Goal: Task Accomplishment & Management: Manage account settings

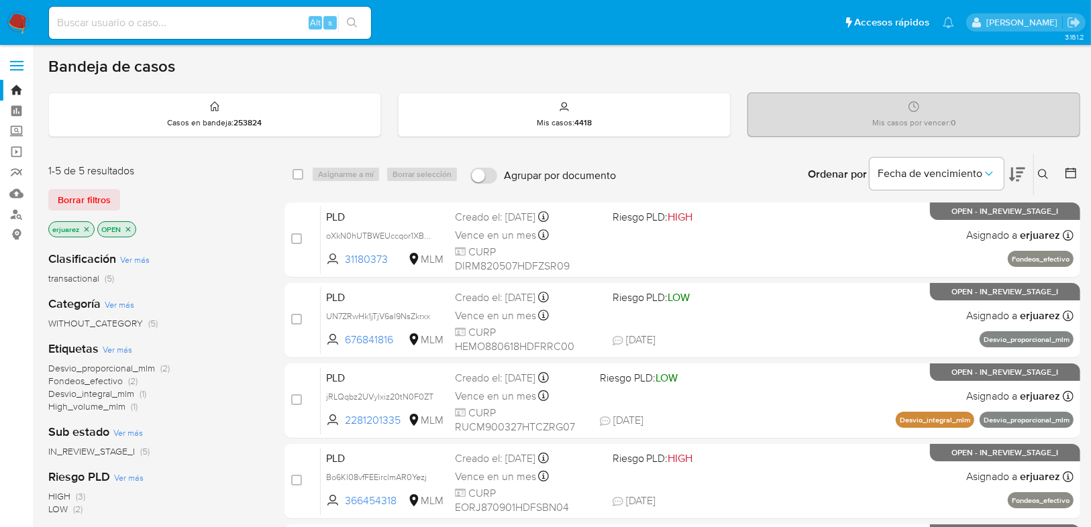
drag, startPoint x: 14, startPoint y: 131, endPoint x: 47, endPoint y: 149, distance: 37.2
click at [14, 131] on label "Screening" at bounding box center [80, 131] width 160 height 21
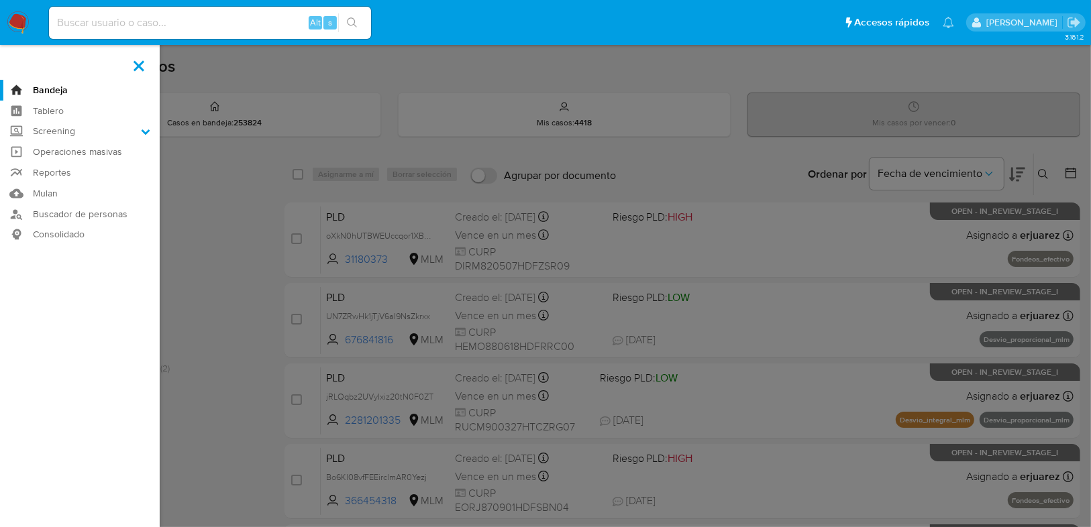
click at [0, 0] on input "Screening" at bounding box center [0, 0] width 0 height 0
click at [83, 186] on link "Herramientas" at bounding box center [80, 184] width 160 height 17
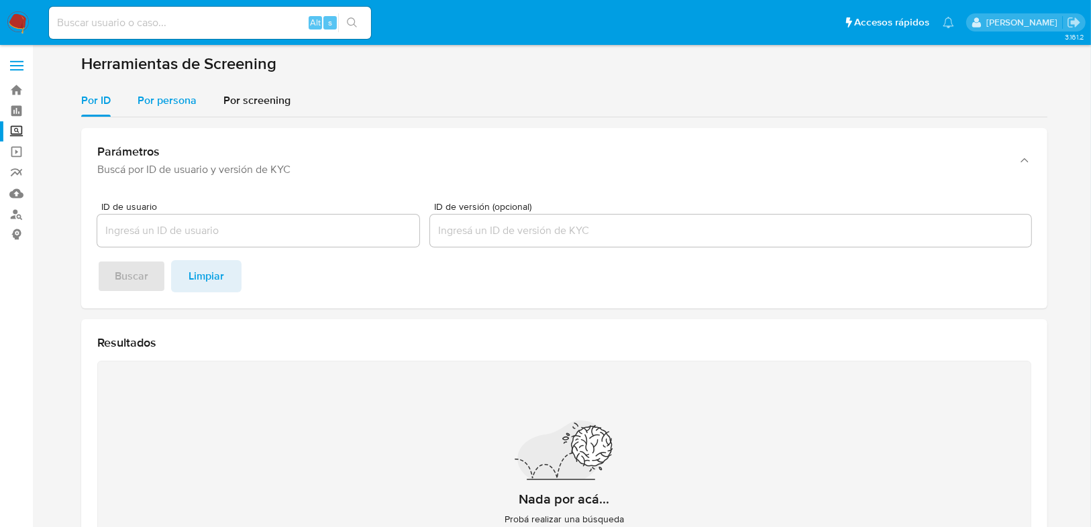
drag, startPoint x: 161, startPoint y: 87, endPoint x: 160, endPoint y: 100, distance: 13.5
click at [161, 91] on div "Por persona" at bounding box center [167, 101] width 59 height 32
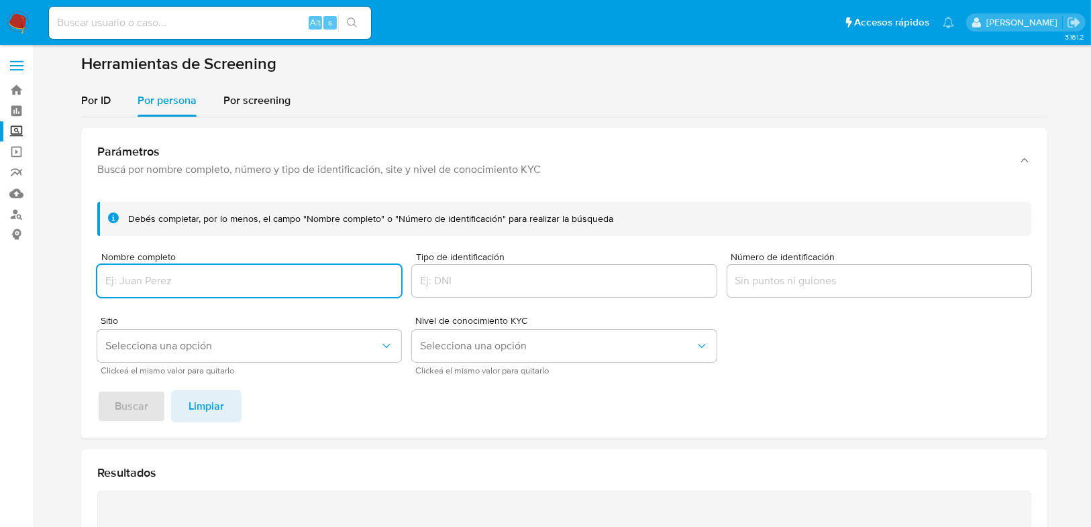
click at [166, 283] on input "Nombre completo" at bounding box center [249, 280] width 304 height 17
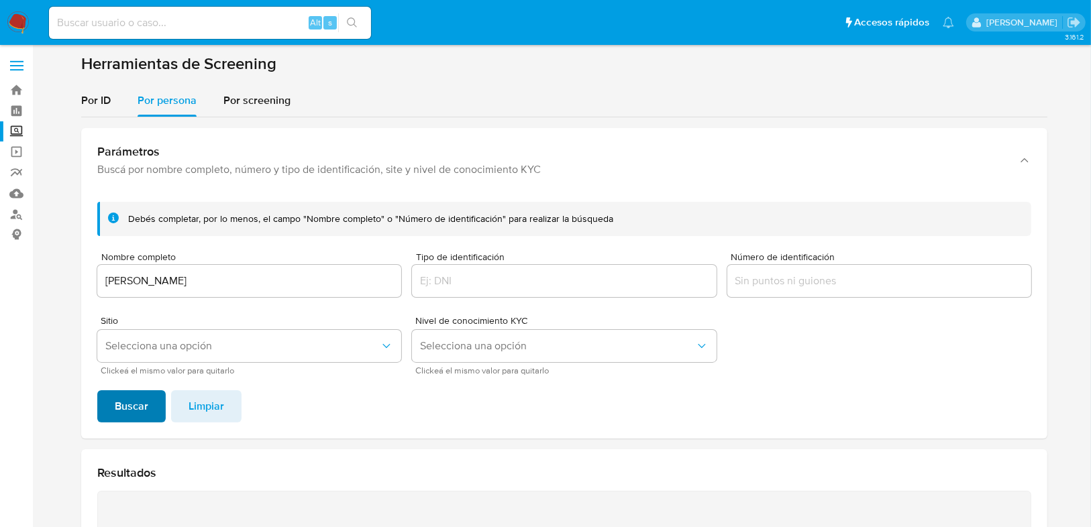
click at [148, 398] on button "Buscar" at bounding box center [131, 406] width 68 height 32
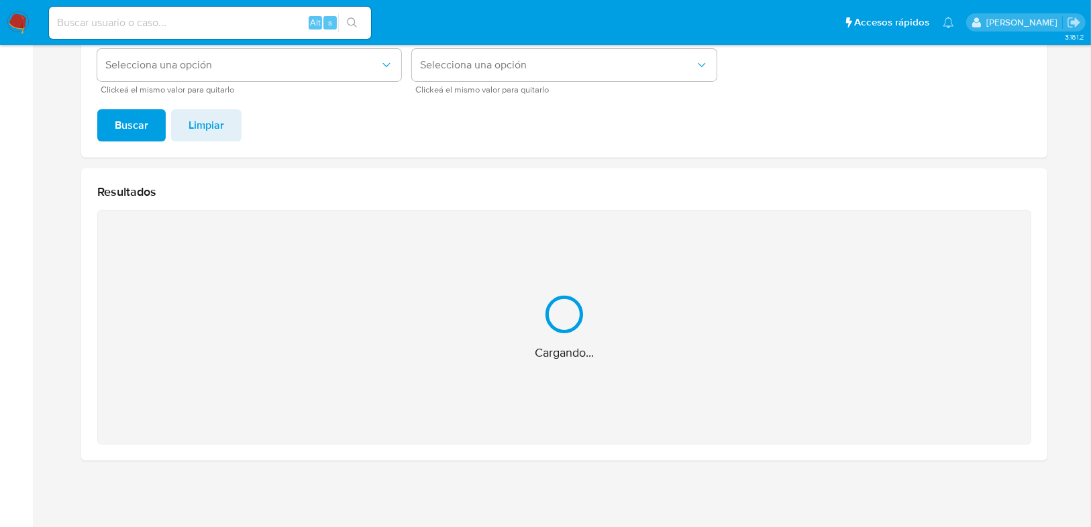
scroll to position [68, 0]
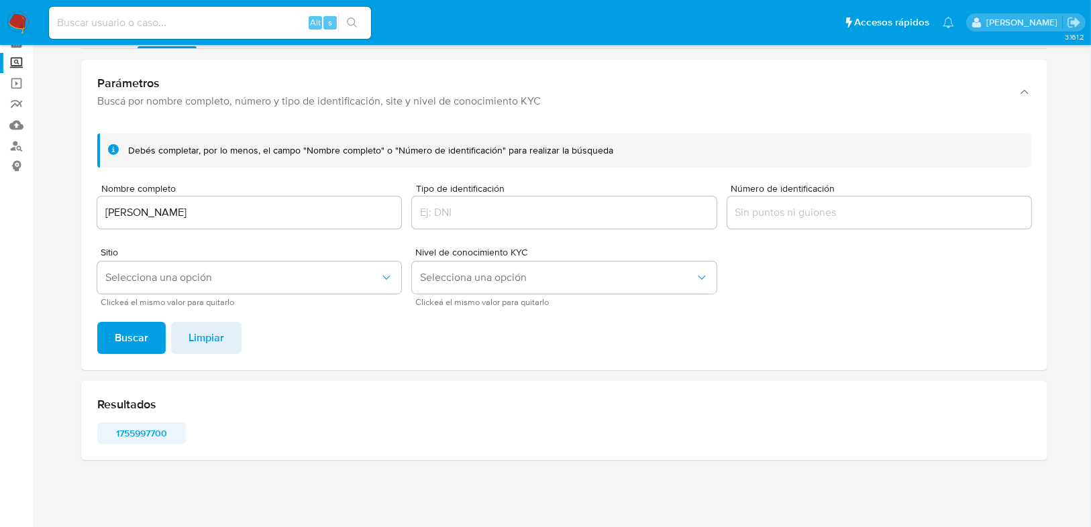
click at [155, 433] on span "1755997700" at bounding box center [142, 433] width 70 height 19
drag, startPoint x: 329, startPoint y: 201, endPoint x: 144, endPoint y: 215, distance: 185.6
click at [107, 207] on div "FRANCISCO DELGADILLO MATA" at bounding box center [249, 213] width 304 height 32
click at [281, 223] on div "FRANCISCO DELGADILLO MATA" at bounding box center [249, 213] width 304 height 32
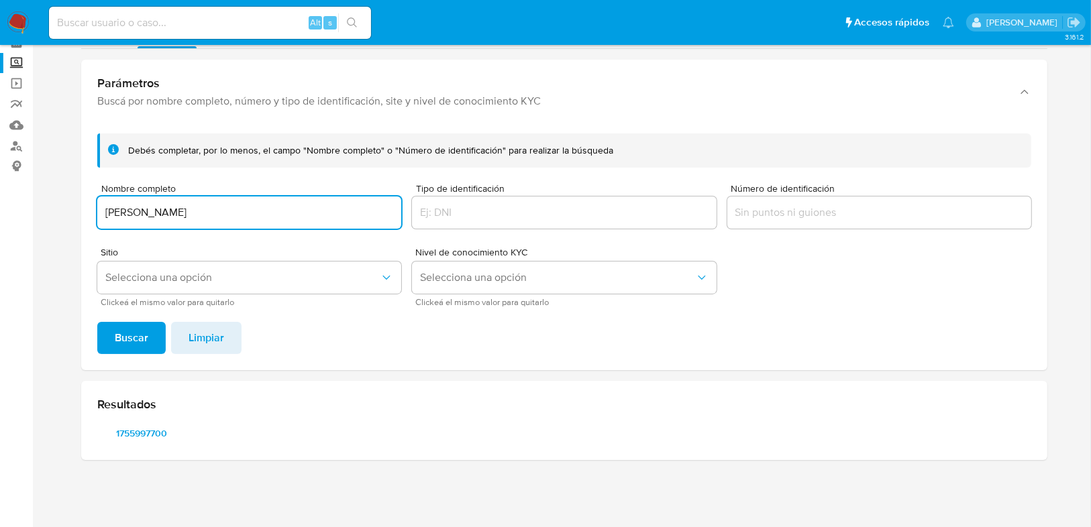
drag, startPoint x: 281, startPoint y: 219, endPoint x: 105, endPoint y: 218, distance: 176.4
click at [105, 218] on input "FRANCISCO DELGADILLO MATA" at bounding box center [249, 212] width 304 height 17
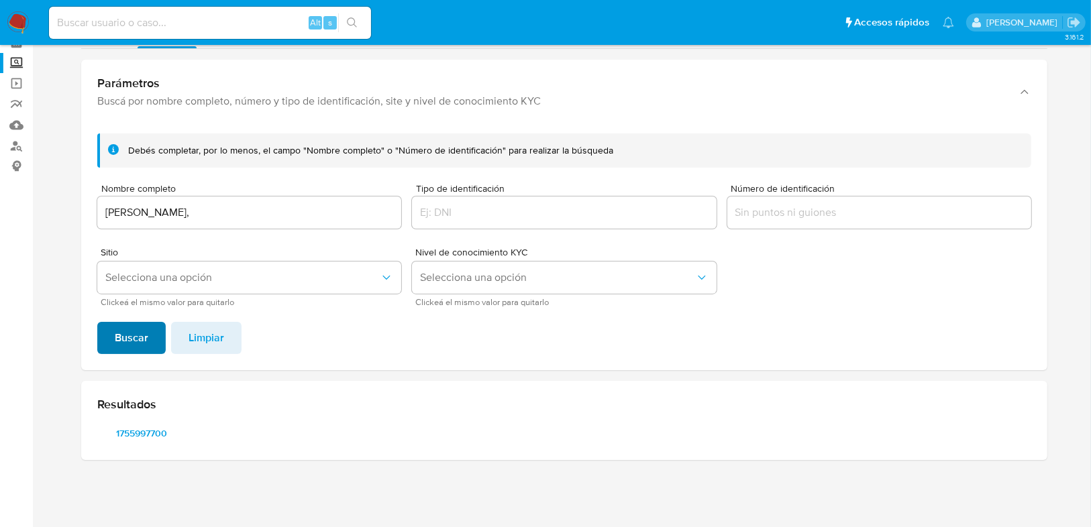
click at [129, 332] on span "Buscar" at bounding box center [132, 338] width 34 height 30
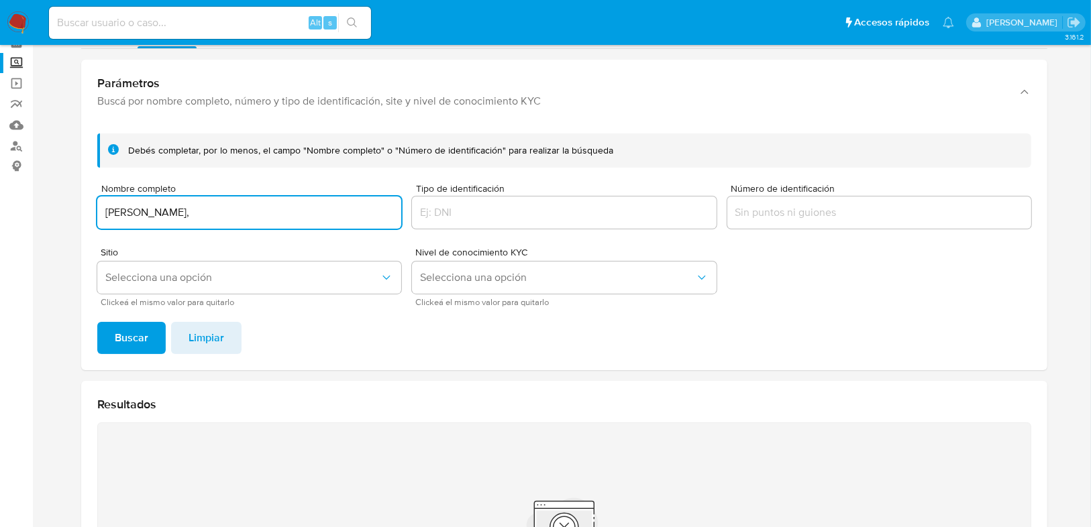
click at [287, 219] on input "JOSE GUADALUPE ALARCON ORTIZ," at bounding box center [249, 212] width 304 height 17
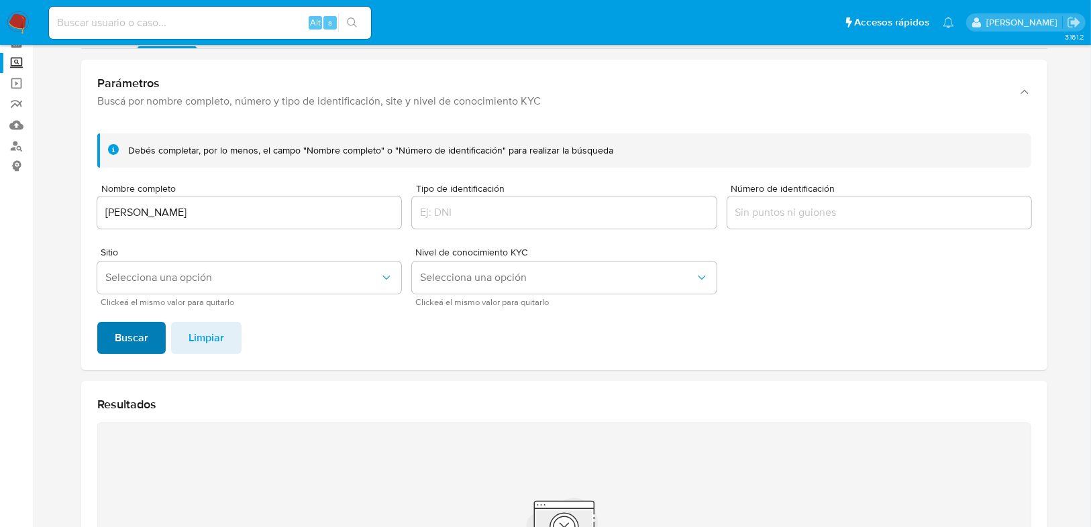
click at [144, 329] on span "Buscar" at bounding box center [132, 338] width 34 height 30
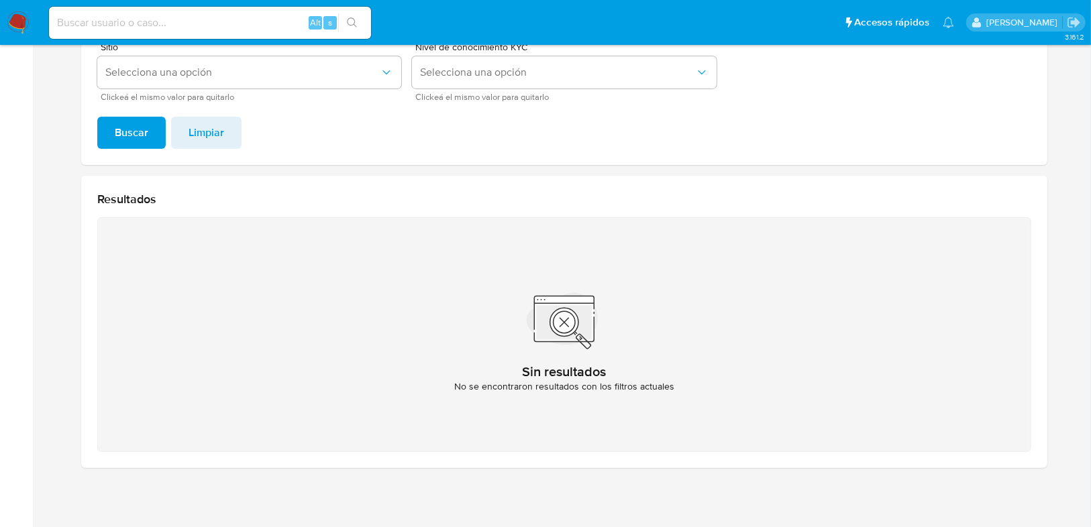
scroll to position [174, 0]
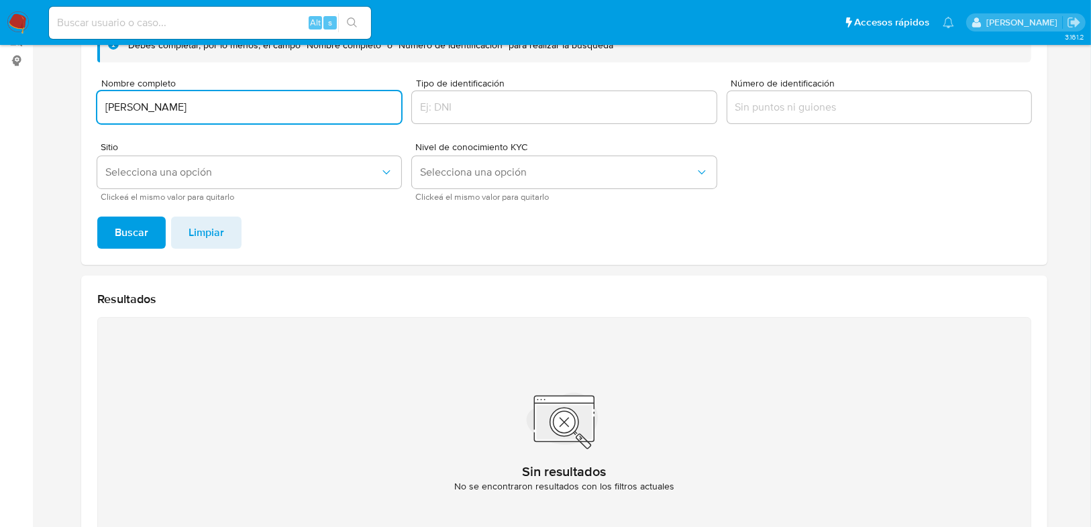
drag, startPoint x: 304, startPoint y: 107, endPoint x: -70, endPoint y: 108, distance: 373.6
click at [0, 108] on html "Pausado Ver notificaciones Alt s Accesos rápidos Presiona las siguientes teclas…" at bounding box center [545, 231] width 1091 height 810
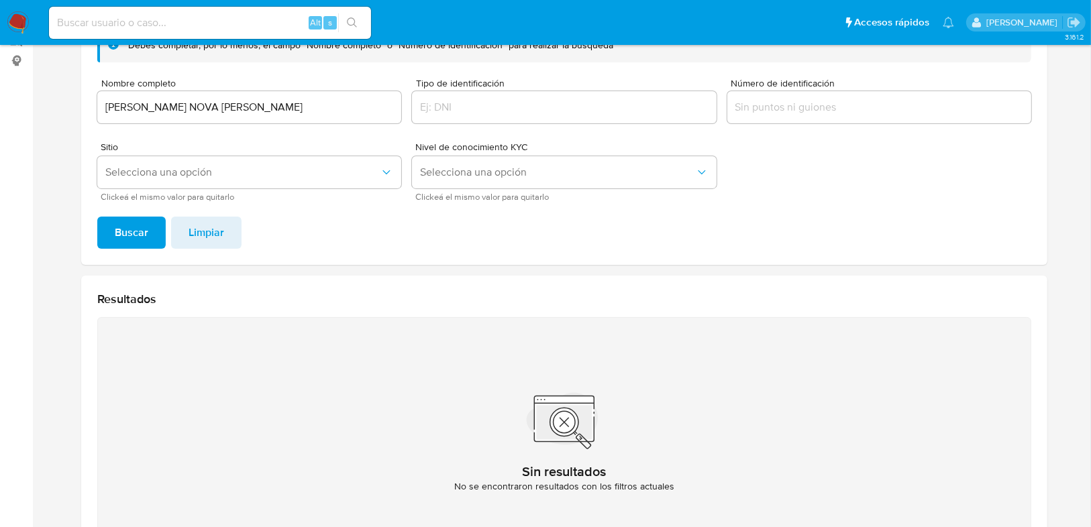
click at [108, 241] on button "Buscar" at bounding box center [131, 233] width 68 height 32
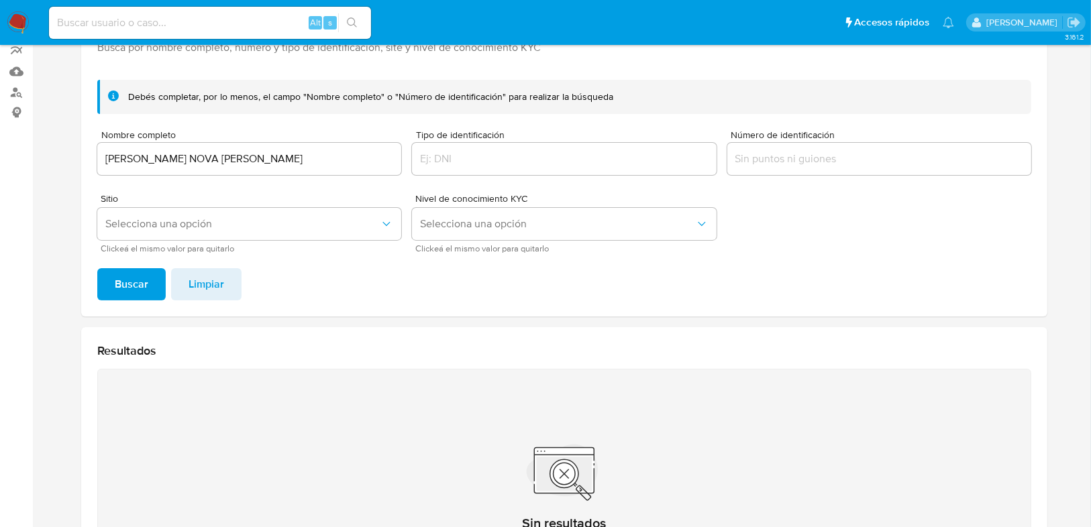
scroll to position [120, 0]
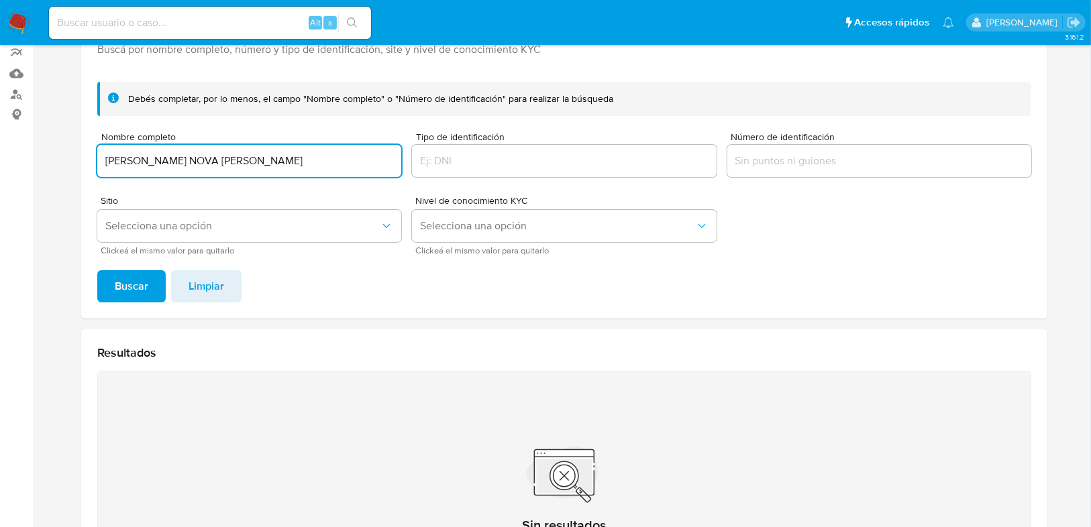
drag, startPoint x: 263, startPoint y: 160, endPoint x: 107, endPoint y: 160, distance: 155.6
click at [107, 160] on input "EVELYN DENISSE NOVA SOLIS" at bounding box center [249, 160] width 304 height 17
type input "ABARROTERA LA TOLANA"
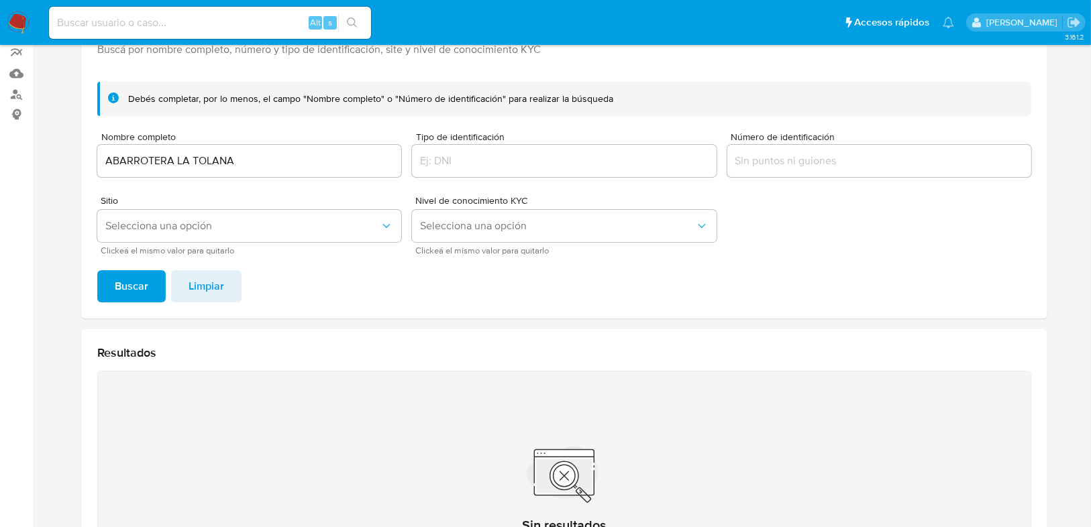
click at [123, 278] on span "Buscar" at bounding box center [132, 287] width 34 height 30
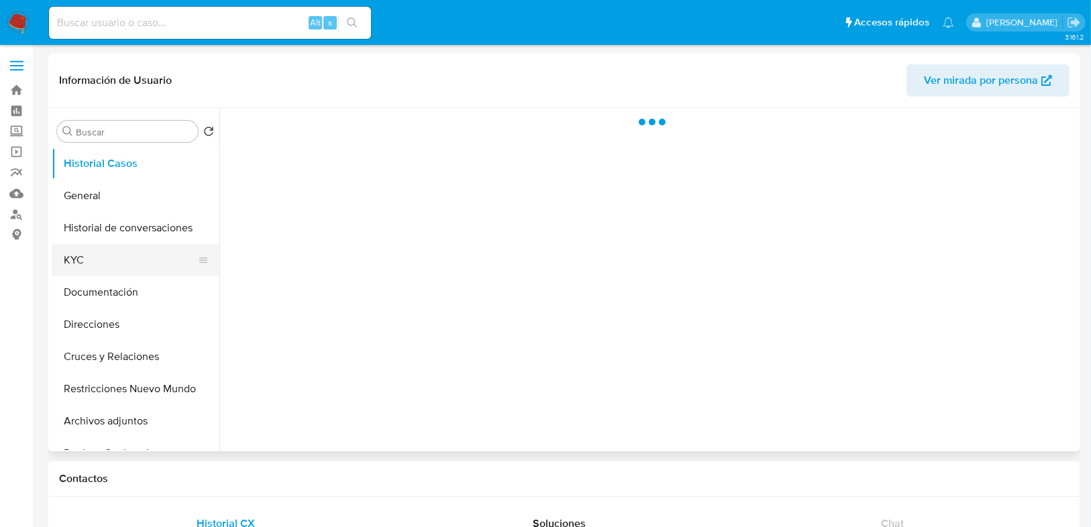
select select "10"
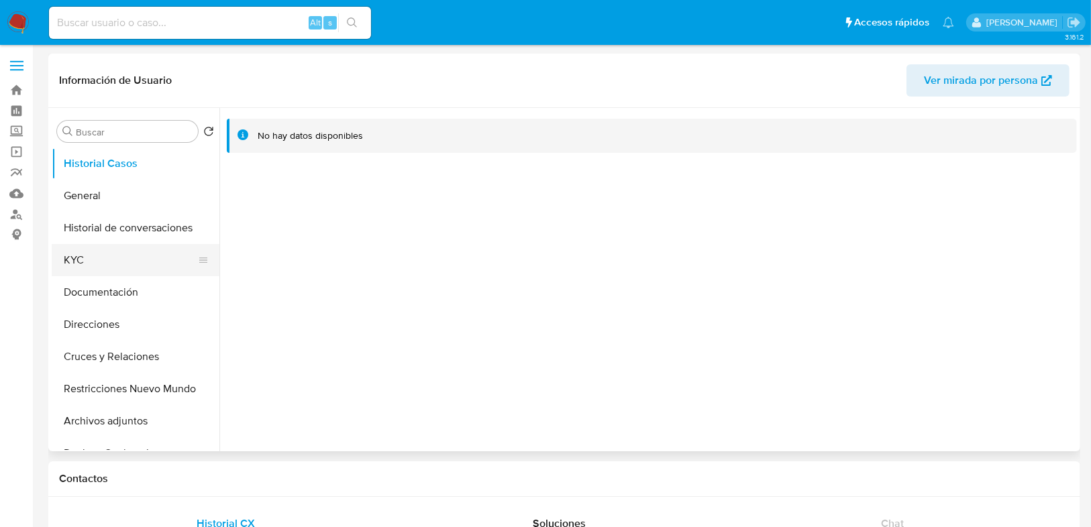
click at [85, 266] on button "KYC" at bounding box center [130, 260] width 157 height 32
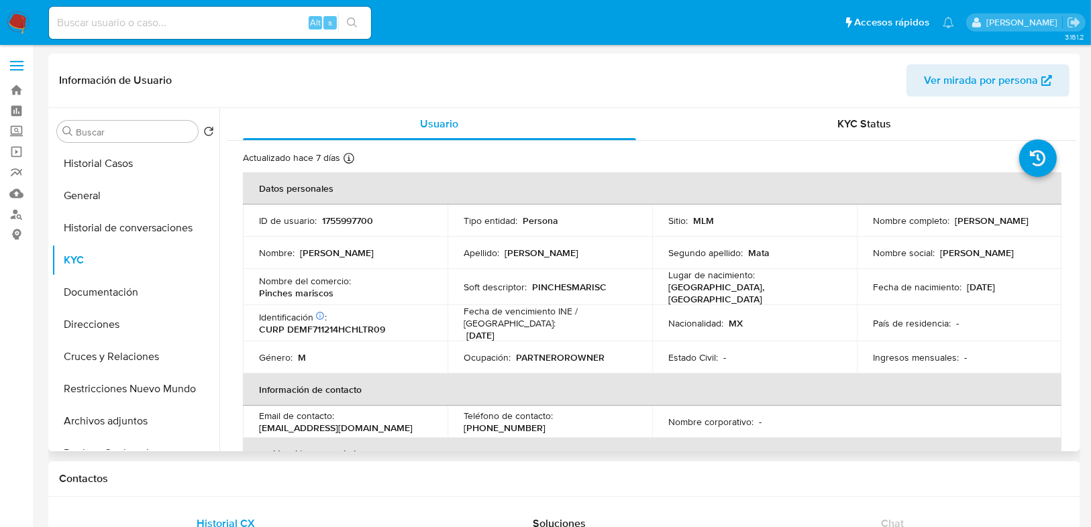
click at [316, 221] on div "ID de usuario : 1755997700" at bounding box center [345, 221] width 172 height 12
drag, startPoint x: 333, startPoint y: 223, endPoint x: 383, endPoint y: 223, distance: 49.6
click at [383, 223] on div "ID de usuario : 1755997700" at bounding box center [345, 221] width 172 height 12
copy p "1755997700"
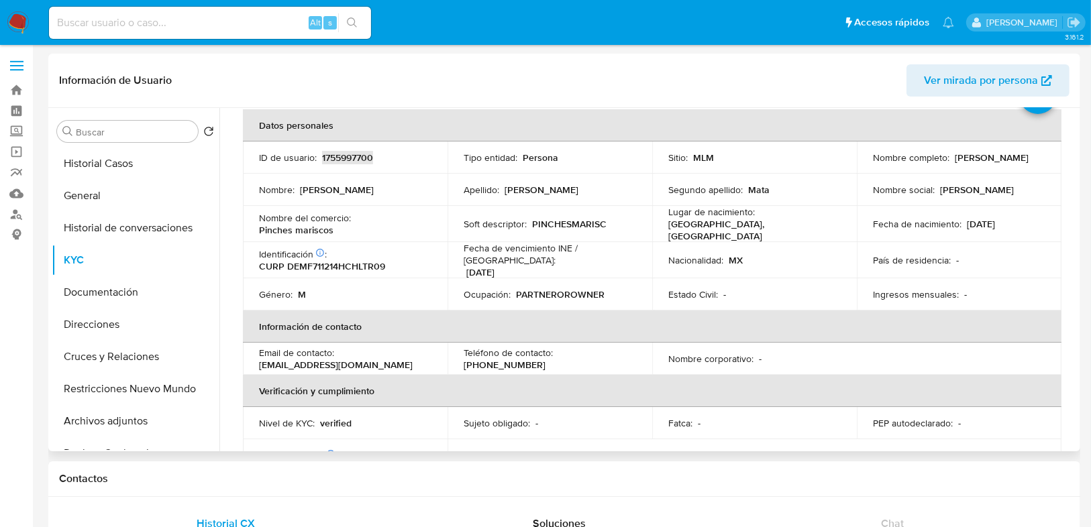
scroll to position [38, 0]
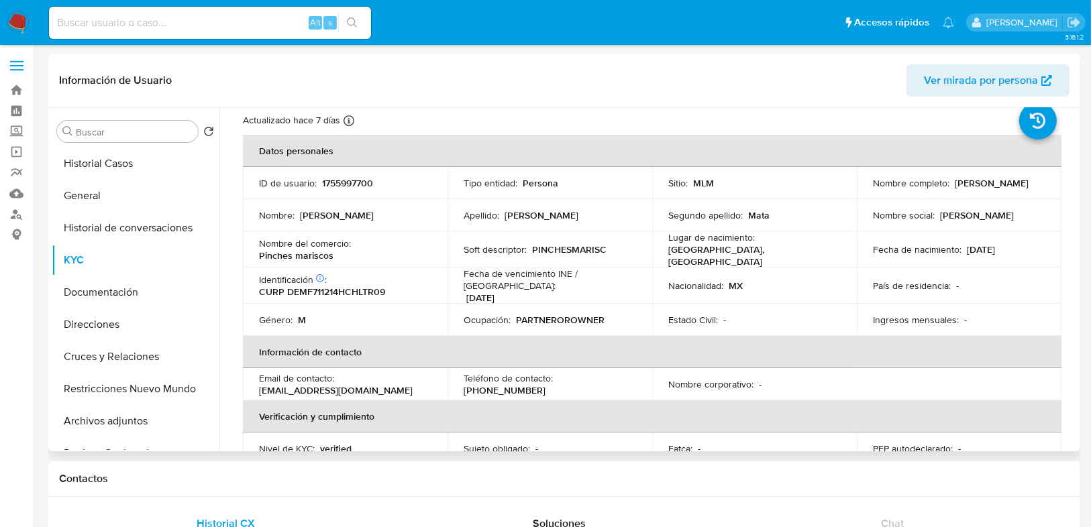
click at [749, 99] on div "Información de Usuario Ver mirada por persona" at bounding box center [564, 81] width 1032 height 54
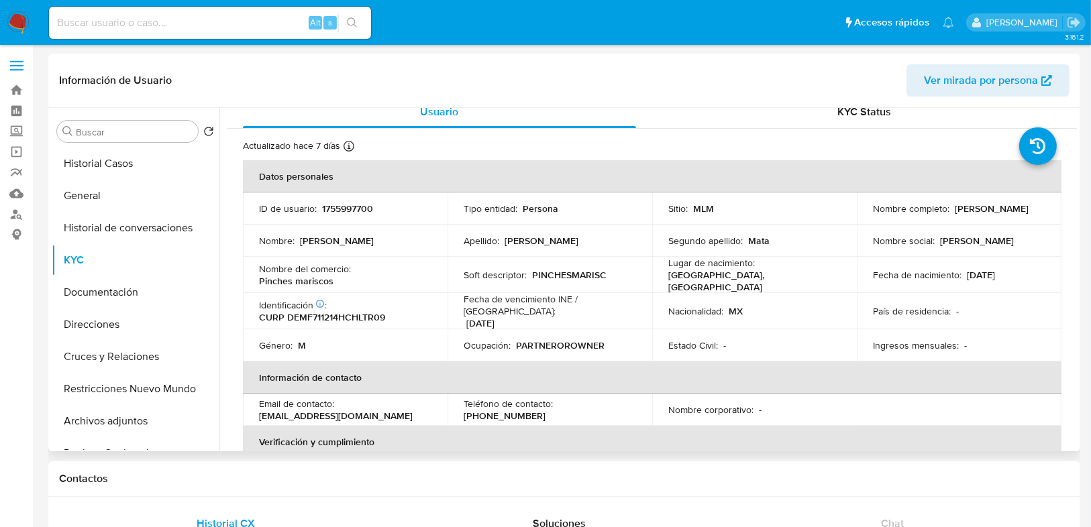
scroll to position [0, 0]
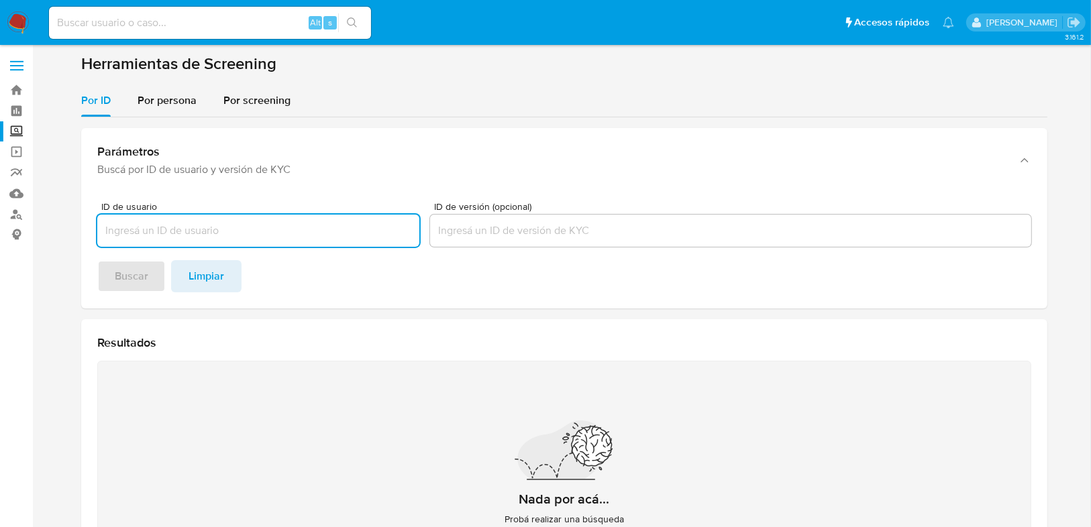
click at [28, 25] on nav "Pausado Ver notificaciones Alt s Accesos rápidos Presiona las siguientes teclas…" at bounding box center [545, 22] width 1091 height 45
click at [16, 19] on img at bounding box center [18, 22] width 23 height 23
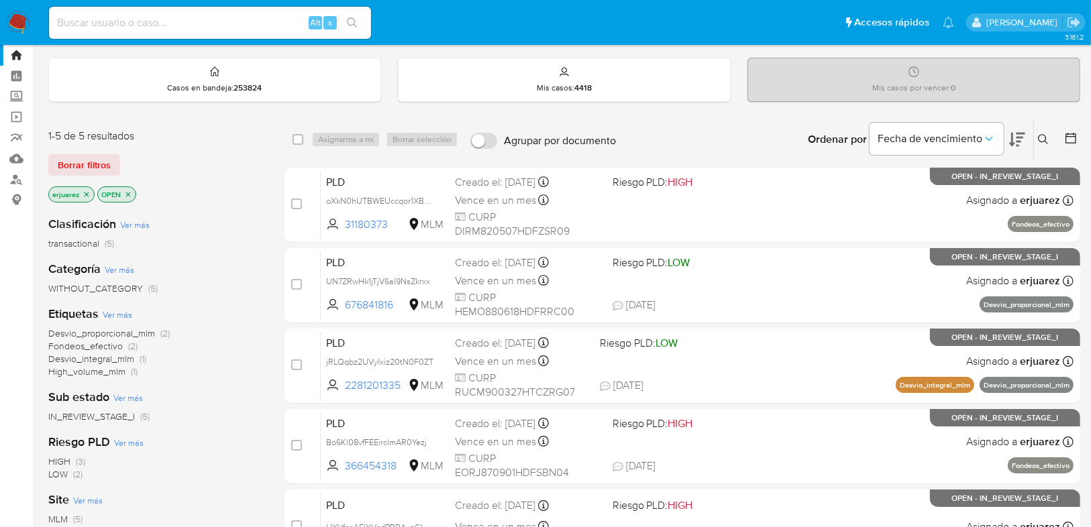
scroll to position [54, 0]
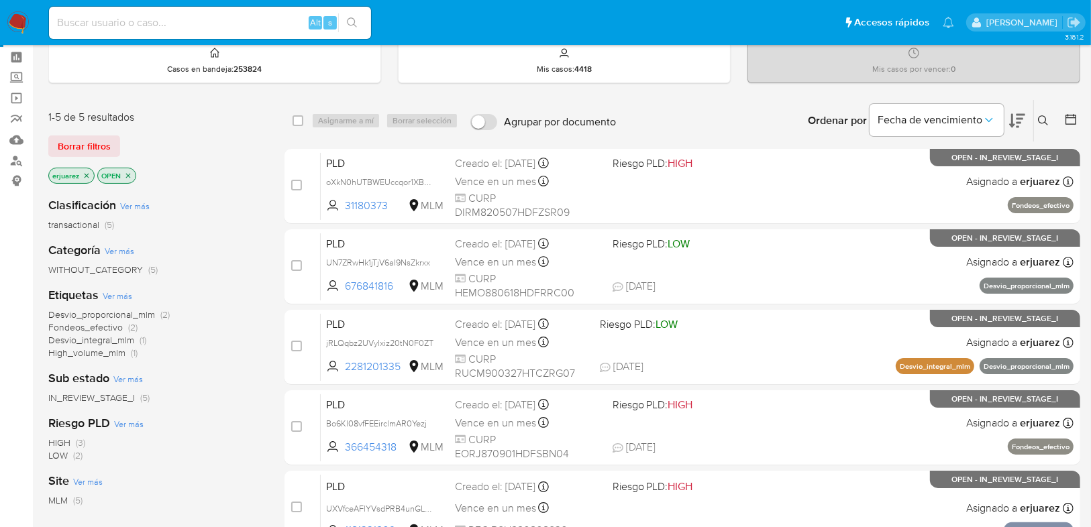
click at [85, 173] on icon "close-filter" at bounding box center [87, 175] width 5 height 5
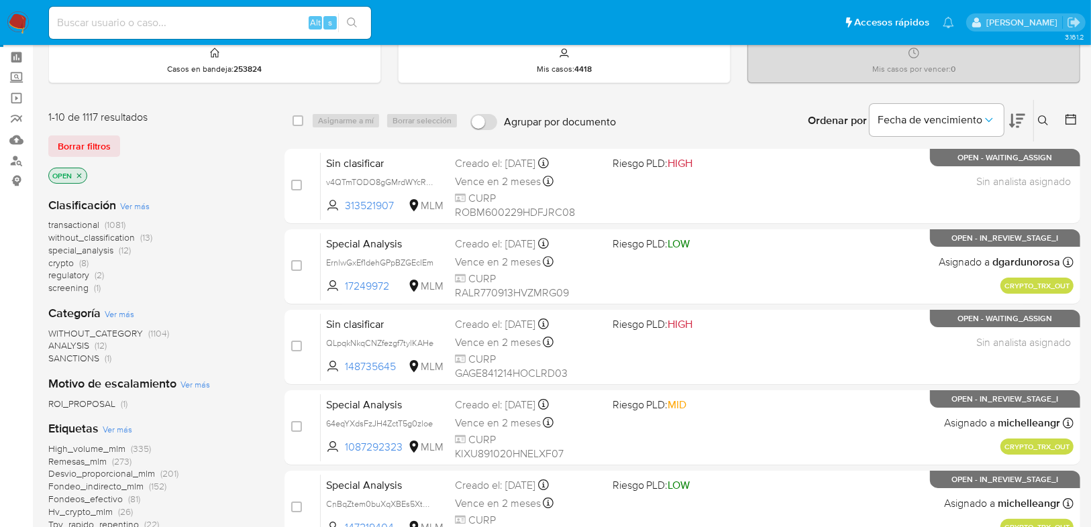
click at [1040, 115] on icon at bounding box center [1043, 120] width 11 height 11
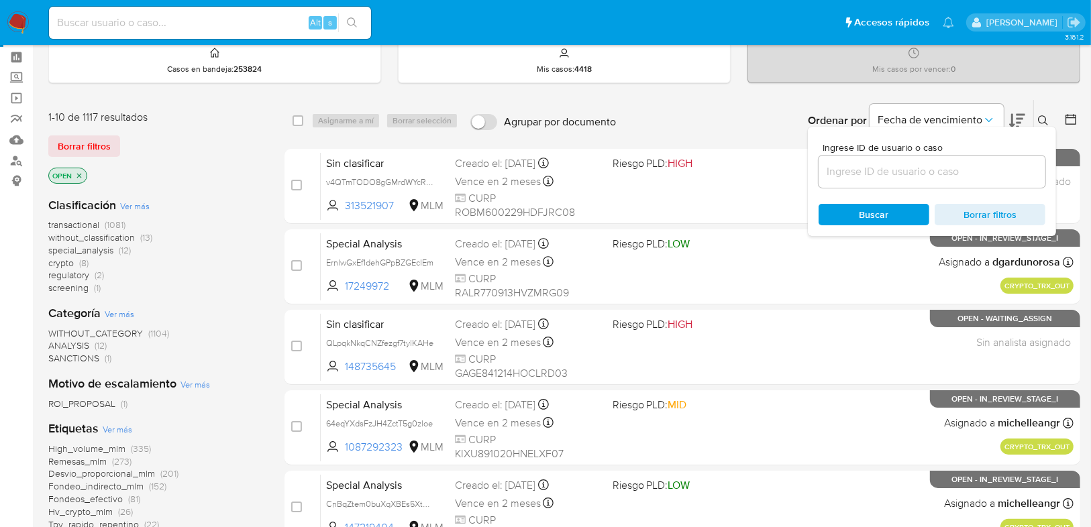
click at [900, 160] on div at bounding box center [931, 172] width 227 height 32
click at [900, 165] on input at bounding box center [931, 171] width 227 height 17
paste input "31180373"
type input "31180373"
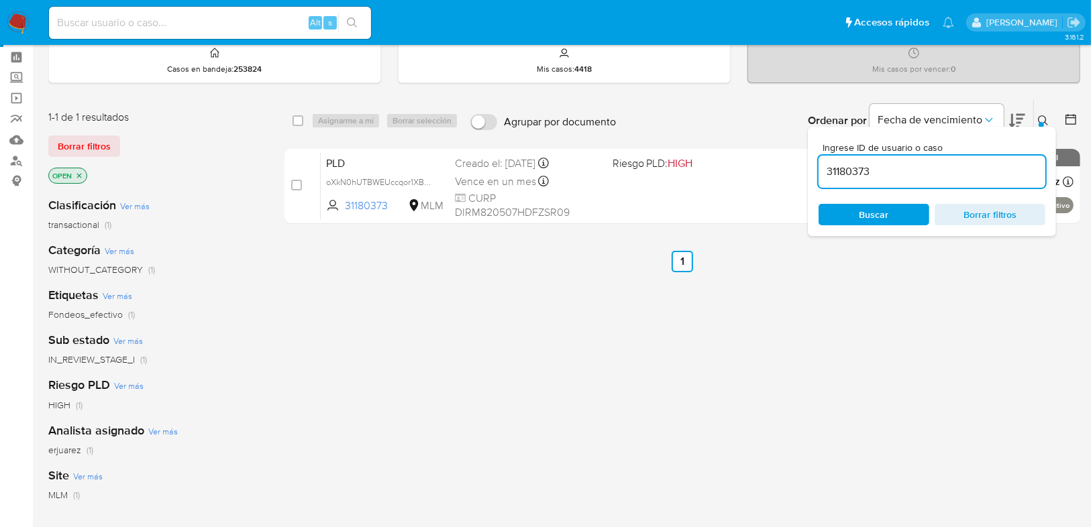
click at [853, 215] on span "Buscar" at bounding box center [874, 214] width 92 height 19
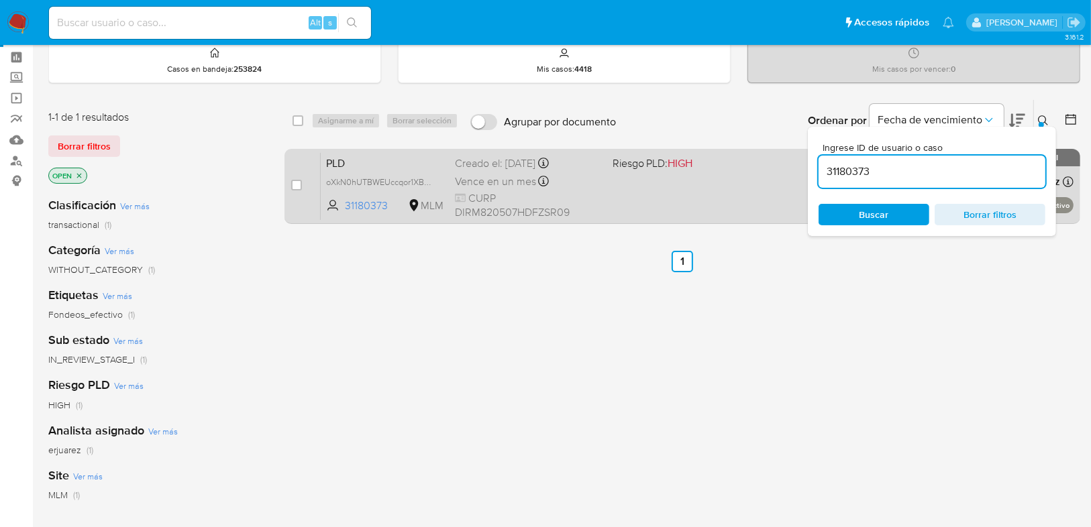
click at [735, 197] on div "PLD oXkN0hUTBWEUccqor1XB6JSf 31180373 MLM Riesgo PLD: HIGH Creado el: 12/09/202…" at bounding box center [697, 186] width 753 height 68
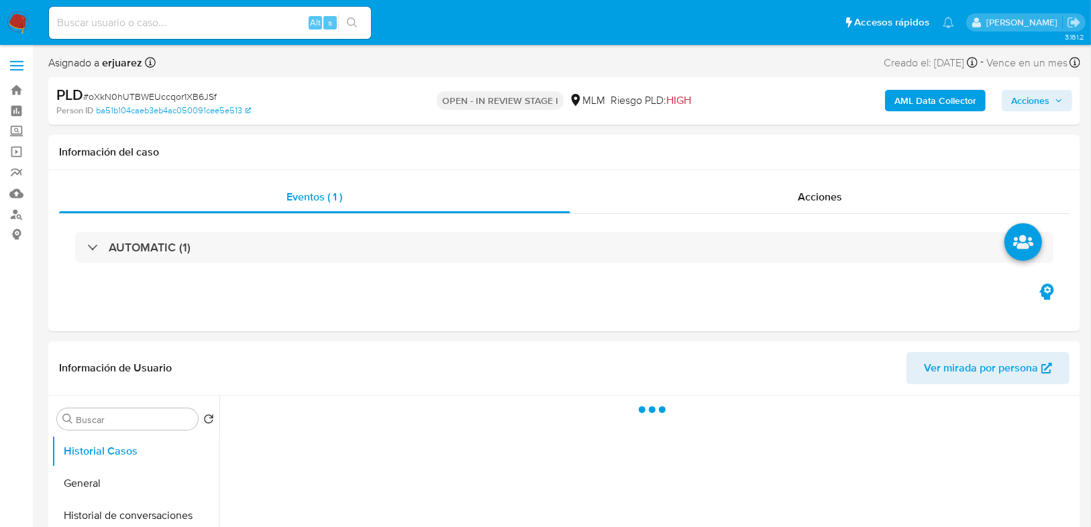
select select "10"
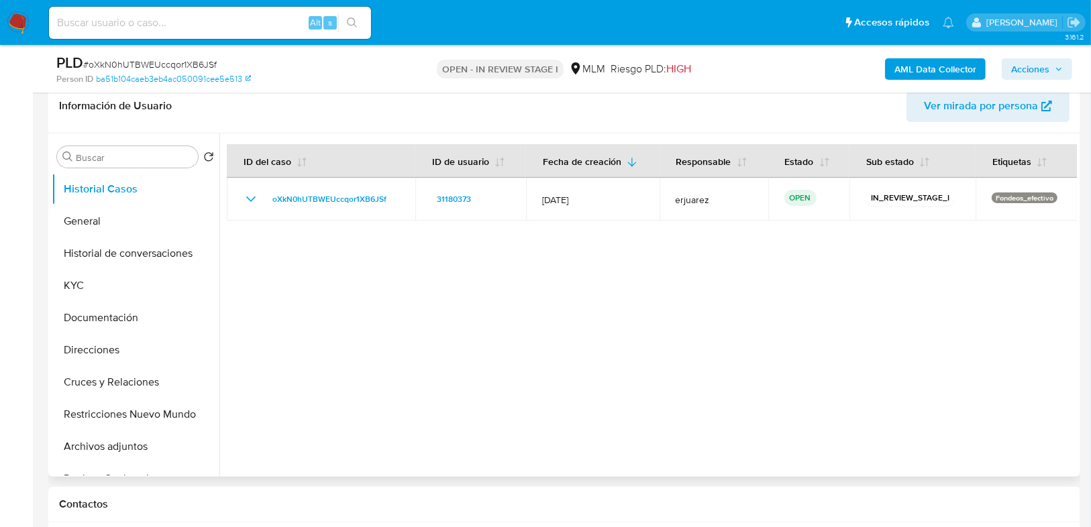
scroll to position [429, 0]
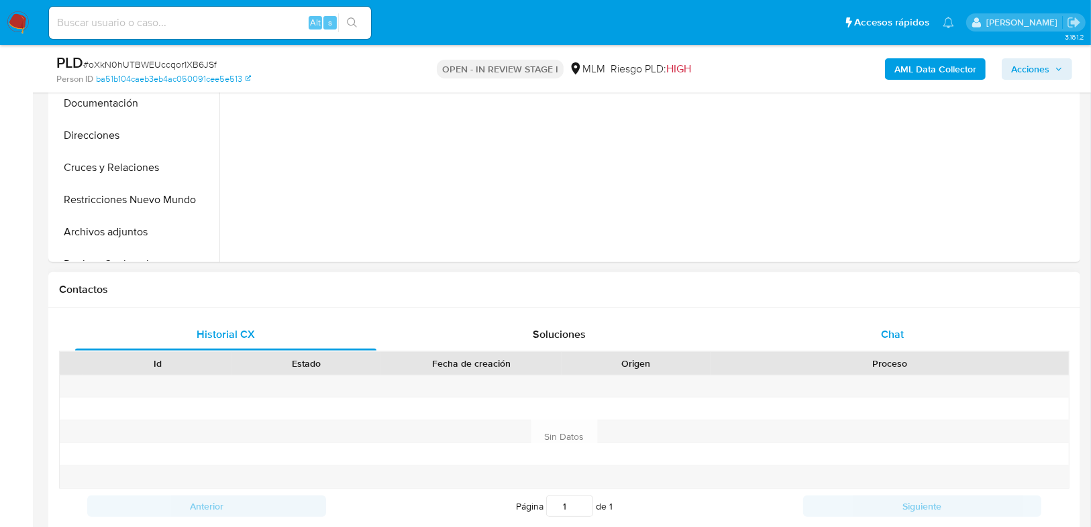
click at [898, 343] on div "Chat" at bounding box center [892, 335] width 301 height 32
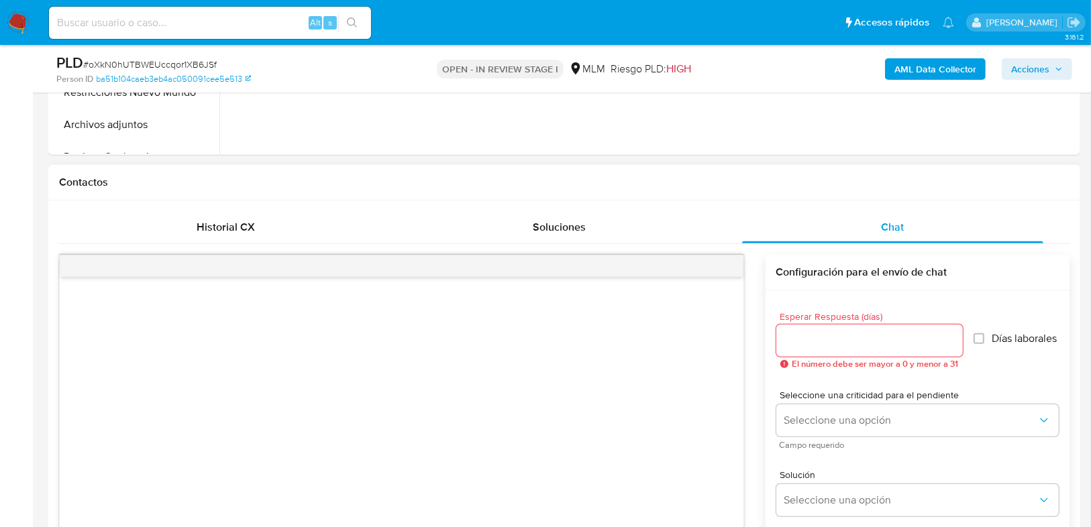
click at [726, 268] on div at bounding box center [402, 266] width 684 height 21
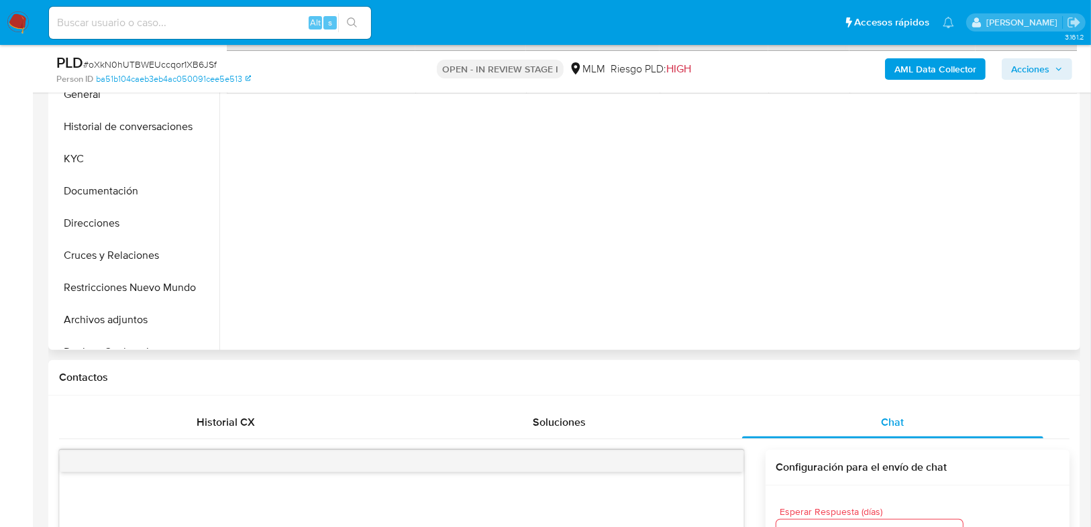
scroll to position [268, 0]
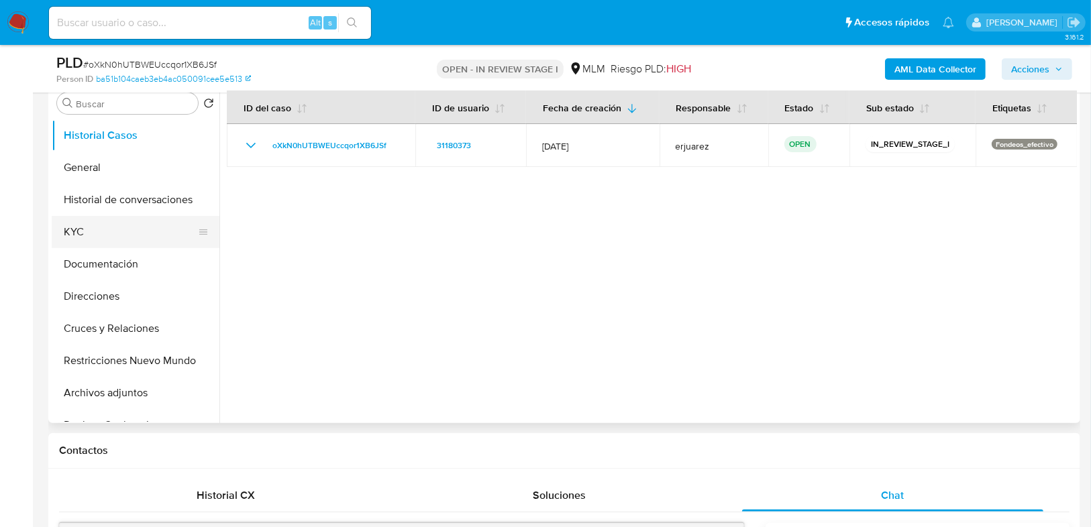
drag, startPoint x: 85, startPoint y: 227, endPoint x: 180, endPoint y: 227, distance: 95.3
click at [85, 228] on button "KYC" at bounding box center [130, 232] width 157 height 32
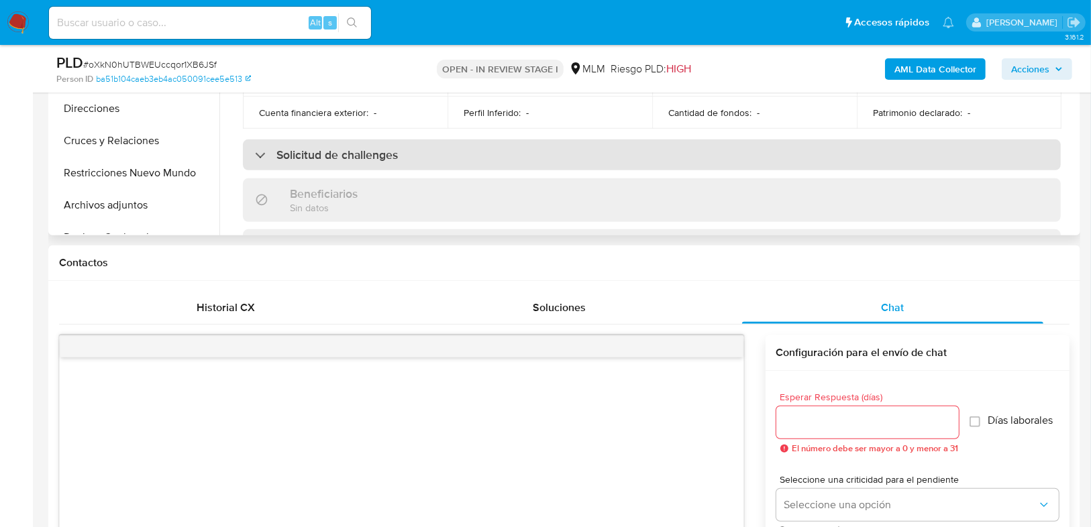
scroll to position [322, 0]
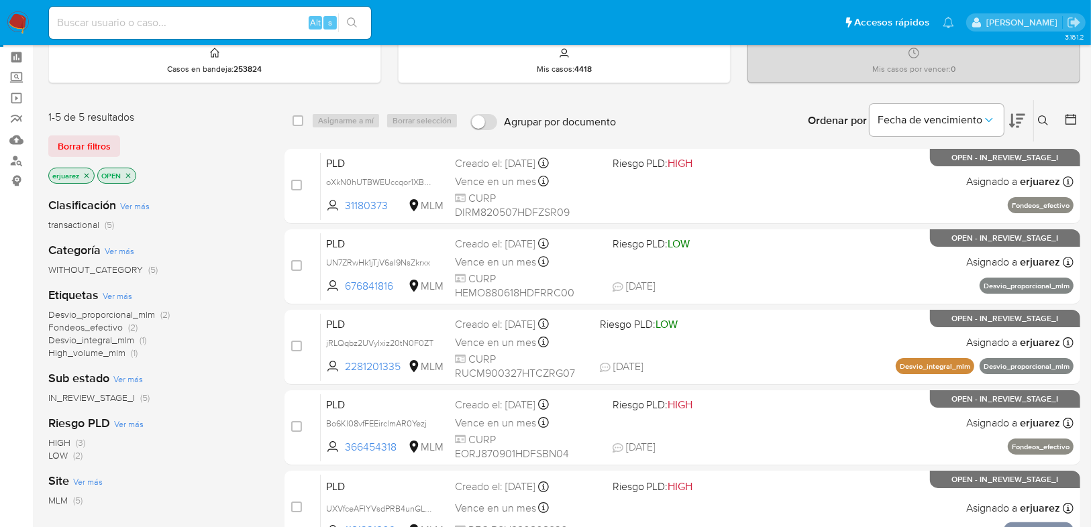
scroll to position [54, 0]
click at [88, 173] on icon "close-filter" at bounding box center [87, 175] width 5 height 5
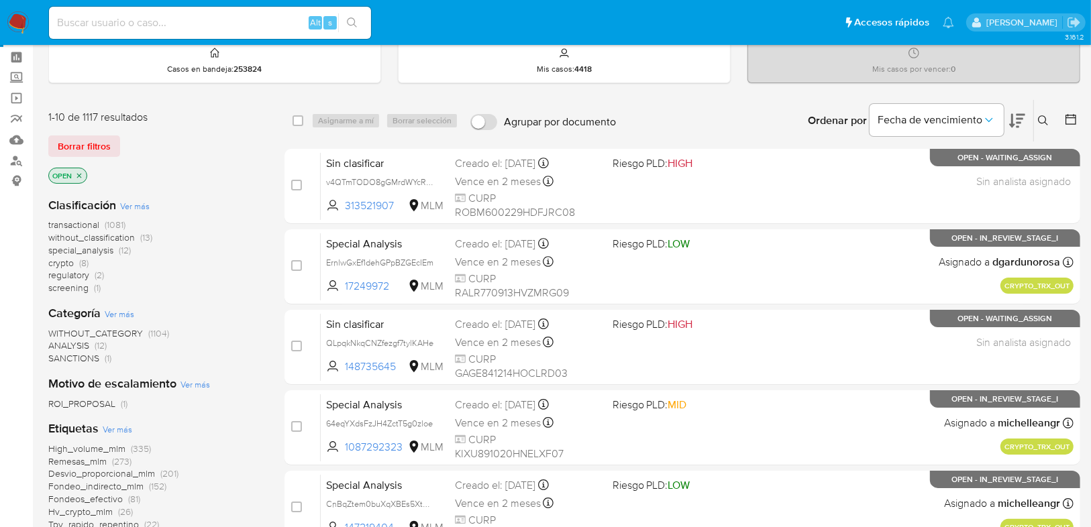
click at [1036, 116] on button at bounding box center [1045, 121] width 22 height 16
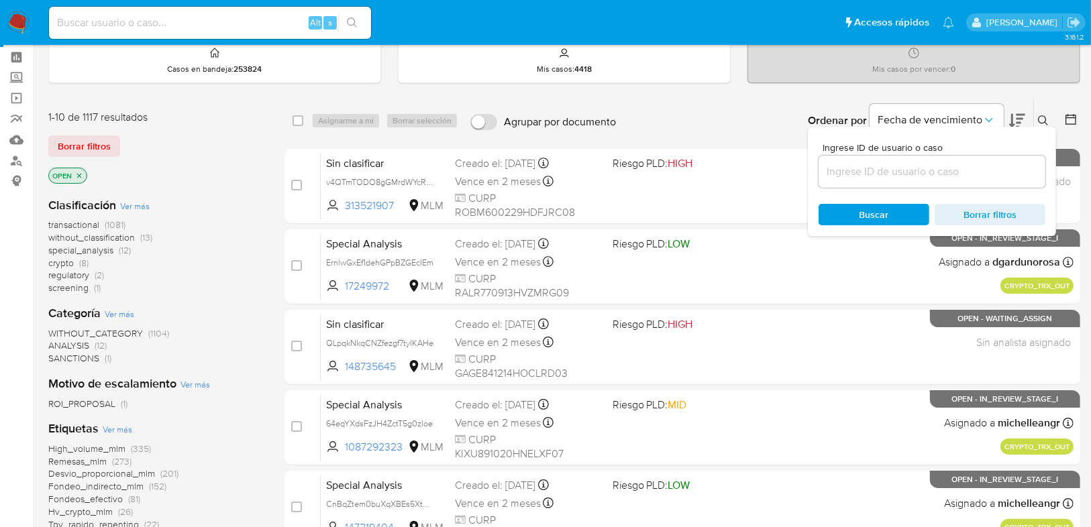
click at [948, 161] on div at bounding box center [931, 172] width 227 height 32
click at [934, 182] on div at bounding box center [931, 172] width 227 height 32
click at [916, 169] on input at bounding box center [931, 171] width 227 height 17
paste input "31180373"
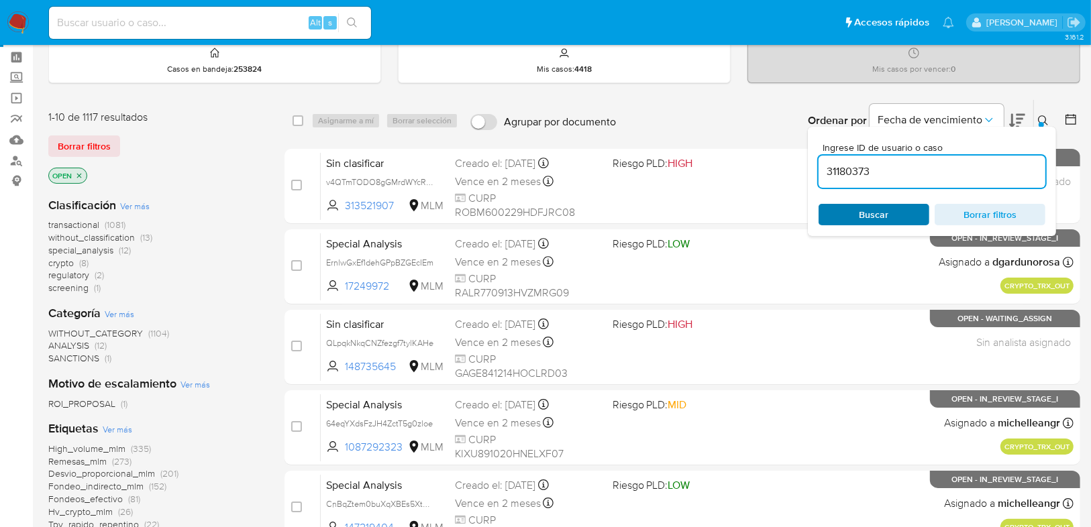
type input "31180373"
click at [877, 212] on div "Buscar Borrar filtros" at bounding box center [931, 214] width 227 height 21
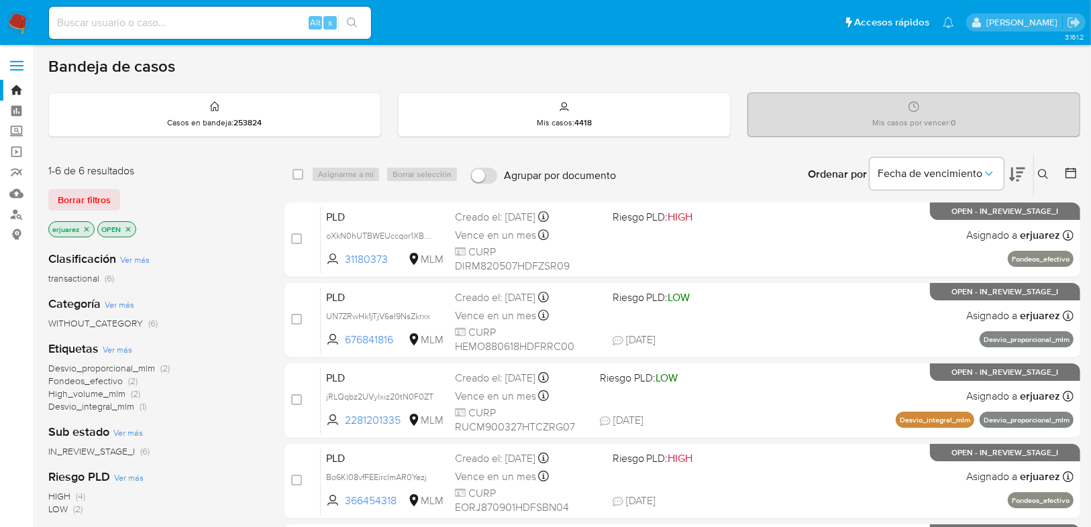
click at [15, 11] on img at bounding box center [18, 22] width 23 height 23
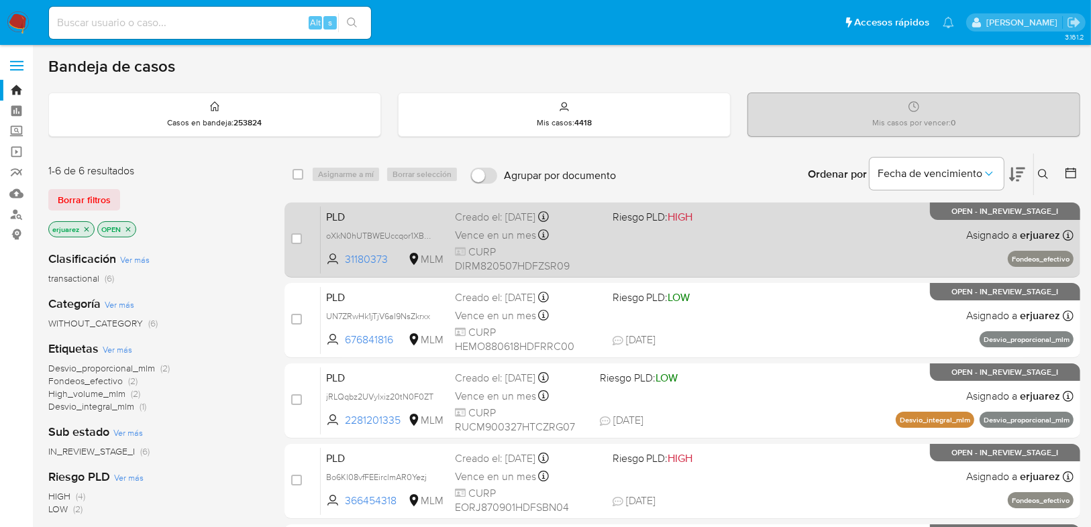
click at [727, 235] on div "PLD oXkN0hUTBWEUccqor1XB6JSf 31180373 MLM Riesgo PLD: HIGH Creado el: 12/09/202…" at bounding box center [697, 240] width 753 height 68
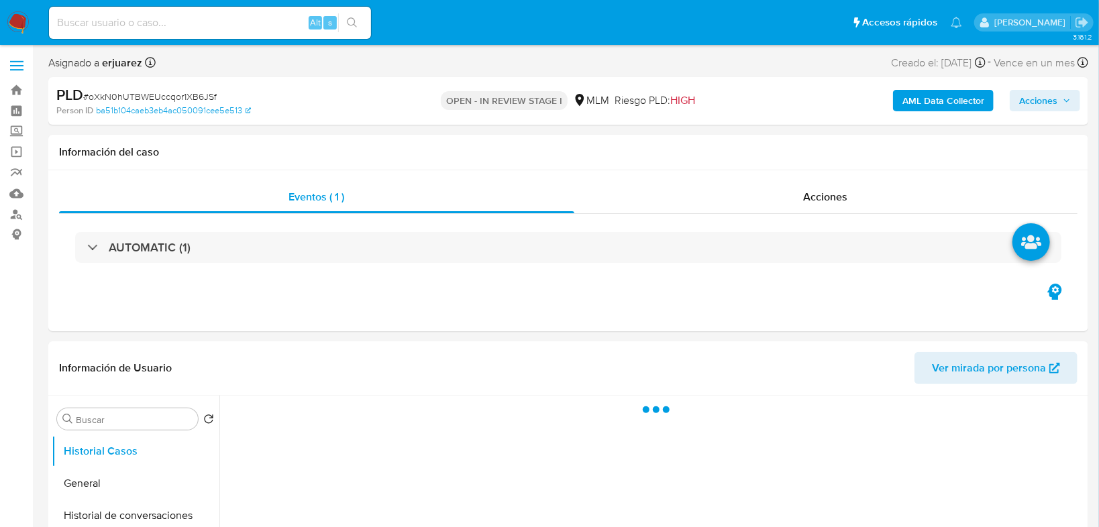
select select "10"
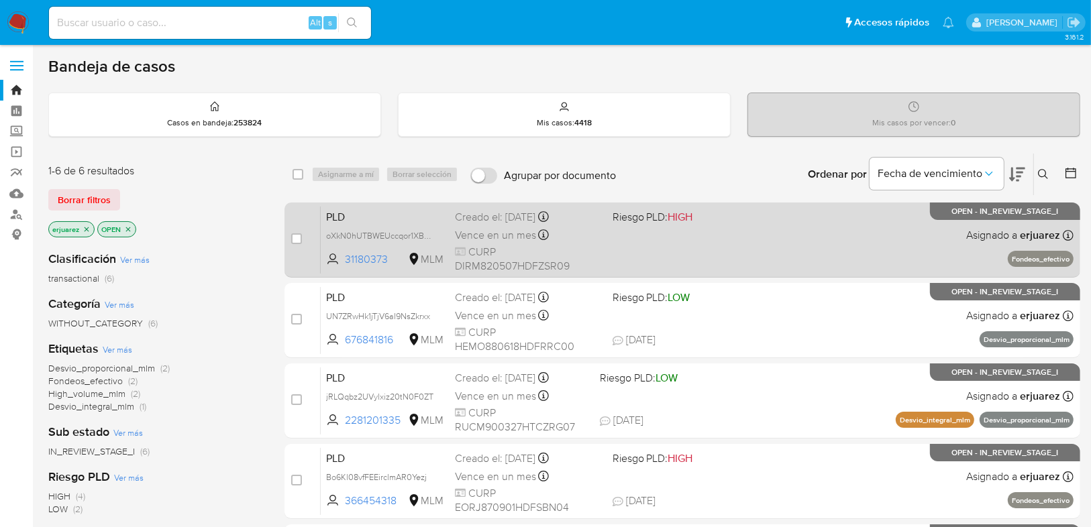
click at [537, 258] on span "CURP DIRM820507HDFZSR09" at bounding box center [528, 259] width 146 height 29
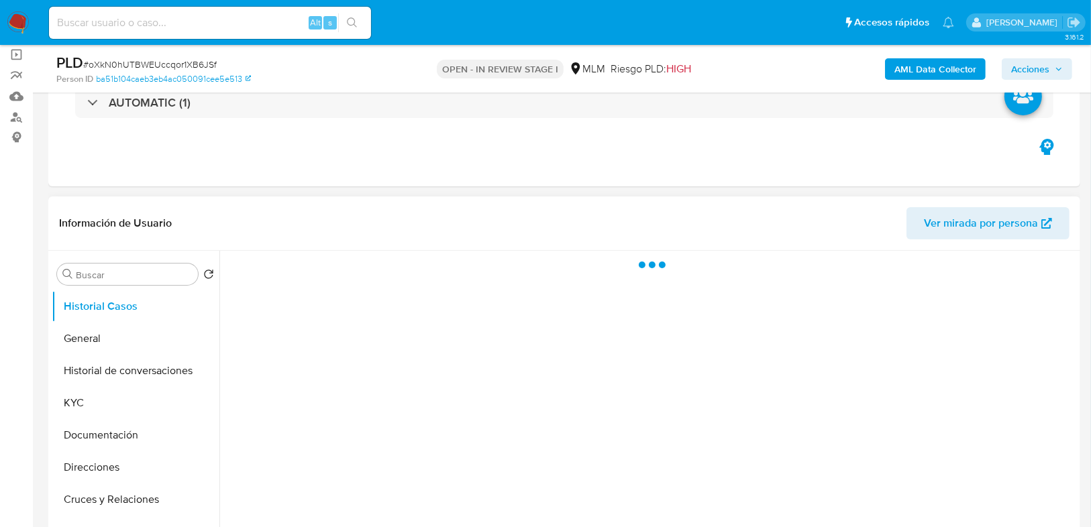
scroll to position [215, 0]
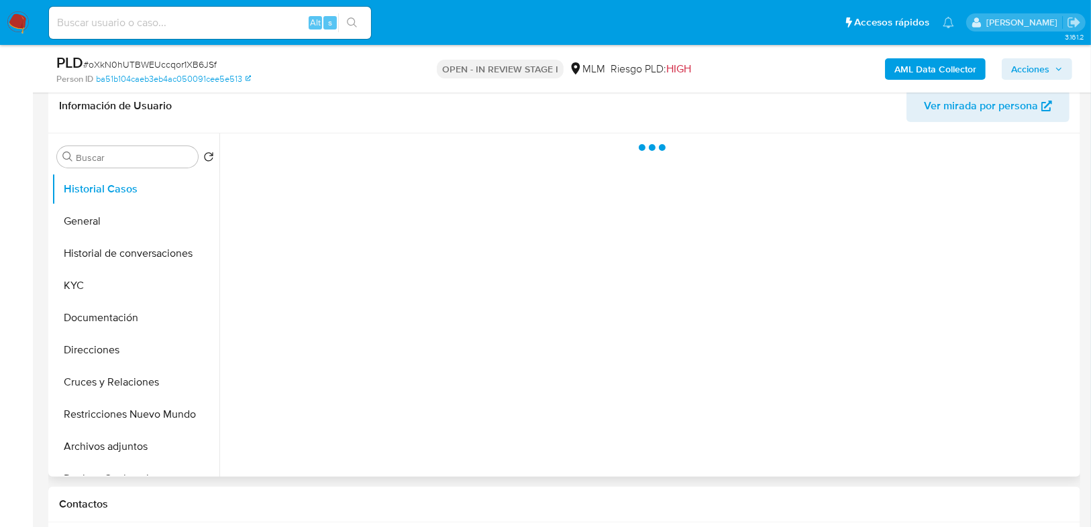
select select "10"
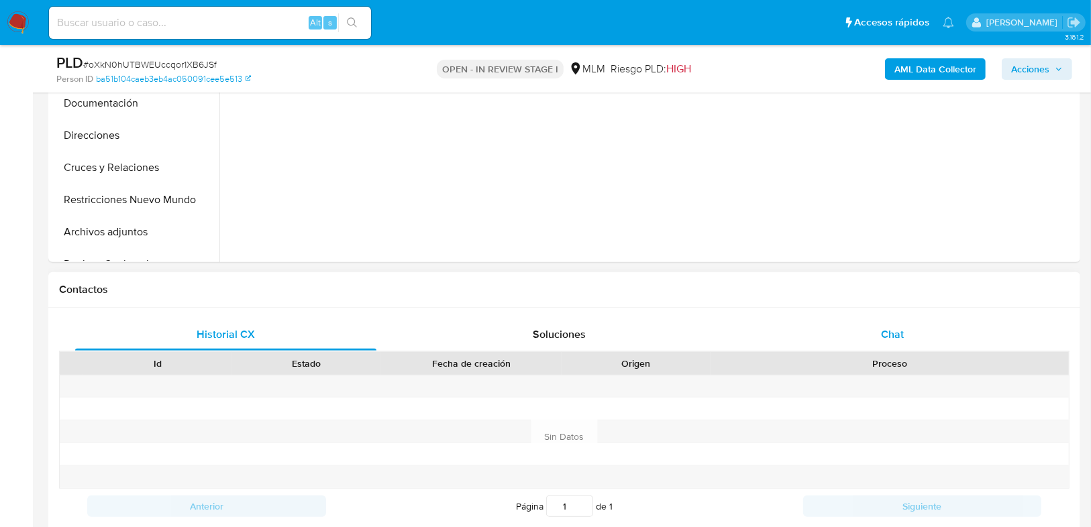
click at [876, 323] on div "Chat" at bounding box center [892, 335] width 301 height 32
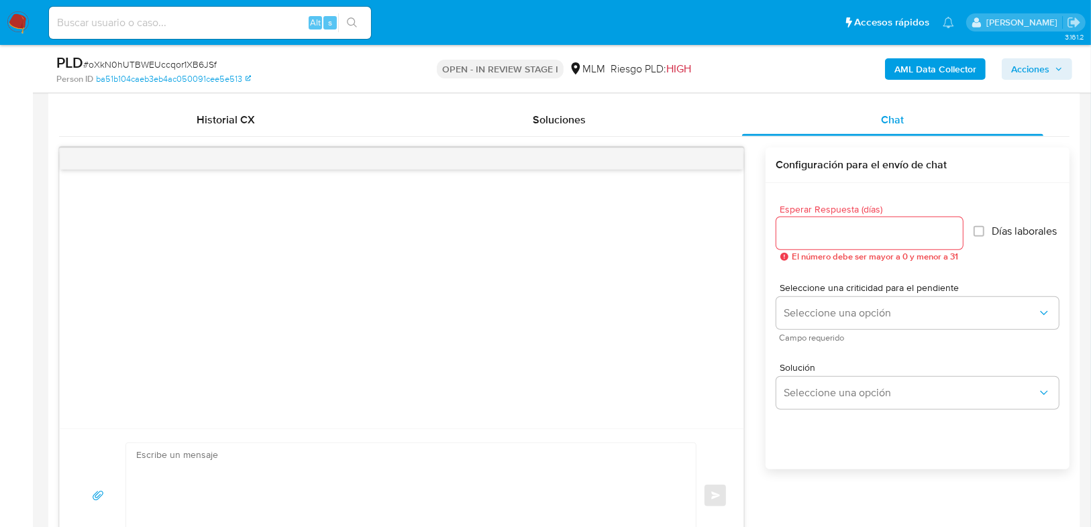
scroll to position [376, 0]
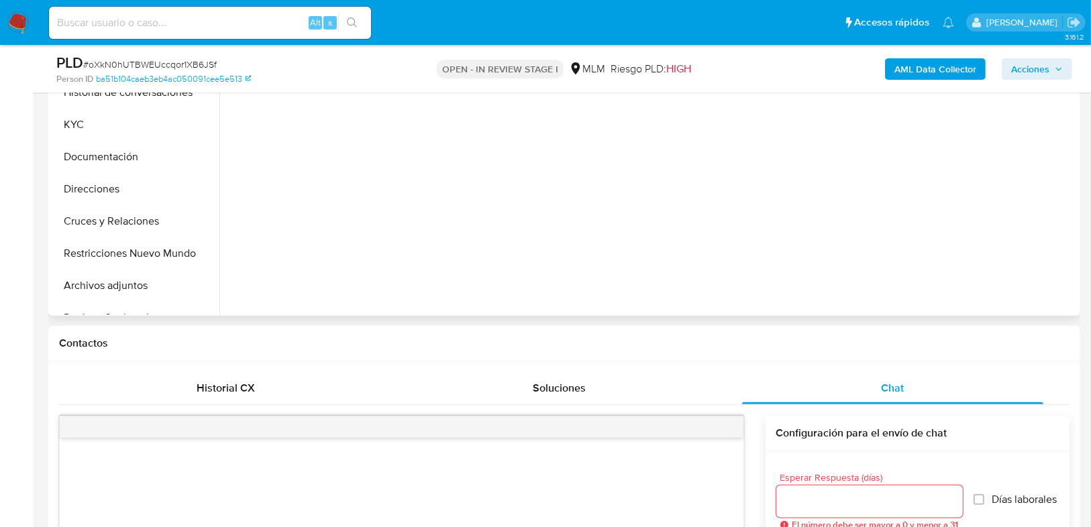
drag, startPoint x: 115, startPoint y: 291, endPoint x: 419, endPoint y: 292, distance: 303.2
click at [115, 292] on button "Archivos adjuntos" at bounding box center [136, 286] width 168 height 32
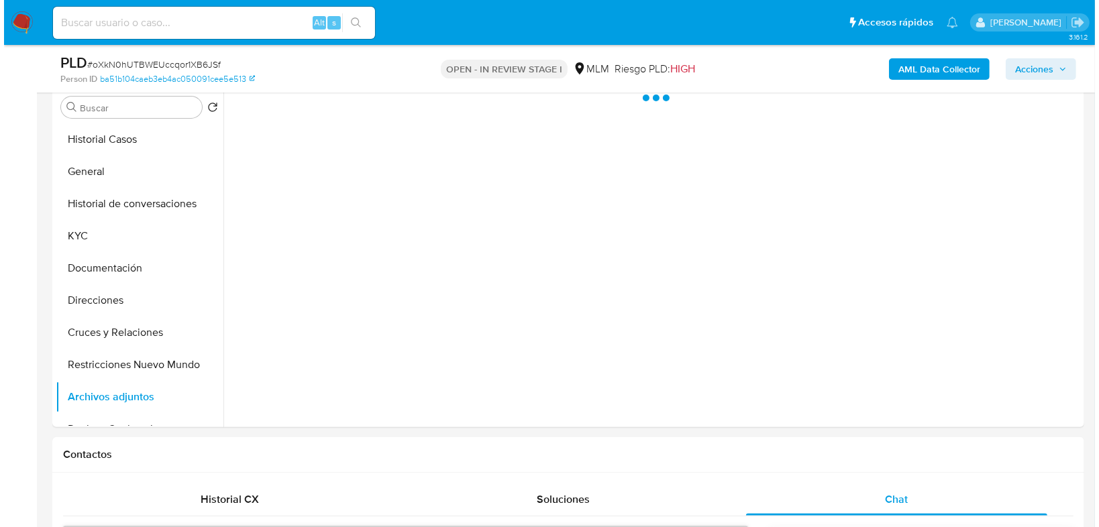
scroll to position [161, 0]
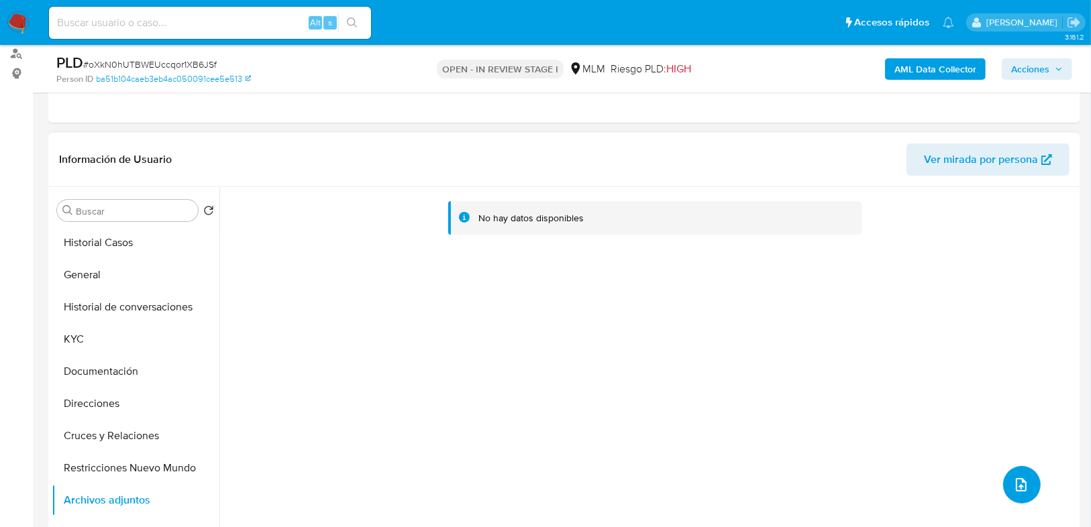
click at [1010, 472] on button "upload-file" at bounding box center [1022, 485] width 38 height 38
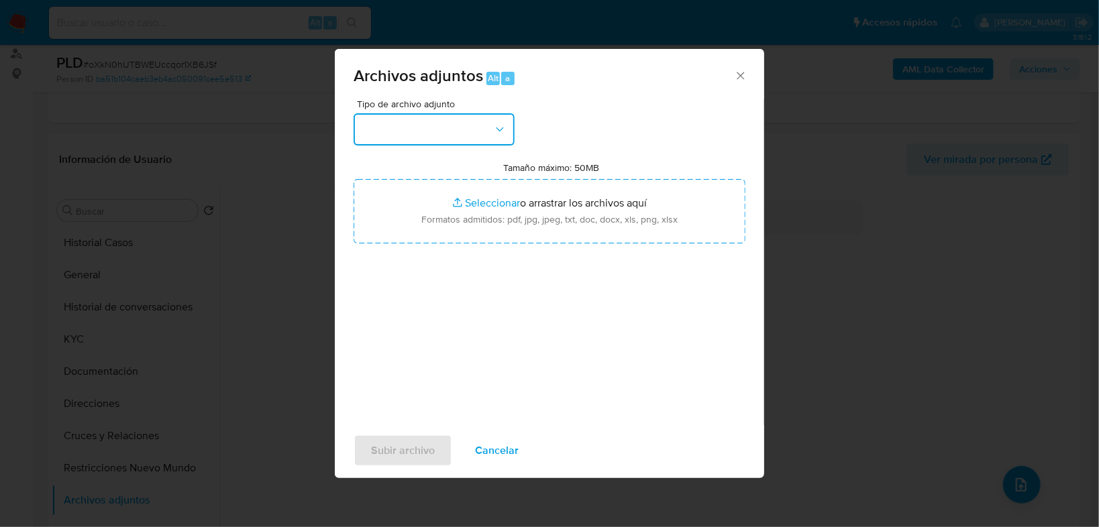
click at [459, 136] on button "button" at bounding box center [434, 129] width 161 height 32
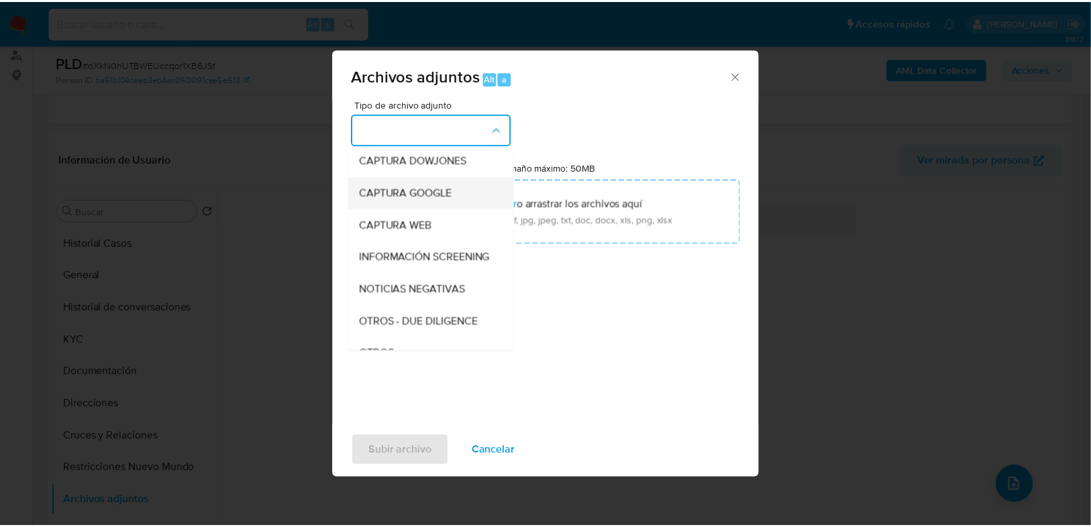
scroll to position [107, 0]
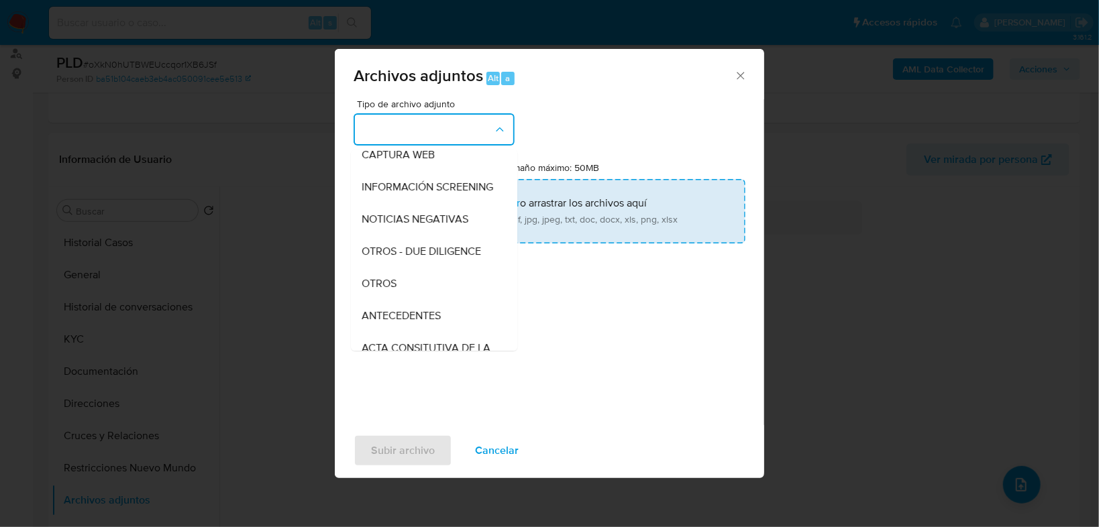
drag, startPoint x: 366, startPoint y: 301, endPoint x: 487, endPoint y: 219, distance: 146.4
click at [366, 290] on span "OTROS" at bounding box center [379, 283] width 35 height 13
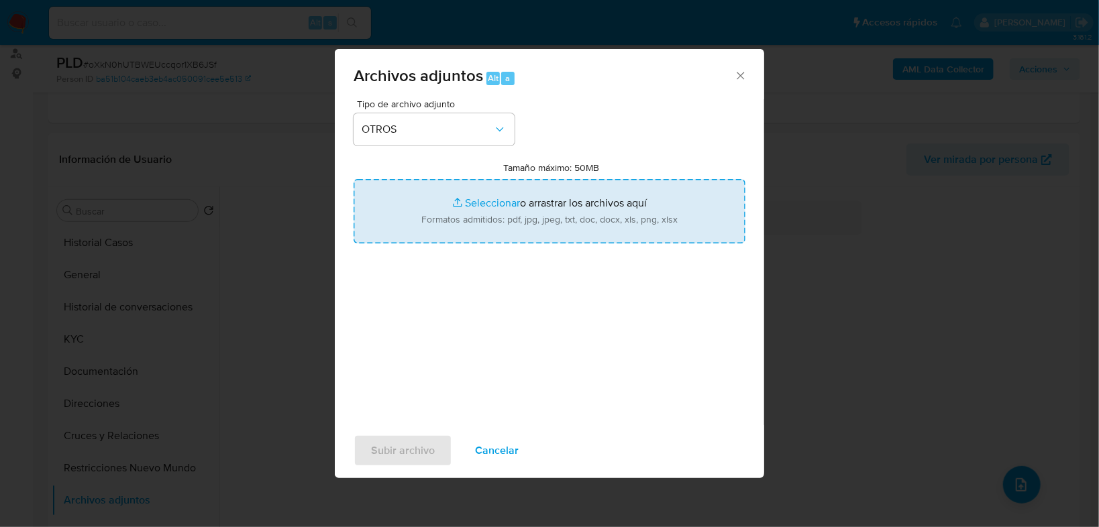
click at [506, 192] on input "Tamaño máximo: 50MB Seleccionar archivos" at bounding box center [550, 211] width 392 height 64
type input "C:\fakepath\31180373_Mario Rogelio Diaz de la Rosa_Sep25.pdf"
click at [477, 197] on input "Tamaño máximo: 50MB Seleccionar archivos" at bounding box center [550, 211] width 392 height 64
type input "C:\fakepath\31180373_Mario Rogelio Diaz de la Rosa_Sep25.xlsx"
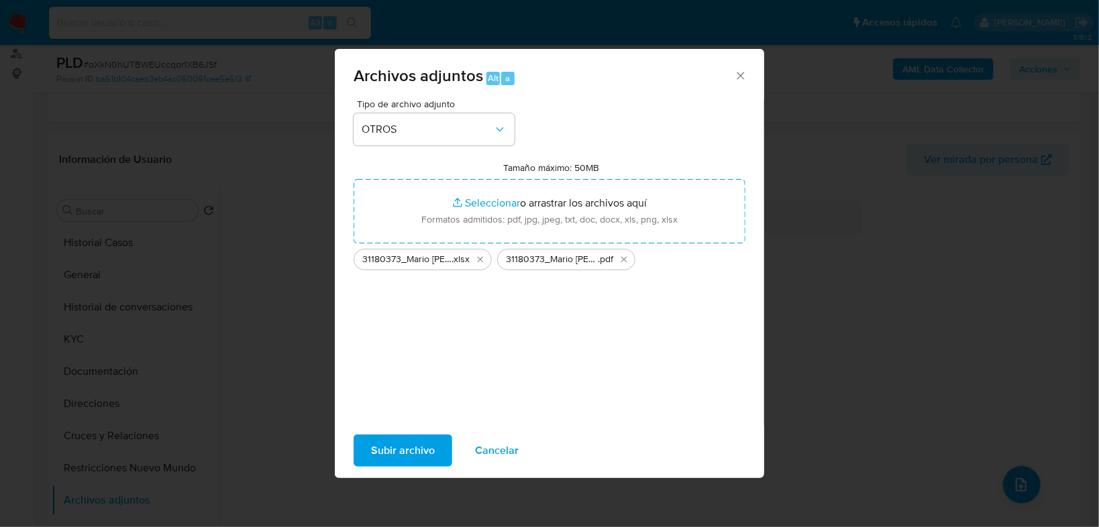
click at [392, 447] on span "Subir archivo" at bounding box center [403, 451] width 64 height 30
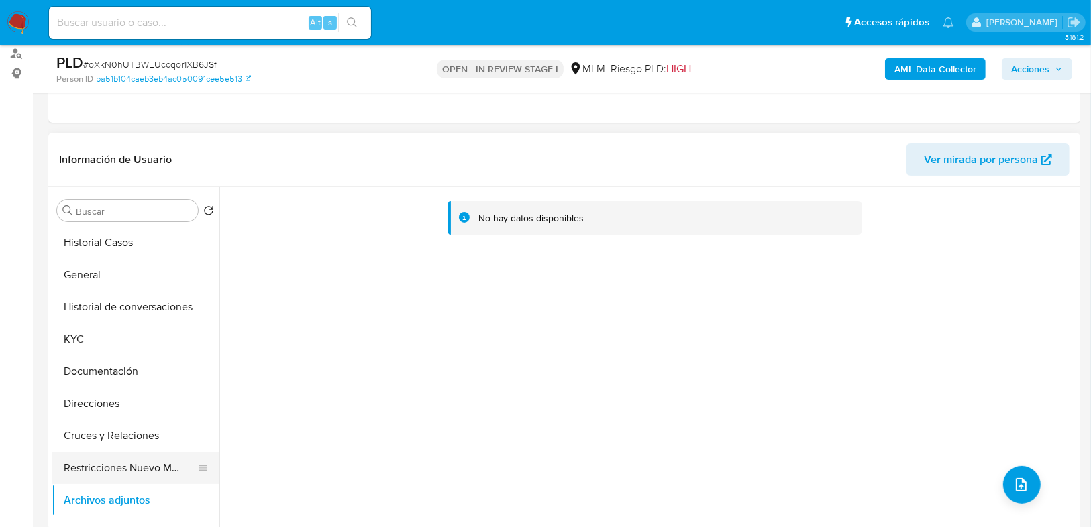
click at [122, 476] on button "Restricciones Nuevo Mundo" at bounding box center [130, 468] width 157 height 32
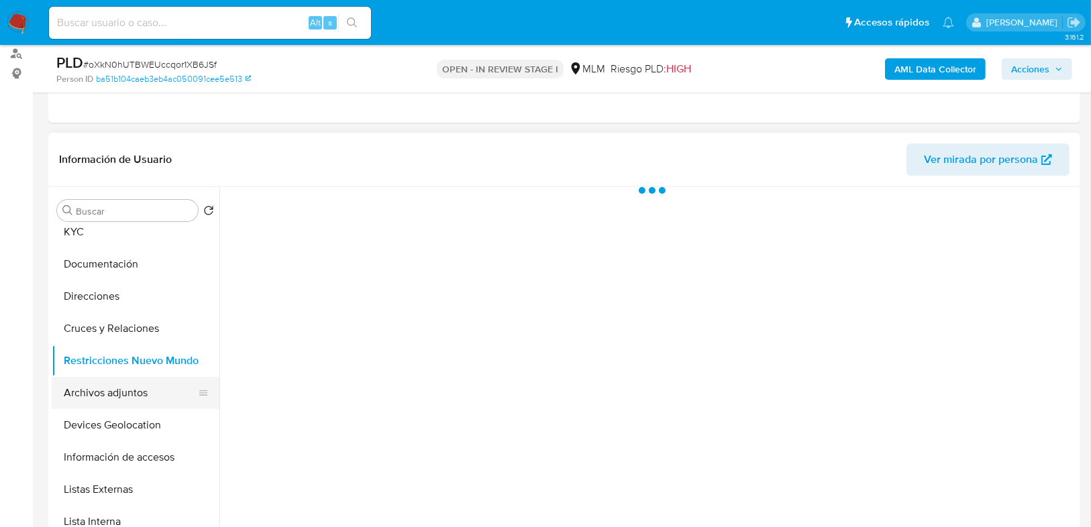
click at [107, 406] on button "Archivos adjuntos" at bounding box center [130, 393] width 157 height 32
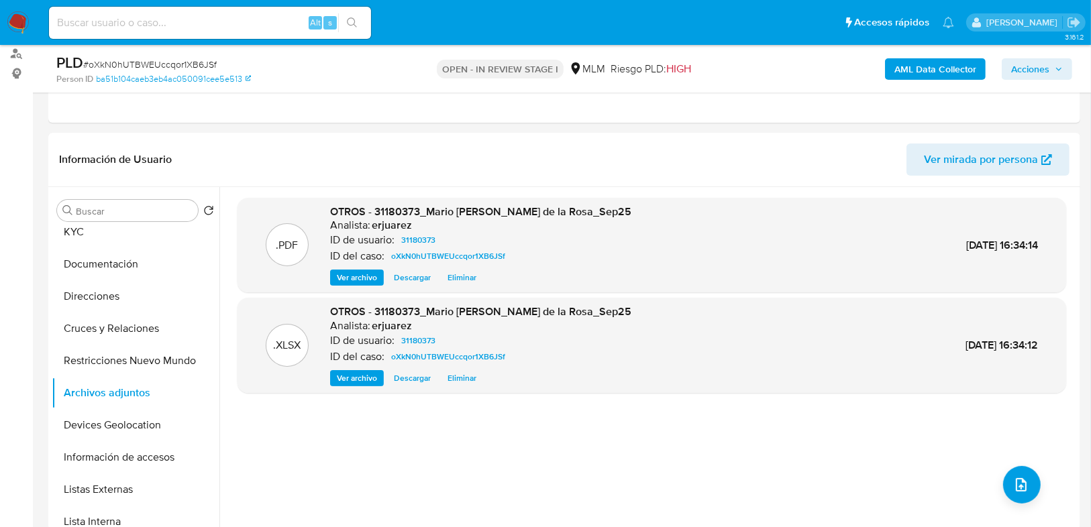
click at [1034, 71] on span "Acciones" at bounding box center [1030, 68] width 38 height 21
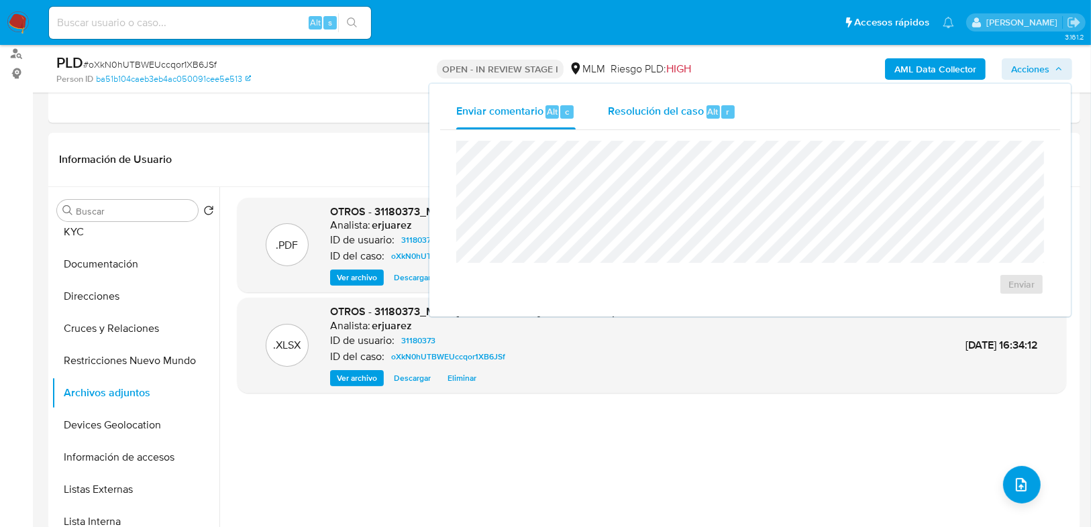
click at [654, 113] on span "Resolución del caso" at bounding box center [656, 110] width 96 height 15
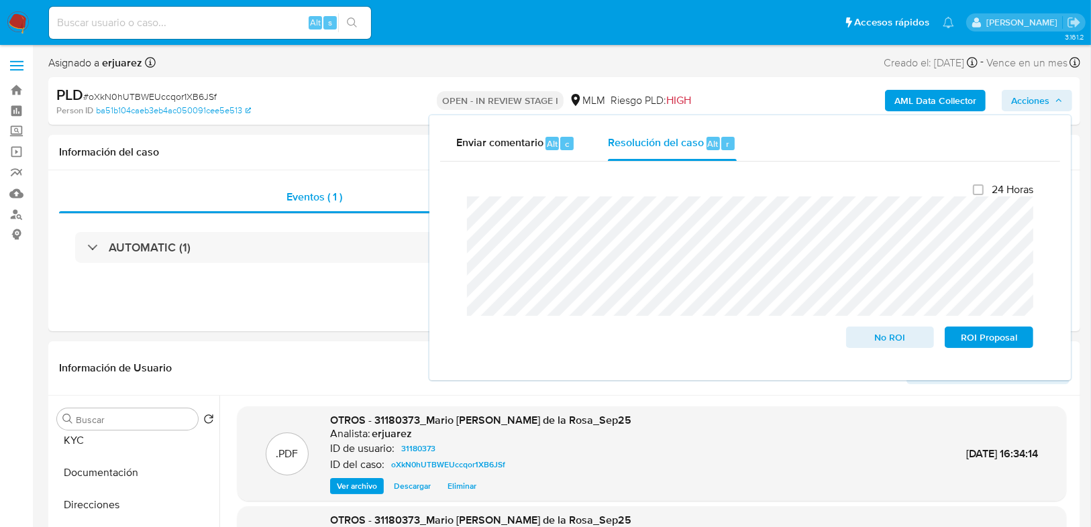
scroll to position [54, 0]
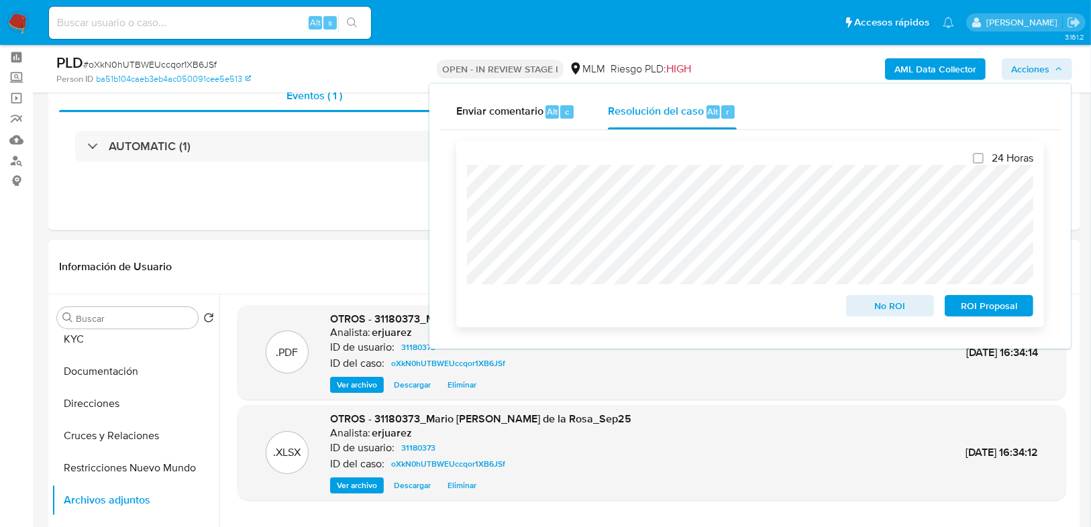
click at [870, 312] on span "No ROI" at bounding box center [890, 305] width 70 height 19
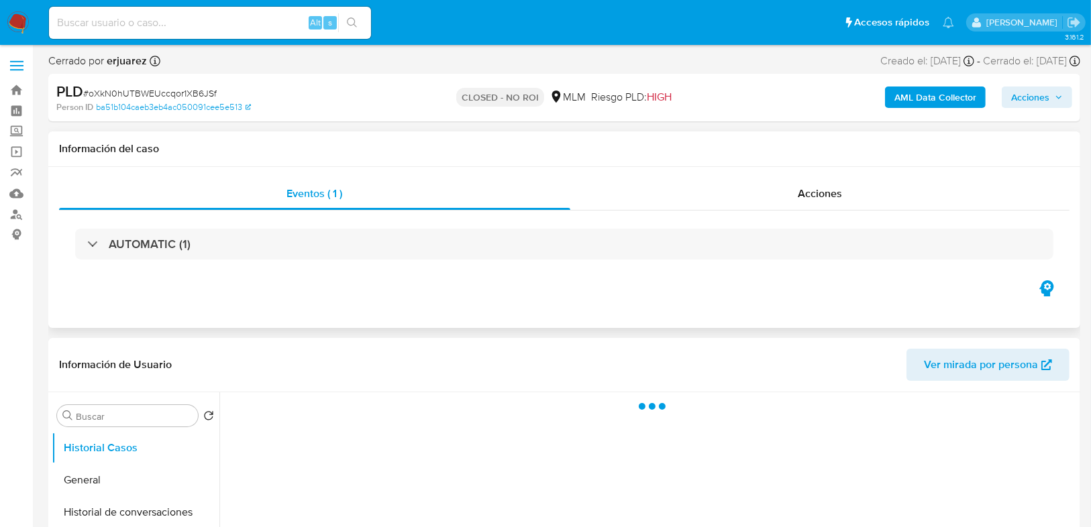
select select "10"
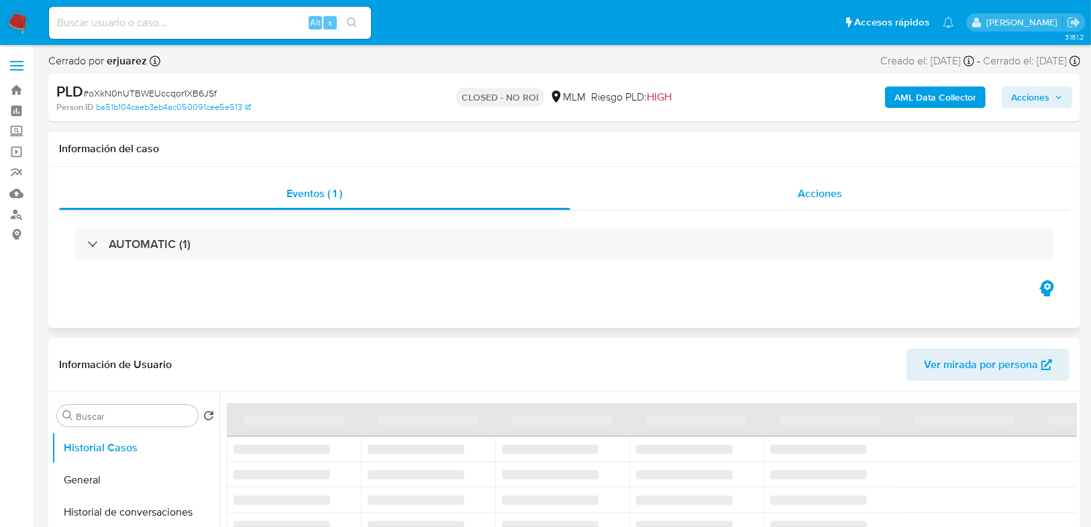
click at [710, 193] on div "Acciones" at bounding box center [820, 194] width 500 height 32
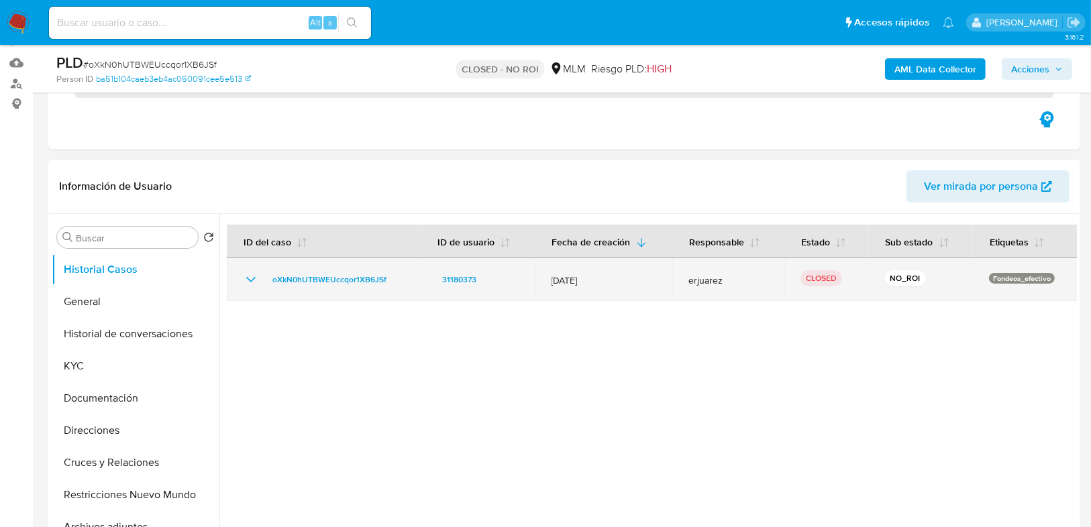
scroll to position [161, 0]
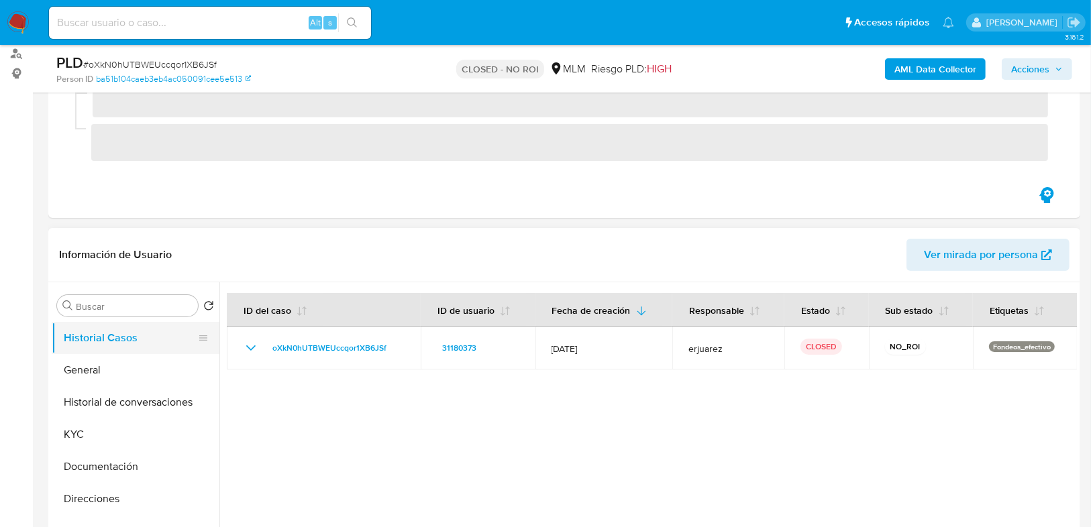
click at [90, 333] on button "Historial Casos" at bounding box center [130, 338] width 157 height 32
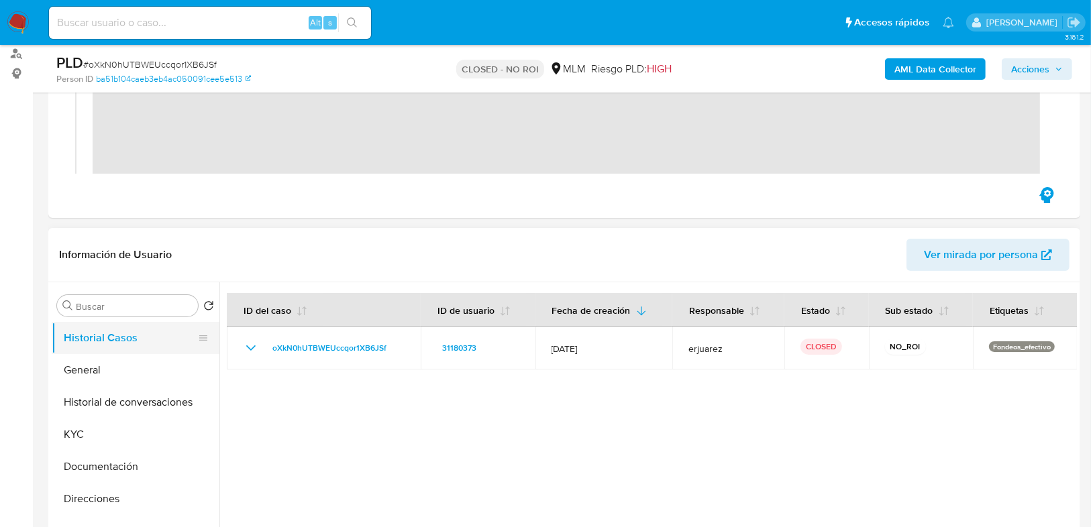
click at [85, 348] on button "Historial Casos" at bounding box center [130, 338] width 157 height 32
click at [75, 433] on button "KYC" at bounding box center [130, 435] width 157 height 32
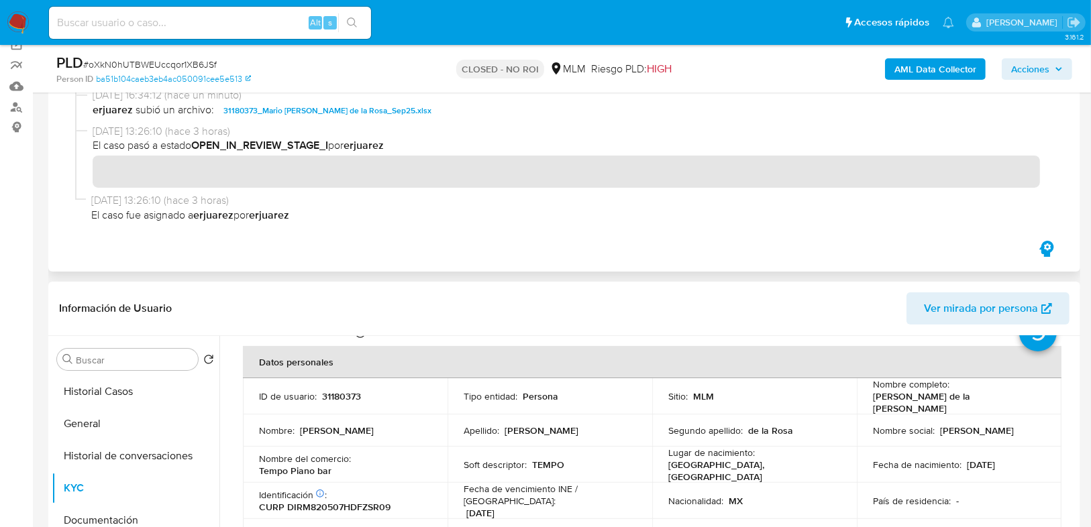
scroll to position [215, 0]
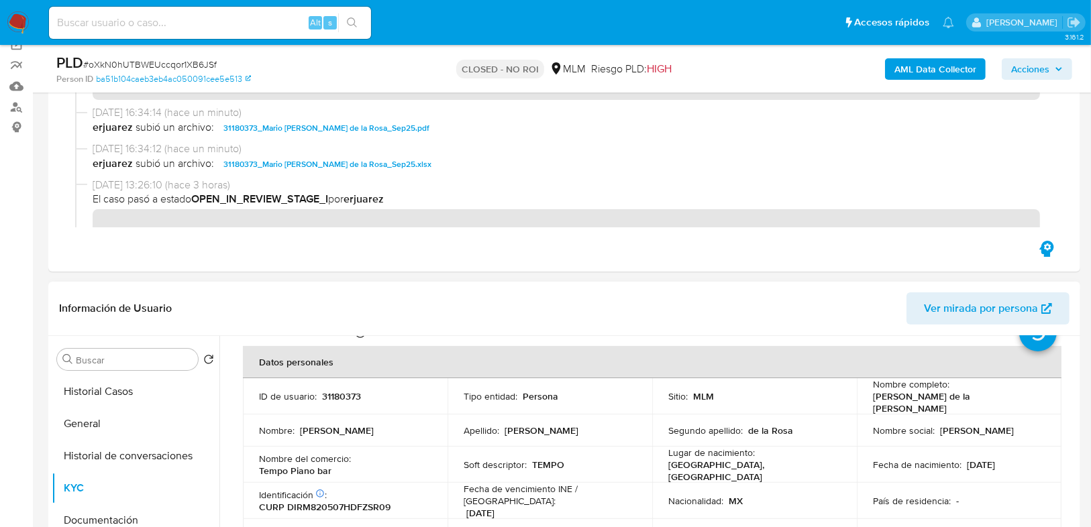
click at [16, 23] on img at bounding box center [18, 22] width 23 height 23
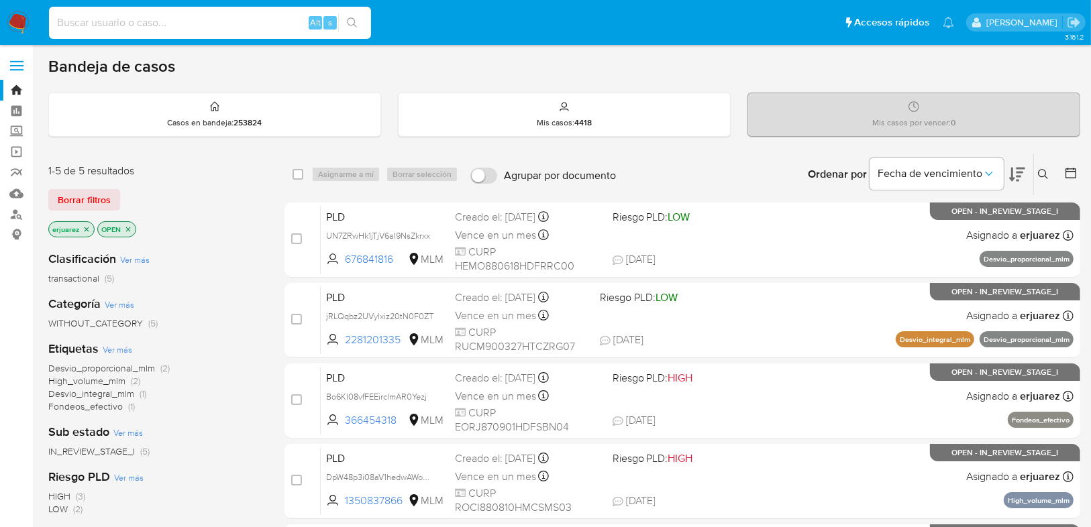
click at [133, 27] on input at bounding box center [210, 22] width 322 height 17
paste input "1294078843"
type input "1294078843"
click at [355, 30] on button "search-icon" at bounding box center [352, 22] width 28 height 19
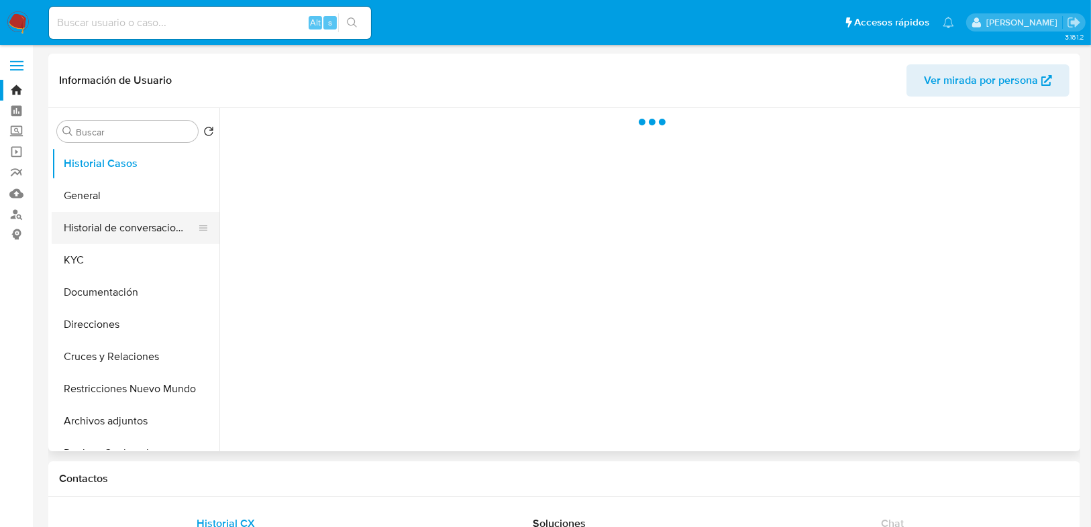
select select "10"
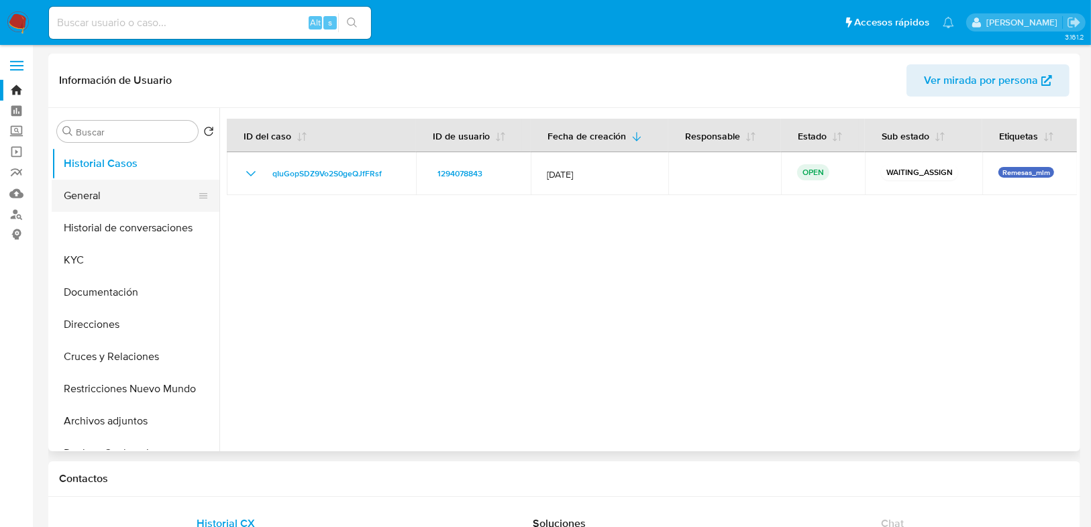
click at [100, 205] on button "General" at bounding box center [130, 196] width 157 height 32
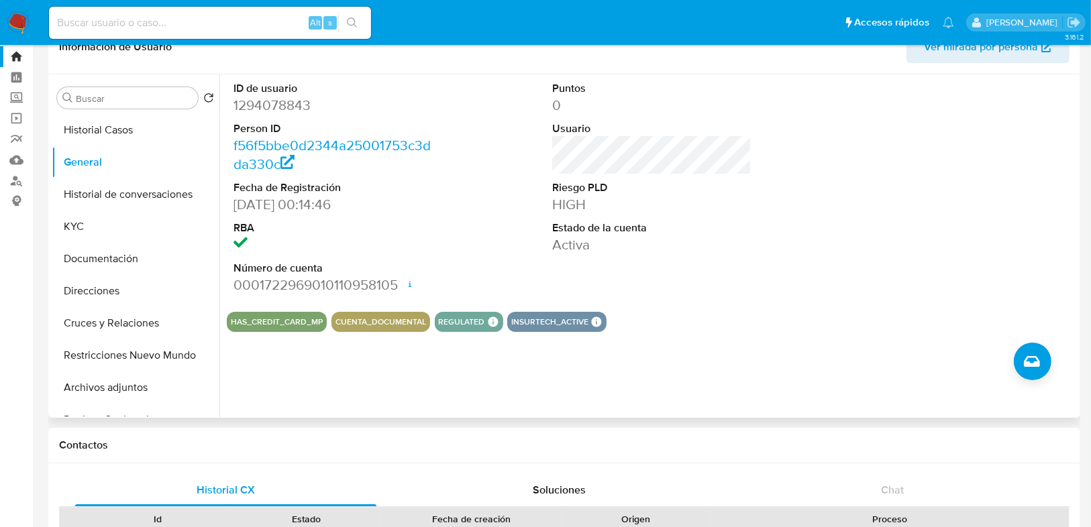
scroll to position [54, 0]
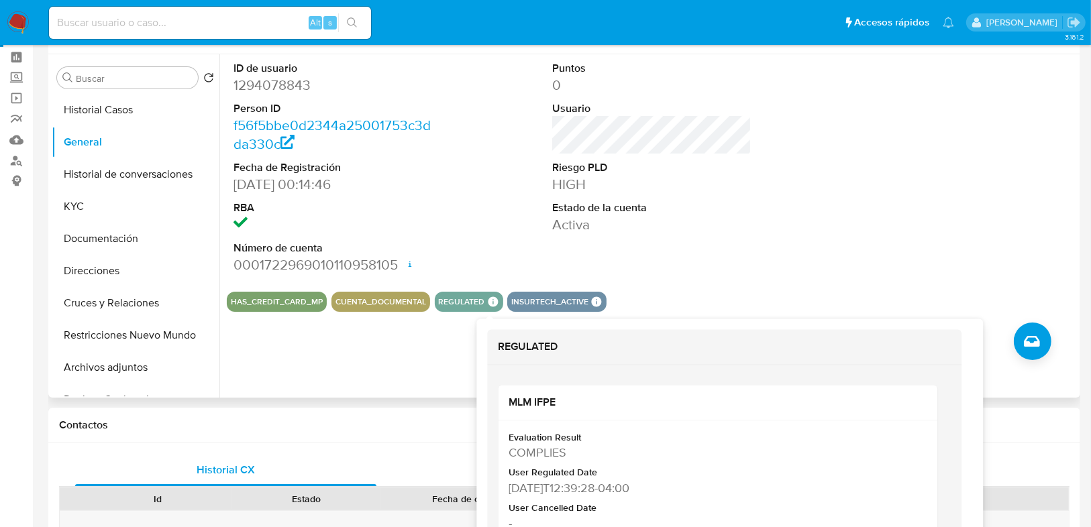
click at [488, 302] on icon at bounding box center [493, 302] width 10 height 10
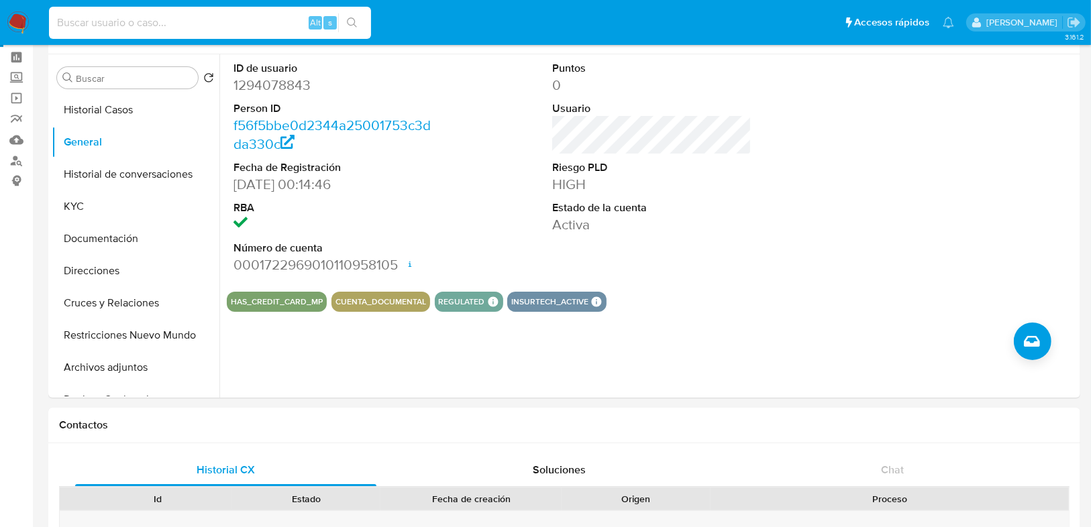
drag, startPoint x: 167, startPoint y: 19, endPoint x: 160, endPoint y: 20, distance: 6.8
click at [150, 19] on input at bounding box center [210, 22] width 322 height 17
paste input "1652609884"
type input "1652609884"
click at [347, 22] on icon "search-icon" at bounding box center [352, 22] width 10 height 10
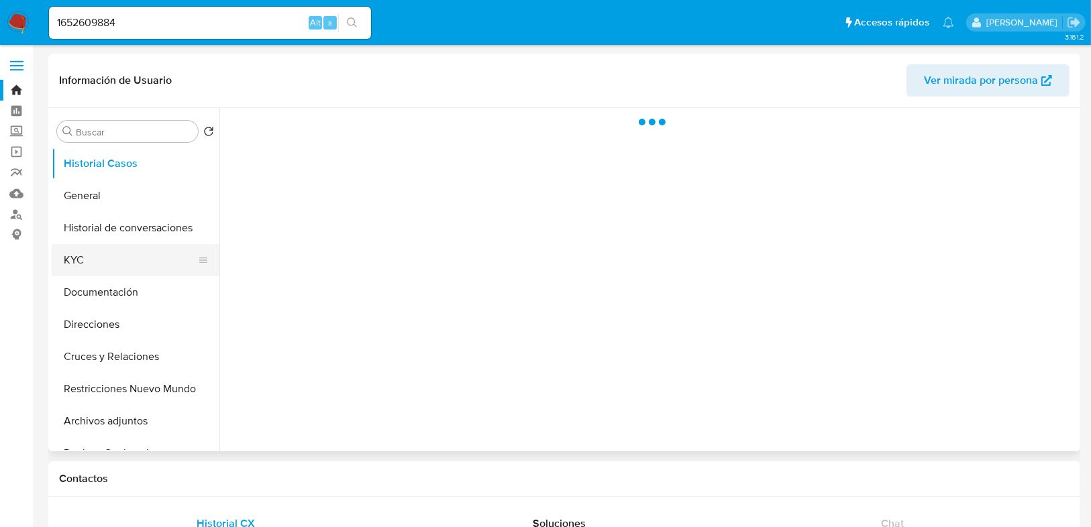
click at [95, 258] on button "KYC" at bounding box center [130, 260] width 157 height 32
select select "10"
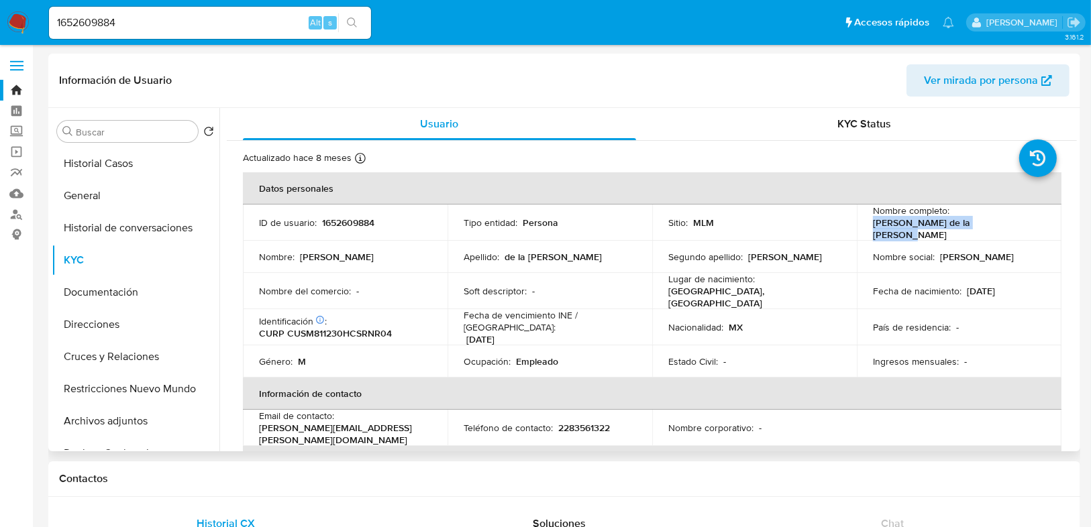
copy p "Margarito de la Cruz Sanchez"
drag, startPoint x: 868, startPoint y: 226, endPoint x: 998, endPoint y: 231, distance: 130.2
click at [998, 231] on td "Nombre completo : Margarito de la Cruz Sanchez" at bounding box center [959, 223] width 205 height 36
click at [114, 166] on button "Historial Casos" at bounding box center [130, 164] width 157 height 32
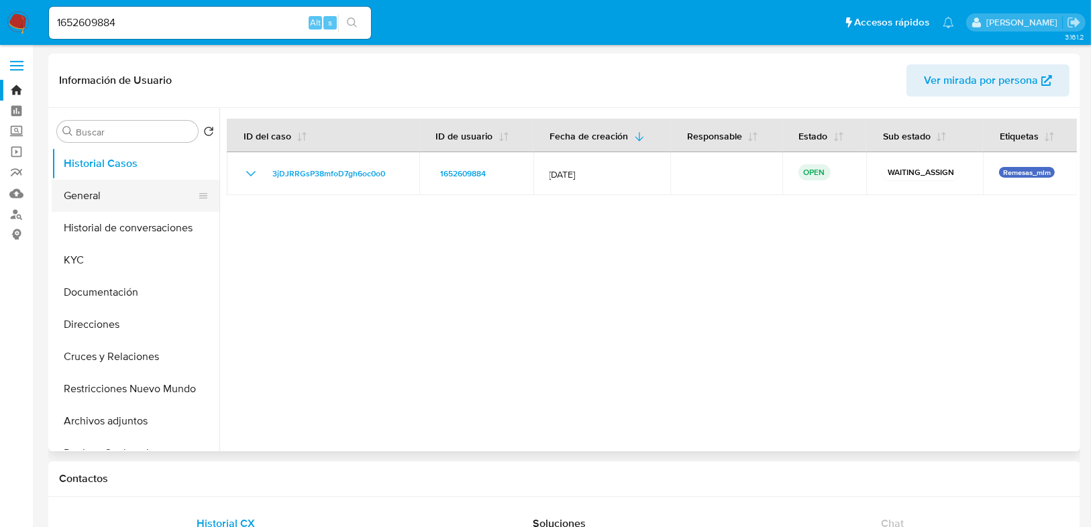
drag, startPoint x: 119, startPoint y: 193, endPoint x: 182, endPoint y: 221, distance: 69.1
click at [119, 193] on button "General" at bounding box center [136, 196] width 168 height 32
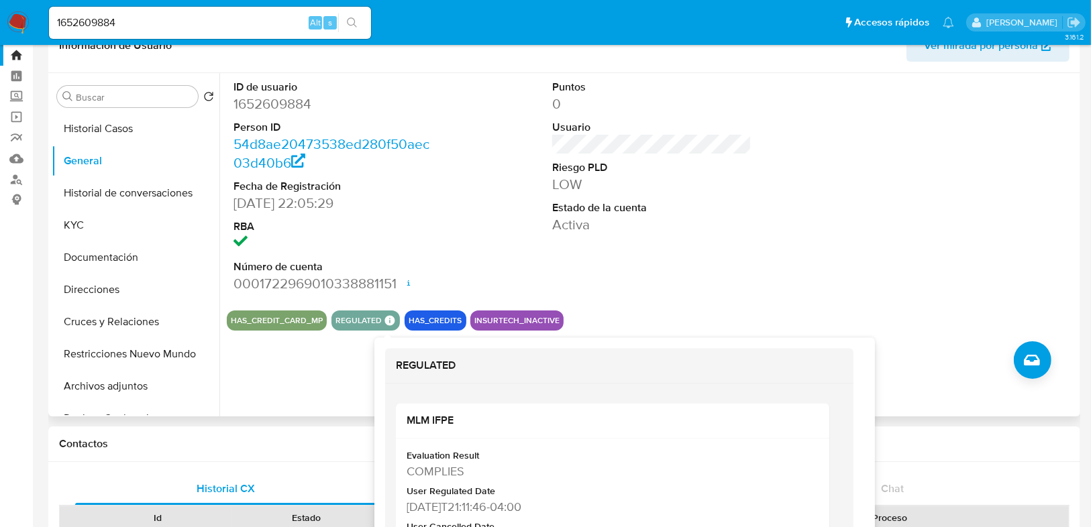
scroll to position [54, 0]
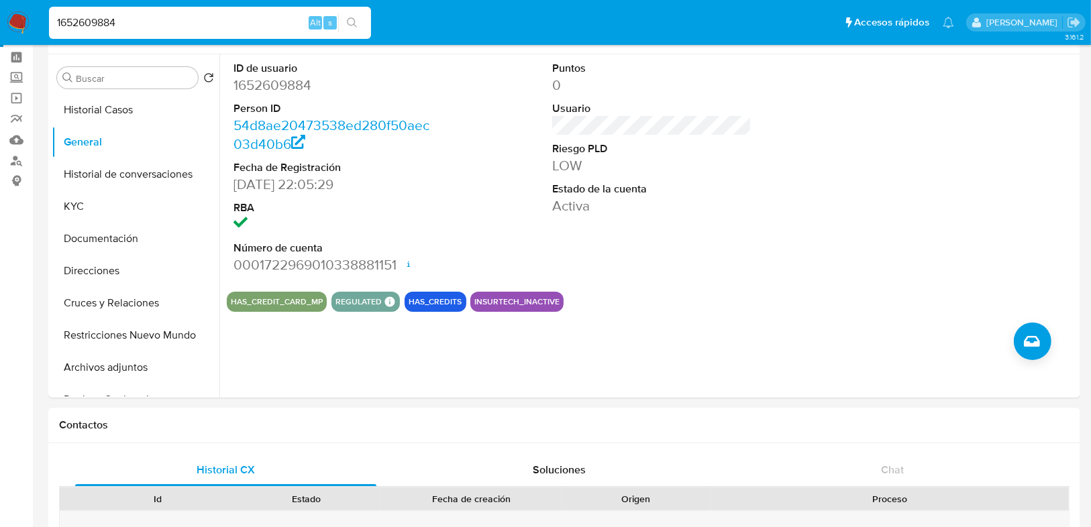
drag, startPoint x: -40, startPoint y: -8, endPoint x: 272, endPoint y: 17, distance: 312.3
paste input "288299876"
click at [329, 14] on input "288299876" at bounding box center [210, 22] width 322 height 17
type input "288299876"
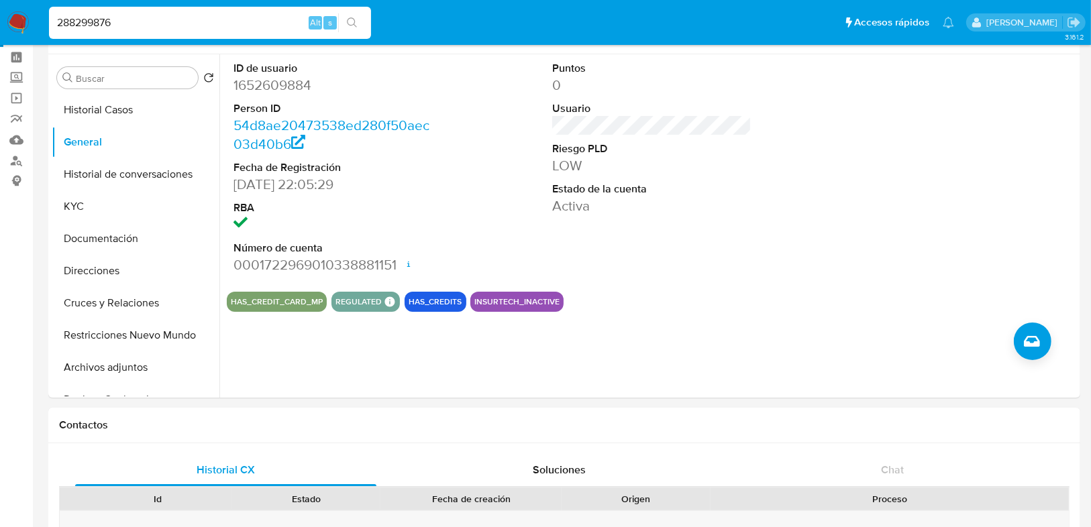
click at [359, 24] on button "search-icon" at bounding box center [352, 22] width 28 height 19
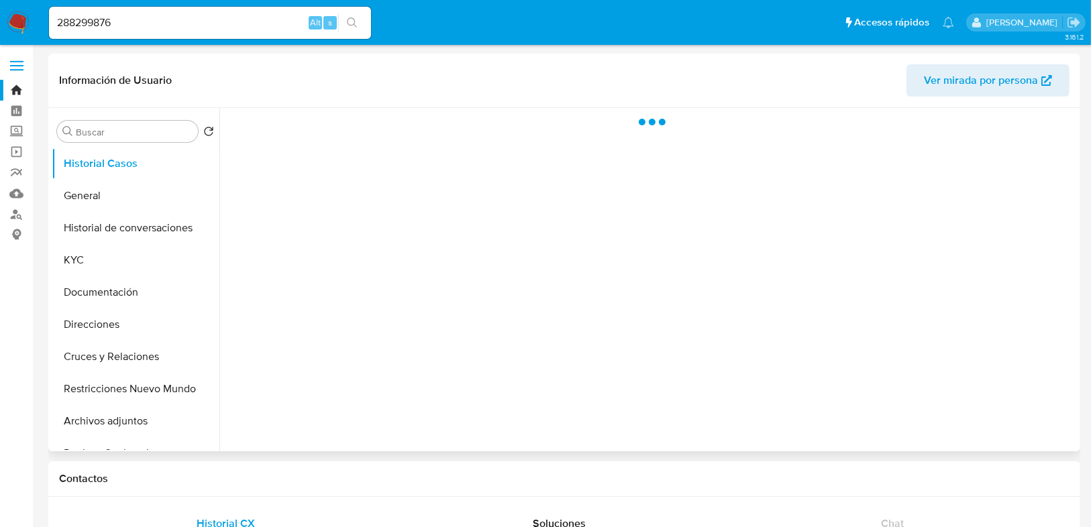
select select "10"
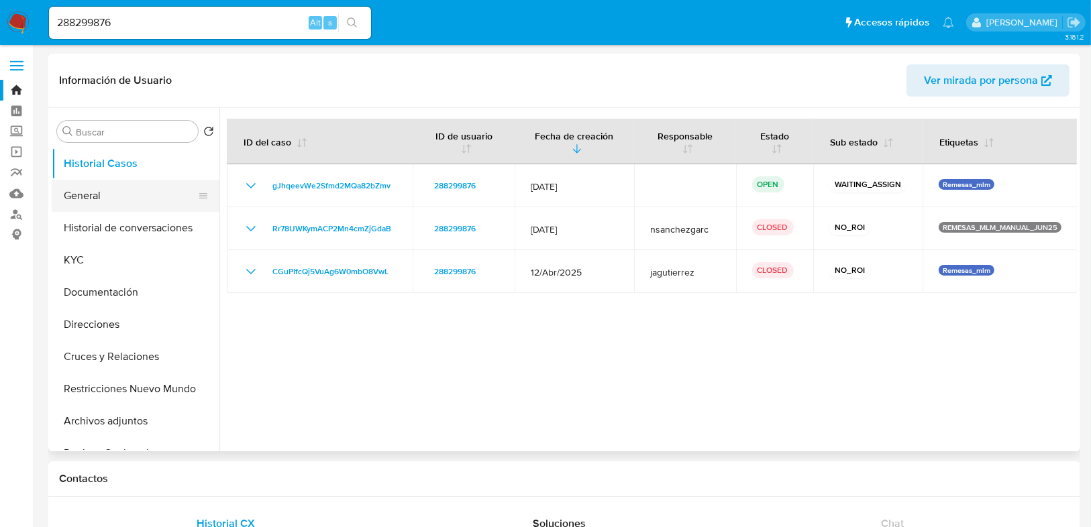
drag, startPoint x: 91, startPoint y: 185, endPoint x: 144, endPoint y: 193, distance: 54.2
click at [91, 186] on button "General" at bounding box center [130, 196] width 157 height 32
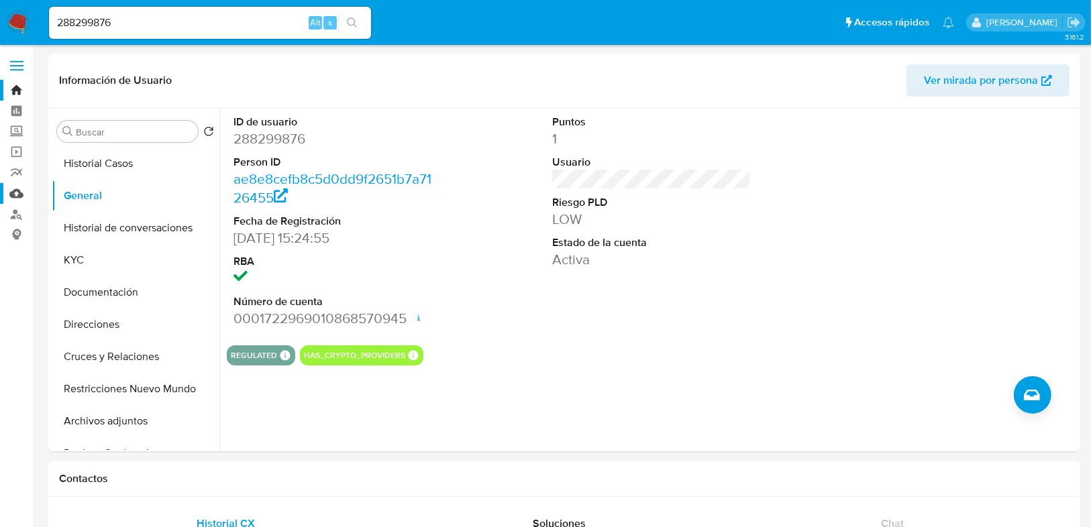
click at [15, 191] on link "Mulan" at bounding box center [80, 193] width 160 height 21
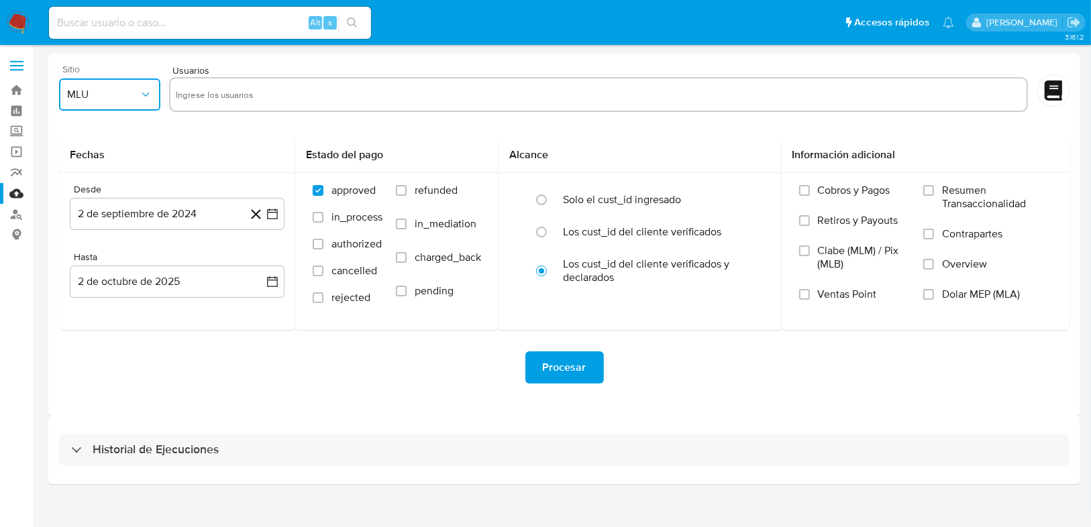
click at [139, 100] on icon "button" at bounding box center [145, 94] width 13 height 13
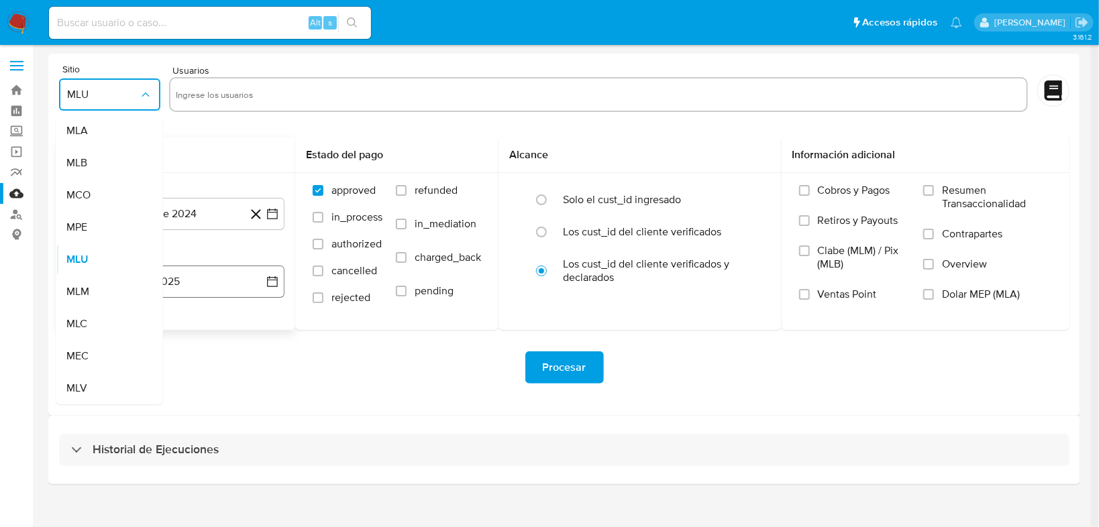
drag, startPoint x: 100, startPoint y: 290, endPoint x: 106, endPoint y: 284, distance: 9.0
click at [103, 287] on div "MLM" at bounding box center [105, 292] width 77 height 32
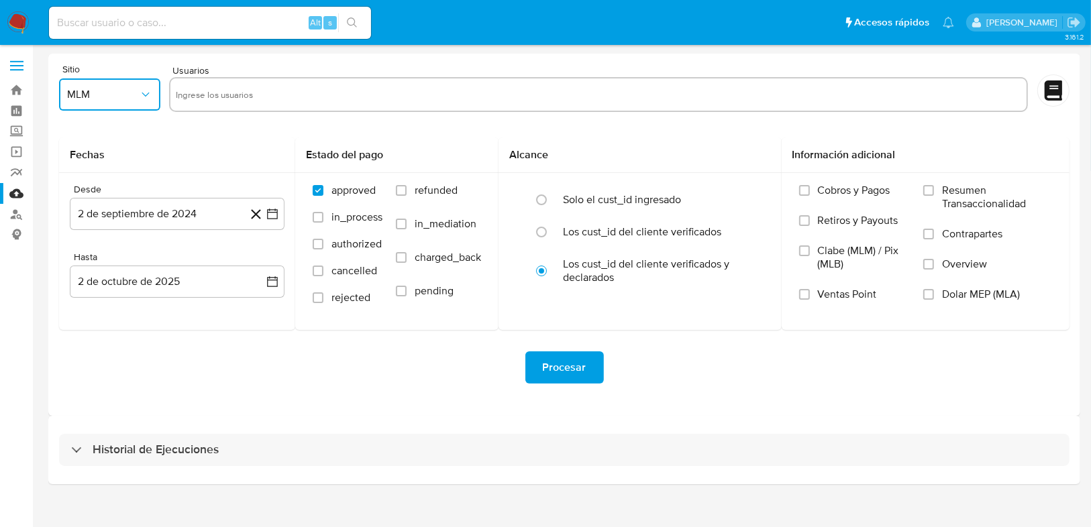
click at [225, 89] on input "text" at bounding box center [598, 94] width 845 height 21
type input "1294078843"
click at [269, 104] on input "text" at bounding box center [642, 94] width 757 height 21
paste input "1652609884"
type input "1652609884"
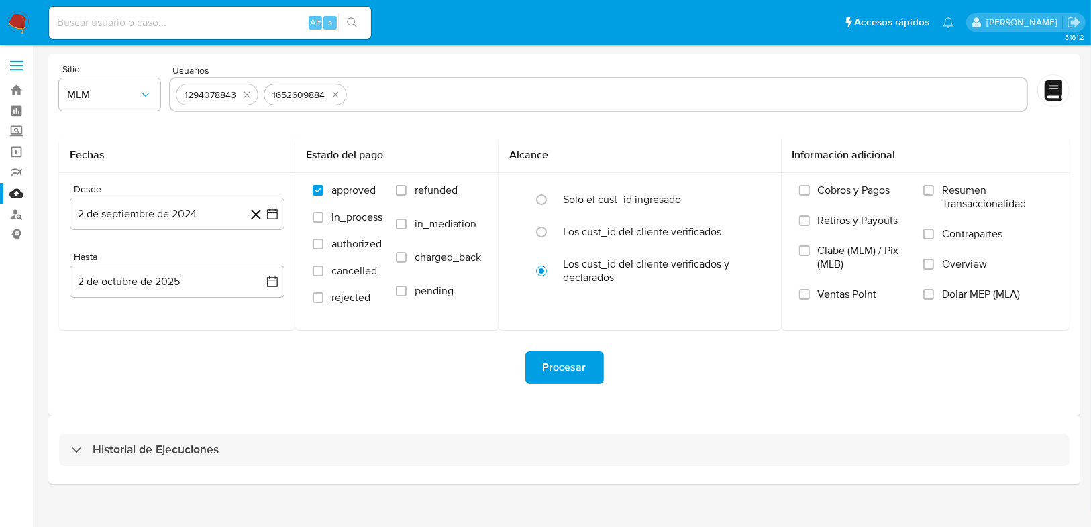
click at [396, 97] on input "text" at bounding box center [686, 94] width 669 height 21
paste input "288299876"
type input "288299876"
click at [272, 214] on icon "button" at bounding box center [272, 213] width 13 height 13
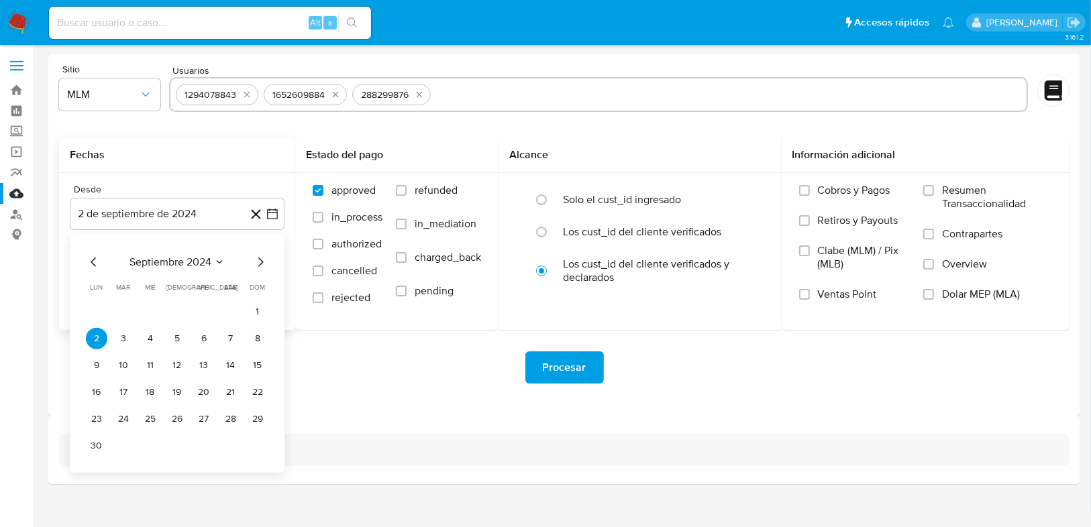
click at [261, 266] on icon "Mes siguiente" at bounding box center [260, 262] width 16 height 16
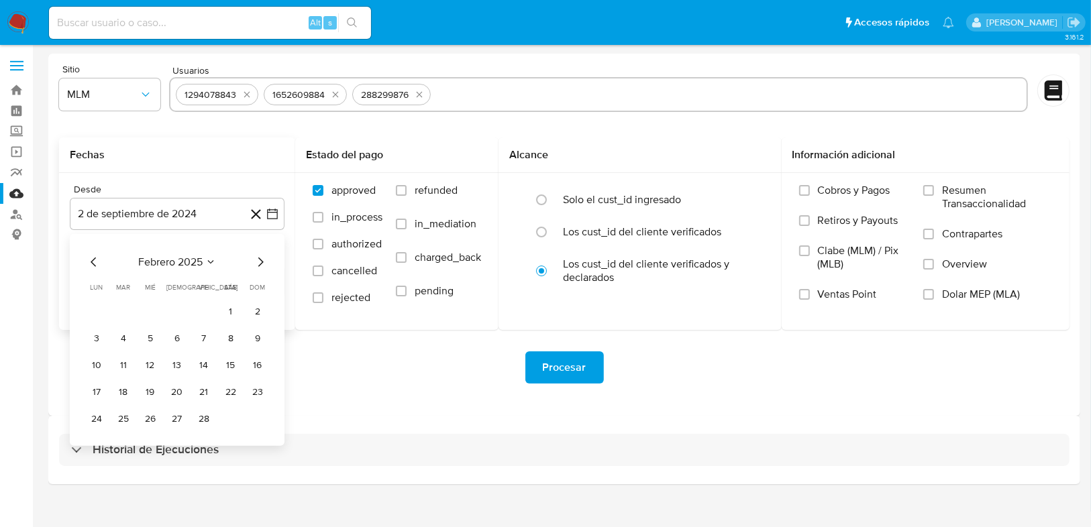
click at [261, 266] on icon "Mes siguiente" at bounding box center [260, 262] width 16 height 16
drag, startPoint x: 172, startPoint y: 311, endPoint x: 218, endPoint y: 319, distance: 46.4
click at [172, 311] on button "1" at bounding box center [176, 311] width 21 height 21
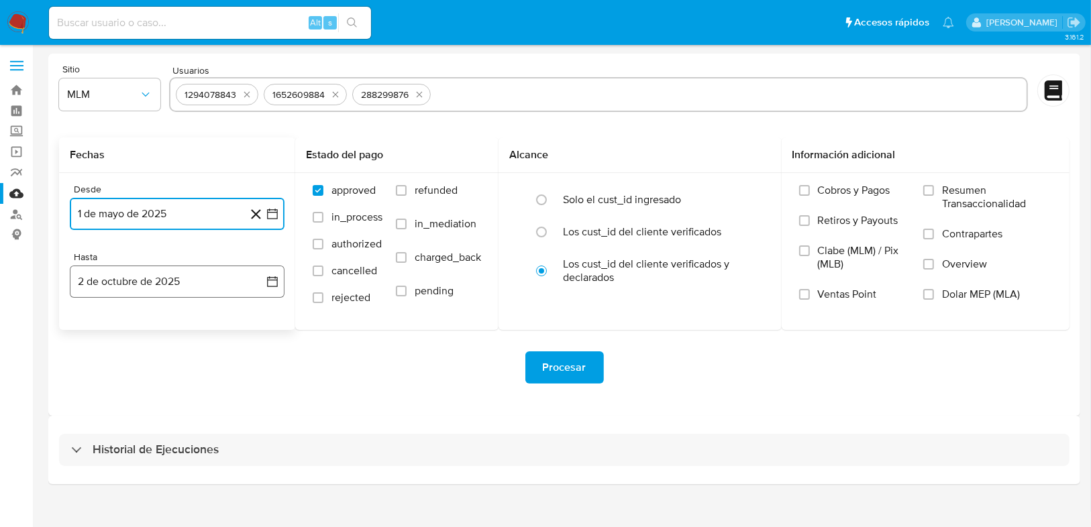
drag, startPoint x: 272, startPoint y: 283, endPoint x: 255, endPoint y: 282, distance: 17.5
click at [272, 282] on icon "button" at bounding box center [272, 281] width 13 height 13
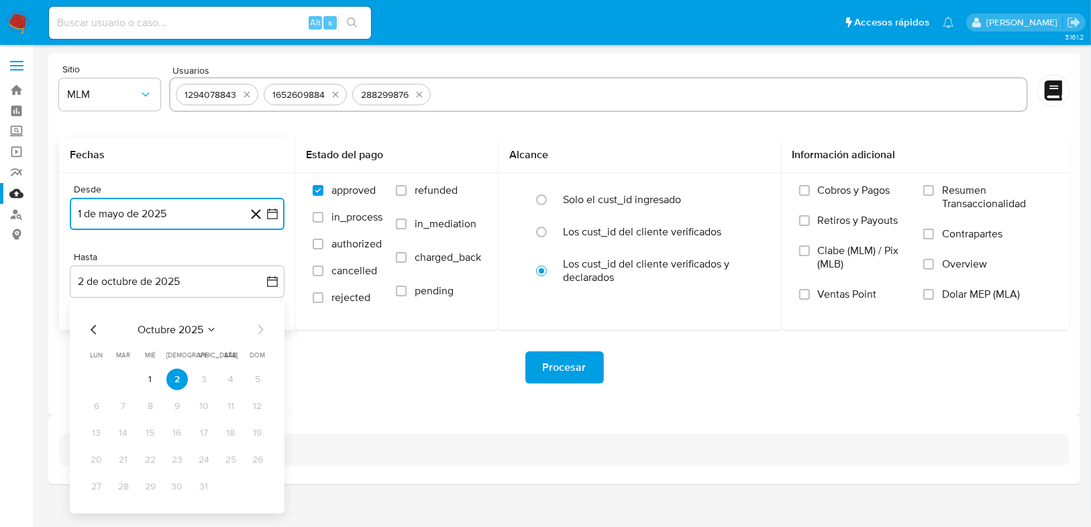
click at [93, 325] on icon "Mes anterior" at bounding box center [94, 330] width 16 height 16
drag, startPoint x: 257, startPoint y: 488, endPoint x: 654, endPoint y: 389, distance: 409.3
click at [257, 488] on button "31" at bounding box center [257, 486] width 21 height 21
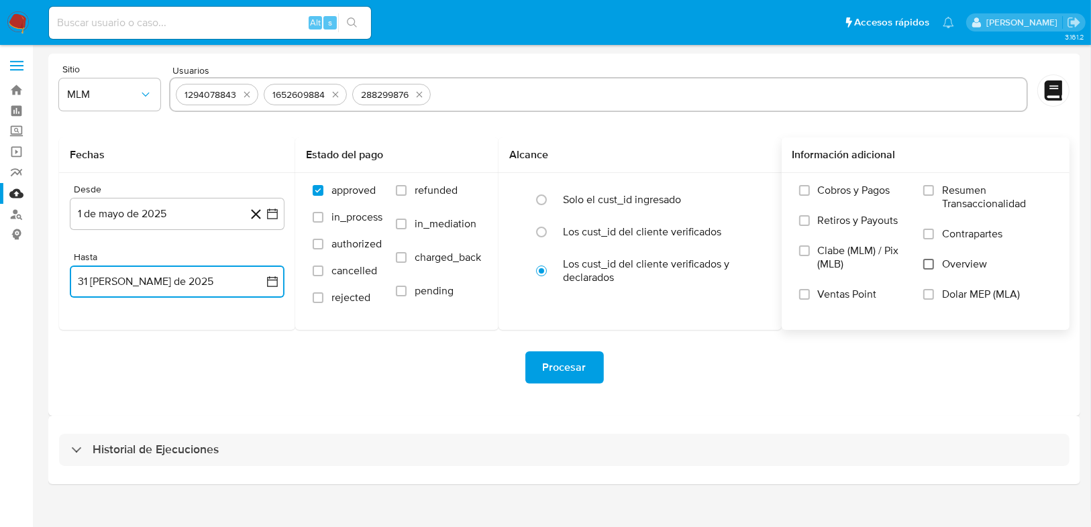
click at [929, 259] on input "Overview" at bounding box center [928, 264] width 11 height 11
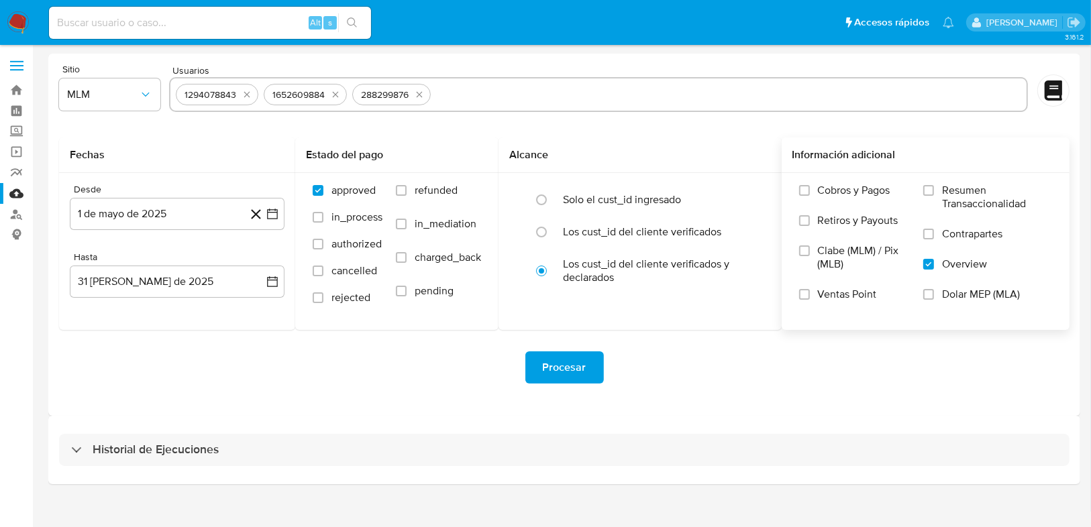
click at [571, 366] on span "Procesar" at bounding box center [565, 368] width 44 height 30
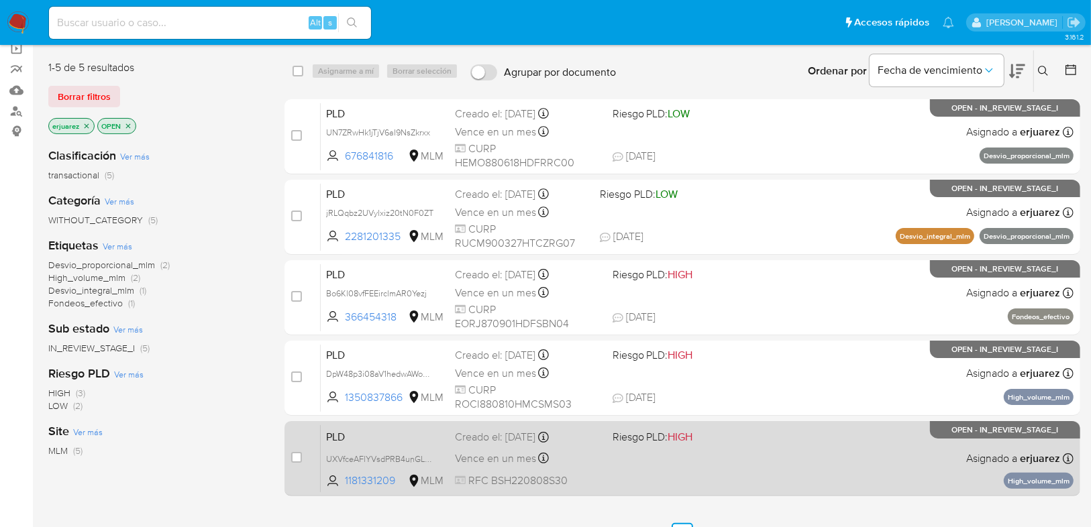
scroll to position [127, 0]
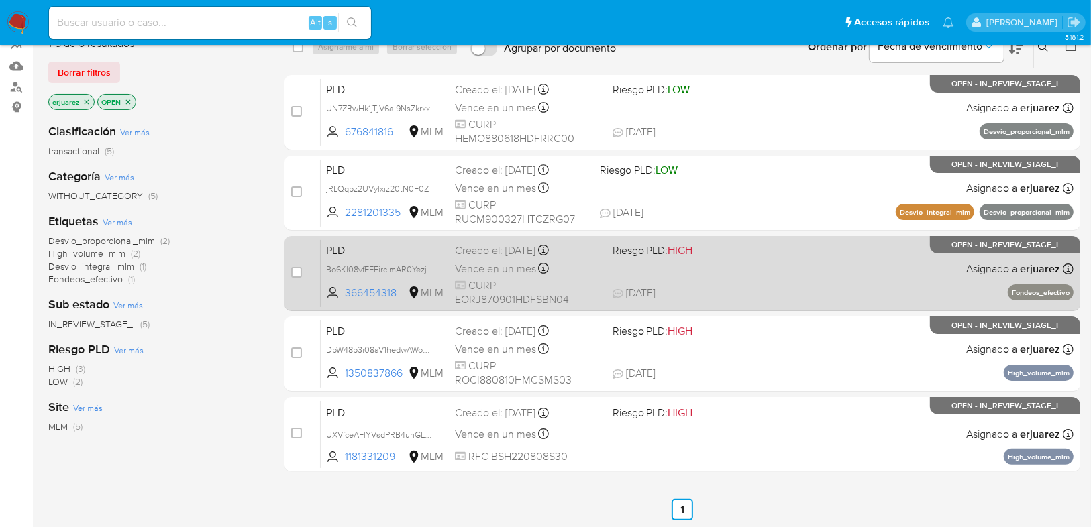
click at [592, 288] on span "CURP EORJ870901HDFSBN04" at bounding box center [528, 292] width 146 height 29
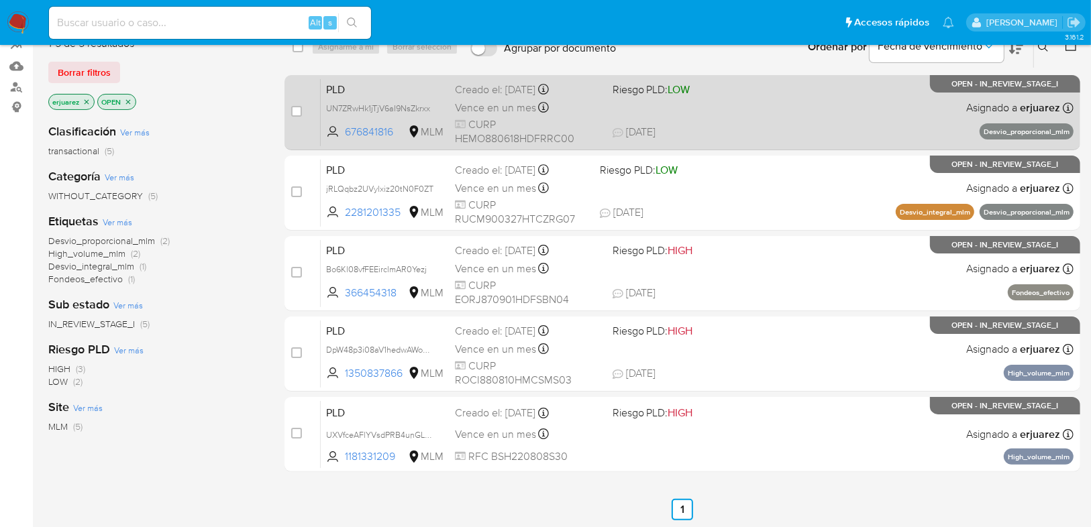
click at [562, 119] on span "CURP HEMO880618HDFRRC00" at bounding box center [528, 131] width 146 height 29
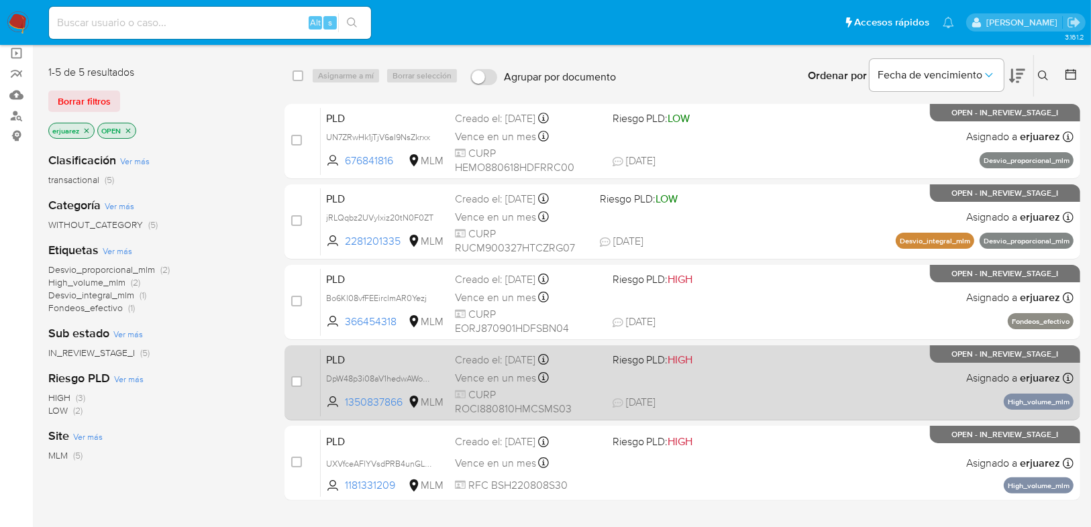
scroll to position [74, 0]
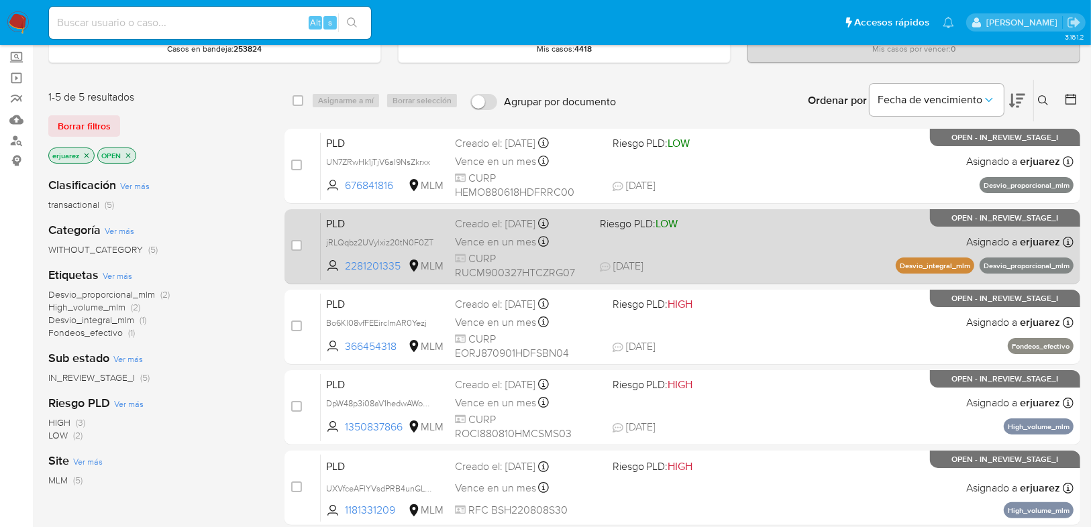
click at [515, 254] on span "CURP RUCM900327HTCZRG07" at bounding box center [522, 266] width 134 height 29
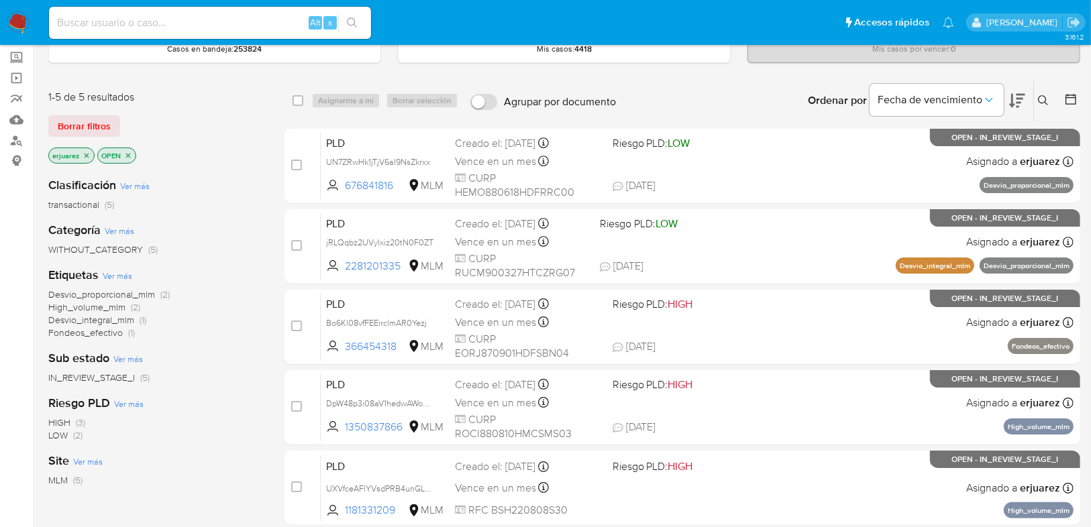
click at [1040, 95] on icon at bounding box center [1043, 100] width 11 height 11
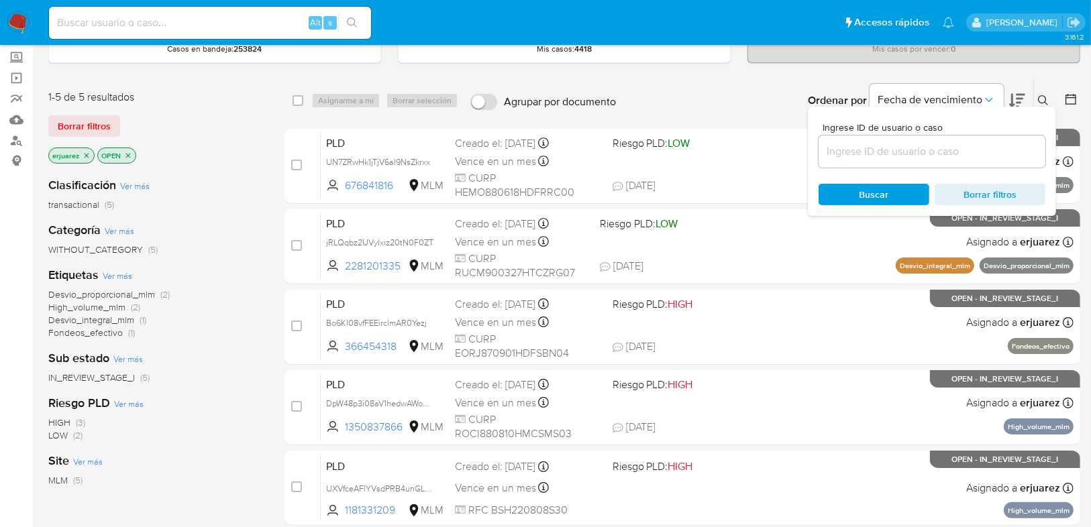
click at [952, 81] on div "Fecha de vencimiento" at bounding box center [936, 101] width 134 height 42
click at [947, 89] on button "Fecha de vencimiento" at bounding box center [936, 100] width 134 height 32
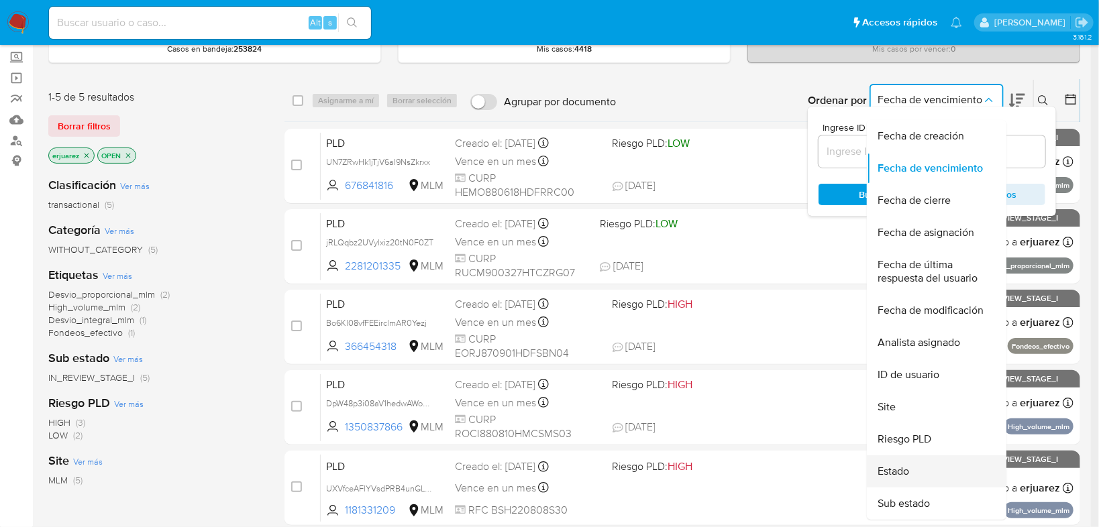
click at [938, 478] on div "Estado" at bounding box center [932, 471] width 110 height 32
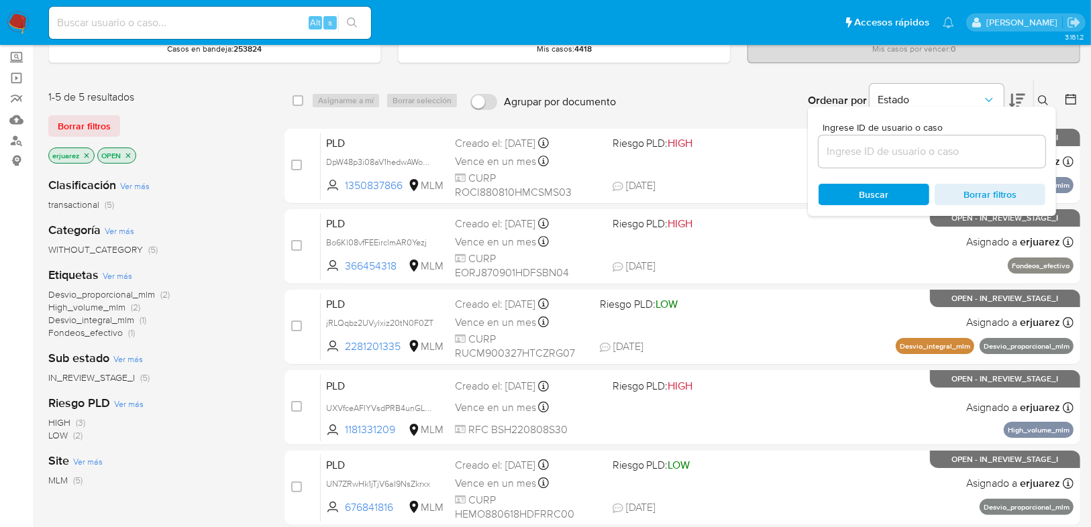
click at [1041, 97] on icon at bounding box center [1043, 100] width 11 height 11
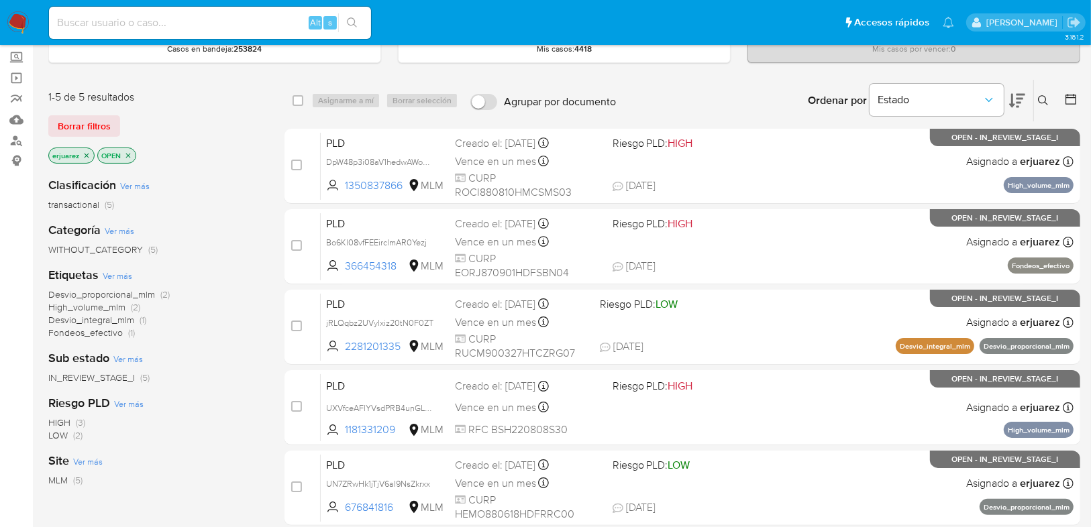
click at [1041, 97] on icon at bounding box center [1043, 100] width 11 height 11
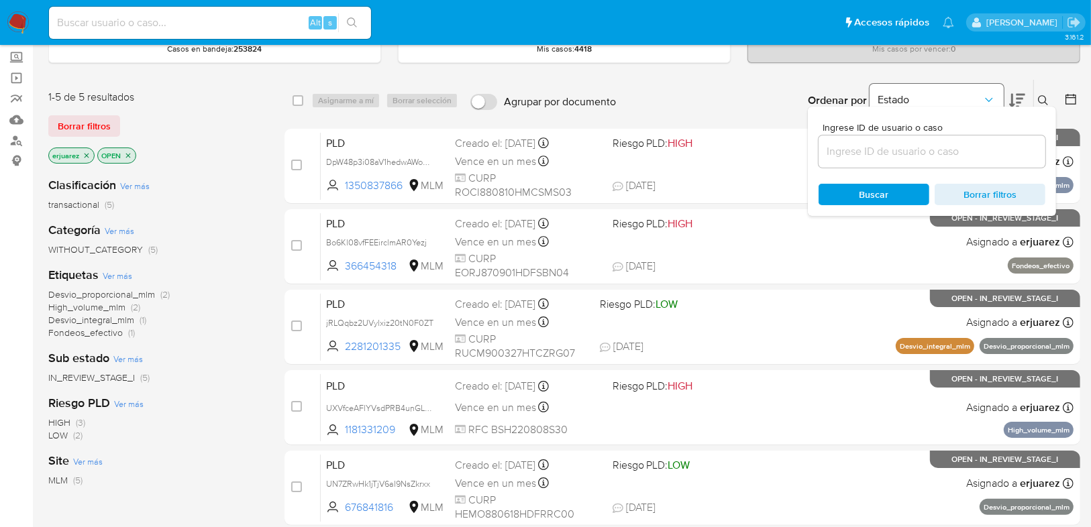
click at [940, 95] on span "Estado" at bounding box center [929, 99] width 105 height 13
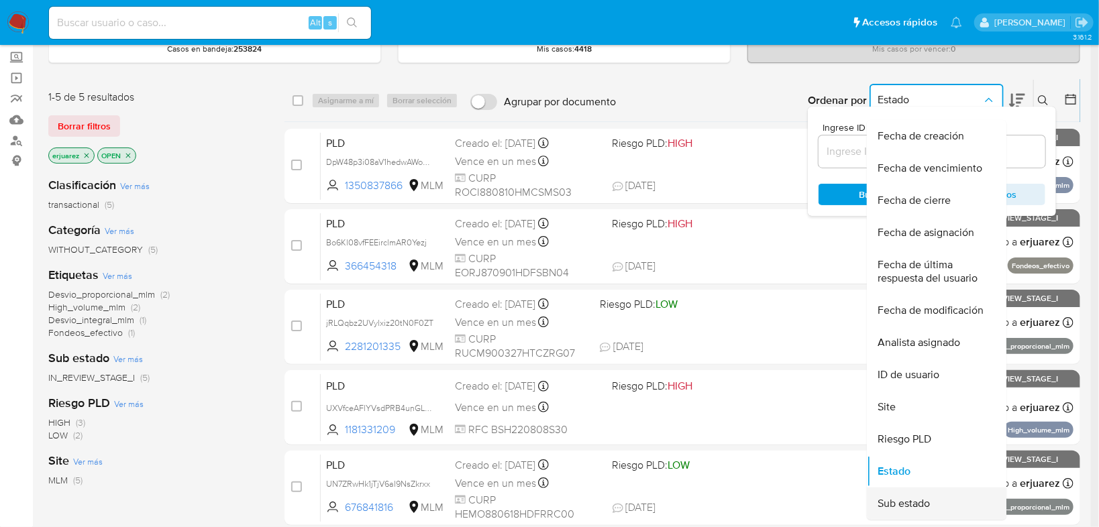
click at [891, 502] on span "Sub estado" at bounding box center [903, 503] width 52 height 13
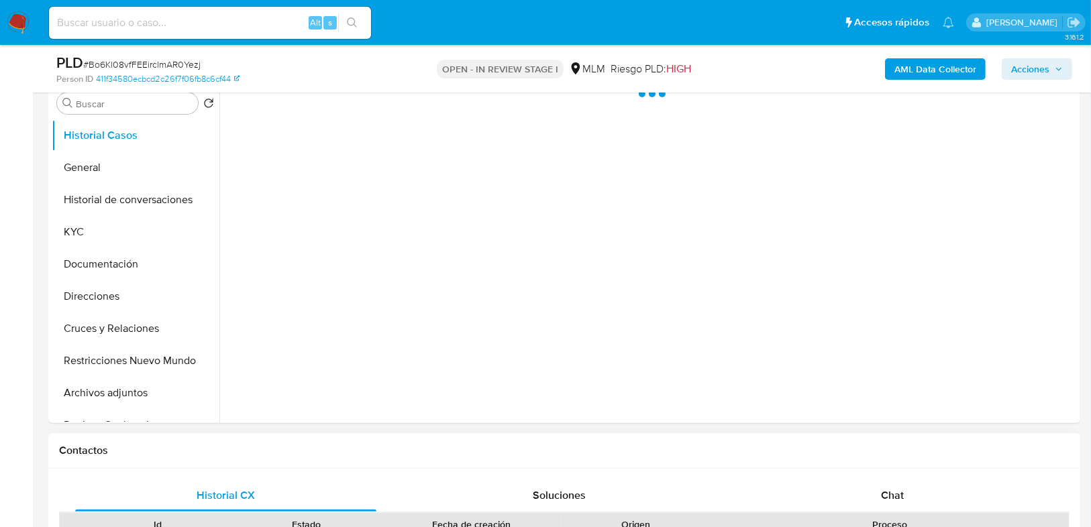
scroll to position [429, 0]
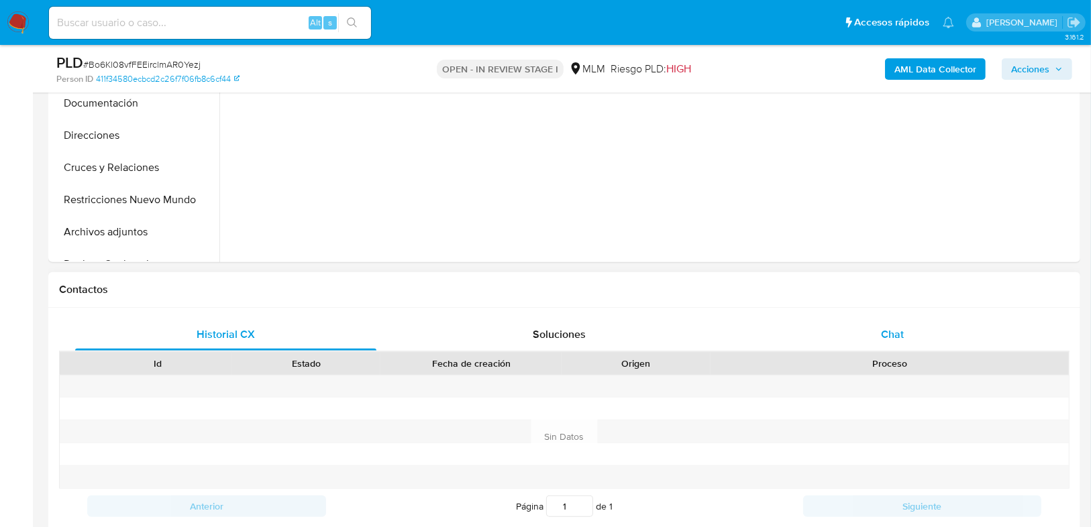
click at [883, 337] on span "Chat" at bounding box center [892, 334] width 23 height 15
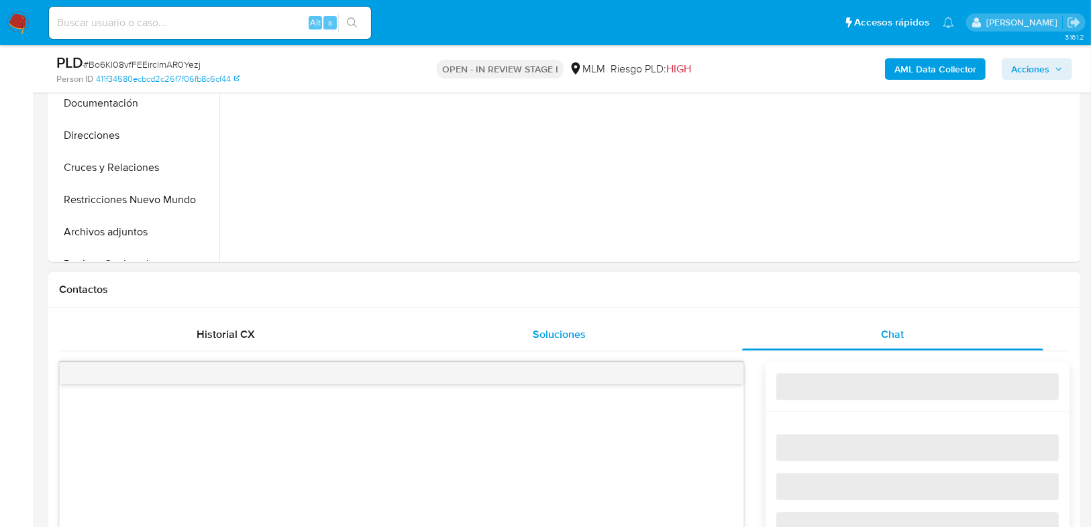
select select "10"
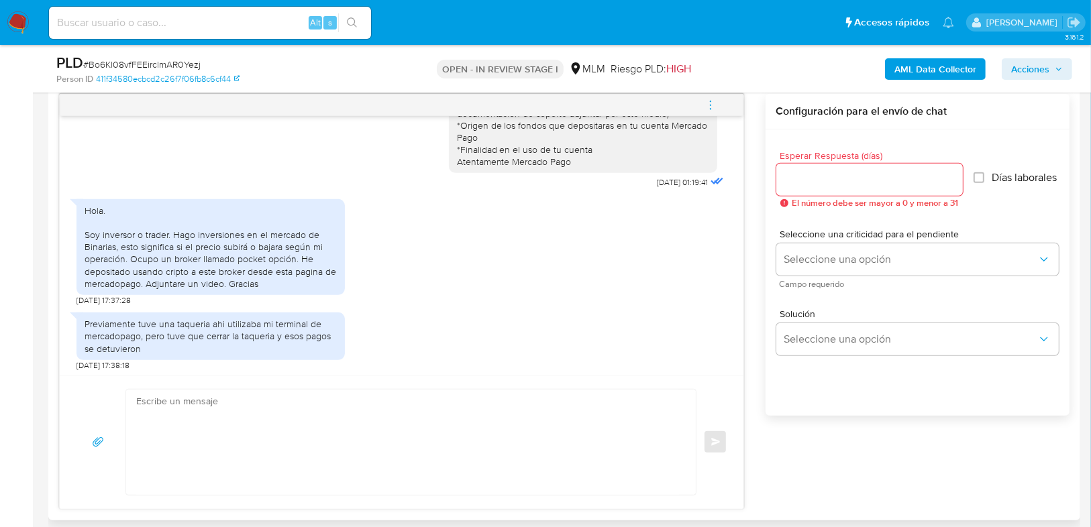
scroll to position [87, 0]
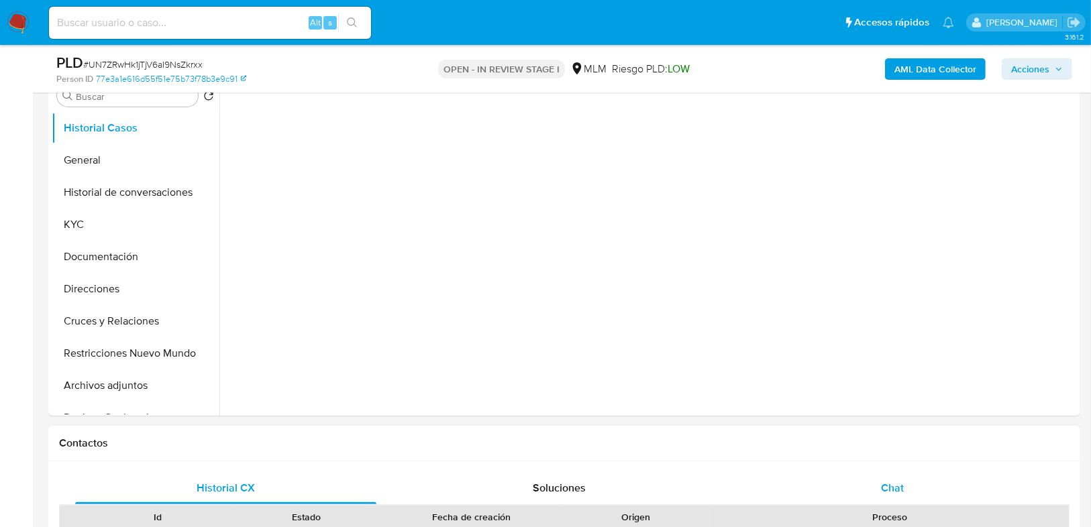
scroll to position [322, 0]
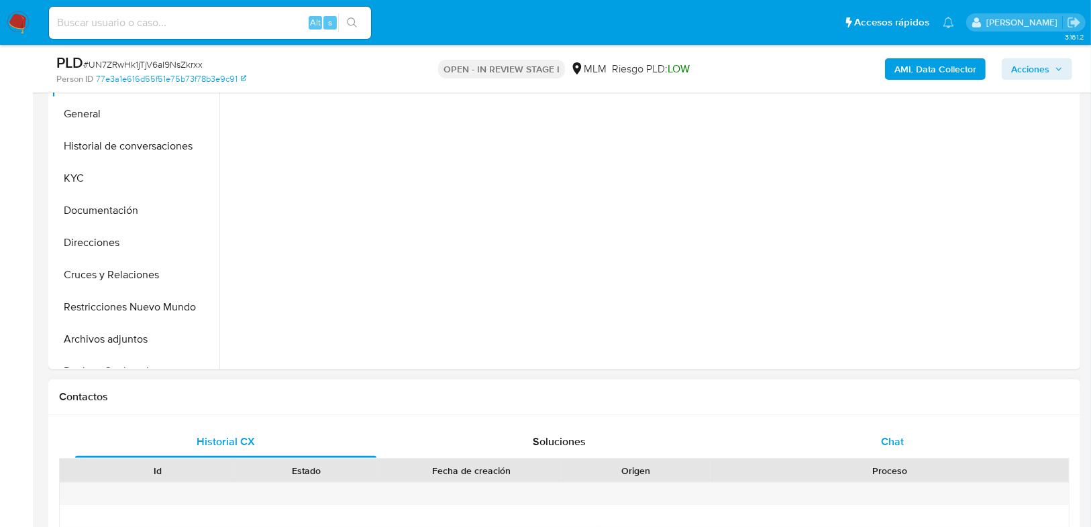
select select "10"
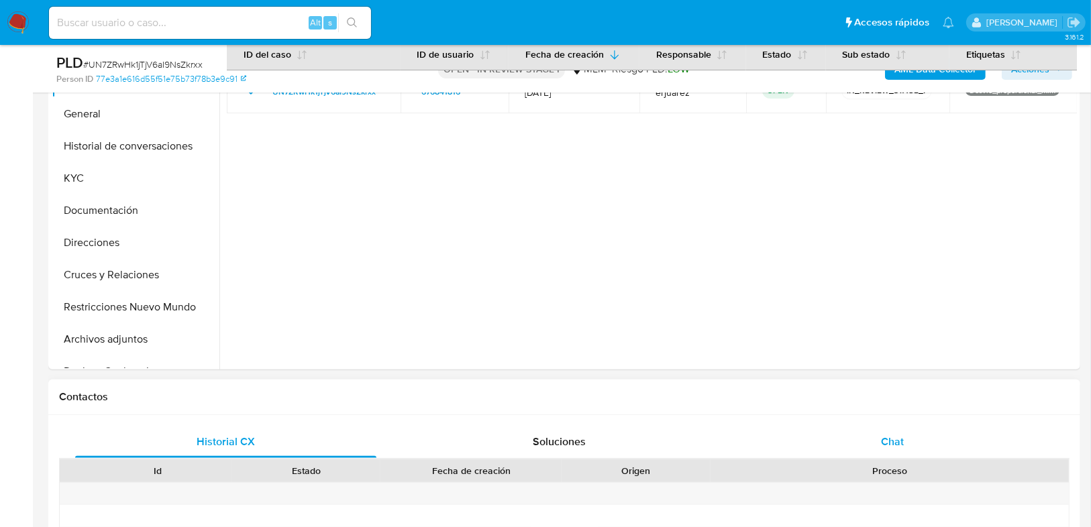
click at [897, 440] on span "Chat" at bounding box center [892, 441] width 23 height 15
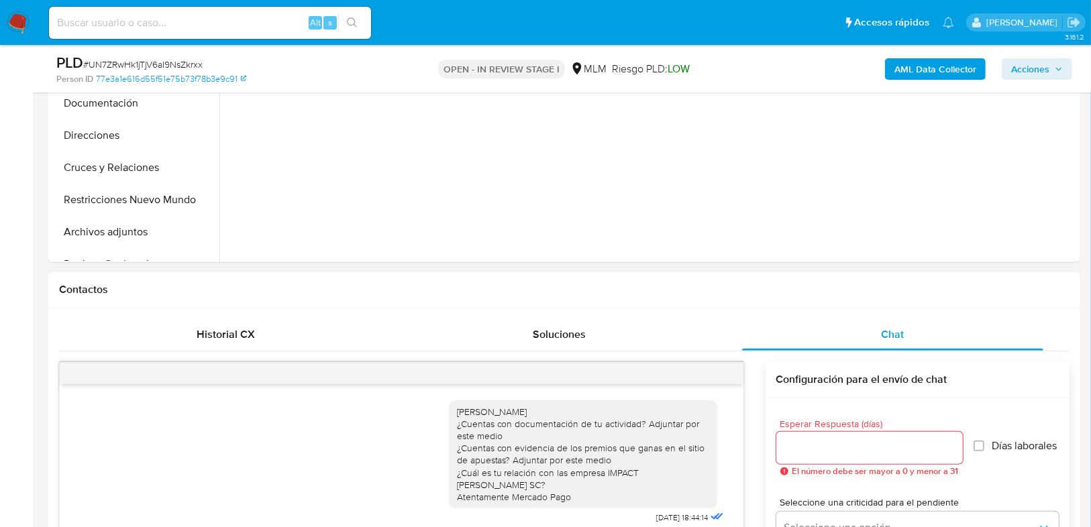
scroll to position [644, 0]
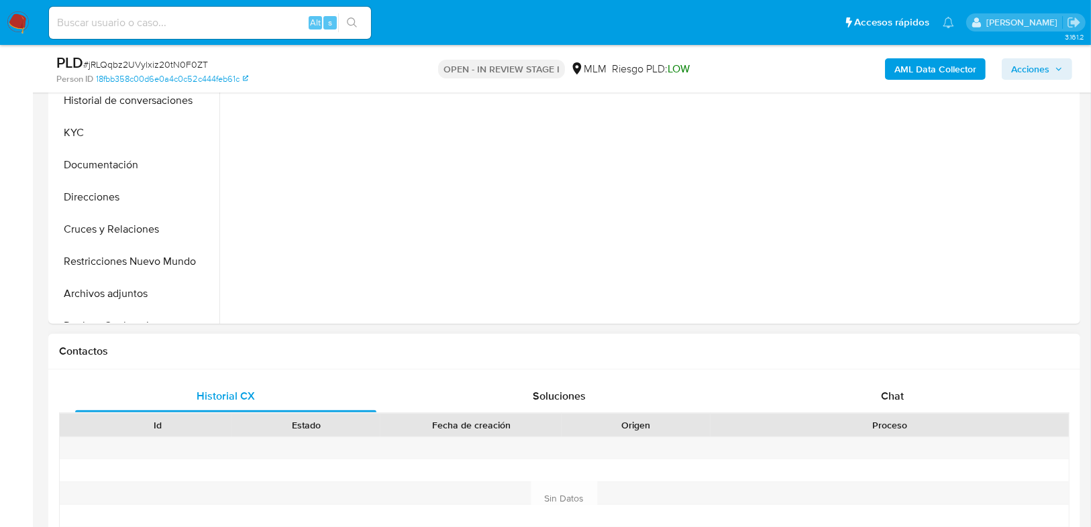
scroll to position [429, 0]
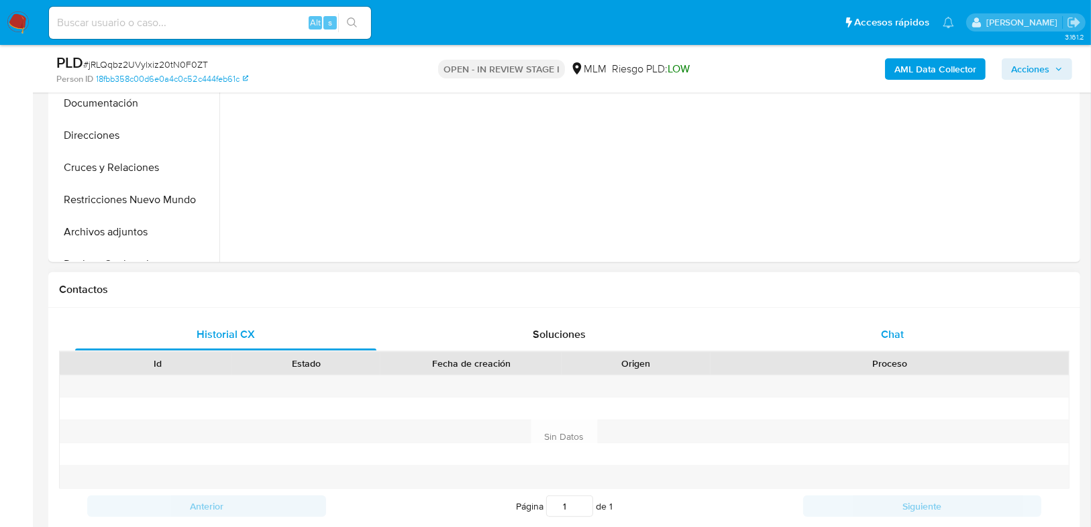
click at [875, 320] on div "Chat" at bounding box center [892, 335] width 301 height 32
select select "10"
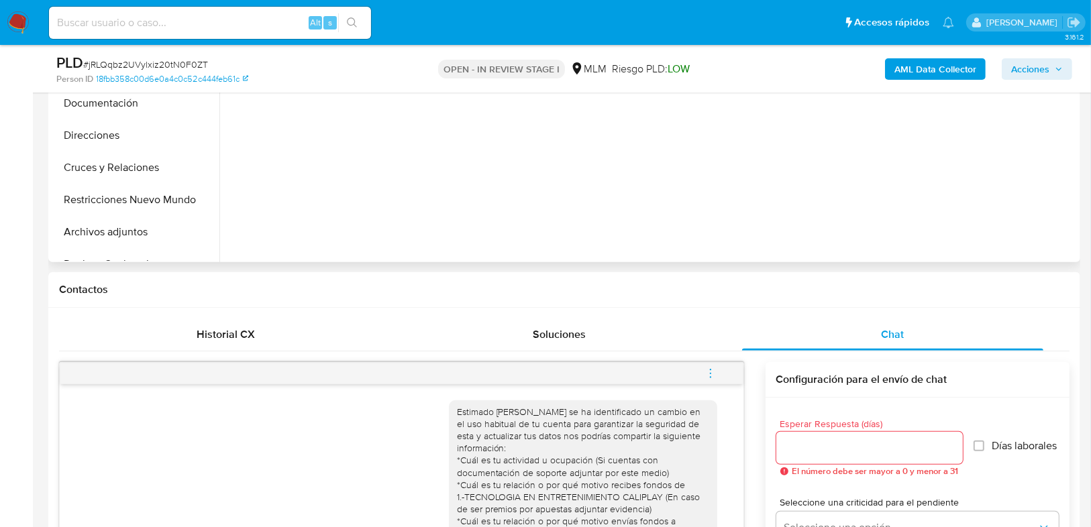
scroll to position [400, 0]
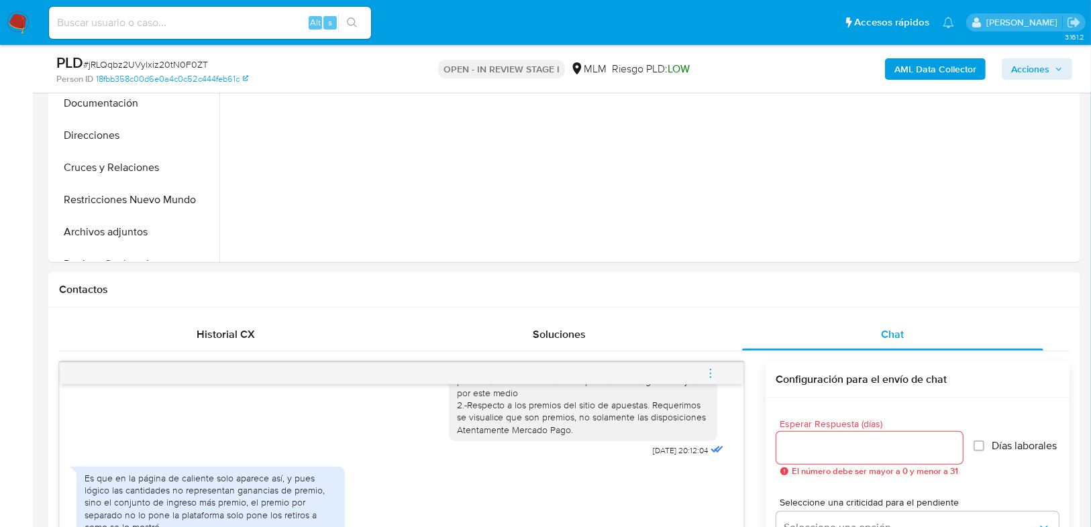
click at [21, 30] on img at bounding box center [18, 22] width 23 height 23
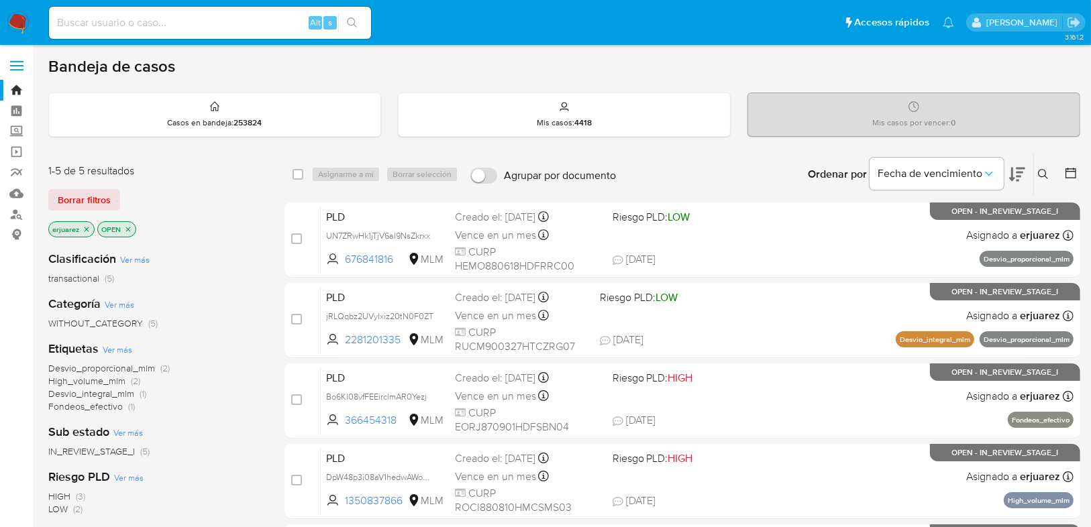
click at [87, 231] on icon "close-filter" at bounding box center [87, 229] width 8 height 8
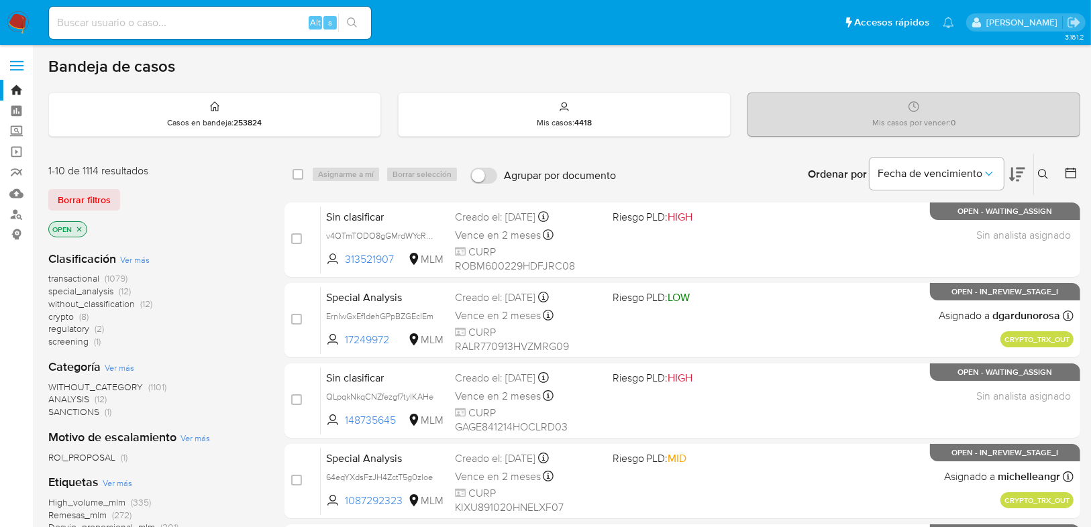
click at [1038, 174] on icon at bounding box center [1043, 174] width 11 height 11
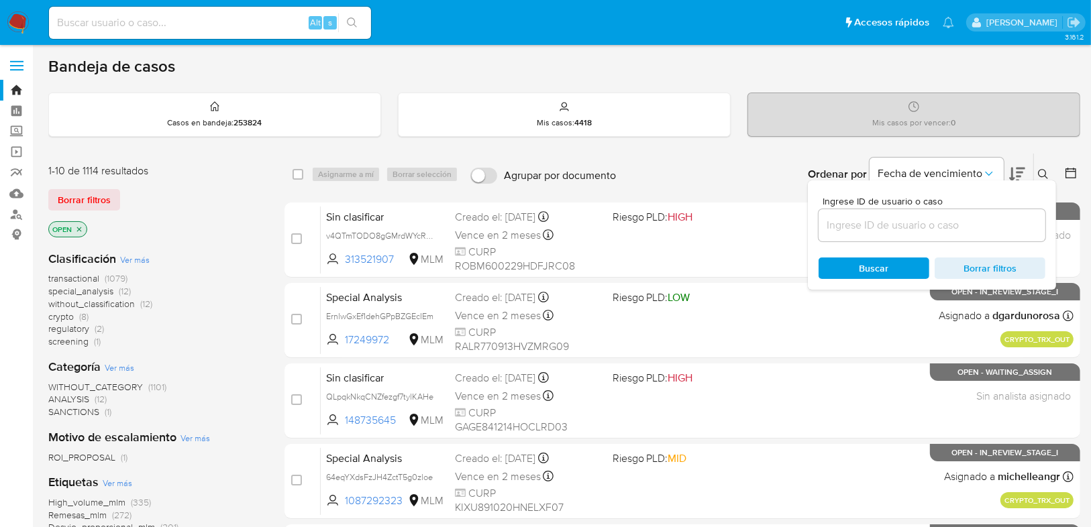
click at [936, 214] on div at bounding box center [931, 225] width 227 height 32
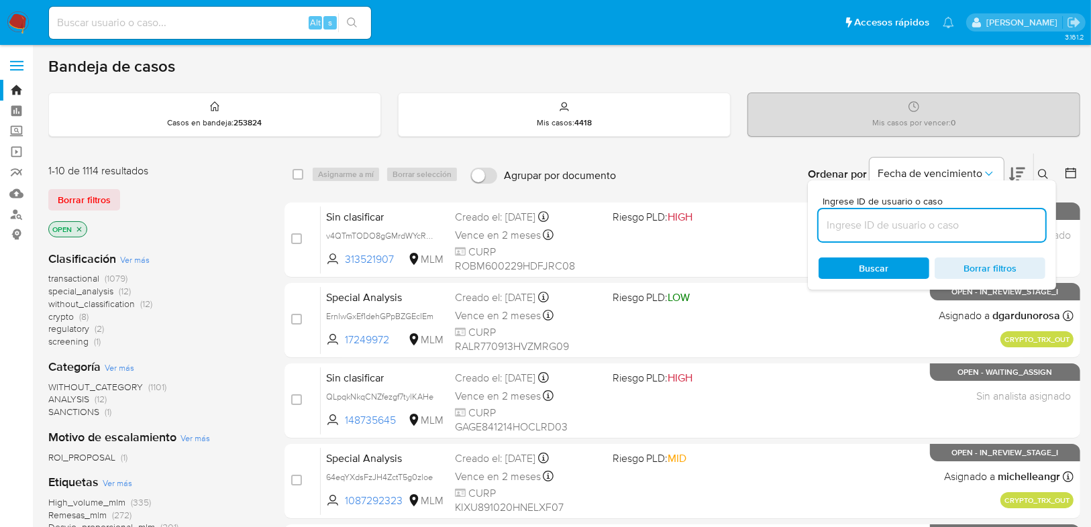
drag, startPoint x: 876, startPoint y: 217, endPoint x: 877, endPoint y: 228, distance: 10.8
click at [876, 220] on input at bounding box center [931, 225] width 227 height 17
paste input "257190495"
type input "257190495"
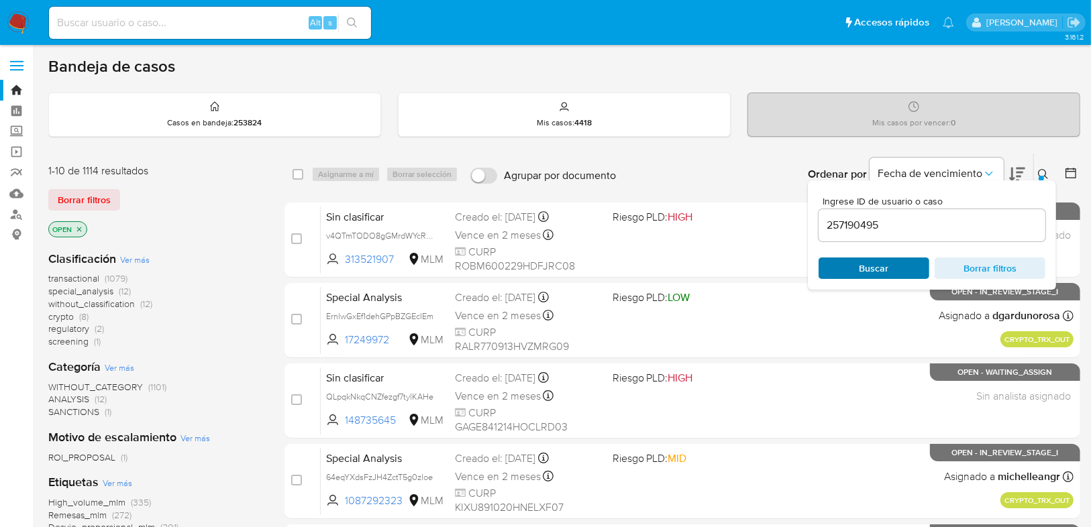
click at [852, 272] on span "Buscar" at bounding box center [874, 268] width 92 height 19
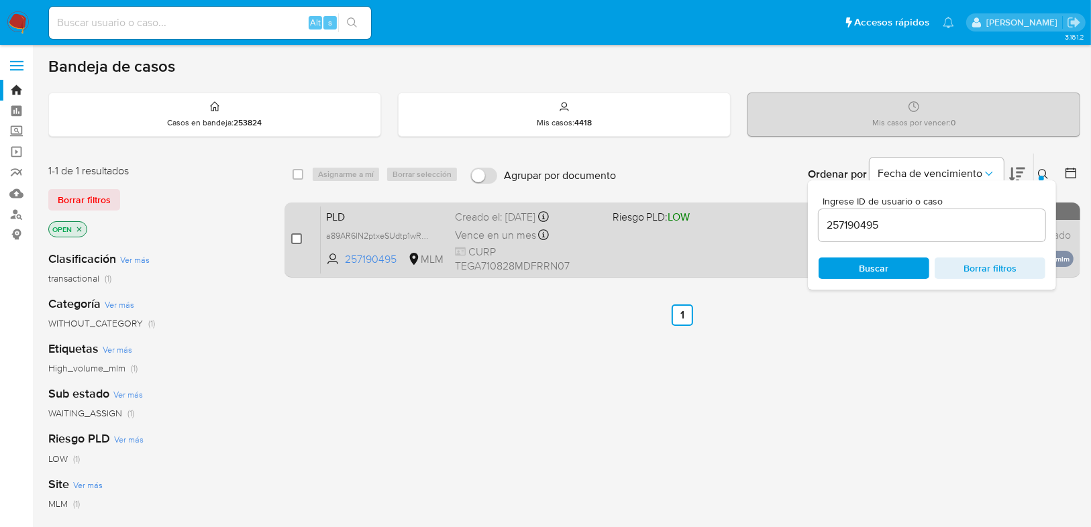
click at [294, 242] on div "case-item-checkbox" at bounding box center [296, 238] width 11 height 13
drag, startPoint x: 295, startPoint y: 240, endPoint x: 308, endPoint y: 217, distance: 26.7
click at [295, 241] on input "checkbox" at bounding box center [296, 238] width 11 height 11
checkbox input "true"
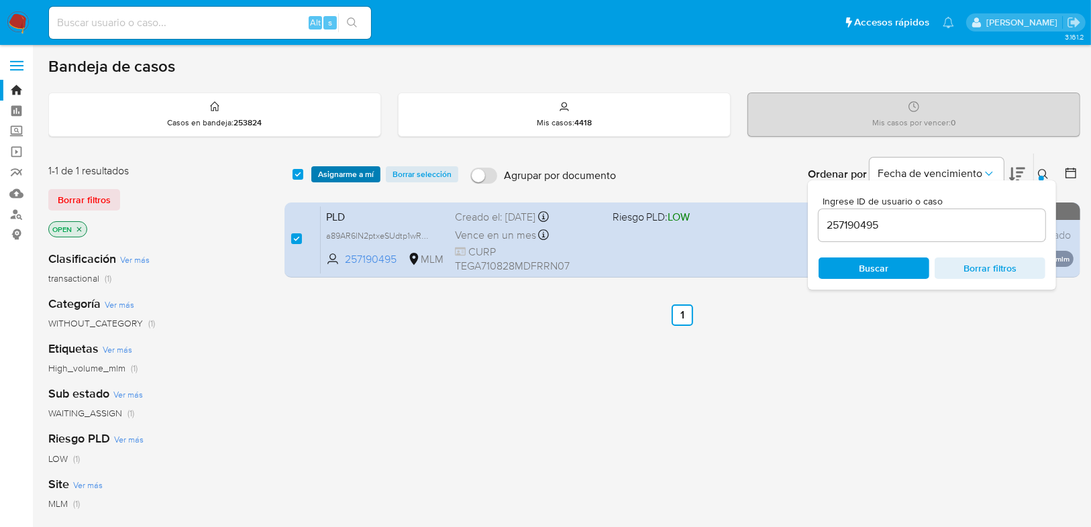
click at [343, 176] on span "Asignarme a mí" at bounding box center [346, 174] width 56 height 13
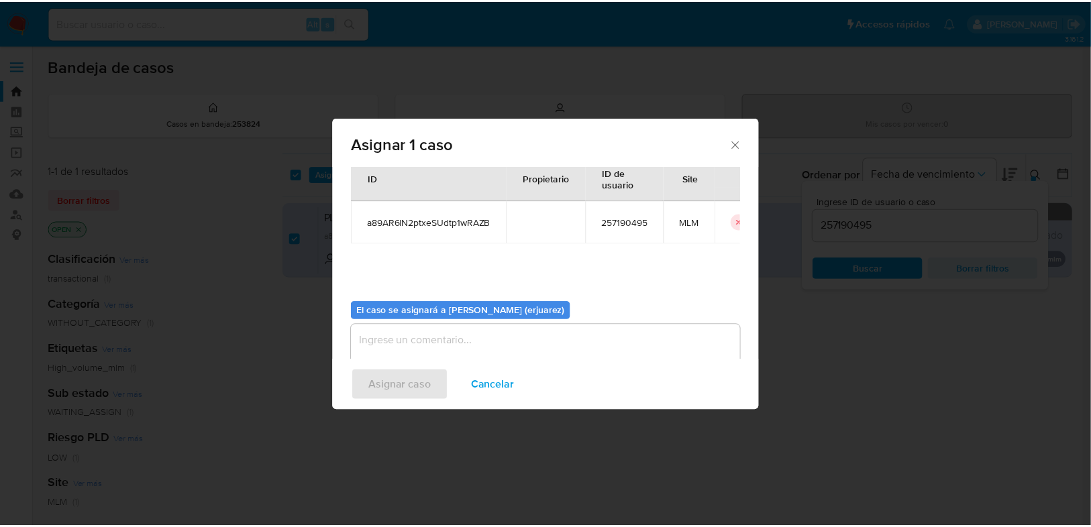
scroll to position [69, 0]
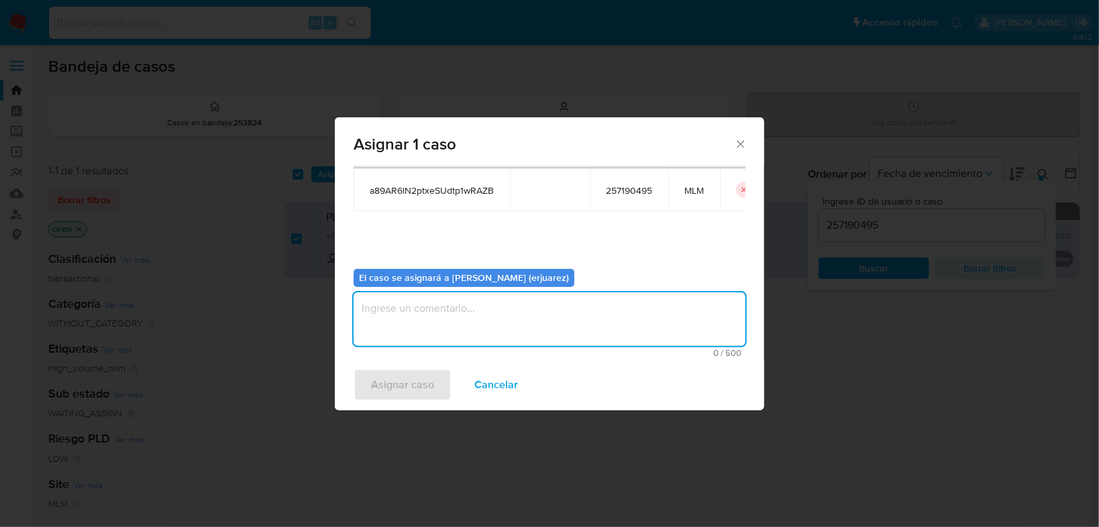
click at [417, 329] on textarea "assign-modal" at bounding box center [550, 319] width 392 height 54
type textarea "EPJU"
click at [419, 388] on span "Asignar caso" at bounding box center [402, 385] width 63 height 30
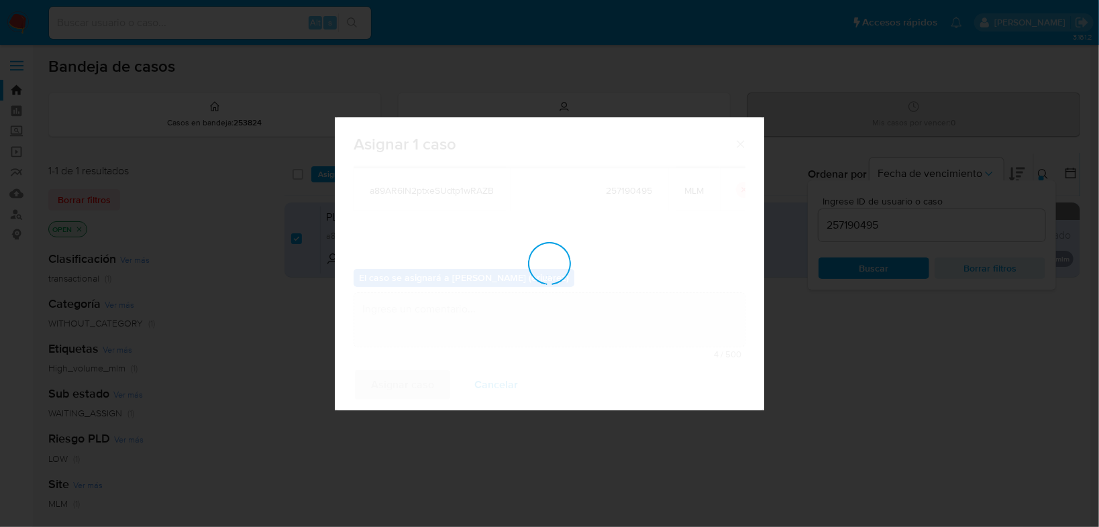
checkbox input "false"
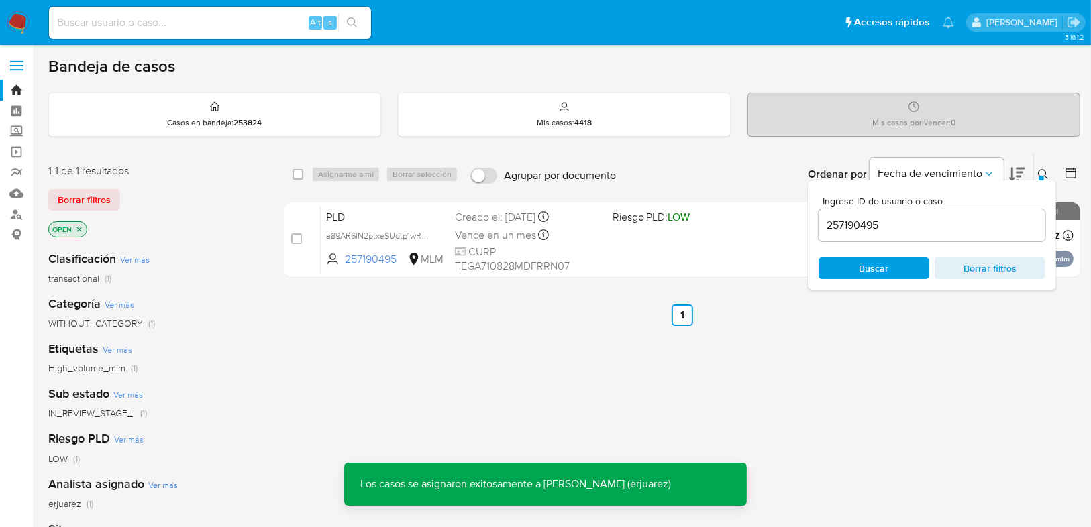
click at [1041, 170] on icon at bounding box center [1043, 174] width 11 height 11
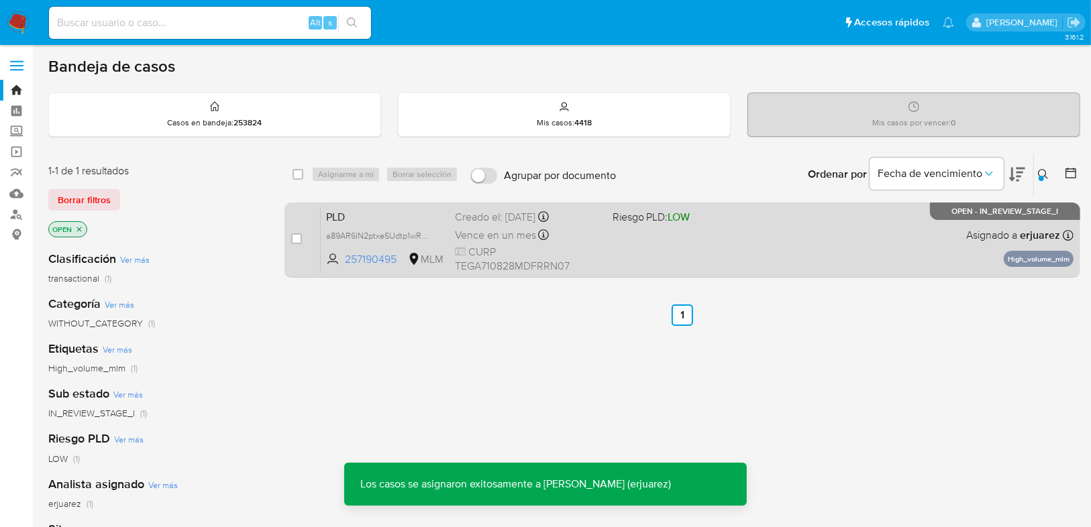
click at [589, 241] on div "Vence en un mes Vence el 11/11/2025 02:11:26" at bounding box center [528, 235] width 146 height 18
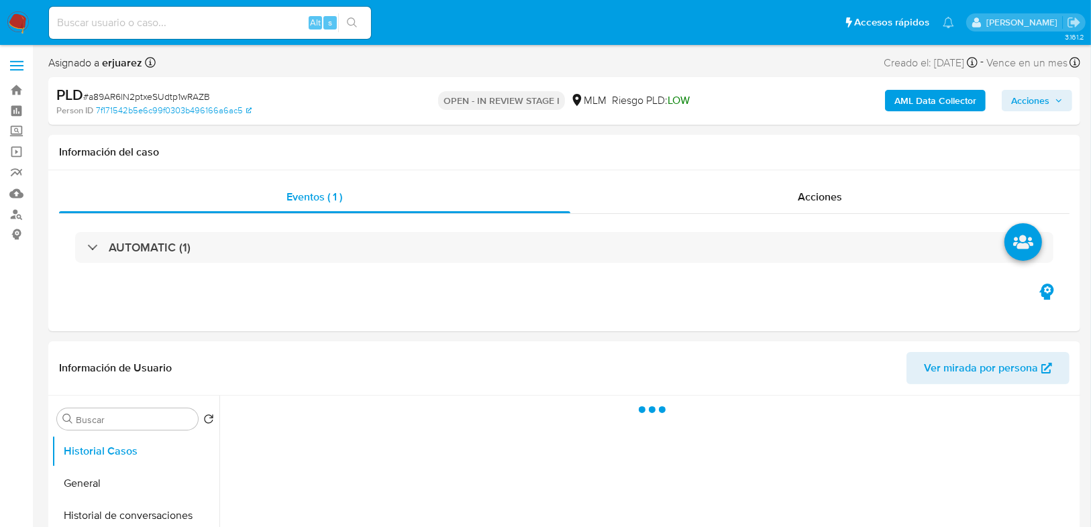
select select "10"
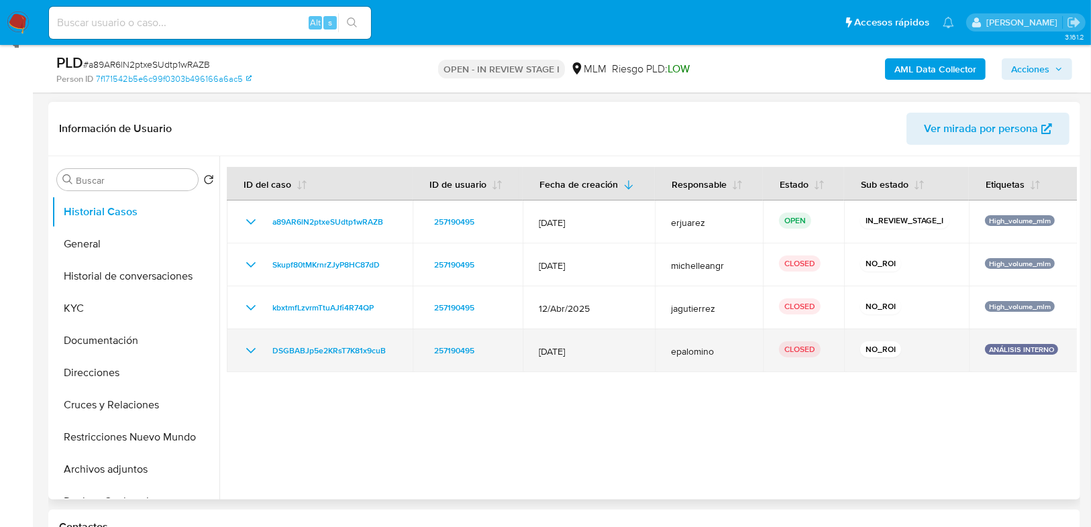
scroll to position [215, 0]
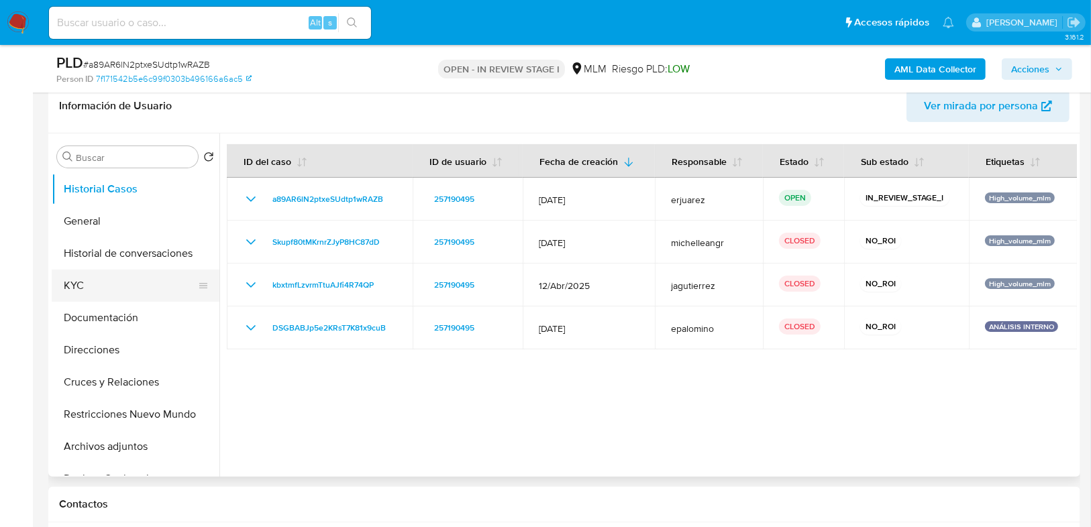
click at [76, 274] on button "KYC" at bounding box center [130, 286] width 157 height 32
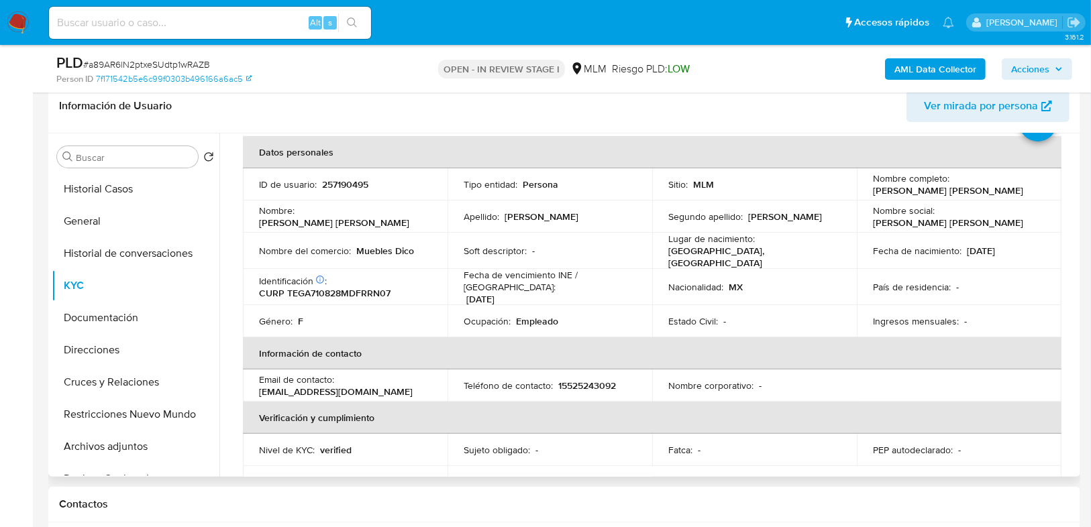
scroll to position [107, 0]
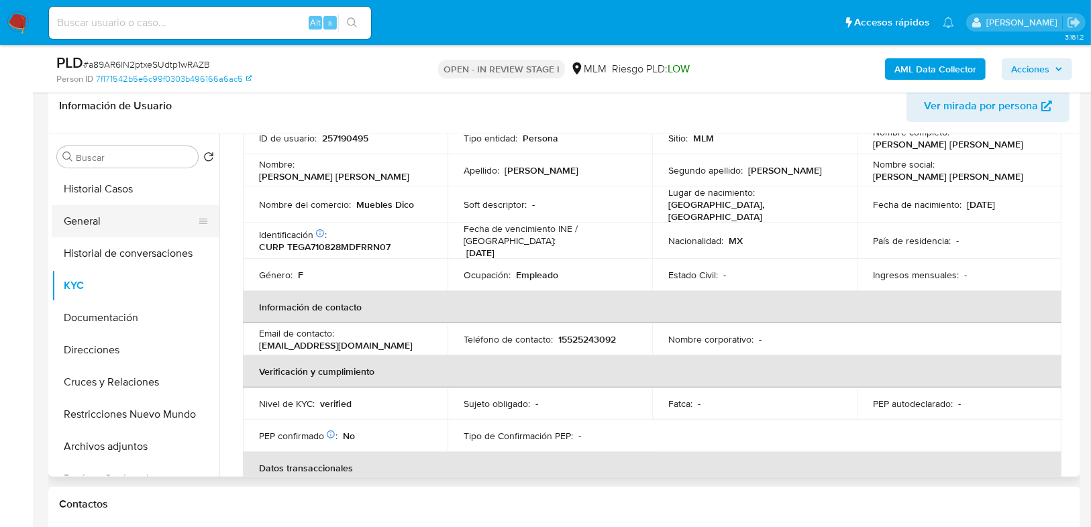
drag, startPoint x: 100, startPoint y: 211, endPoint x: 123, endPoint y: 207, distance: 23.2
click at [100, 211] on button "General" at bounding box center [130, 221] width 157 height 32
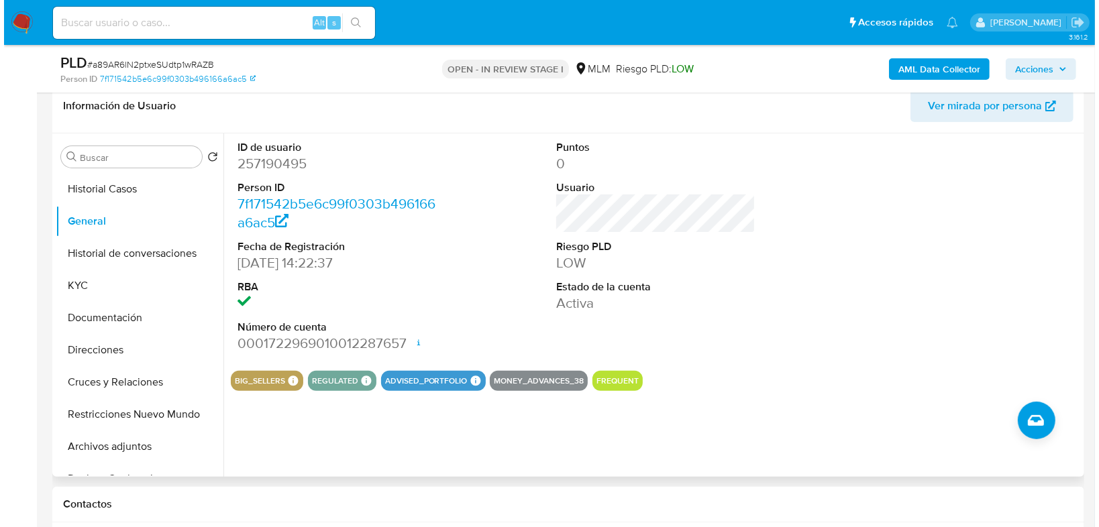
scroll to position [161, 0]
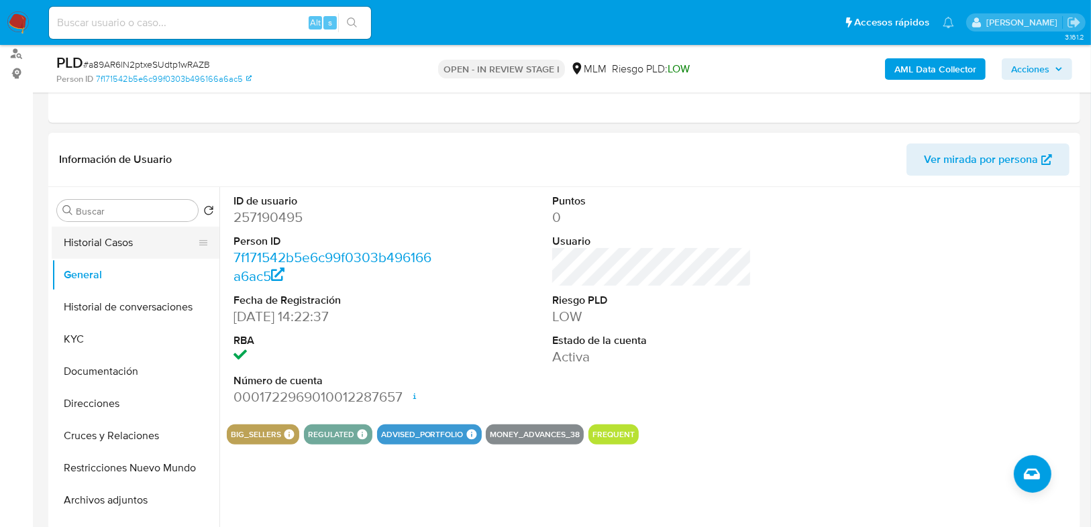
click at [100, 244] on button "Historial Casos" at bounding box center [130, 243] width 157 height 32
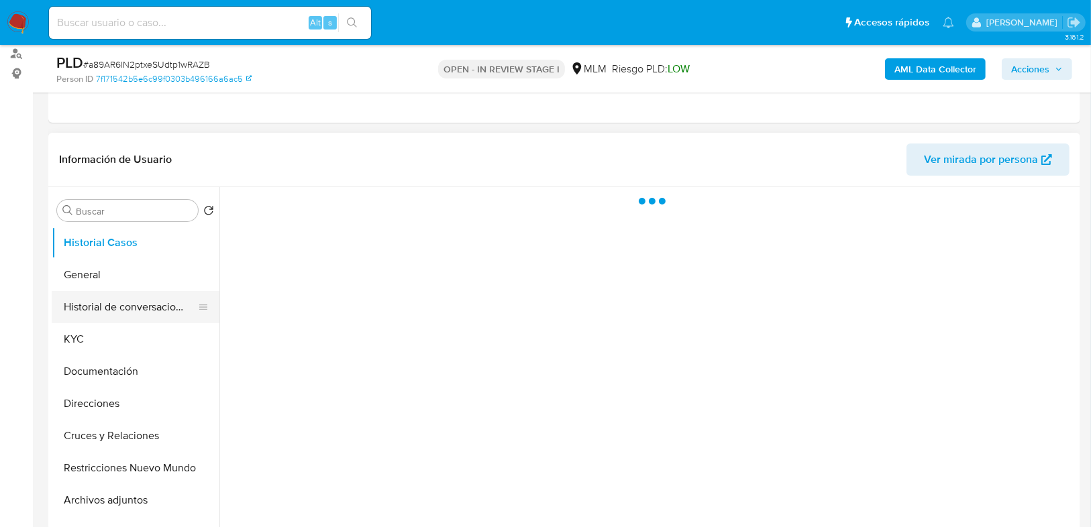
click at [142, 306] on button "Historial de conversaciones" at bounding box center [130, 307] width 157 height 32
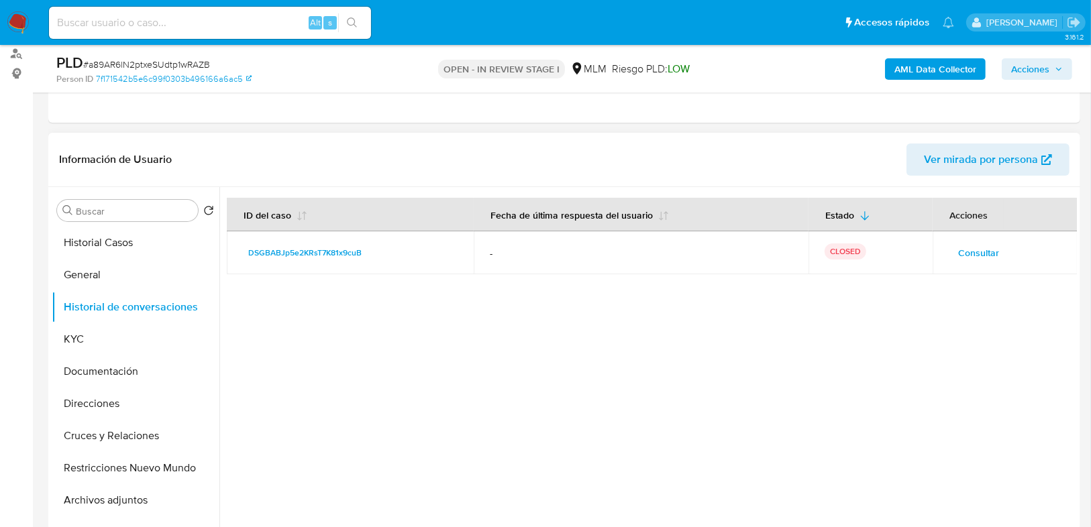
click at [963, 258] on span "Consultar" at bounding box center [978, 253] width 41 height 19
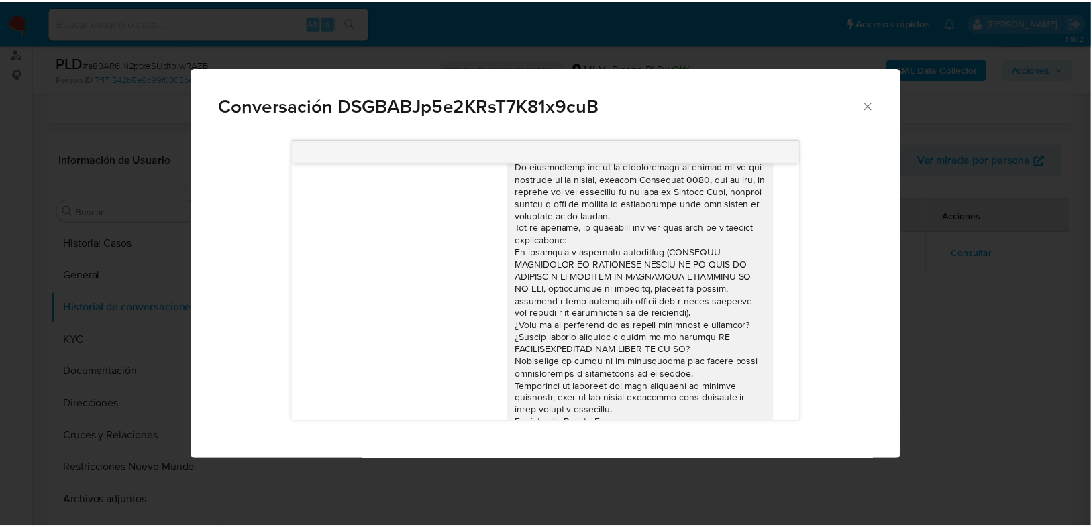
scroll to position [74, 0]
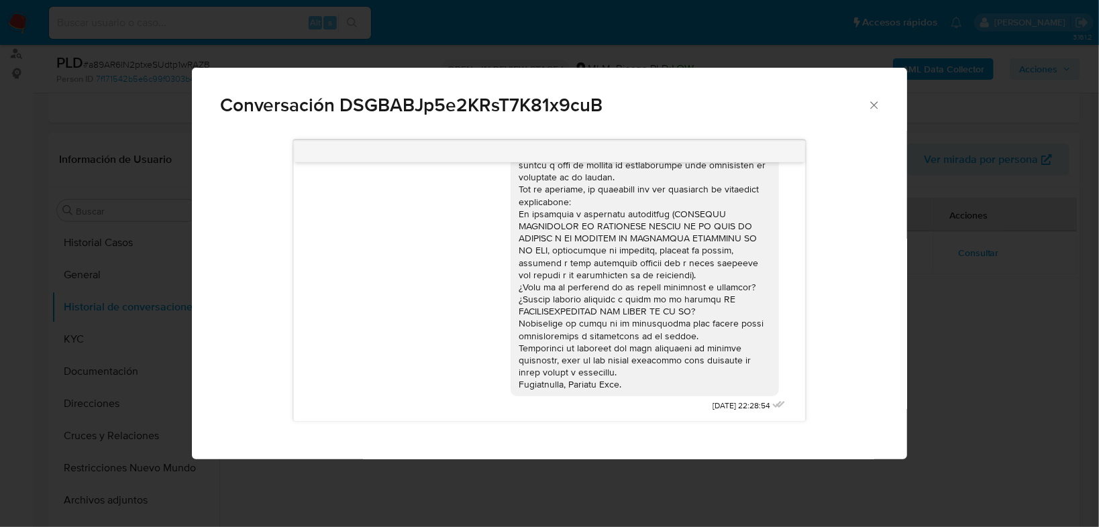
click at [932, 347] on div "Conversación DSGBABJp5e2KRsT7K81x9cuB 12/03/2025 22:28:54" at bounding box center [549, 263] width 1099 height 527
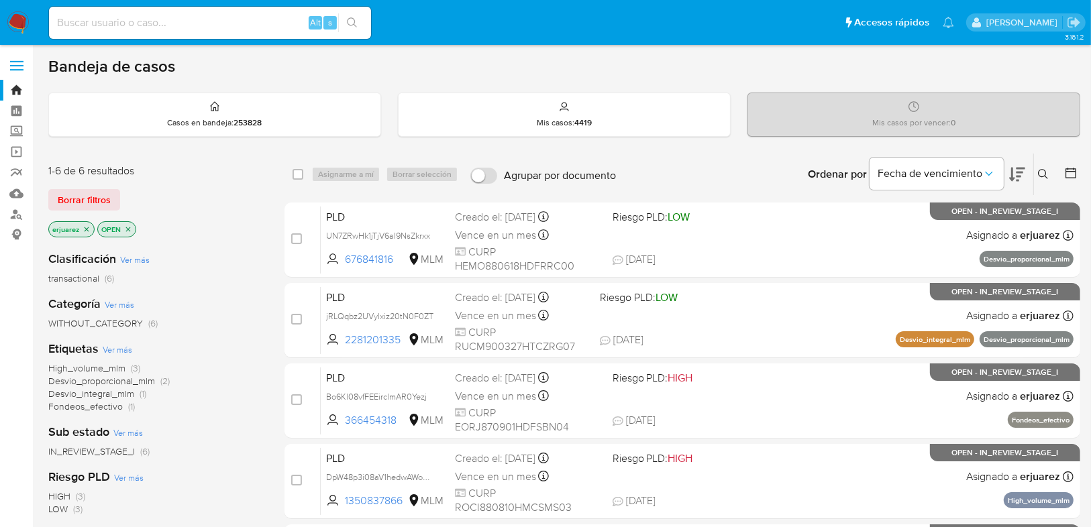
click at [83, 227] on icon "close-filter" at bounding box center [87, 229] width 8 height 8
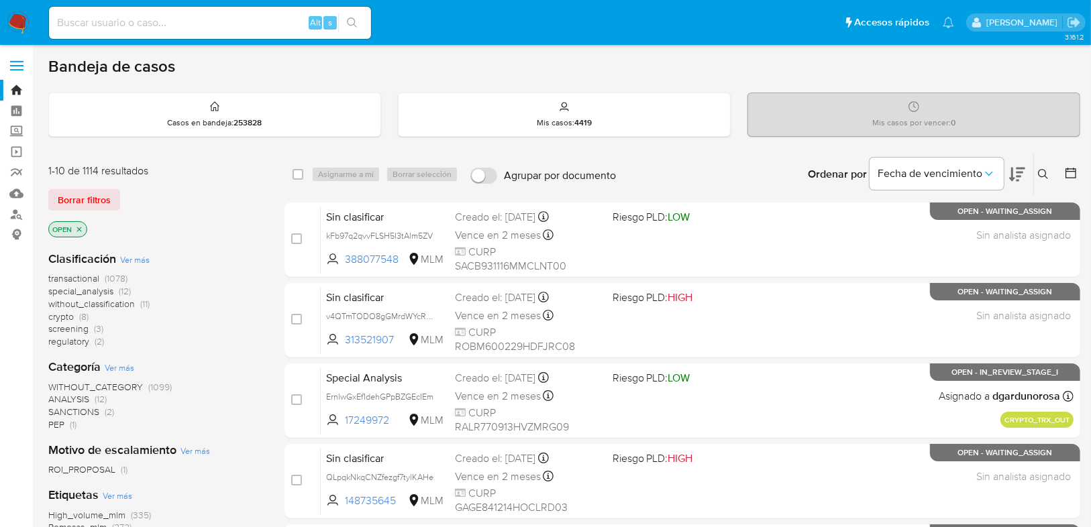
click at [1040, 170] on icon at bounding box center [1043, 174] width 11 height 11
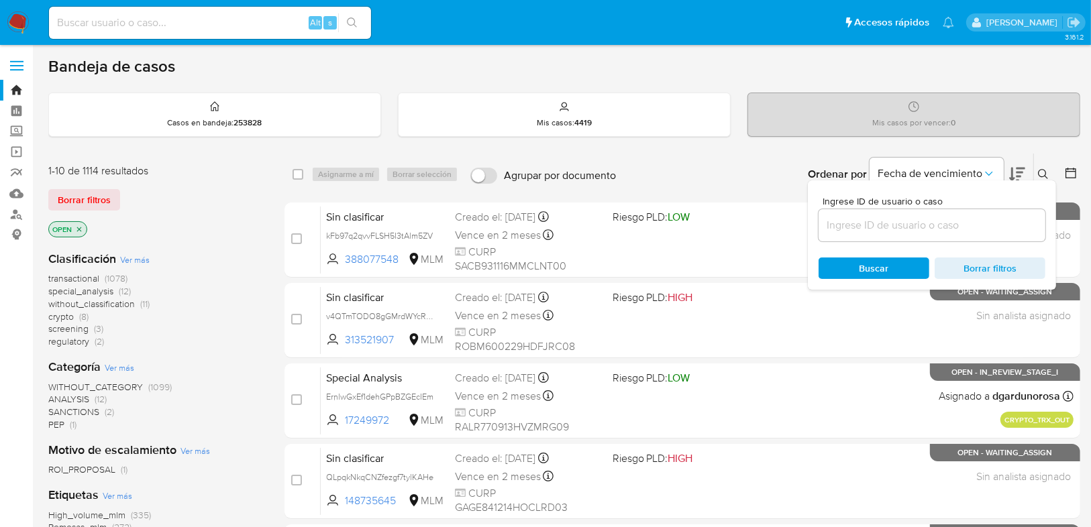
click at [882, 236] on div at bounding box center [931, 225] width 227 height 32
click at [855, 231] on input at bounding box center [931, 225] width 227 height 17
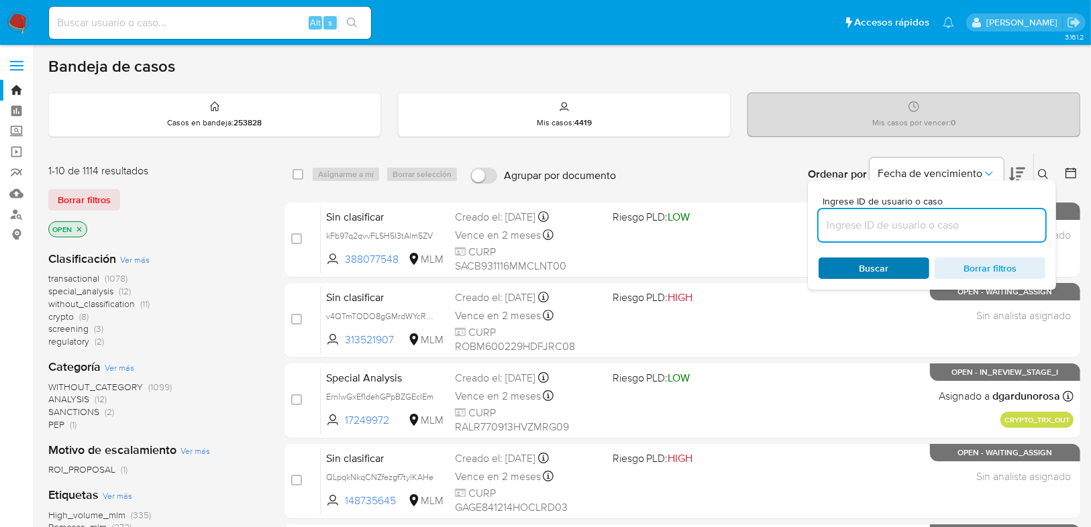
paste input "002180081900336876"
type input "002180081900336876"
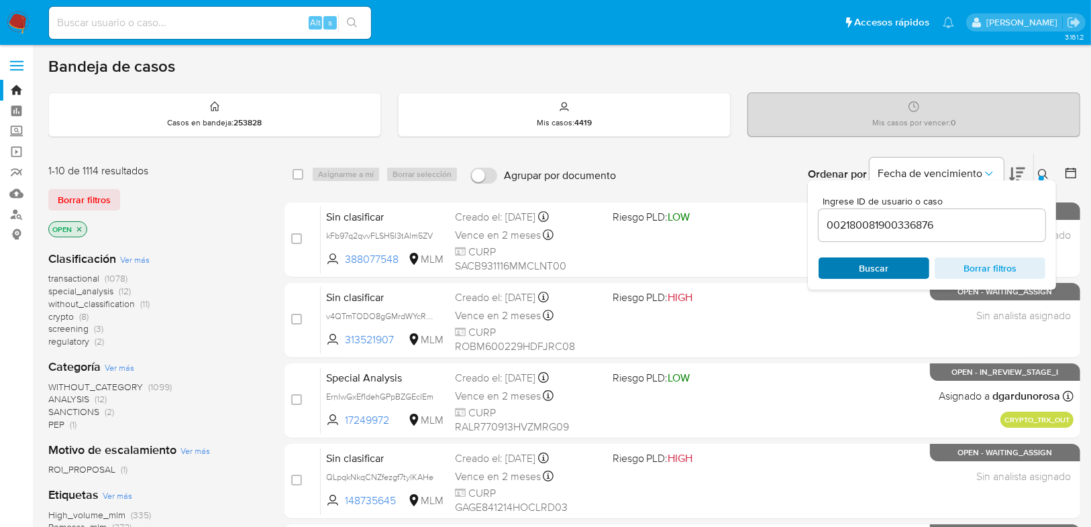
click at [852, 266] on span "Buscar" at bounding box center [874, 268] width 92 height 19
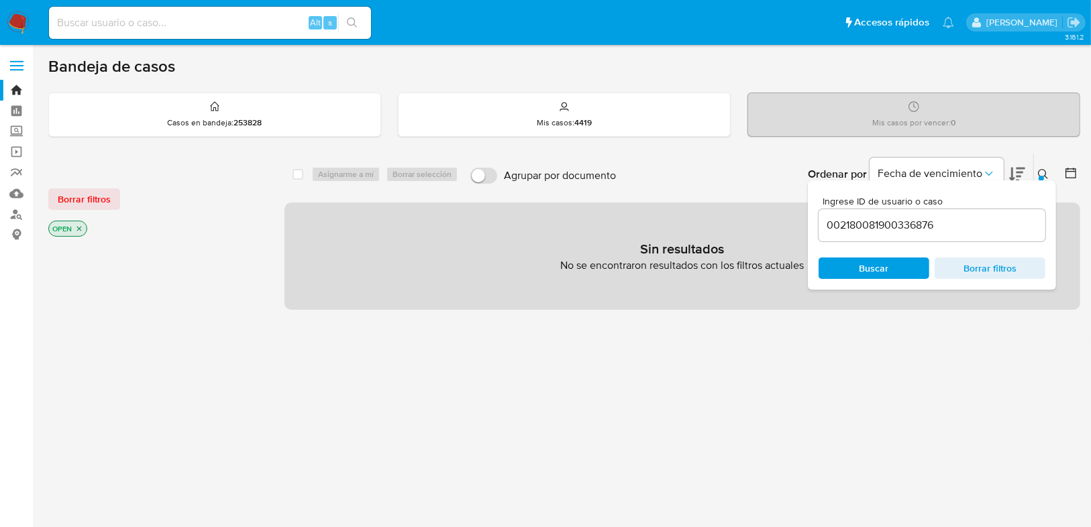
click at [82, 229] on icon "close-filter" at bounding box center [79, 229] width 8 height 8
click at [80, 25] on input at bounding box center [210, 22] width 322 height 17
click at [24, 19] on img at bounding box center [18, 22] width 23 height 23
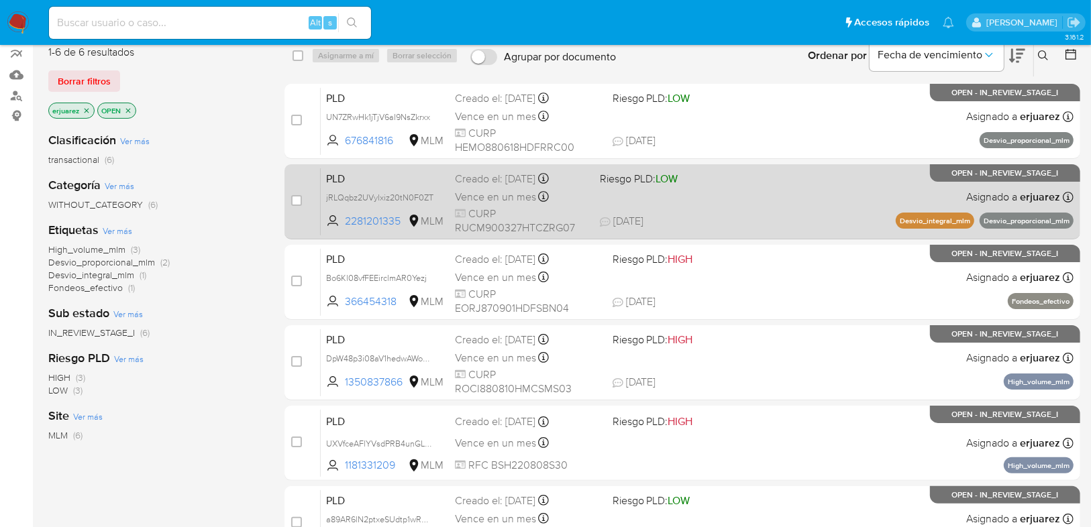
scroll to position [107, 0]
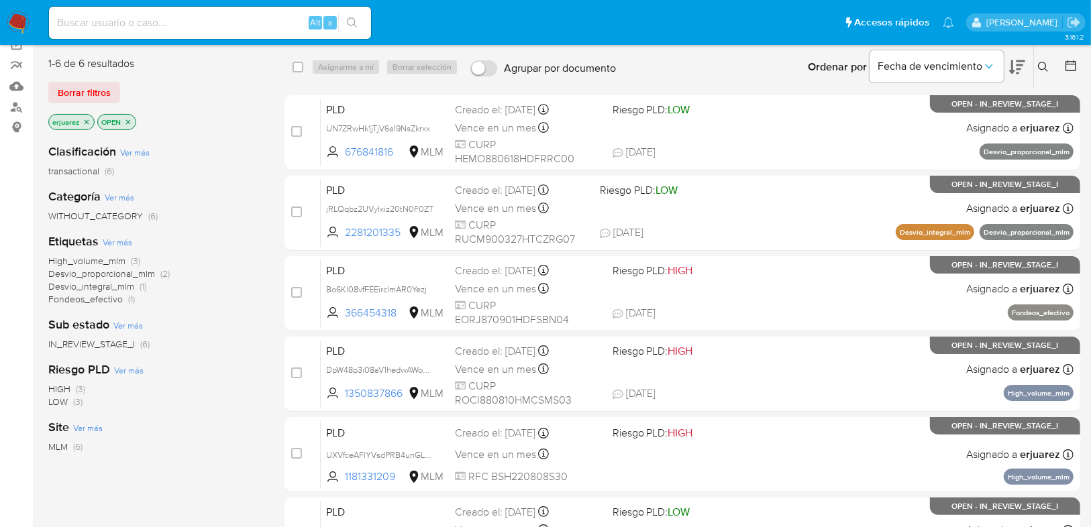
drag, startPoint x: 85, startPoint y: 123, endPoint x: 109, endPoint y: 126, distance: 24.4
click at [85, 122] on icon "close-filter" at bounding box center [87, 122] width 8 height 8
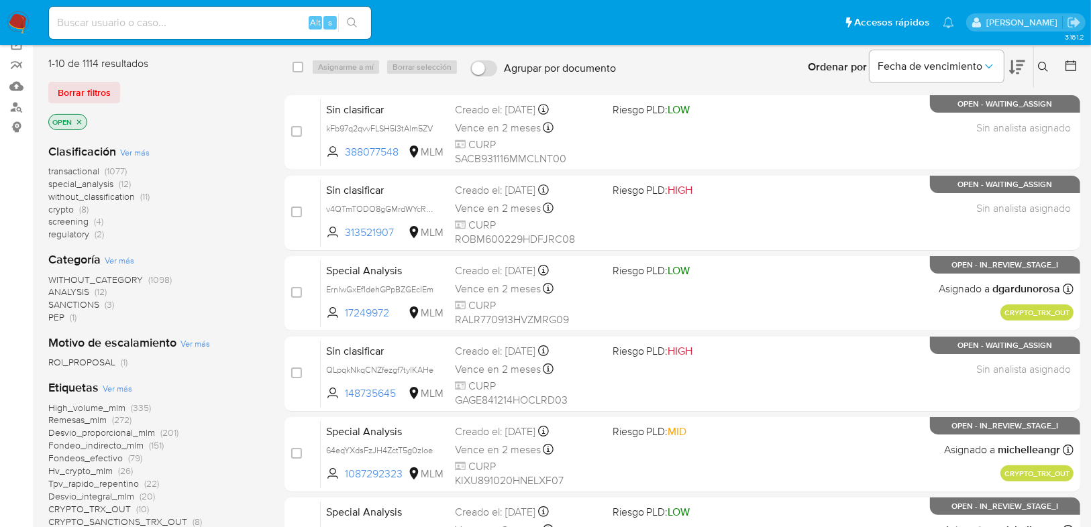
click at [1043, 62] on icon at bounding box center [1043, 67] width 11 height 11
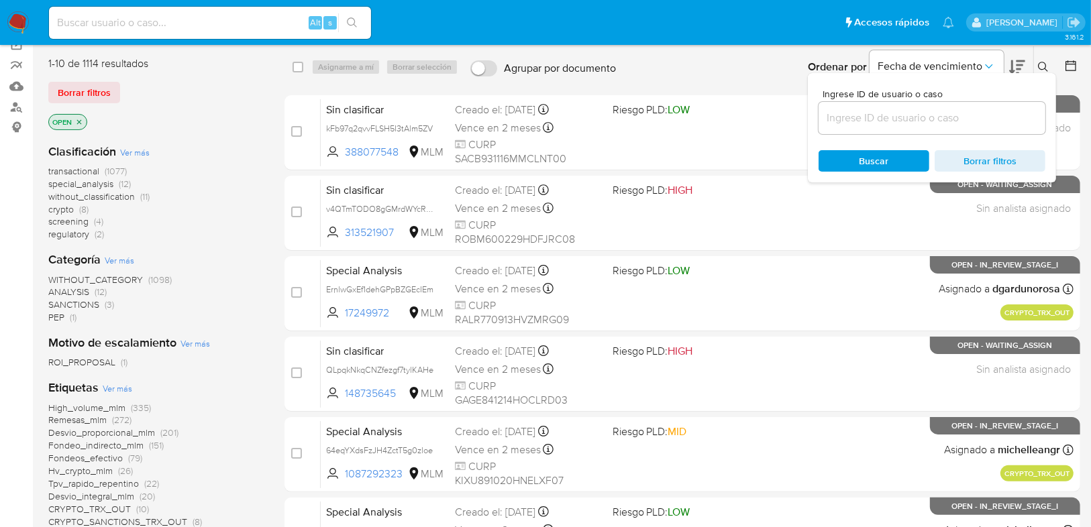
click at [874, 119] on input at bounding box center [931, 117] width 227 height 17
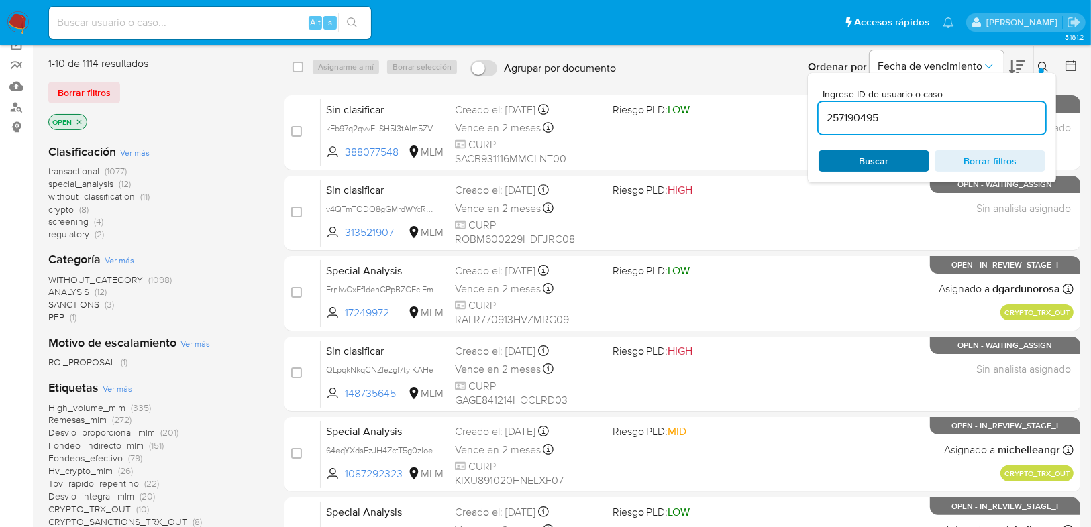
type input "257190495"
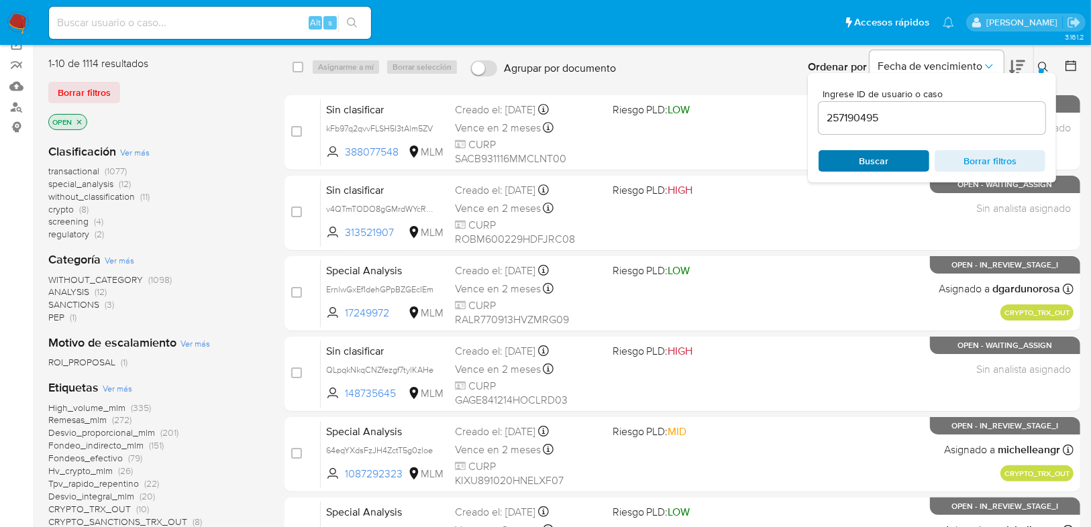
click at [858, 152] on span "Buscar" at bounding box center [874, 161] width 92 height 19
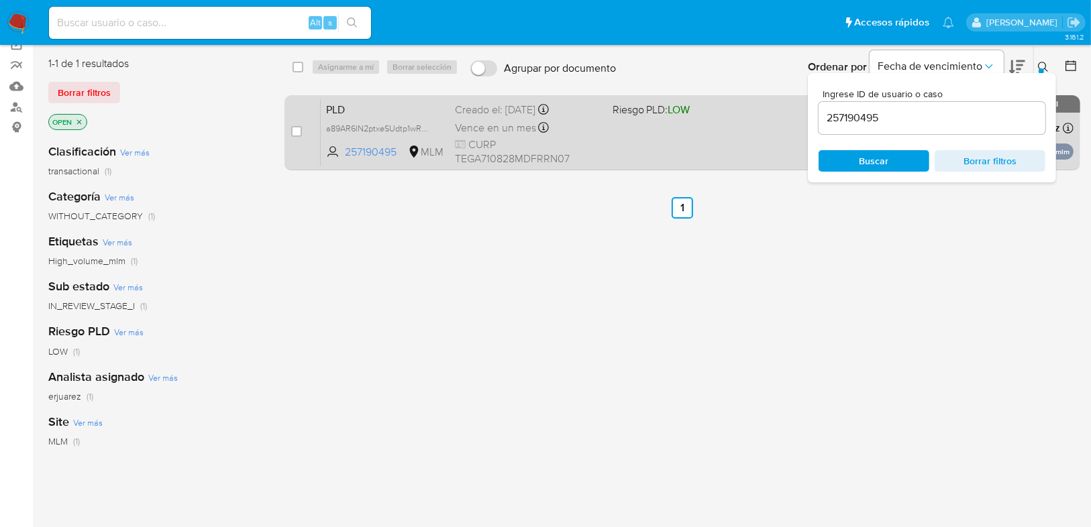
click at [659, 146] on div "PLD a89AR6lN2ptxeSUdtp1wRAZB 257190495 MLM Riesgo PLD: LOW Creado el: [DATE] Cr…" at bounding box center [697, 133] width 753 height 68
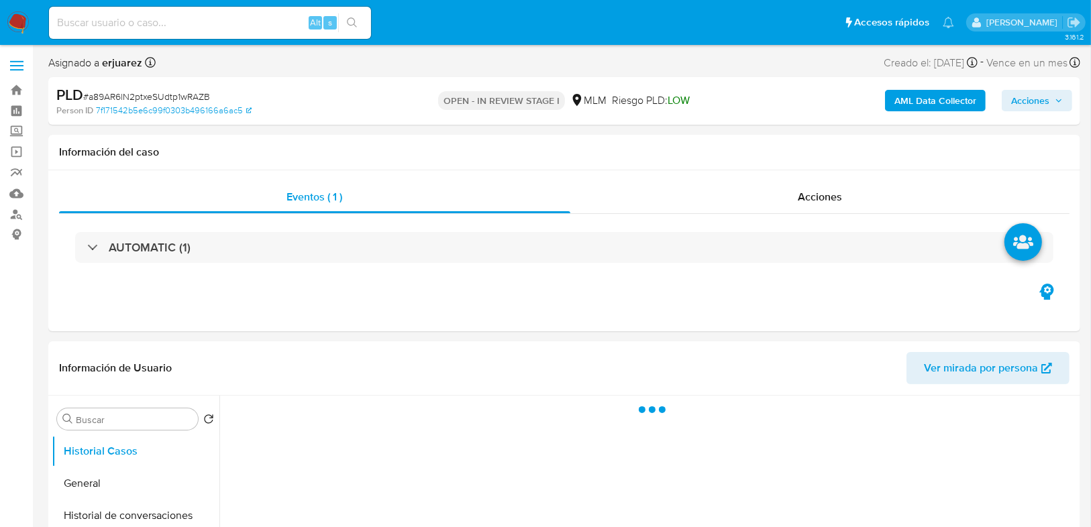
select select "10"
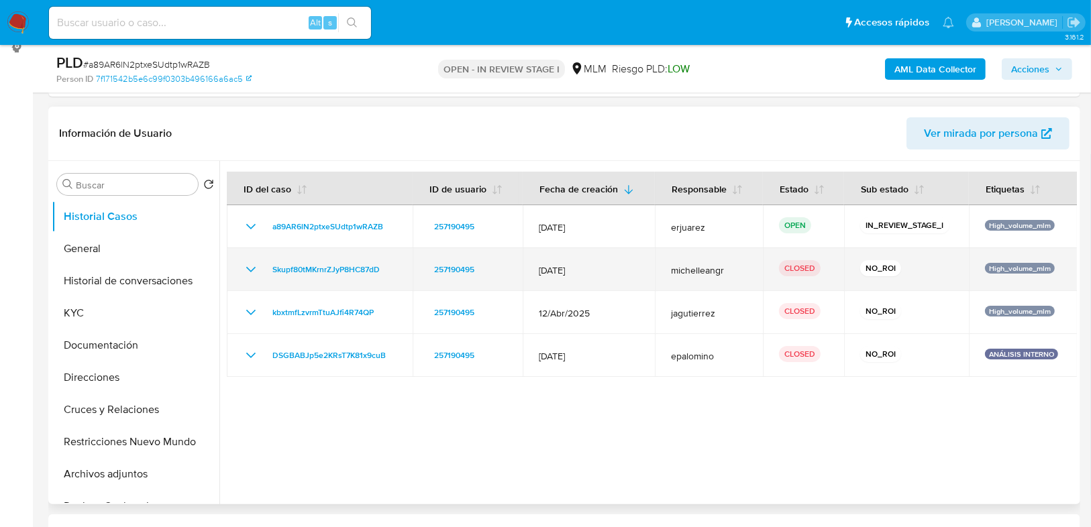
scroll to position [161, 0]
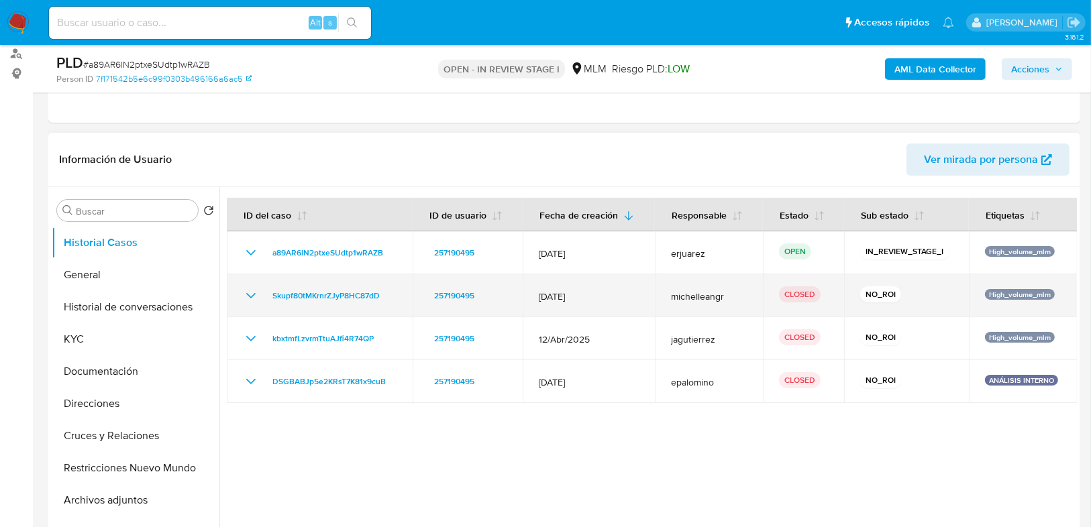
click at [255, 294] on icon "Mostrar/Ocultar" at bounding box center [251, 296] width 16 height 16
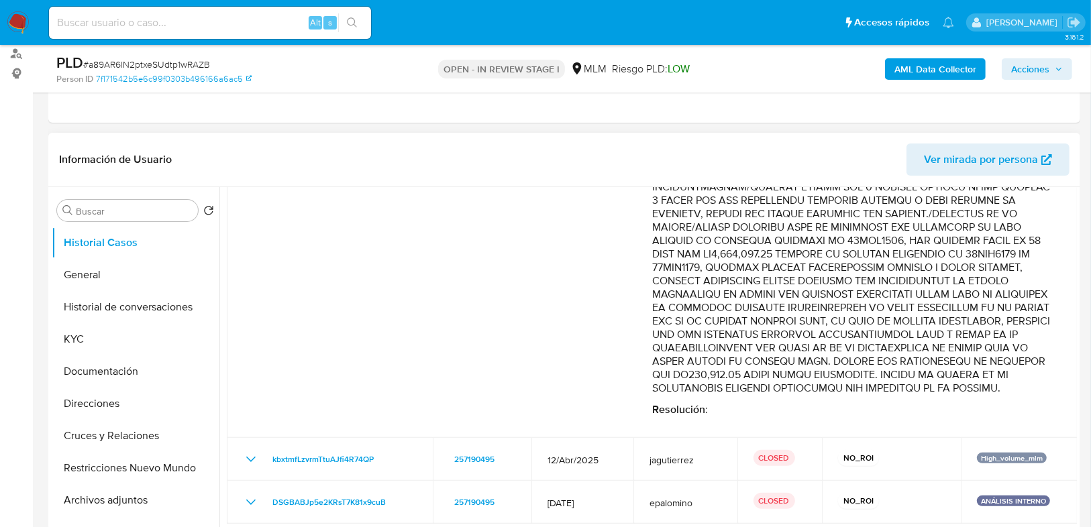
scroll to position [304, 0]
drag, startPoint x: 248, startPoint y: 457, endPoint x: 285, endPoint y: 435, distance: 43.6
click at [248, 457] on icon "Mostrar/Ocultar" at bounding box center [250, 459] width 9 height 5
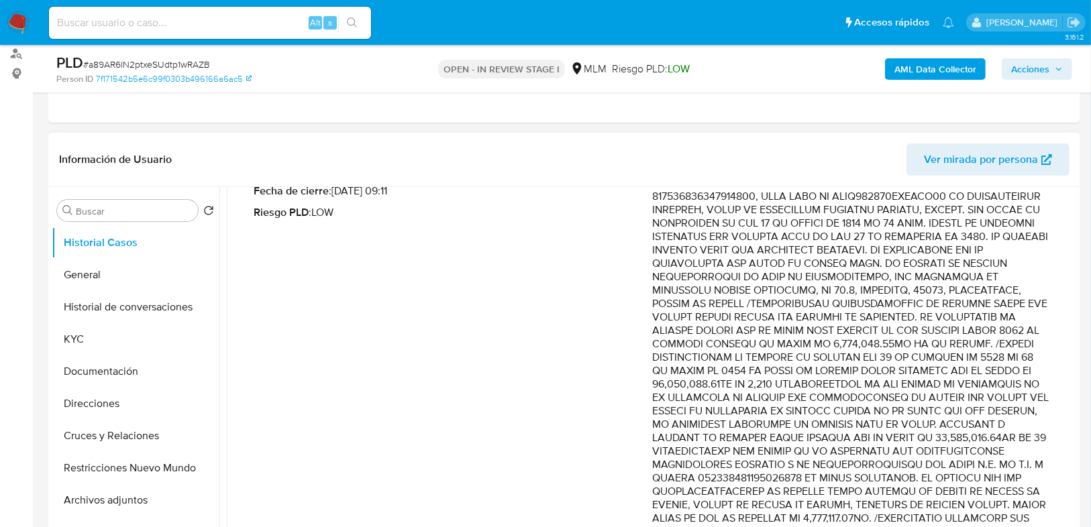
scroll to position [483, 0]
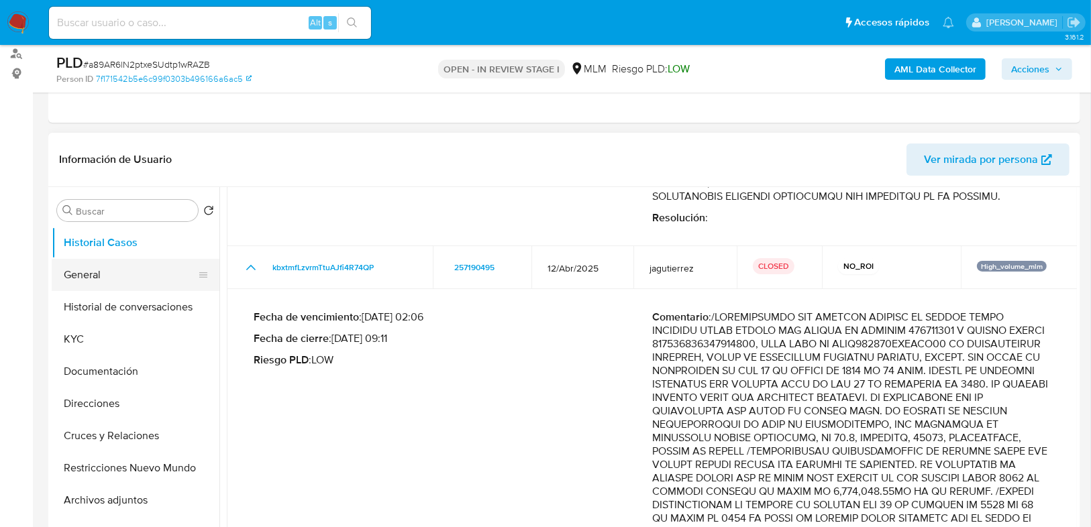
drag, startPoint x: 115, startPoint y: 271, endPoint x: 184, endPoint y: 259, distance: 70.8
click at [117, 271] on button "General" at bounding box center [130, 275] width 157 height 32
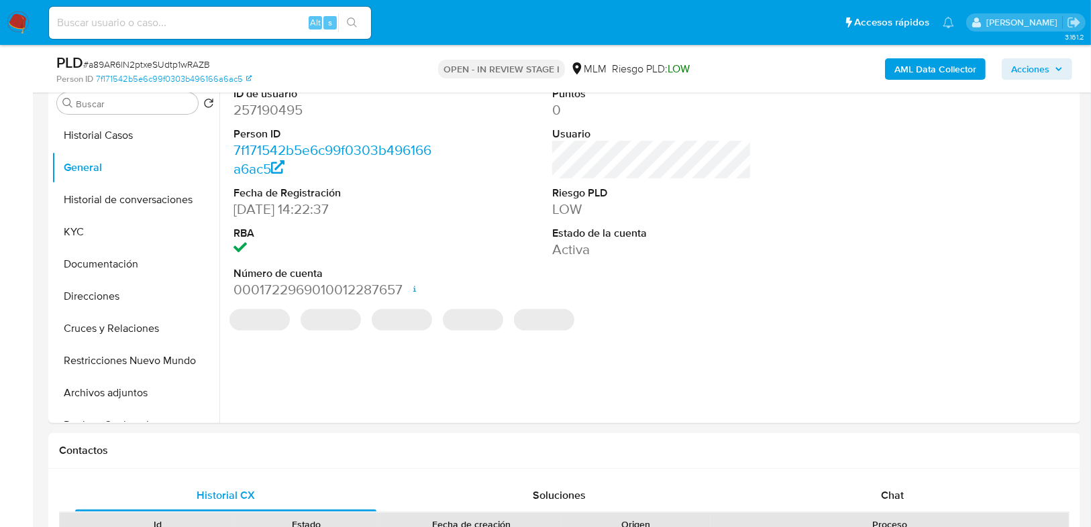
scroll to position [215, 0]
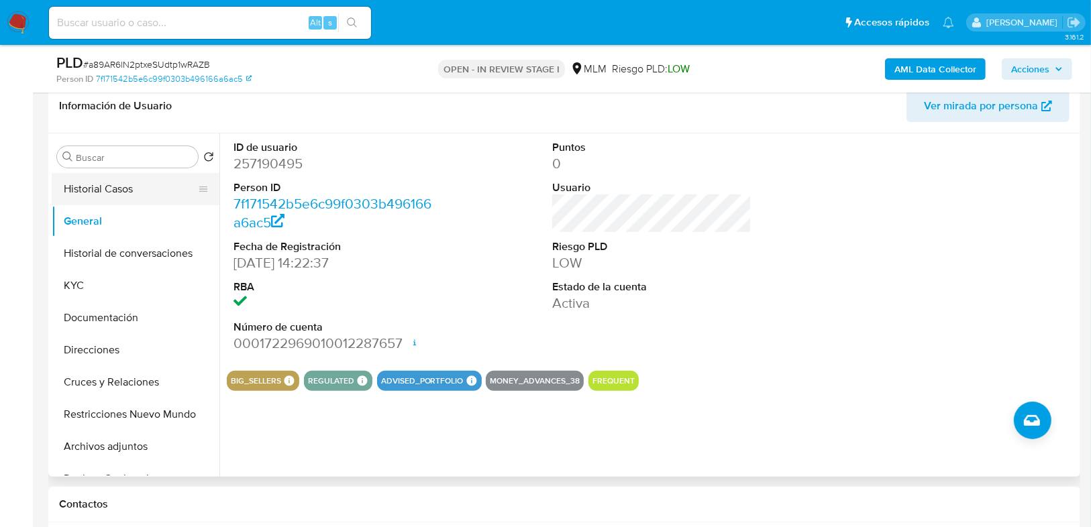
click at [129, 196] on button "Historial Casos" at bounding box center [130, 189] width 157 height 32
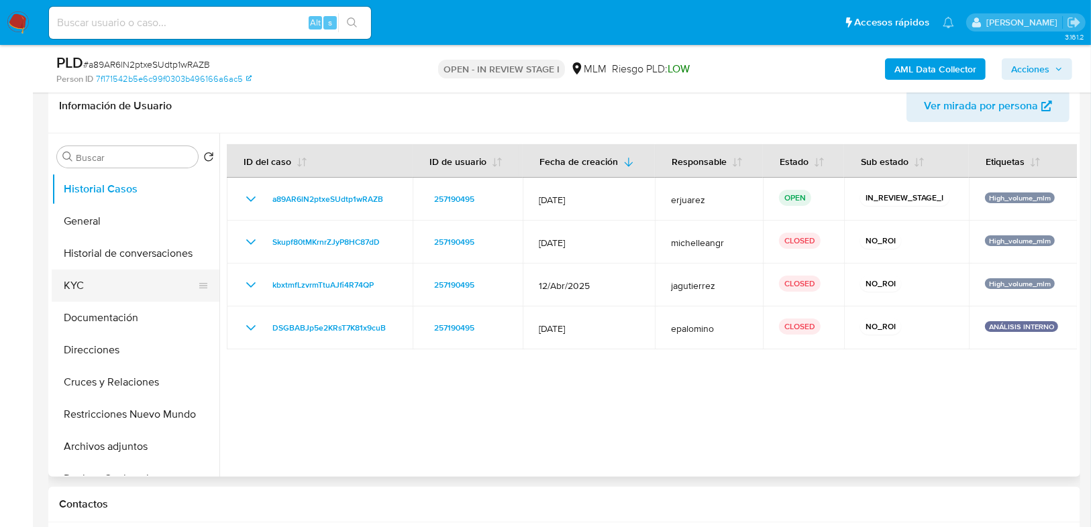
click at [78, 282] on button "KYC" at bounding box center [130, 286] width 157 height 32
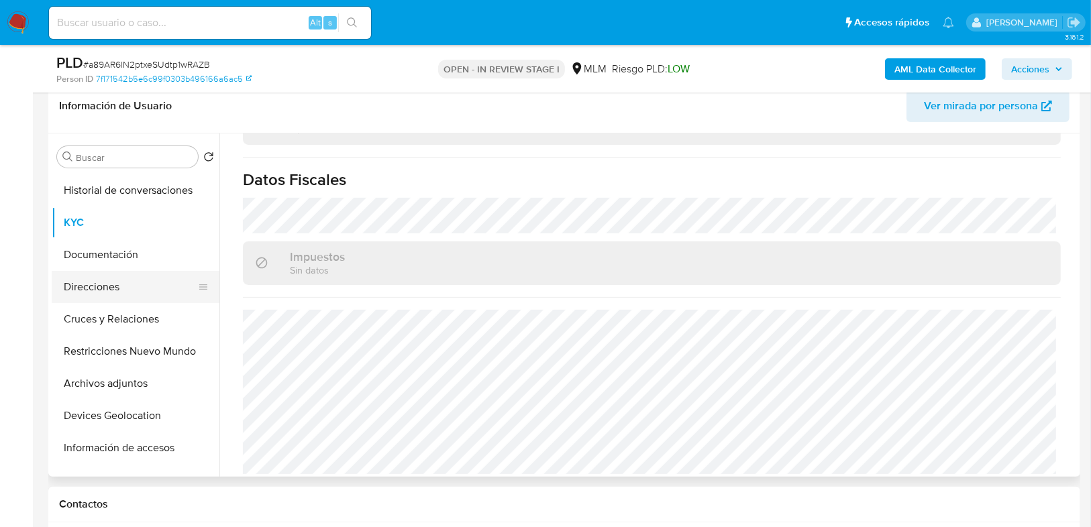
scroll to position [161, 0]
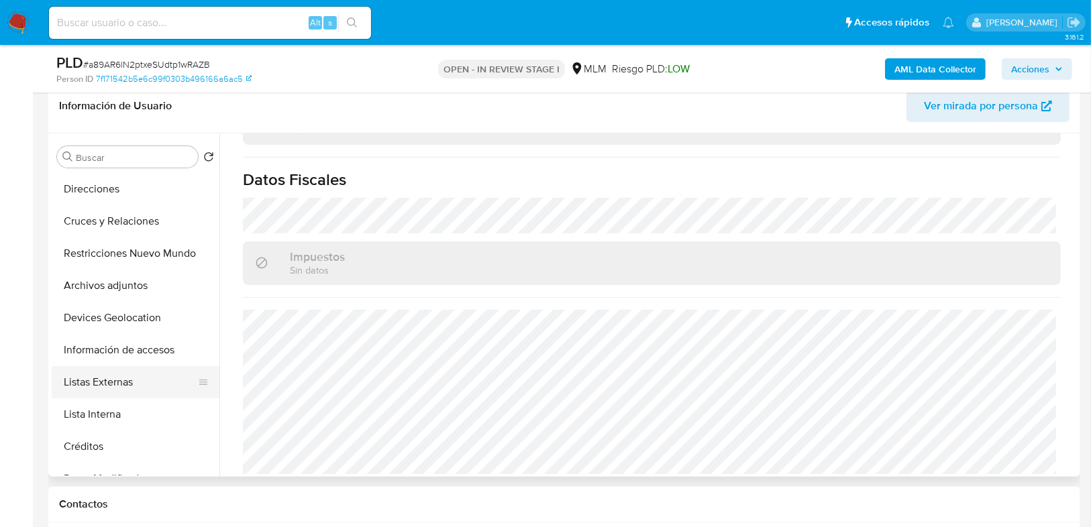
click at [133, 384] on button "Listas Externas" at bounding box center [130, 382] width 157 height 32
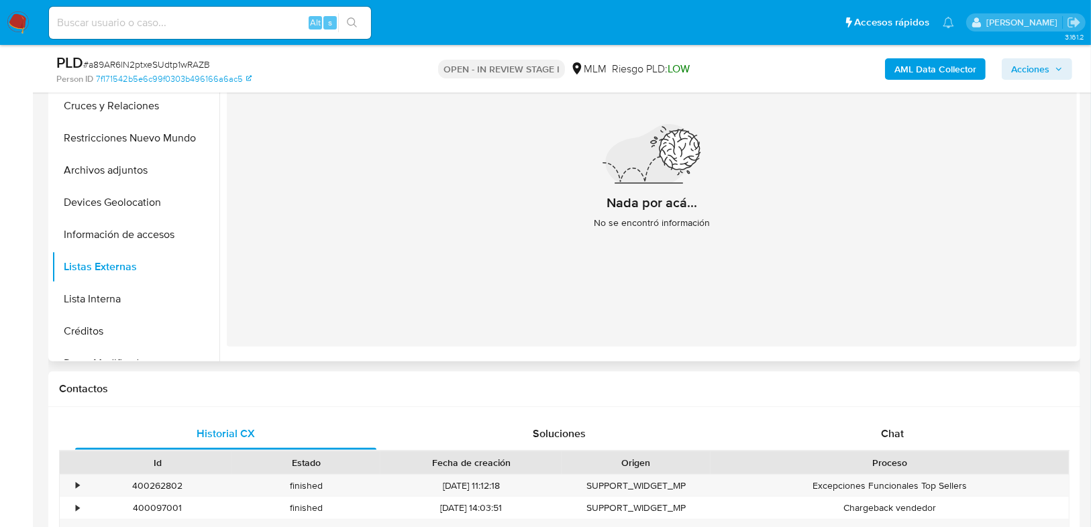
scroll to position [268, 0]
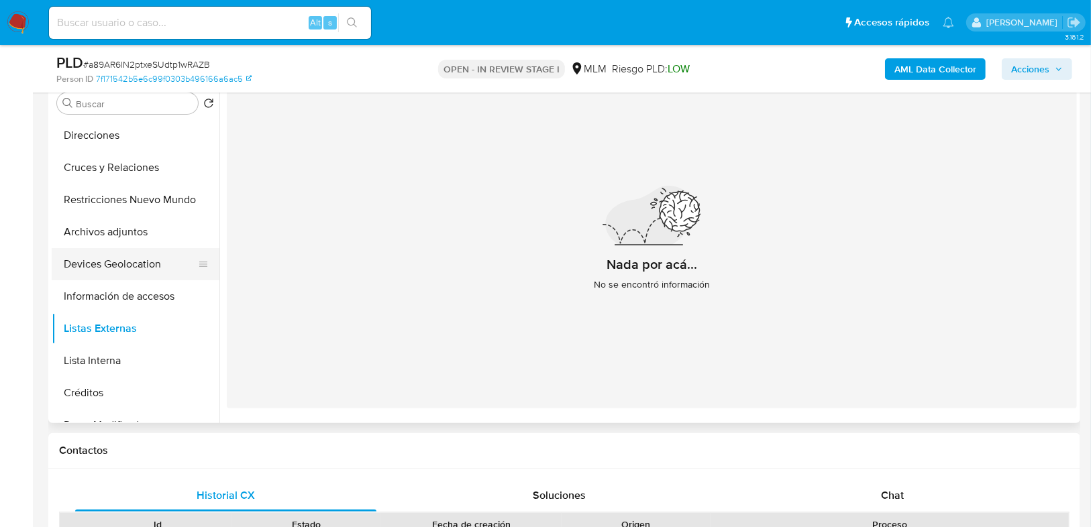
drag, startPoint x: 111, startPoint y: 258, endPoint x: 2, endPoint y: 237, distance: 110.6
click at [111, 258] on button "Devices Geolocation" at bounding box center [136, 264] width 168 height 32
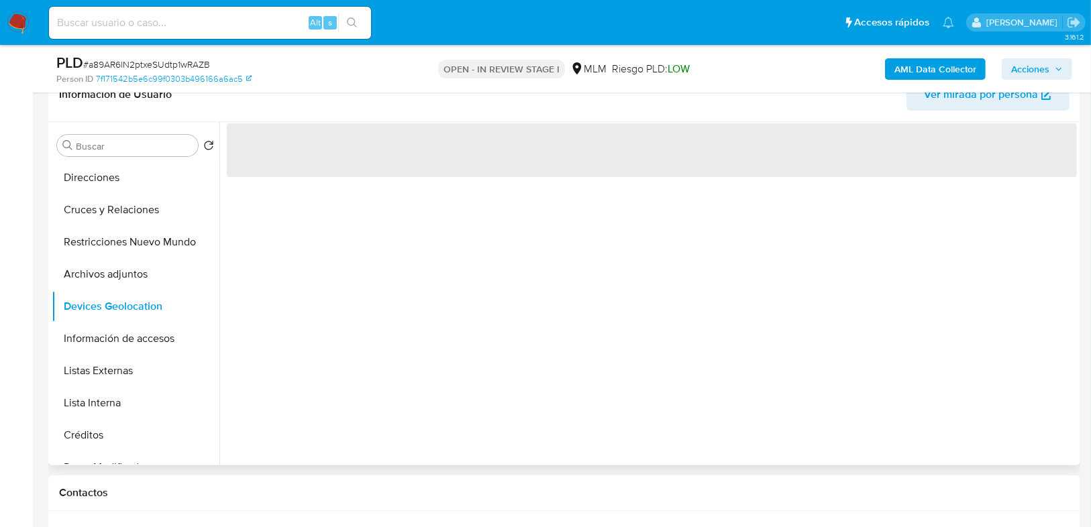
scroll to position [161, 0]
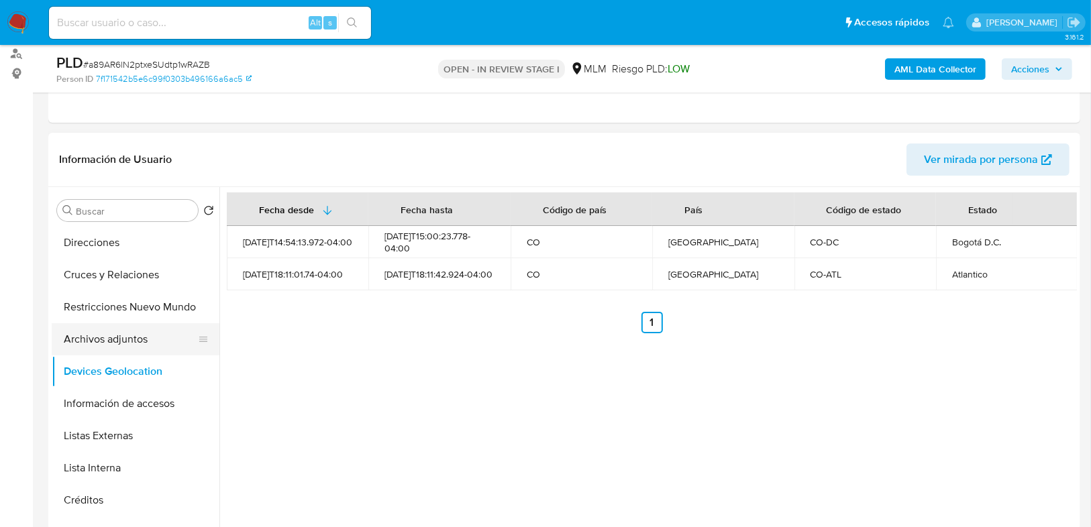
click at [148, 341] on button "Archivos adjuntos" at bounding box center [130, 339] width 157 height 32
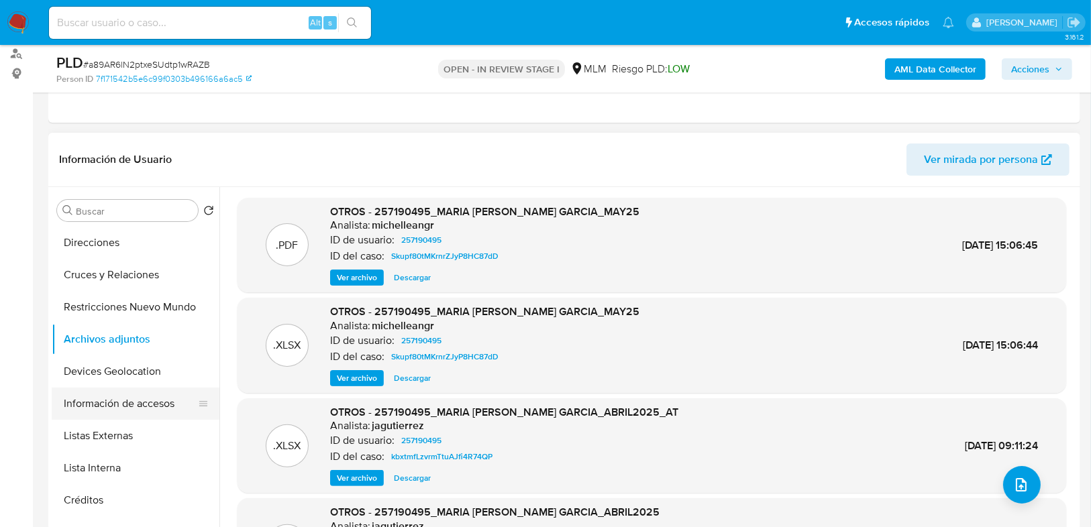
click at [101, 417] on button "Información de accesos" at bounding box center [130, 404] width 157 height 32
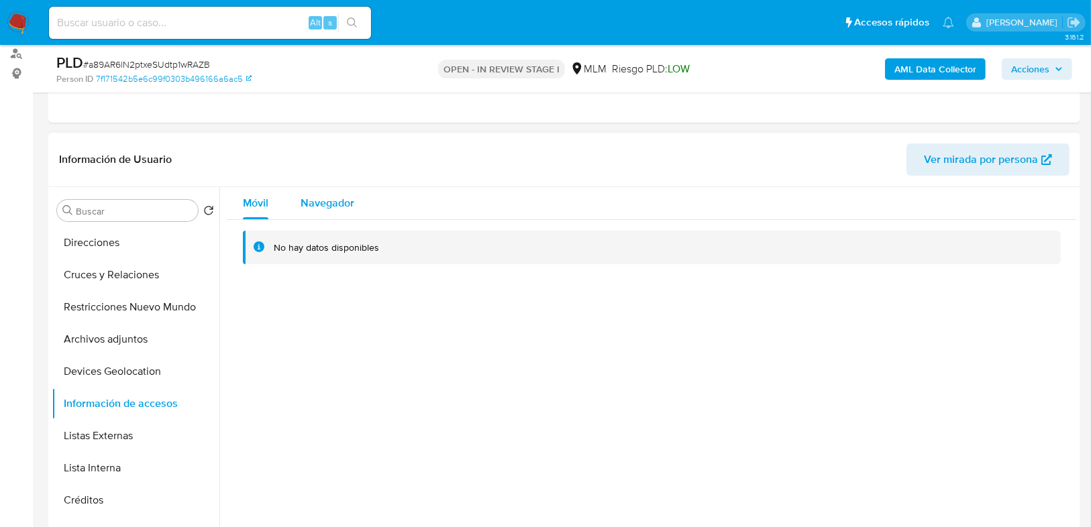
click at [313, 208] on span "Navegador" at bounding box center [328, 202] width 54 height 15
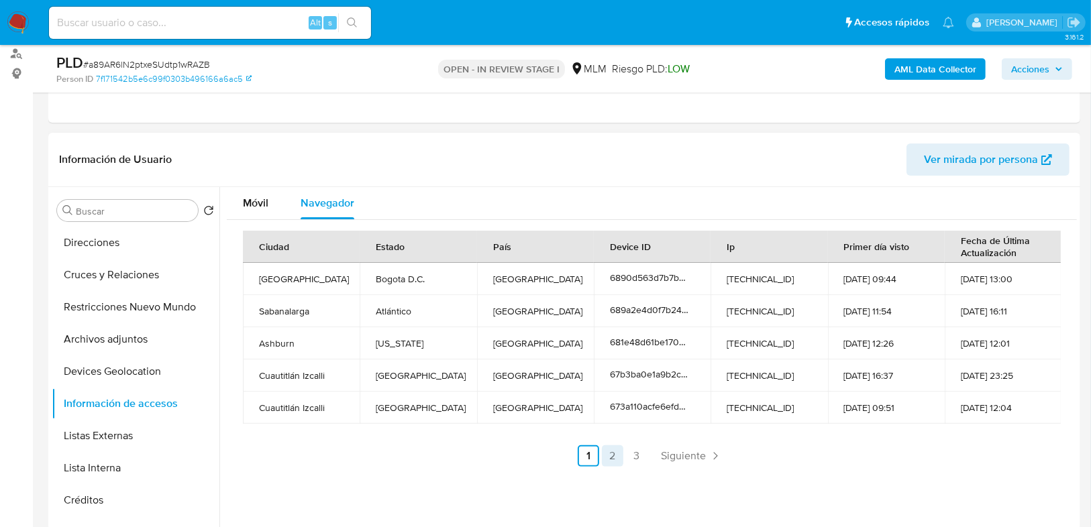
click at [610, 461] on link "2" at bounding box center [612, 455] width 21 height 21
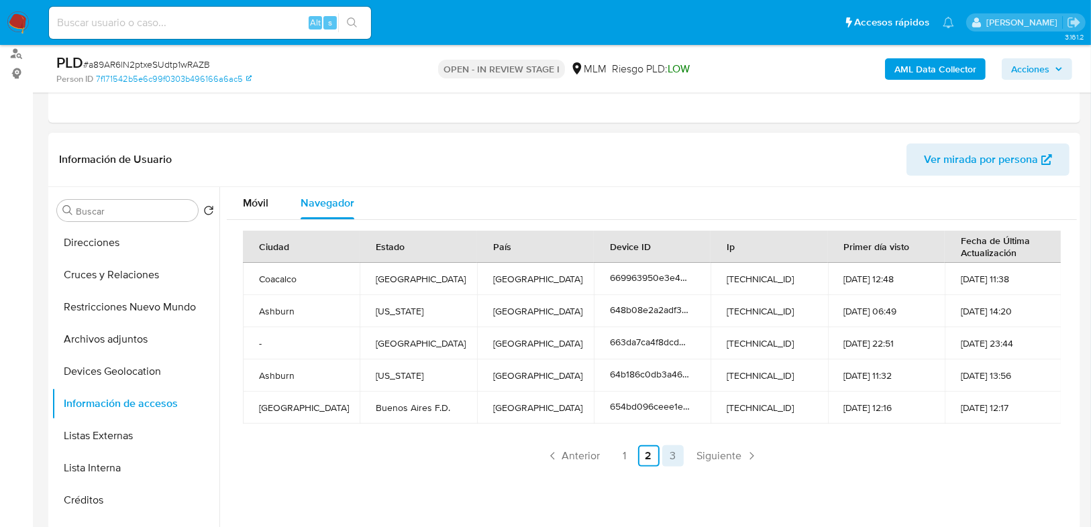
click at [667, 451] on link "3" at bounding box center [672, 455] width 21 height 21
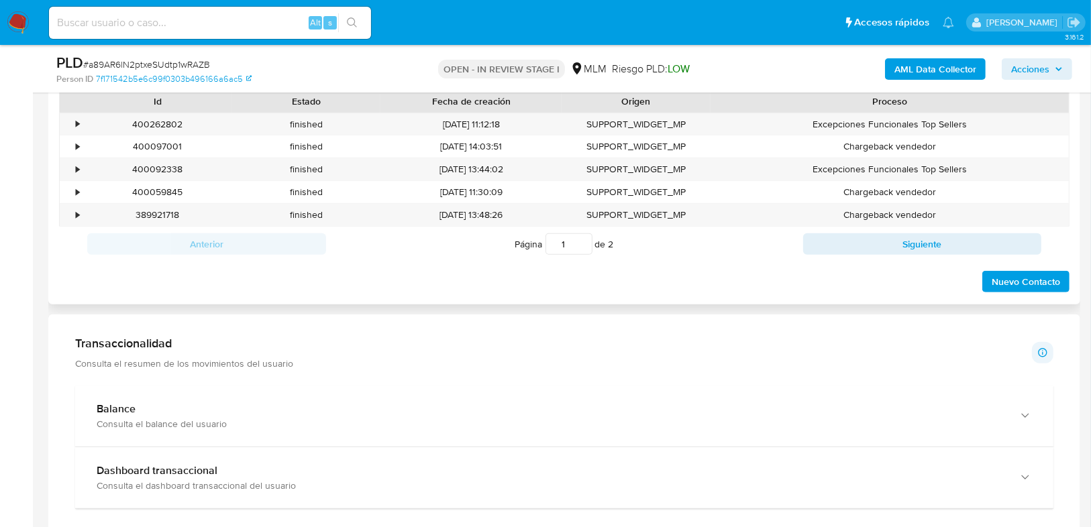
scroll to position [698, 0]
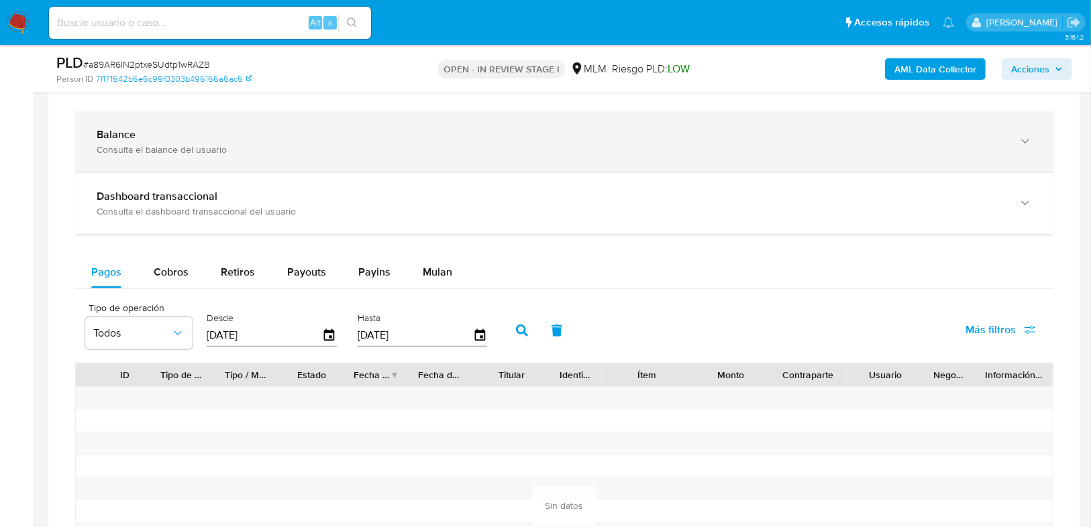
click at [111, 133] on b "Balance" at bounding box center [116, 134] width 39 height 15
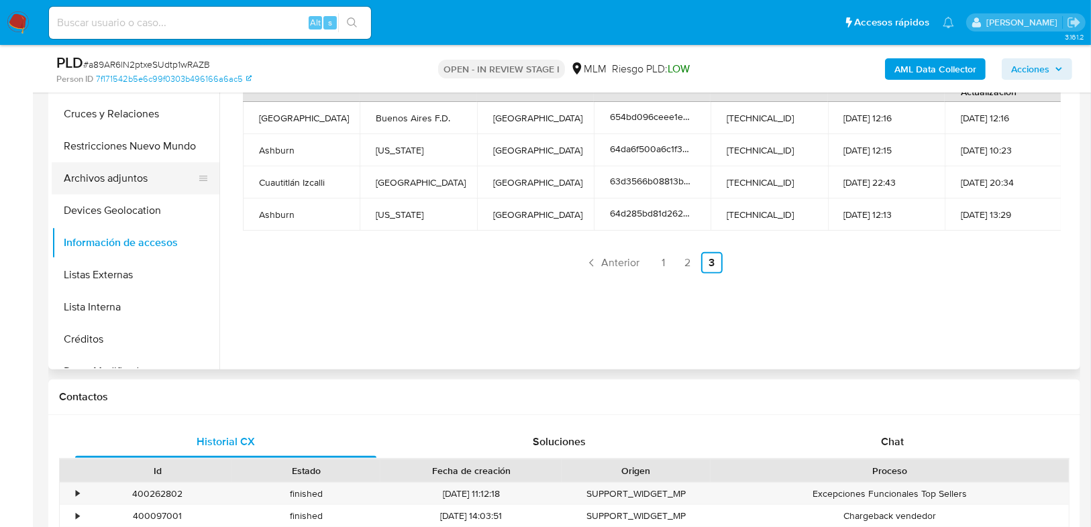
scroll to position [0, 0]
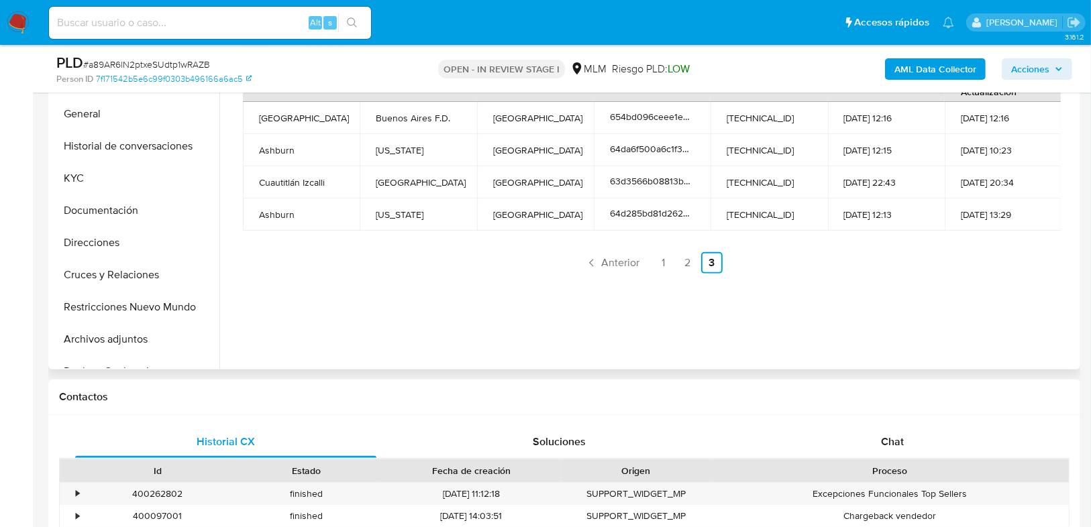
drag, startPoint x: 86, startPoint y: 172, endPoint x: 223, endPoint y: 191, distance: 138.2
click at [93, 172] on button "KYC" at bounding box center [136, 178] width 168 height 32
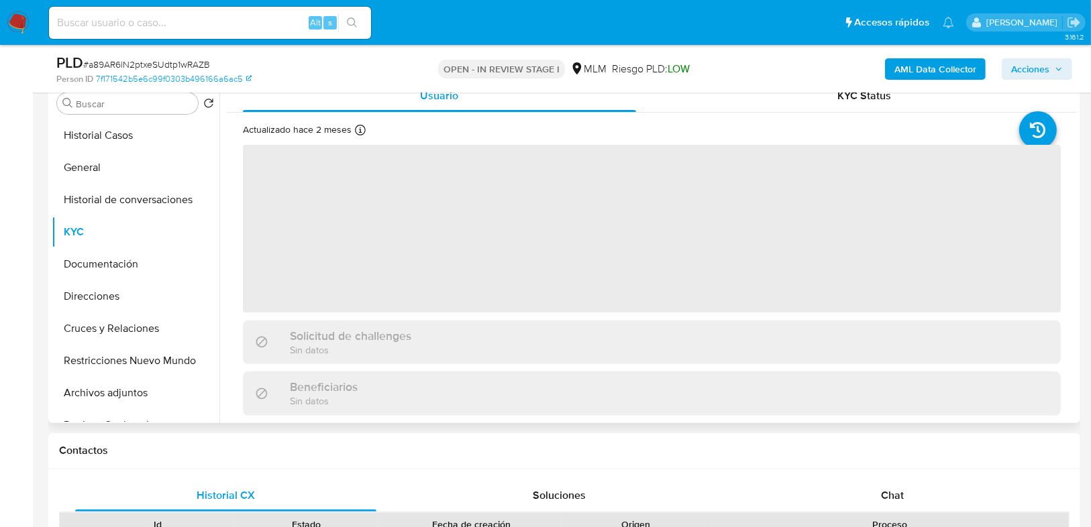
click at [484, 247] on span "‌" at bounding box center [652, 229] width 818 height 168
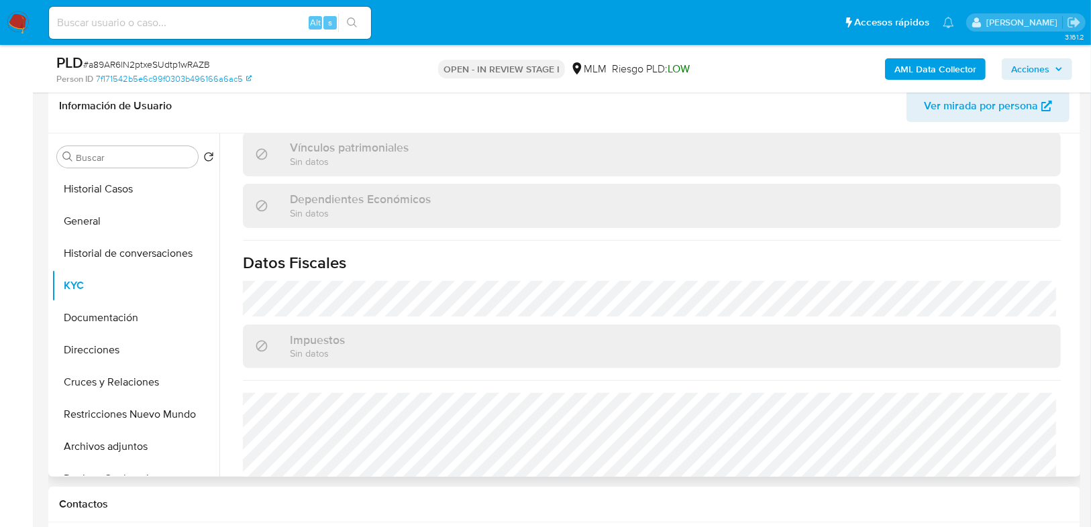
scroll to position [805, 0]
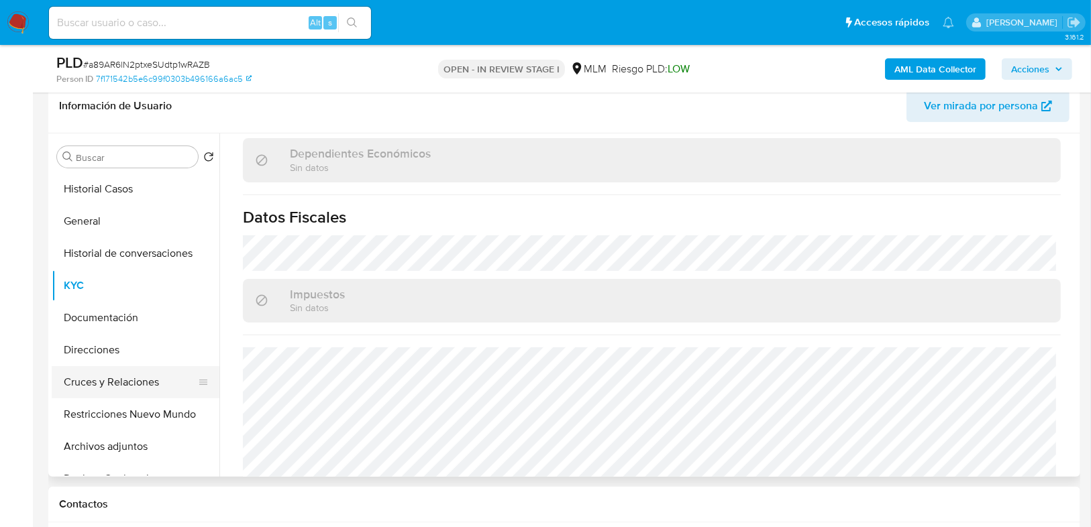
drag, startPoint x: 116, startPoint y: 355, endPoint x: 105, endPoint y: 367, distance: 16.6
click at [114, 355] on button "Direcciones" at bounding box center [136, 350] width 168 height 32
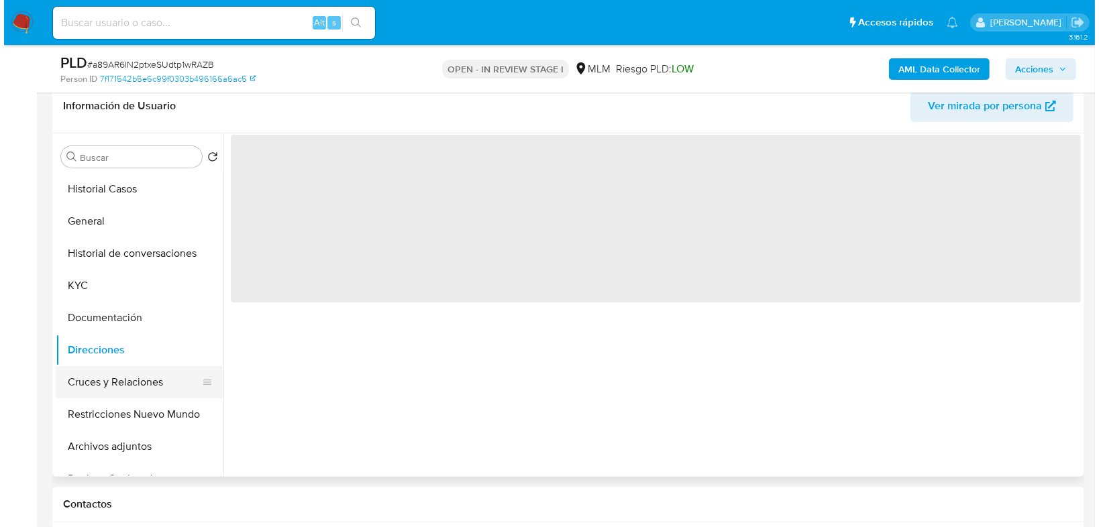
scroll to position [0, 0]
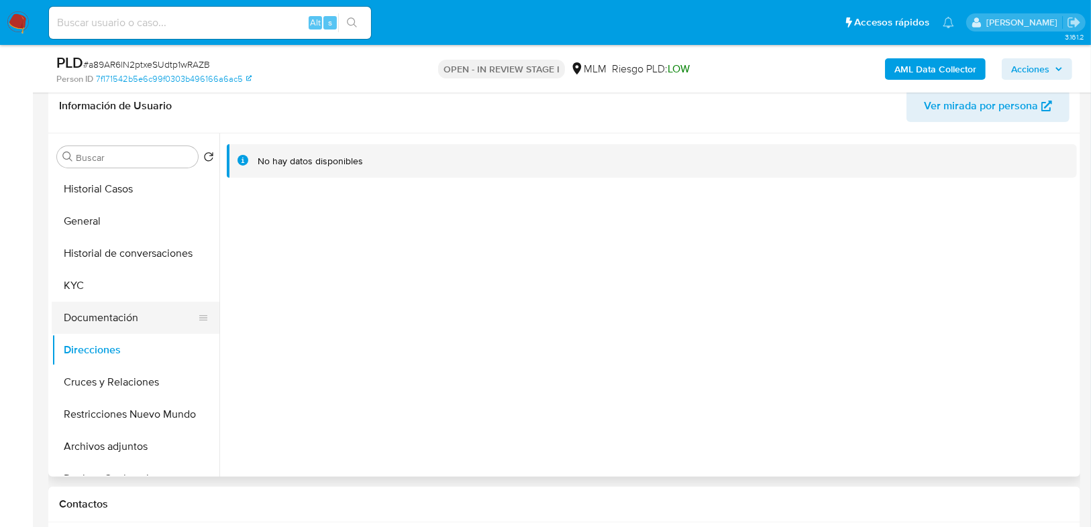
click at [103, 321] on button "Documentación" at bounding box center [130, 318] width 157 height 32
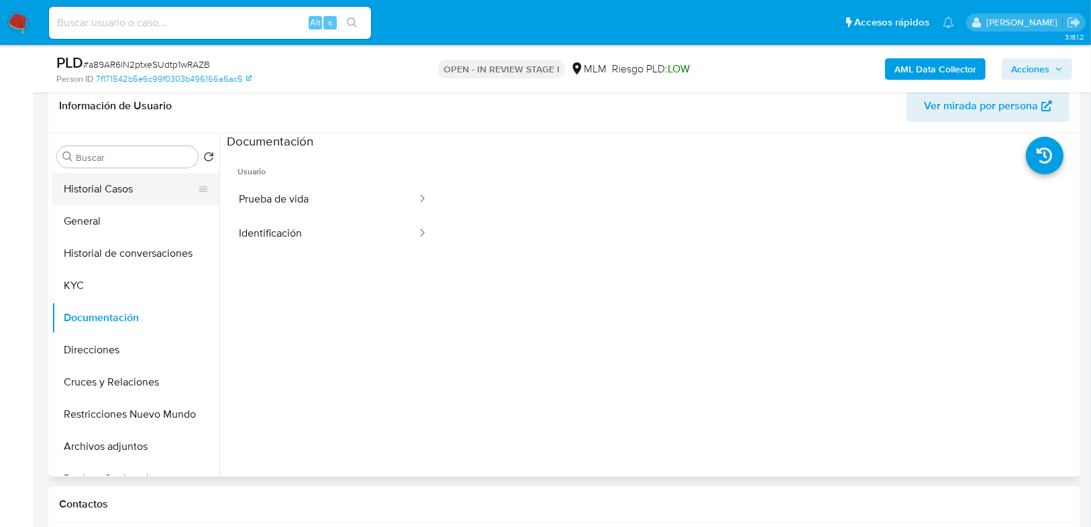
click at [107, 202] on button "Historial Casos" at bounding box center [130, 189] width 157 height 32
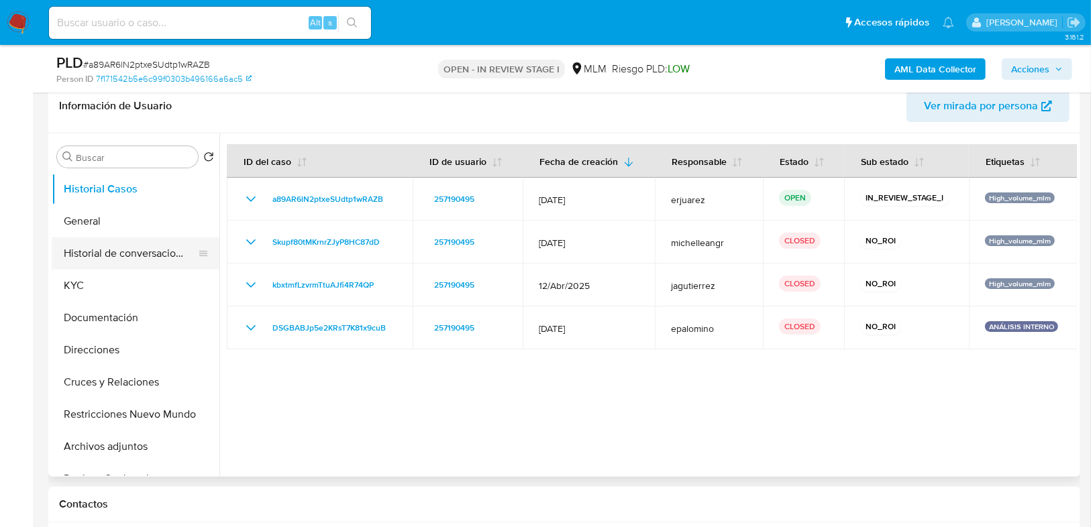
click at [117, 264] on button "Historial de conversaciones" at bounding box center [130, 253] width 157 height 32
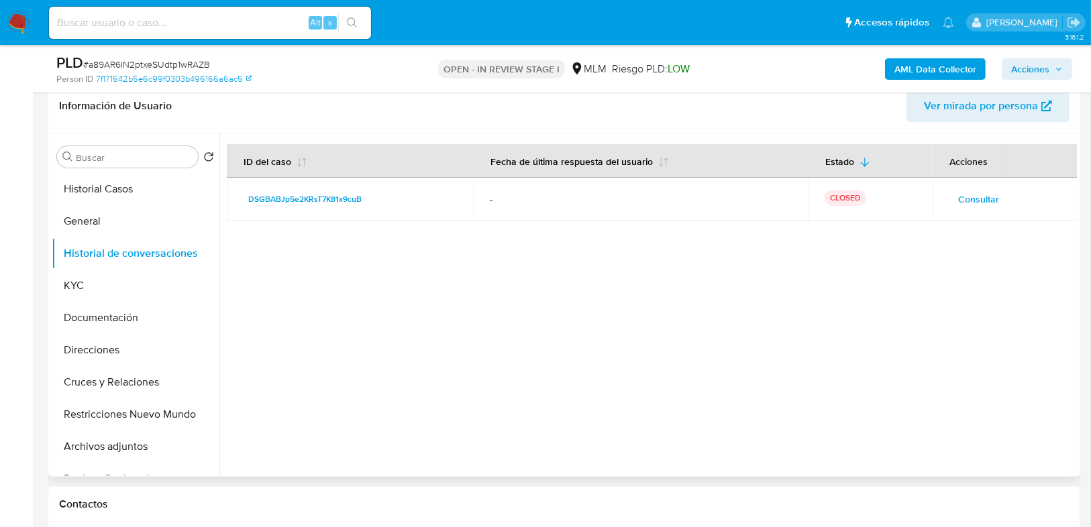
click at [960, 197] on span "Consultar" at bounding box center [978, 199] width 41 height 19
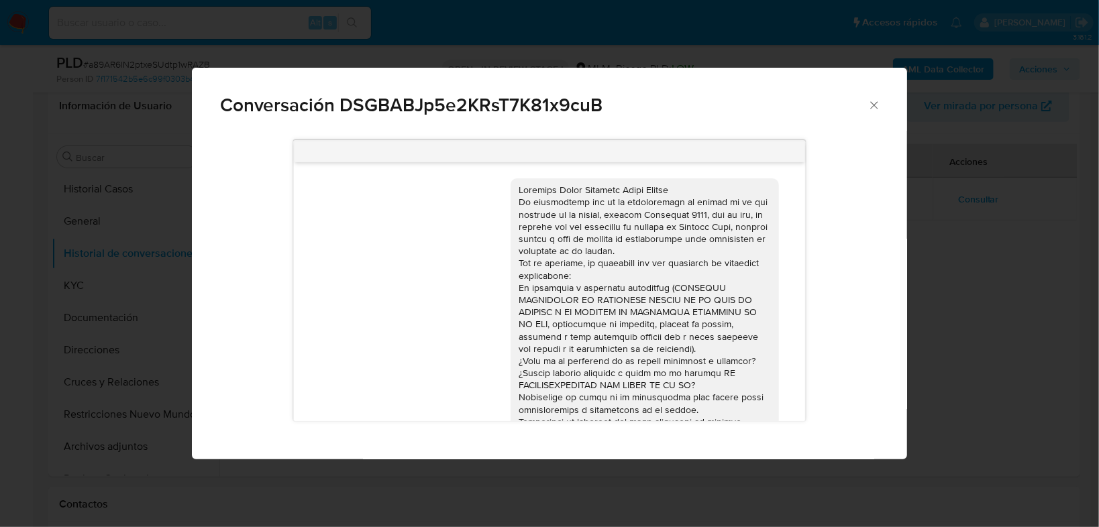
click at [987, 281] on div "Conversación DSGBABJp5e2KRsT7K81x9cuB 12/03/2025 22:28:54" at bounding box center [549, 263] width 1099 height 527
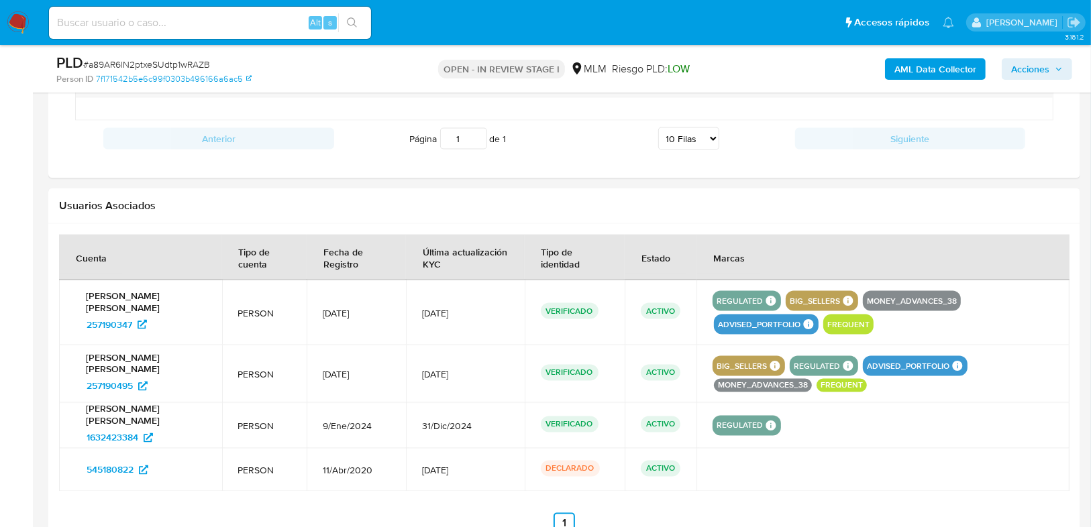
scroll to position [1949, 0]
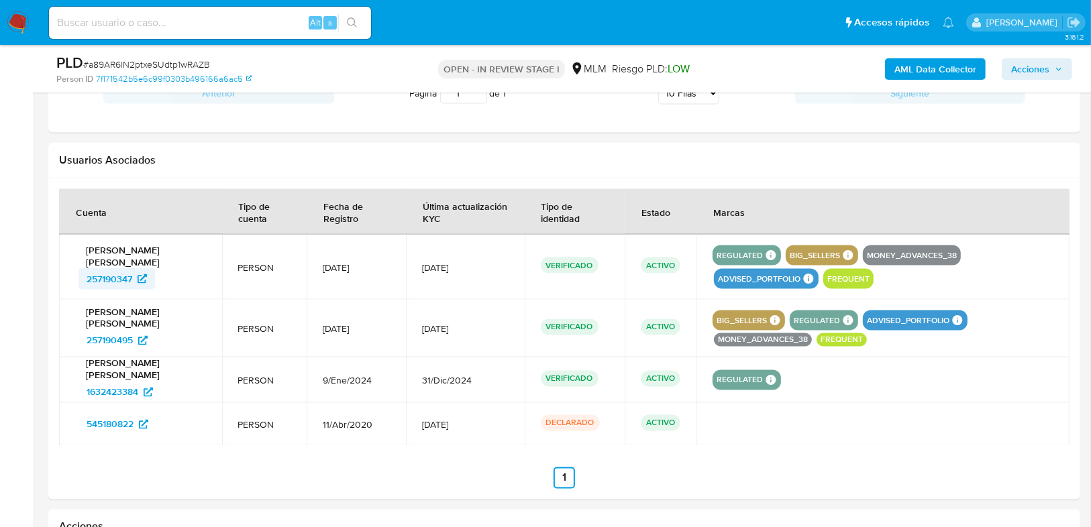
click at [124, 268] on span "257190347" at bounding box center [110, 278] width 46 height 21
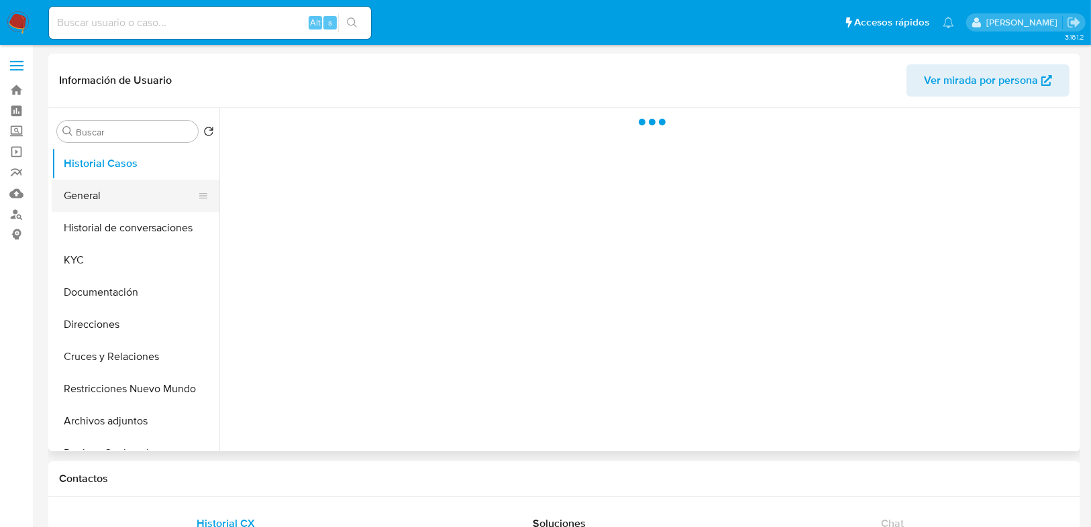
select select "10"
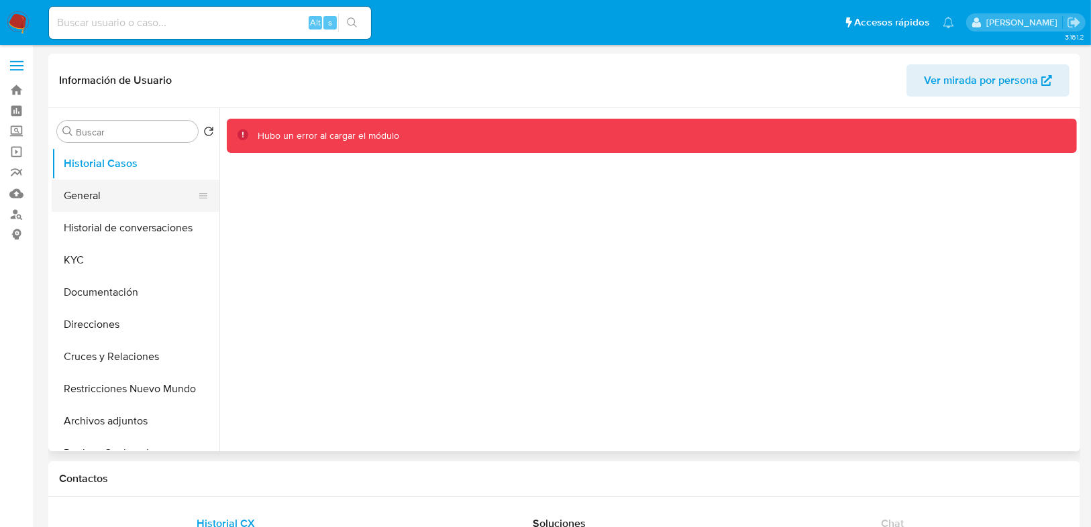
click at [75, 201] on button "General" at bounding box center [130, 196] width 157 height 32
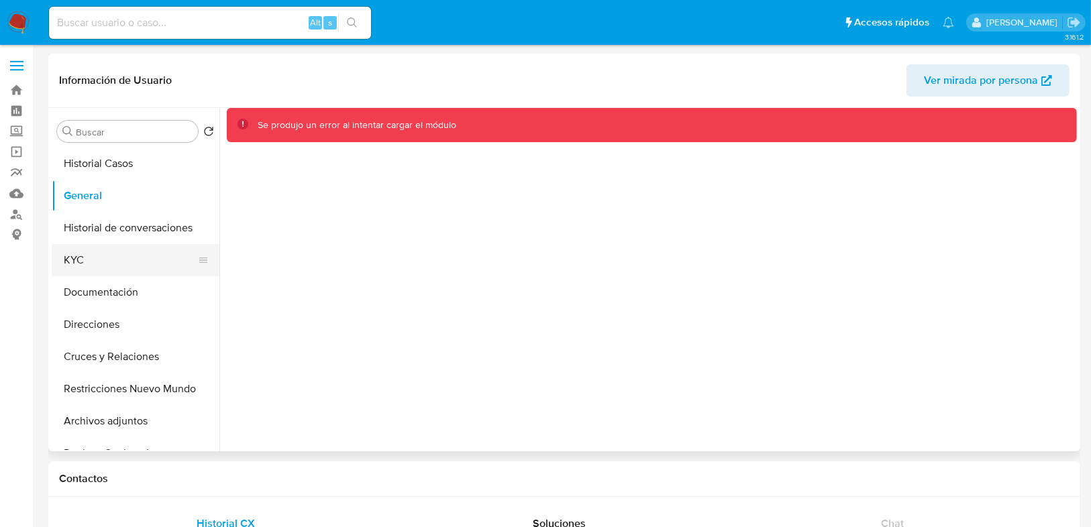
click at [95, 266] on button "KYC" at bounding box center [130, 260] width 157 height 32
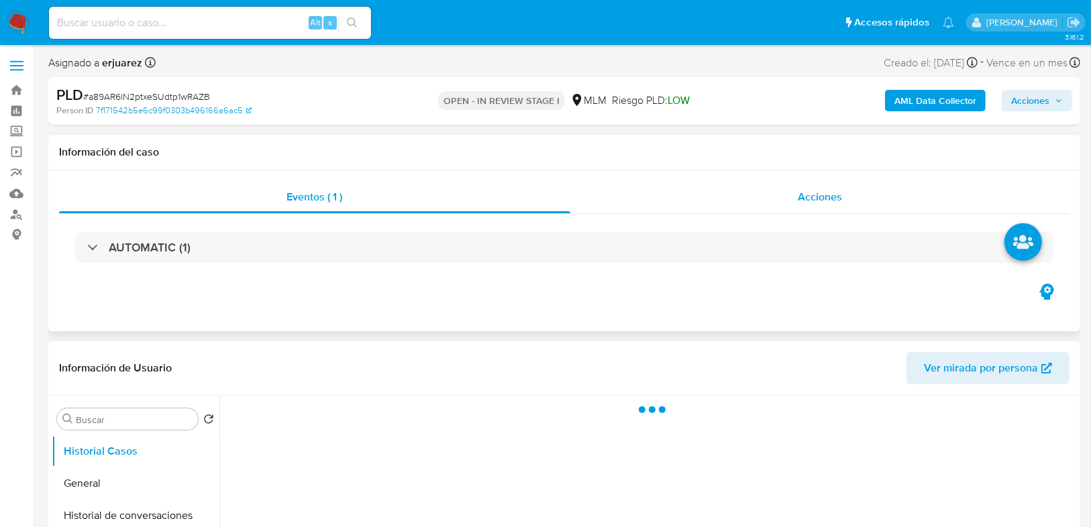
select select "10"
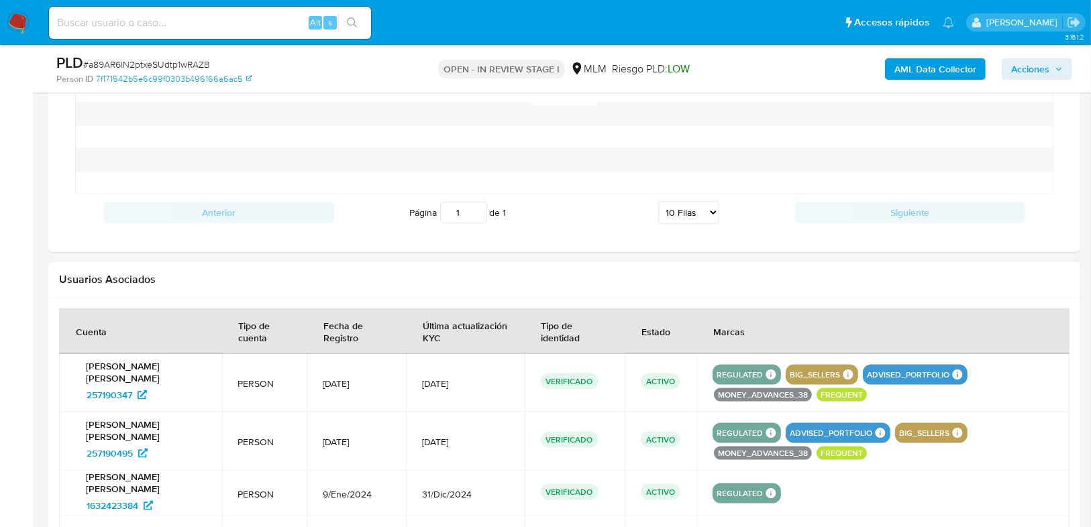
scroll to position [1449, 0]
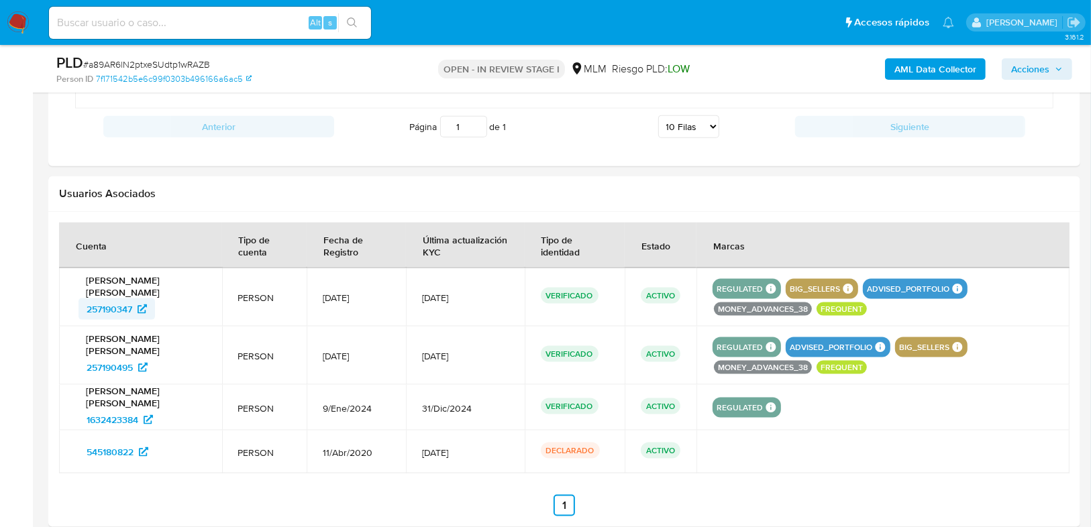
click at [100, 299] on span "257190347" at bounding box center [110, 309] width 46 height 21
click at [119, 419] on span "1632423384" at bounding box center [113, 419] width 52 height 21
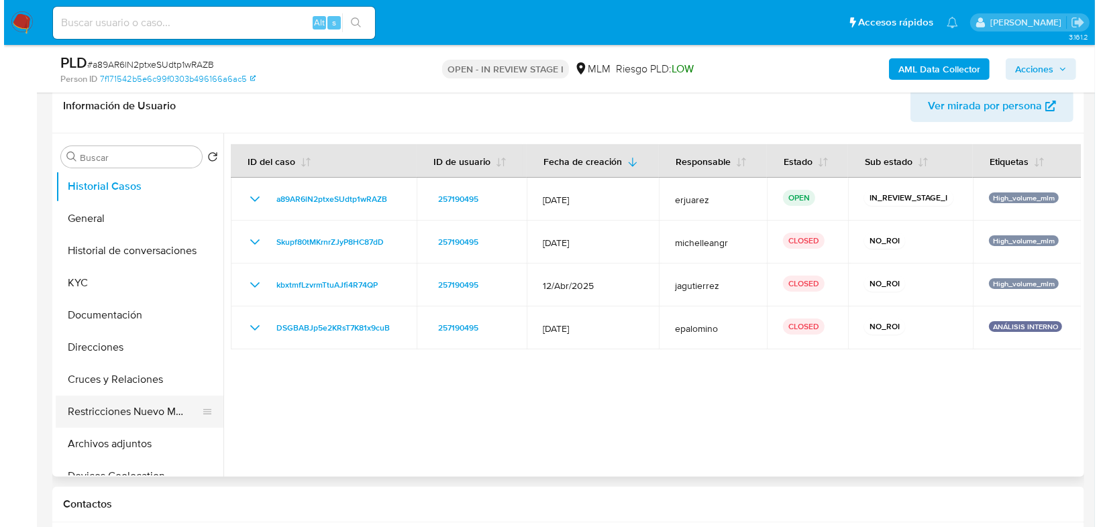
scroll to position [0, 0]
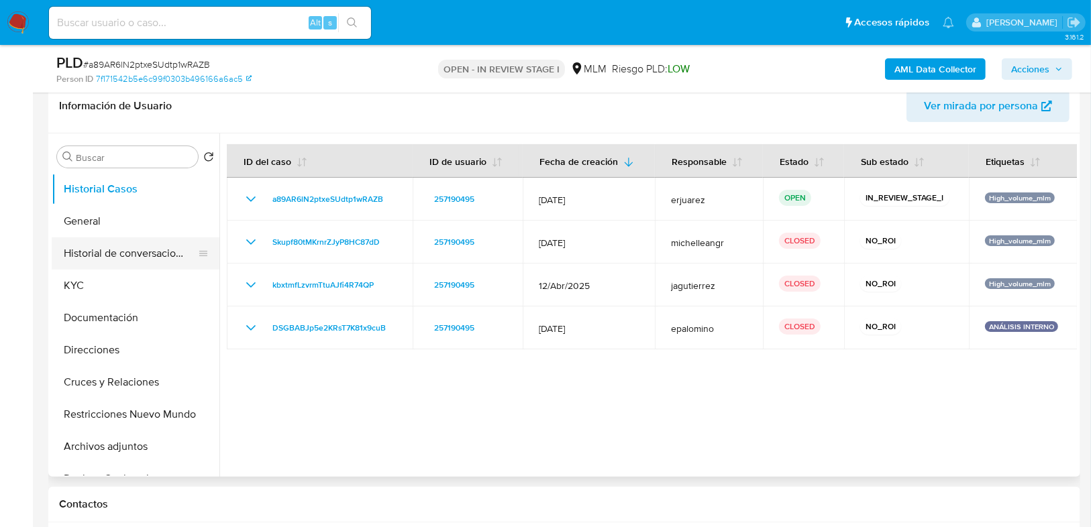
click at [148, 260] on button "Historial de conversaciones" at bounding box center [130, 253] width 157 height 32
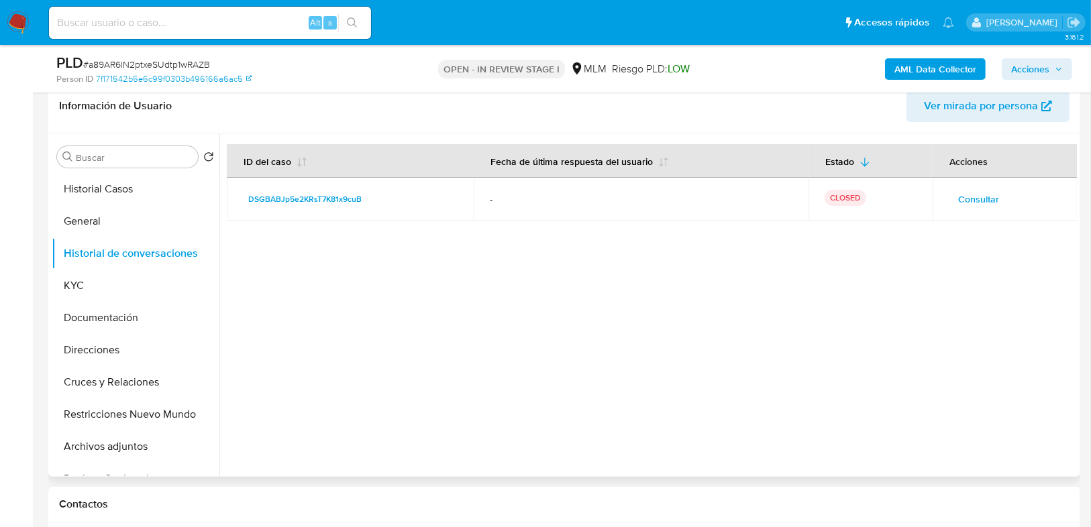
click at [965, 201] on span "Consultar" at bounding box center [978, 199] width 41 height 19
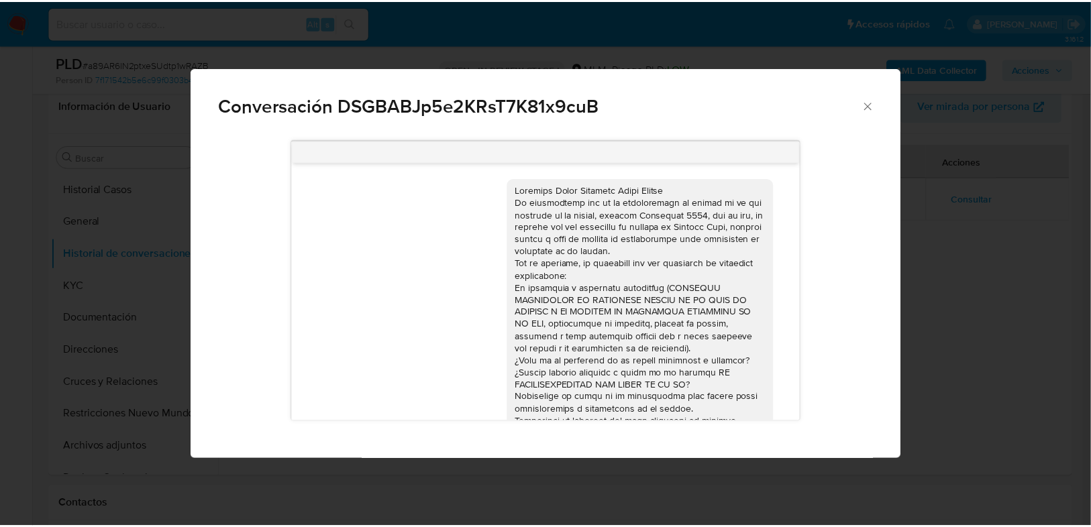
scroll to position [74, 0]
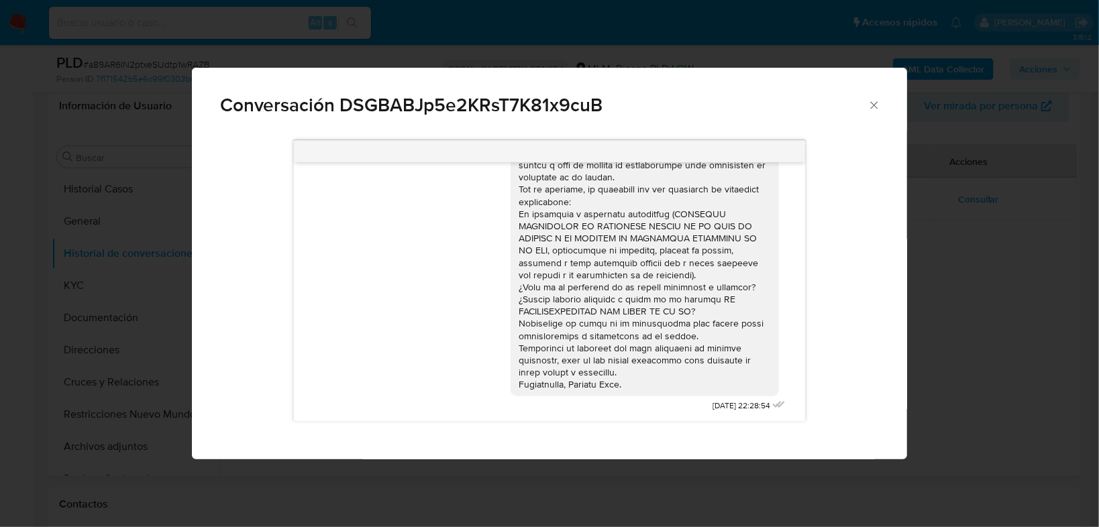
click at [1015, 241] on div "Conversación DSGBABJp5e2KRsT7K81x9cuB [DATE] 22:28:54" at bounding box center [549, 263] width 1099 height 527
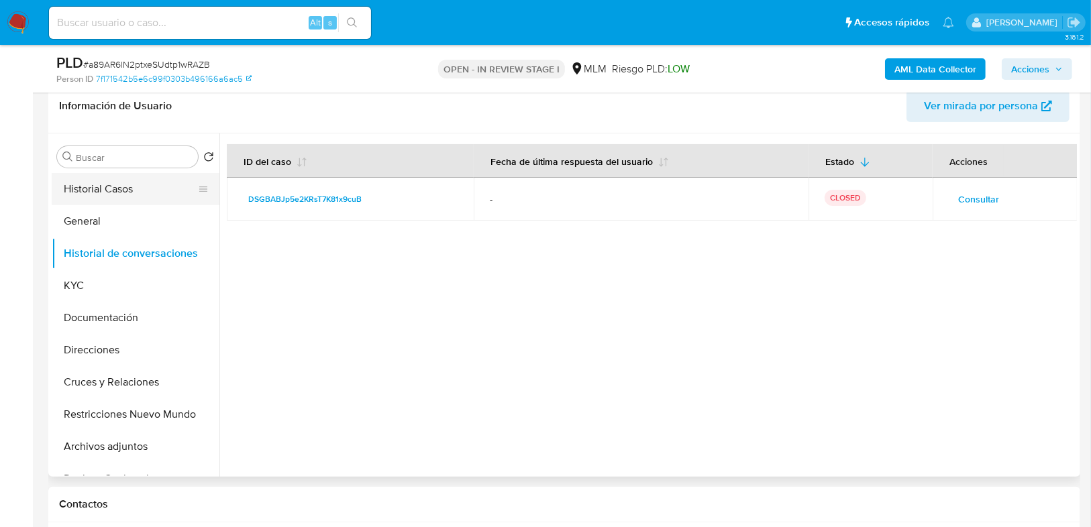
click at [133, 180] on button "Historial Casos" at bounding box center [130, 189] width 157 height 32
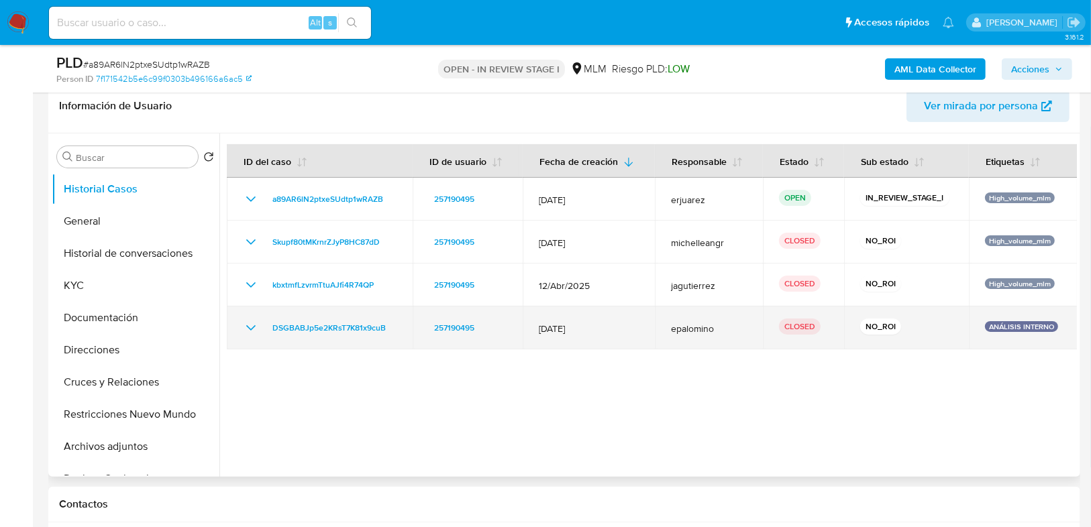
click at [245, 327] on icon "Mostrar/Ocultar" at bounding box center [251, 328] width 16 height 16
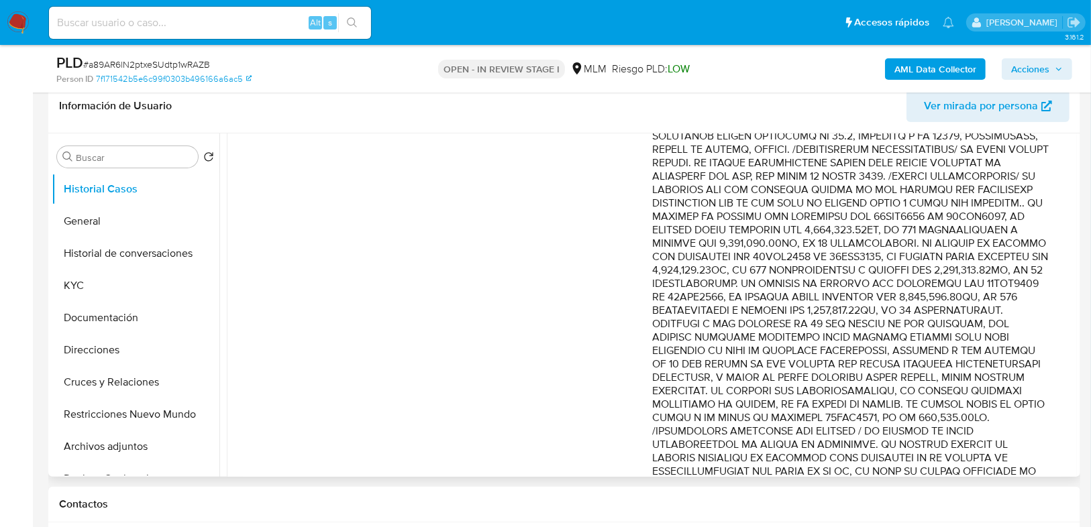
scroll to position [376, 0]
drag, startPoint x: 776, startPoint y: 251, endPoint x: 782, endPoint y: 275, distance: 24.9
click at [782, 275] on p "Comentario :" at bounding box center [851, 423] width 398 height 832
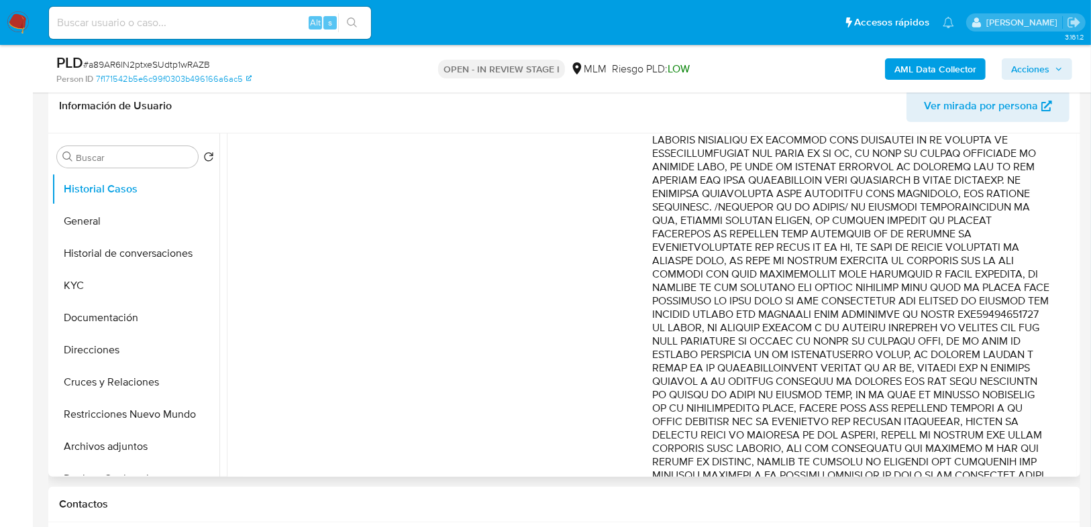
scroll to position [698, 0]
drag, startPoint x: 798, startPoint y: 204, endPoint x: 896, endPoint y: 255, distance: 111.0
click at [896, 255] on p "Comentario :" at bounding box center [851, 101] width 398 height 832
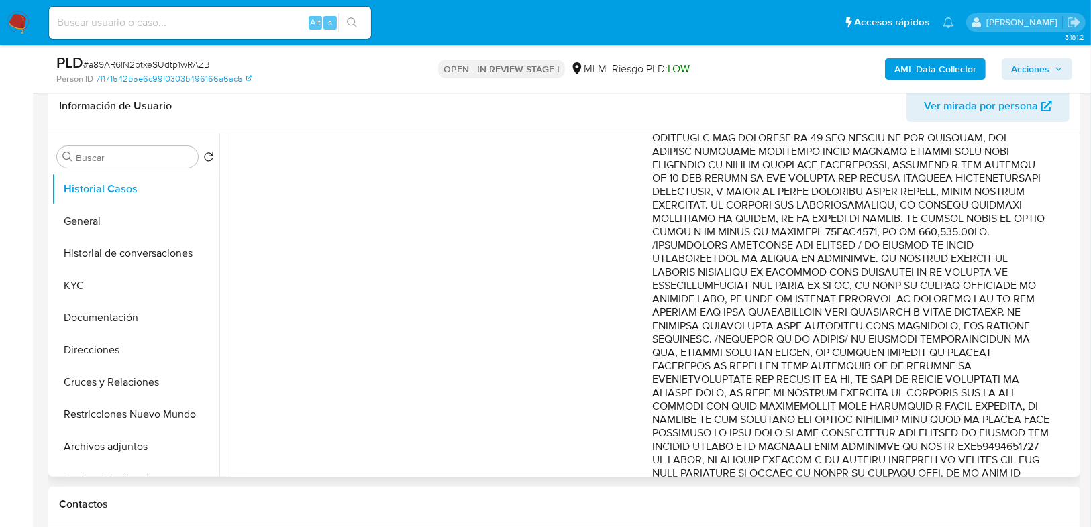
scroll to position [537, 0]
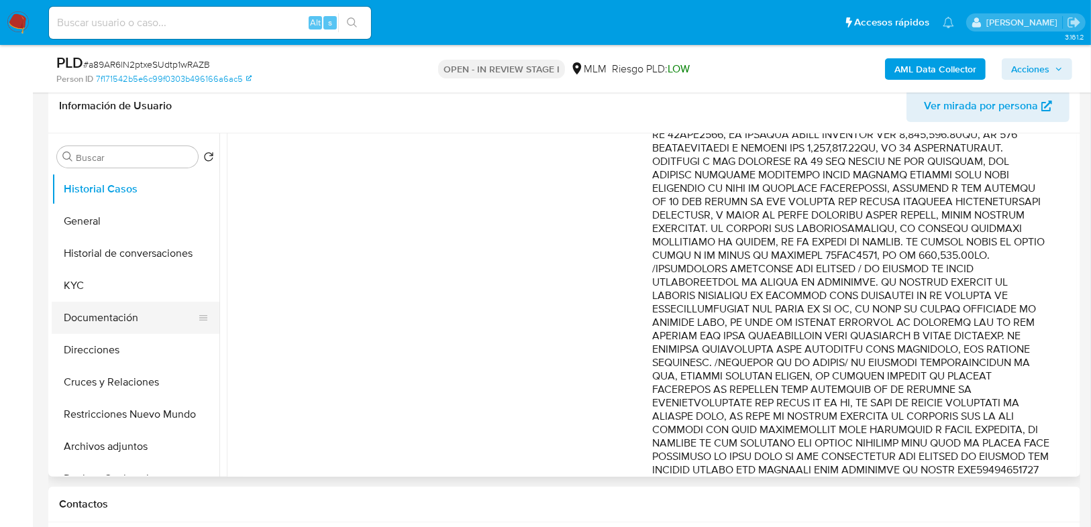
click at [107, 326] on button "Documentación" at bounding box center [130, 318] width 157 height 32
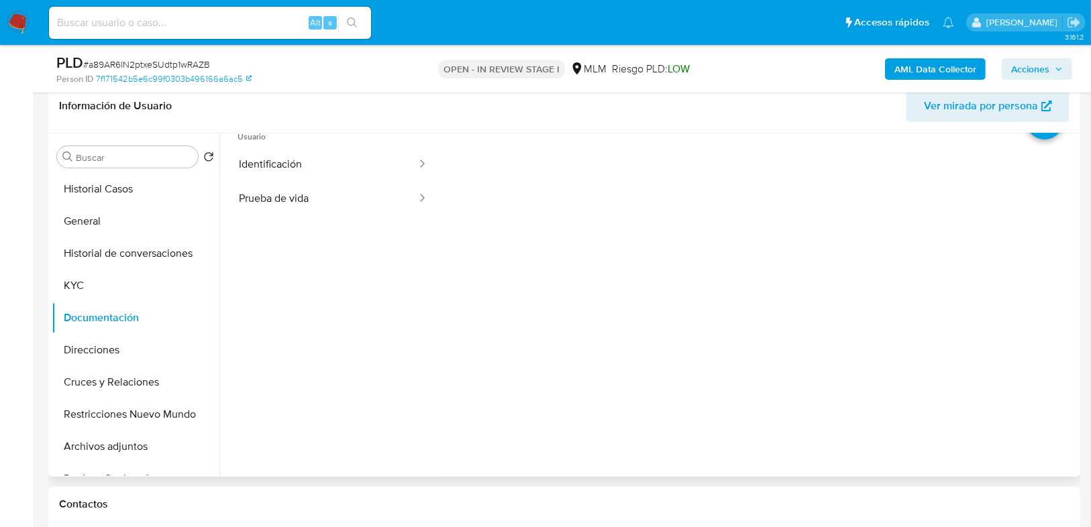
scroll to position [54, 0]
click at [129, 439] on button "Archivos adjuntos" at bounding box center [130, 447] width 157 height 32
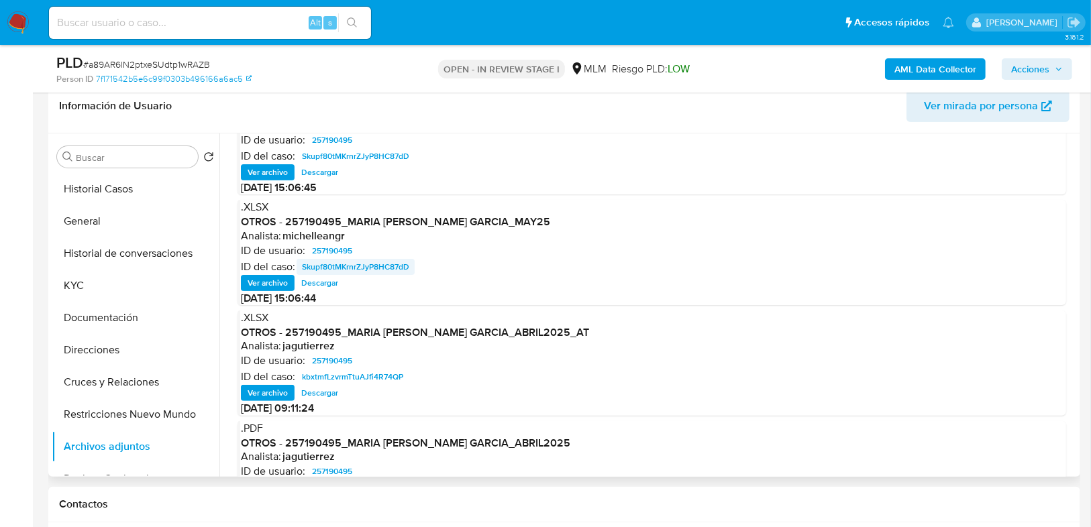
scroll to position [113, 0]
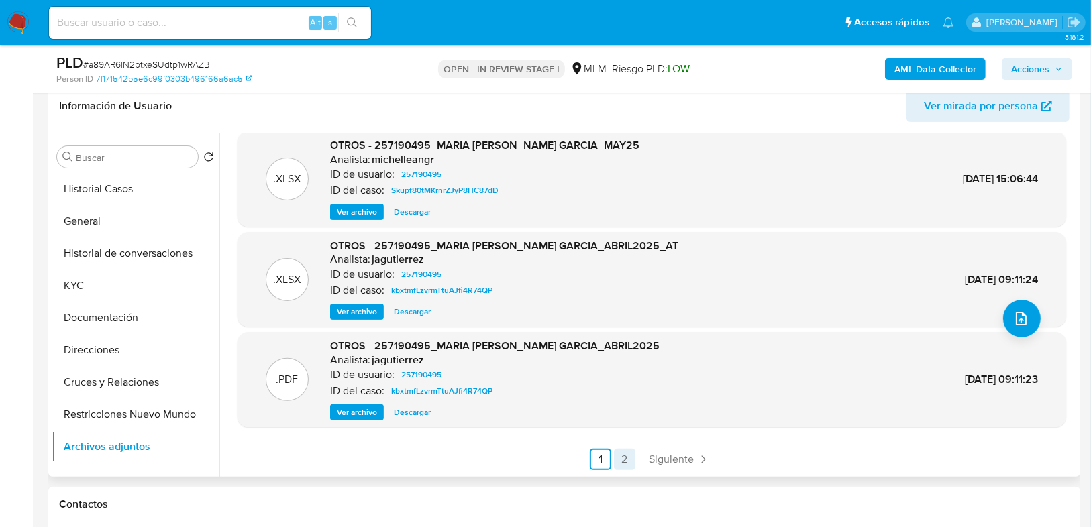
click at [621, 463] on link "2" at bounding box center [624, 459] width 21 height 21
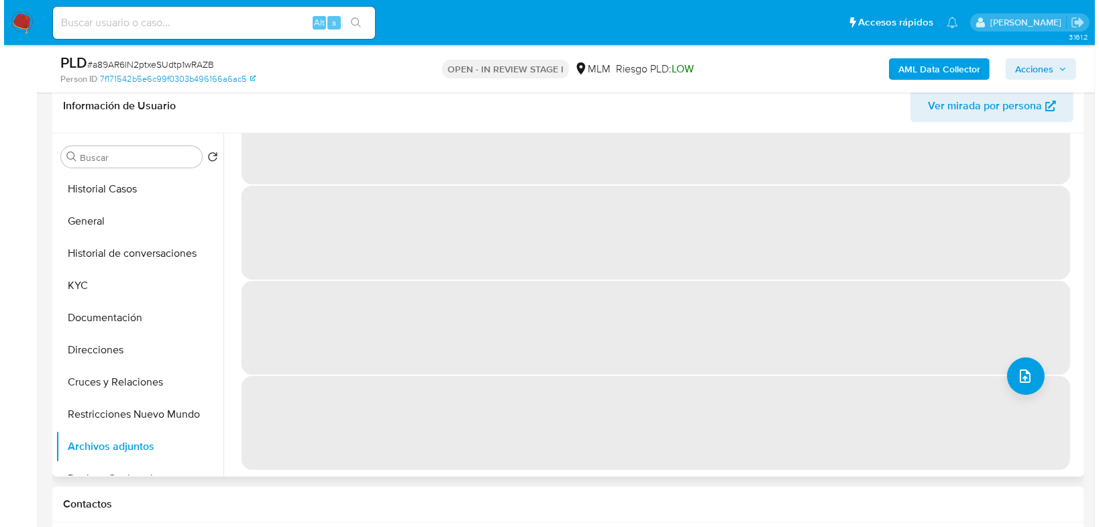
scroll to position [0, 0]
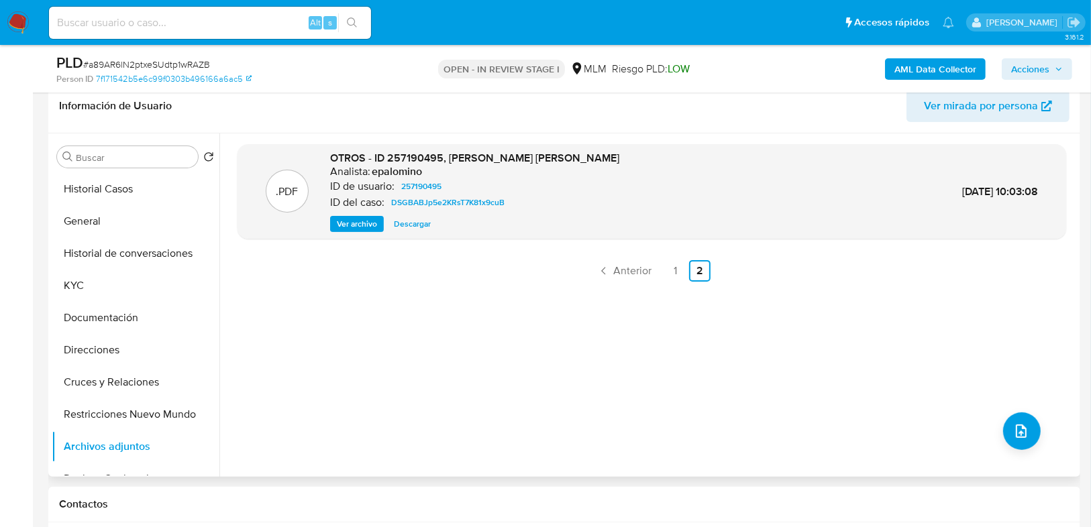
click at [337, 225] on span "Ver archivo" at bounding box center [357, 223] width 40 height 13
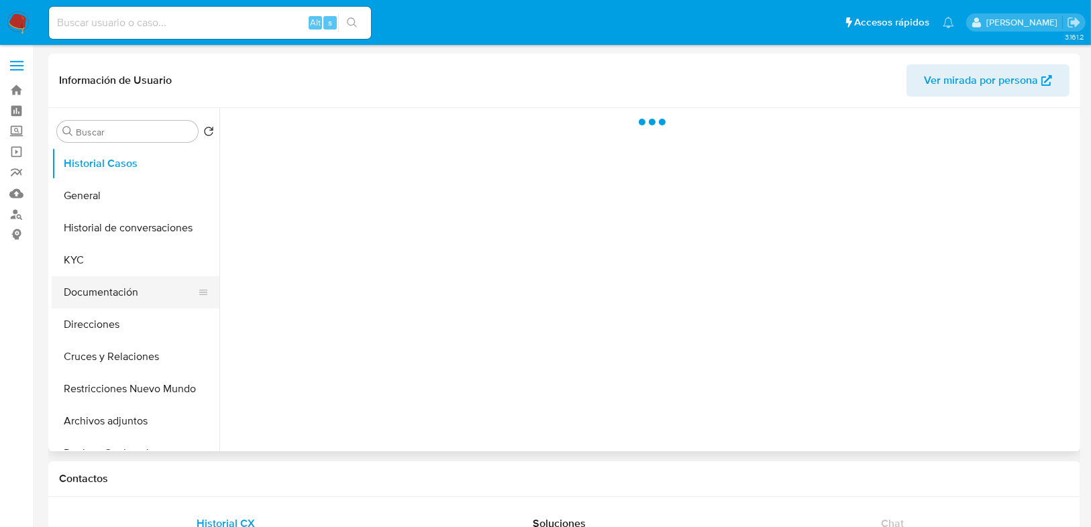
select select "10"
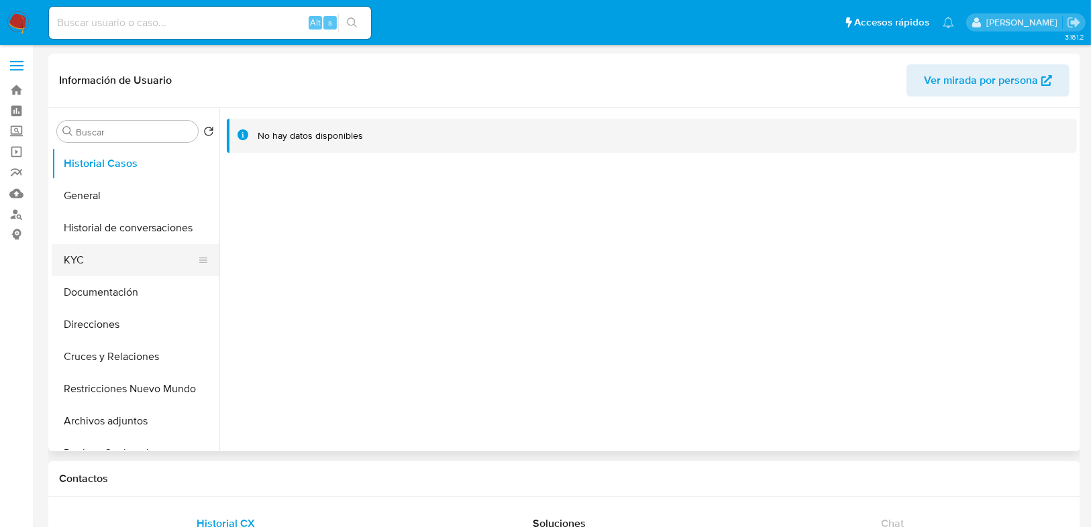
click at [88, 262] on button "KYC" at bounding box center [130, 260] width 157 height 32
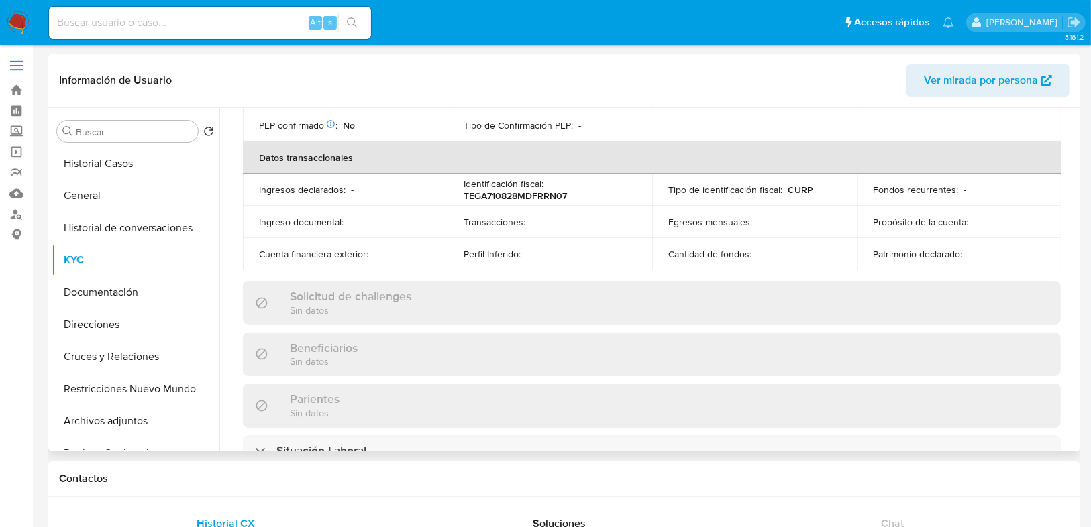
scroll to position [590, 0]
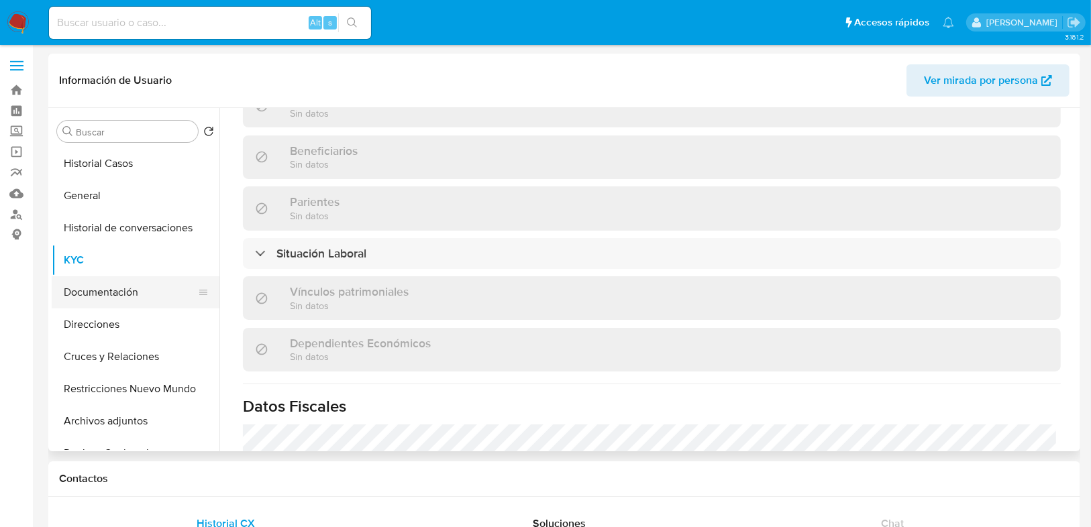
click at [125, 296] on button "Documentación" at bounding box center [130, 292] width 157 height 32
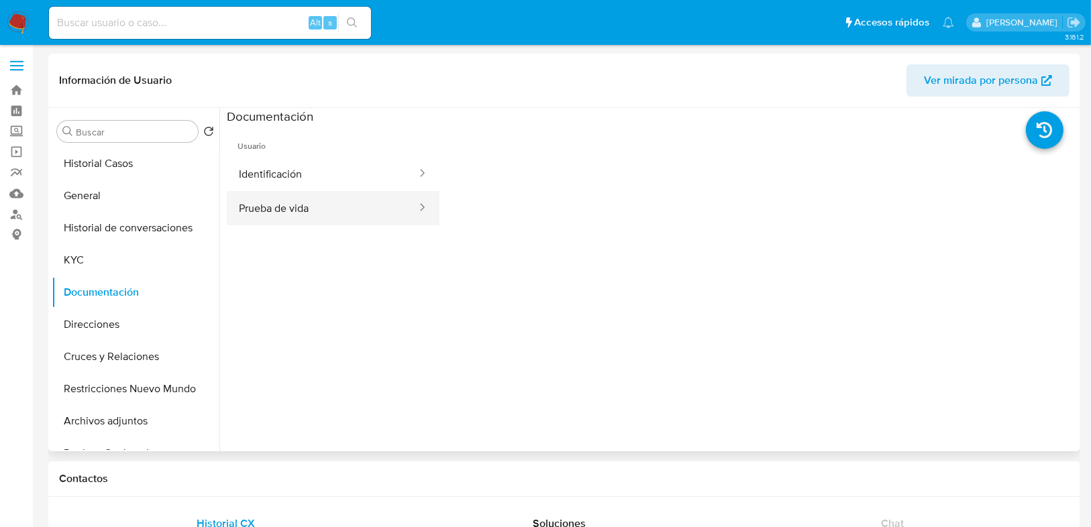
click at [295, 213] on button "Prueba de vida" at bounding box center [322, 208] width 191 height 34
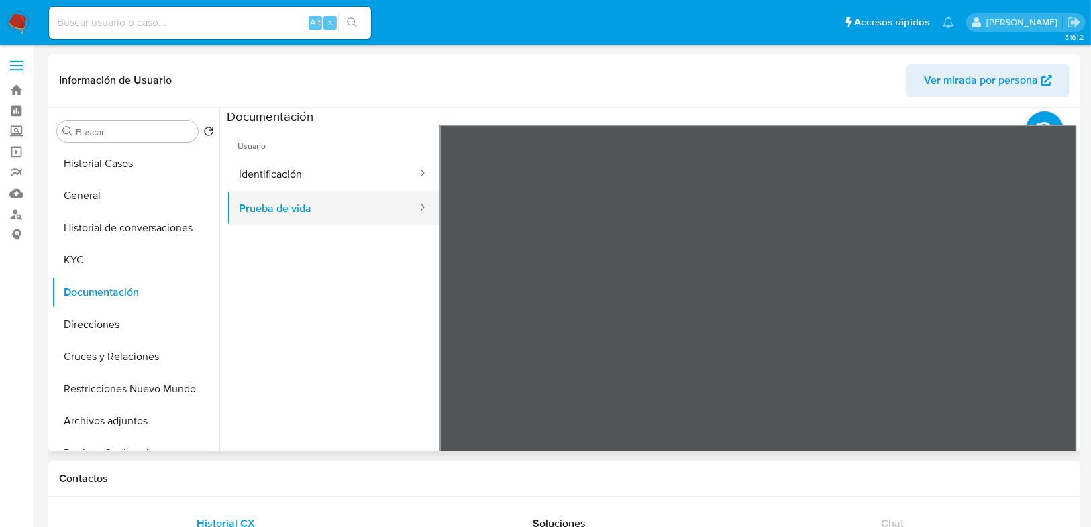
drag, startPoint x: 302, startPoint y: 174, endPoint x: 400, endPoint y: 193, distance: 99.7
click at [303, 172] on button "Identificación" at bounding box center [322, 174] width 191 height 34
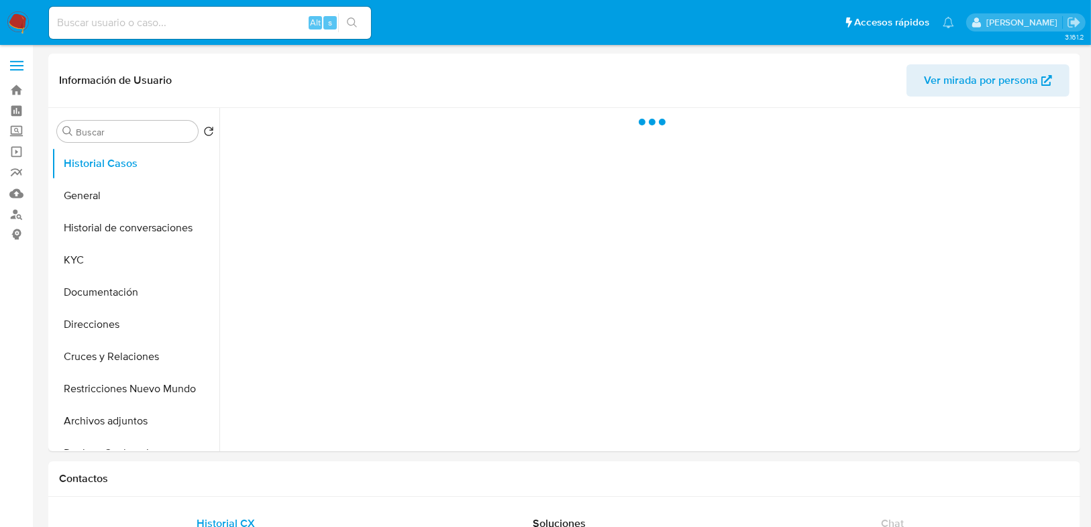
select select "10"
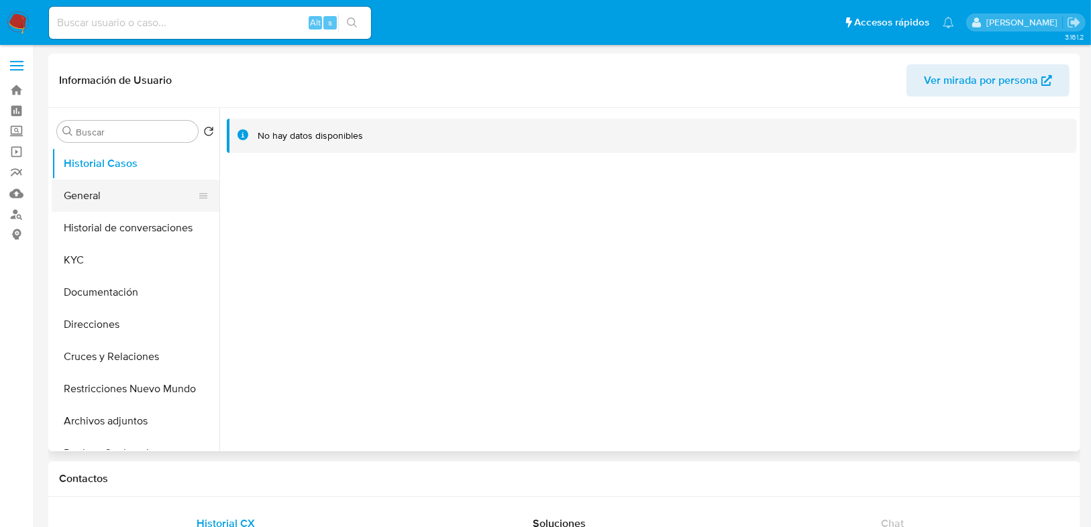
click at [101, 196] on button "General" at bounding box center [130, 196] width 157 height 32
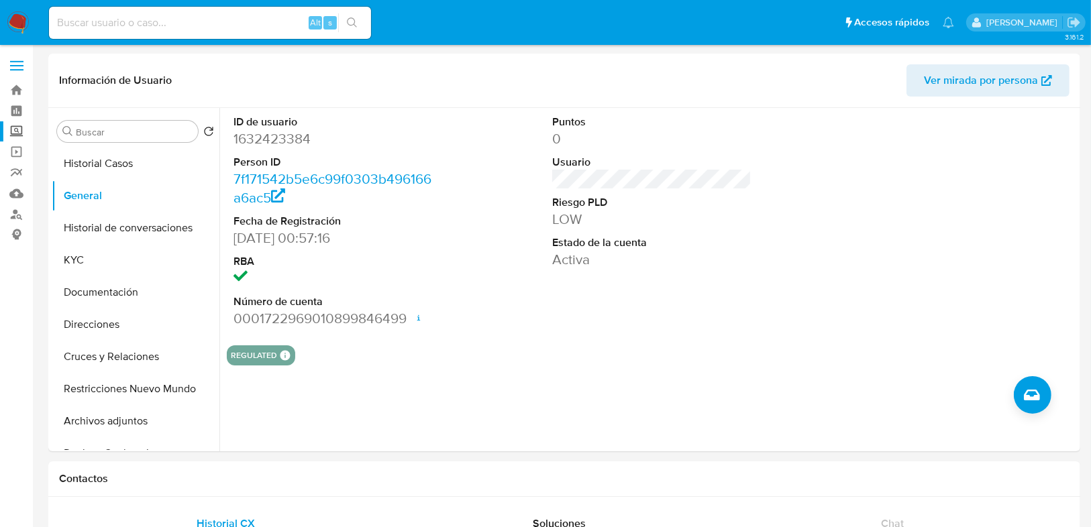
click at [17, 140] on label "Screening" at bounding box center [80, 131] width 160 height 21
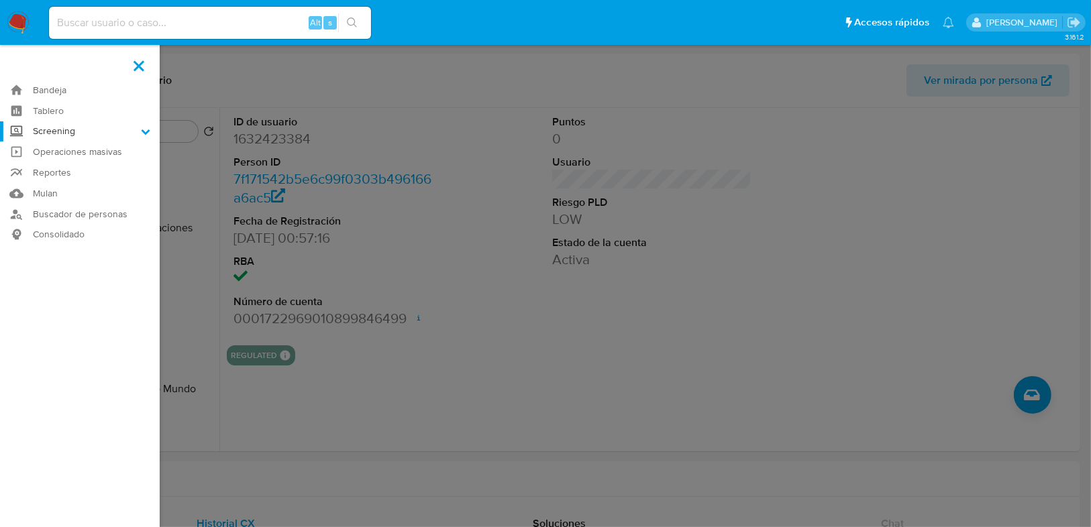
click at [0, 0] on input "Screening" at bounding box center [0, 0] width 0 height 0
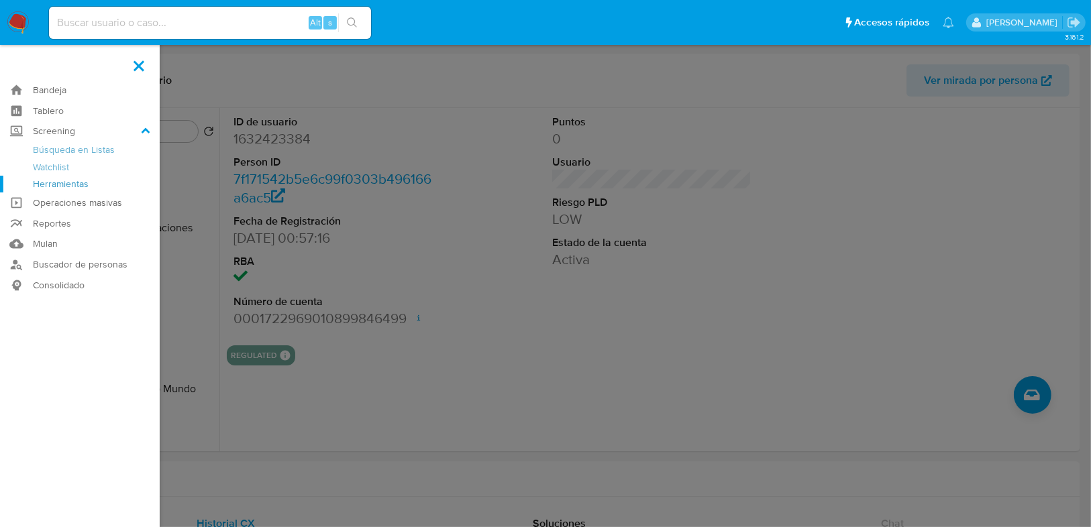
click at [68, 190] on link "Herramientas" at bounding box center [80, 184] width 160 height 17
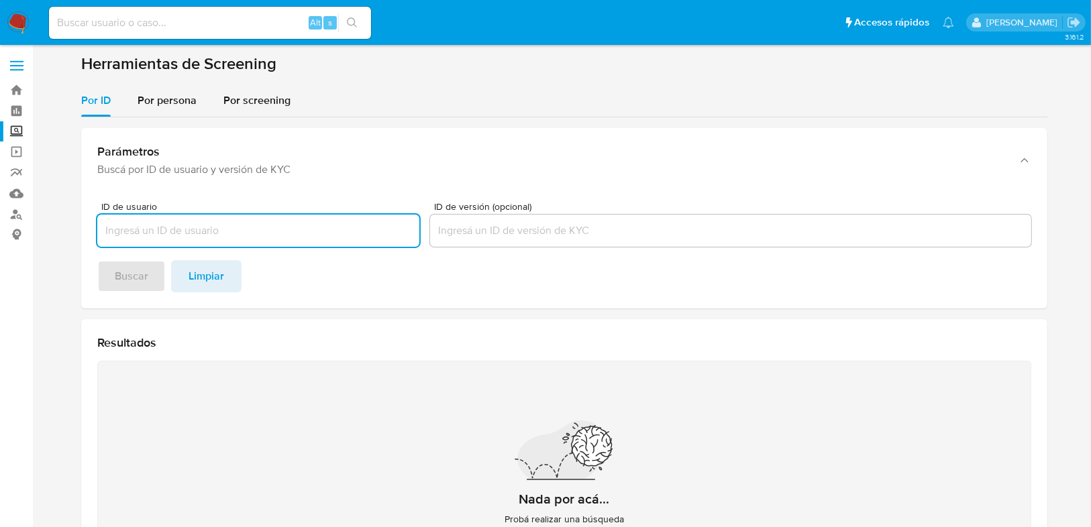
click at [145, 28] on input at bounding box center [210, 22] width 322 height 17
click at [156, 239] on input "ID de usuario" at bounding box center [258, 230] width 322 height 17
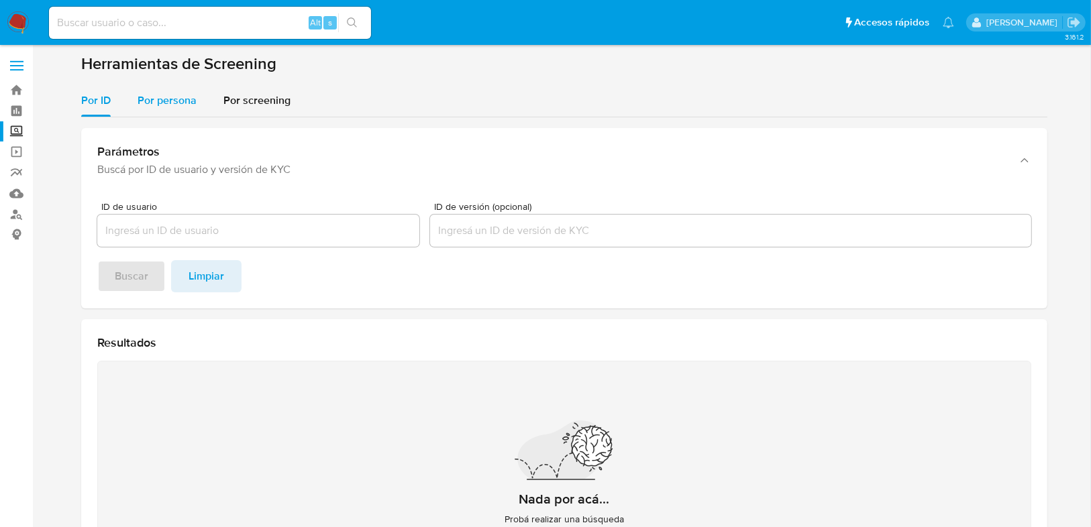
click at [150, 97] on span "Por persona" at bounding box center [167, 100] width 59 height 15
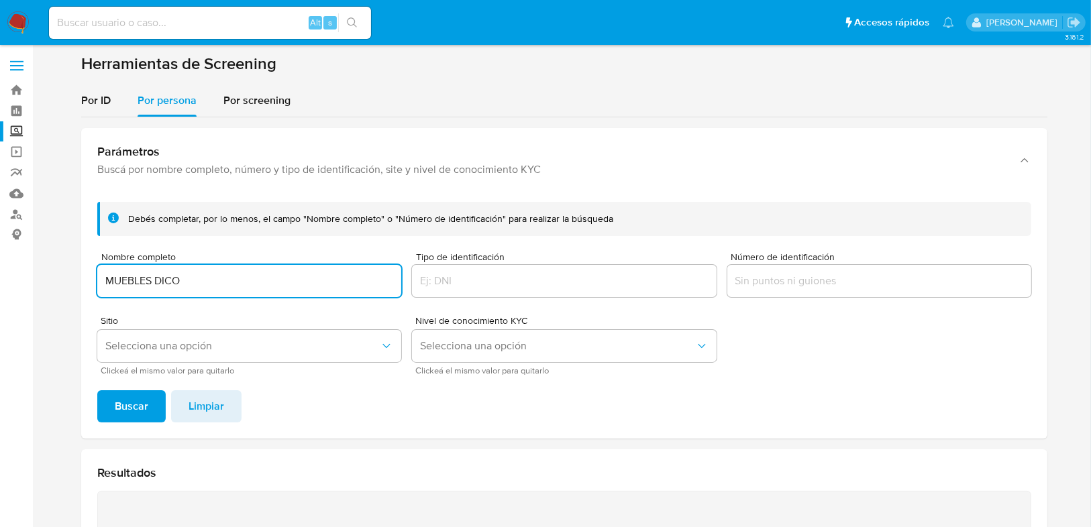
click at [97, 390] on button "Buscar" at bounding box center [131, 406] width 68 height 32
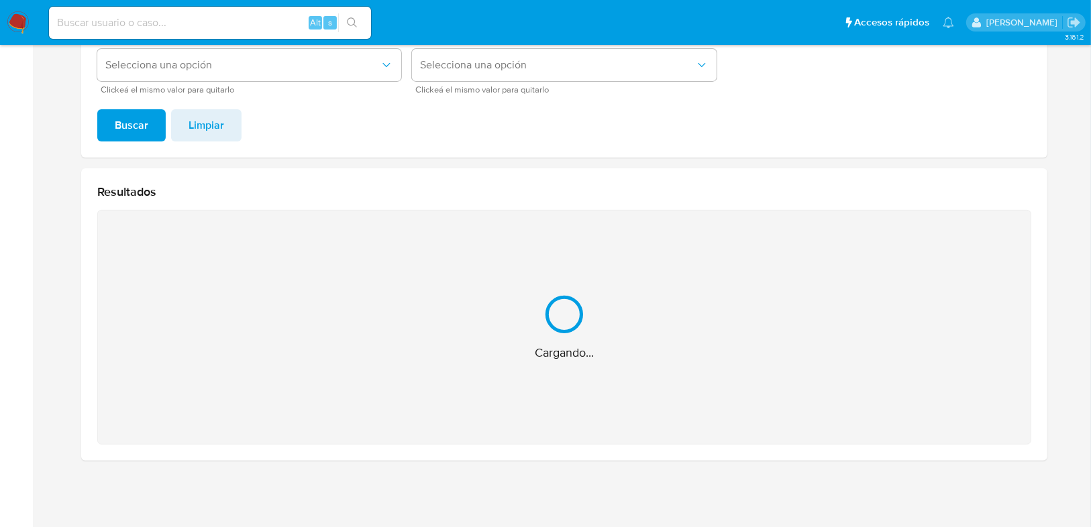
scroll to position [68, 0]
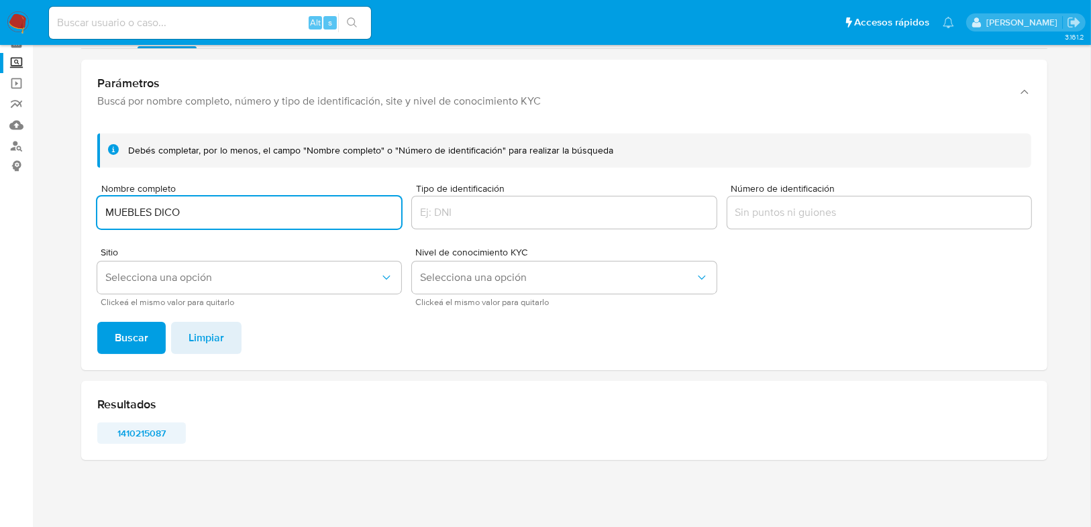
click at [148, 431] on span "1410215087" at bounding box center [142, 433] width 70 height 19
drag, startPoint x: 213, startPoint y: 211, endPoint x: 152, endPoint y: 292, distance: 101.6
click at [30, 211] on section "Bandeja Tablero Screening Búsqueda en Listas Watchlist Herramientas Operaciones…" at bounding box center [545, 230] width 1091 height 596
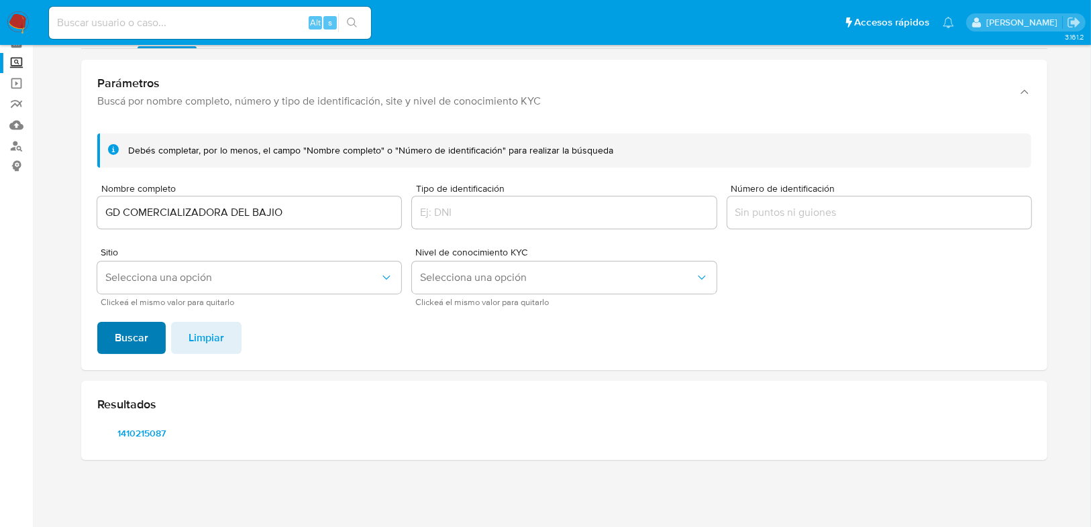
click at [142, 330] on span "Buscar" at bounding box center [132, 338] width 34 height 30
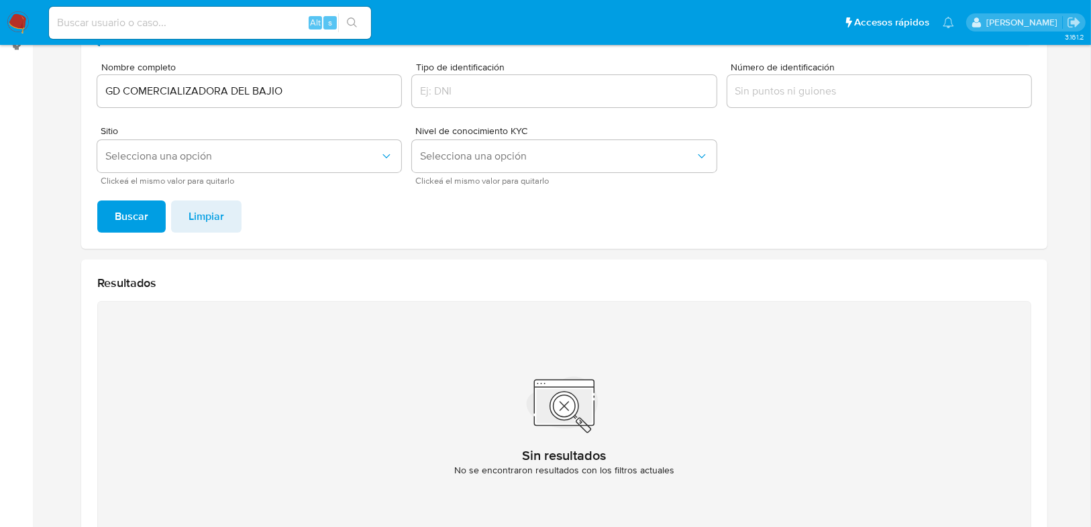
scroll to position [13, 0]
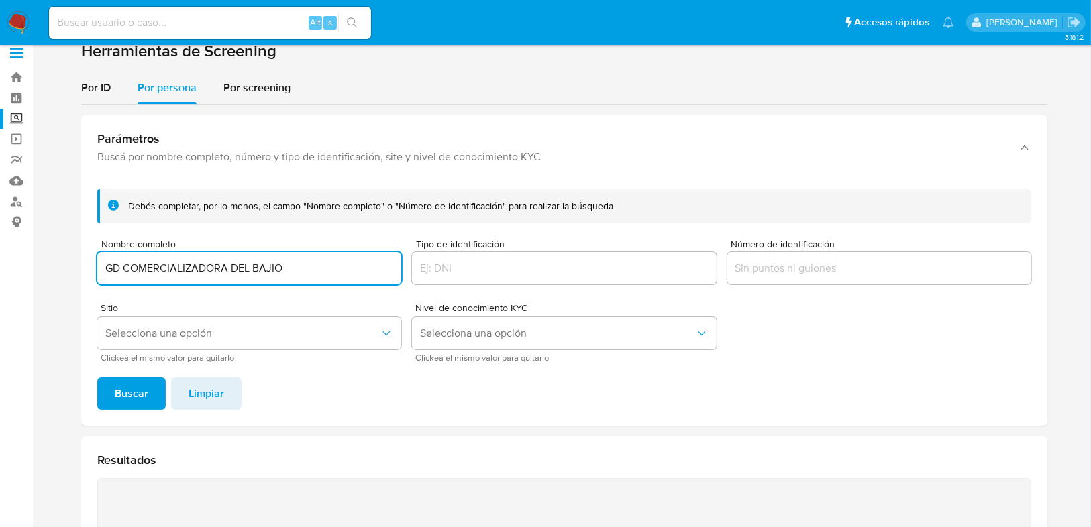
drag, startPoint x: 226, startPoint y: 266, endPoint x: 327, endPoint y: 266, distance: 100.6
click at [327, 266] on input "GD COMERCIALIZADORA DEL BAJIO" at bounding box center [249, 268] width 304 height 17
type input "GD COMERCIALIZADORA"
click at [97, 378] on button "Buscar" at bounding box center [131, 394] width 68 height 32
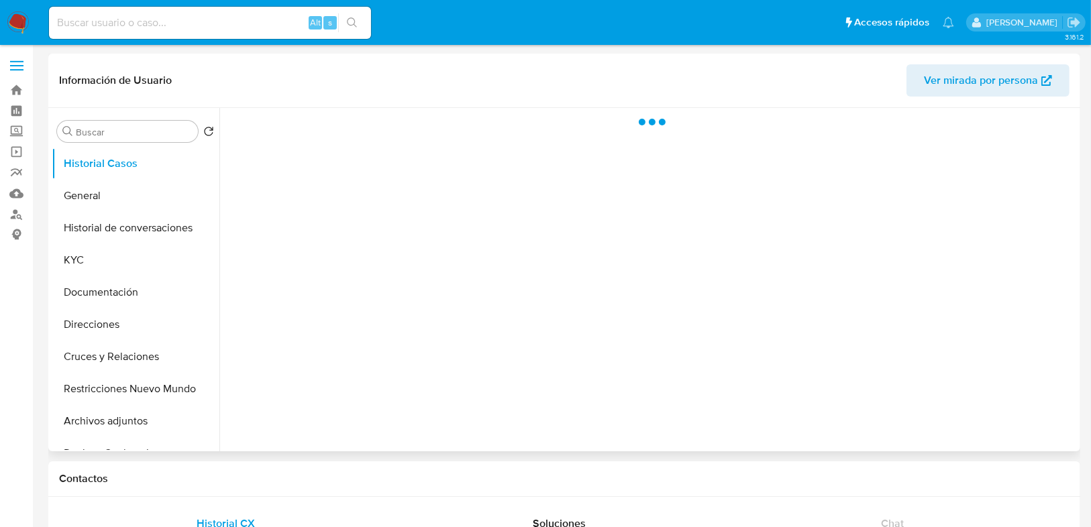
select select "10"
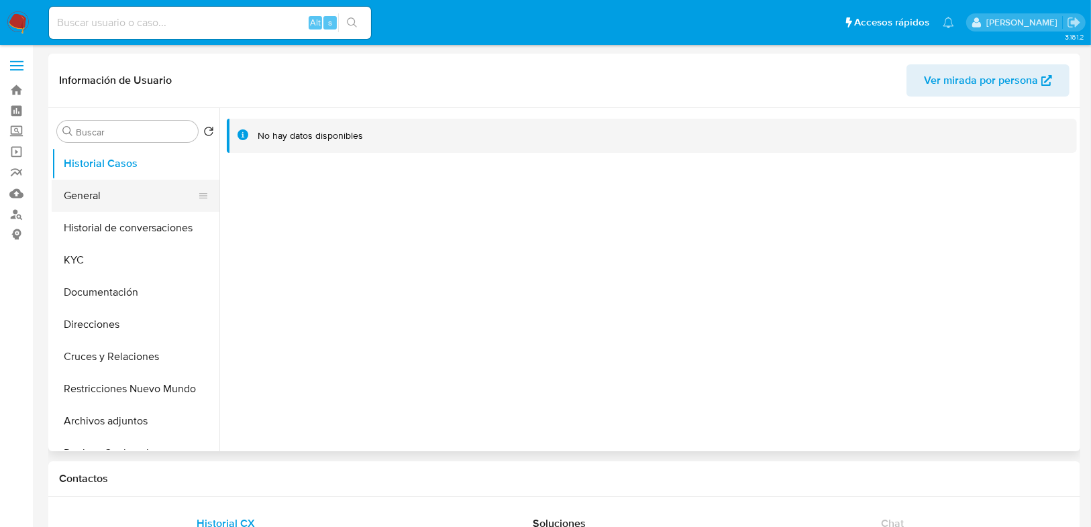
click at [119, 199] on button "General" at bounding box center [130, 196] width 157 height 32
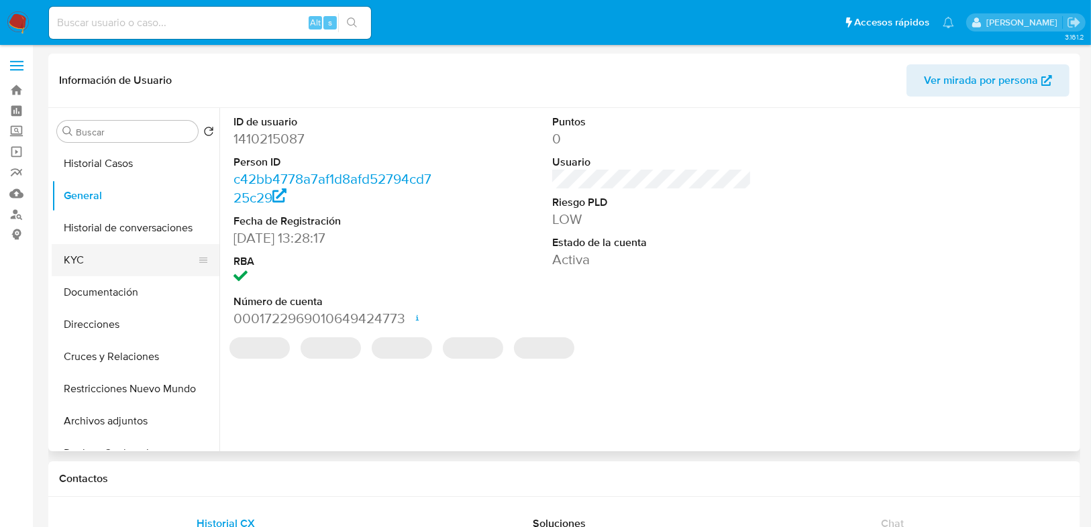
click at [85, 246] on button "KYC" at bounding box center [130, 260] width 157 height 32
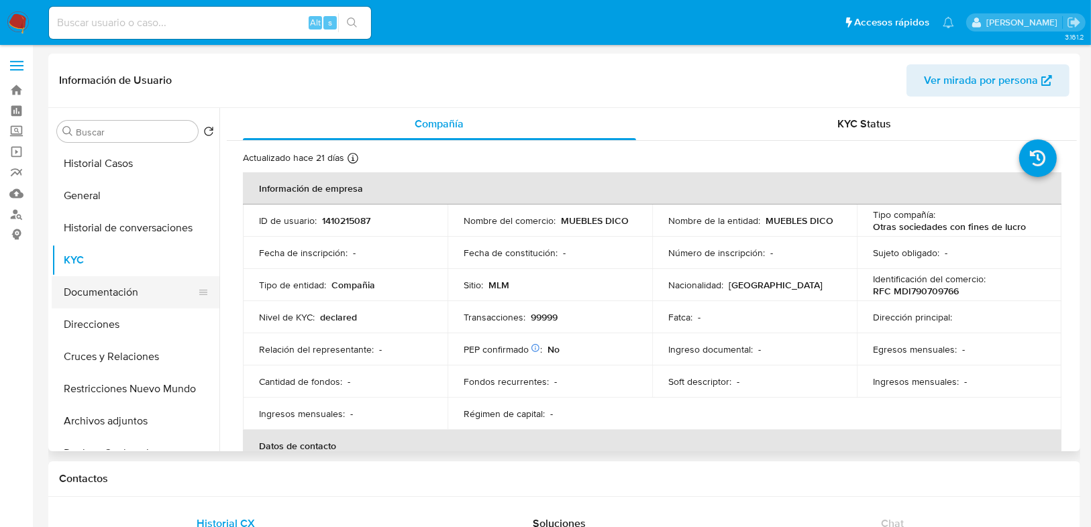
click at [133, 298] on button "Documentación" at bounding box center [130, 292] width 157 height 32
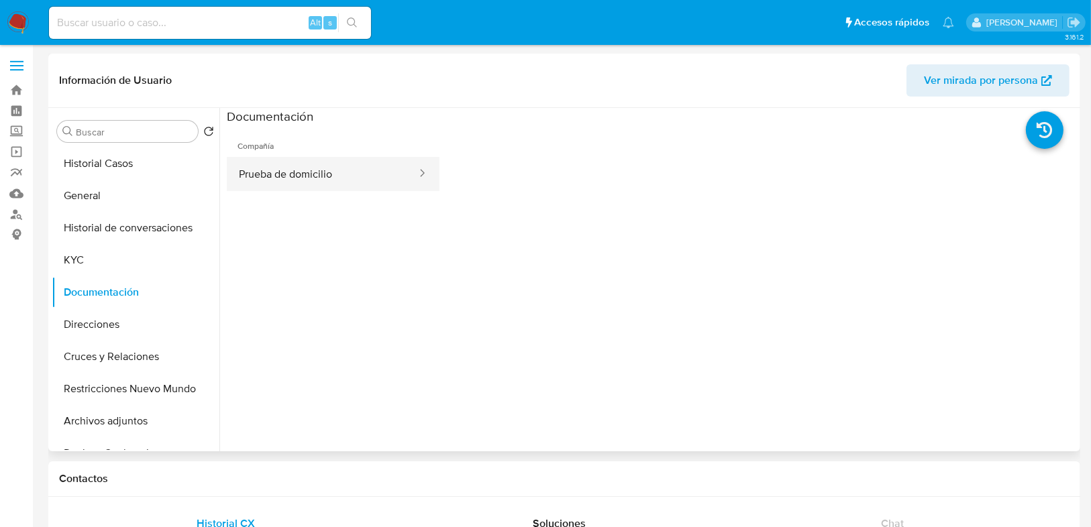
click at [313, 179] on button "Prueba de domicilio" at bounding box center [322, 174] width 191 height 34
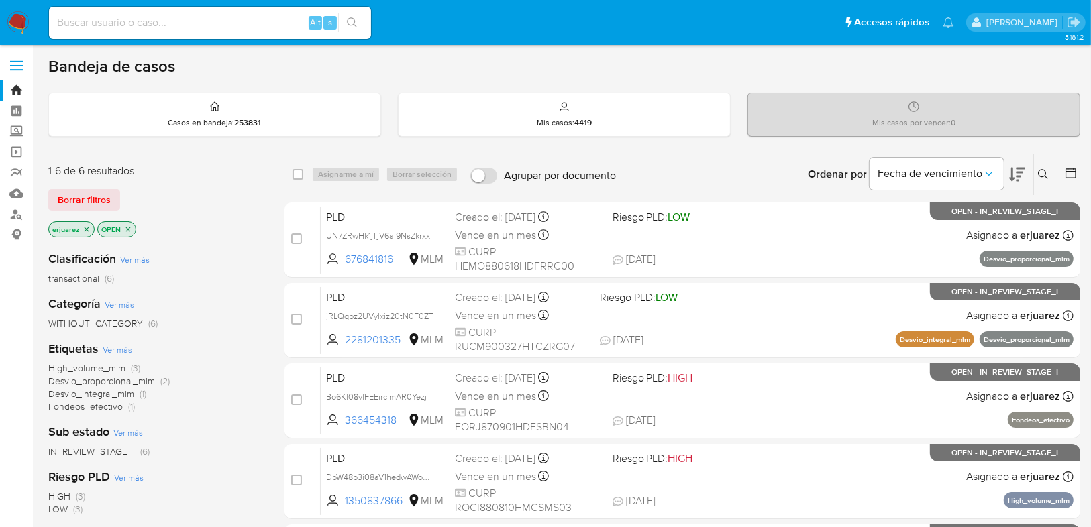
drag, startPoint x: 1040, startPoint y: 171, endPoint x: 1030, endPoint y: 184, distance: 16.7
click at [1040, 171] on icon at bounding box center [1043, 174] width 11 height 11
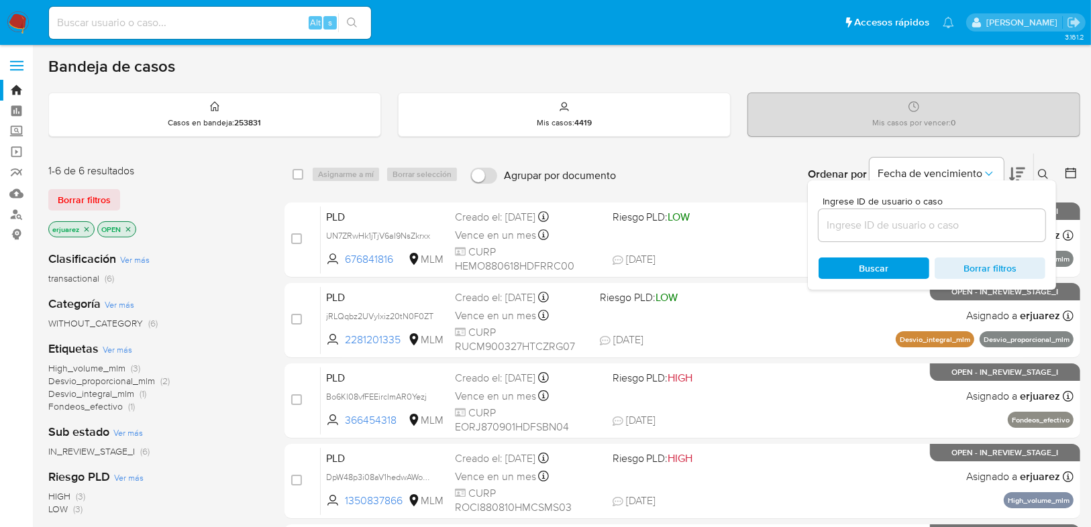
drag, startPoint x: 971, startPoint y: 217, endPoint x: 966, endPoint y: 227, distance: 11.1
click at [971, 217] on input at bounding box center [931, 225] width 227 height 17
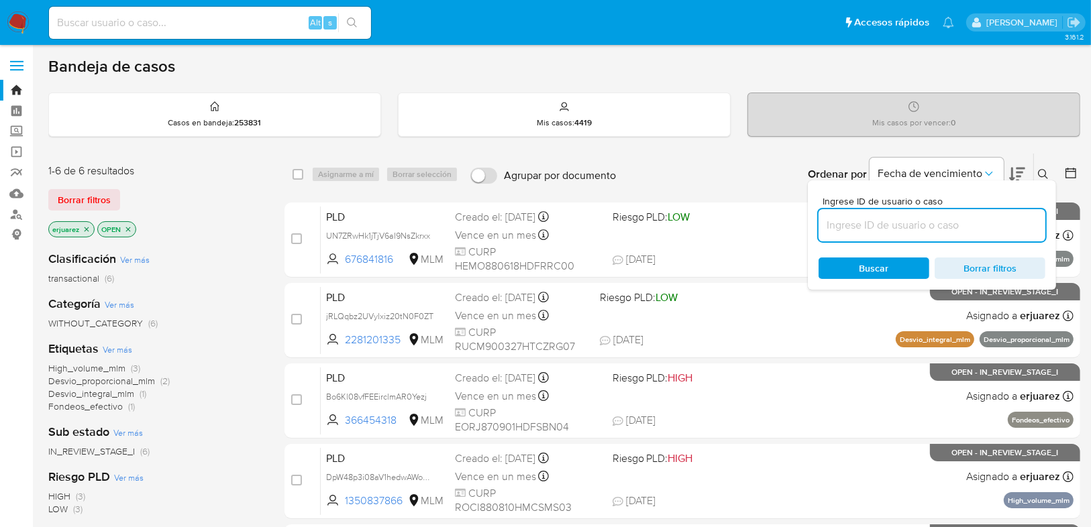
click at [965, 230] on input at bounding box center [931, 225] width 227 height 17
type input "257190495"
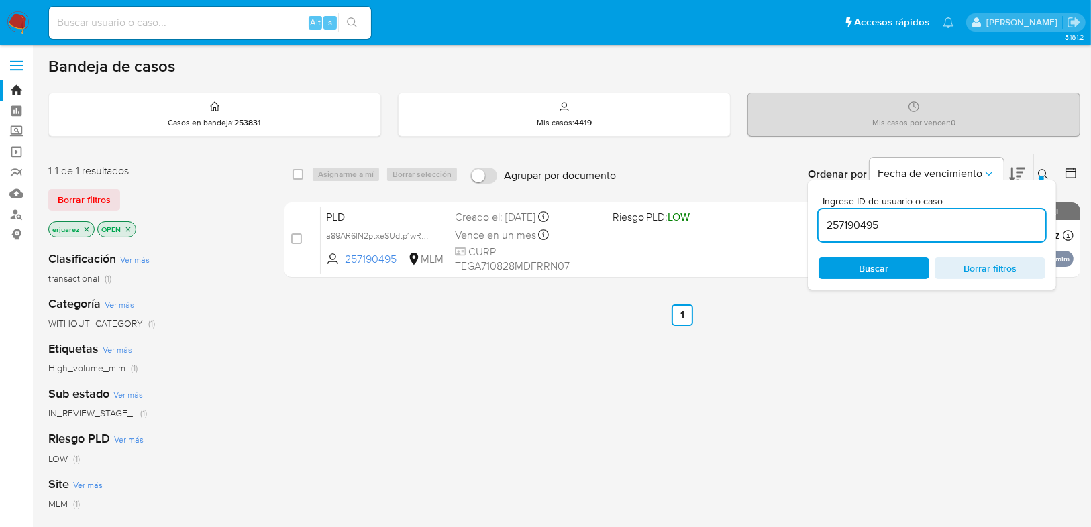
click at [852, 266] on span "Buscar" at bounding box center [874, 268] width 92 height 19
click at [644, 240] on div "PLD a89AR6lN2ptxeSUdtp1wRAZB 257190495 MLM Riesgo PLD: LOW Creado el: 12/09/202…" at bounding box center [697, 240] width 753 height 68
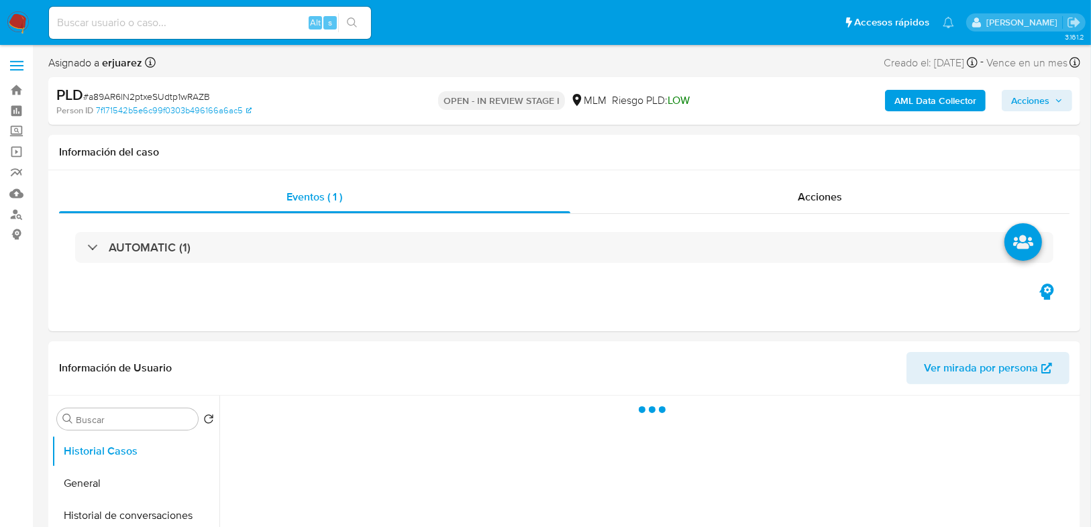
select select "10"
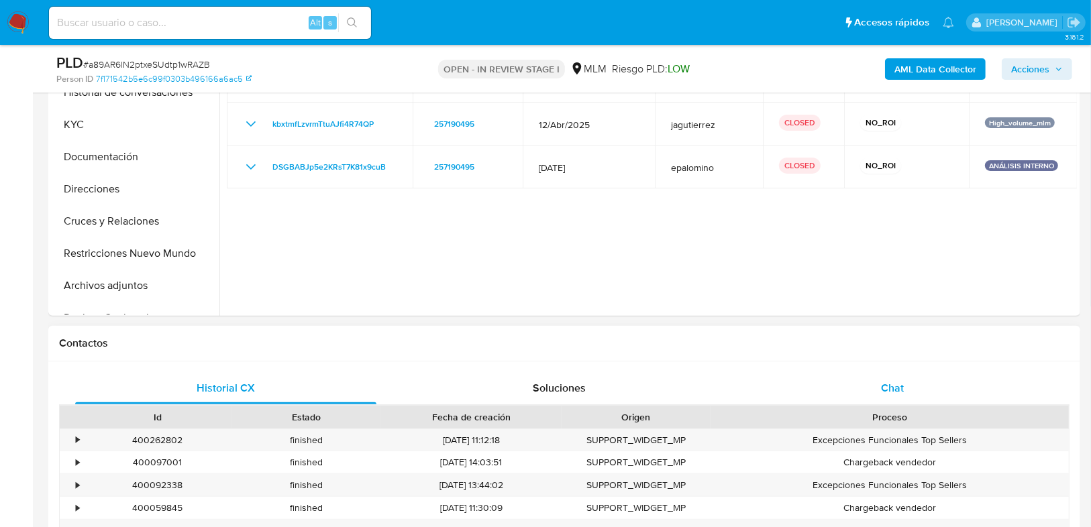
drag, startPoint x: 880, startPoint y: 395, endPoint x: 847, endPoint y: 378, distance: 37.5
click at [880, 395] on div "Chat" at bounding box center [892, 388] width 301 height 32
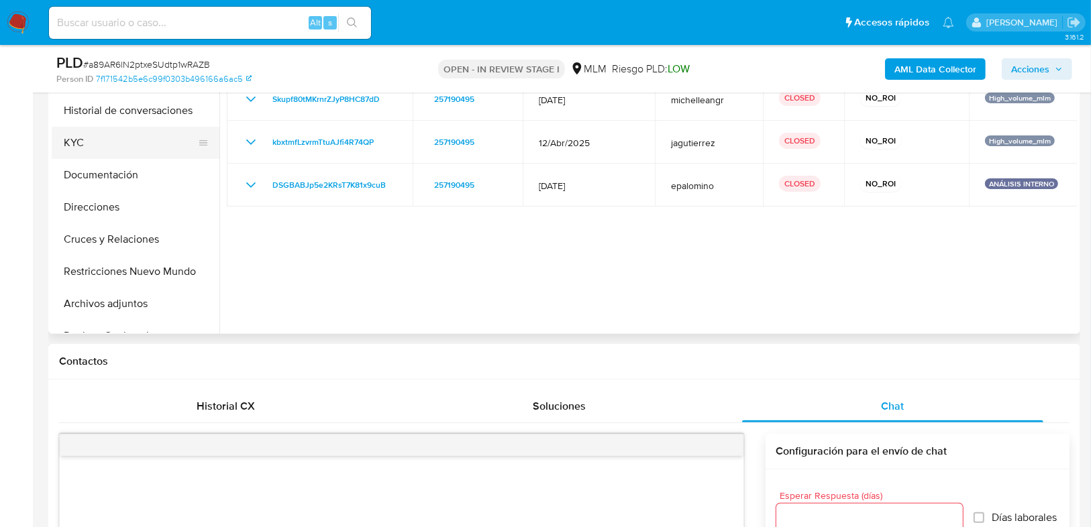
scroll to position [322, 0]
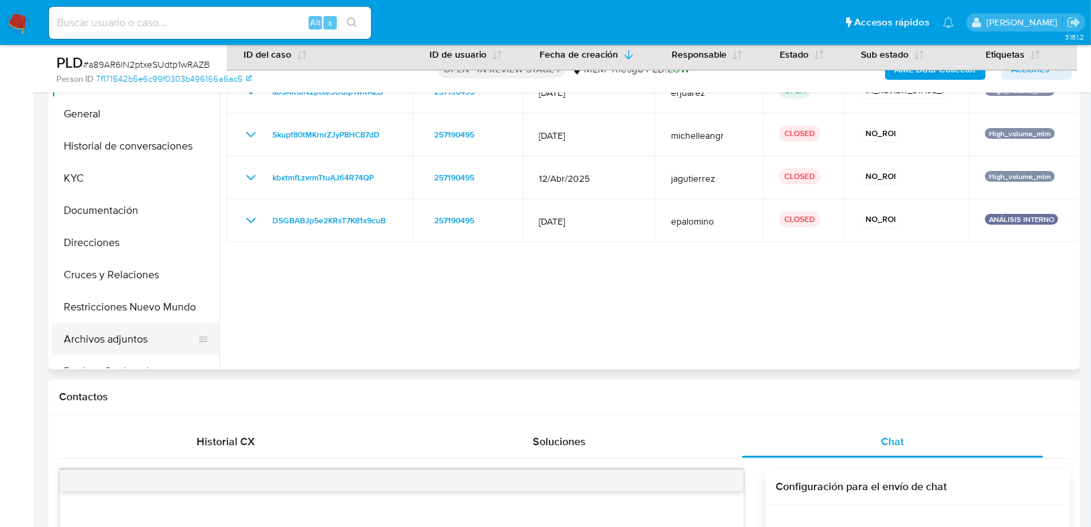
click at [109, 337] on button "Archivos adjuntos" at bounding box center [130, 339] width 157 height 32
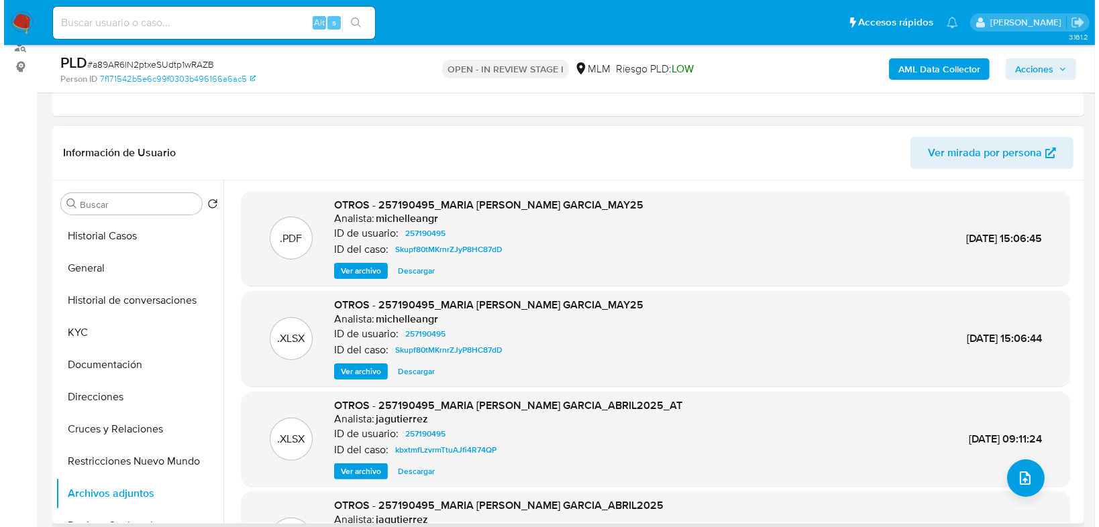
scroll to position [161, 0]
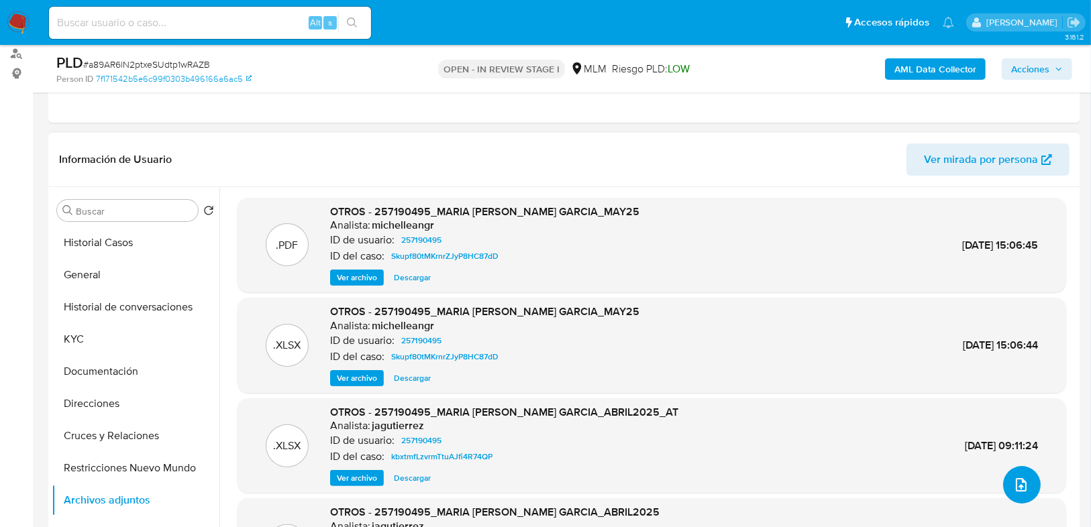
click at [1017, 482] on icon "upload-file" at bounding box center [1021, 485] width 16 height 16
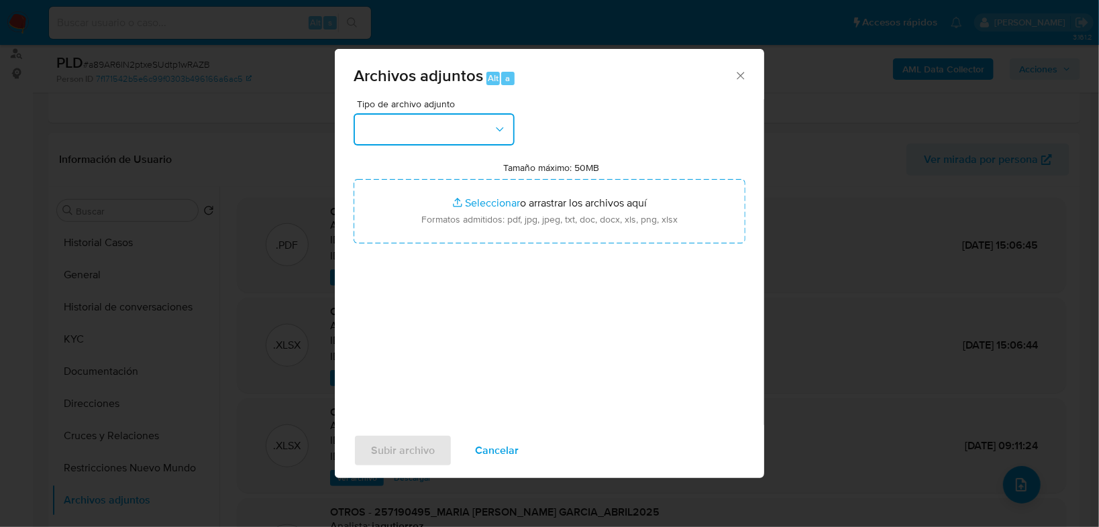
click at [388, 141] on button "button" at bounding box center [434, 129] width 161 height 32
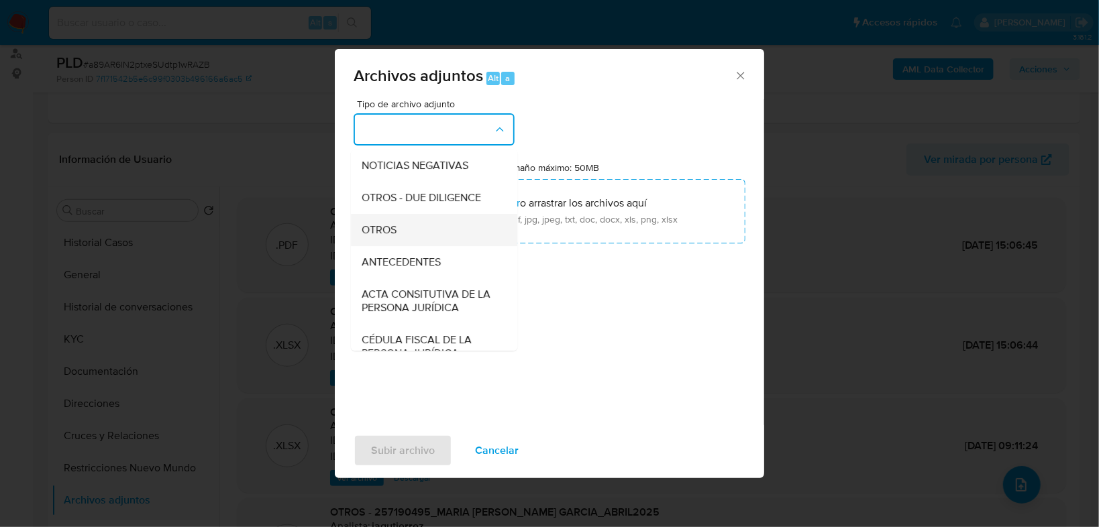
click at [398, 246] on div "OTROS" at bounding box center [430, 230] width 137 height 32
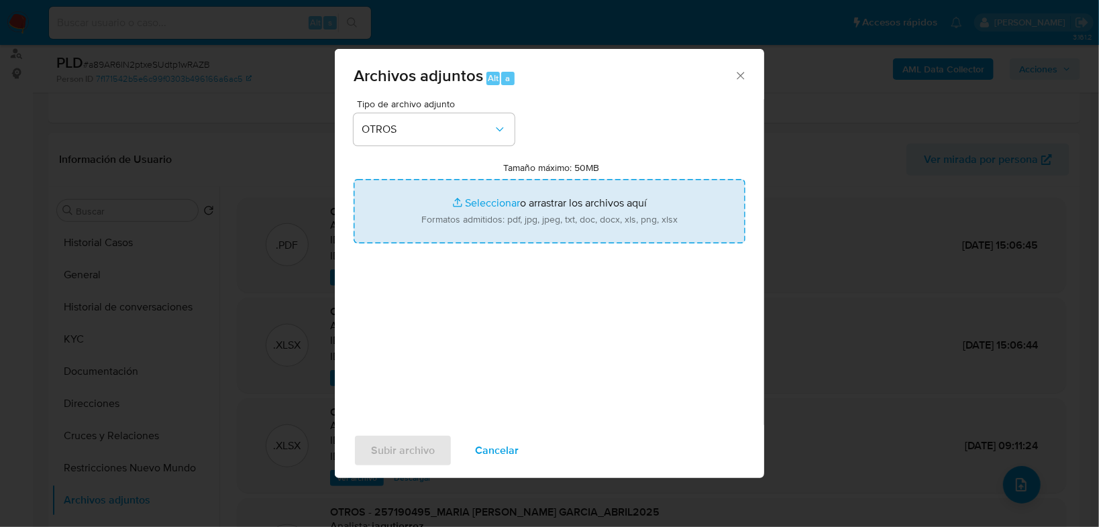
click at [486, 200] on input "Tamaño máximo: 50MB Seleccionar archivos" at bounding box center [550, 211] width 392 height 64
type input "C:\fakepath\257190495_Maria [PERSON_NAME] Garcia_Sep25.pdf"
drag, startPoint x: 486, startPoint y: 200, endPoint x: 471, endPoint y: 200, distance: 15.4
click at [471, 200] on input "Tamaño máximo: 50MB Seleccionar archivos" at bounding box center [550, 211] width 392 height 64
type input "C:\fakepath\257190495_Maria Angelina Trejo Garcia_Sep25.xlsx"
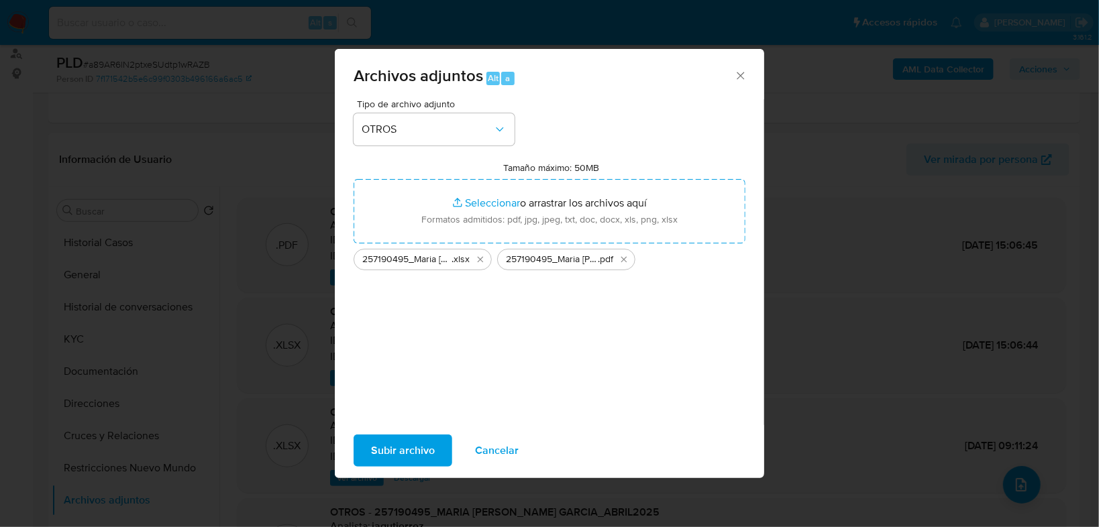
click at [398, 453] on span "Subir archivo" at bounding box center [403, 451] width 64 height 30
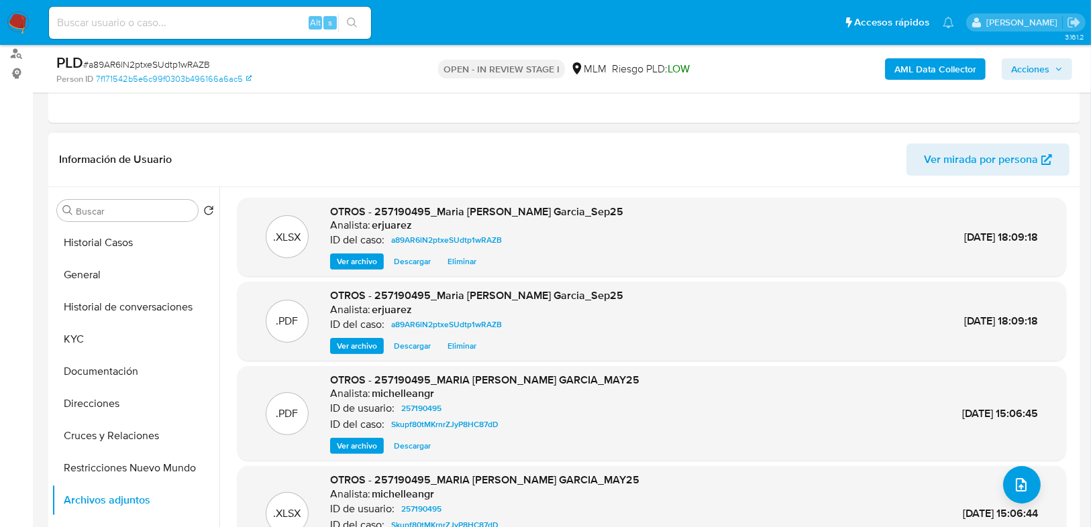
click at [345, 349] on span "Ver archivo" at bounding box center [357, 345] width 40 height 13
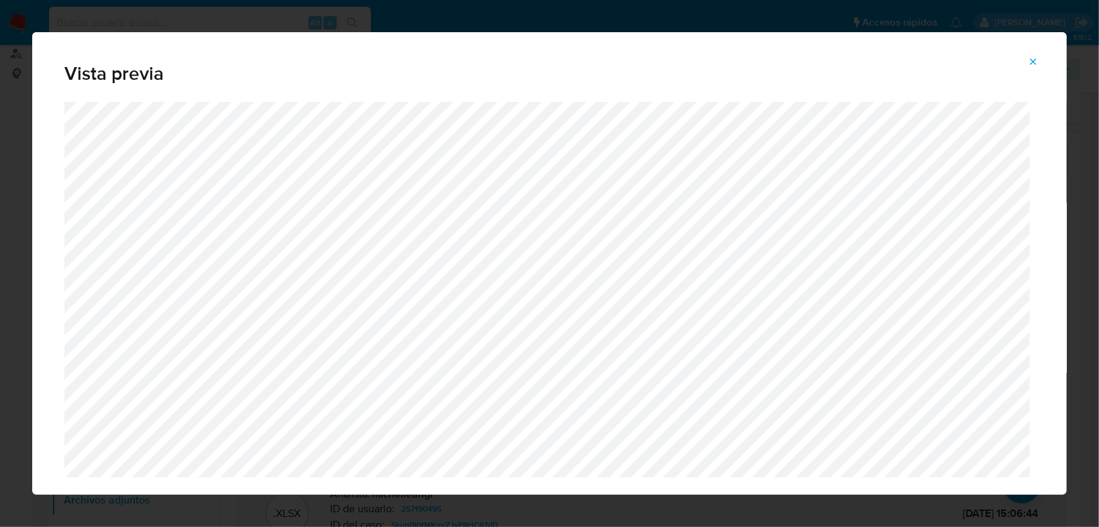
click at [1030, 62] on icon "Attachment preview" at bounding box center [1033, 61] width 11 height 11
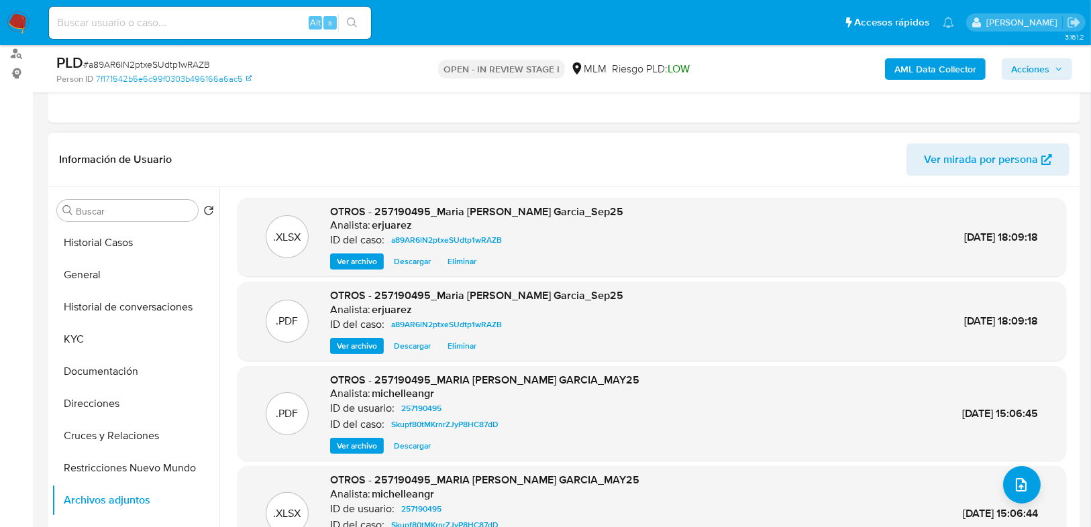
click at [1024, 71] on span "Acciones" at bounding box center [1030, 68] width 38 height 21
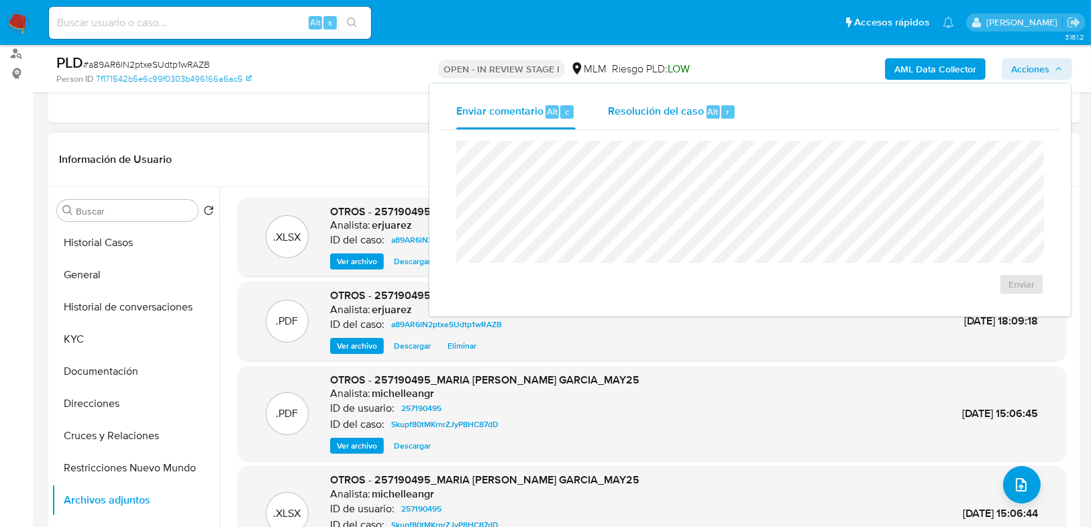
click at [646, 114] on span "Resolución del caso" at bounding box center [656, 110] width 96 height 15
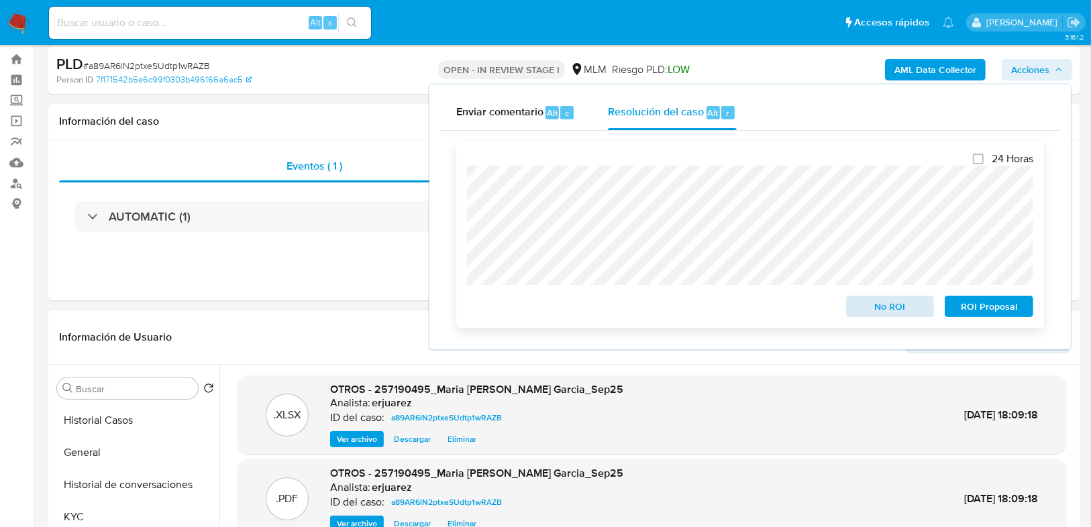
scroll to position [0, 0]
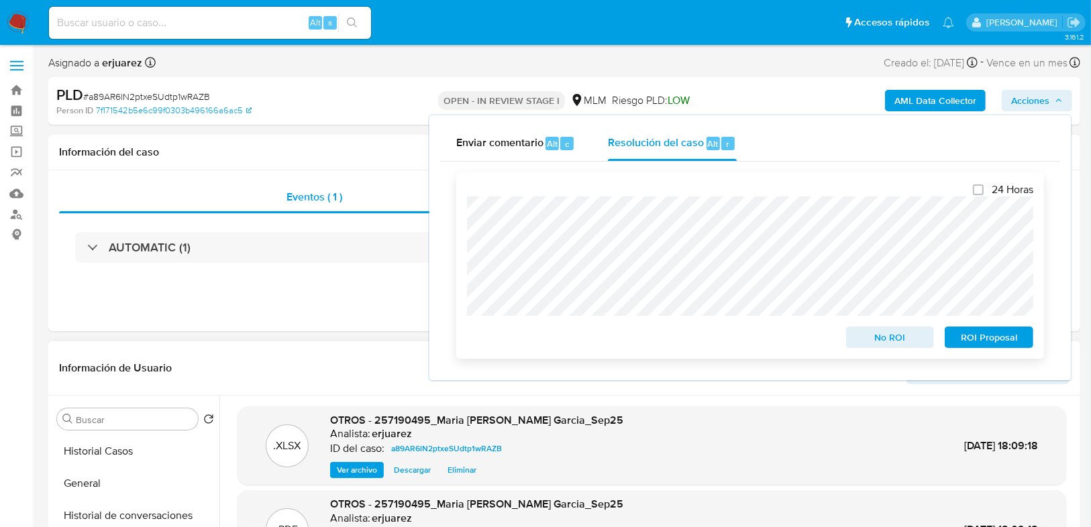
click at [905, 335] on span "No ROI" at bounding box center [890, 337] width 70 height 19
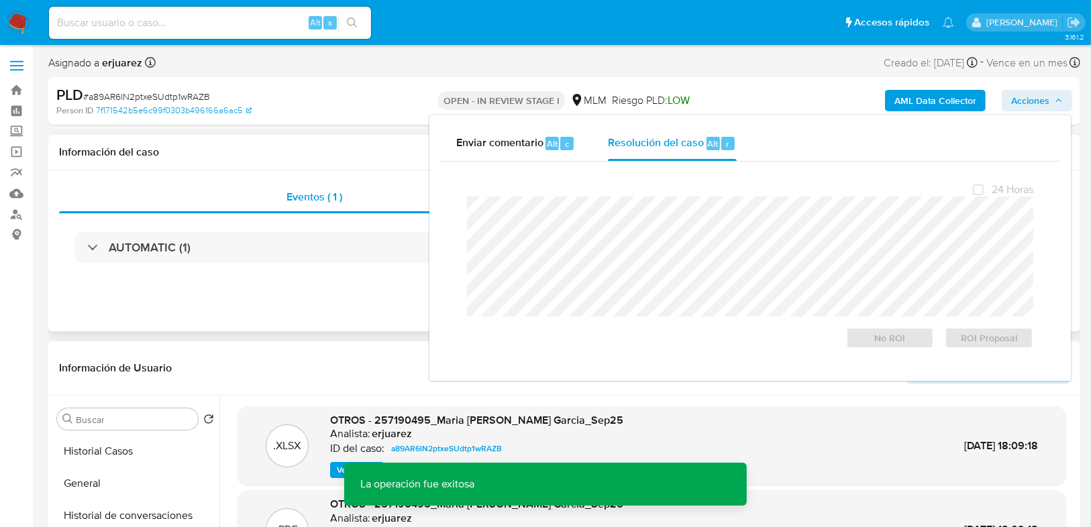
click at [300, 329] on div "Eventos ( 1 ) Acciones AUTOMATIC (1)" at bounding box center [564, 250] width 1032 height 161
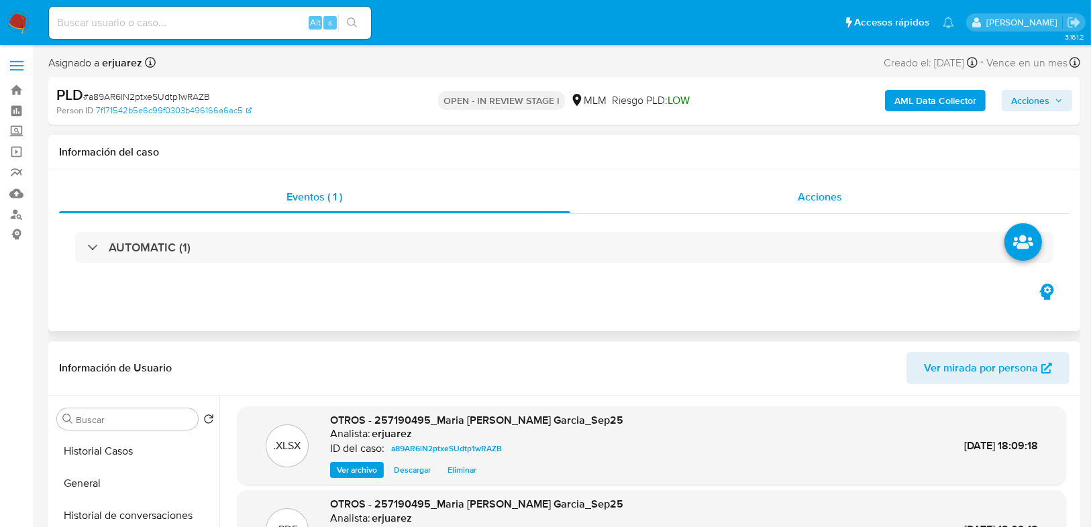
drag, startPoint x: 694, startPoint y: 193, endPoint x: 698, endPoint y: 199, distance: 7.8
click at [695, 193] on div "Acciones" at bounding box center [820, 197] width 500 height 32
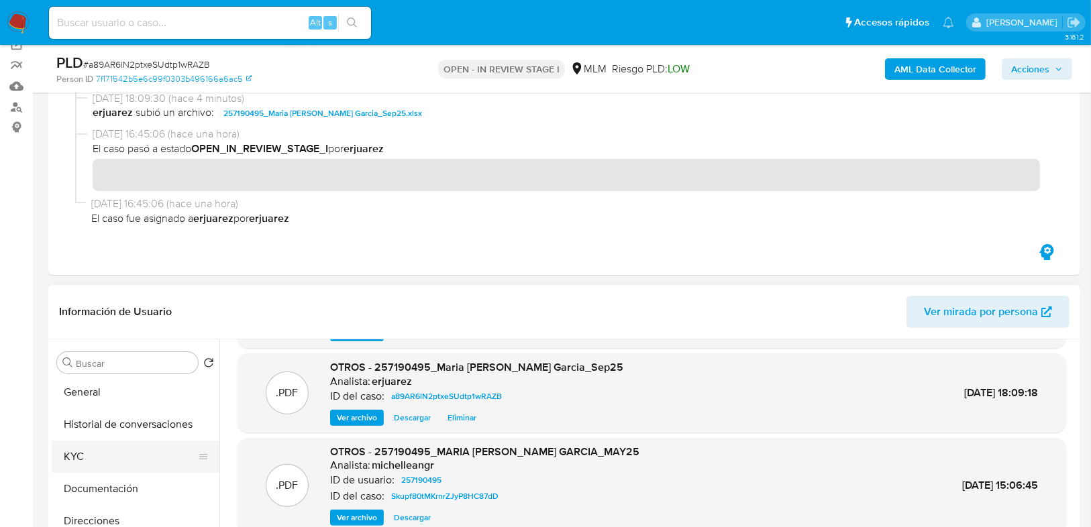
scroll to position [54, 0]
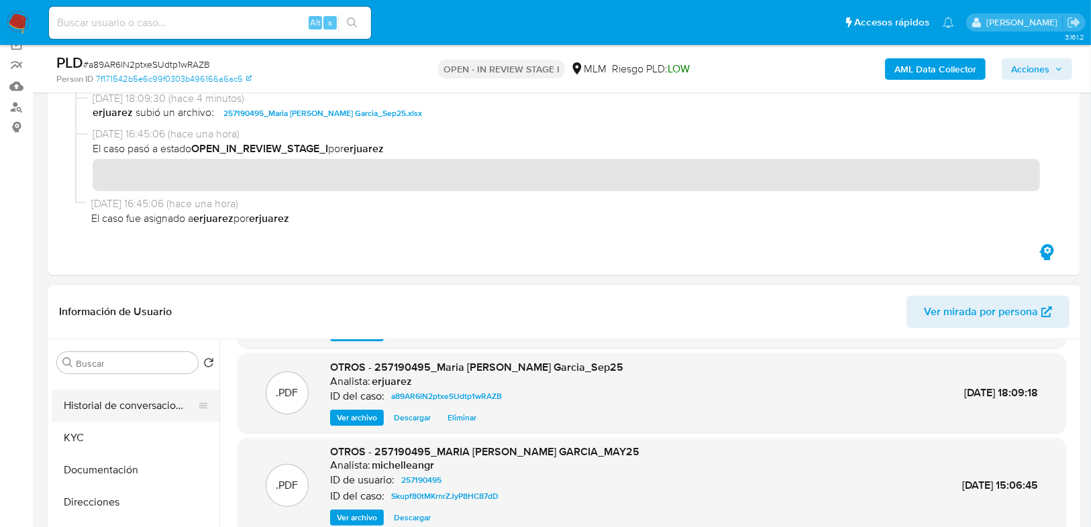
drag, startPoint x: 85, startPoint y: 440, endPoint x: 193, endPoint y: 411, distance: 112.0
click at [87, 438] on button "KYC" at bounding box center [136, 438] width 168 height 32
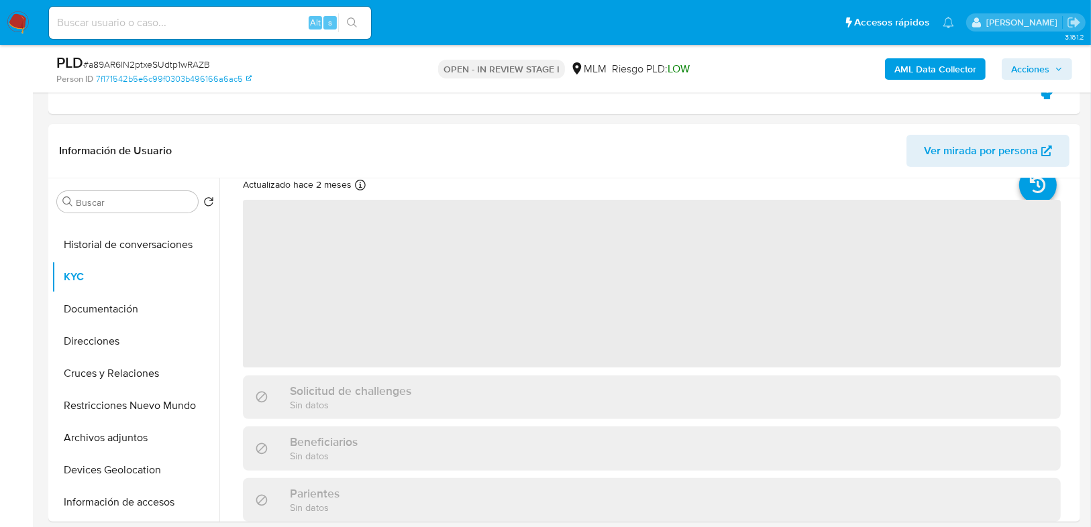
scroll to position [107, 0]
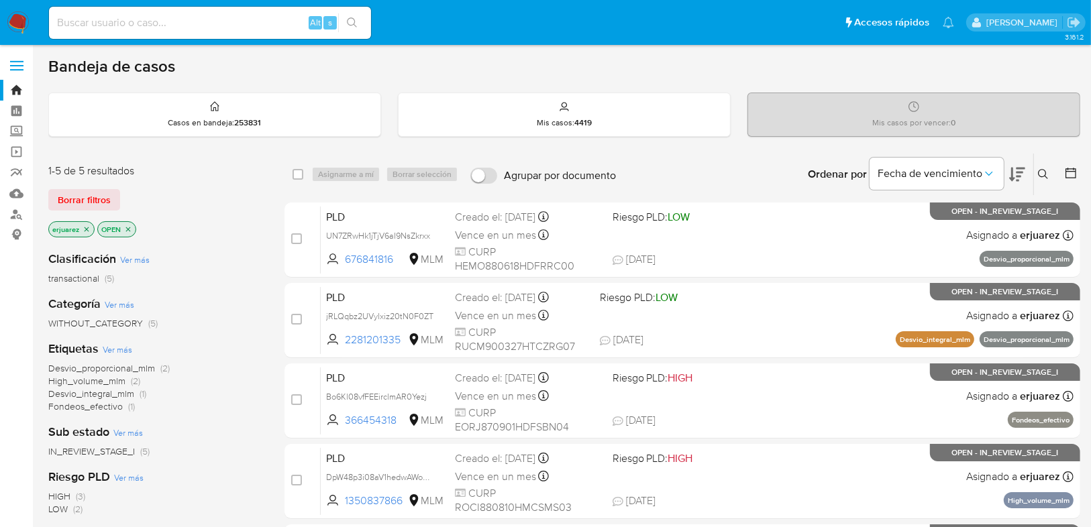
click at [1044, 176] on icon at bounding box center [1043, 174] width 11 height 11
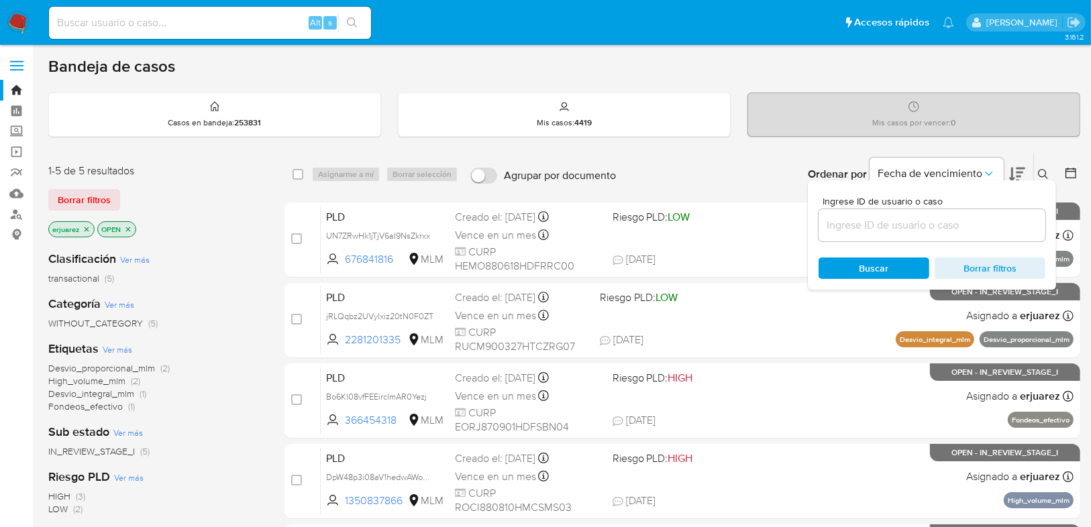
click at [910, 214] on div at bounding box center [931, 225] width 227 height 32
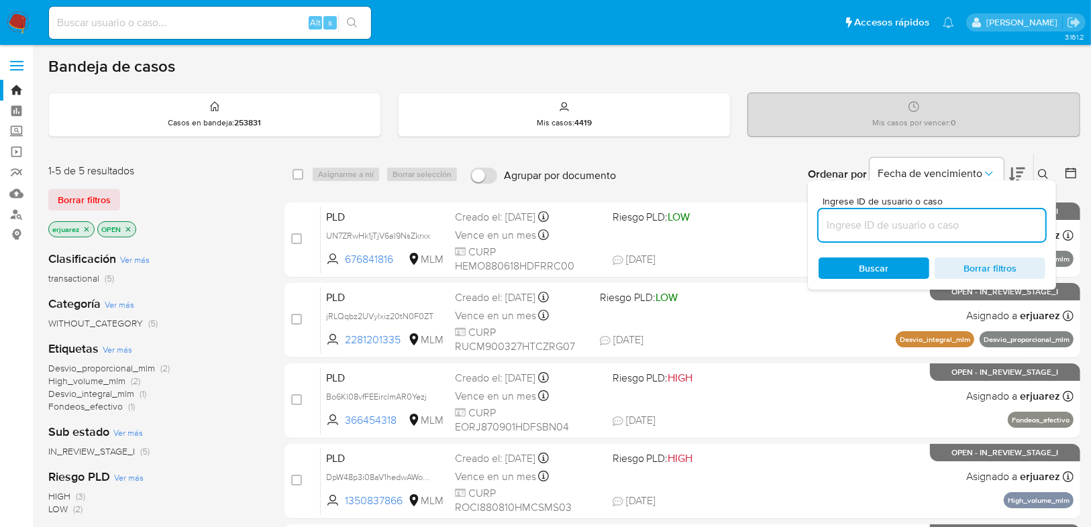
click at [908, 226] on input at bounding box center [931, 225] width 227 height 17
paste input "1294078843"
type input "1294078843"
click at [867, 270] on span "Buscar" at bounding box center [874, 268] width 30 height 21
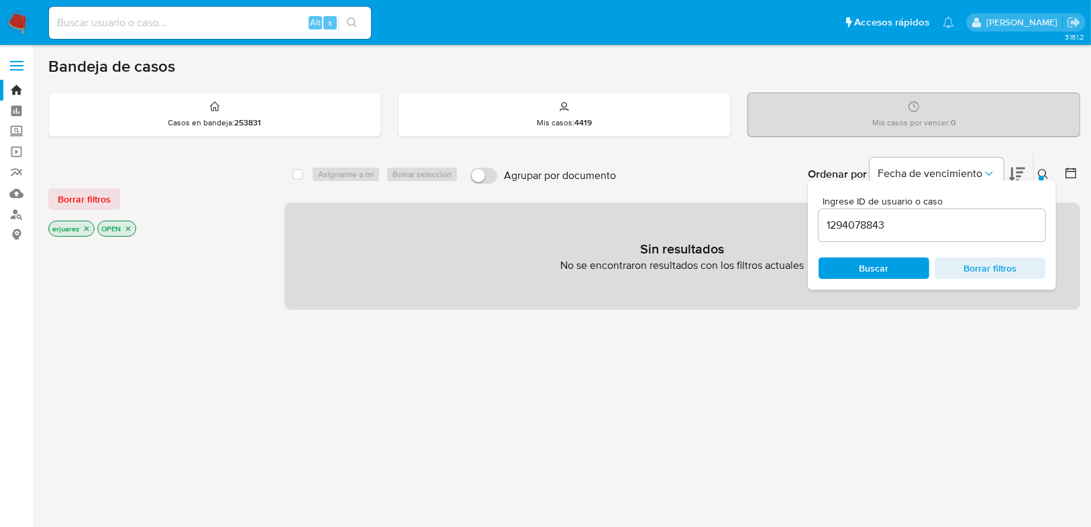
click at [87, 227] on icon "close-filter" at bounding box center [87, 229] width 5 height 5
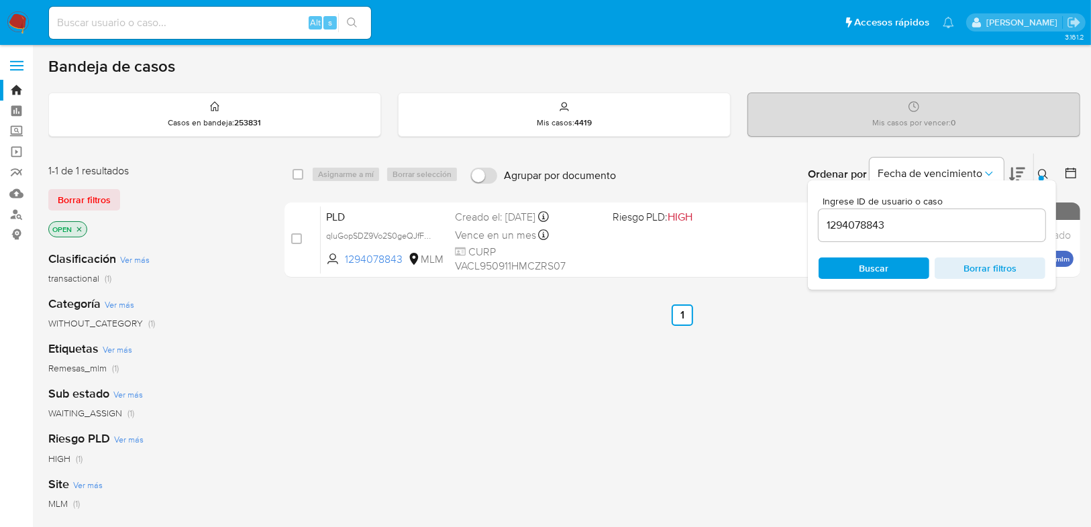
click at [1041, 166] on button at bounding box center [1045, 174] width 22 height 16
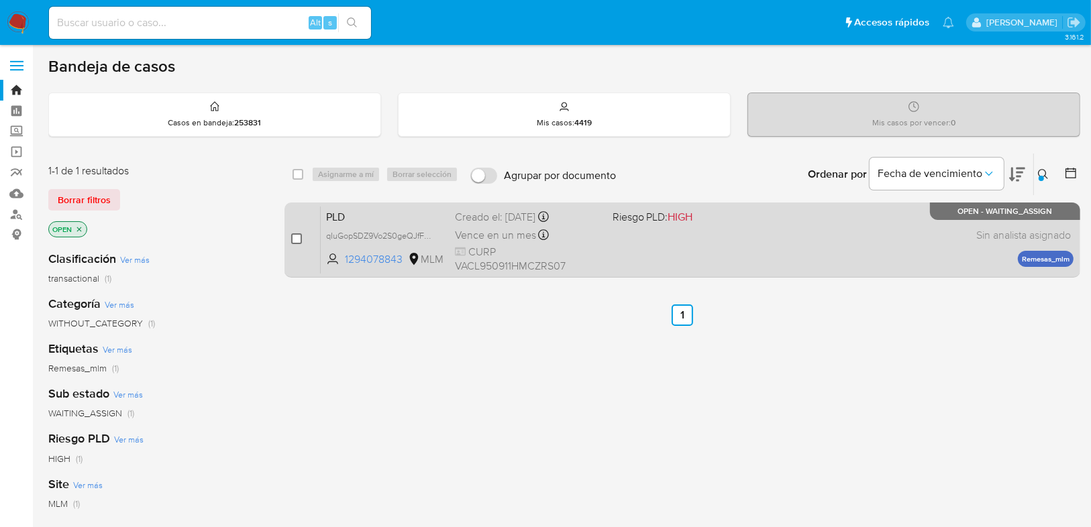
drag, startPoint x: 293, startPoint y: 239, endPoint x: 317, endPoint y: 191, distance: 53.1
click at [293, 238] on input "checkbox" at bounding box center [296, 238] width 11 height 11
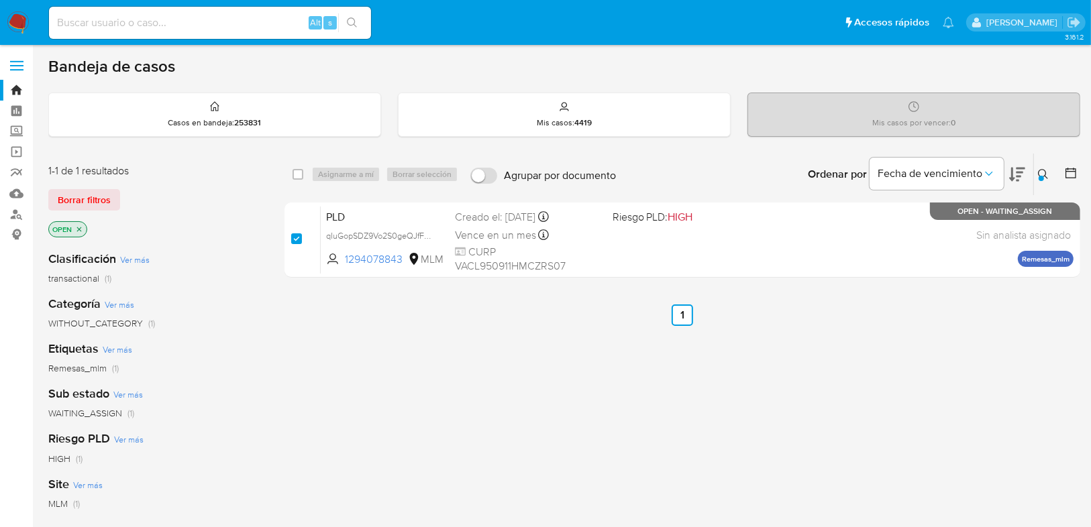
checkbox input "true"
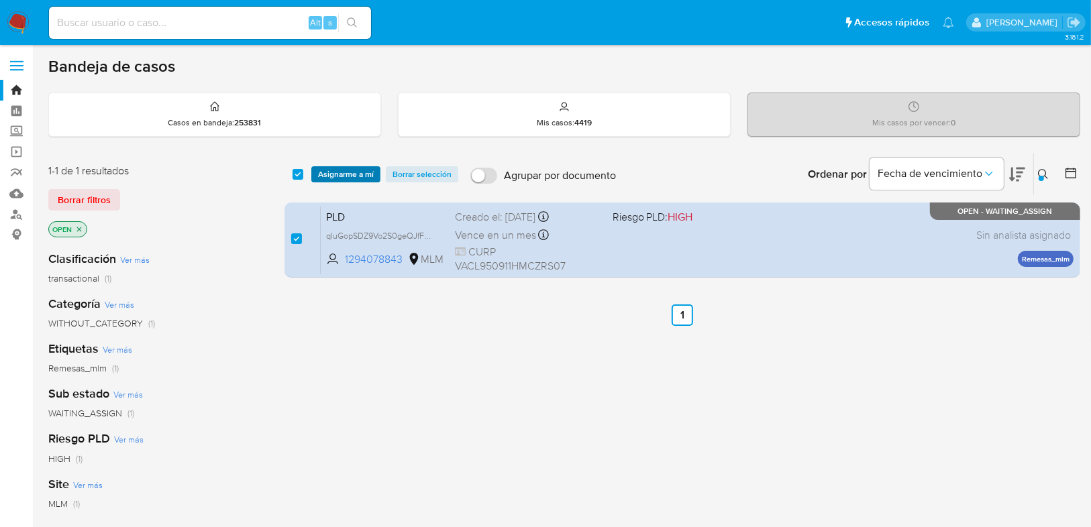
click at [329, 177] on span "Asignarme a mí" at bounding box center [346, 174] width 56 height 13
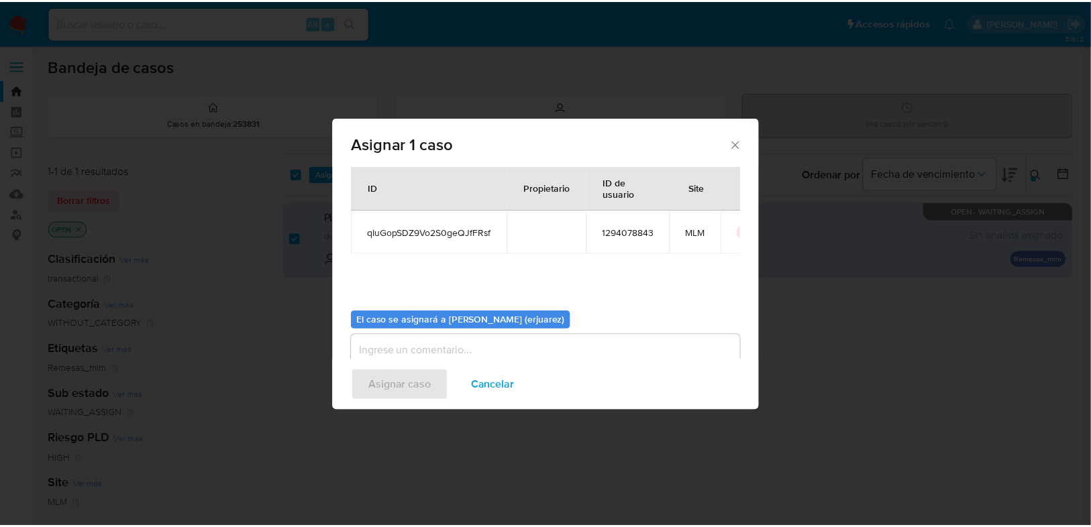
scroll to position [69, 0]
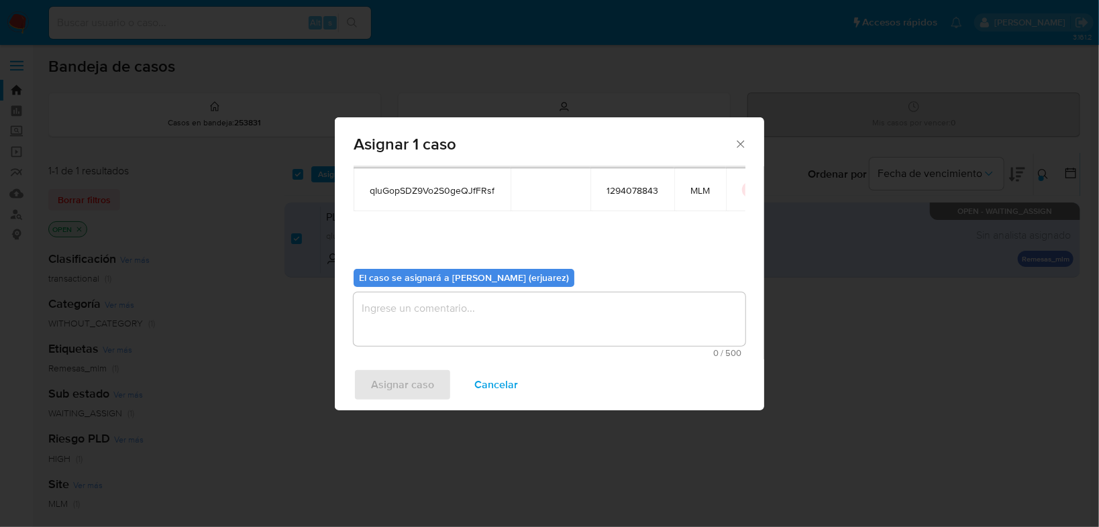
click at [379, 327] on textarea "assign-modal" at bounding box center [550, 319] width 392 height 54
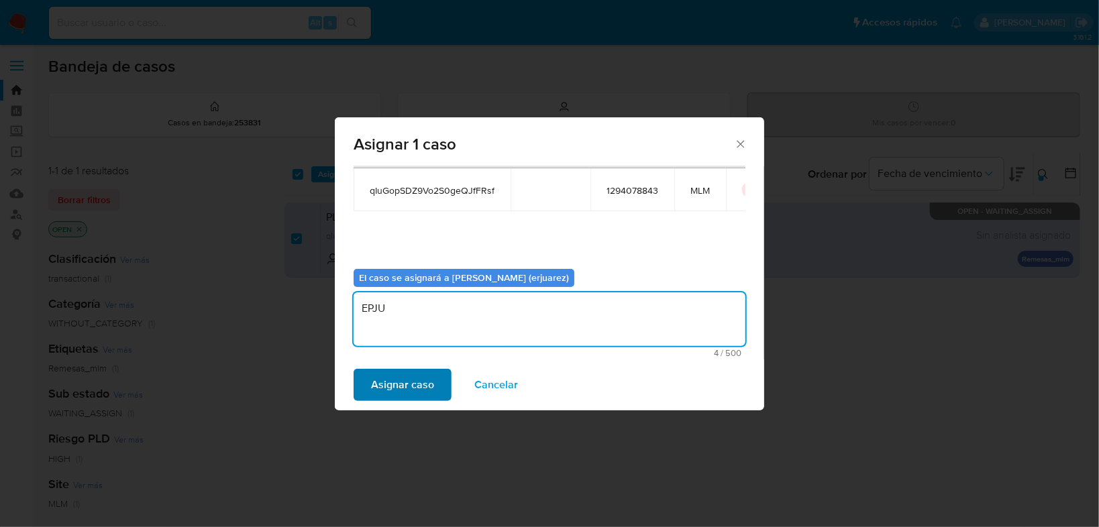
type textarea "EPJU"
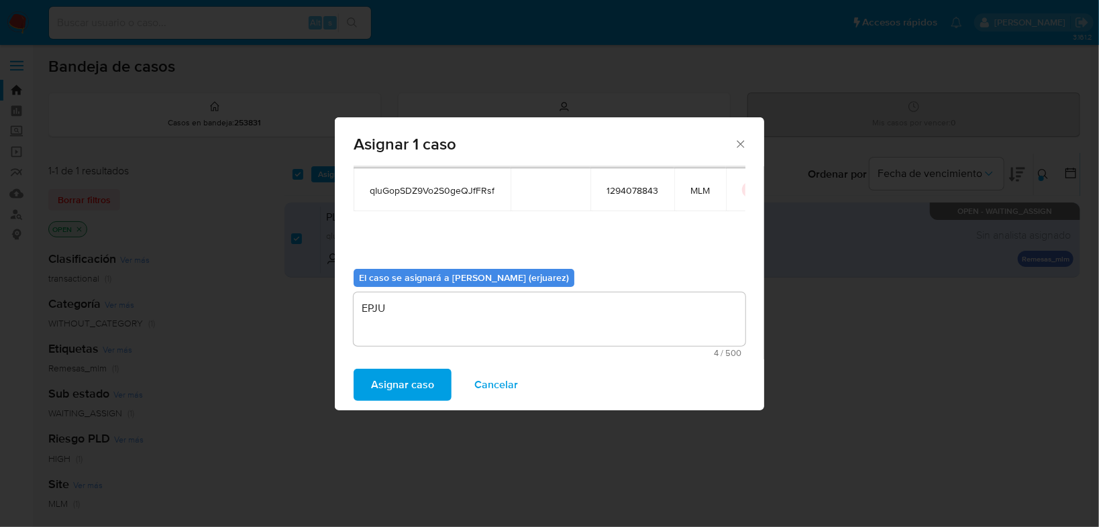
click at [396, 384] on span "Asignar caso" at bounding box center [402, 385] width 63 height 30
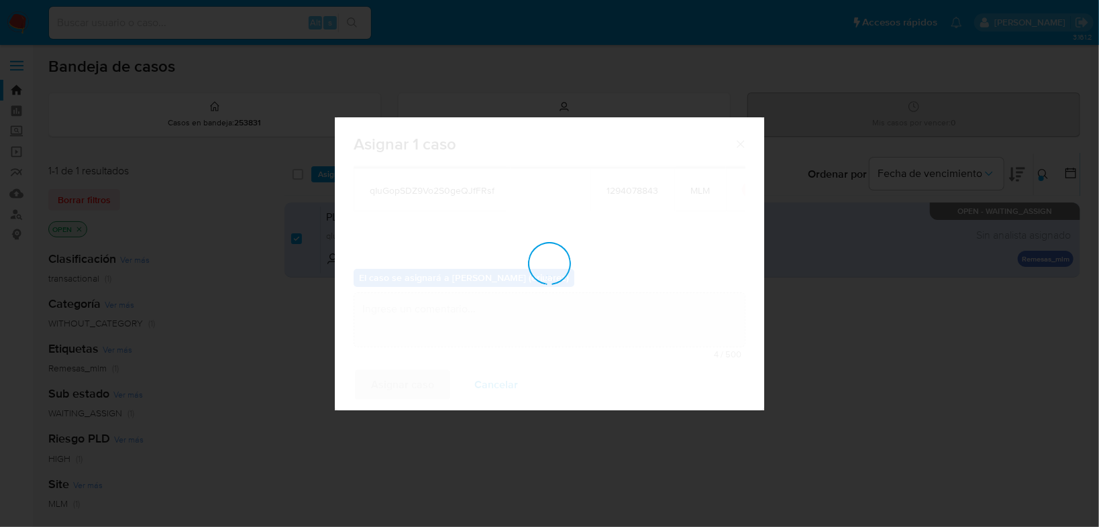
checkbox input "false"
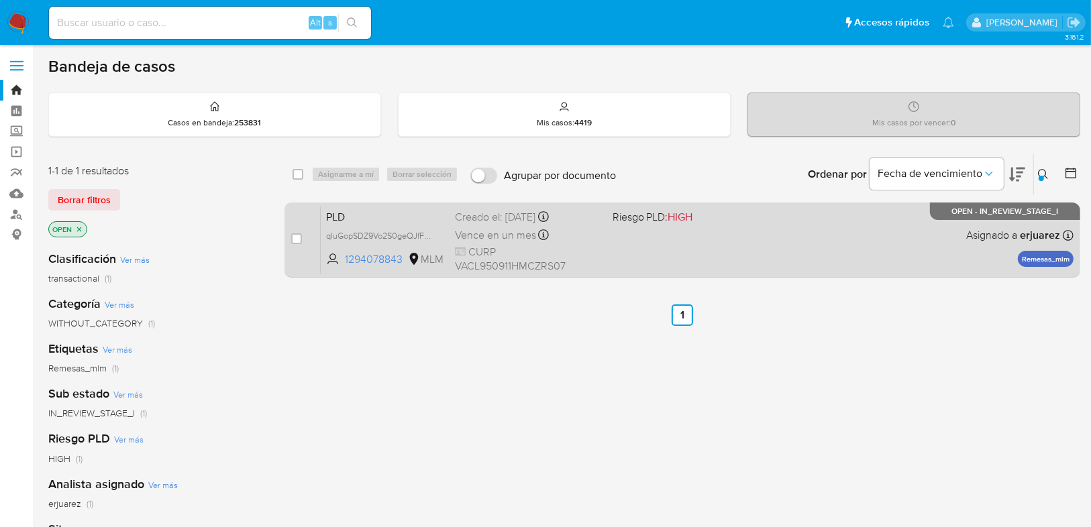
click at [806, 241] on div "PLD qIuGopSDZ9Vo2S0geQJfFRsf 1294078843 MLM Riesgo PLD: HIGH Creado el: 12/09/2…" at bounding box center [697, 240] width 753 height 68
click at [781, 261] on div "PLD qIuGopSDZ9Vo2S0geQJfFRsf 1294078843 MLM Riesgo PLD: HIGH Creado el: 12/09/2…" at bounding box center [697, 240] width 753 height 68
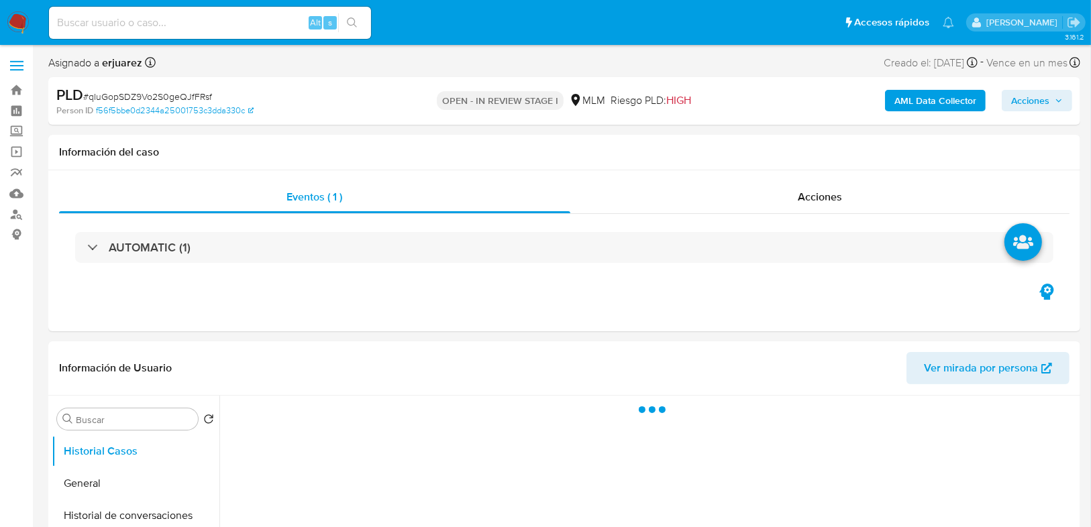
select select "10"
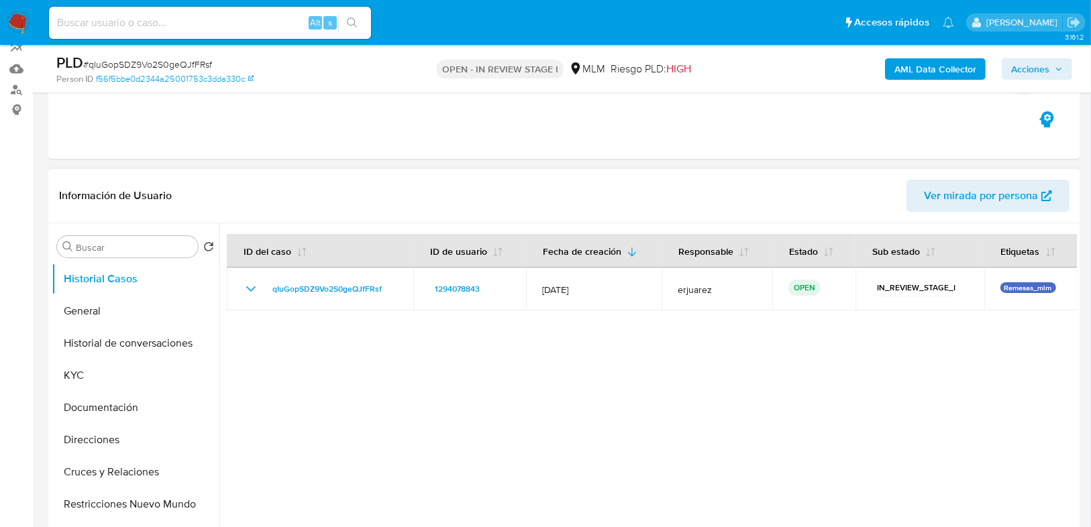
scroll to position [215, 0]
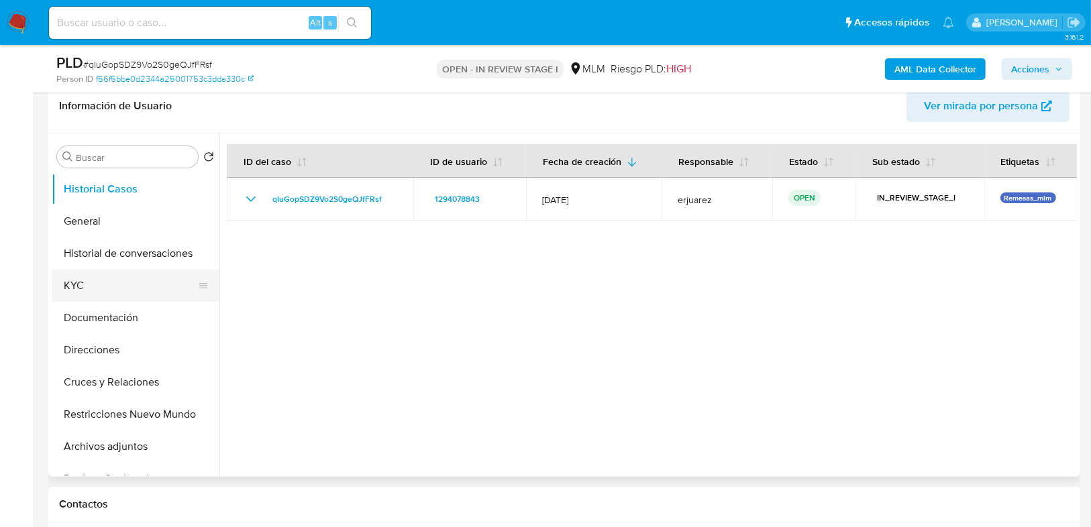
drag, startPoint x: 127, startPoint y: 280, endPoint x: 198, endPoint y: 275, distance: 71.3
click at [132, 280] on button "KYC" at bounding box center [130, 286] width 157 height 32
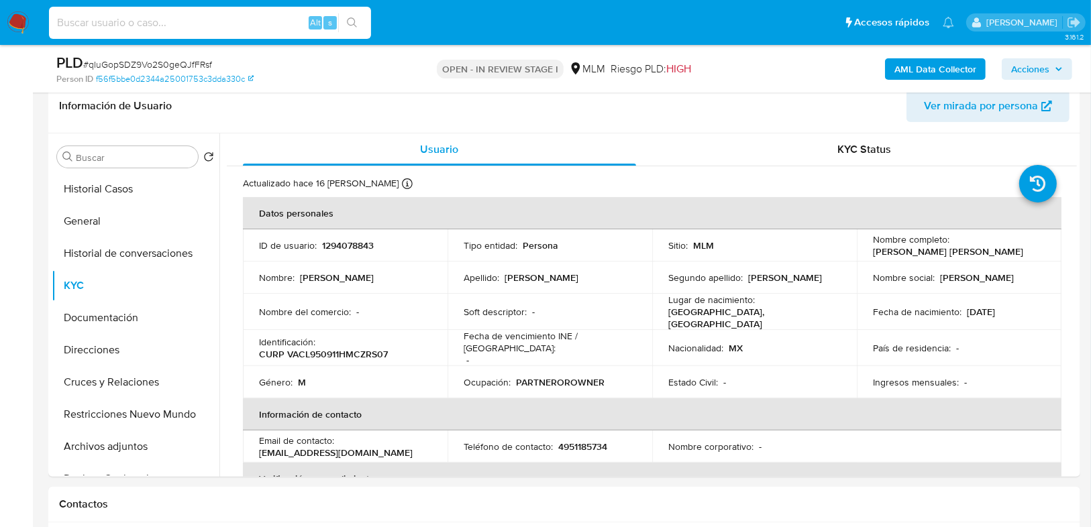
drag, startPoint x: 154, startPoint y: 16, endPoint x: 156, endPoint y: 25, distance: 8.9
click at [153, 17] on input at bounding box center [210, 22] width 322 height 17
paste input "257190495"
type input "257190495"
click at [353, 25] on icon "search-icon" at bounding box center [352, 22] width 11 height 11
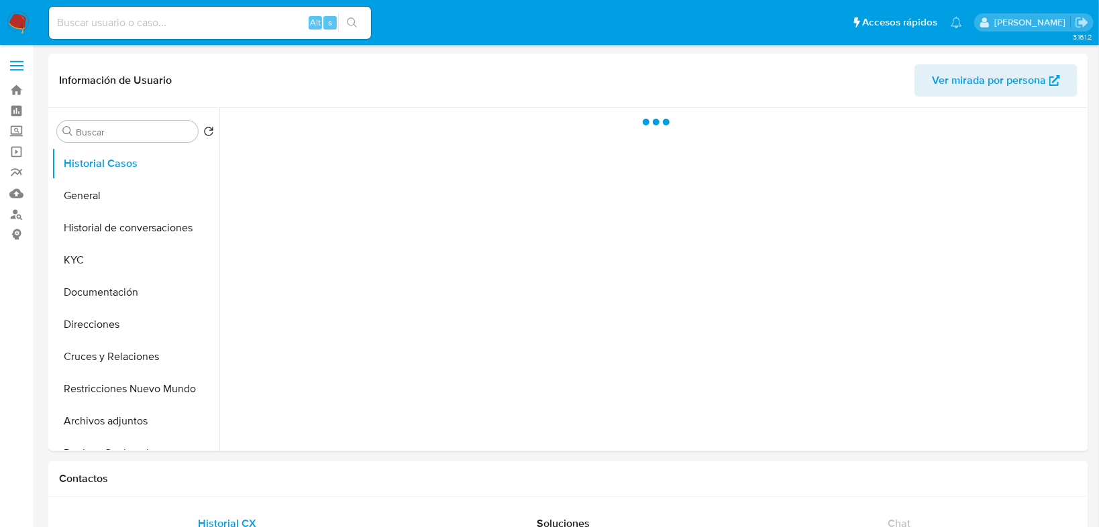
select select "10"
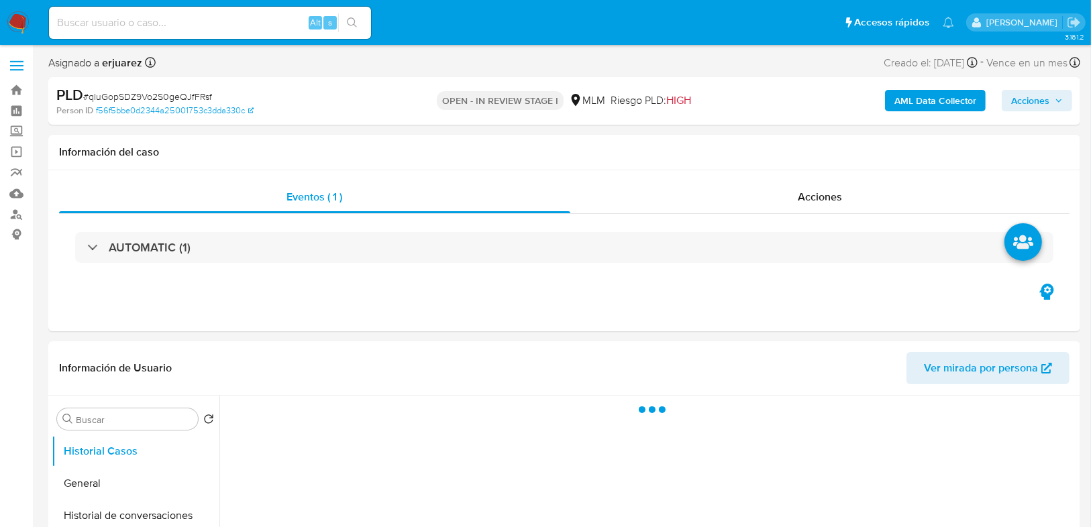
select select "10"
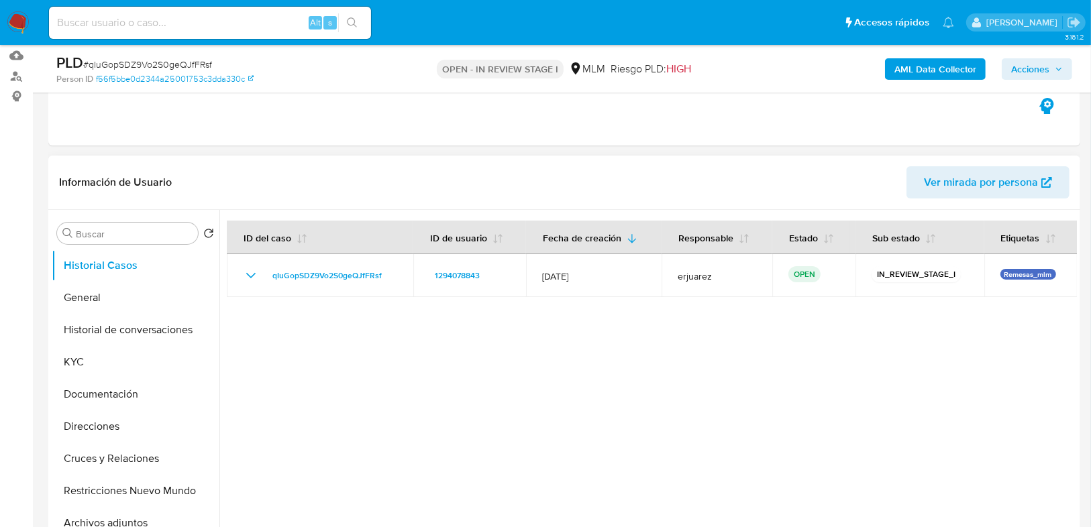
scroll to position [161, 0]
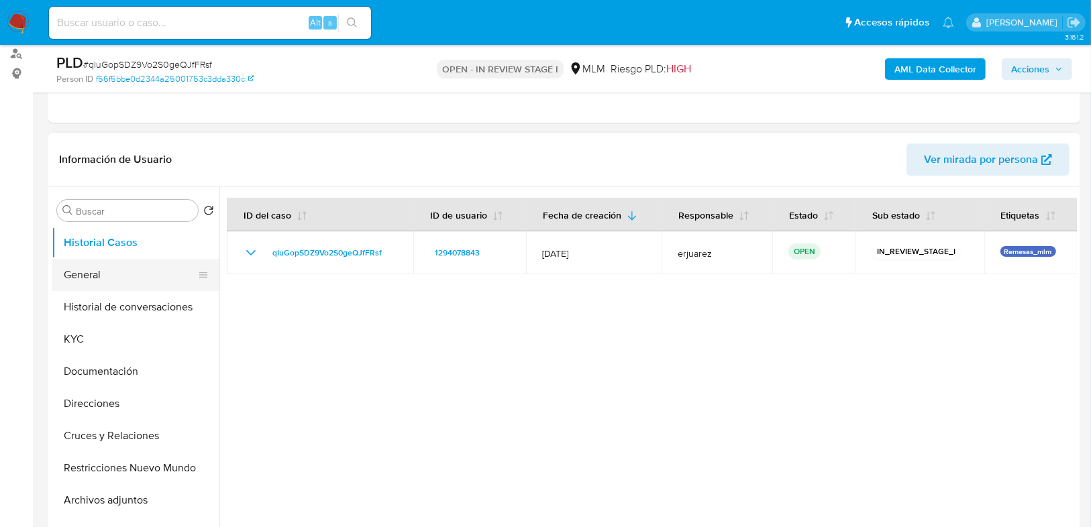
drag, startPoint x: 98, startPoint y: 281, endPoint x: 175, endPoint y: 258, distance: 80.4
click at [100, 280] on button "General" at bounding box center [130, 275] width 157 height 32
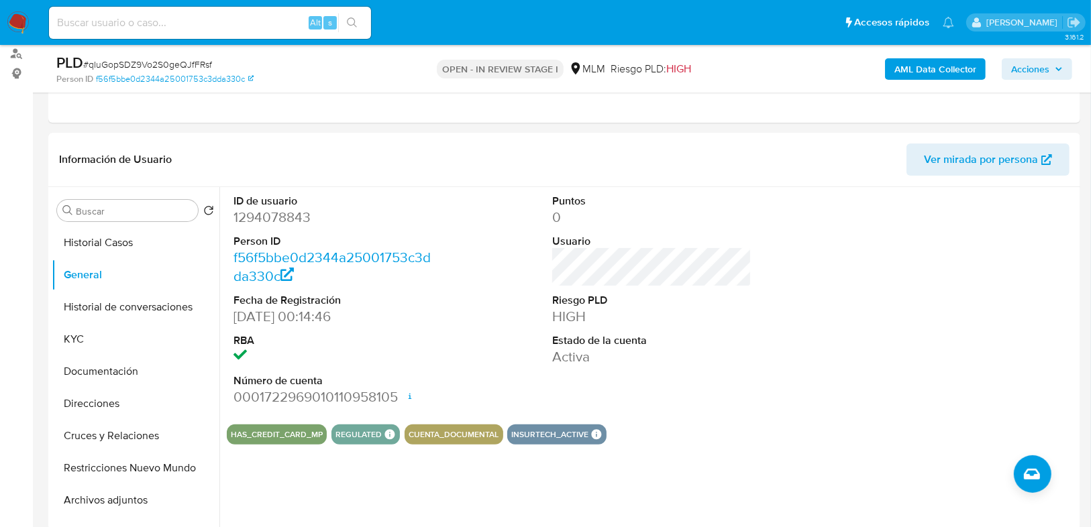
drag, startPoint x: 133, startPoint y: 246, endPoint x: 28, endPoint y: 243, distance: 104.7
click at [133, 246] on button "Historial Casos" at bounding box center [136, 243] width 168 height 32
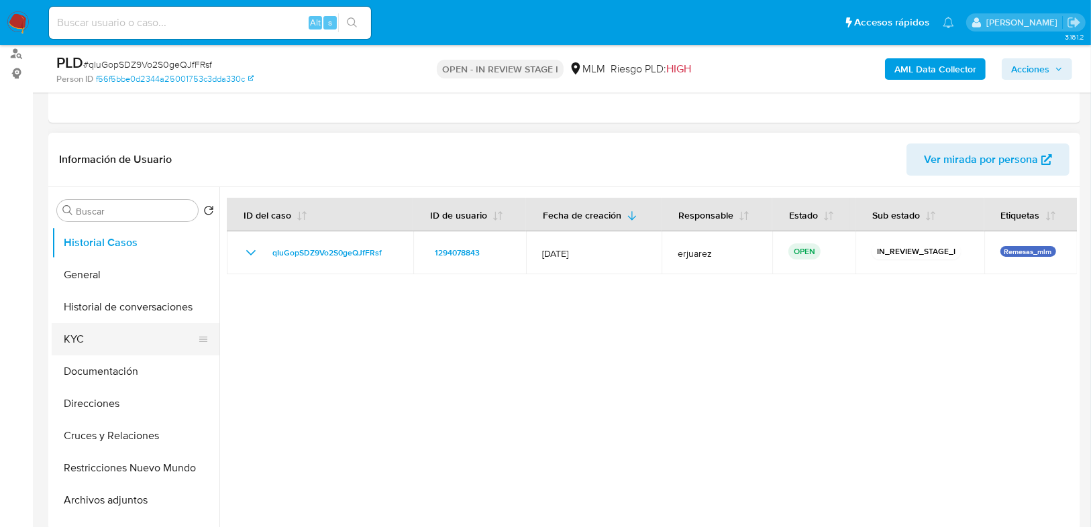
click at [127, 345] on button "KYC" at bounding box center [130, 339] width 157 height 32
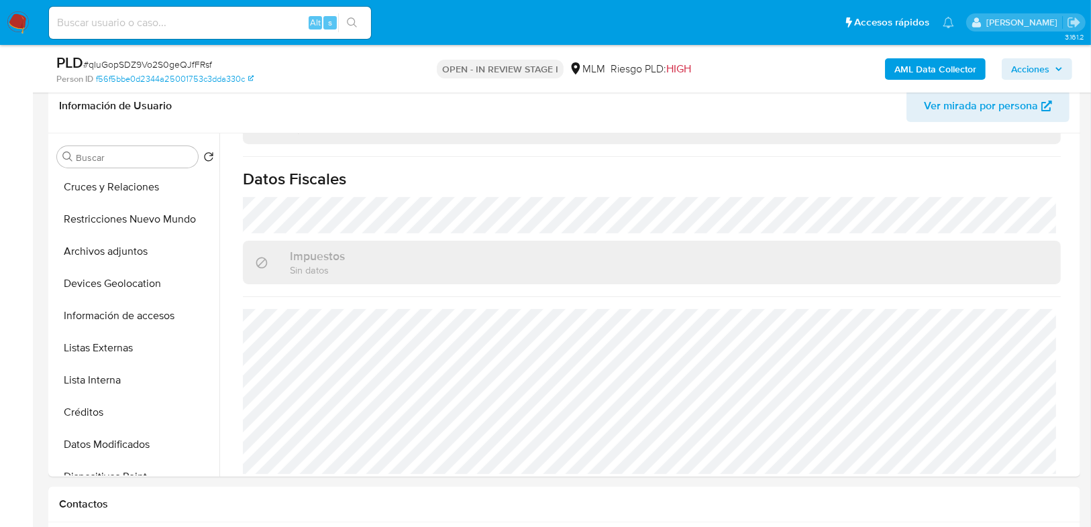
scroll to position [215, 0]
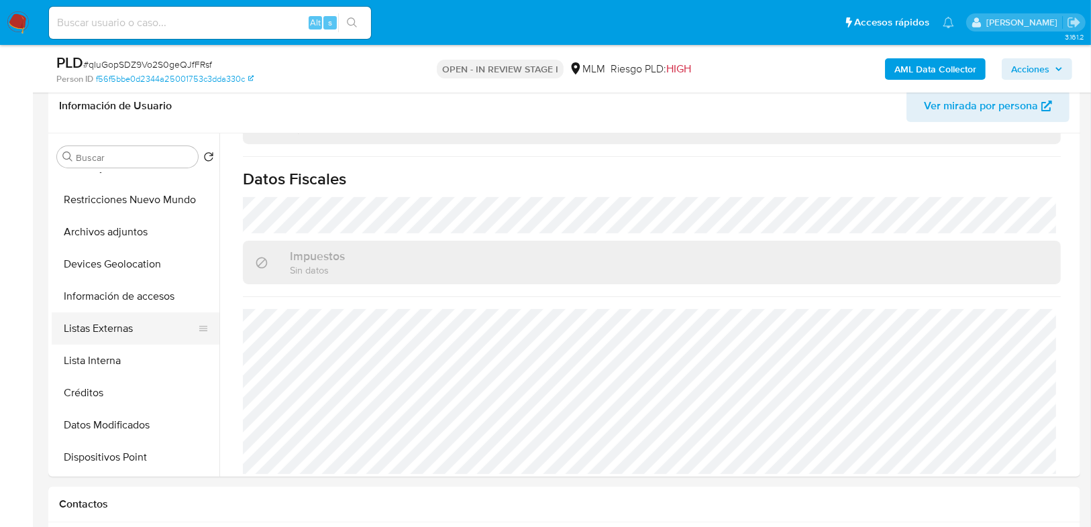
click at [109, 326] on button "Listas Externas" at bounding box center [130, 329] width 157 height 32
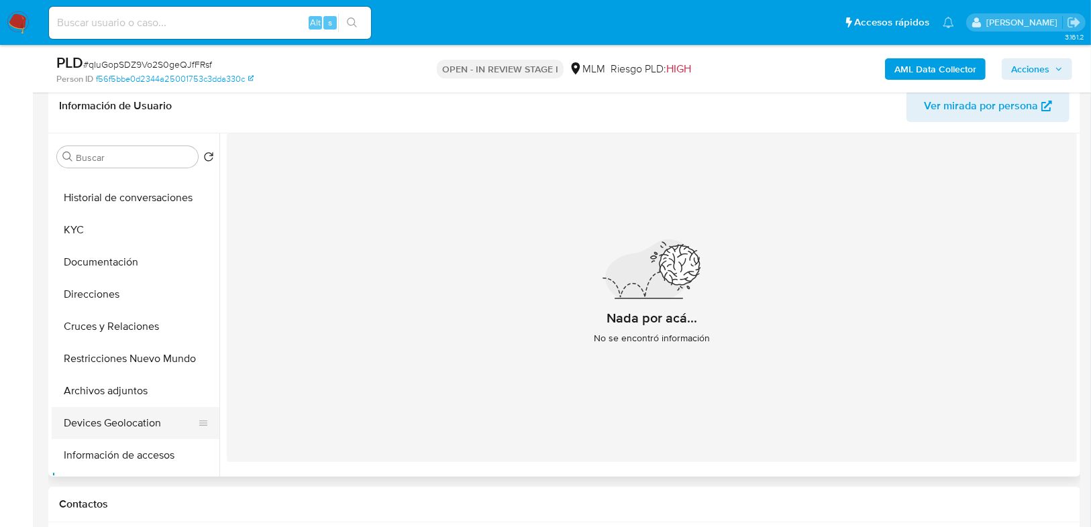
scroll to position [54, 0]
click at [111, 266] on button "Documentación" at bounding box center [130, 264] width 157 height 32
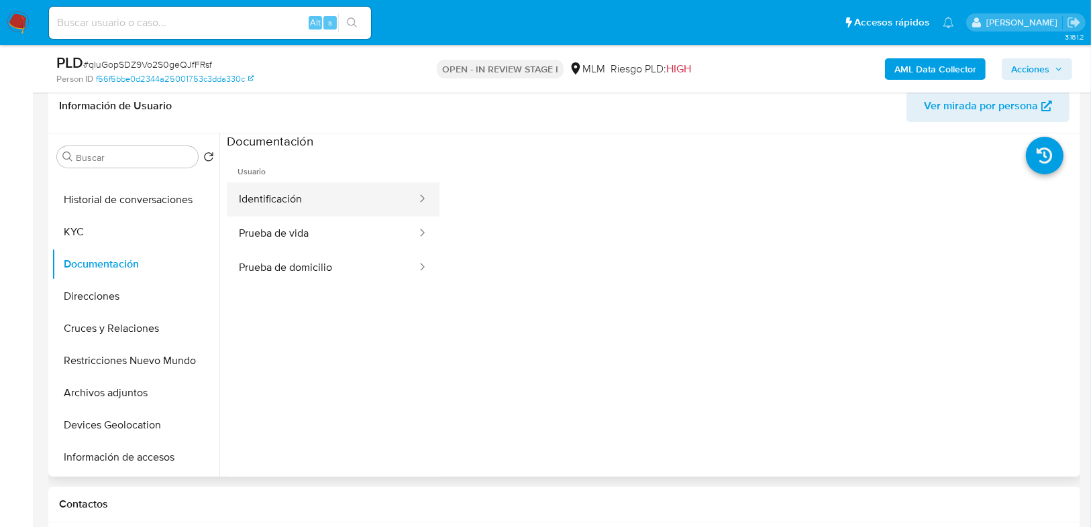
click at [312, 193] on button "Identificación" at bounding box center [322, 199] width 191 height 34
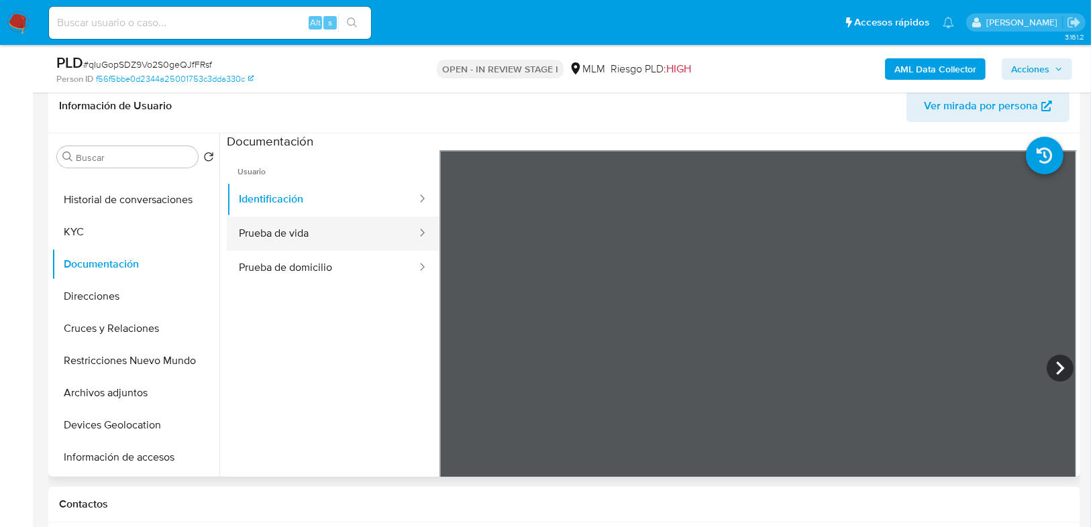
click at [317, 234] on button "Prueba de vida" at bounding box center [322, 234] width 191 height 34
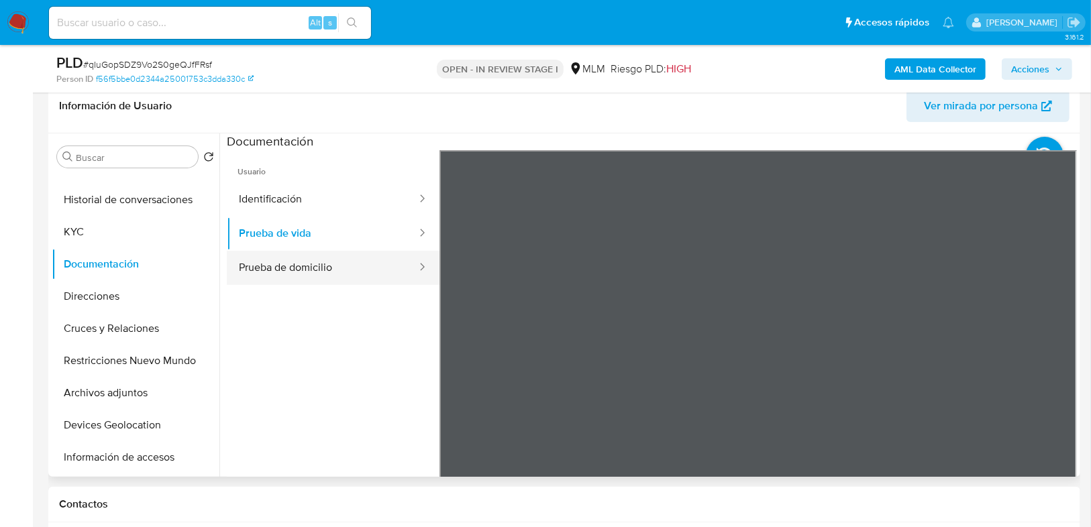
drag, startPoint x: 284, startPoint y: 271, endPoint x: 294, endPoint y: 263, distance: 13.4
click at [285, 269] on button "Prueba de domicilio" at bounding box center [322, 268] width 191 height 34
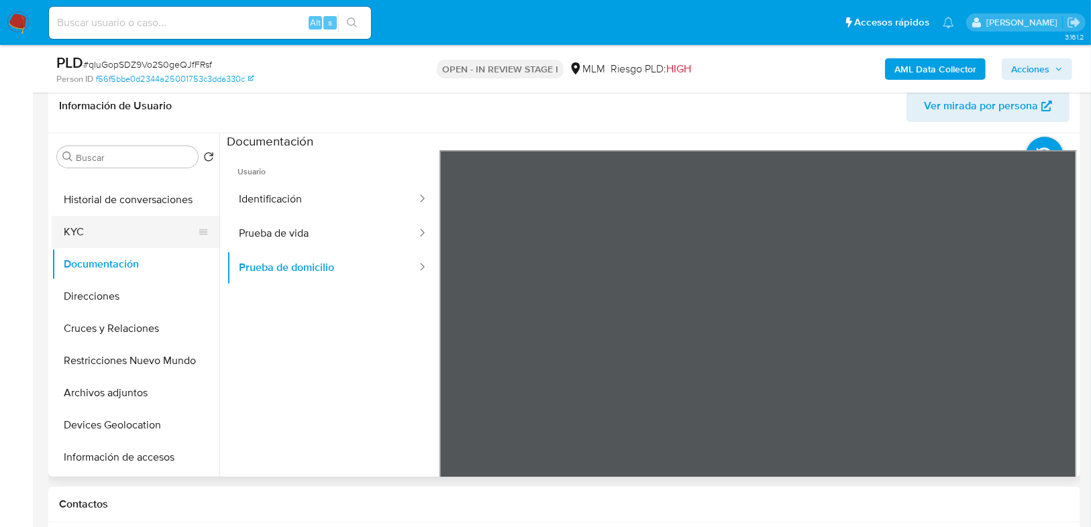
click at [91, 233] on button "KYC" at bounding box center [130, 232] width 157 height 32
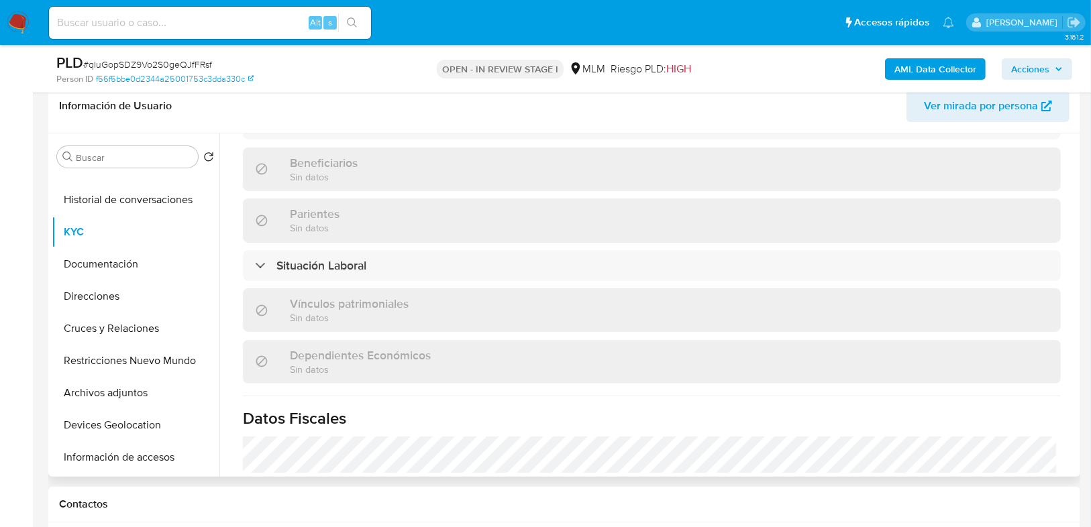
scroll to position [805, 0]
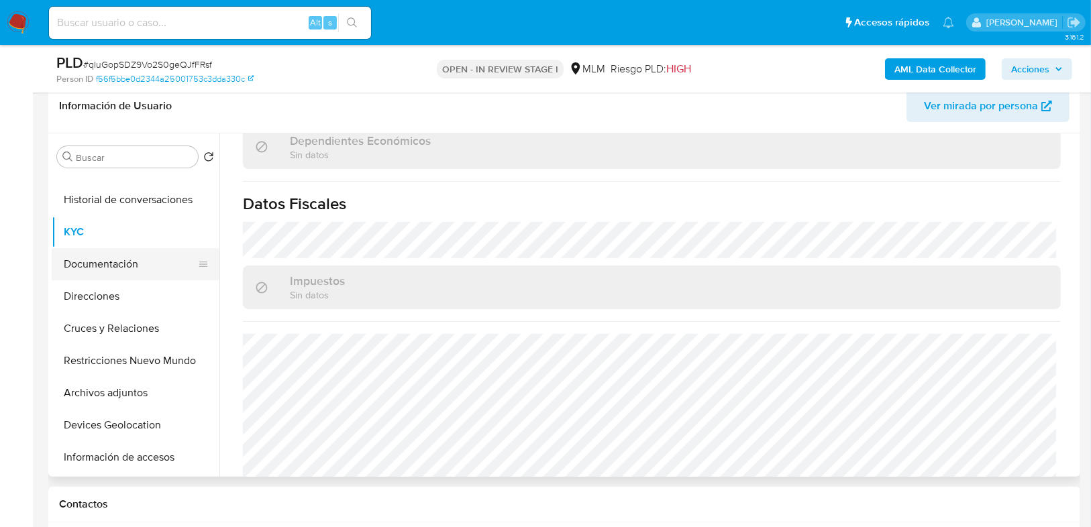
click at [101, 266] on button "Documentación" at bounding box center [130, 264] width 157 height 32
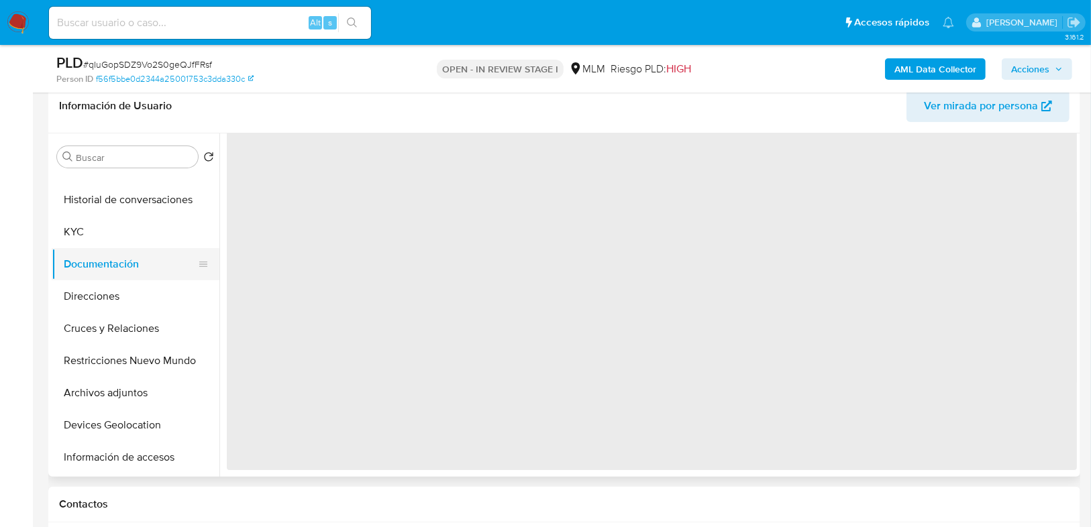
scroll to position [0, 0]
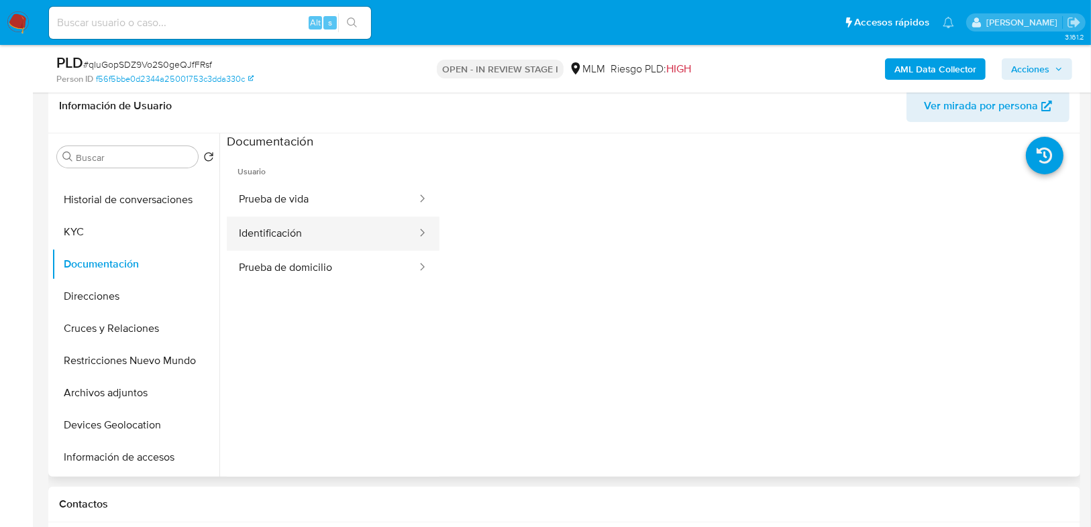
click at [331, 235] on button "Identificación" at bounding box center [322, 234] width 191 height 34
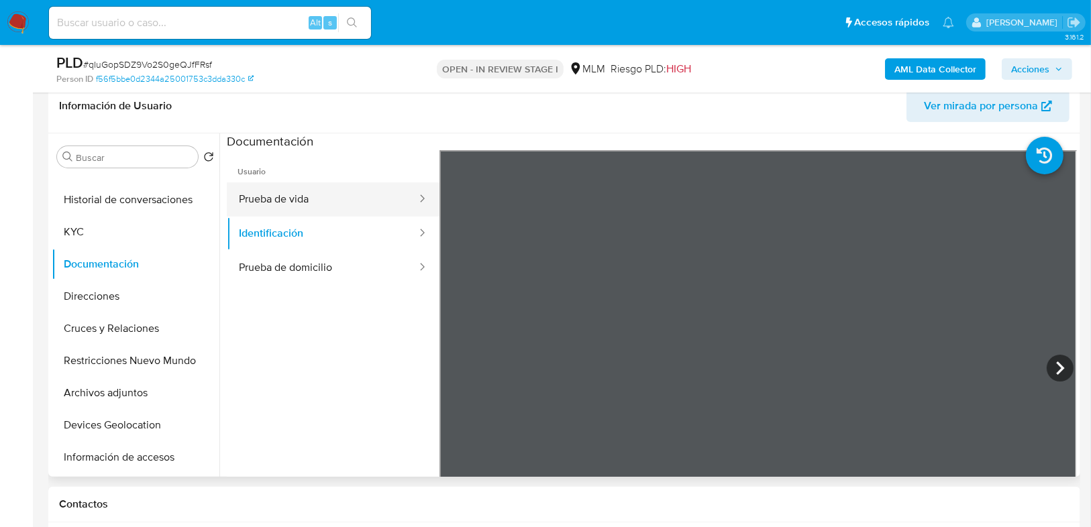
drag, startPoint x: 301, startPoint y: 274, endPoint x: 274, endPoint y: 212, distance: 67.3
click at [300, 273] on button "Prueba de domicilio" at bounding box center [322, 268] width 191 height 34
click at [274, 211] on button "Prueba de vida" at bounding box center [322, 199] width 191 height 34
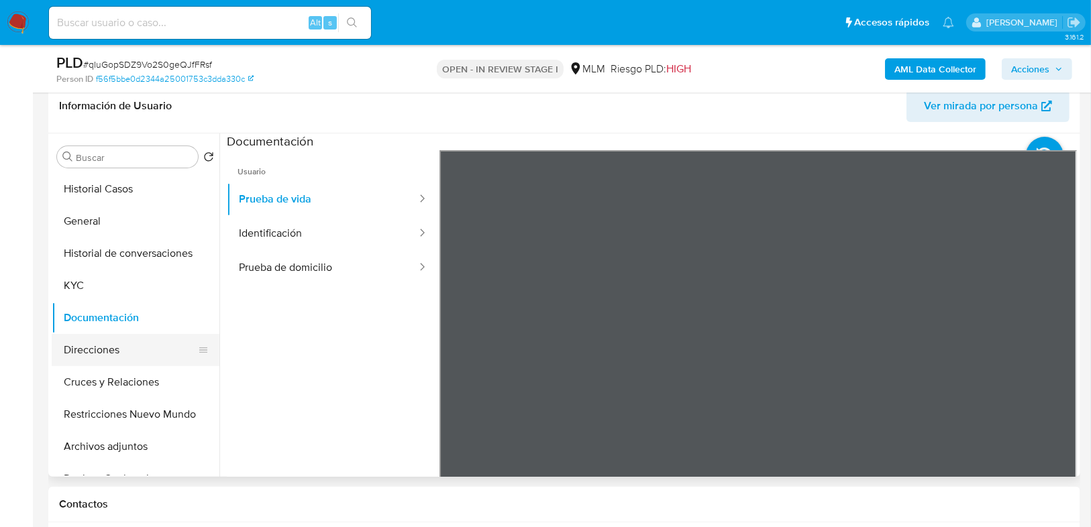
click at [103, 354] on button "Direcciones" at bounding box center [130, 350] width 157 height 32
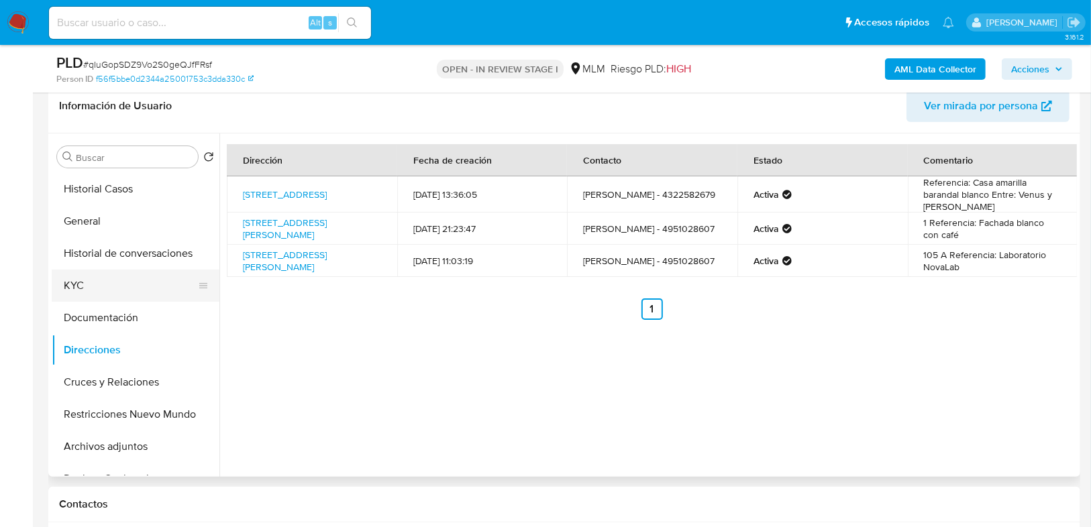
click at [80, 289] on button "KYC" at bounding box center [130, 286] width 157 height 32
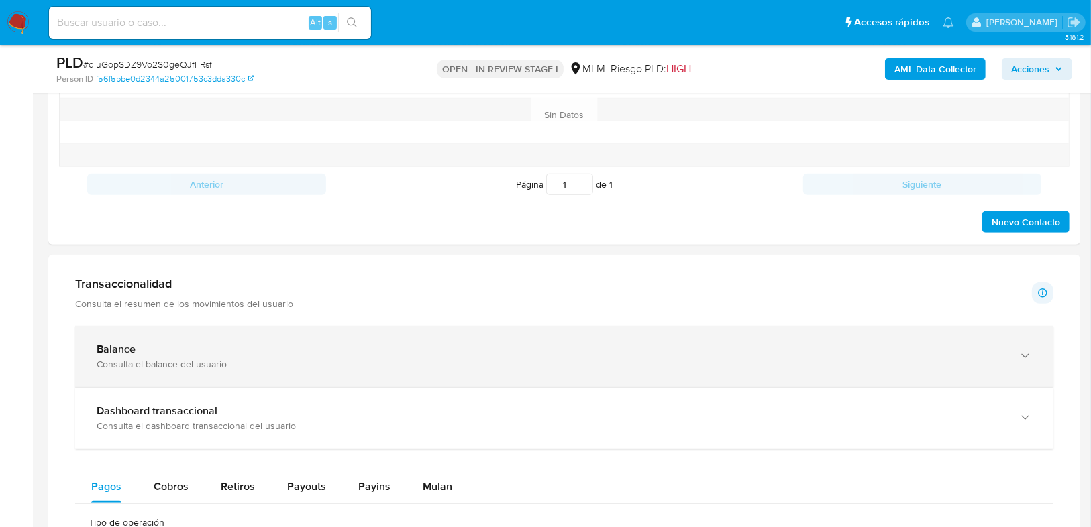
drag, startPoint x: 266, startPoint y: 340, endPoint x: 293, endPoint y: 333, distance: 28.3
click at [266, 343] on div "Balance" at bounding box center [551, 349] width 908 height 13
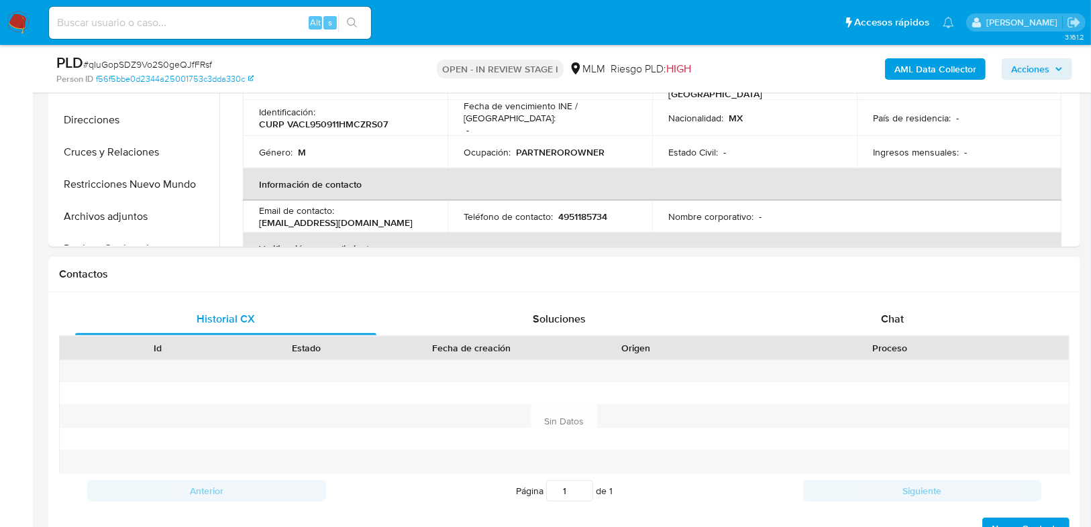
scroll to position [215, 0]
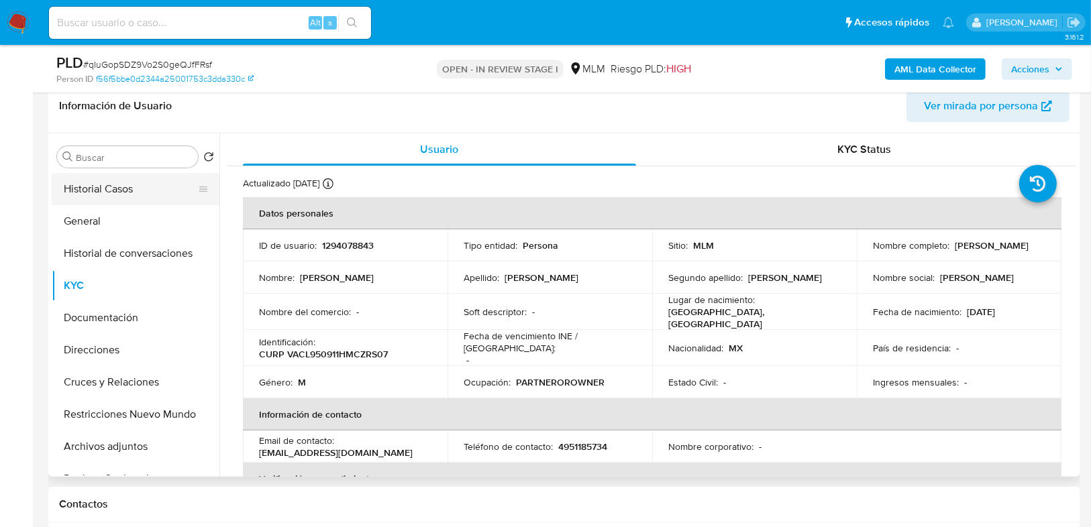
click at [117, 183] on button "Historial Casos" at bounding box center [130, 189] width 157 height 32
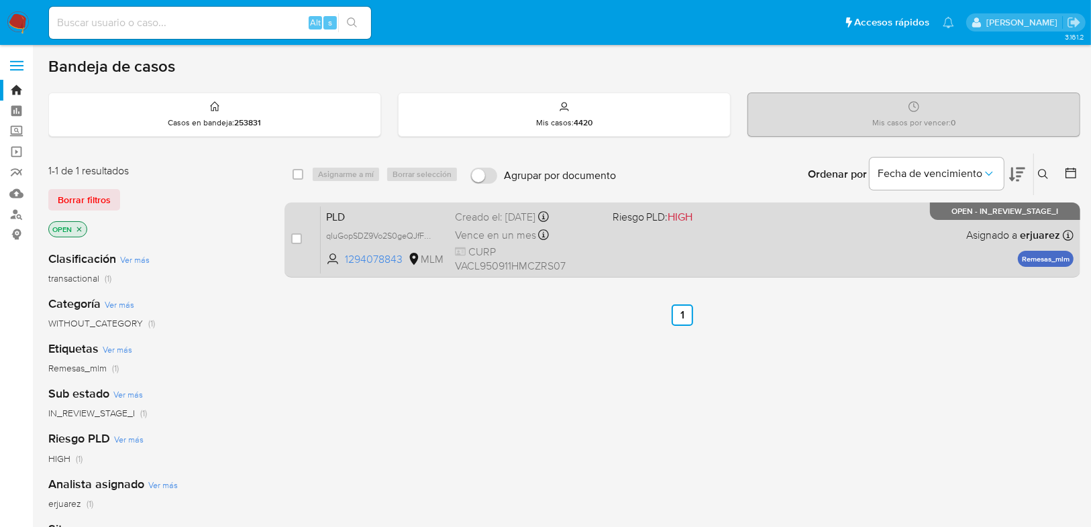
click at [815, 259] on div "PLD qIuGopSDZ9Vo2S0geQJfFRsf 1294078843 MLM Riesgo PLD: HIGH Creado el: [DATE] …" at bounding box center [697, 240] width 753 height 68
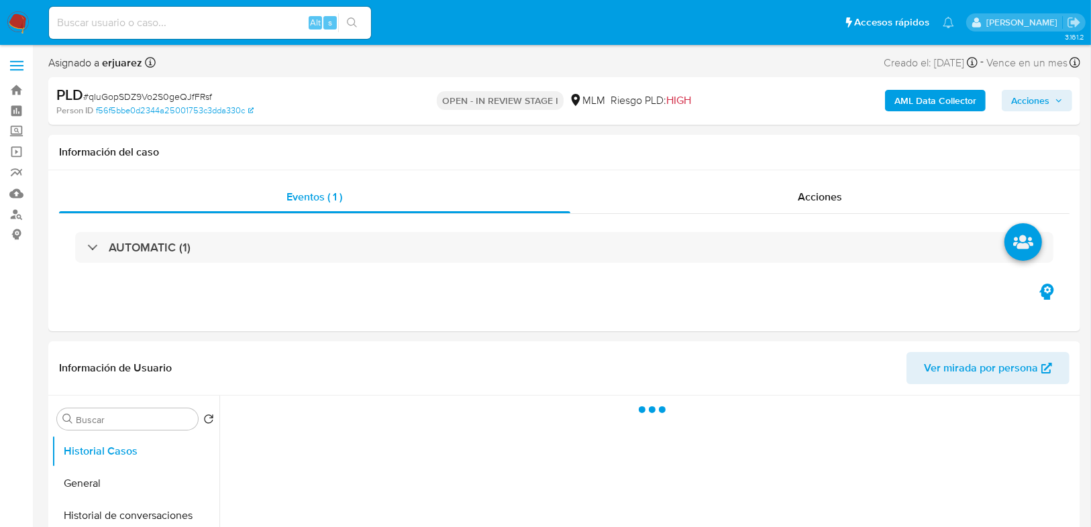
select select "10"
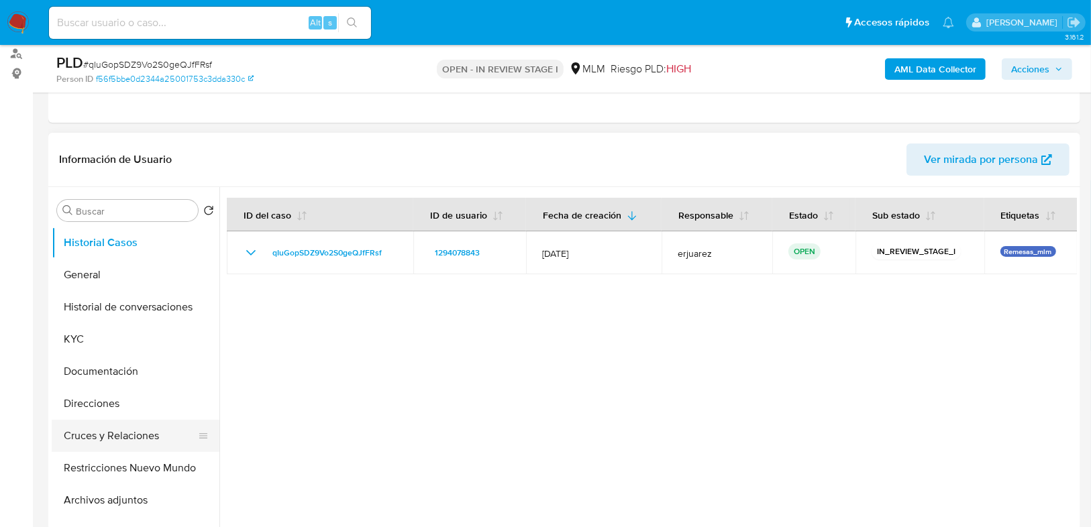
scroll to position [215, 0]
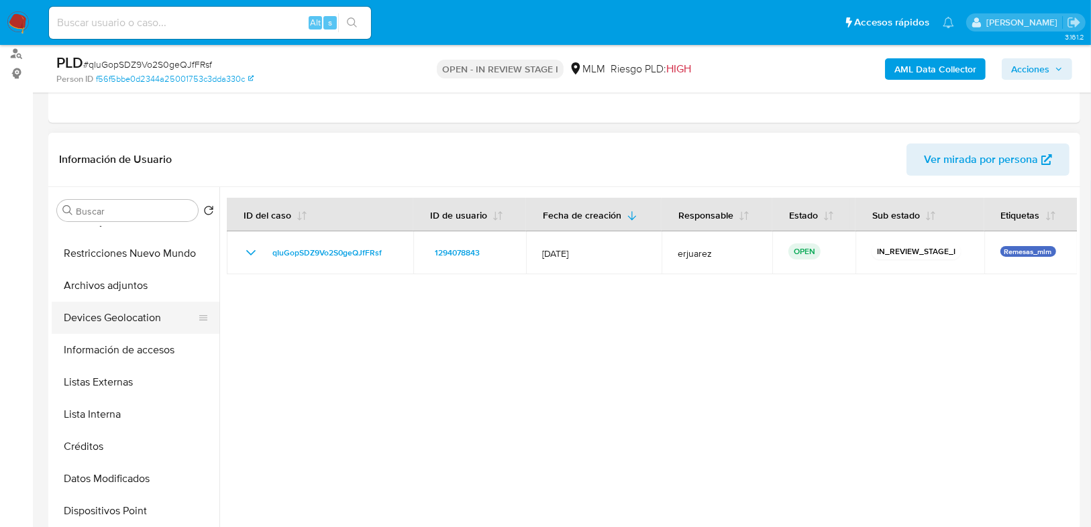
click at [142, 322] on button "Devices Geolocation" at bounding box center [130, 318] width 157 height 32
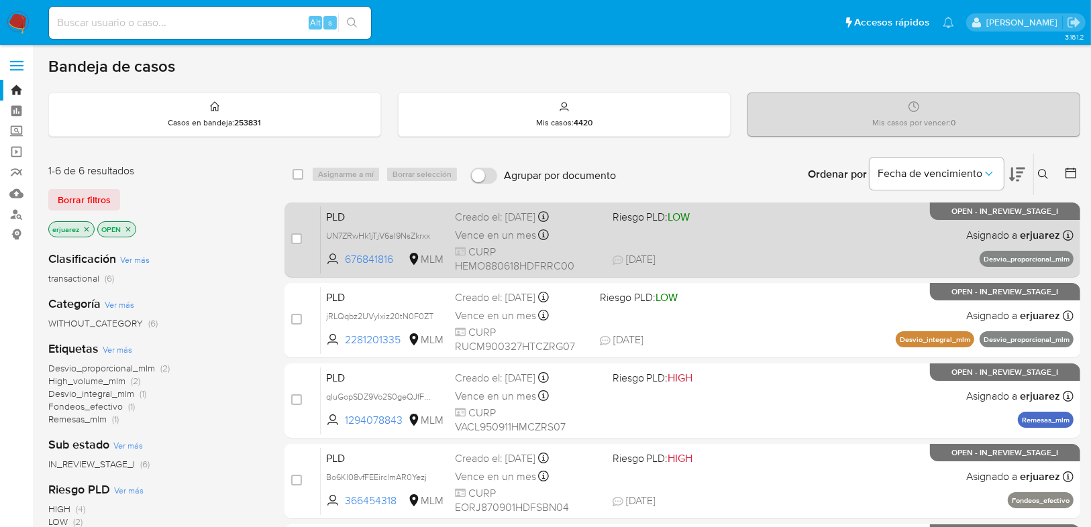
scroll to position [54, 0]
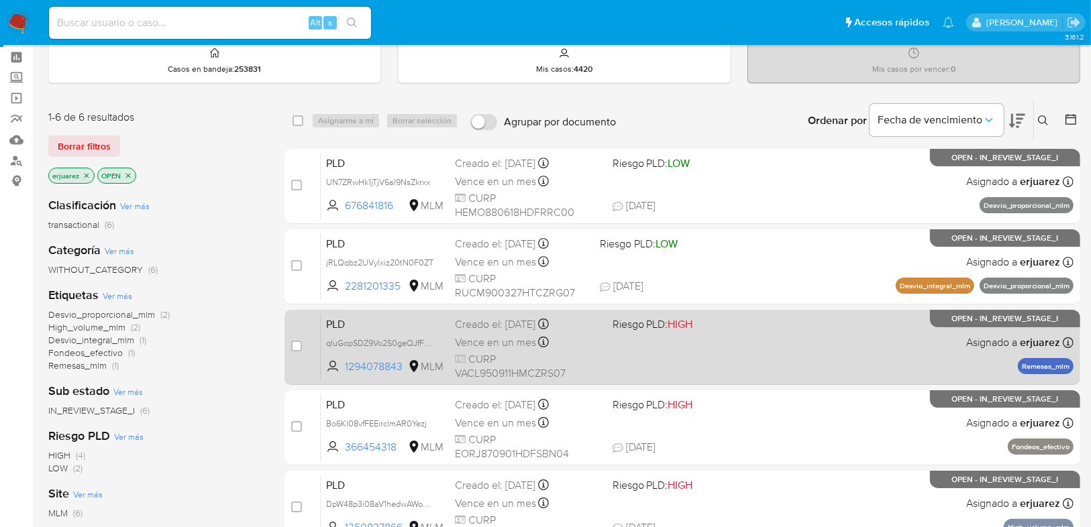
click at [565, 348] on div "Vence en un mes Vence el [DATE] 02:12:45" at bounding box center [528, 342] width 146 height 18
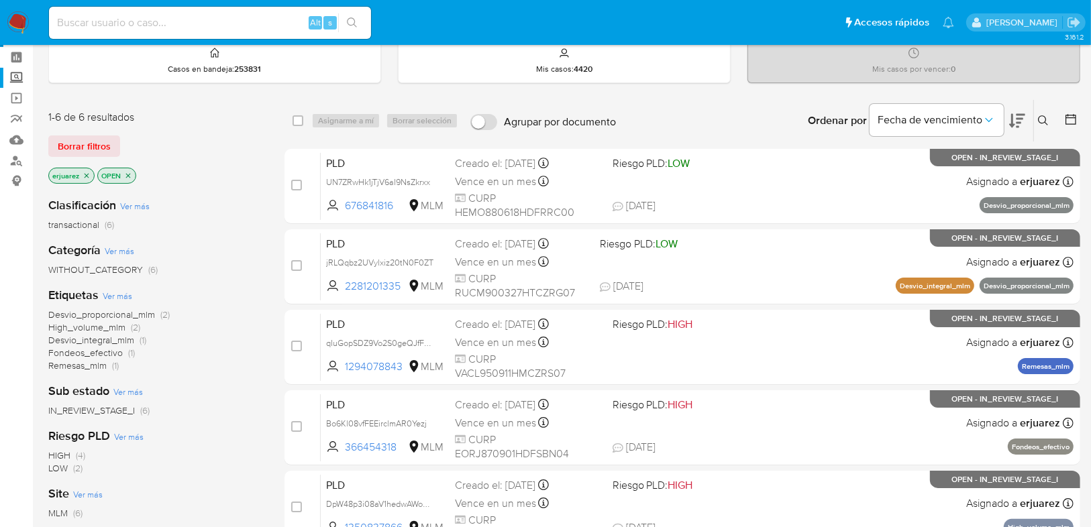
click at [14, 78] on label "Screening" at bounding box center [80, 78] width 160 height 21
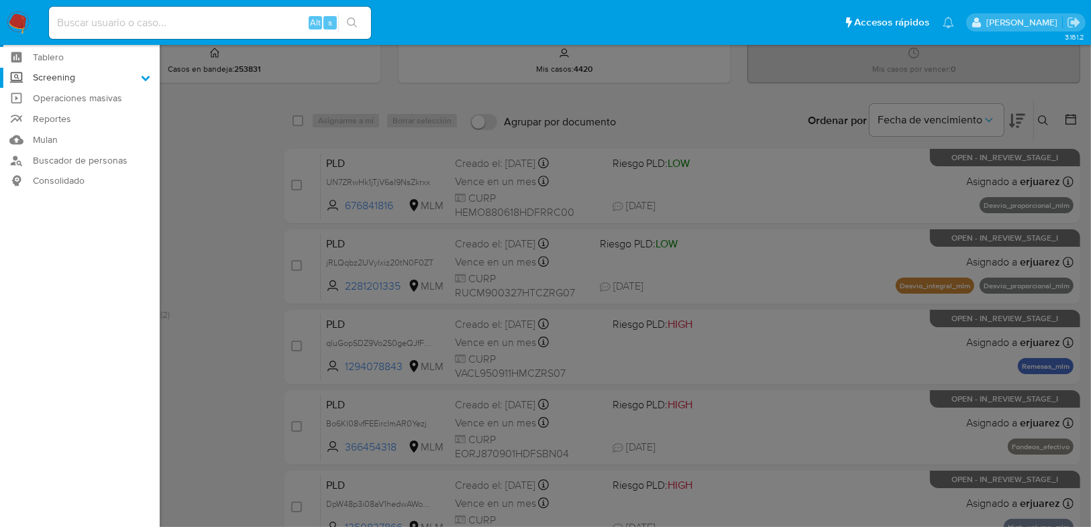
click at [0, 0] on input "Screening" at bounding box center [0, 0] width 0 height 0
click at [50, 130] on link "Herramientas" at bounding box center [80, 130] width 160 height 17
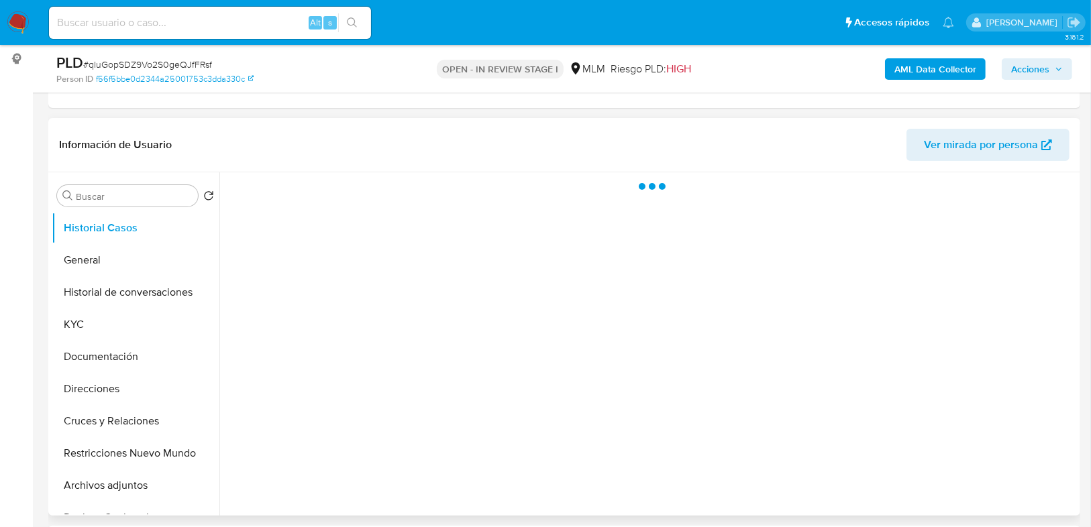
scroll to position [215, 0]
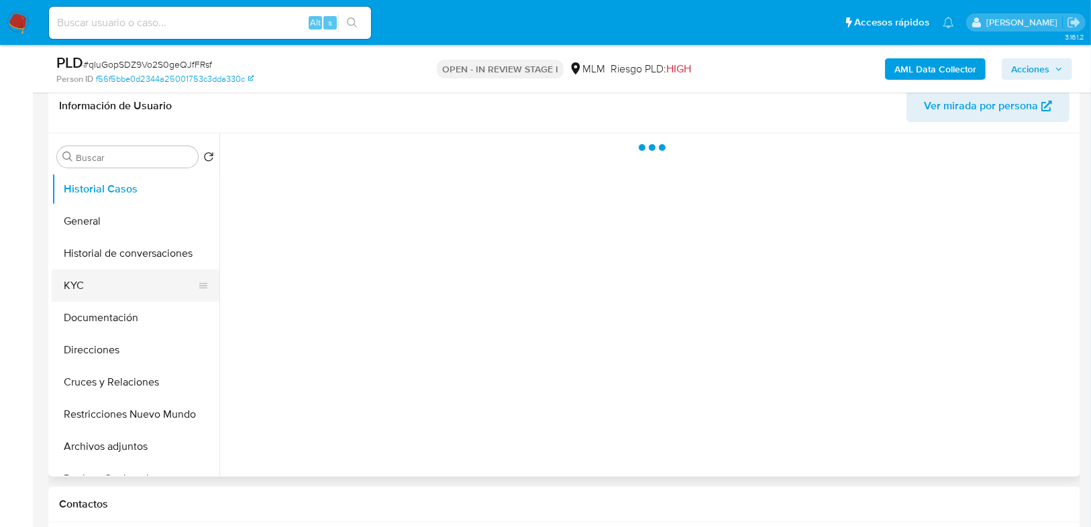
select select "10"
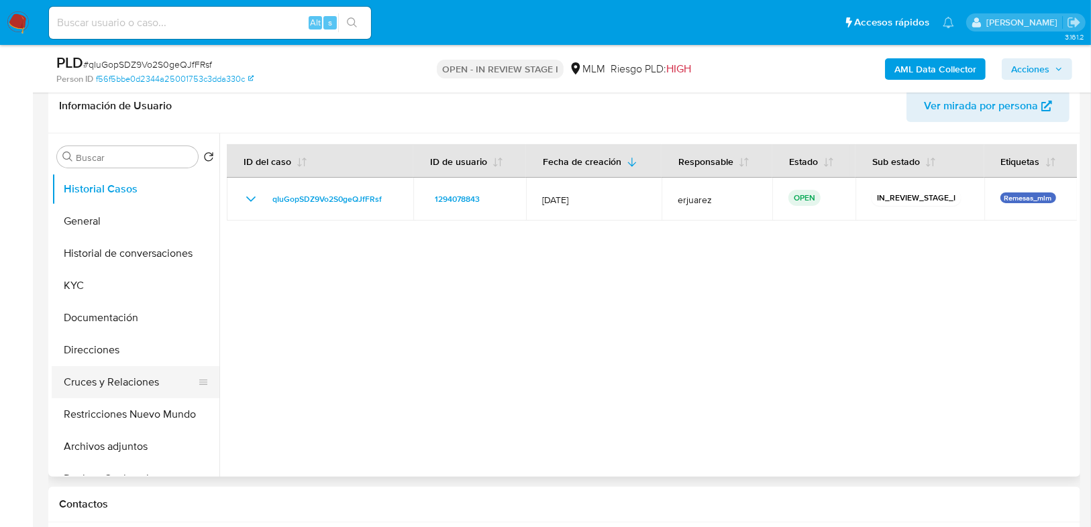
click at [137, 379] on button "Cruces y Relaciones" at bounding box center [130, 382] width 157 height 32
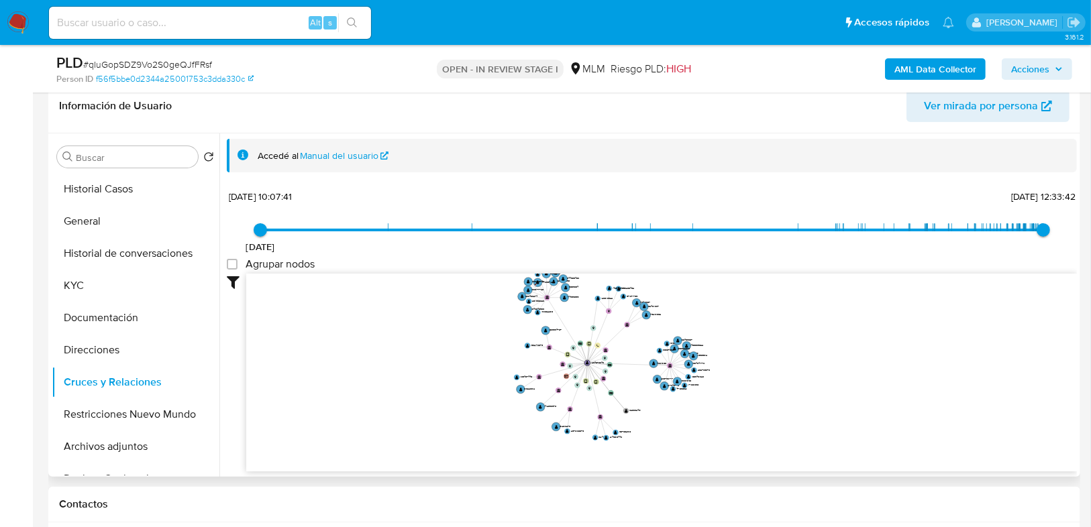
drag, startPoint x: 479, startPoint y: 359, endPoint x: 445, endPoint y: 366, distance: 34.2
click at [445, 366] on icon "device-67f37e3bfa416be27d1715d0  user-1294078843  1294078843 device-65ba88bde…" at bounding box center [661, 371] width 830 height 195
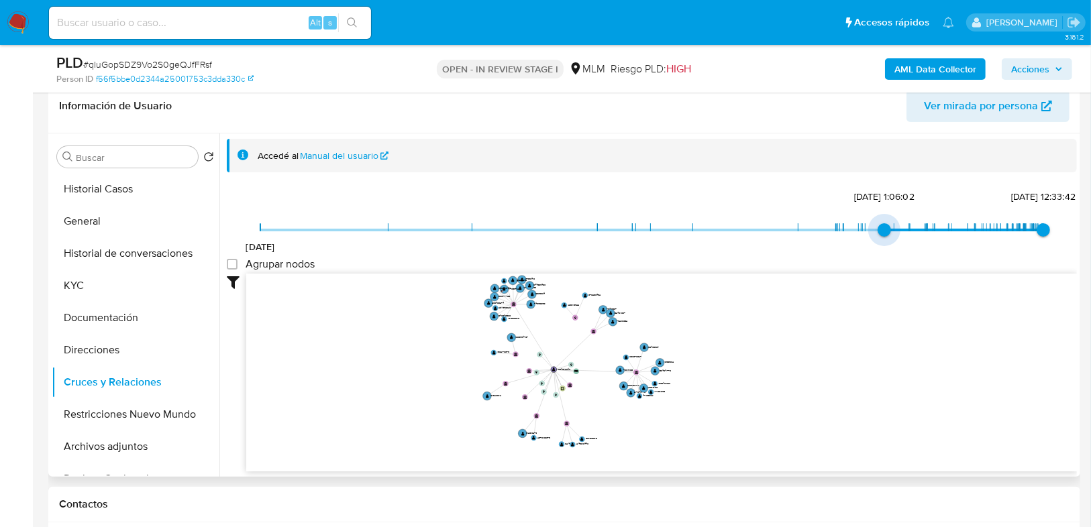
drag, startPoint x: 264, startPoint y: 228, endPoint x: 874, endPoint y: 223, distance: 609.8
click at [877, 223] on span "[DATE] 1:06:02" at bounding box center [883, 229] width 13 height 13
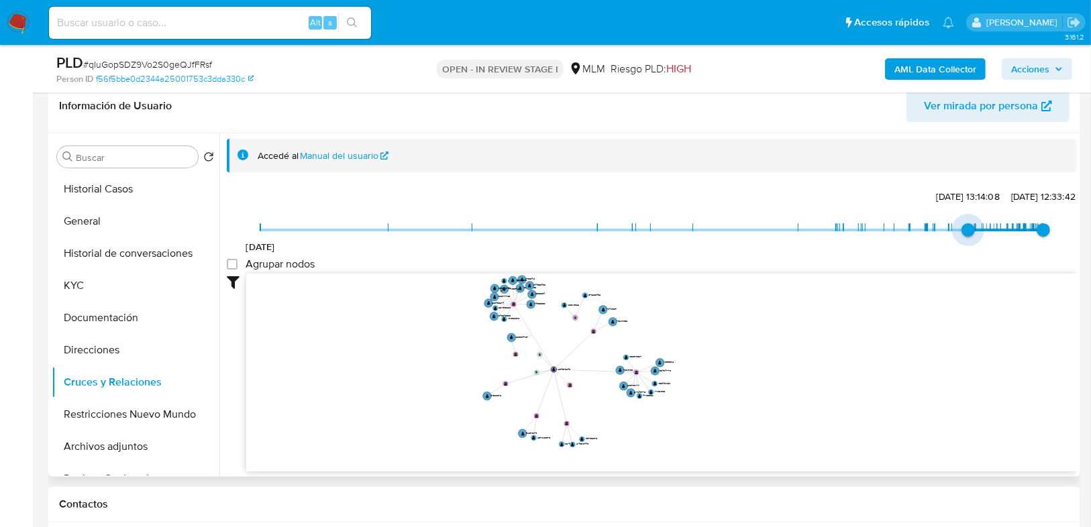
drag, startPoint x: 883, startPoint y: 223, endPoint x: 963, endPoint y: 223, distance: 79.2
click at [963, 223] on span "[DATE] 13:14:08" at bounding box center [967, 229] width 13 height 13
type input "1744465167000"
drag, startPoint x: 966, startPoint y: 227, endPoint x: 949, endPoint y: 225, distance: 17.6
click at [949, 225] on span "[DATE] 7:39:27" at bounding box center [951, 229] width 13 height 13
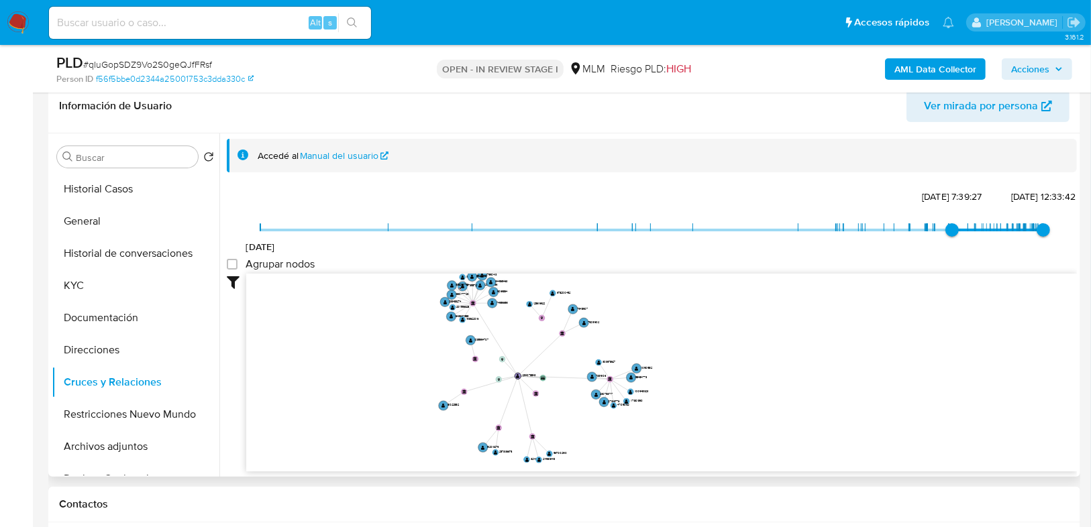
click at [824, 308] on icon "device-67f37e3bfa416be27d1715d0  user-1294078843  1294078843 device-65ba88bde…" at bounding box center [661, 371] width 830 height 195
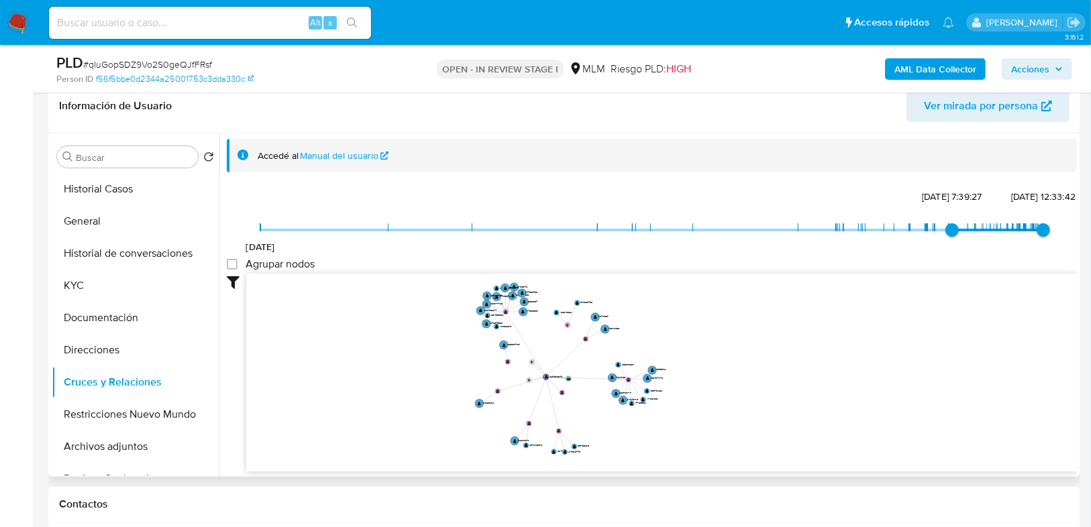
drag, startPoint x: 804, startPoint y: 309, endPoint x: 800, endPoint y: 317, distance: 9.0
click at [800, 317] on icon "device-67f37e3bfa416be27d1715d0  user-1294078843  1294078843 device-65ba88bde…" at bounding box center [661, 371] width 830 height 195
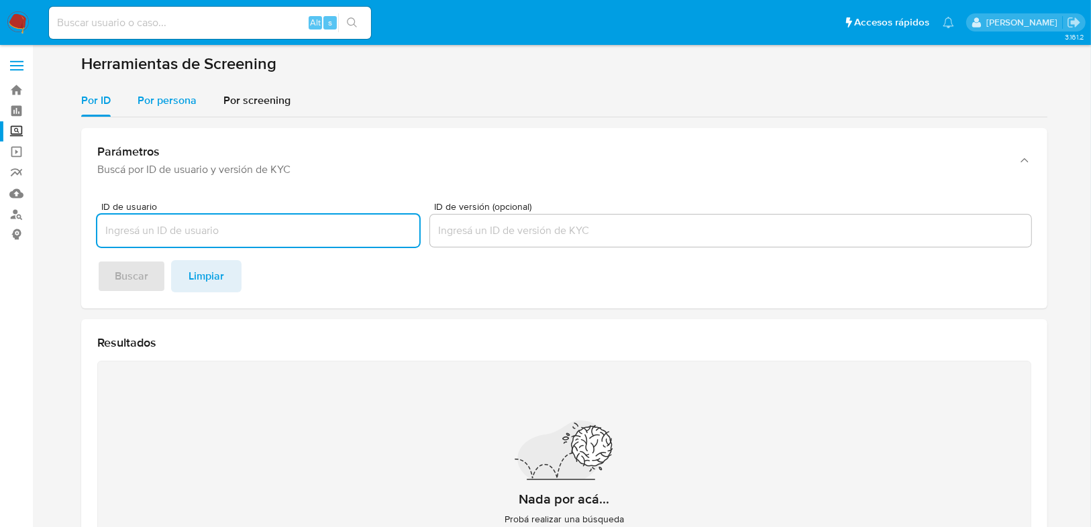
drag, startPoint x: 162, startPoint y: 96, endPoint x: 160, endPoint y: 103, distance: 7.0
click at [161, 96] on span "Por persona" at bounding box center [167, 100] width 59 height 15
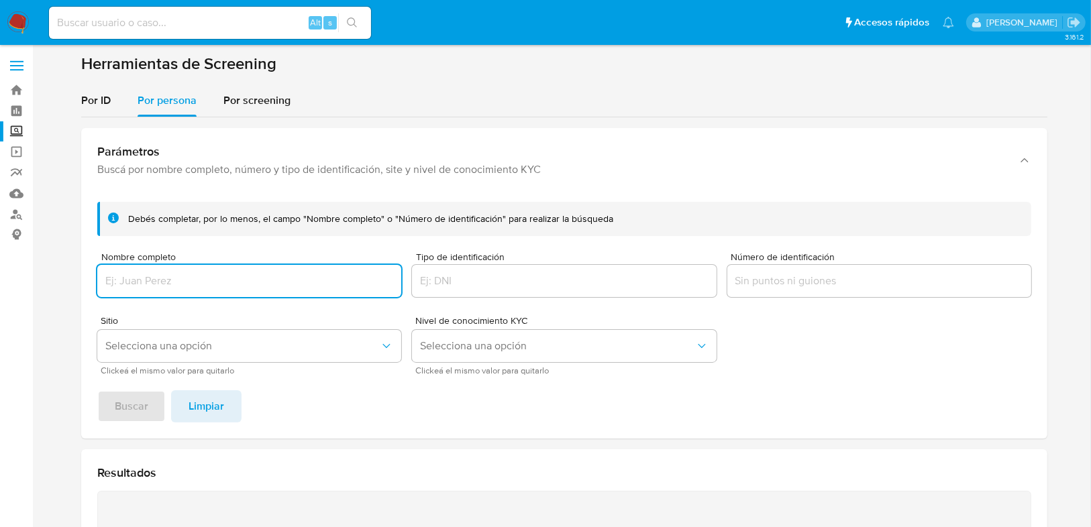
click at [134, 278] on input "Nombre completo" at bounding box center [249, 280] width 304 height 17
click at [143, 396] on span "Buscar" at bounding box center [132, 407] width 34 height 30
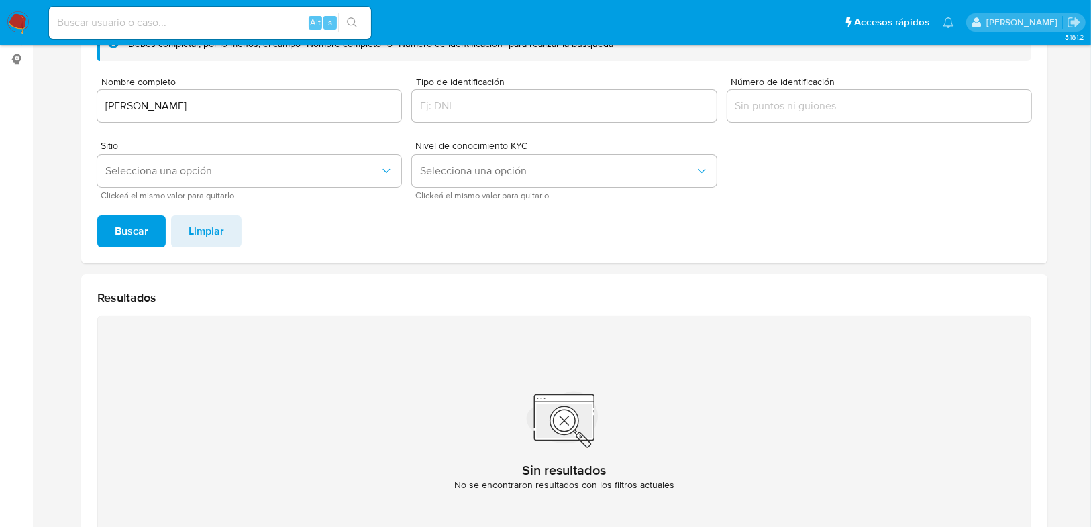
scroll to position [174, 0]
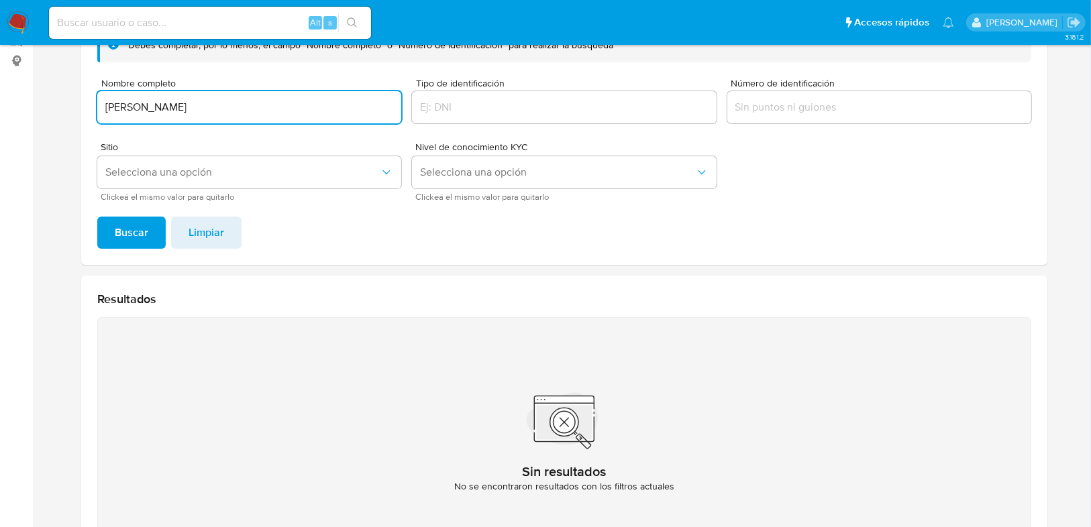
click at [263, 102] on input "[PERSON_NAME]" at bounding box center [249, 107] width 304 height 17
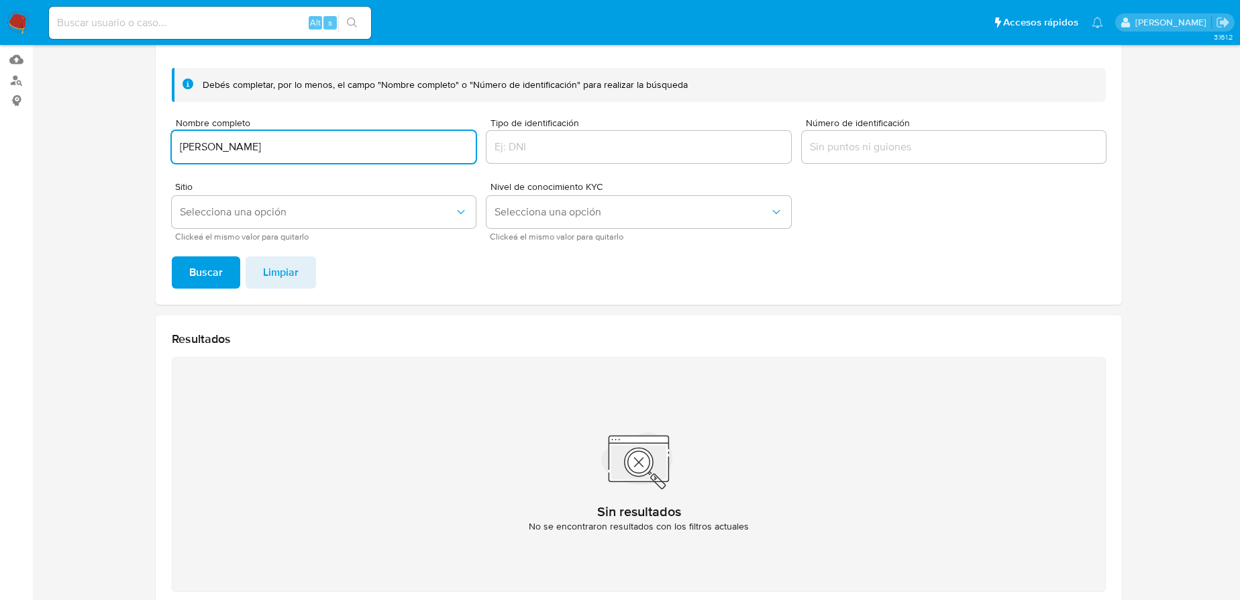
scroll to position [113, 0]
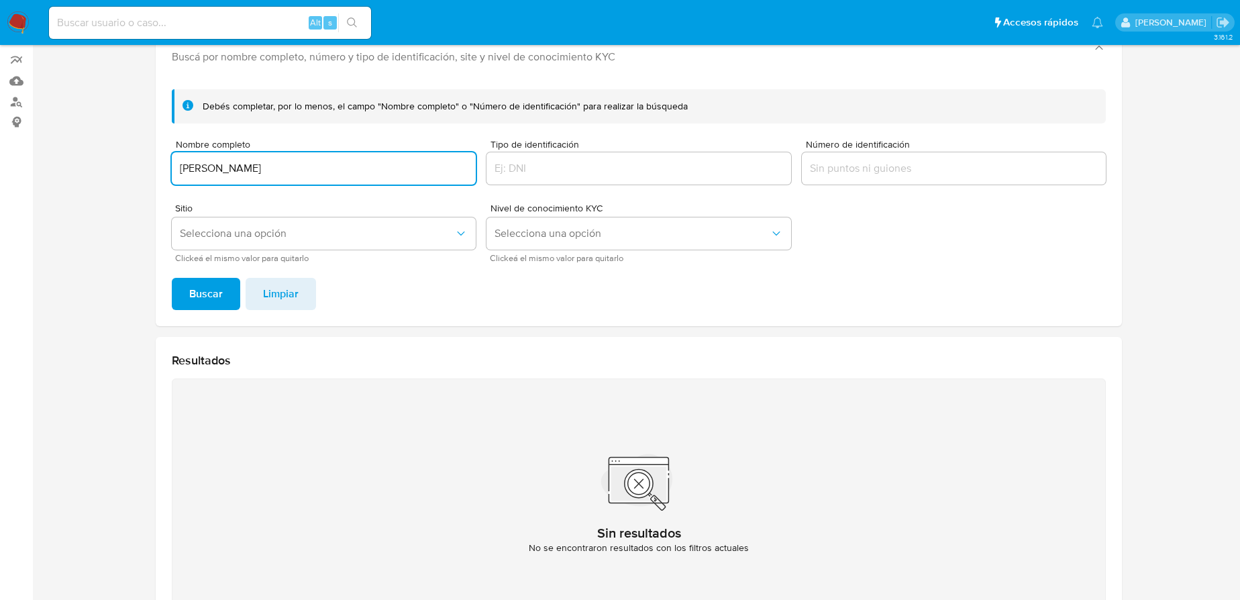
drag, startPoint x: 338, startPoint y: 166, endPoint x: 138, endPoint y: 178, distance: 201.0
click at [132, 168] on section at bounding box center [638, 290] width 1181 height 699
paste input "LMA [PERSON_NAME]"
type input "[PERSON_NAME] [PERSON_NAME]"
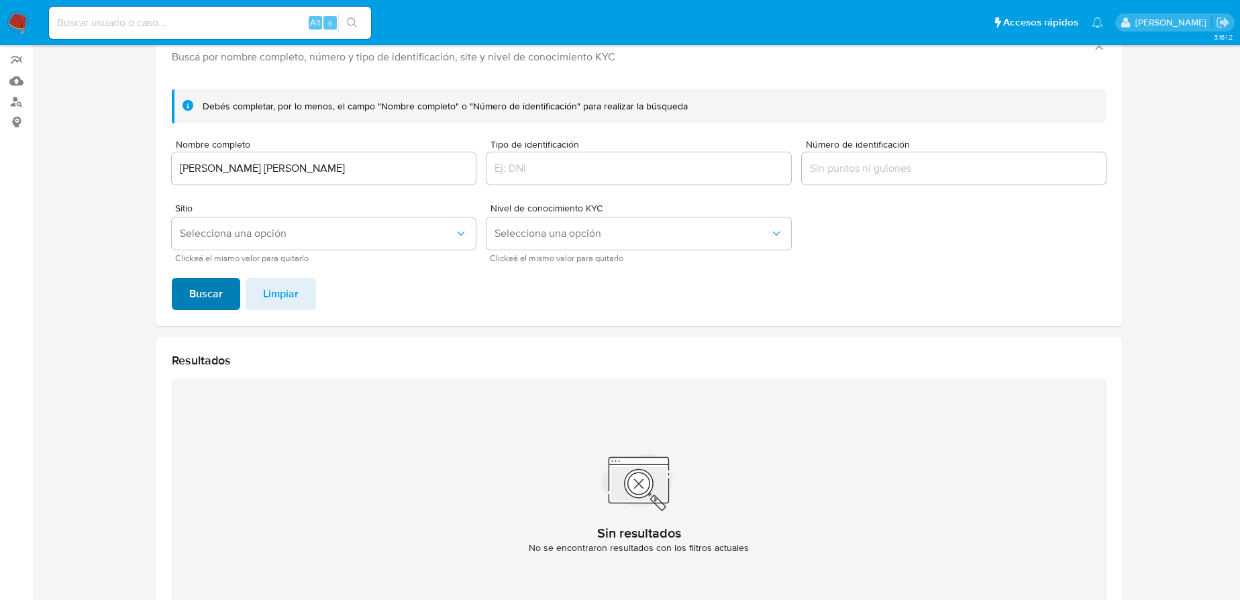
click at [187, 290] on button "Buscar" at bounding box center [206, 294] width 68 height 32
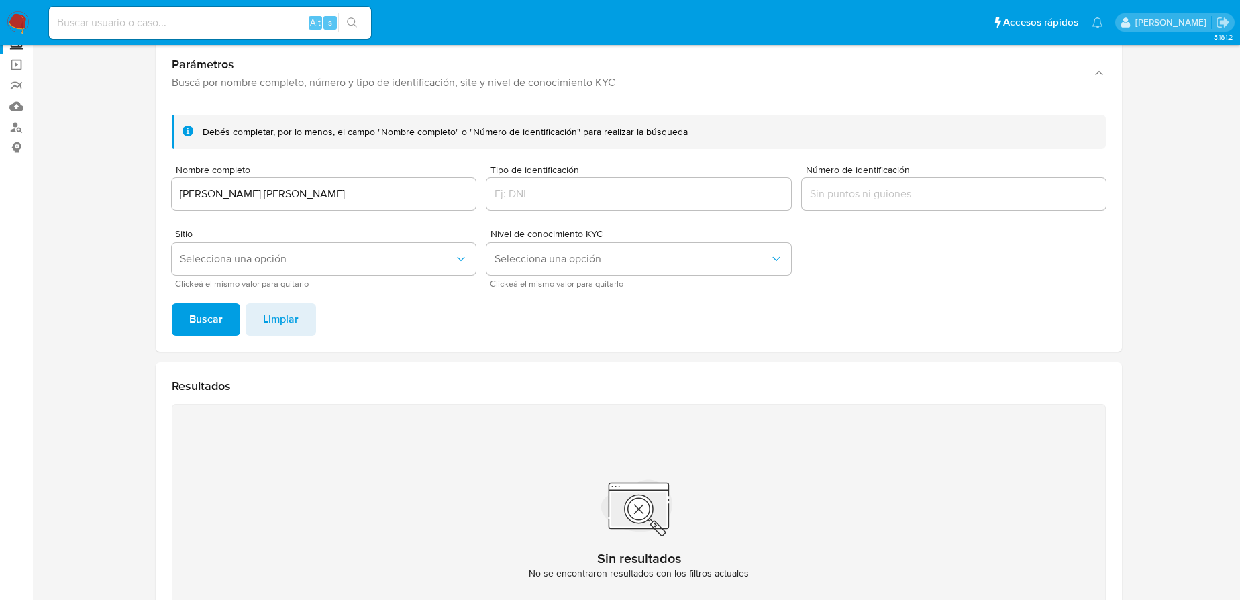
scroll to position [148, 0]
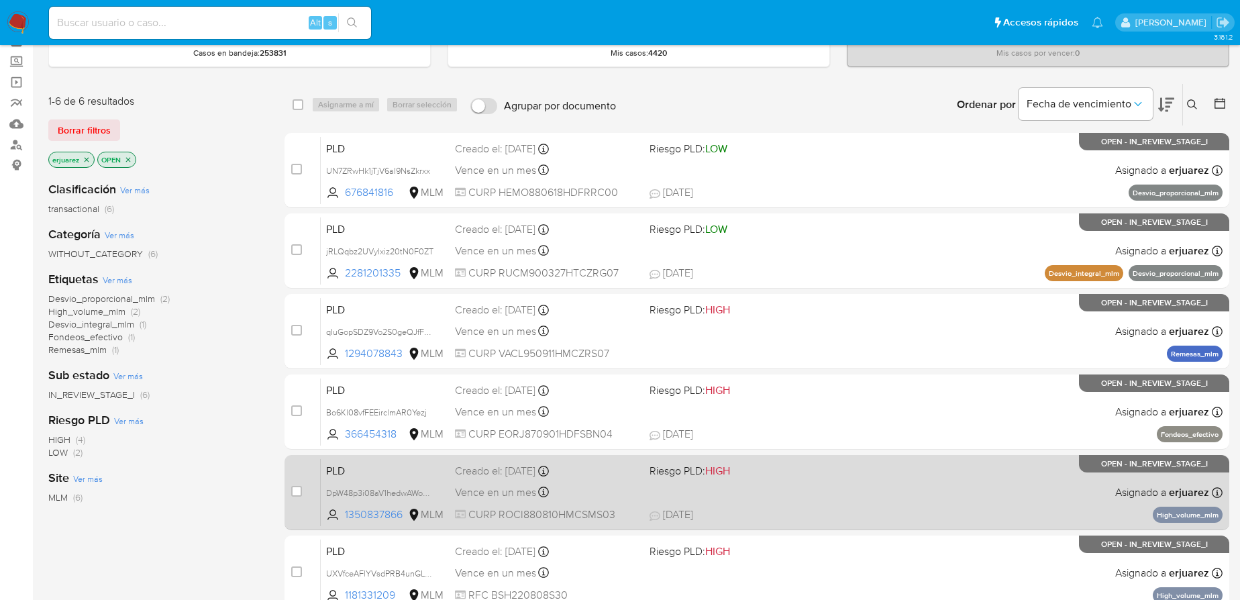
scroll to position [121, 0]
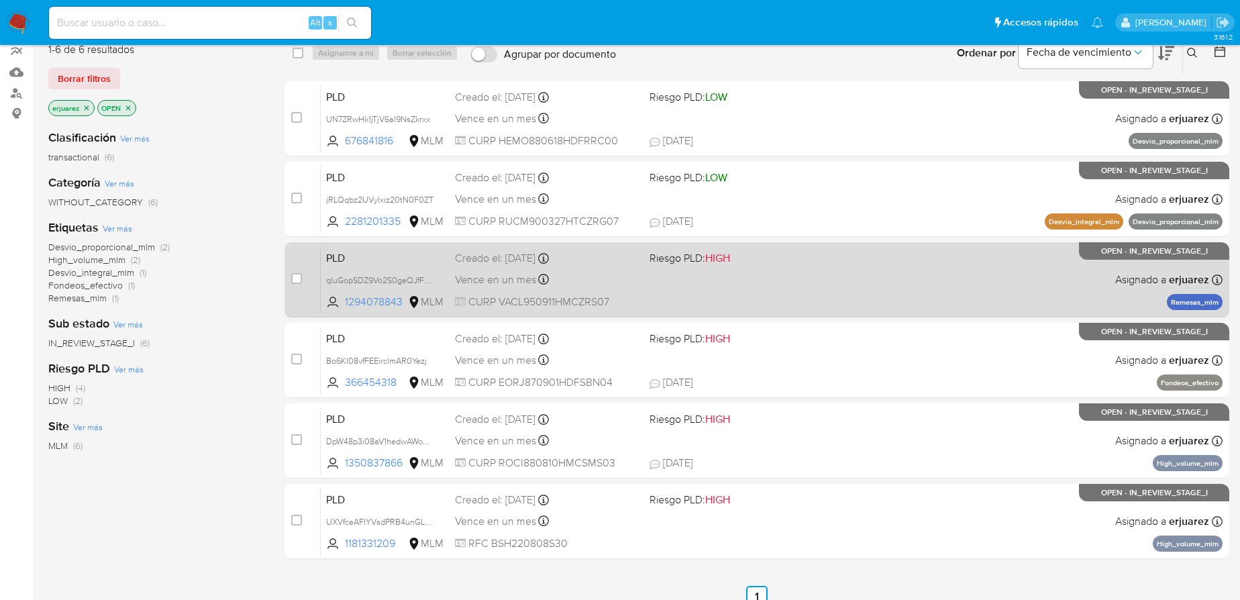
click at [991, 289] on div "PLD qIuGopSDZ9Vo2S0geQJfFRsf 1294078843 MLM Riesgo PLD: HIGH Creado el: [DATE] …" at bounding box center [772, 280] width 902 height 68
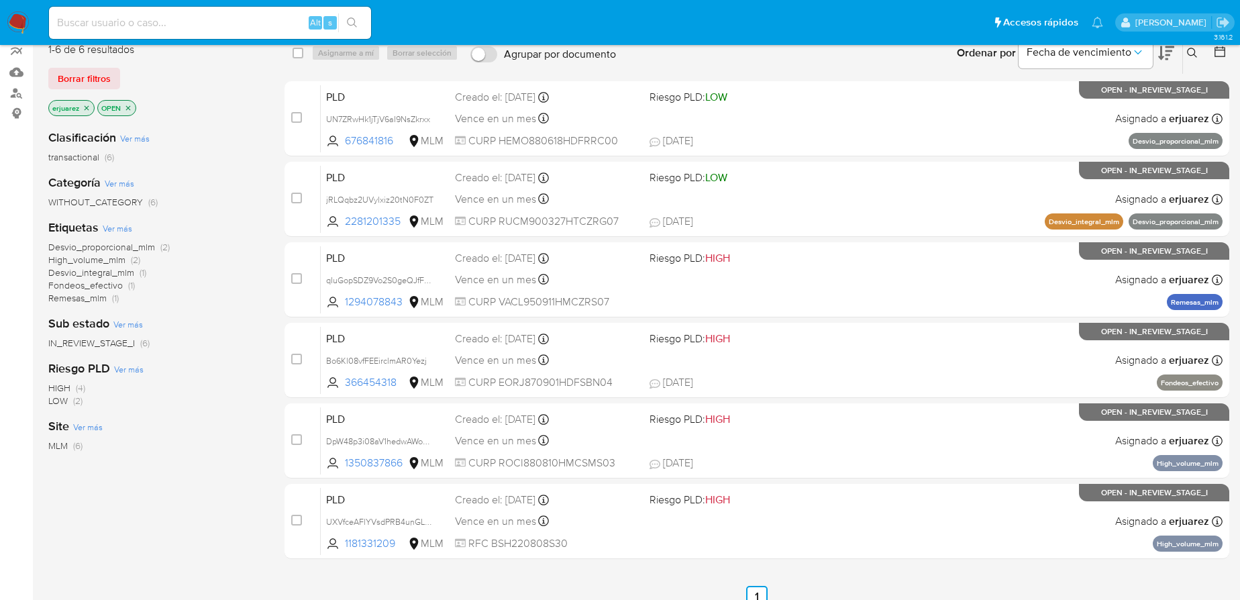
click at [18, 21] on img at bounding box center [18, 22] width 23 height 23
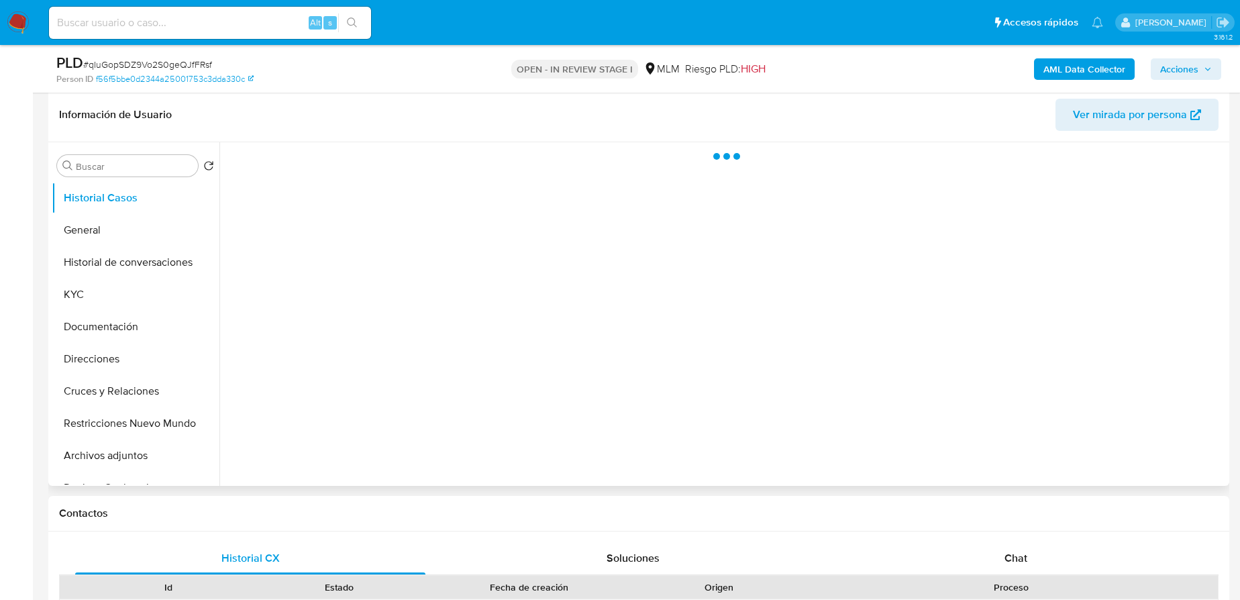
scroll to position [305, 0]
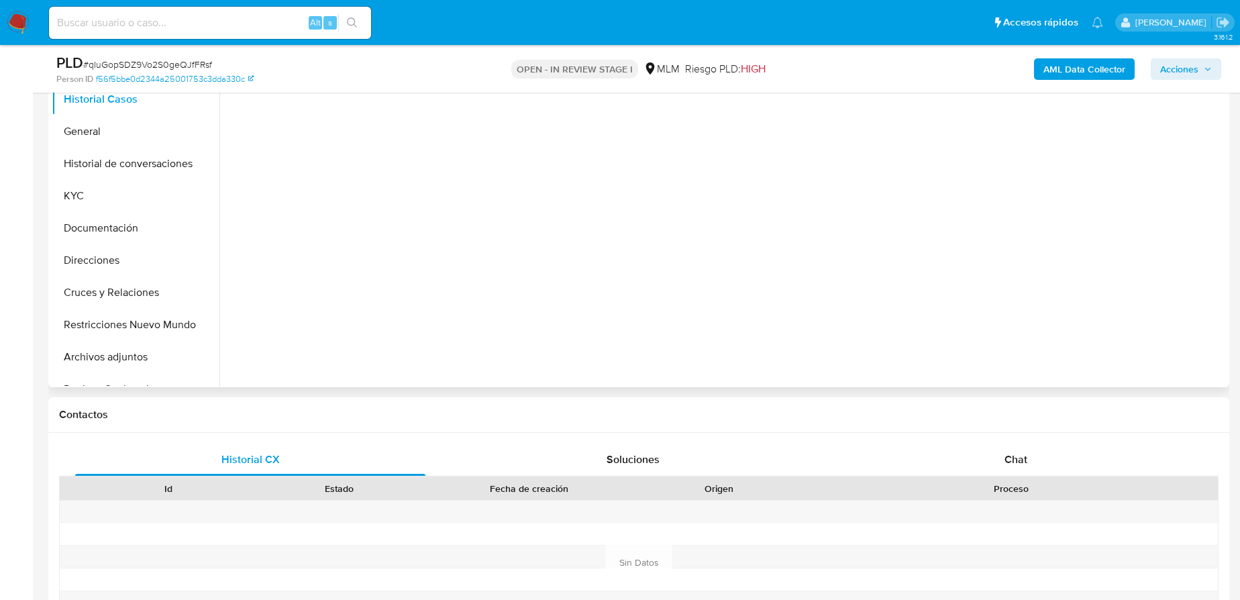
select select "10"
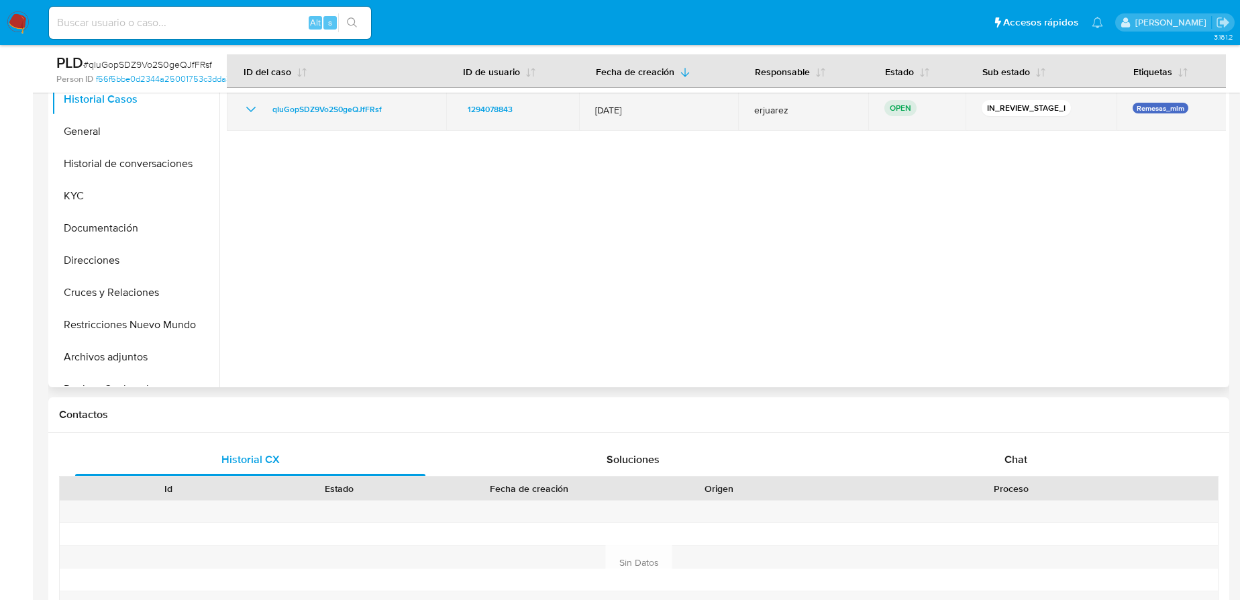
drag, startPoint x: 344, startPoint y: 105, endPoint x: 264, endPoint y: 107, distance: 79.9
click at [264, 107] on div "qIuGopSDZ9Vo2S0geQJfFRsf" at bounding box center [336, 109] width 187 height 16
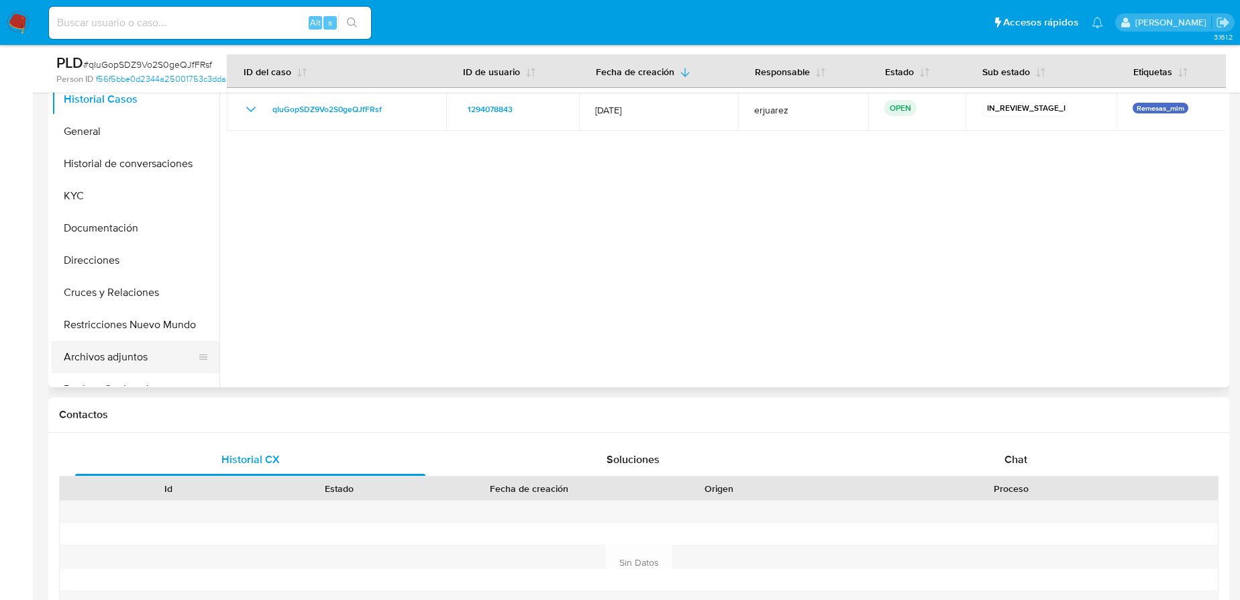
click at [105, 346] on button "Archivos adjuntos" at bounding box center [130, 357] width 157 height 32
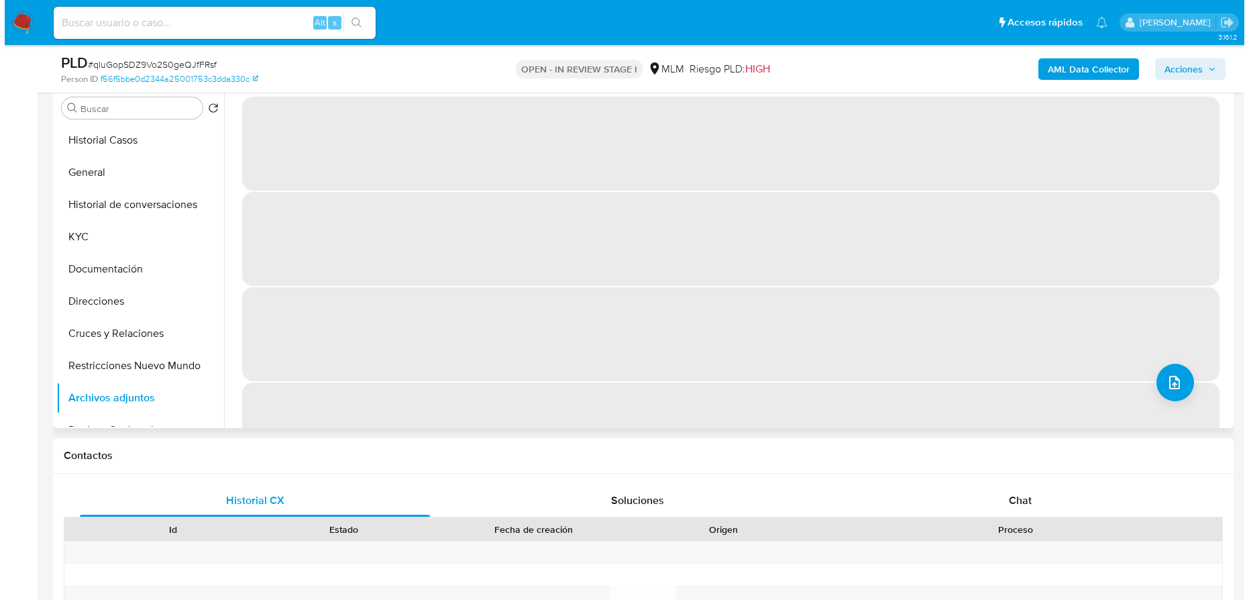
scroll to position [244, 0]
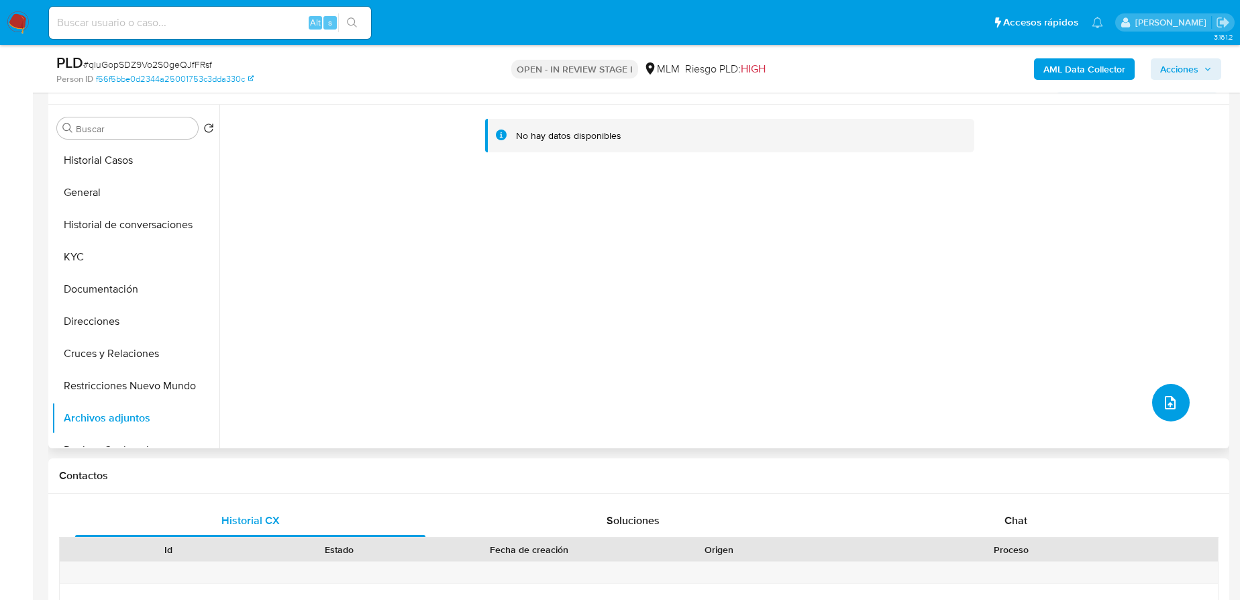
click at [1162, 396] on span "upload-file" at bounding box center [1170, 402] width 16 height 16
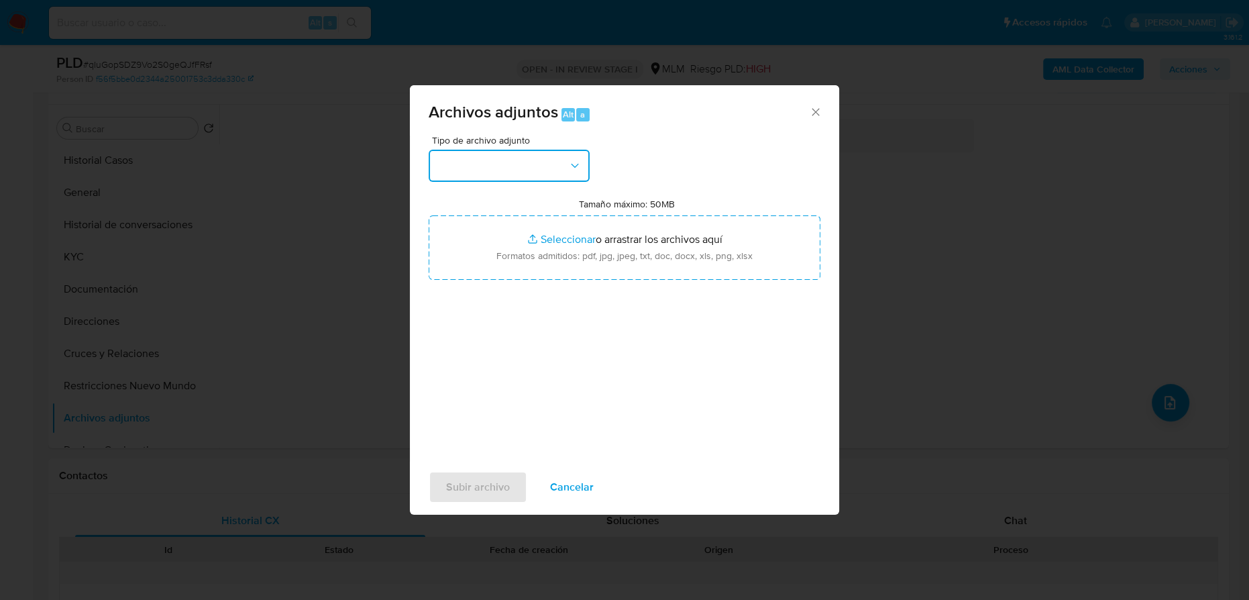
click at [497, 162] on button "button" at bounding box center [509, 166] width 161 height 32
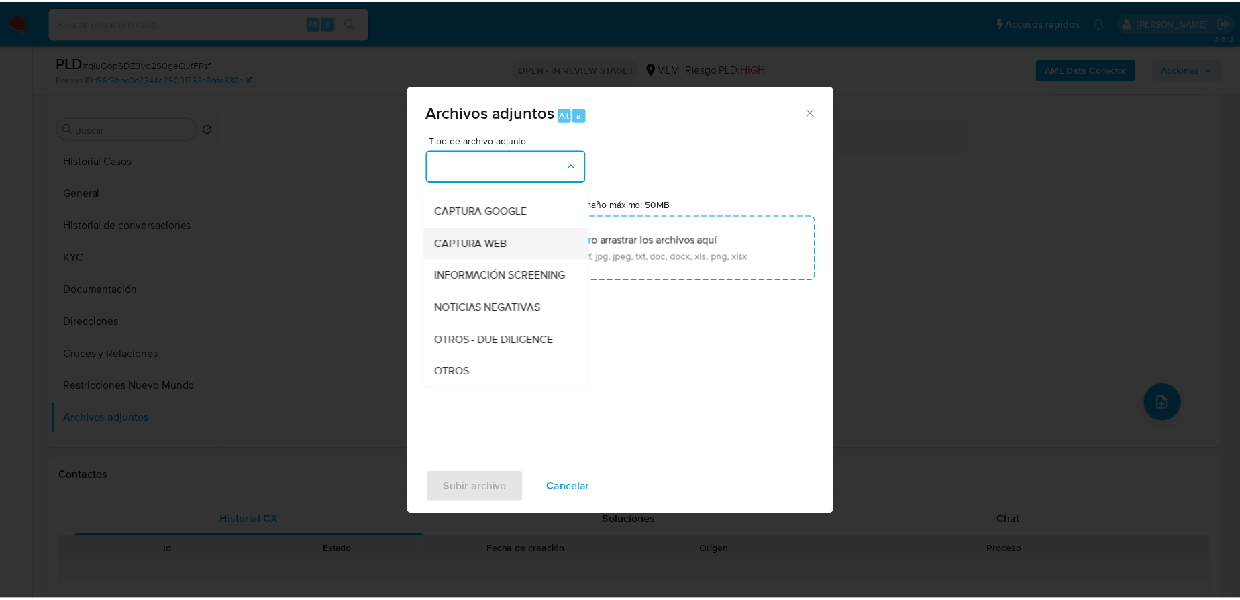
scroll to position [121, 0]
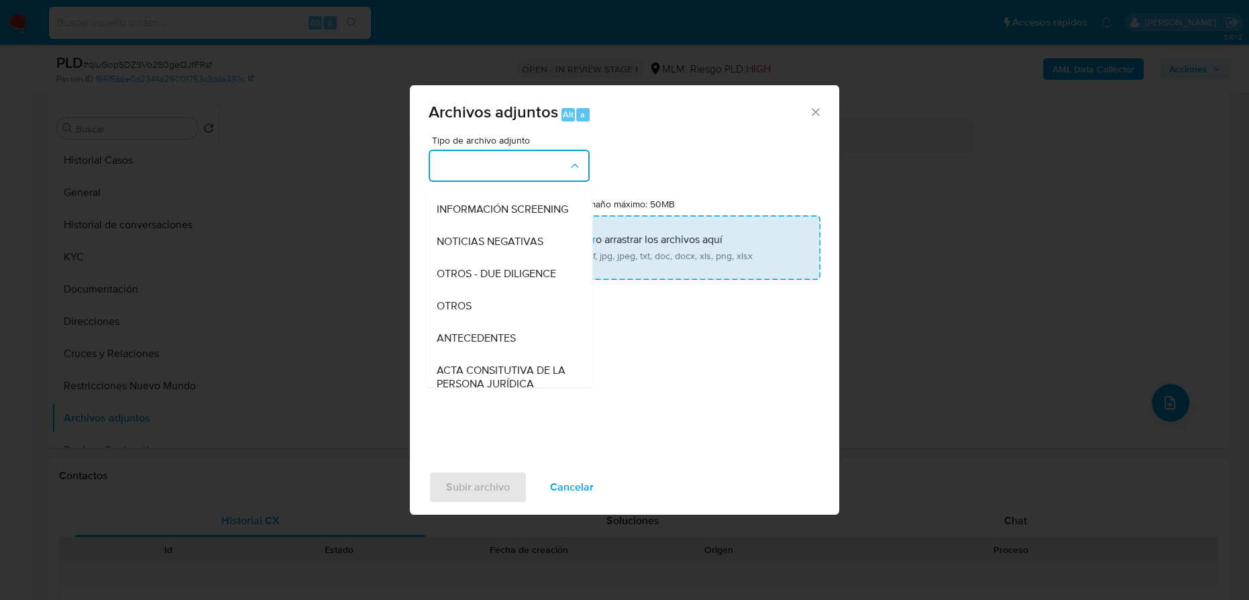
drag, startPoint x: 469, startPoint y: 313, endPoint x: 551, endPoint y: 245, distance: 106.7
click at [469, 313] on span "OTROS" at bounding box center [454, 305] width 35 height 13
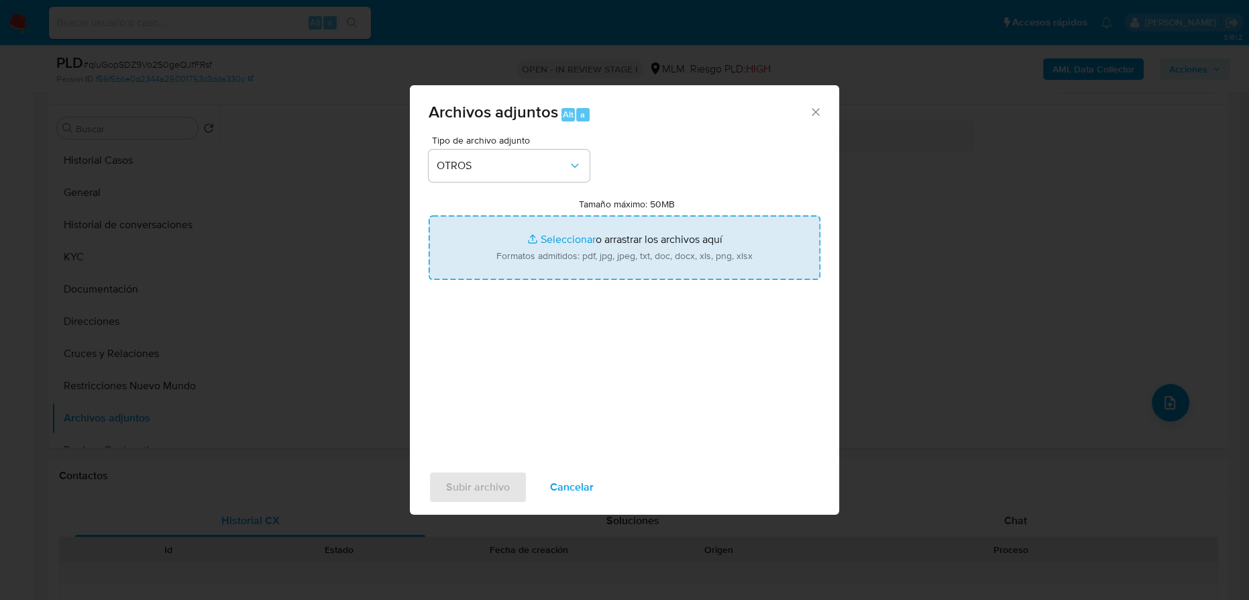
click at [551, 244] on input "Tamaño máximo: 50MB Seleccionar archivos" at bounding box center [625, 247] width 392 height 64
type input "C:\fakepath\1294078843_Luis Adrian Vazquez Cardenas_Sep25.pdf"
drag, startPoint x: 551, startPoint y: 244, endPoint x: 572, endPoint y: 238, distance: 22.3
click at [572, 238] on input "Tamaño máximo: 50MB Seleccionar archivos" at bounding box center [625, 247] width 392 height 64
type input "C:\fakepath\1294078843_Luis Adrian Vazquez Cardenas_Sep25.xlsx"
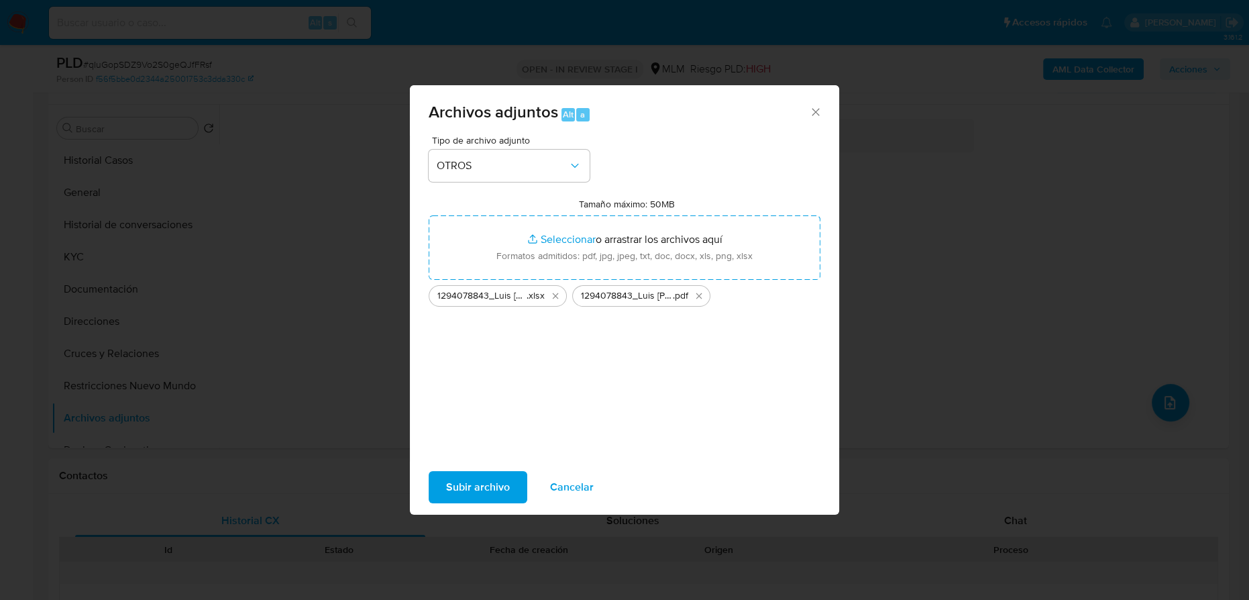
drag, startPoint x: 487, startPoint y: 484, endPoint x: 193, endPoint y: 477, distance: 293.9
click at [488, 486] on span "Subir archivo" at bounding box center [478, 487] width 64 height 30
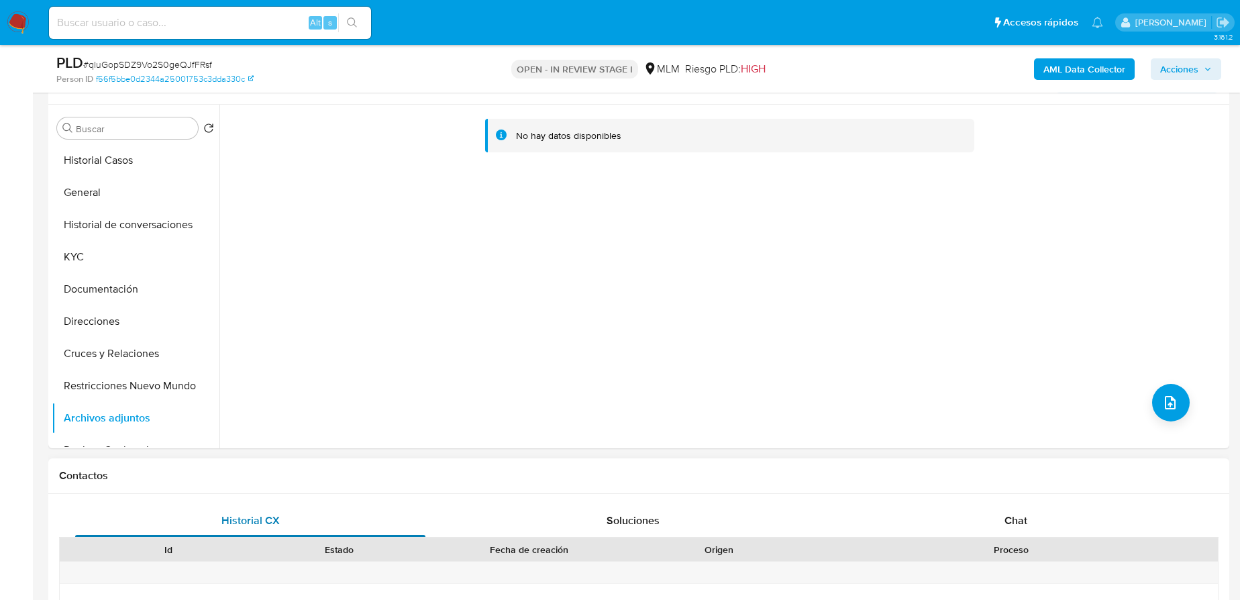
click at [136, 248] on button "KYC" at bounding box center [136, 257] width 168 height 32
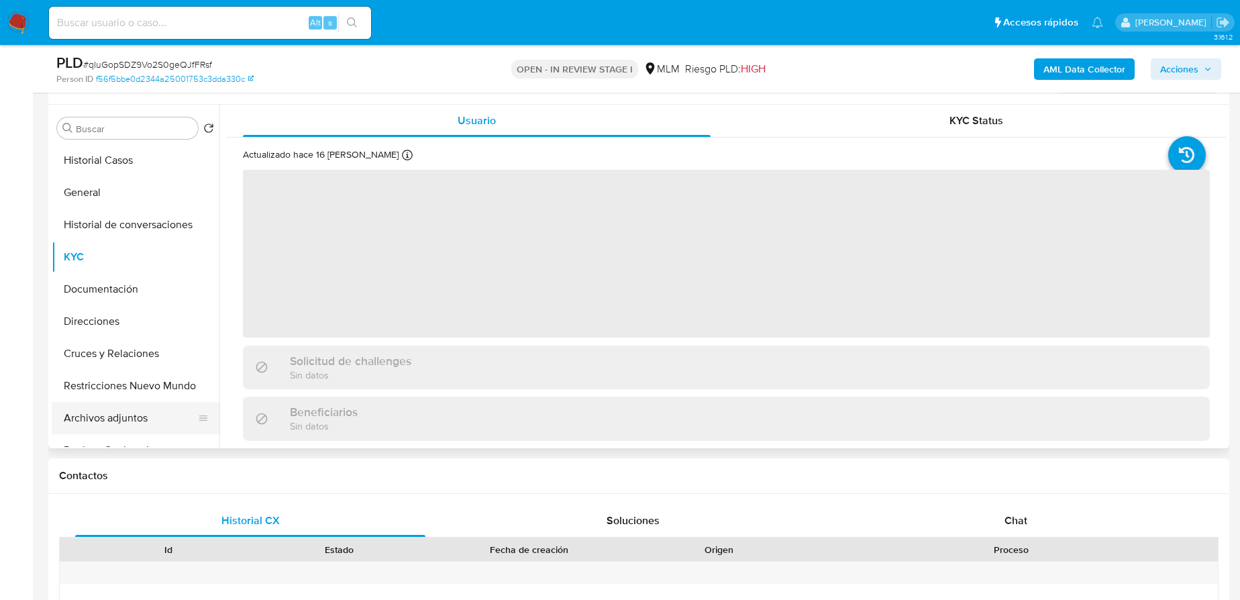
click at [111, 418] on button "Archivos adjuntos" at bounding box center [130, 418] width 157 height 32
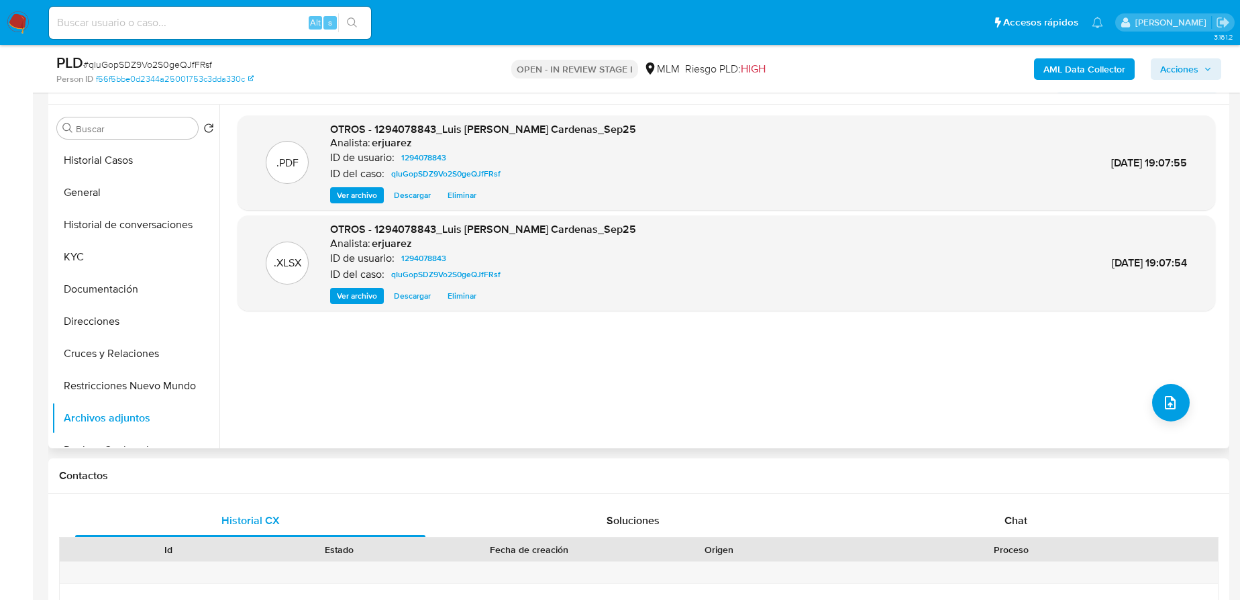
click at [345, 203] on div ".PDF OTROS - 1294078843_Luis Adrian Vazquez Cardenas_Sep25 Analista: erjuarez I…" at bounding box center [725, 162] width 977 height 95
click at [348, 196] on span "Ver archivo" at bounding box center [357, 194] width 40 height 13
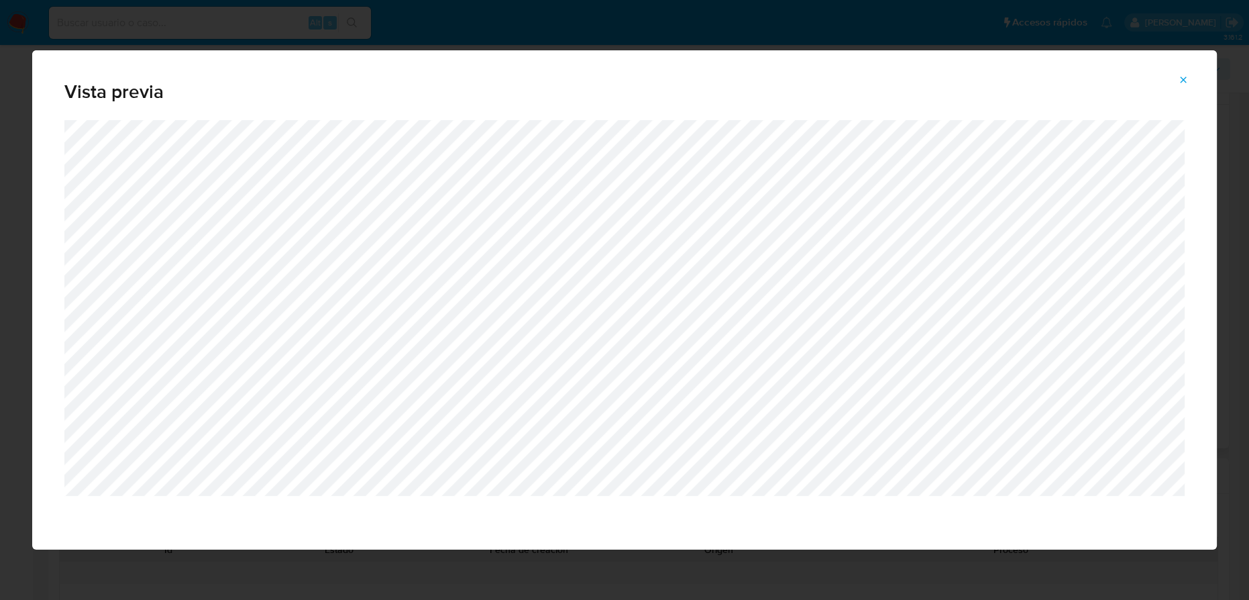
click at [1181, 80] on icon "Attachment preview" at bounding box center [1183, 79] width 11 height 11
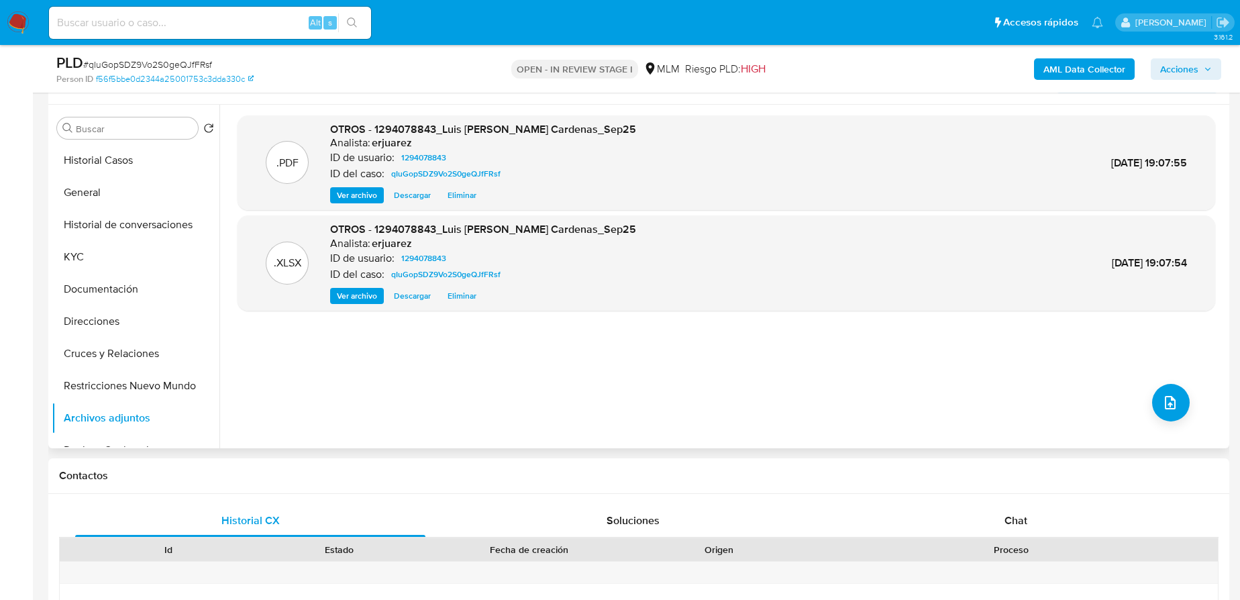
click at [1162, 62] on span "Acciones" at bounding box center [1179, 68] width 38 height 21
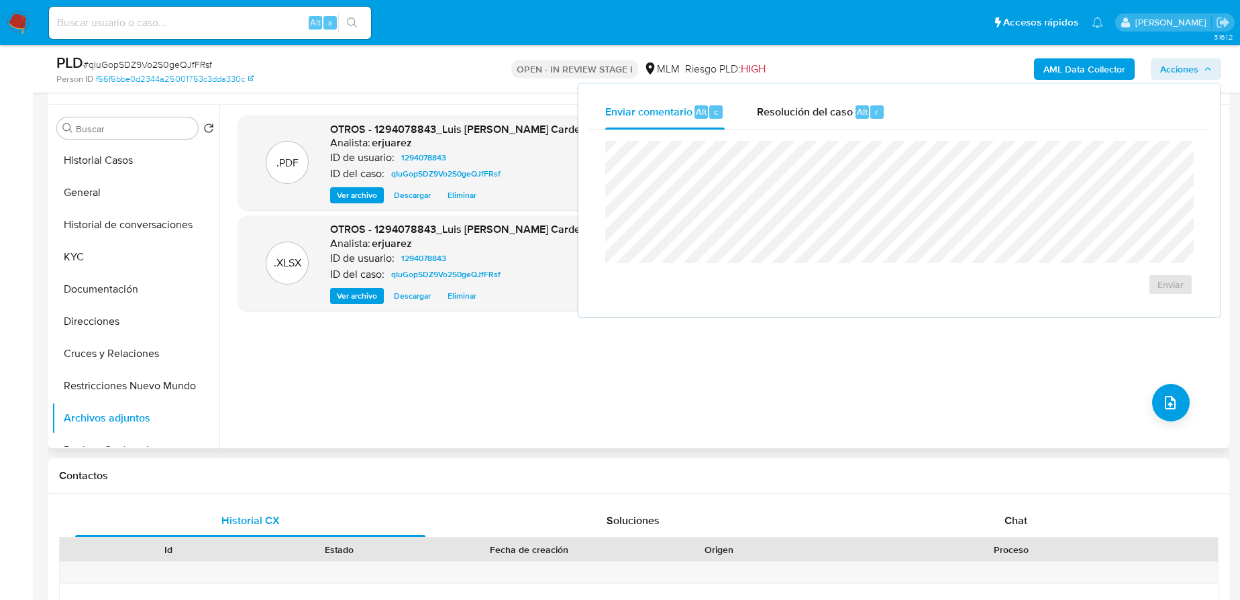
drag, startPoint x: 839, startPoint y: 119, endPoint x: 815, endPoint y: 135, distance: 28.5
click at [838, 119] on div "Resolución del caso Alt r" at bounding box center [821, 112] width 128 height 35
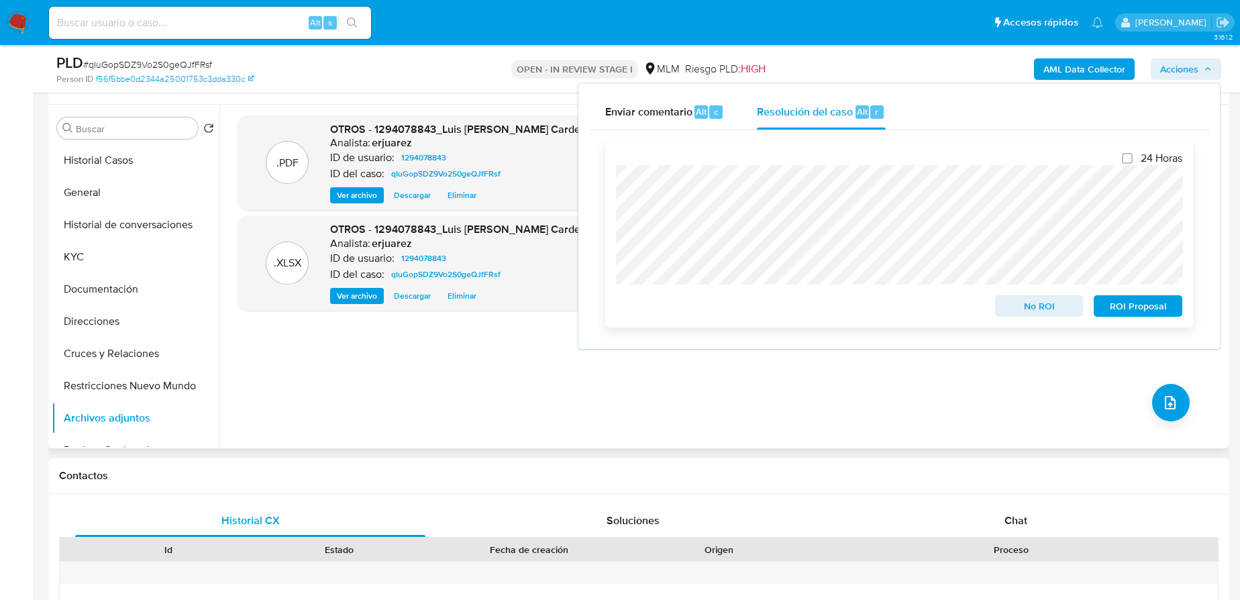
click at [615, 187] on div "24 Horas No ROI ROI Proposal" at bounding box center [899, 234] width 588 height 186
click at [1045, 313] on span "No ROI" at bounding box center [1039, 305] width 70 height 19
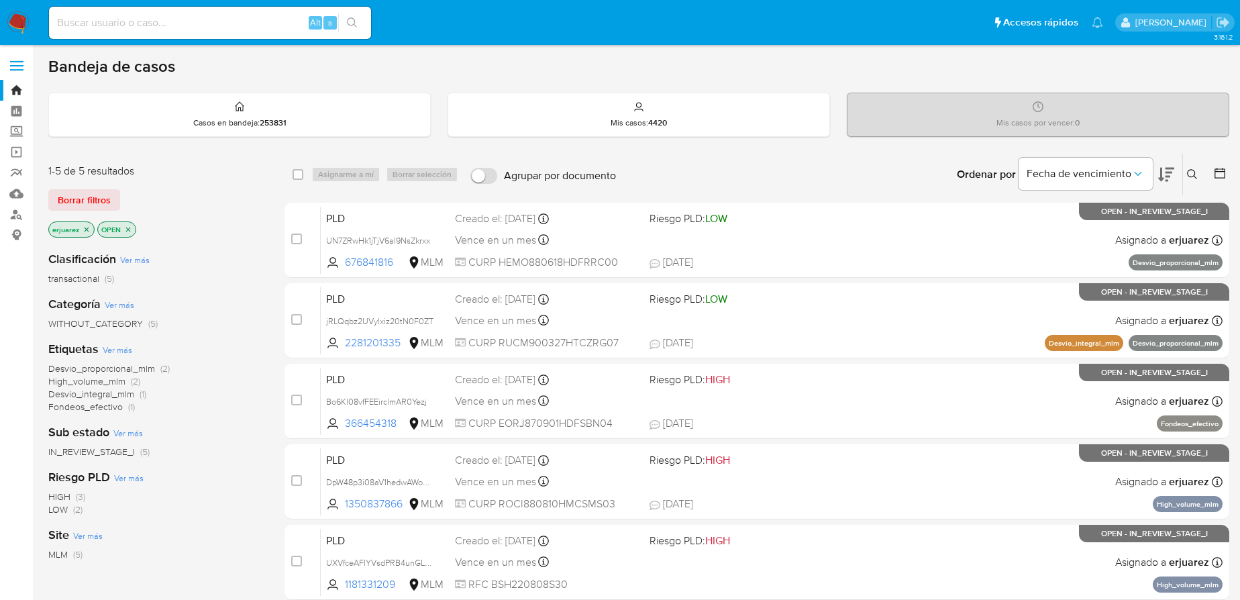
click at [84, 229] on icon "close-filter" at bounding box center [87, 229] width 8 height 8
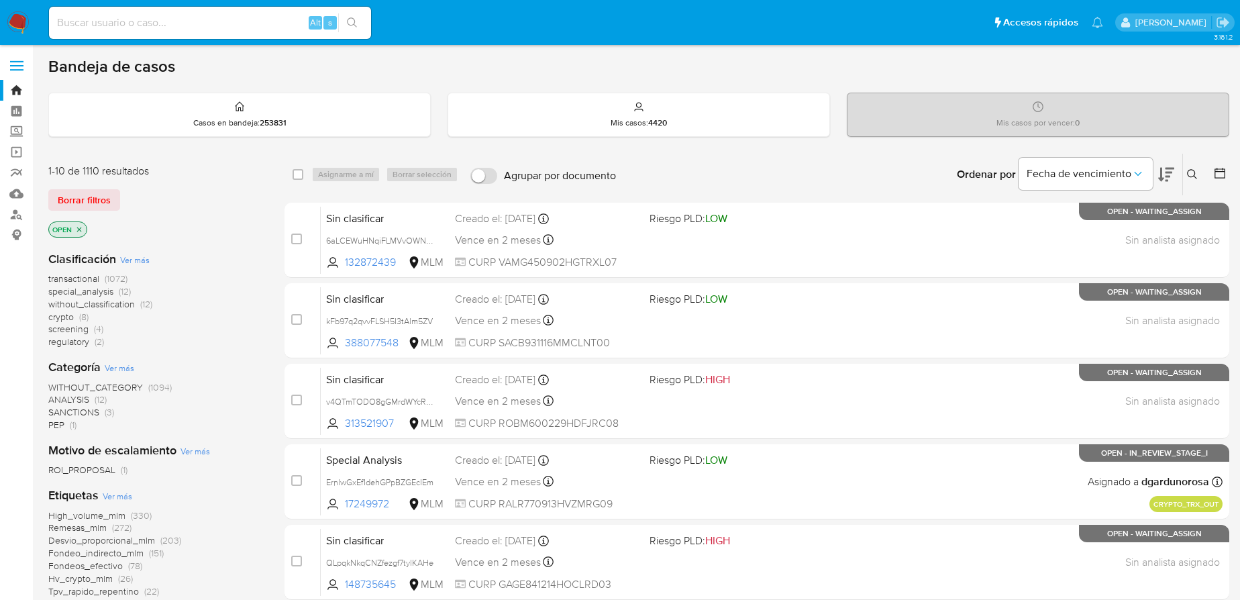
drag, startPoint x: 1188, startPoint y: 168, endPoint x: 1151, endPoint y: 187, distance: 41.7
click at [1189, 169] on icon at bounding box center [1192, 174] width 11 height 11
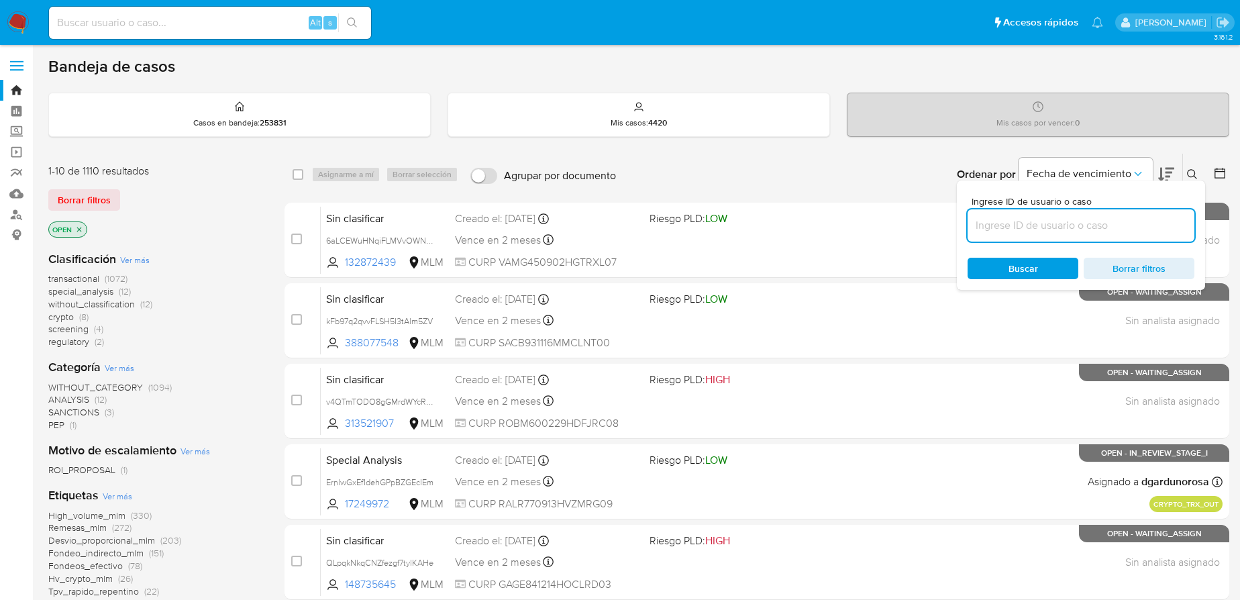
click at [1016, 227] on input at bounding box center [1080, 225] width 227 height 17
type input "1652609884"
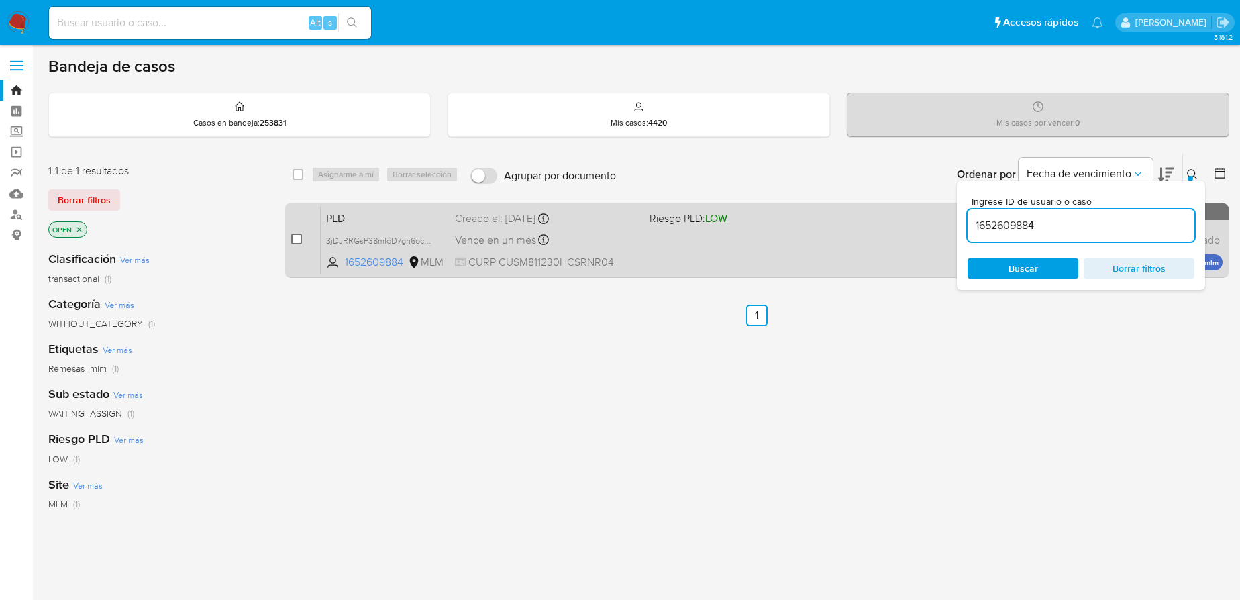
drag, startPoint x: 296, startPoint y: 239, endPoint x: 329, endPoint y: 171, distance: 75.9
click at [295, 239] on input "checkbox" at bounding box center [296, 238] width 11 height 11
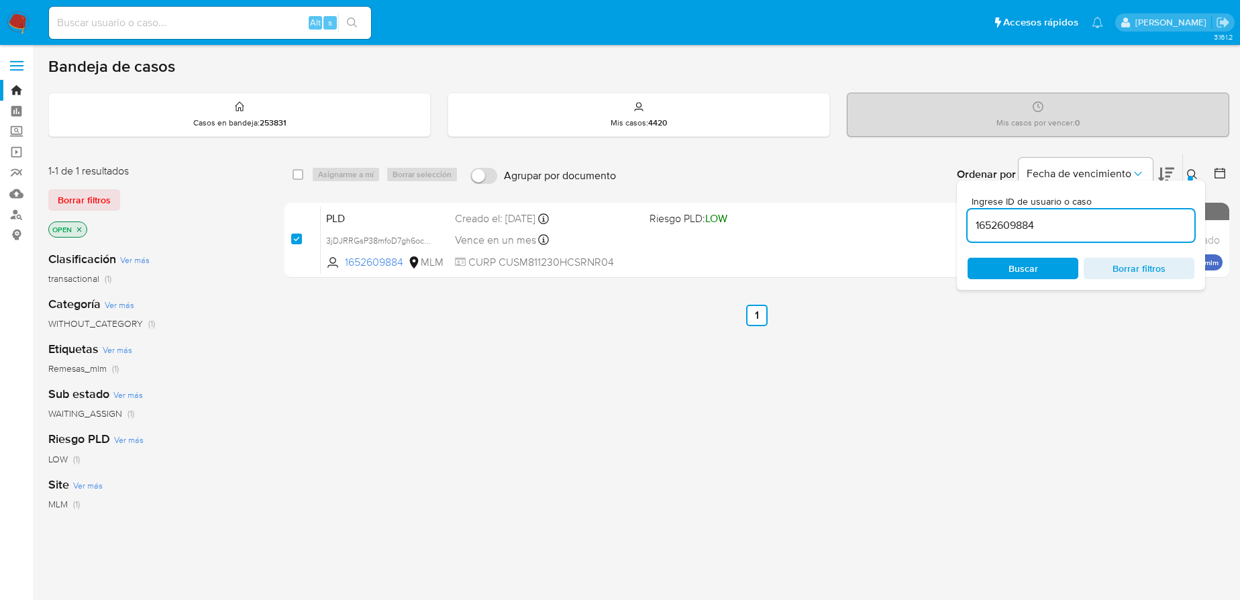
checkbox input "true"
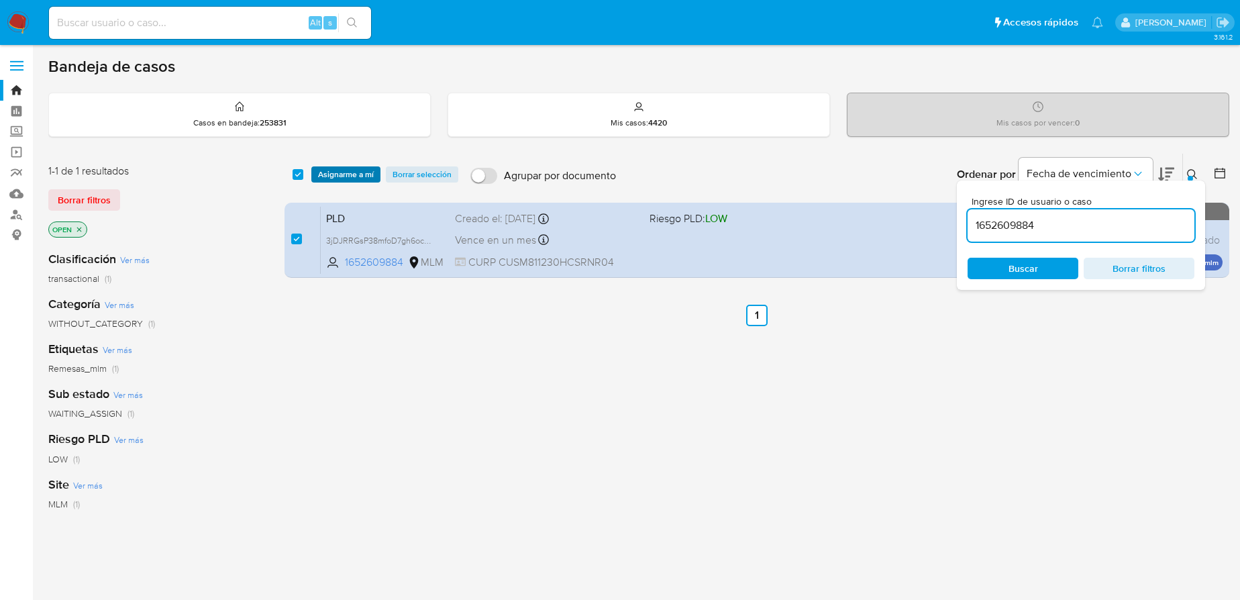
click at [329, 171] on span "Asignarme a mí" at bounding box center [346, 174] width 56 height 13
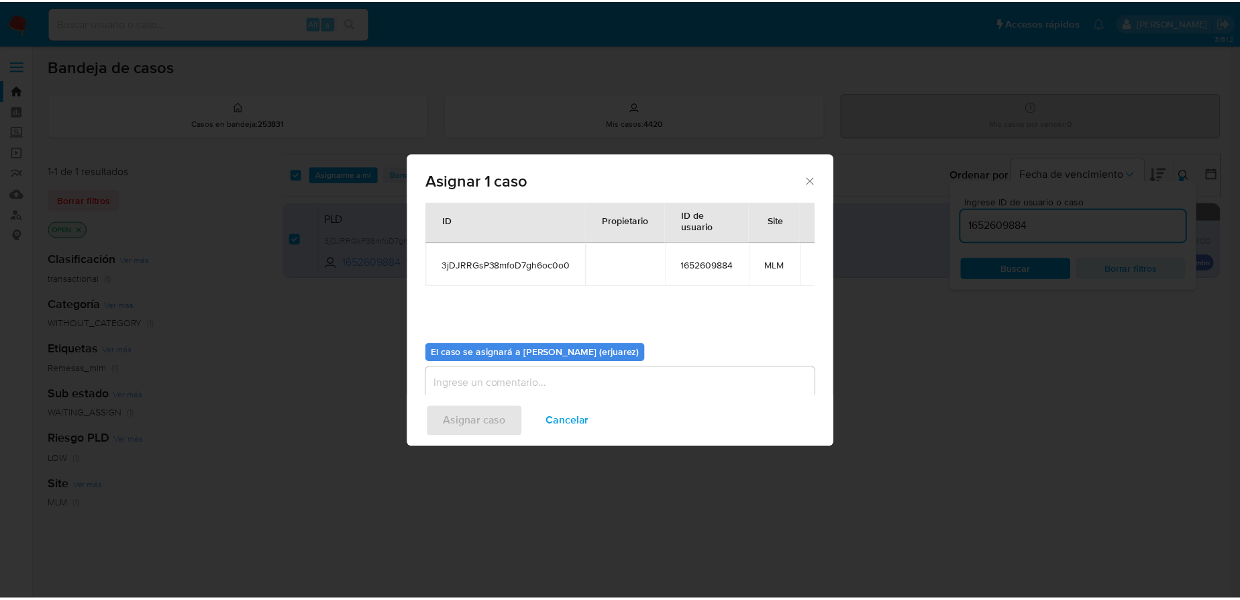
scroll to position [60, 0]
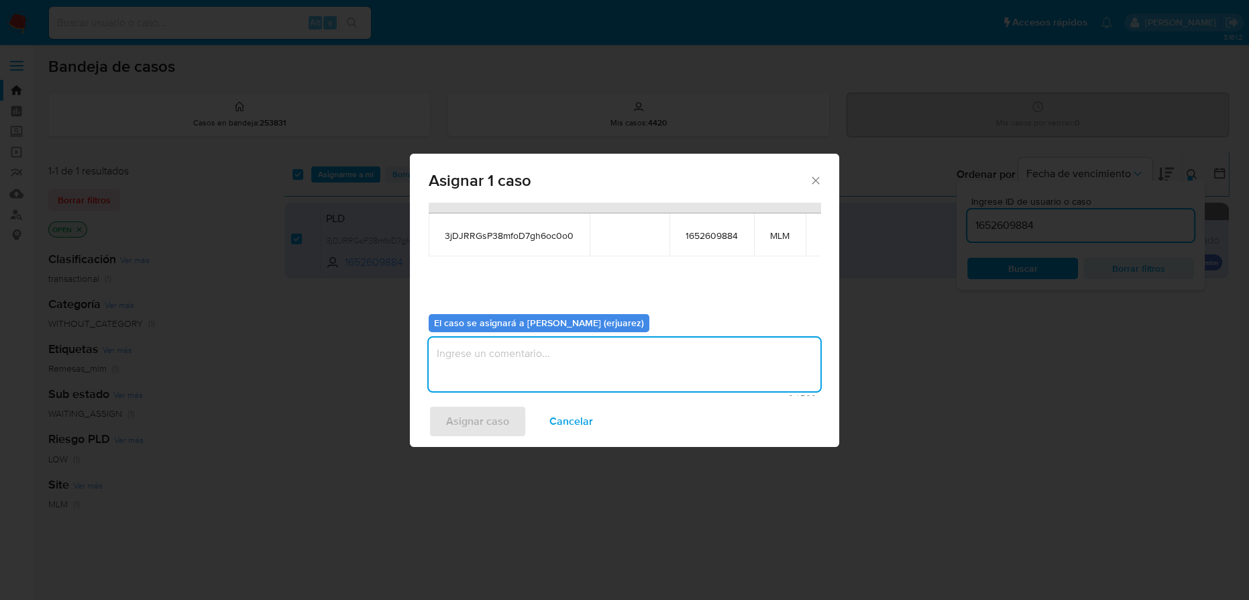
click at [467, 377] on textarea "assign-modal" at bounding box center [625, 364] width 392 height 54
type textarea "EPJU"
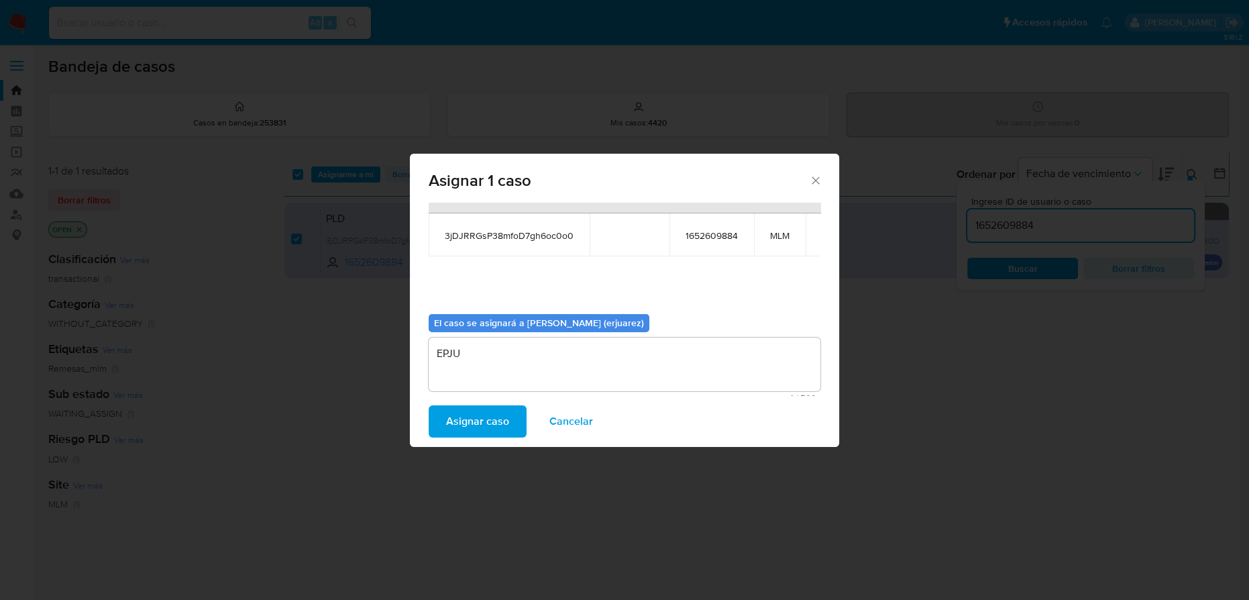
click at [467, 420] on span "Asignar caso" at bounding box center [477, 422] width 63 height 30
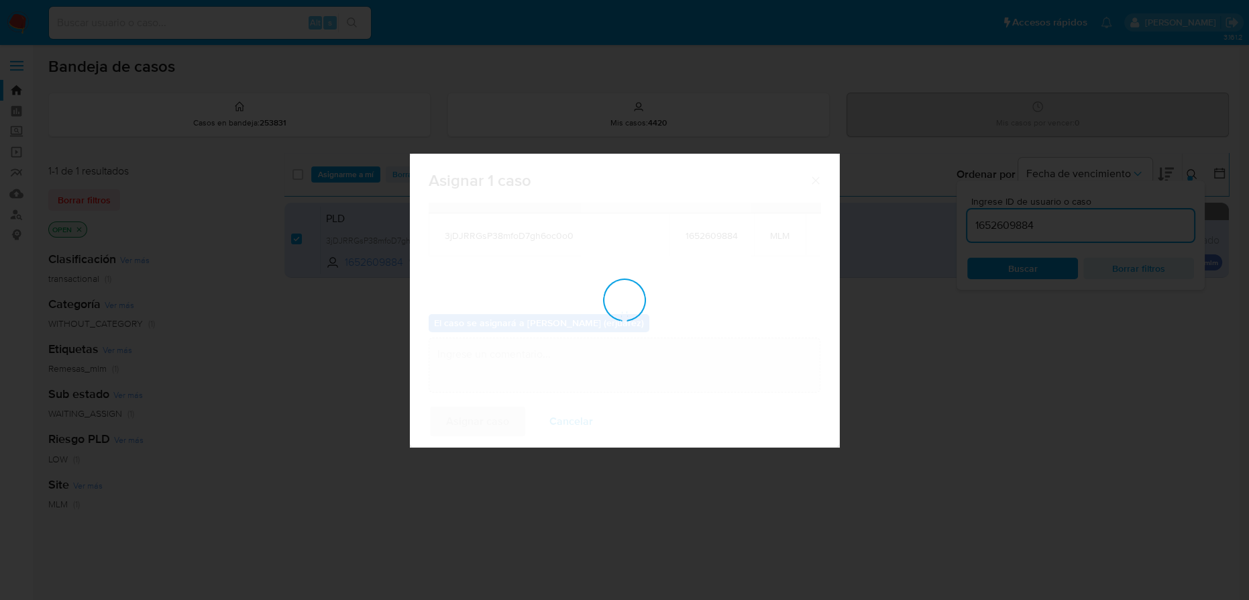
checkbox input "false"
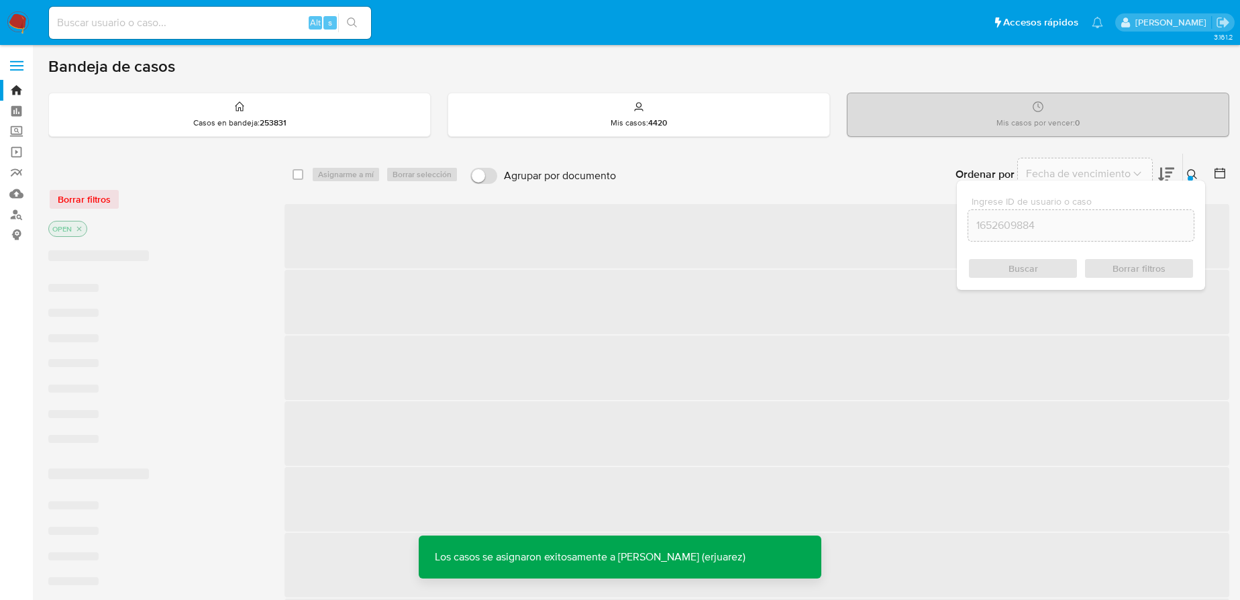
click at [392, 407] on span "‌" at bounding box center [756, 433] width 944 height 64
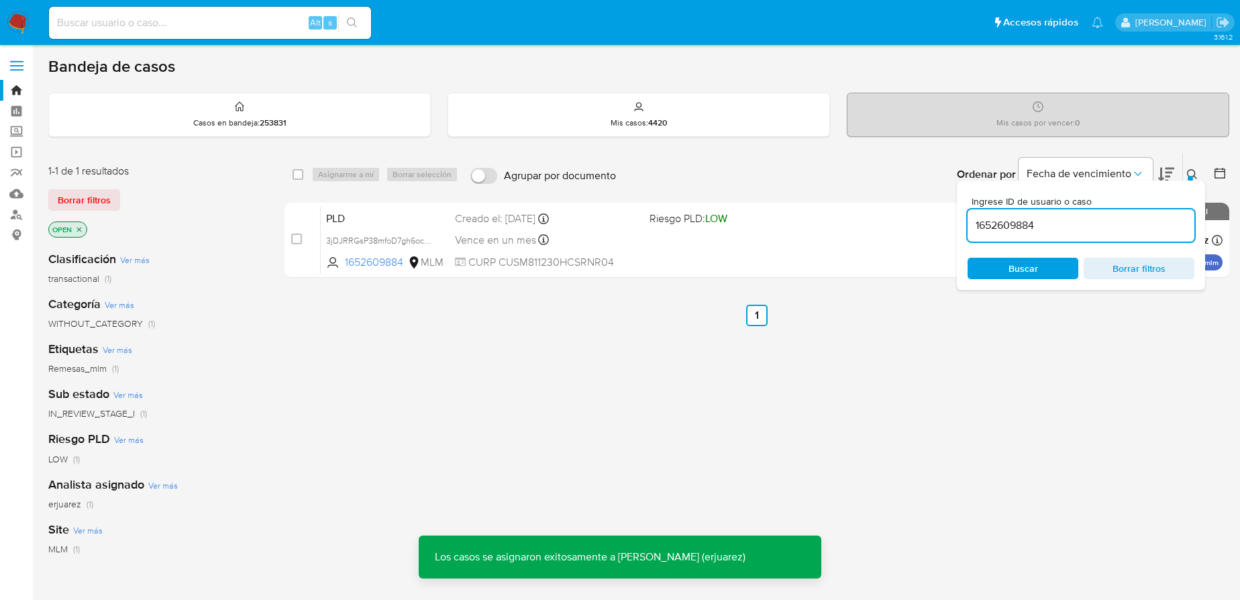
drag, startPoint x: 375, startPoint y: 241, endPoint x: 177, endPoint y: 278, distance: 201.4
click at [370, 241] on span "3jDJRRGsP38mfoD7gh6oc0o0" at bounding box center [382, 239] width 113 height 15
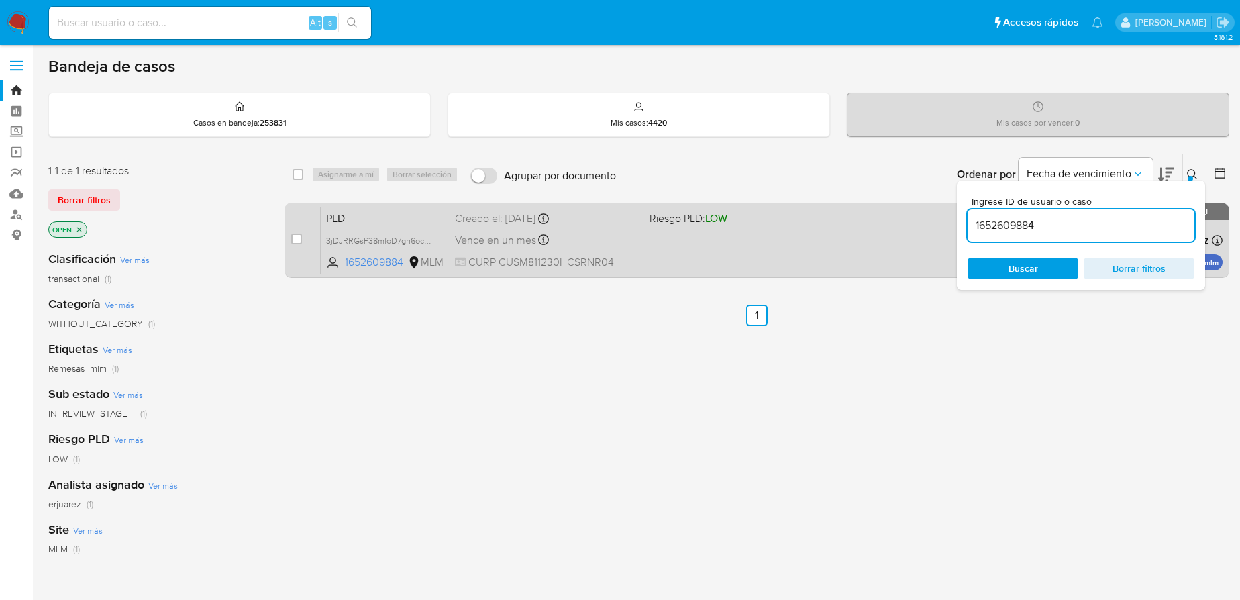
click at [561, 250] on div "PLD 3jDJRRGsP38mfoD7gh6oc0o0 1652609884 MLM Riesgo PLD: LOW Creado el: [DATE] C…" at bounding box center [772, 240] width 902 height 68
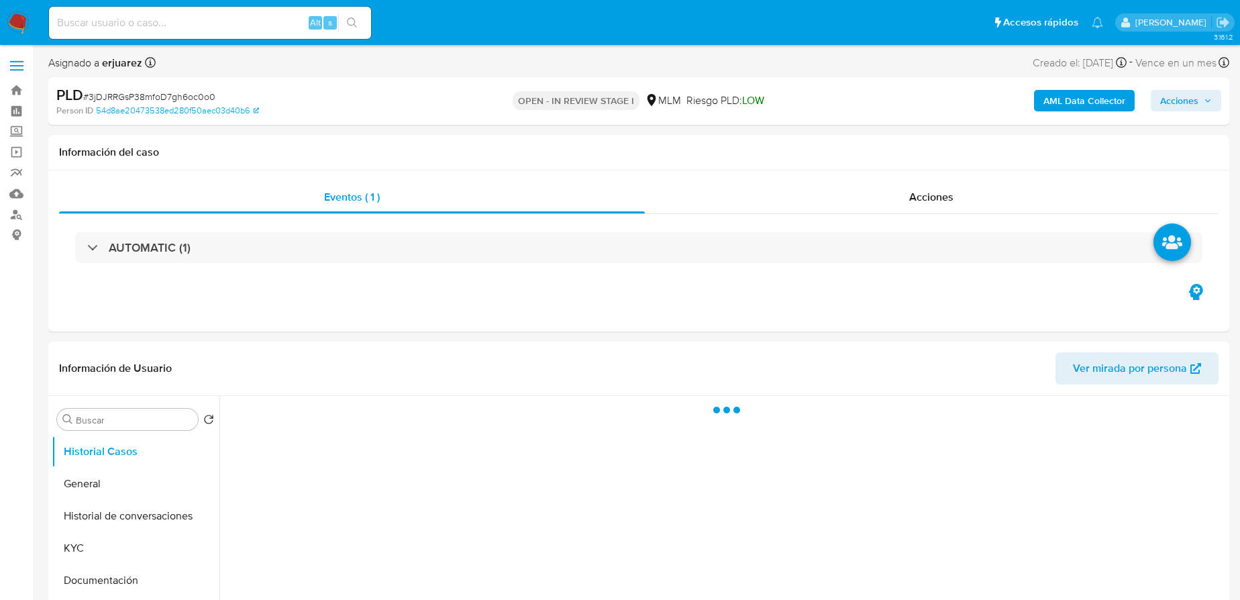
select select "10"
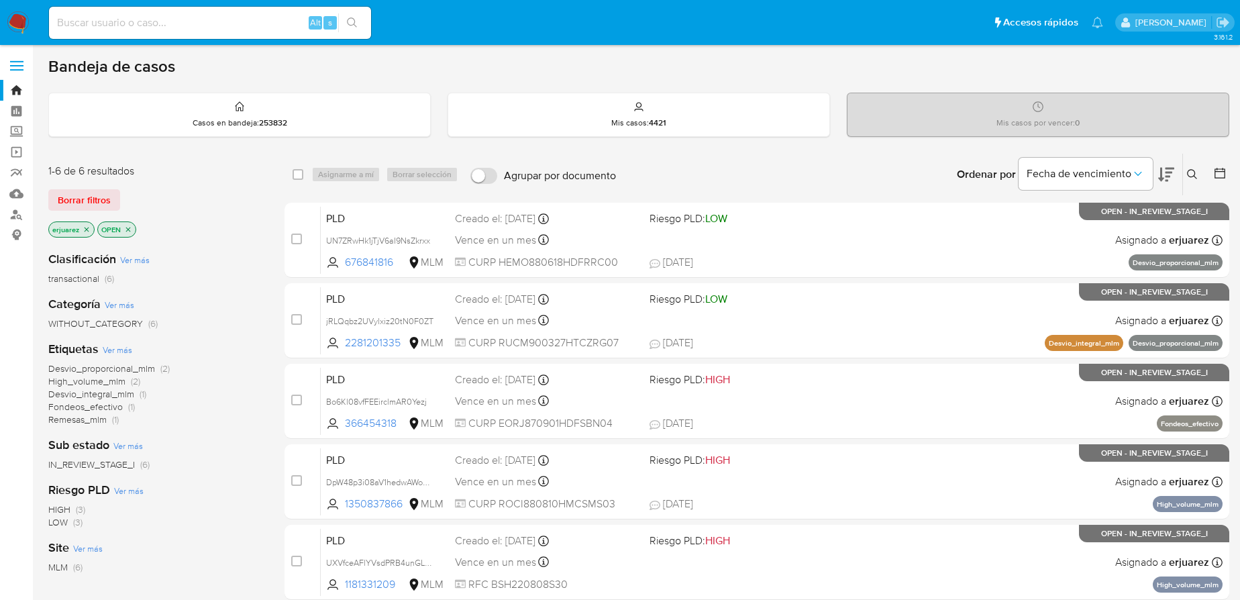
drag, startPoint x: 86, startPoint y: 227, endPoint x: 123, endPoint y: 237, distance: 38.4
click at [87, 228] on icon "close-filter" at bounding box center [87, 229] width 8 height 8
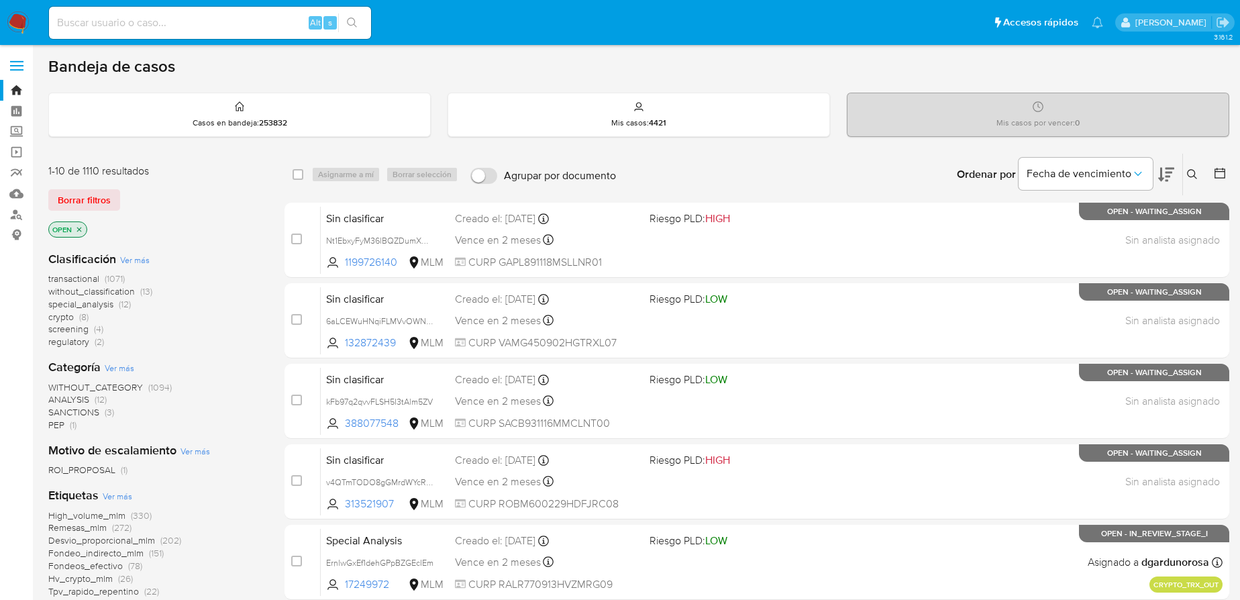
click at [1187, 174] on icon at bounding box center [1192, 174] width 11 height 11
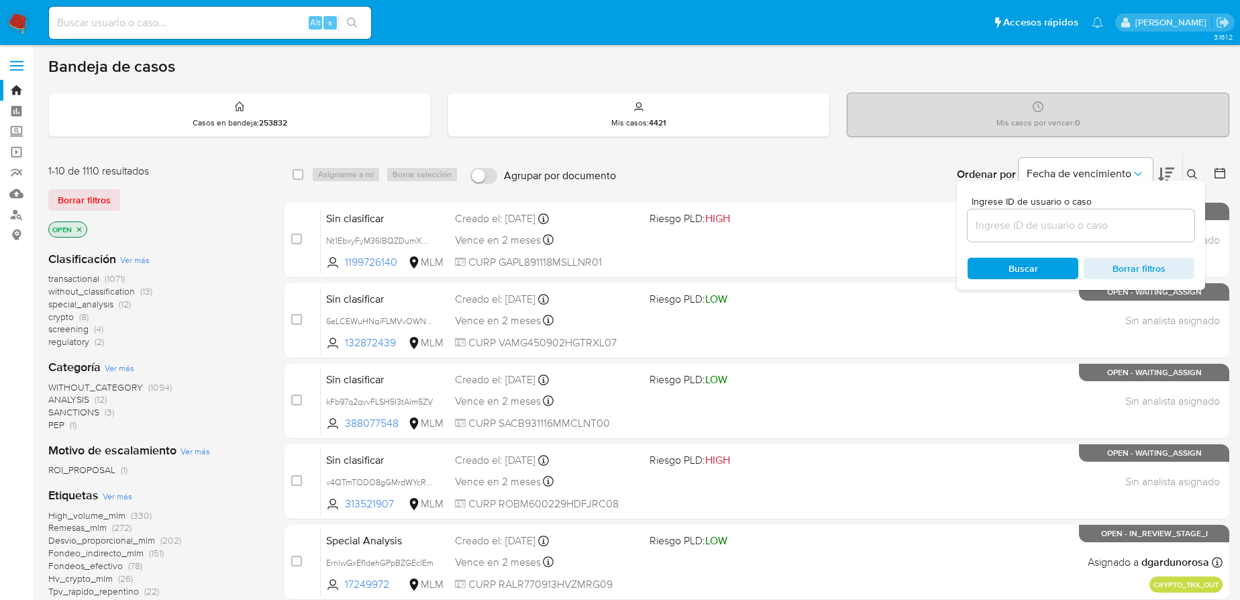
click at [1084, 226] on input at bounding box center [1080, 225] width 227 height 17
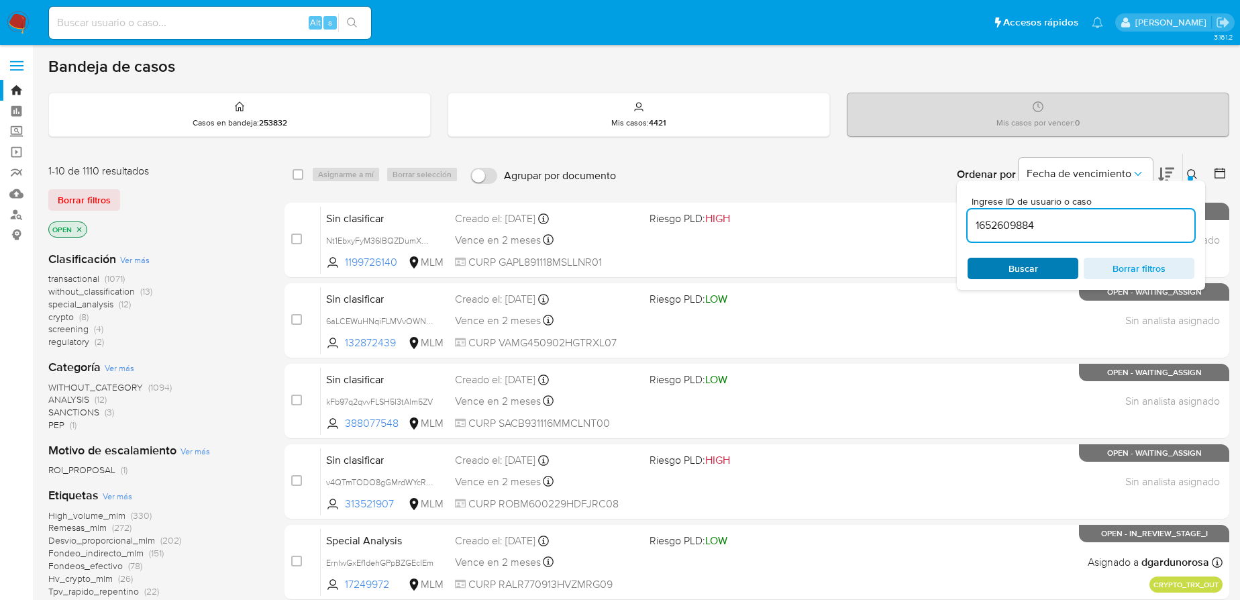
type input "1652609884"
click at [1007, 266] on span "Buscar" at bounding box center [1023, 268] width 92 height 19
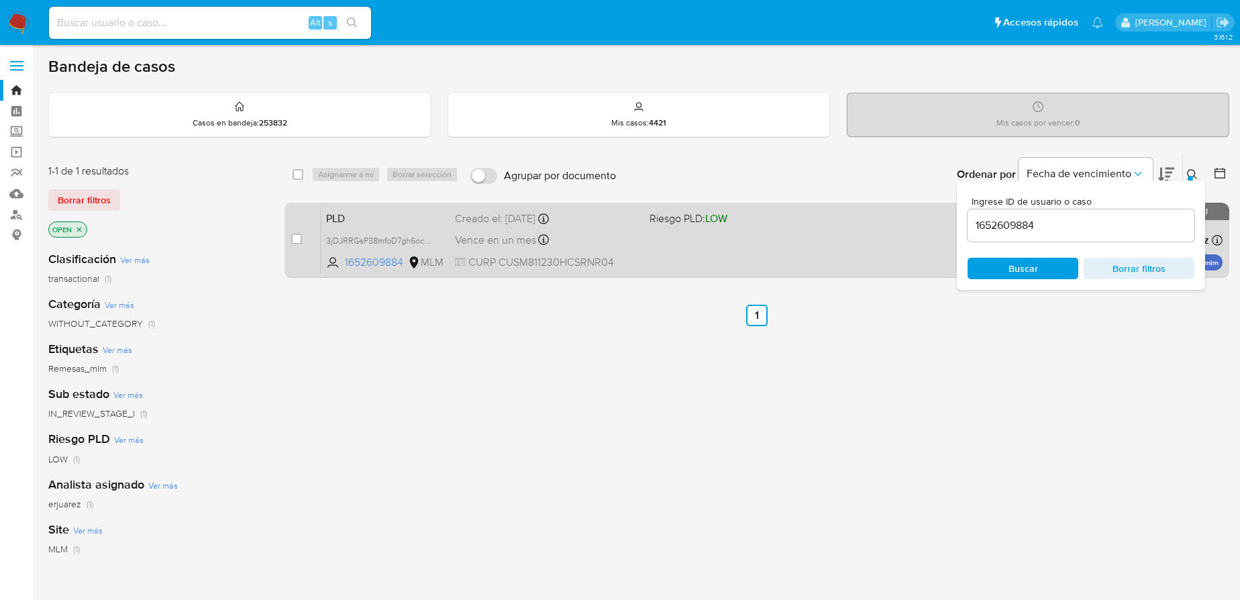
click at [828, 252] on div "PLD 3jDJRRGsP38mfoD7gh6oc0o0 1652609884 MLM Riesgo PLD: LOW Creado el: [DATE] C…" at bounding box center [772, 240] width 902 height 68
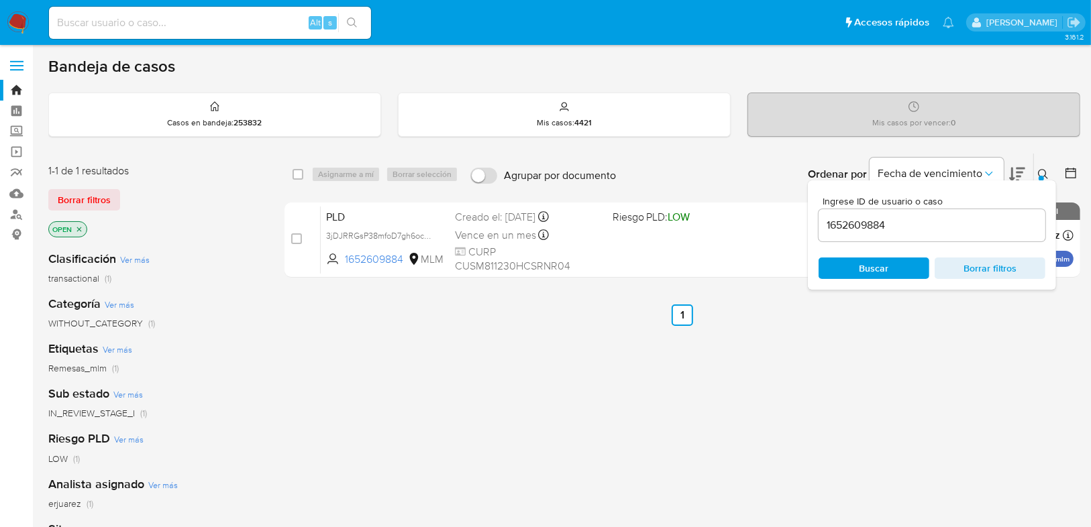
drag, startPoint x: 15, startPoint y: 131, endPoint x: 30, endPoint y: 150, distance: 23.5
click at [15, 131] on label "Screening" at bounding box center [80, 131] width 160 height 21
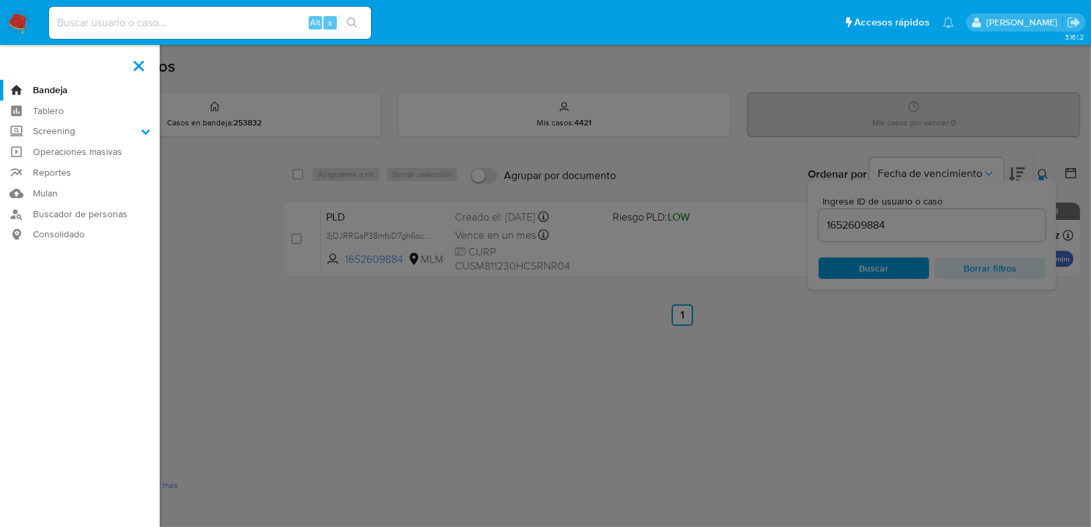
click at [0, 0] on input "Screening" at bounding box center [0, 0] width 0 height 0
click at [63, 185] on link "Herramientas" at bounding box center [80, 184] width 160 height 17
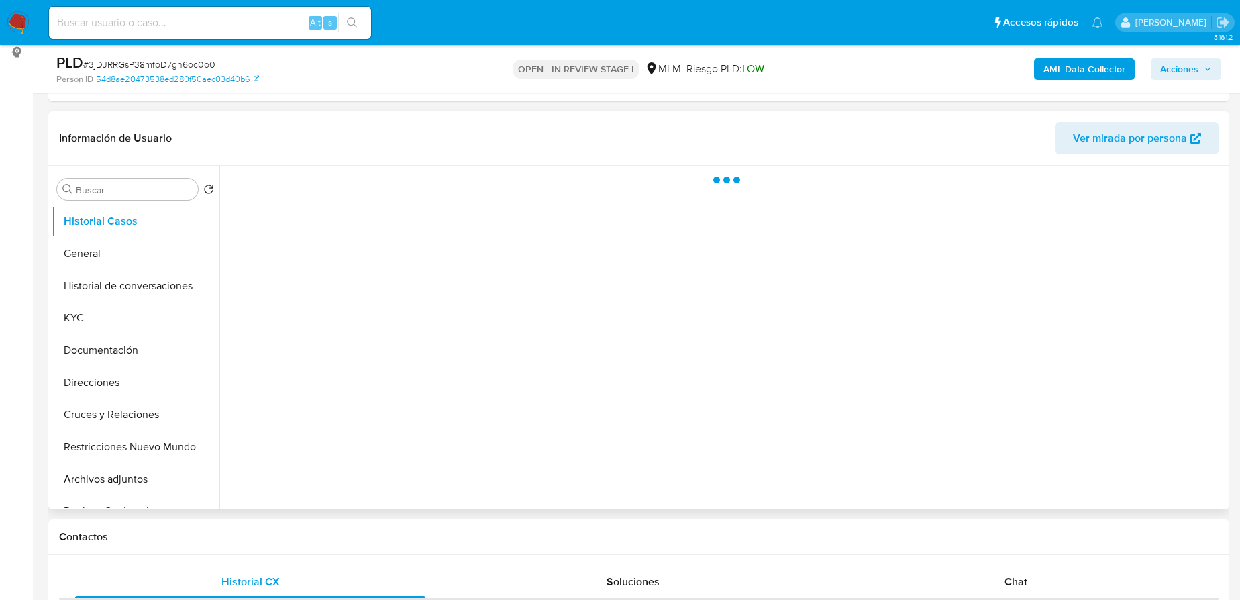
scroll to position [244, 0]
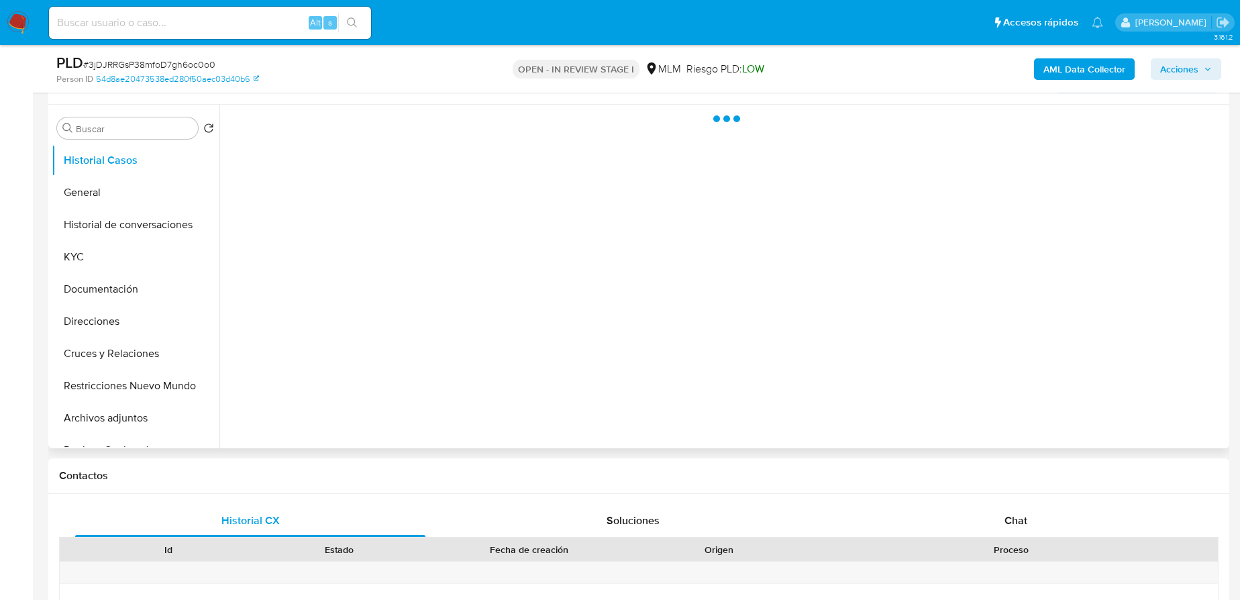
select select "10"
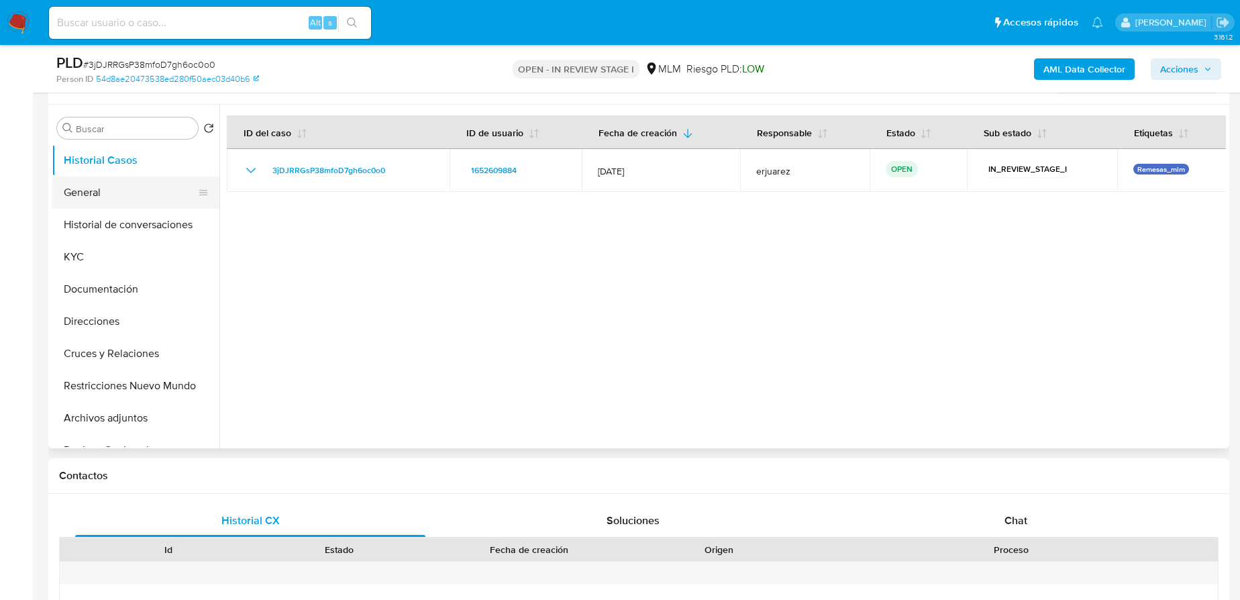
click at [115, 195] on button "General" at bounding box center [130, 192] width 157 height 32
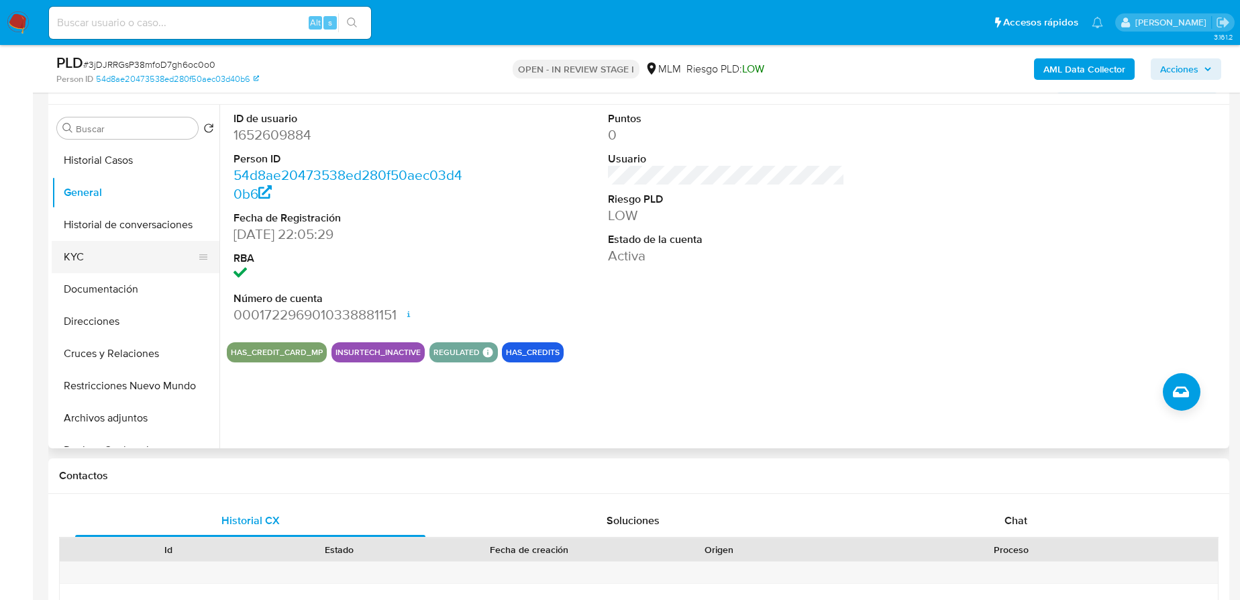
drag, startPoint x: 101, startPoint y: 266, endPoint x: 186, endPoint y: 262, distance: 85.3
click at [101, 265] on button "KYC" at bounding box center [130, 257] width 157 height 32
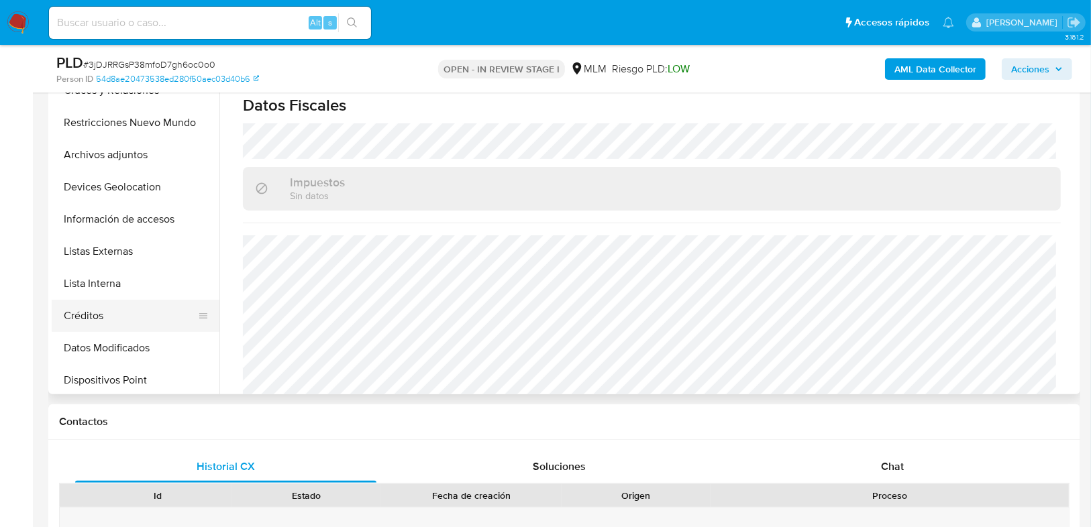
scroll to position [215, 0]
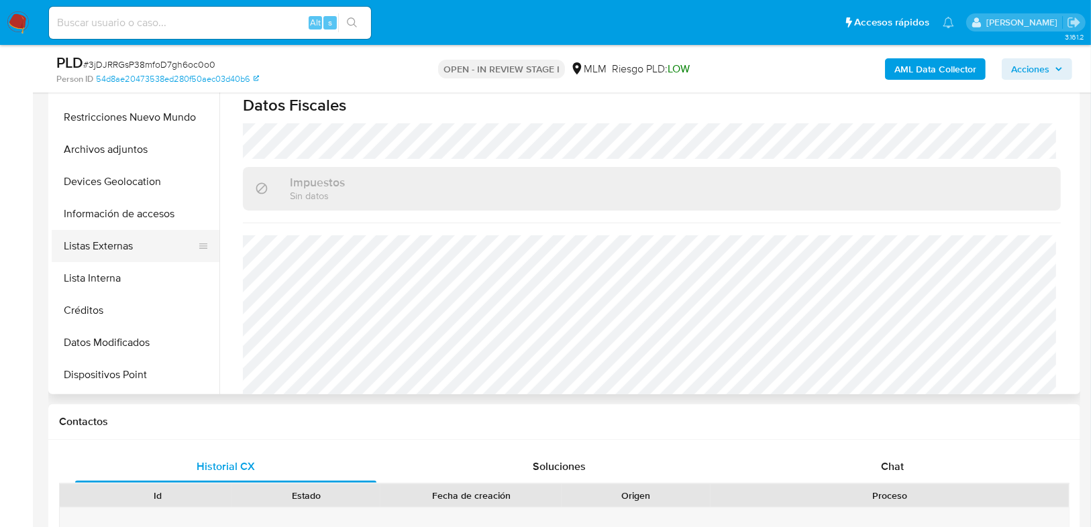
drag, startPoint x: 111, startPoint y: 246, endPoint x: 144, endPoint y: 239, distance: 33.0
click at [113, 246] on button "Listas Externas" at bounding box center [130, 246] width 157 height 32
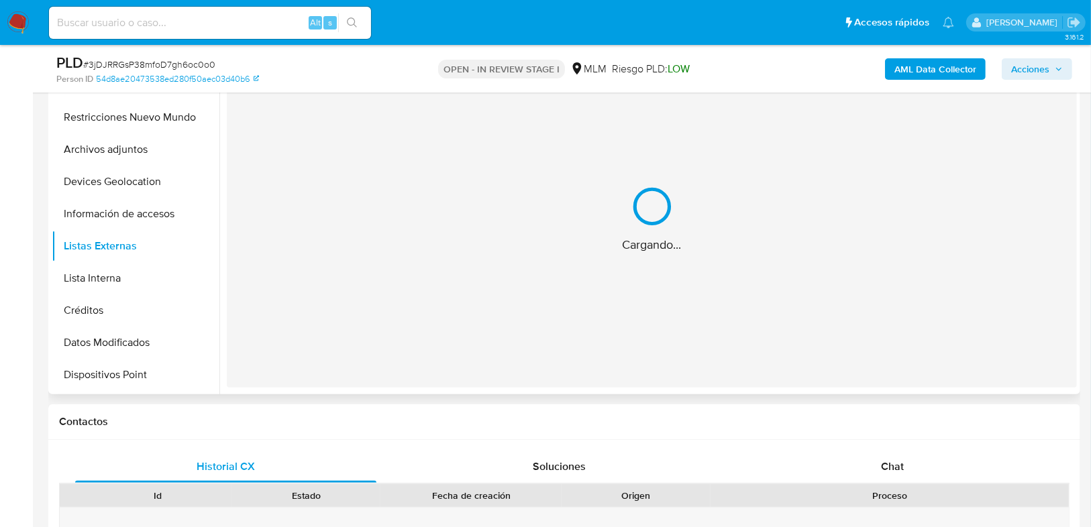
scroll to position [190, 0]
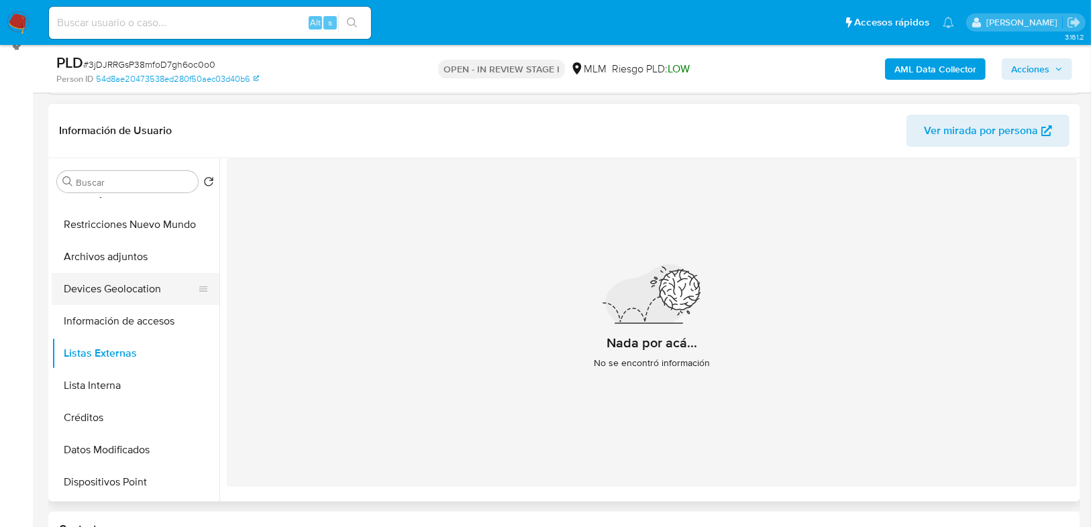
click at [127, 295] on button "Devices Geolocation" at bounding box center [130, 289] width 157 height 32
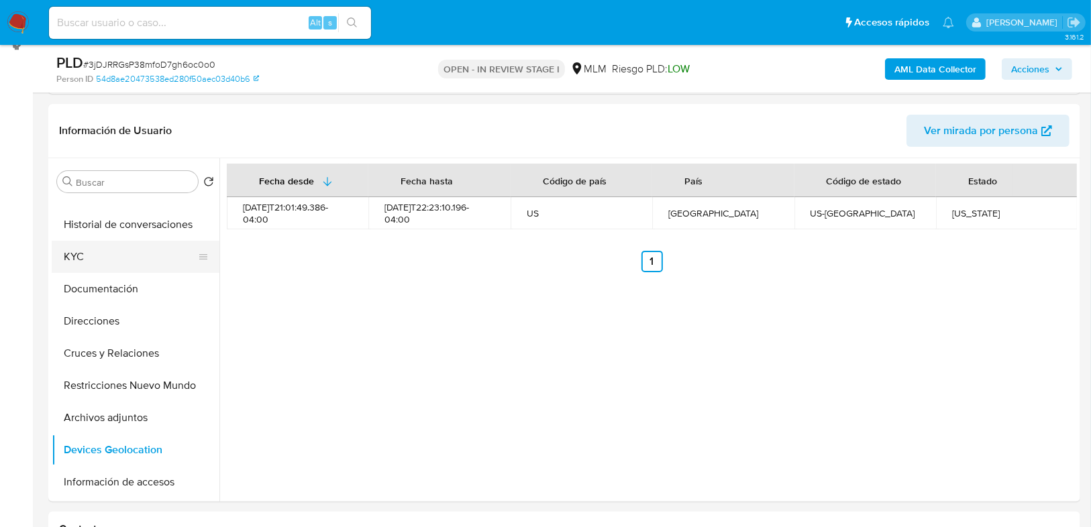
scroll to position [0, 0]
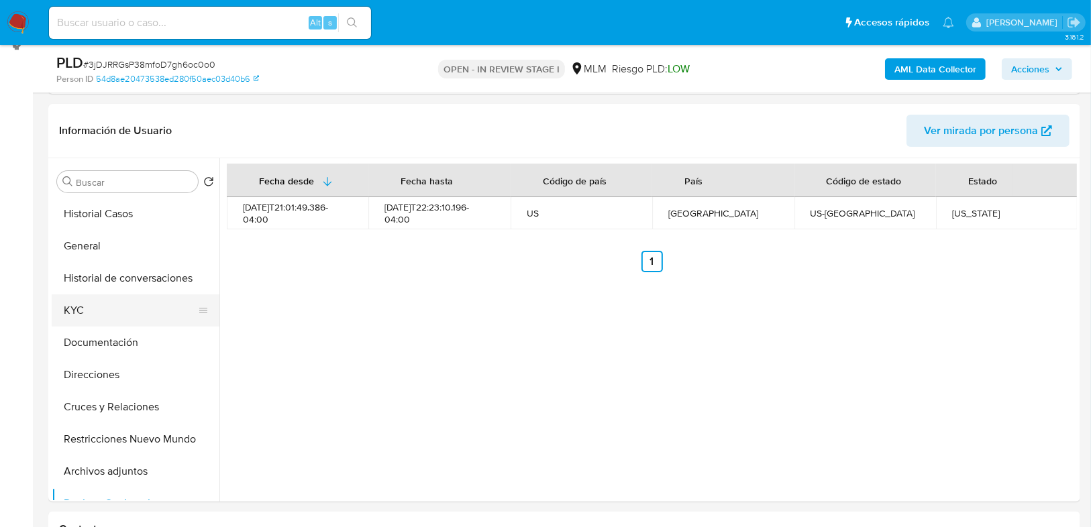
drag, startPoint x: 79, startPoint y: 315, endPoint x: 163, endPoint y: 314, distance: 83.9
click at [80, 314] on button "KYC" at bounding box center [130, 310] width 157 height 32
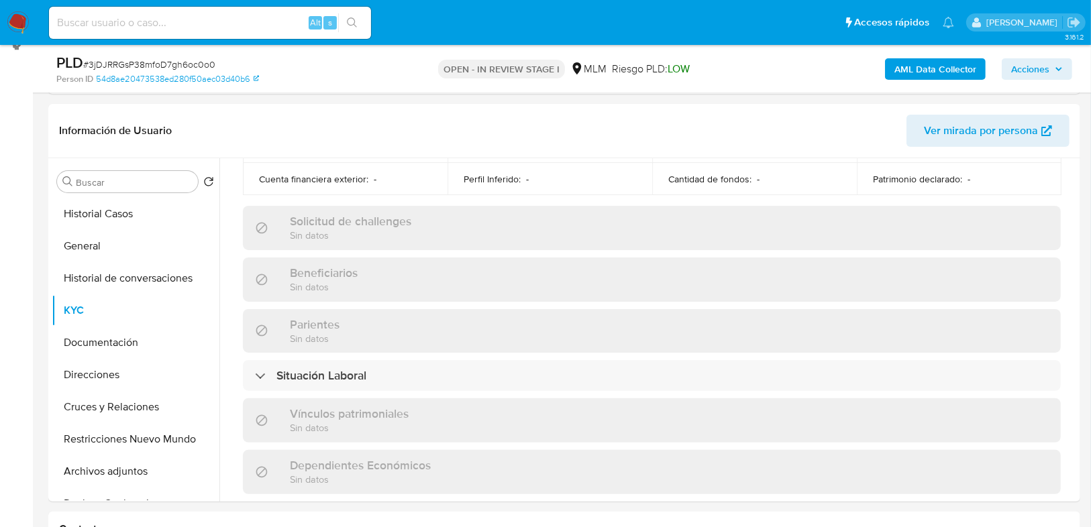
scroll to position [843, 0]
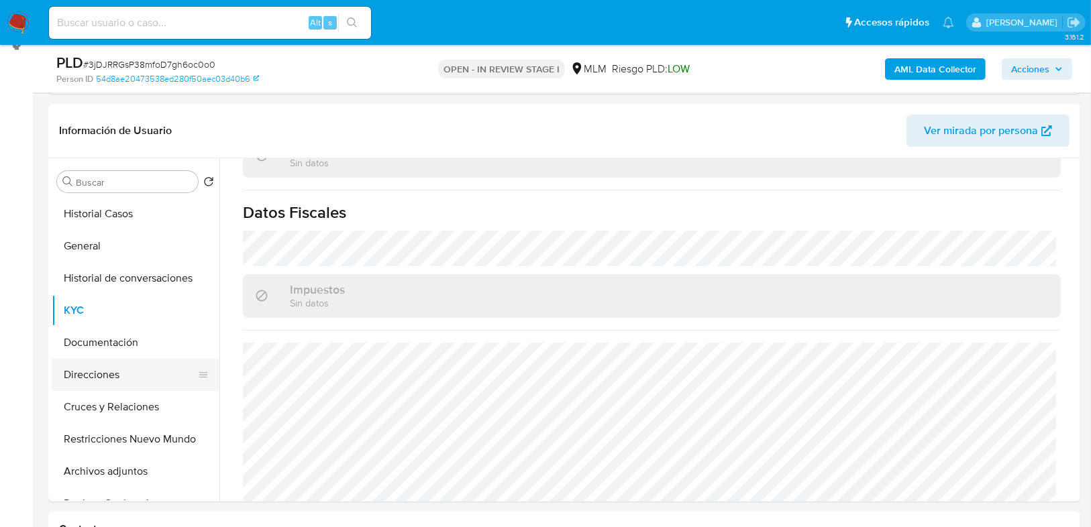
click at [79, 378] on button "Direcciones" at bounding box center [130, 375] width 157 height 32
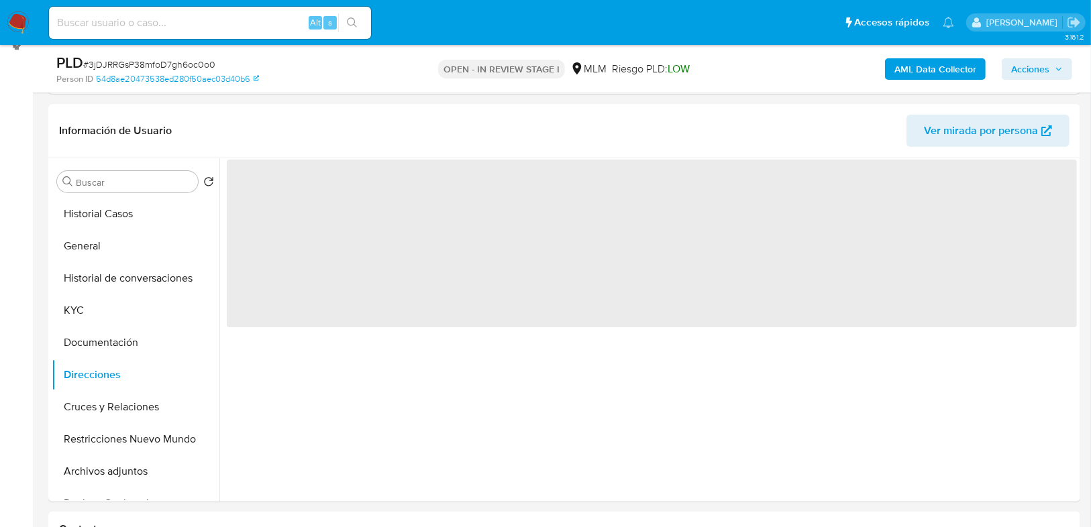
scroll to position [0, 0]
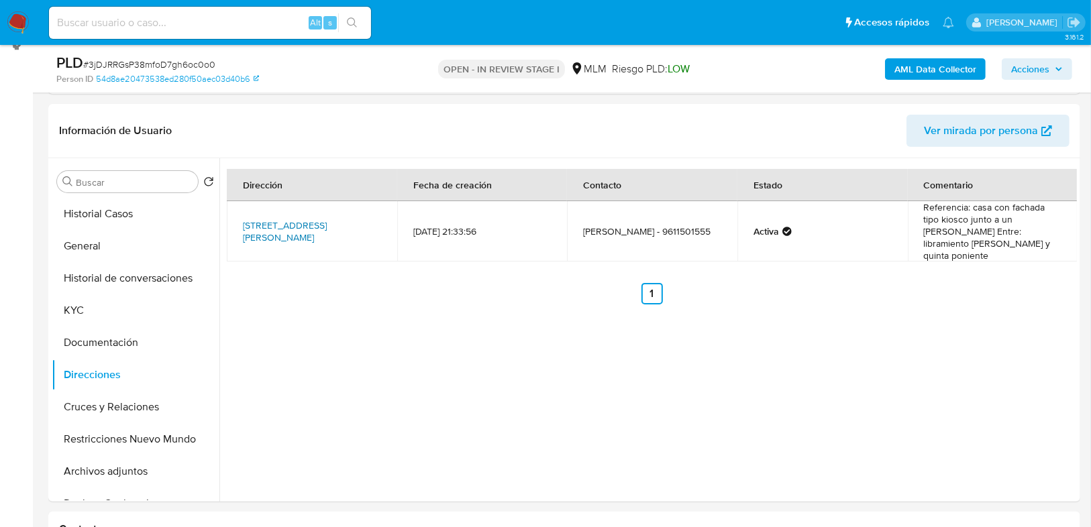
click at [299, 219] on link "Calle Cuarta Poniente Sur Sn, San Fernando, Chiapas, 29120, Mexico SN" at bounding box center [285, 231] width 84 height 25
drag, startPoint x: 74, startPoint y: 302, endPoint x: 193, endPoint y: 288, distance: 120.2
click at [74, 303] on button "KYC" at bounding box center [136, 310] width 168 height 32
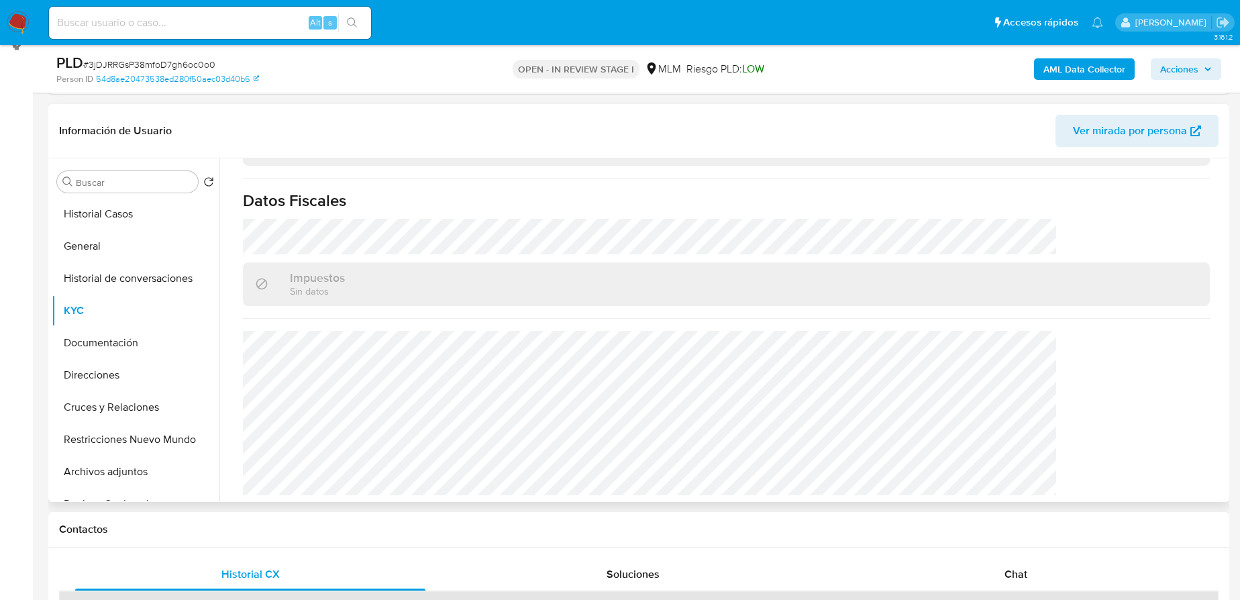
scroll to position [841, 0]
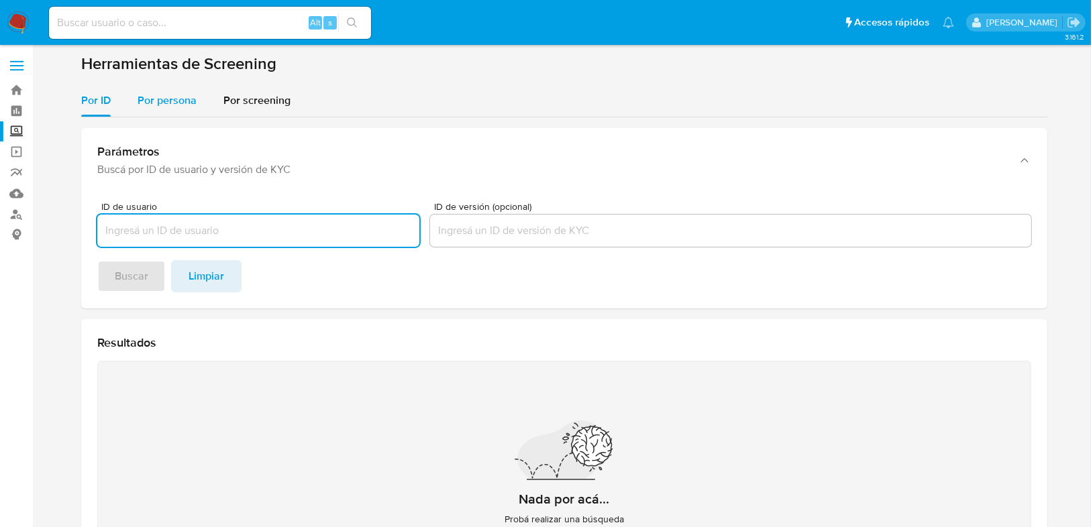
click at [158, 102] on span "Por persona" at bounding box center [167, 100] width 59 height 15
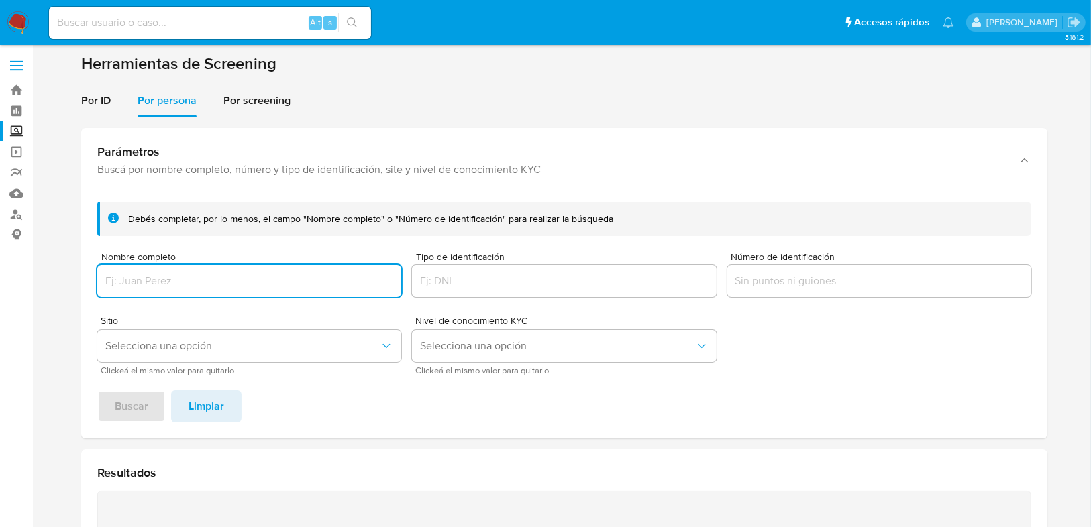
click at [160, 286] on input "Nombre completo" at bounding box center [249, 280] width 304 height 17
click at [154, 400] on button "Buscar" at bounding box center [131, 406] width 68 height 32
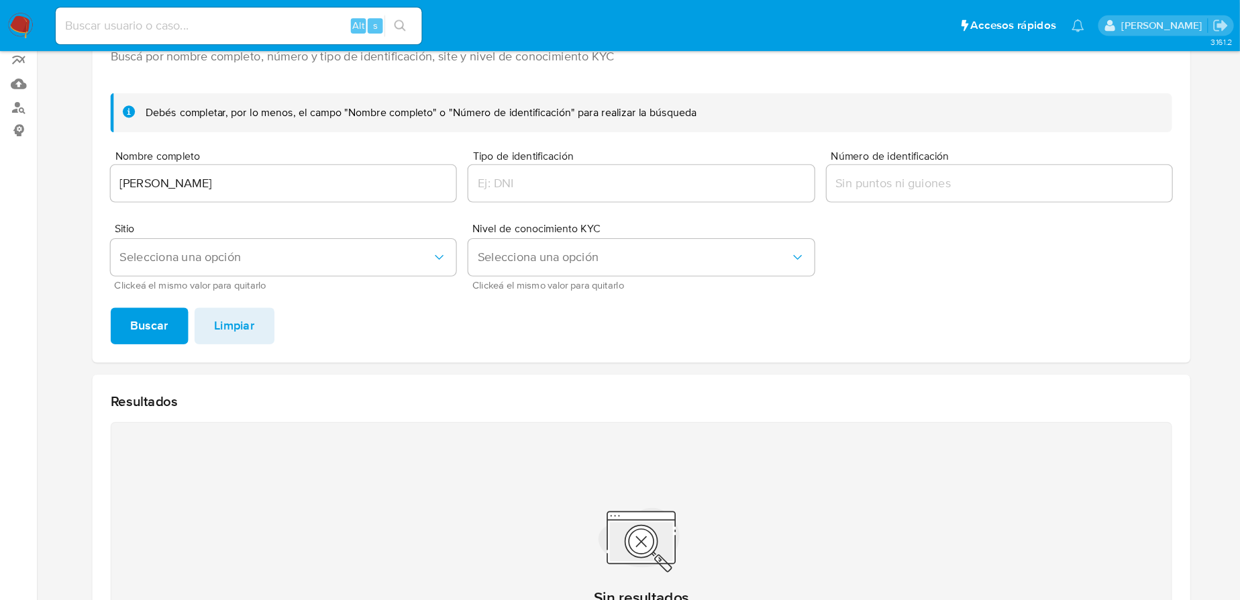
scroll to position [120, 0]
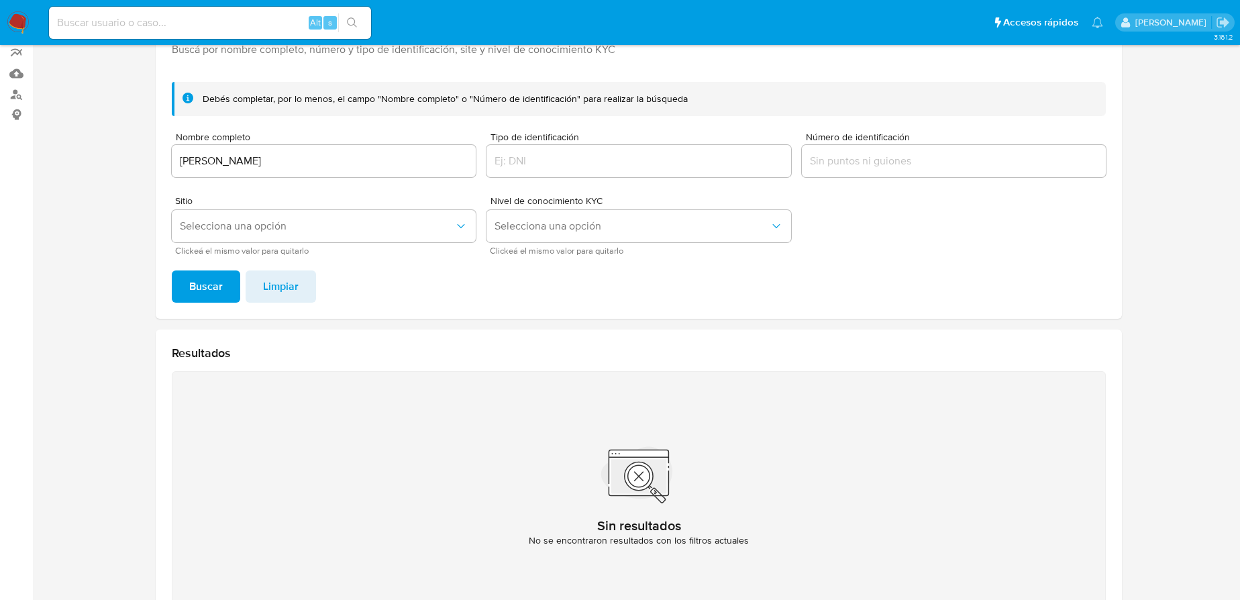
drag, startPoint x: 366, startPoint y: 153, endPoint x: 158, endPoint y: 152, distance: 207.9
click at [158, 152] on div "Debés completar, por lo menos, el campo "Nombre completo" o "Número de identifi…" at bounding box center [639, 195] width 966 height 248
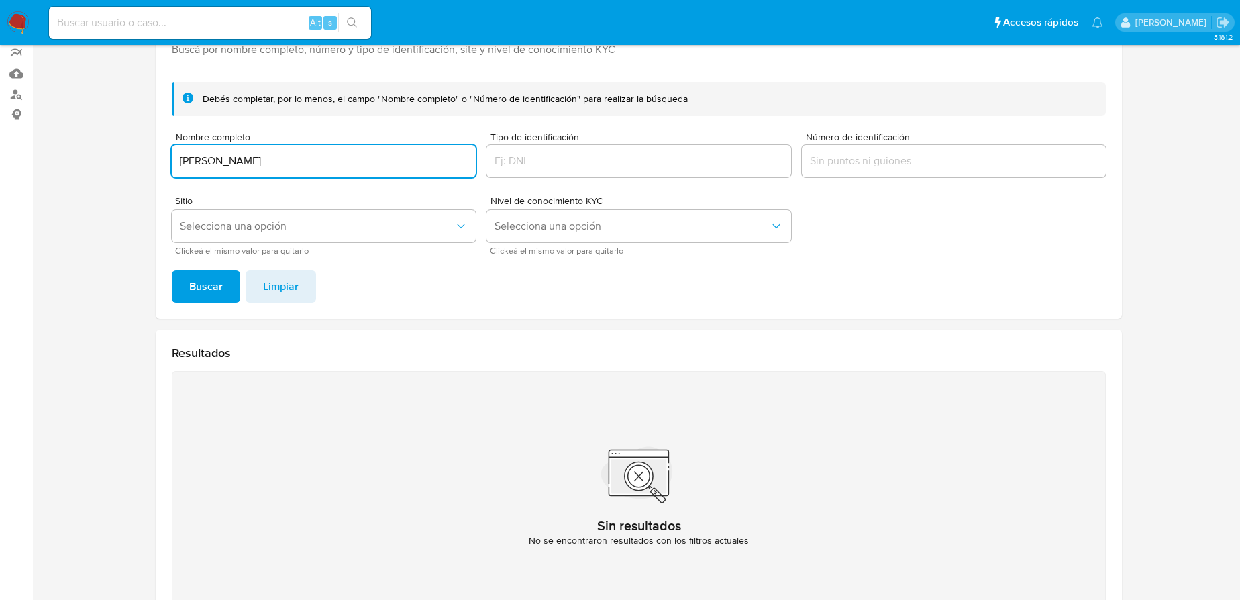
type input "[PERSON_NAME]"
click at [182, 282] on button "Buscar" at bounding box center [206, 286] width 68 height 32
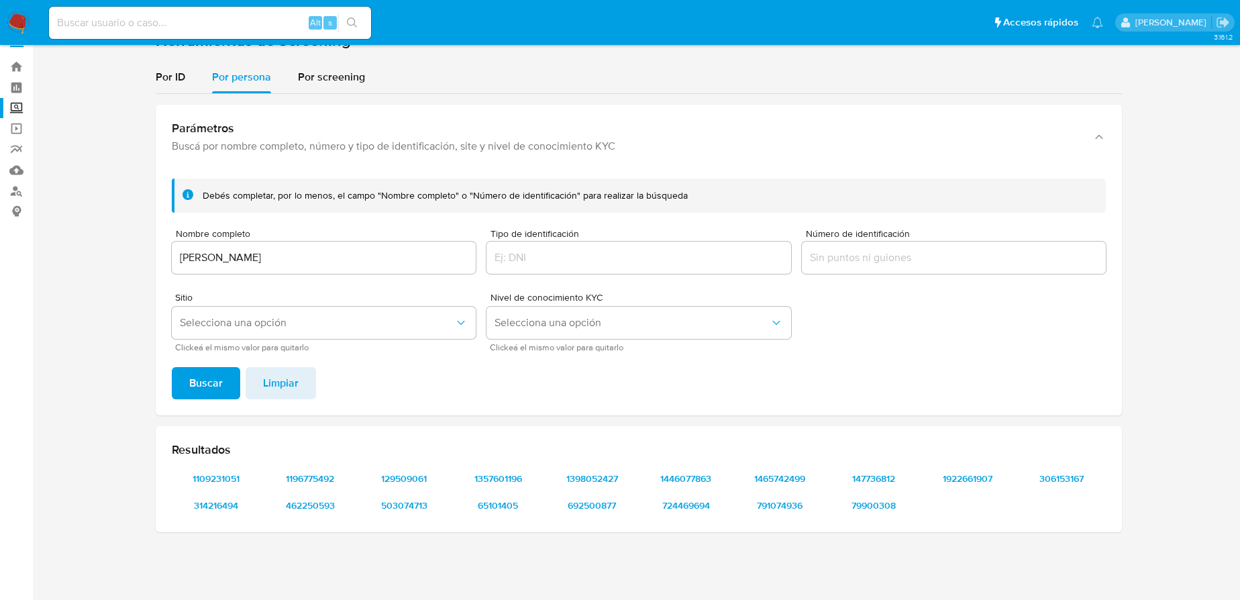
scroll to position [23, 0]
click at [522, 257] on input "Tipo de identificación" at bounding box center [638, 258] width 304 height 17
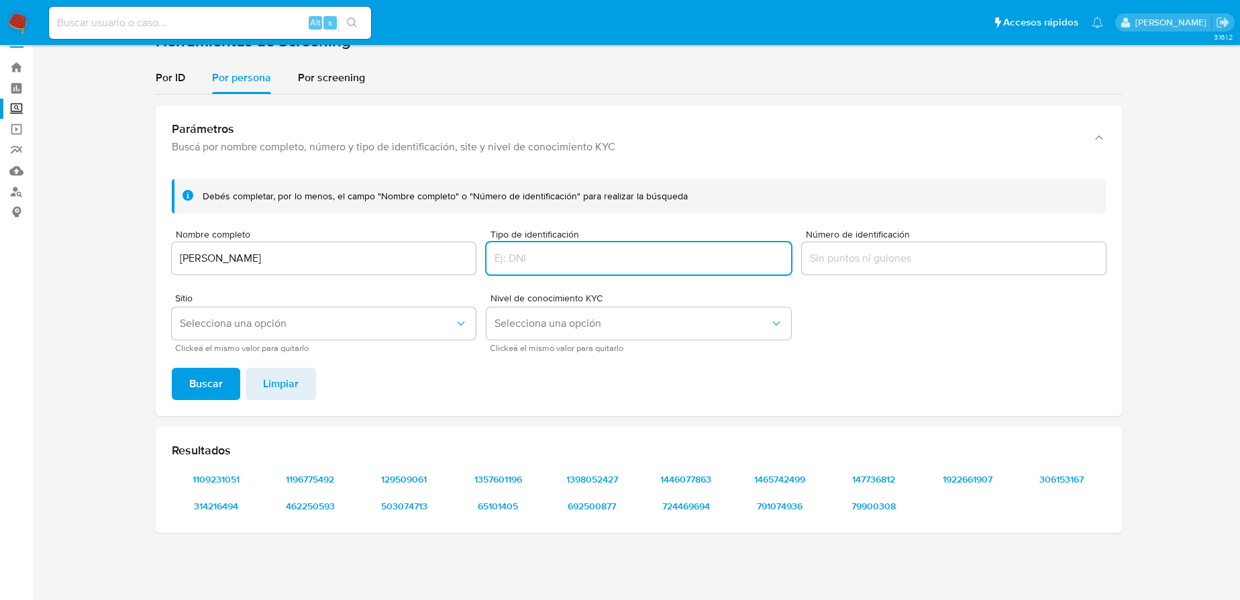
click at [846, 263] on input "Número de identificación" at bounding box center [954, 258] width 304 height 17
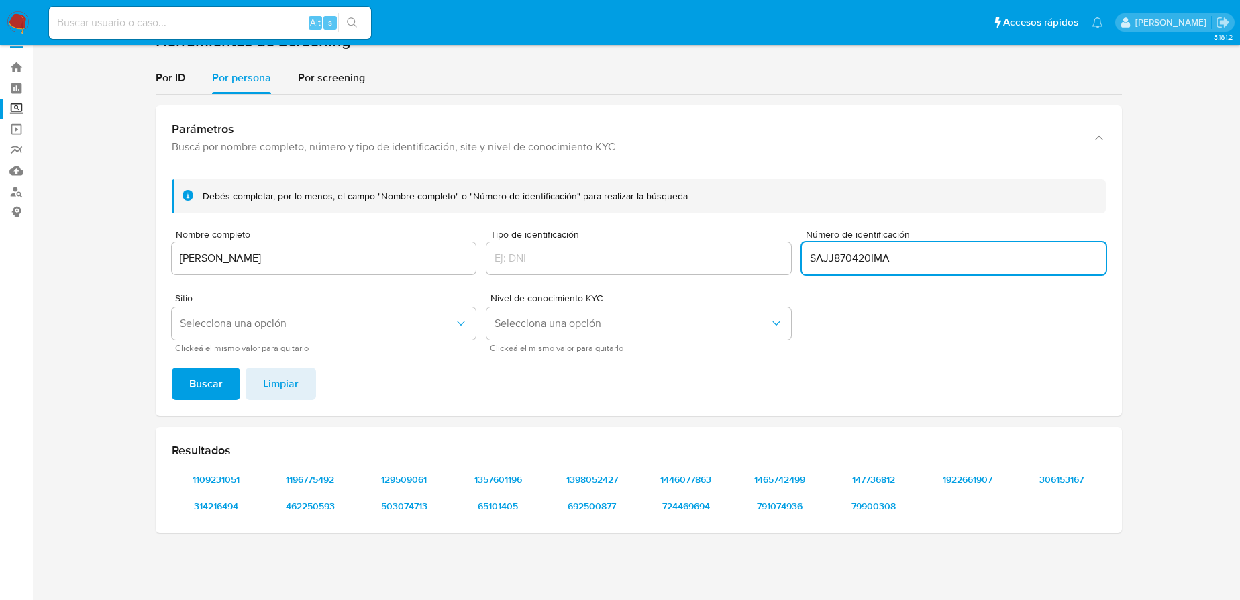
click at [209, 386] on span "Buscar" at bounding box center [206, 384] width 34 height 30
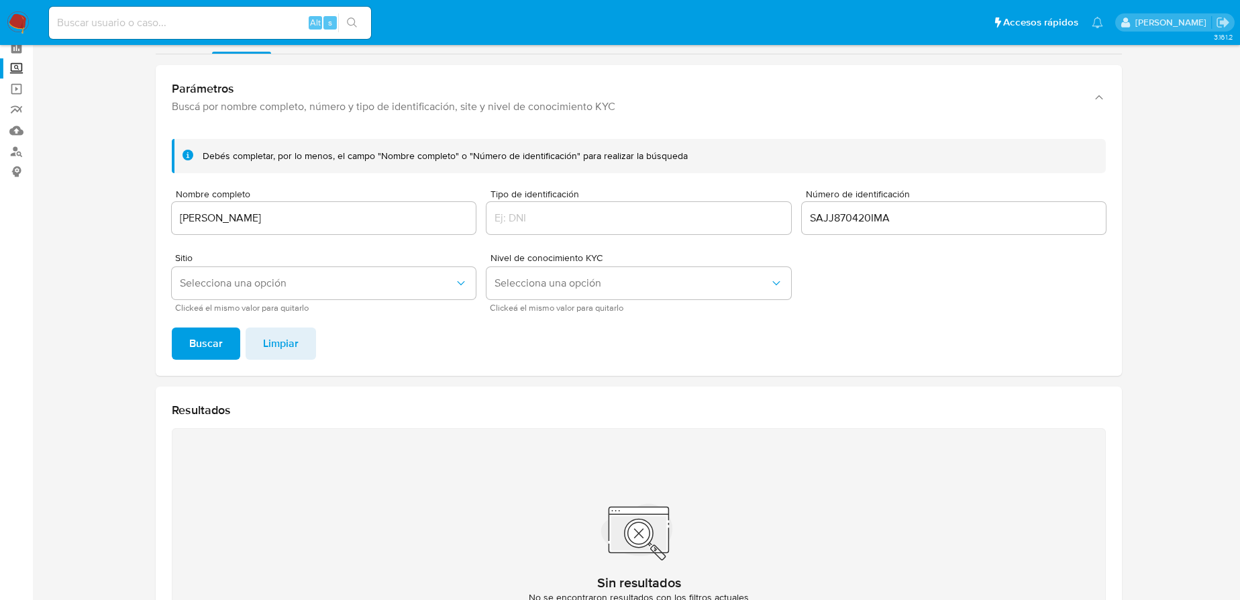
scroll to position [84, 0]
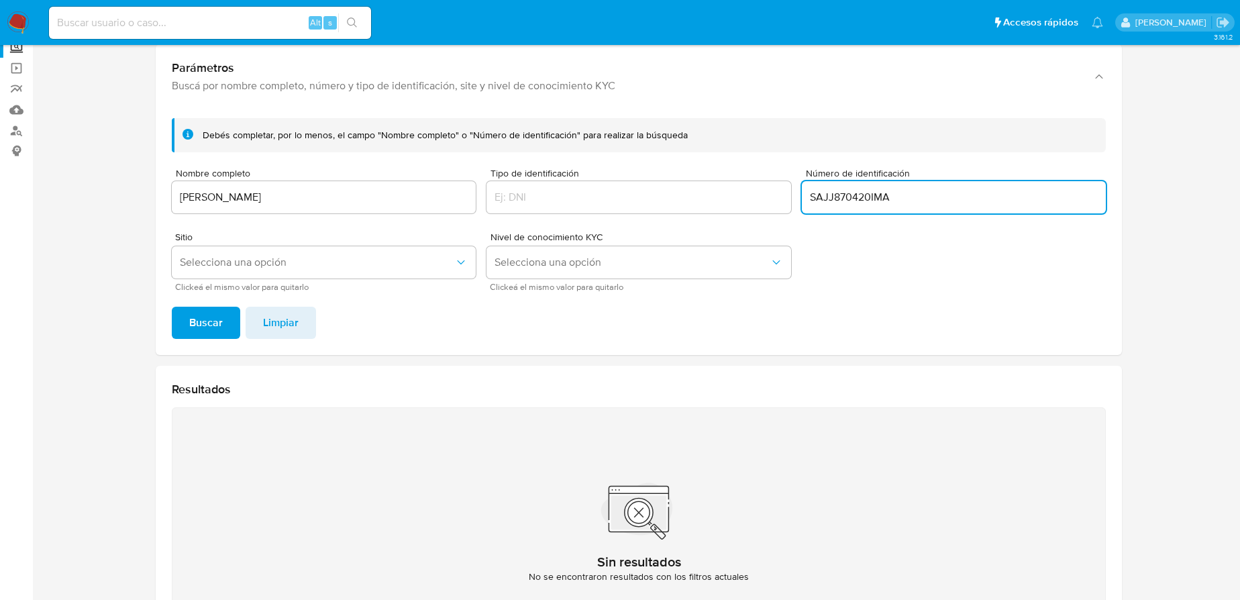
drag, startPoint x: 924, startPoint y: 198, endPoint x: 870, endPoint y: 201, distance: 54.4
click at [870, 201] on input "SAJJ870420IMA" at bounding box center [954, 196] width 304 height 17
type input "SAJJ870420"
click at [172, 307] on button "Buscar" at bounding box center [206, 323] width 68 height 32
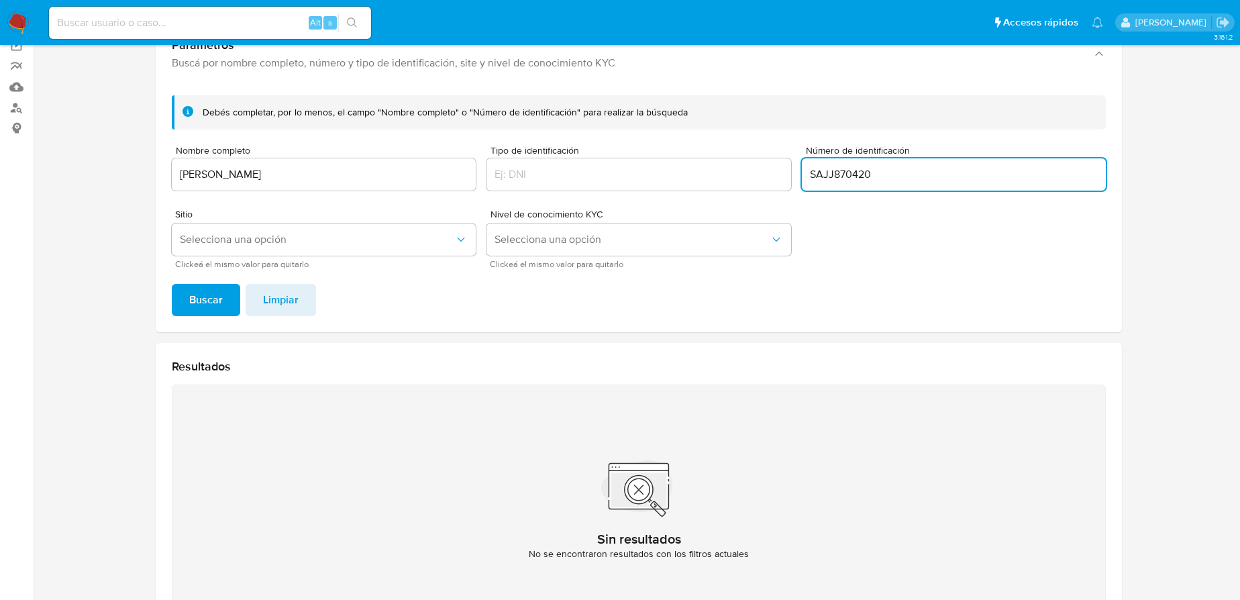
scroll to position [0, 0]
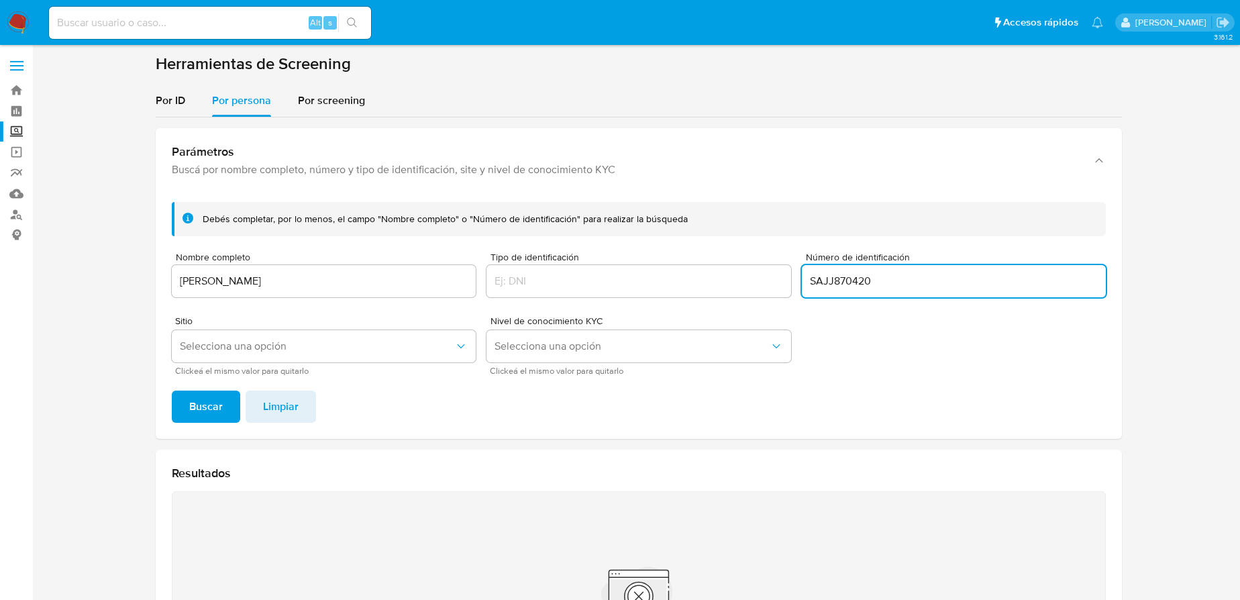
drag, startPoint x: 847, startPoint y: 278, endPoint x: 699, endPoint y: 305, distance: 149.9
click at [779, 272] on form "Debés completar, por lo menos, el campo "Nombre completo" o "Número de identifi…" at bounding box center [639, 288] width 934 height 172
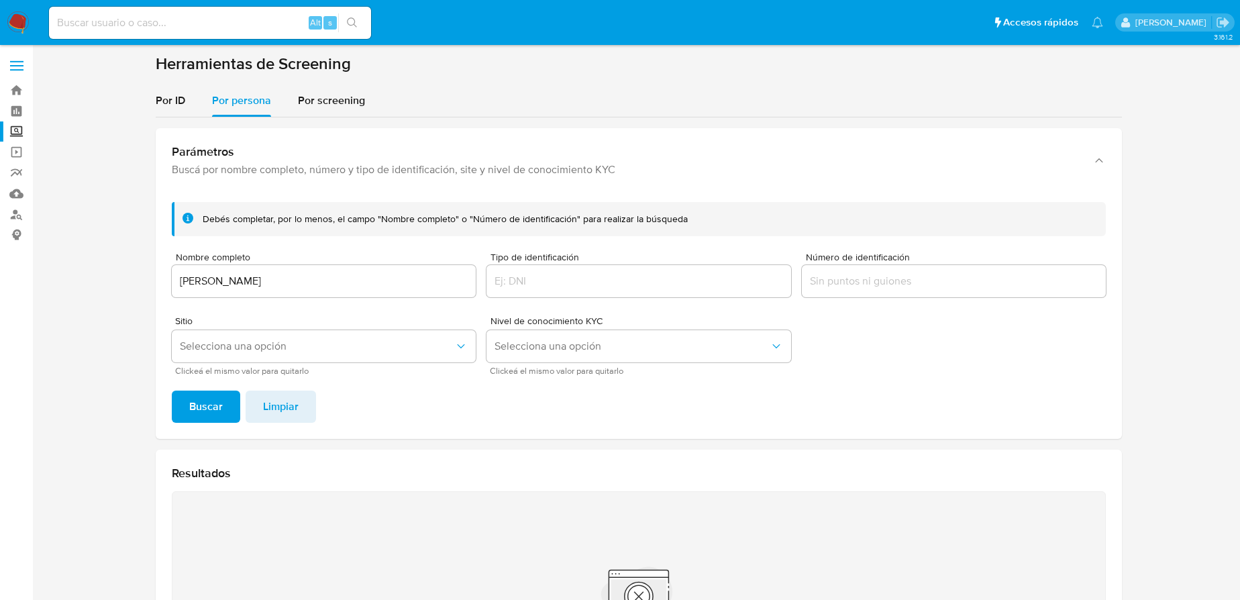
drag, startPoint x: 193, startPoint y: 392, endPoint x: 23, endPoint y: 474, distance: 189.0
click at [193, 393] on span "Buscar" at bounding box center [206, 407] width 34 height 30
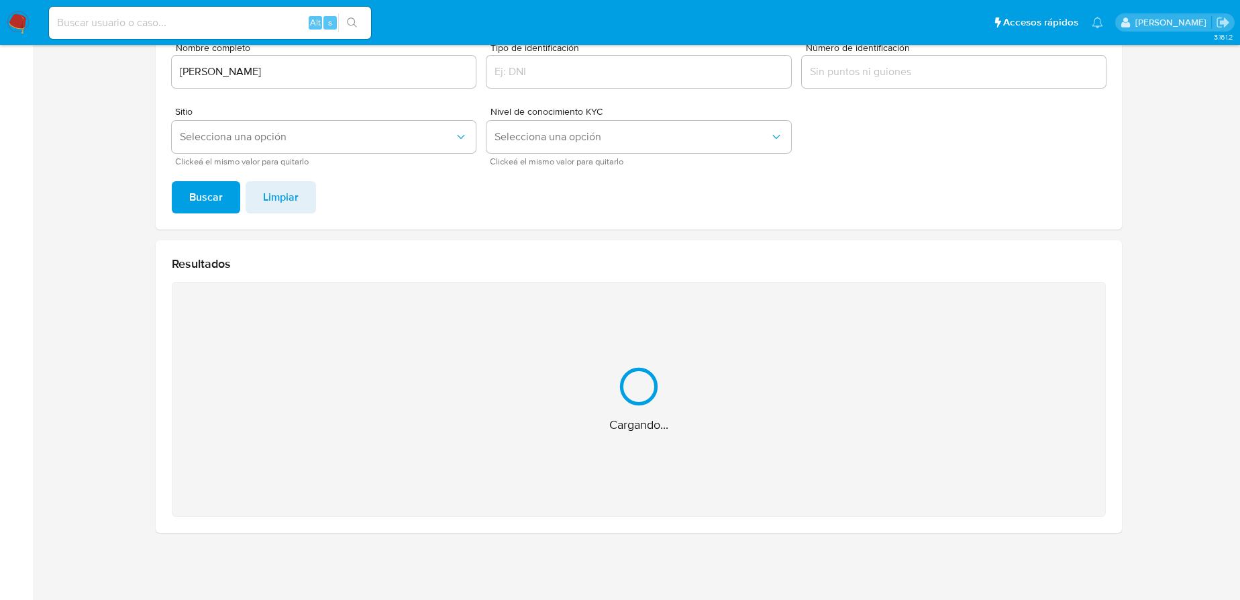
scroll to position [23, 0]
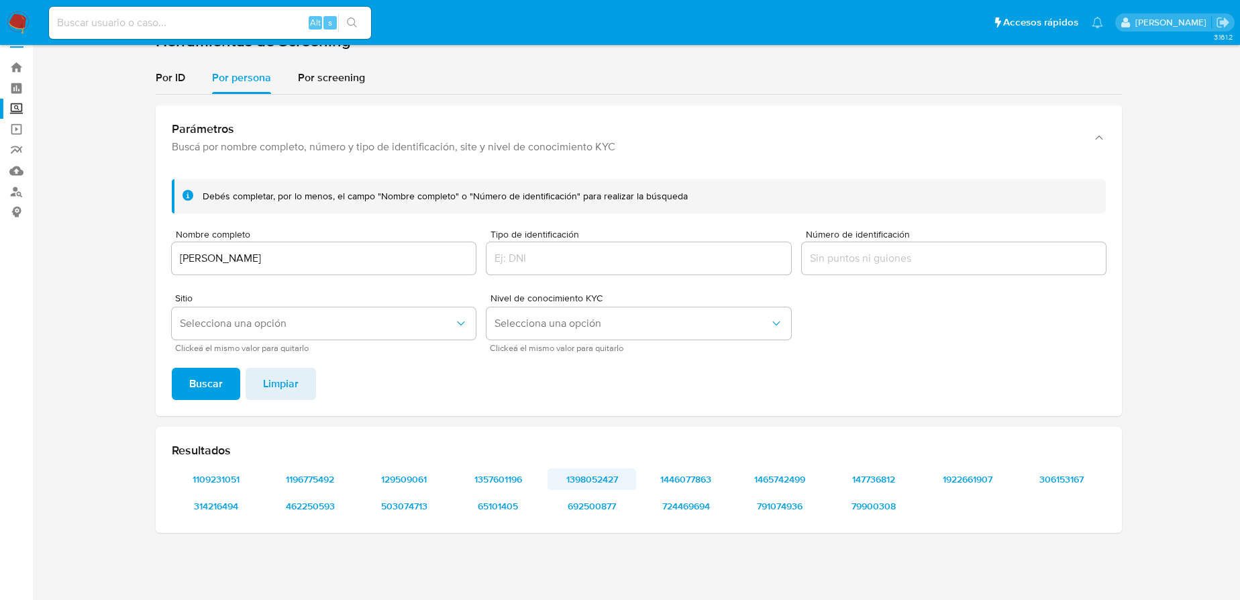
click at [597, 484] on span "1398052427" at bounding box center [592, 479] width 70 height 19
click at [222, 478] on span "1109231051" at bounding box center [216, 479] width 70 height 19
click at [307, 478] on span "1196775492" at bounding box center [310, 479] width 70 height 19
click at [415, 480] on span "129509061" at bounding box center [404, 479] width 70 height 19
click at [580, 484] on span "1398052427" at bounding box center [592, 479] width 70 height 19
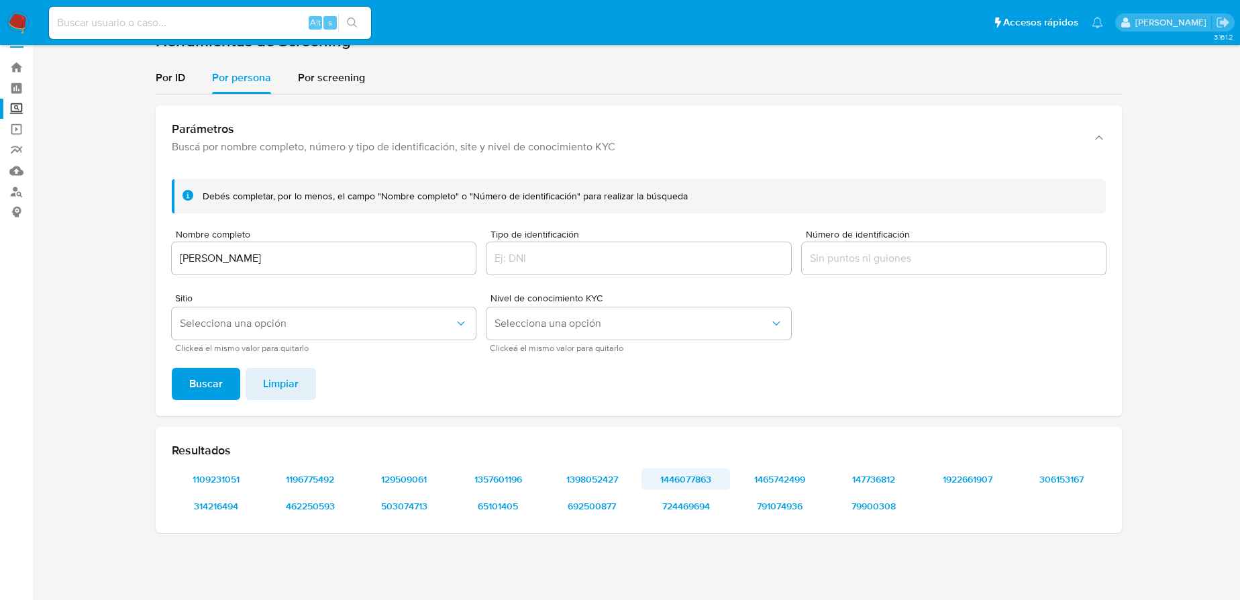
click at [655, 480] on span "1446077863" at bounding box center [686, 479] width 70 height 19
click at [871, 498] on span "79900308" at bounding box center [874, 505] width 70 height 19
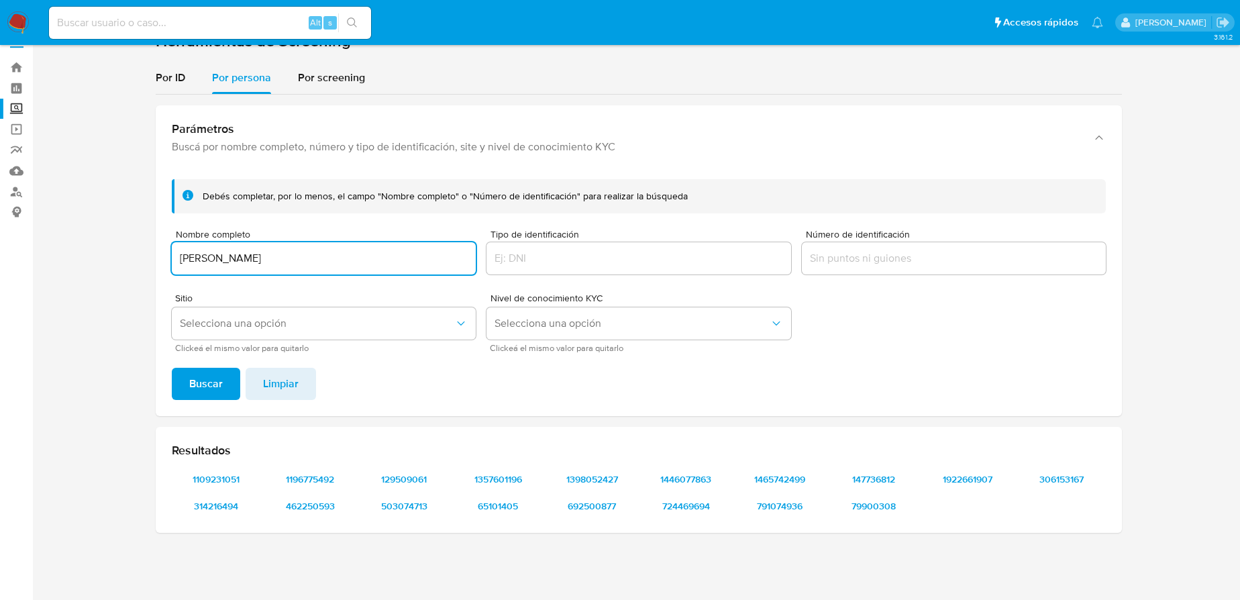
drag, startPoint x: 309, startPoint y: 252, endPoint x: 99, endPoint y: 253, distance: 210.0
click at [99, 252] on section at bounding box center [638, 287] width 1181 height 512
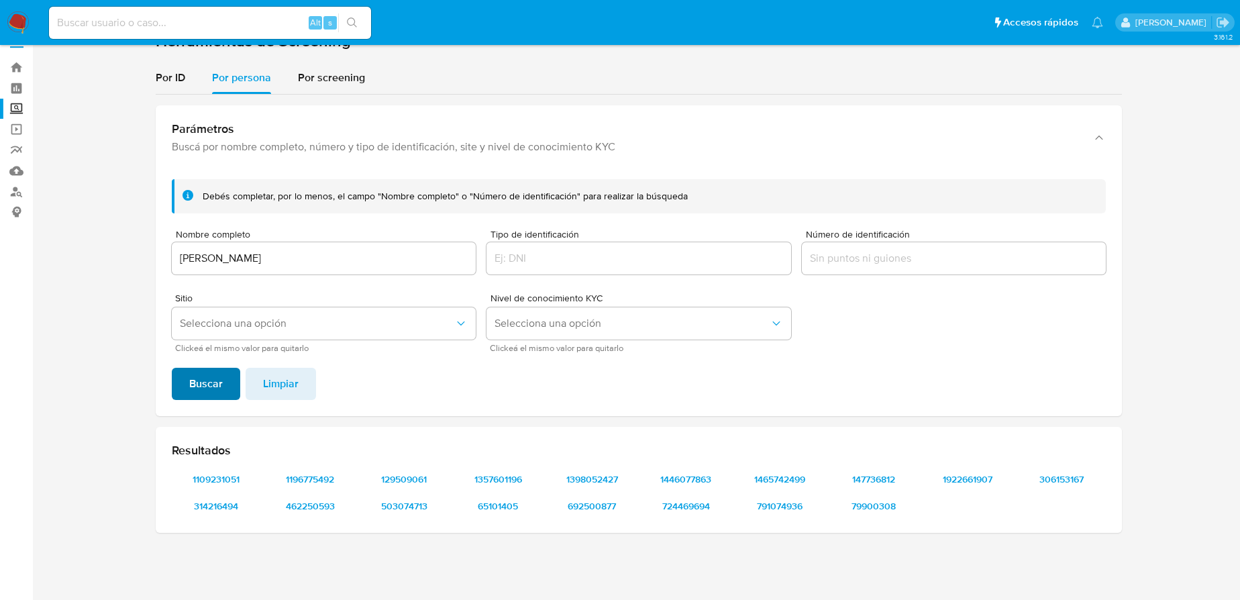
click at [213, 382] on span "Buscar" at bounding box center [206, 384] width 34 height 30
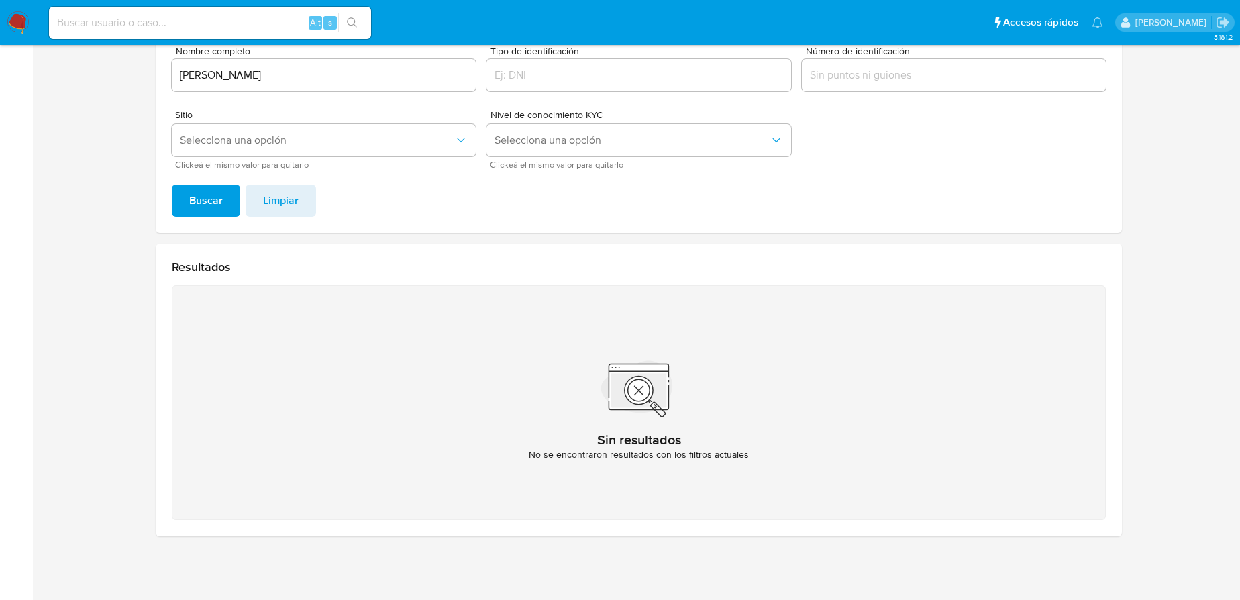
scroll to position [209, 0]
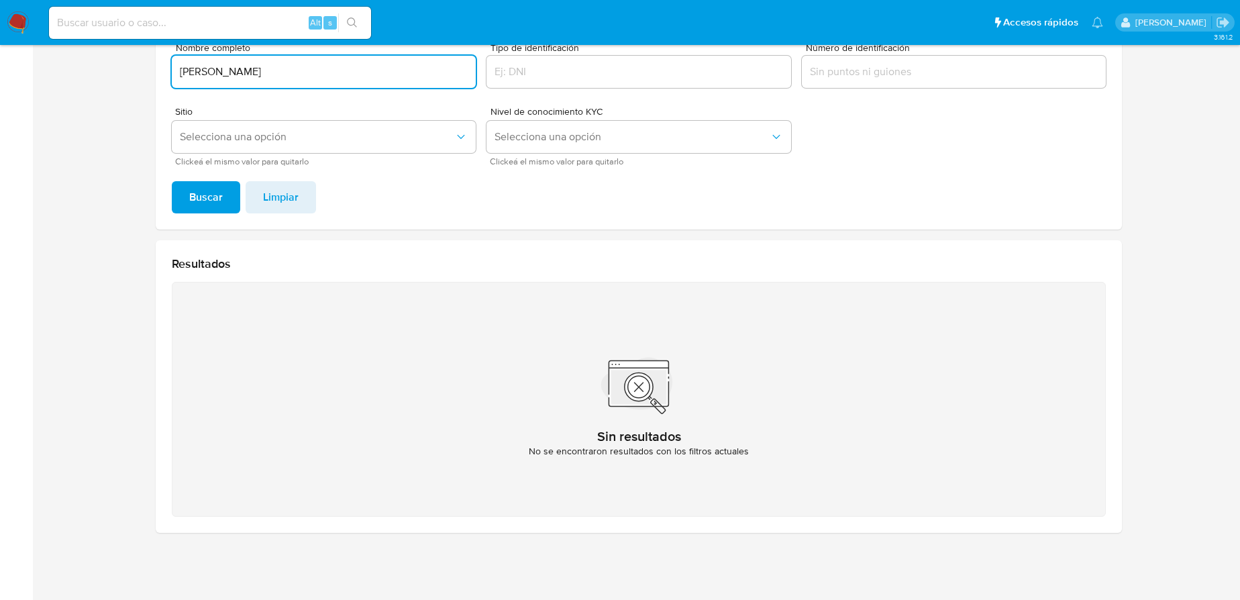
drag, startPoint x: 363, startPoint y: 69, endPoint x: 121, endPoint y: 87, distance: 242.1
click at [118, 78] on section at bounding box center [638, 193] width 1181 height 699
click at [193, 197] on span "Buscar" at bounding box center [206, 197] width 34 height 30
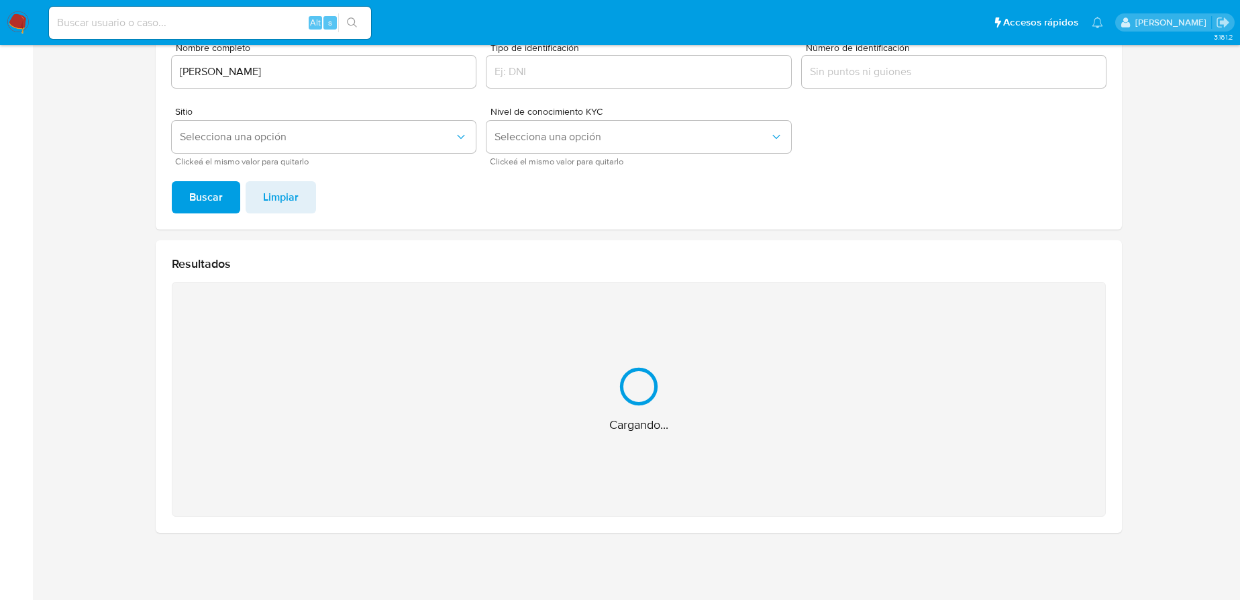
scroll to position [23, 0]
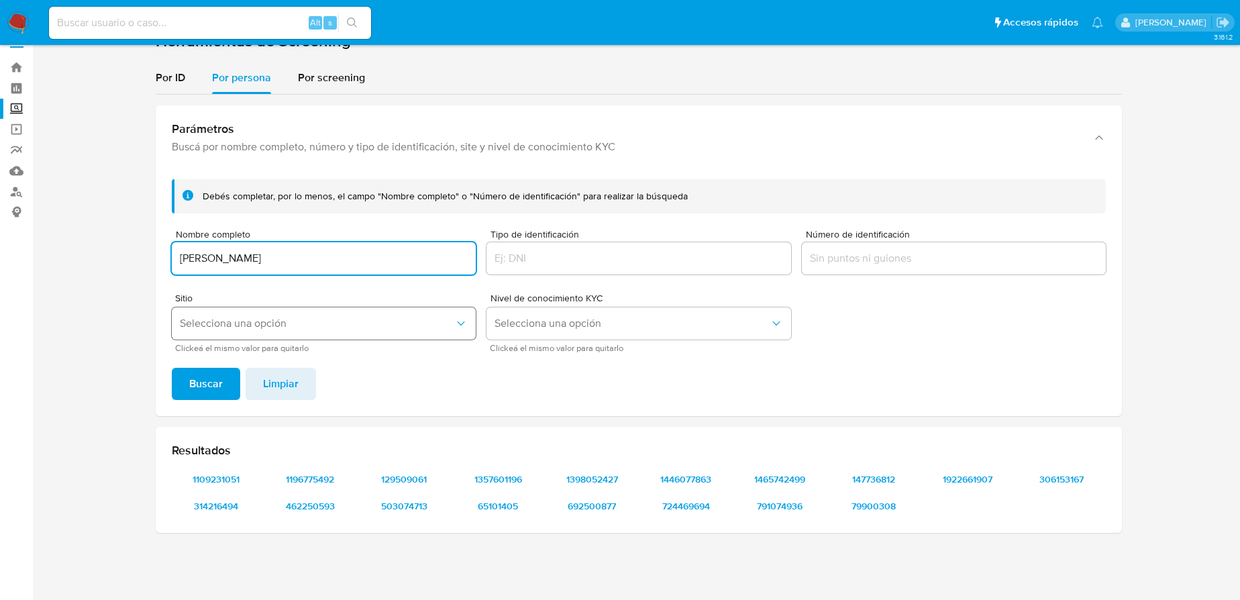
drag, startPoint x: 325, startPoint y: 260, endPoint x: 197, endPoint y: 329, distance: 144.7
click at [65, 262] on section at bounding box center [638, 287] width 1181 height 512
type input "MARIA GUADALUPE CORZO MAZA"
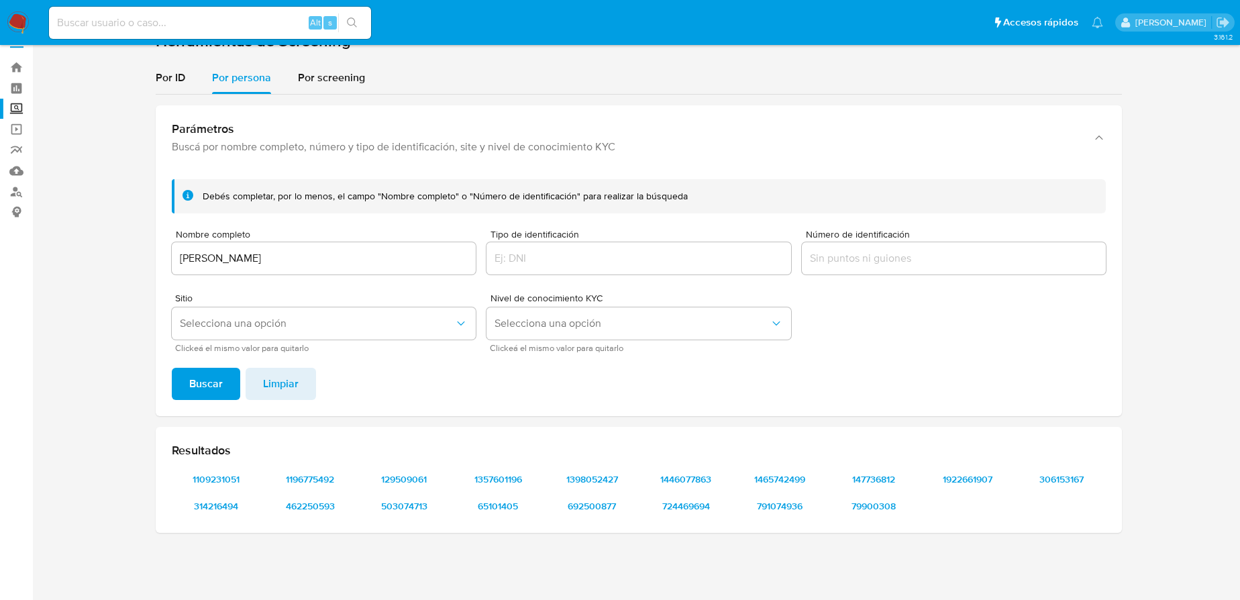
click at [201, 384] on span "Buscar" at bounding box center [206, 384] width 34 height 30
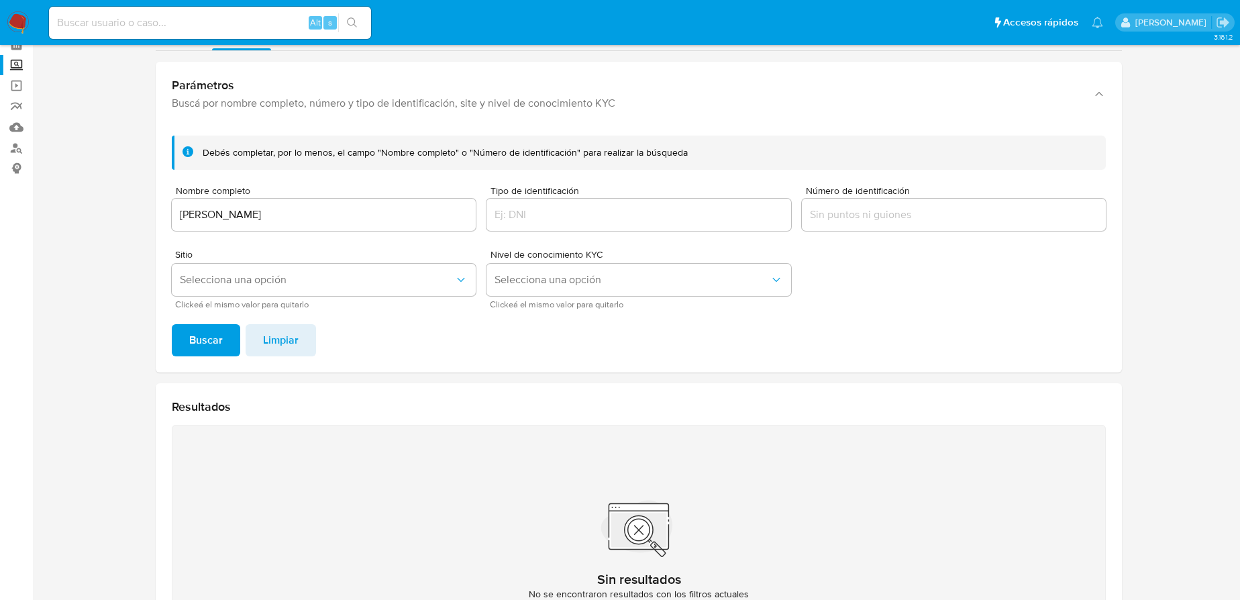
scroll to position [145, 0]
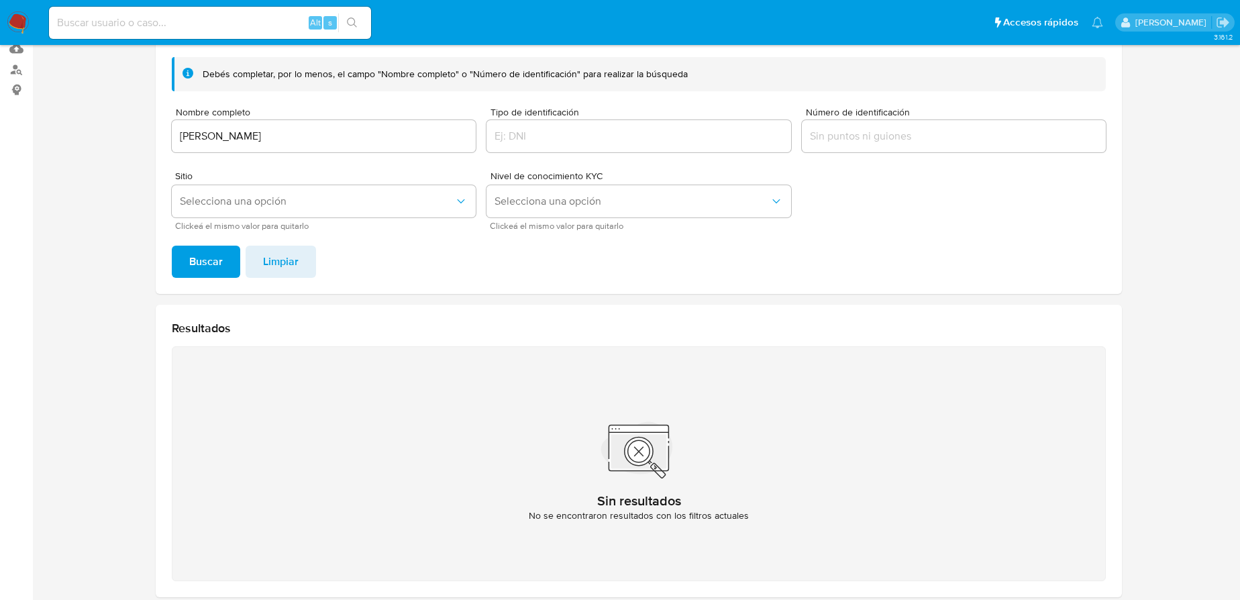
click at [27, 20] on img at bounding box center [18, 22] width 23 height 23
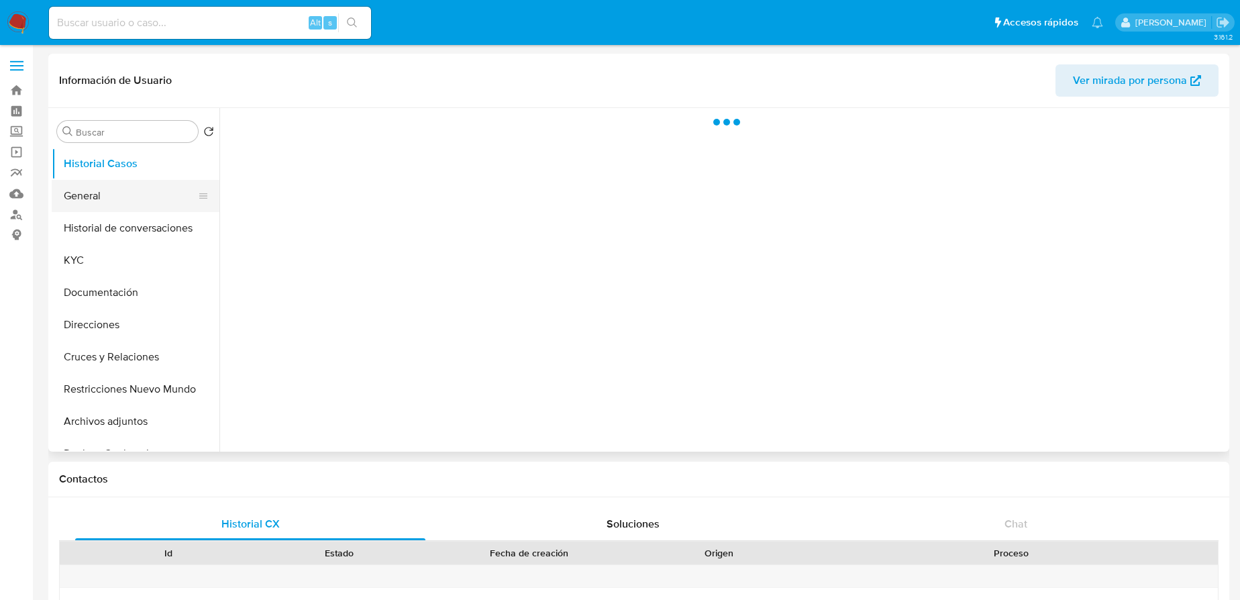
click at [93, 197] on button "General" at bounding box center [130, 196] width 157 height 32
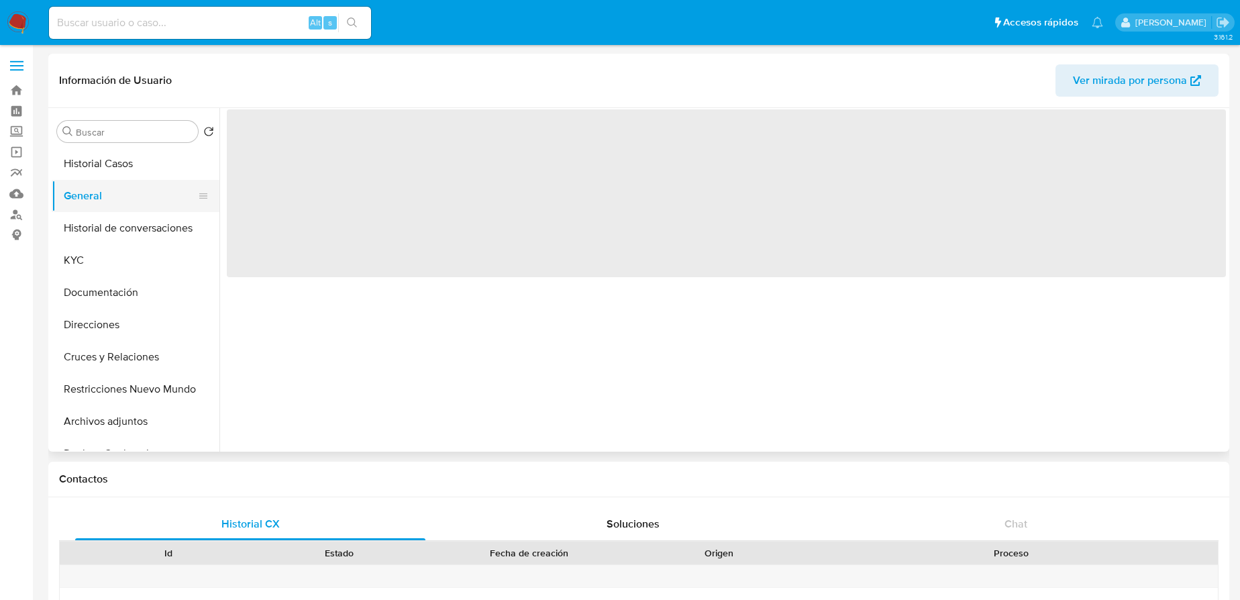
select select "10"
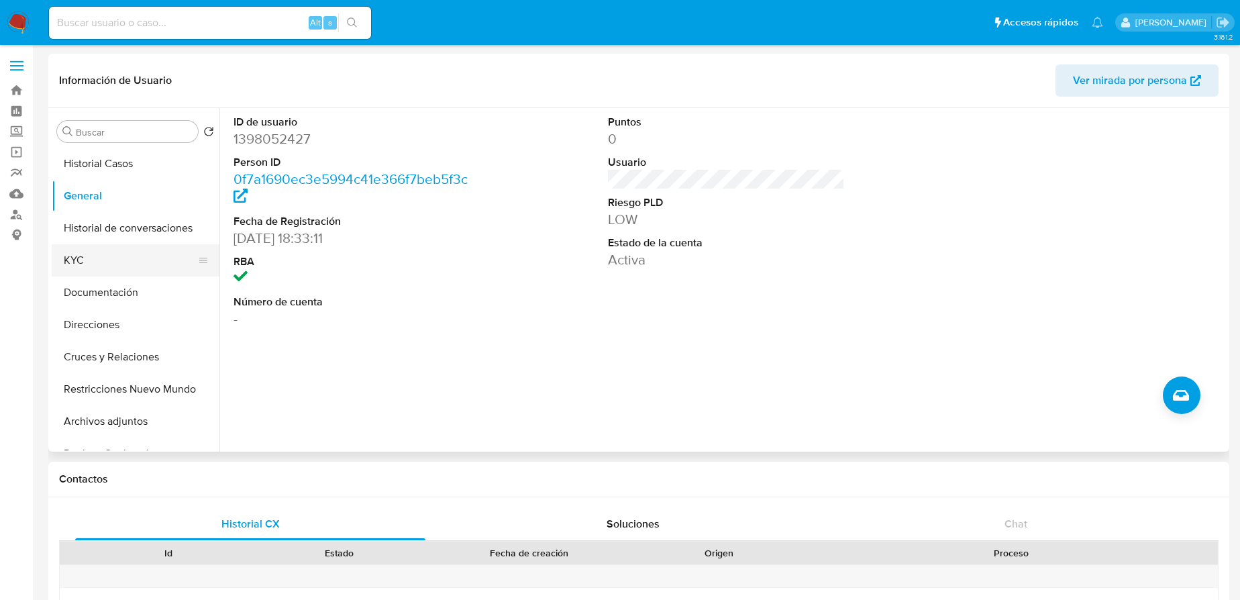
click at [85, 264] on button "KYC" at bounding box center [130, 260] width 157 height 32
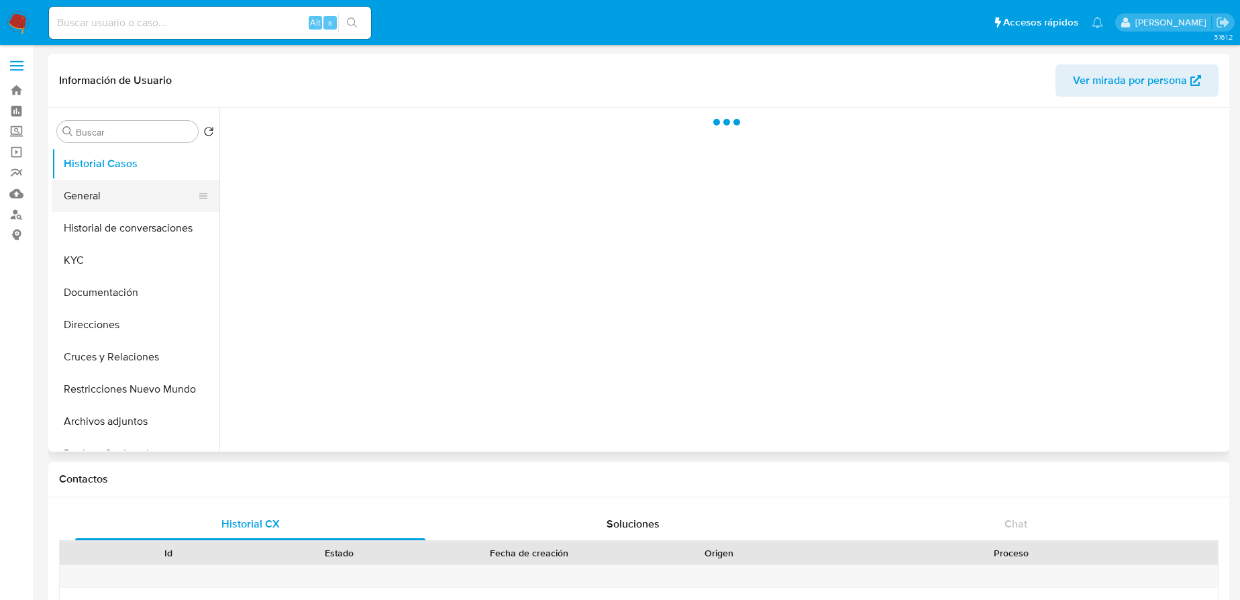
click at [119, 197] on button "General" at bounding box center [130, 196] width 157 height 32
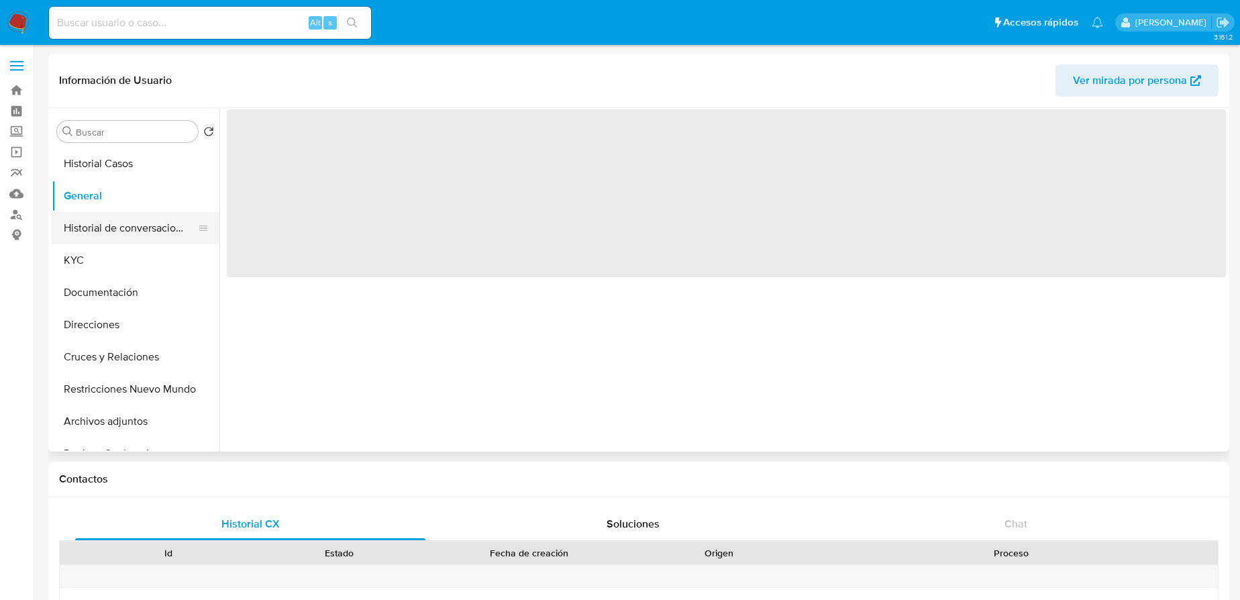
select select "10"
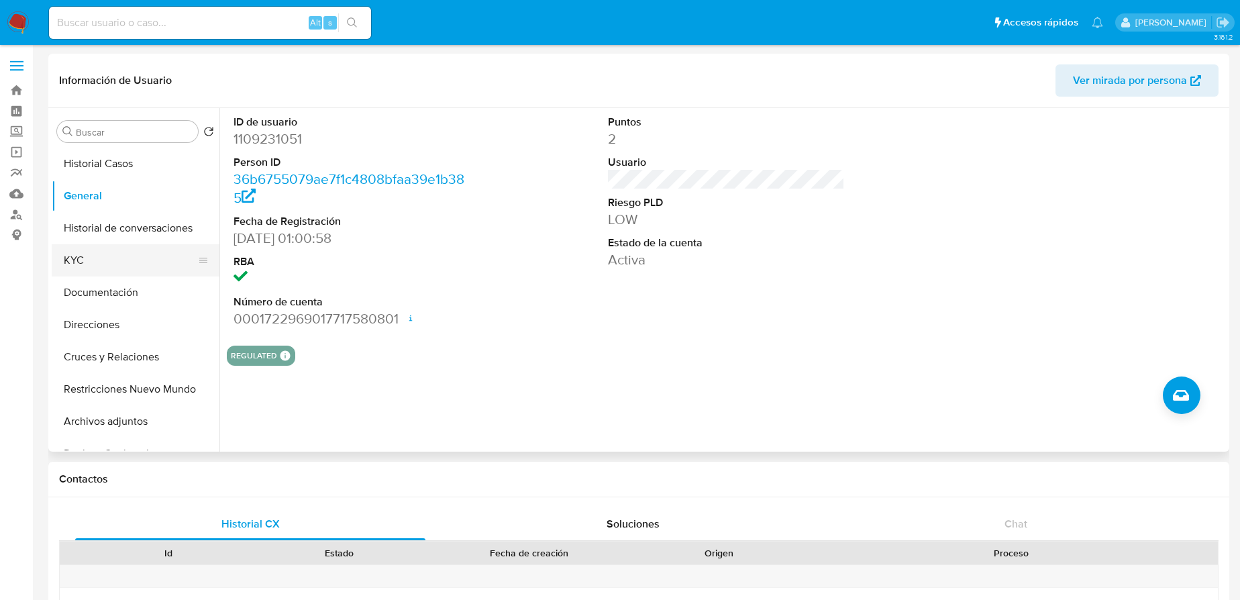
click at [93, 264] on button "KYC" at bounding box center [130, 260] width 157 height 32
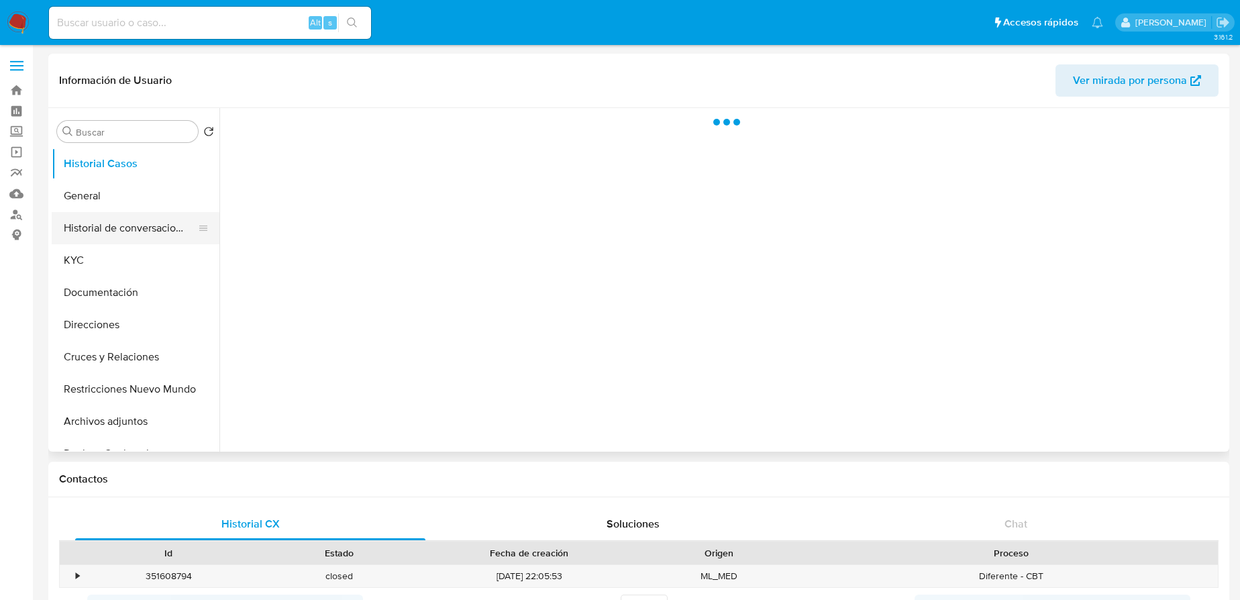
select select "10"
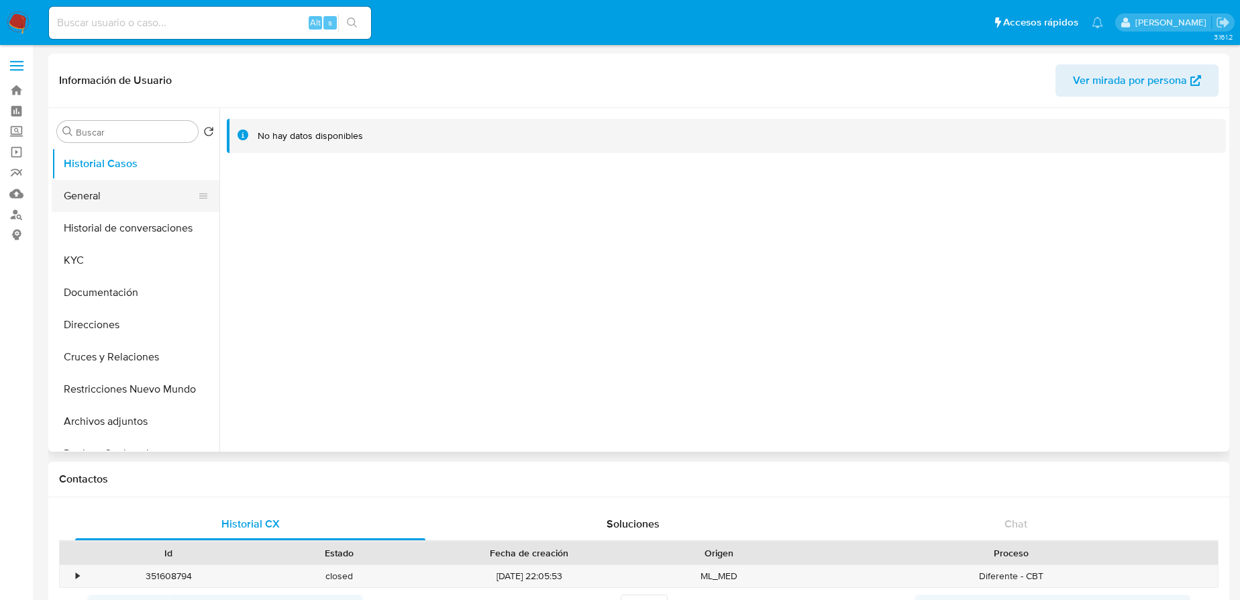
click at [103, 205] on button "General" at bounding box center [130, 196] width 157 height 32
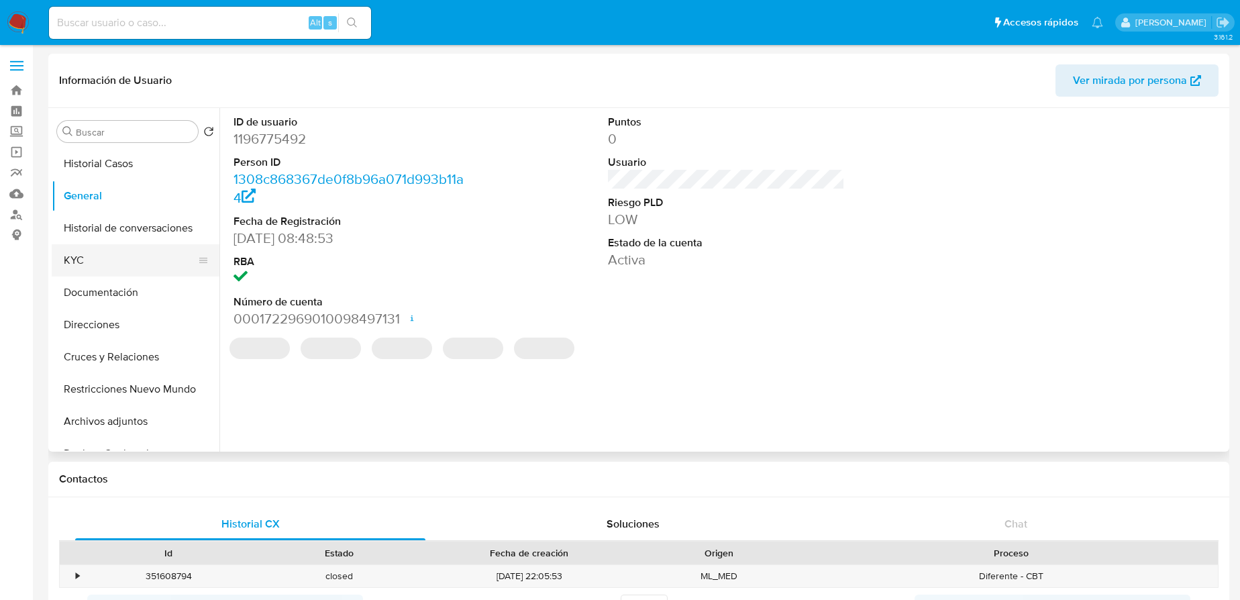
click at [78, 260] on button "KYC" at bounding box center [130, 260] width 157 height 32
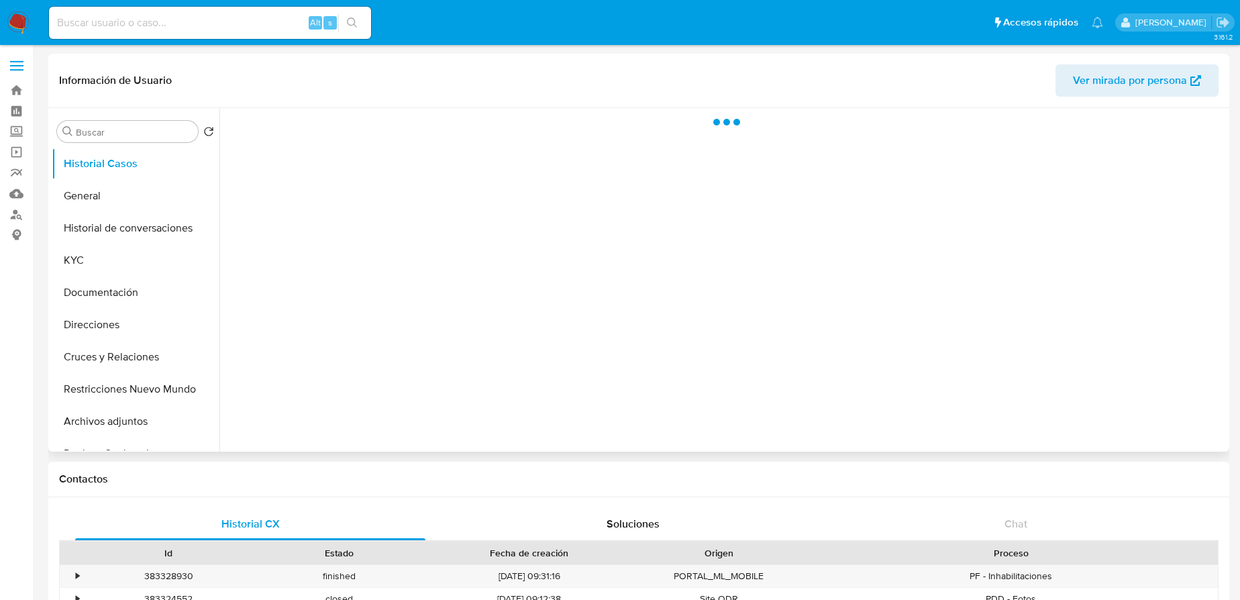
select select "10"
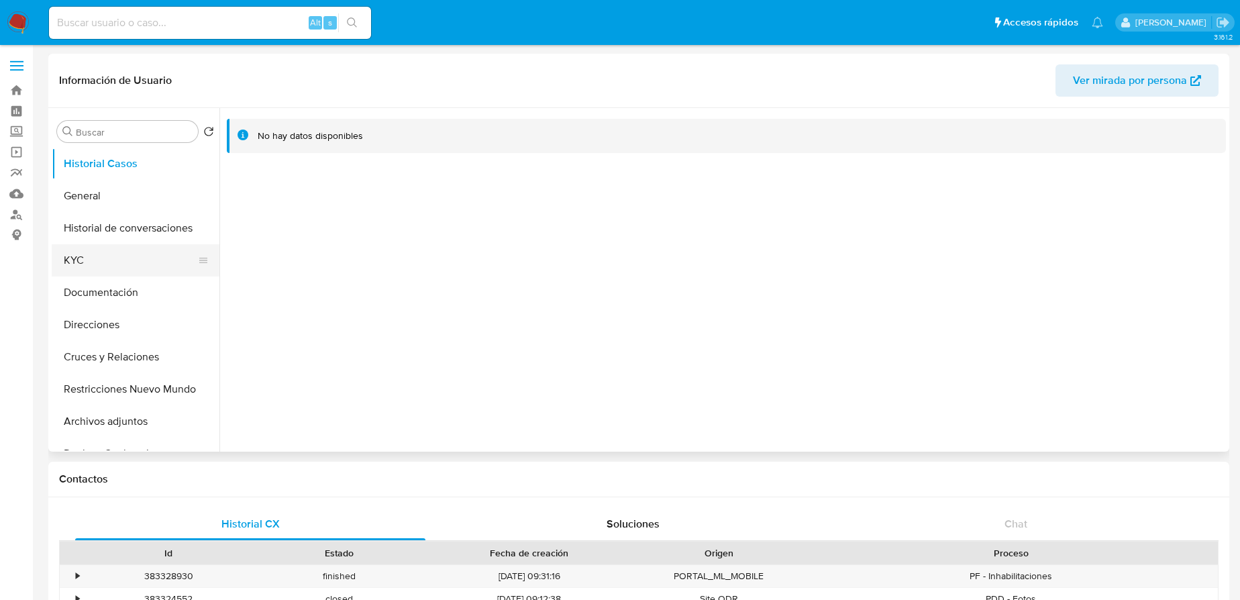
click at [75, 262] on button "KYC" at bounding box center [130, 260] width 157 height 32
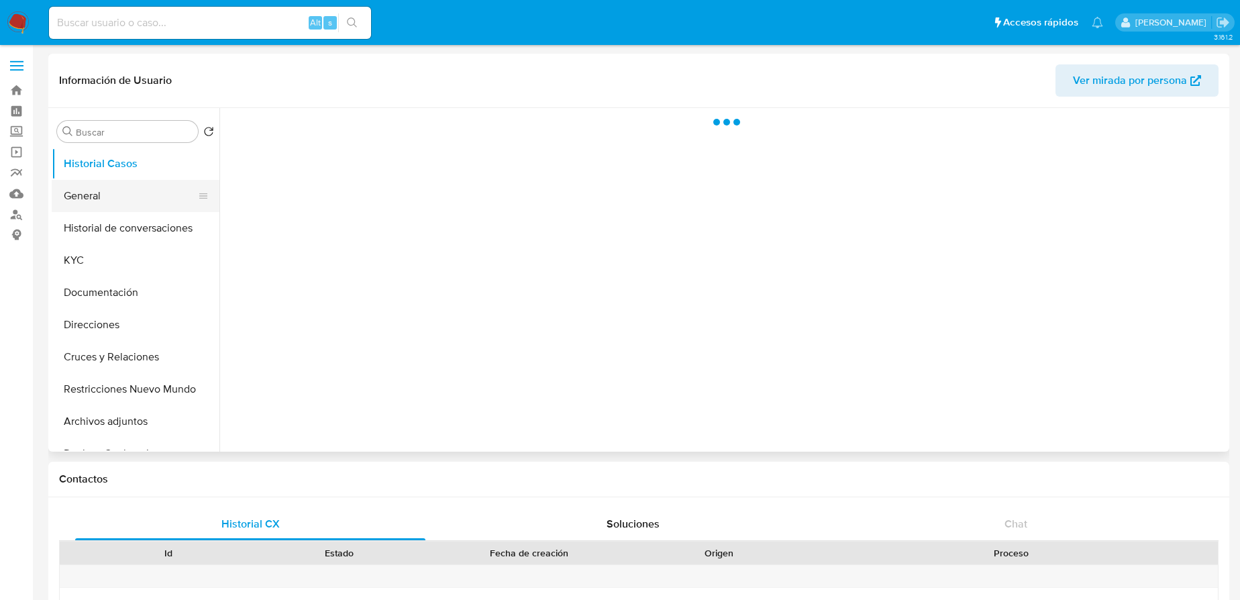
select select "10"
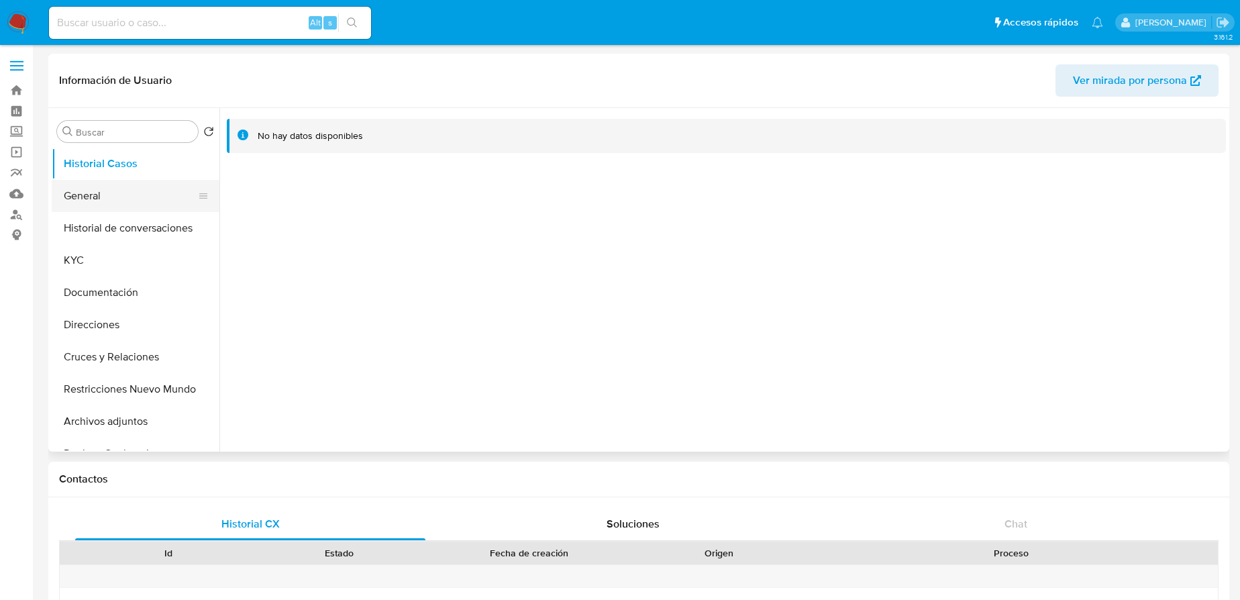
click at [118, 198] on button "General" at bounding box center [130, 196] width 157 height 32
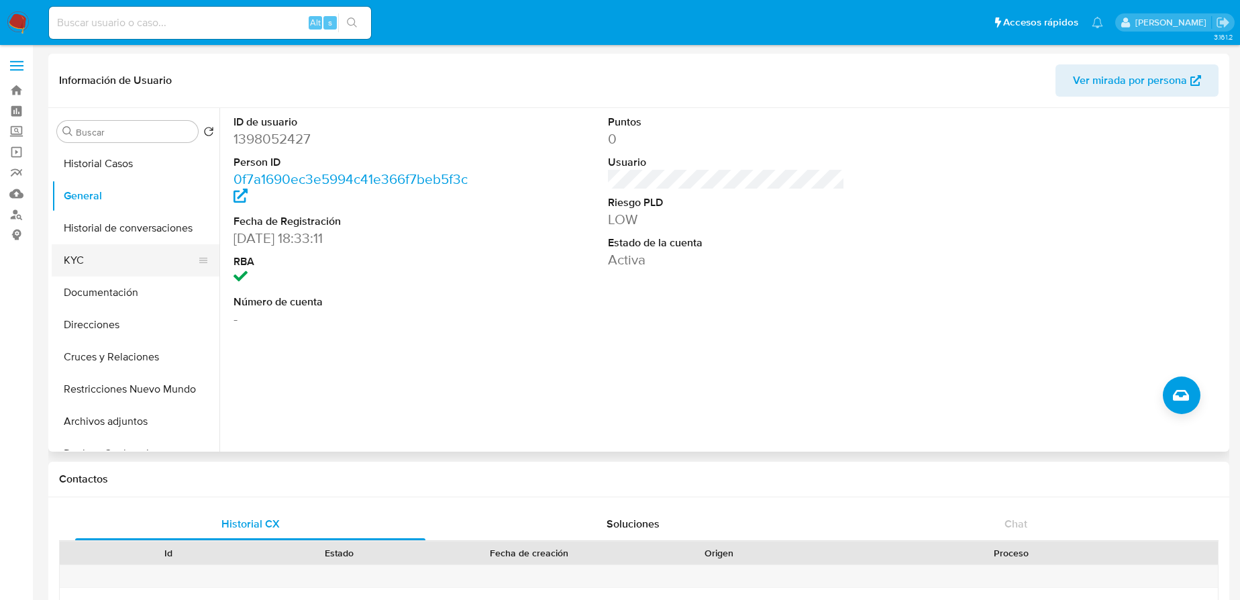
click at [97, 262] on button "KYC" at bounding box center [130, 260] width 157 height 32
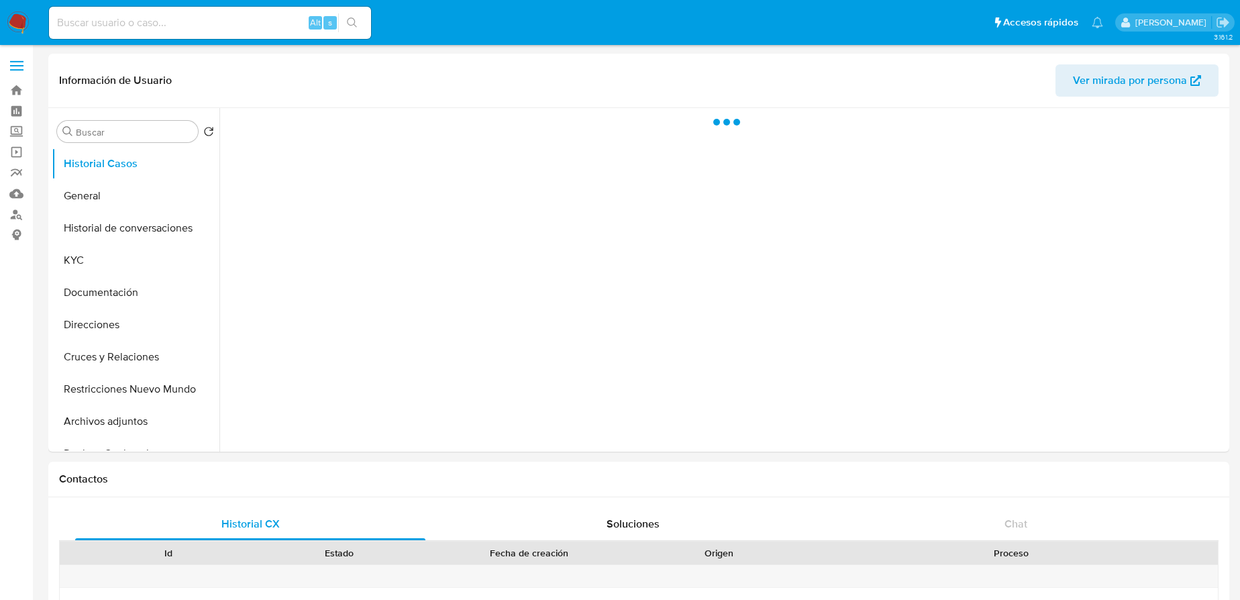
select select "10"
click at [117, 195] on button "General" at bounding box center [130, 196] width 157 height 32
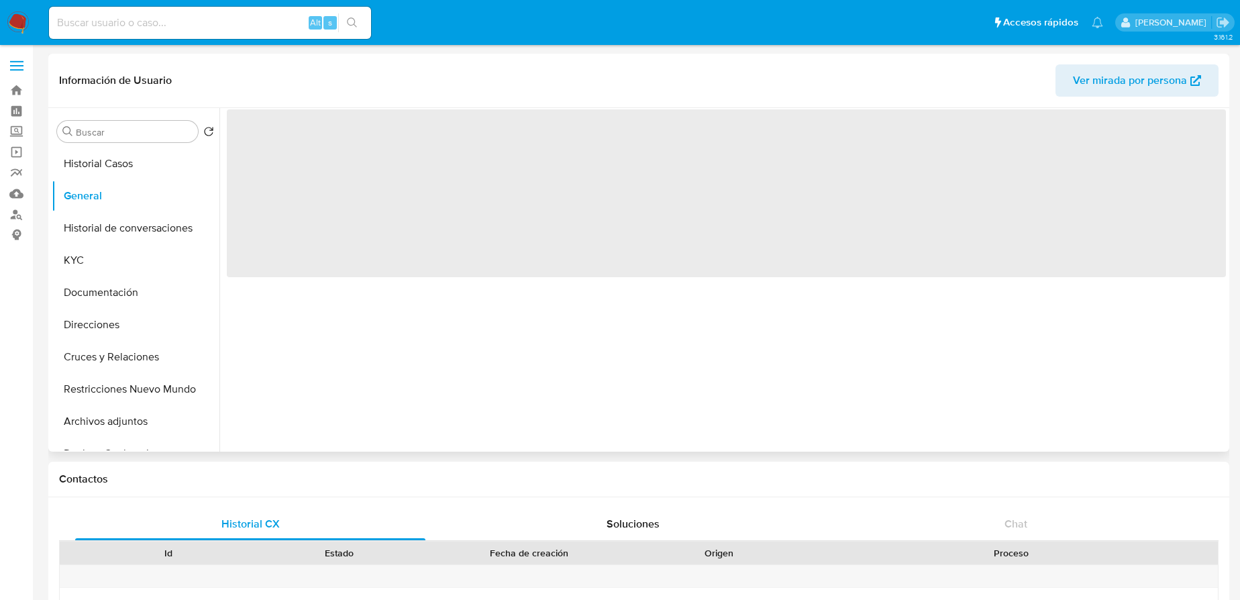
select select "10"
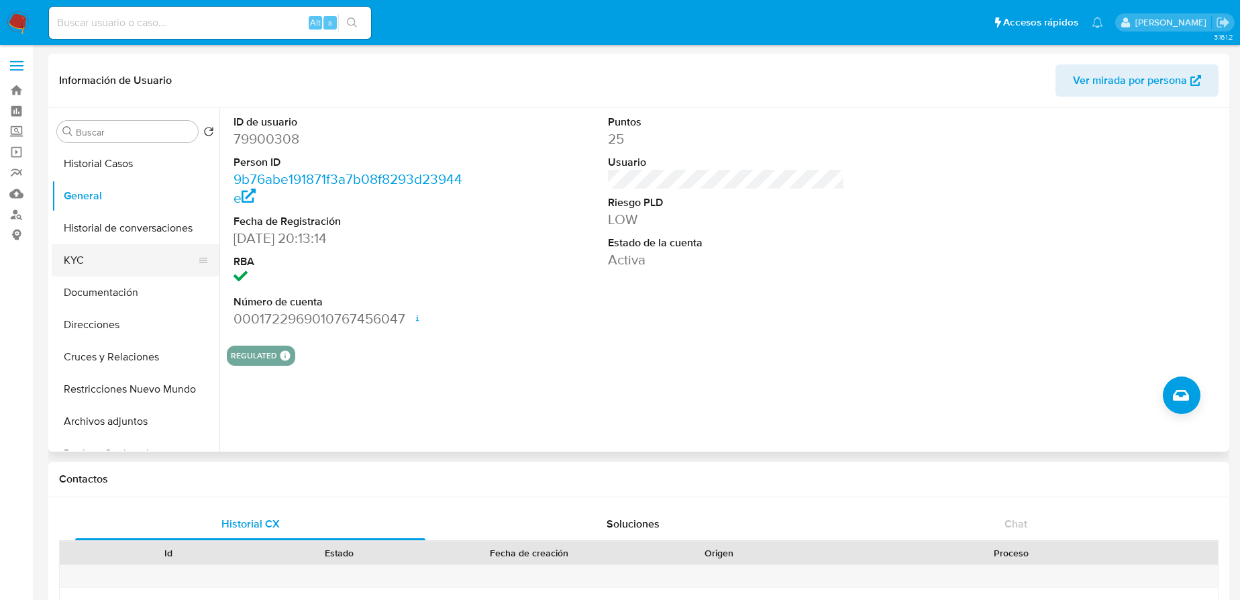
drag, startPoint x: 74, startPoint y: 260, endPoint x: 186, endPoint y: 248, distance: 112.0
click at [76, 259] on button "KYC" at bounding box center [130, 260] width 157 height 32
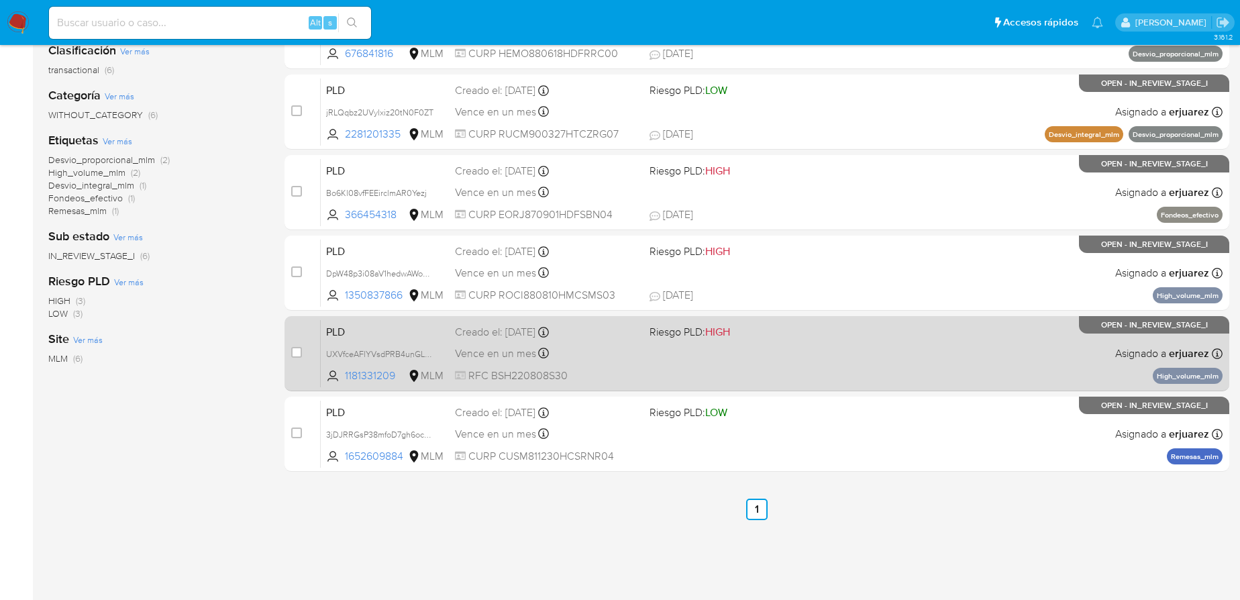
scroll to position [216, 0]
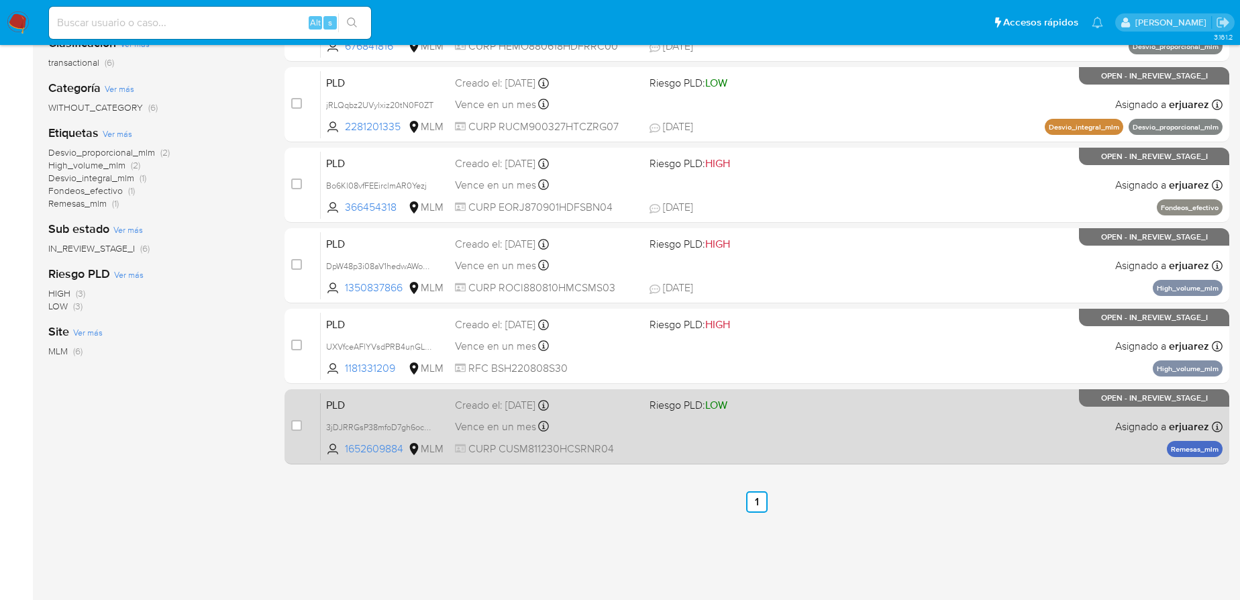
click at [724, 435] on div "PLD 3jDJRRGsP38mfoD7gh6oc0o0 1652609884 MLM Riesgo PLD: LOW Creado el: [DATE] C…" at bounding box center [772, 426] width 902 height 68
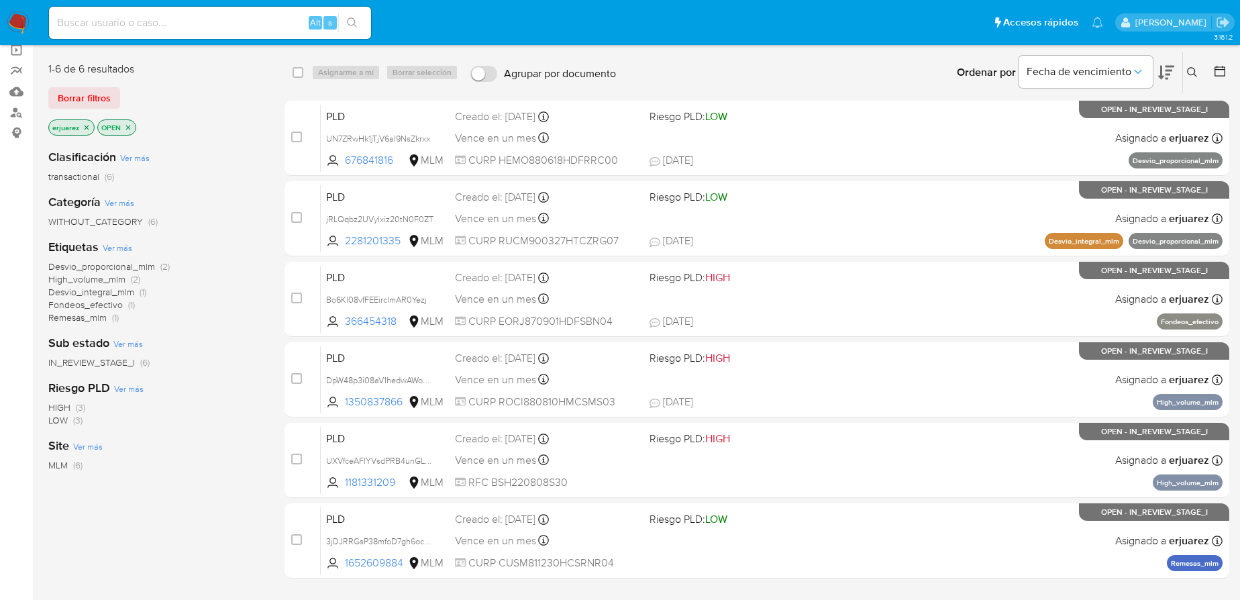
scroll to position [0, 0]
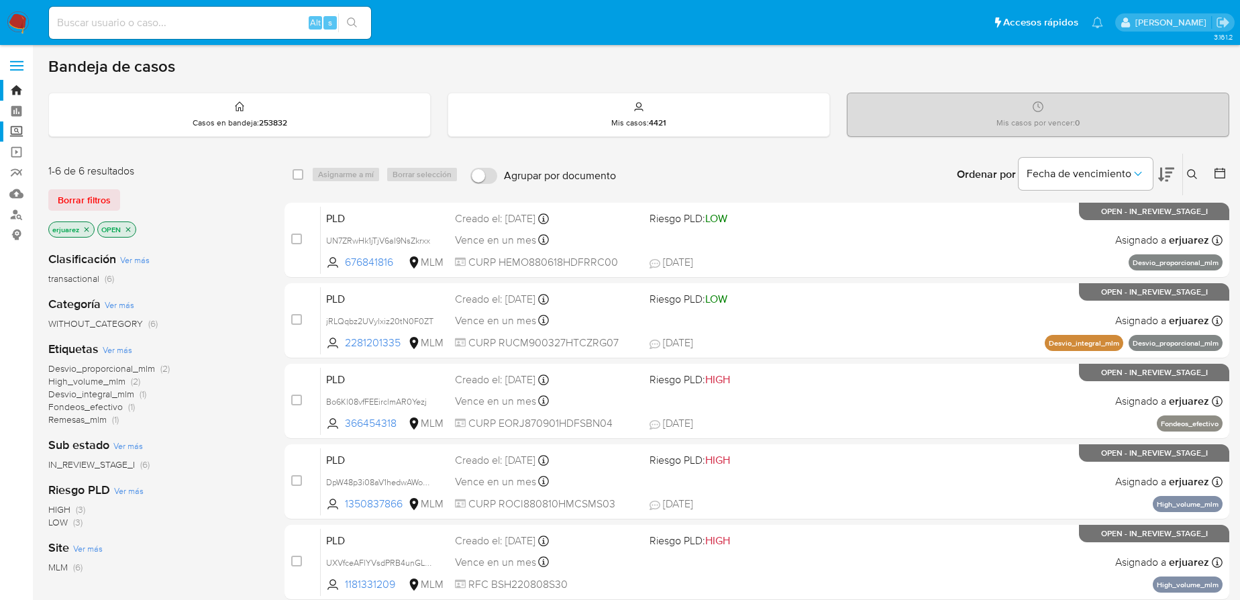
click at [7, 127] on label "Screening" at bounding box center [80, 131] width 160 height 21
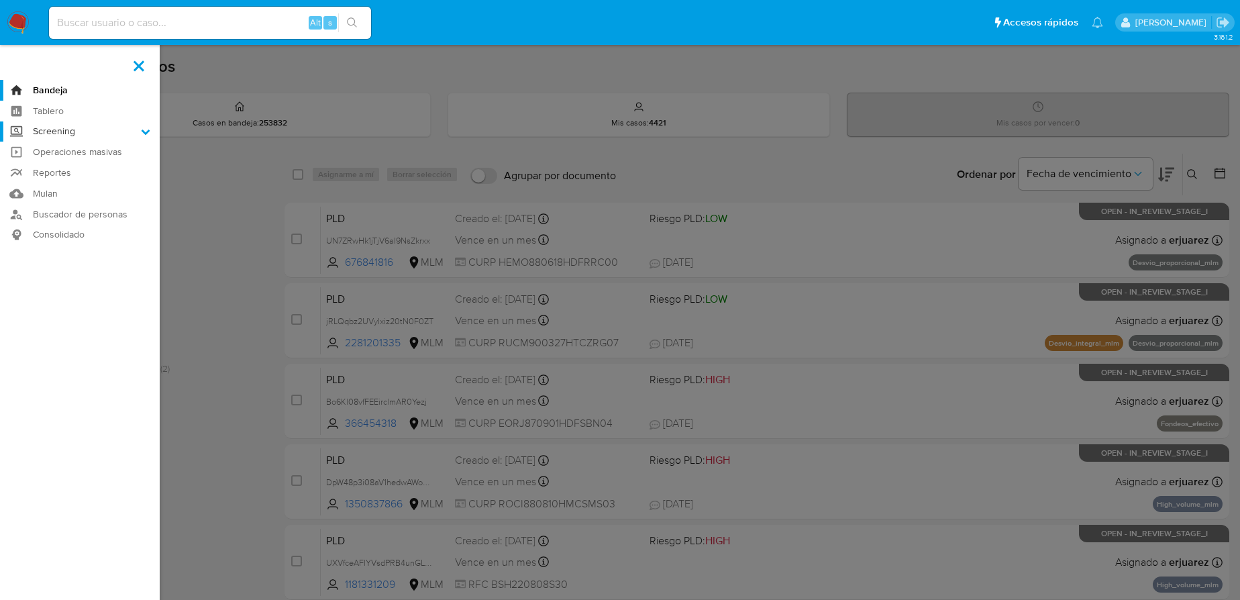
click at [0, 0] on input "Screening" at bounding box center [0, 0] width 0 height 0
click at [48, 186] on link "Herramientas" at bounding box center [80, 184] width 160 height 17
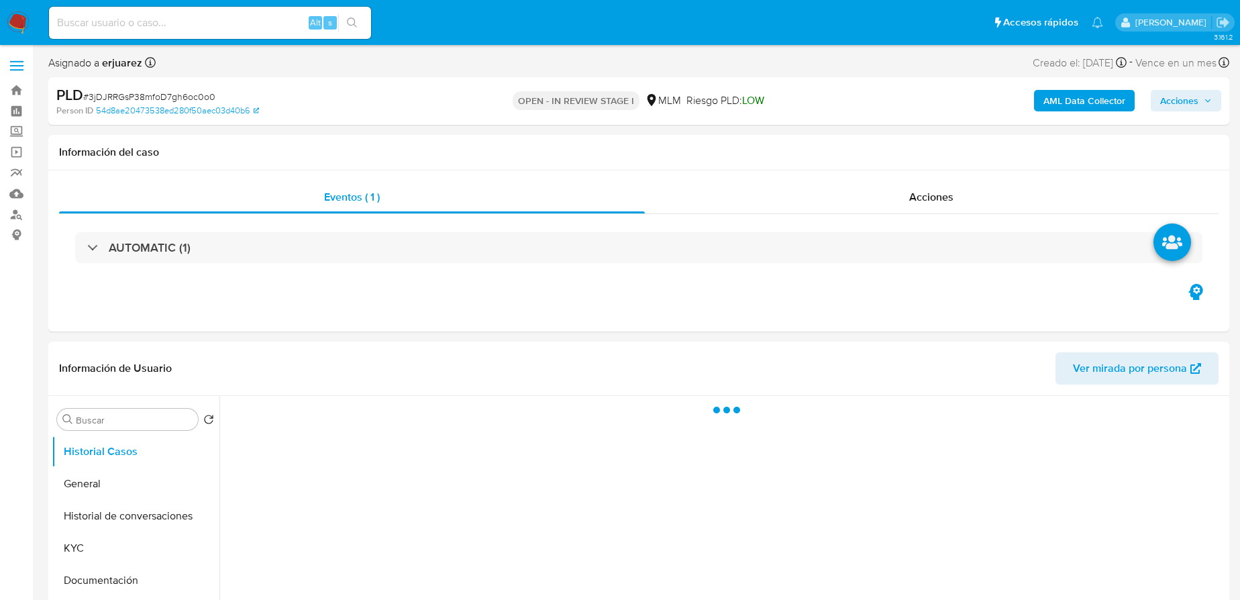
select select "10"
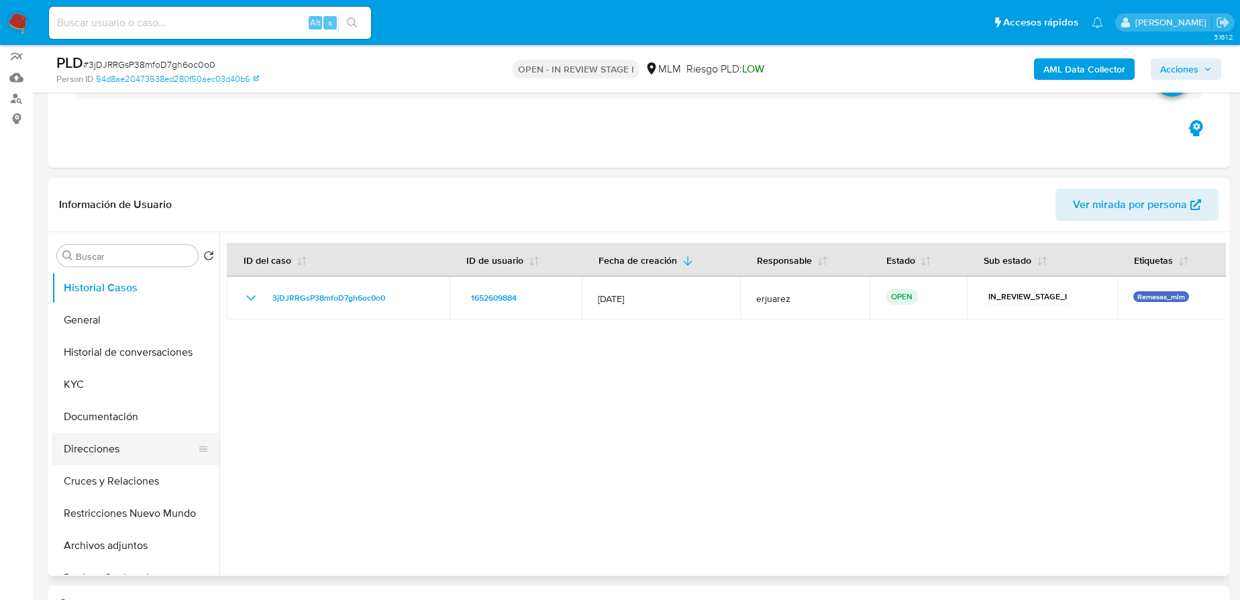
scroll to position [244, 0]
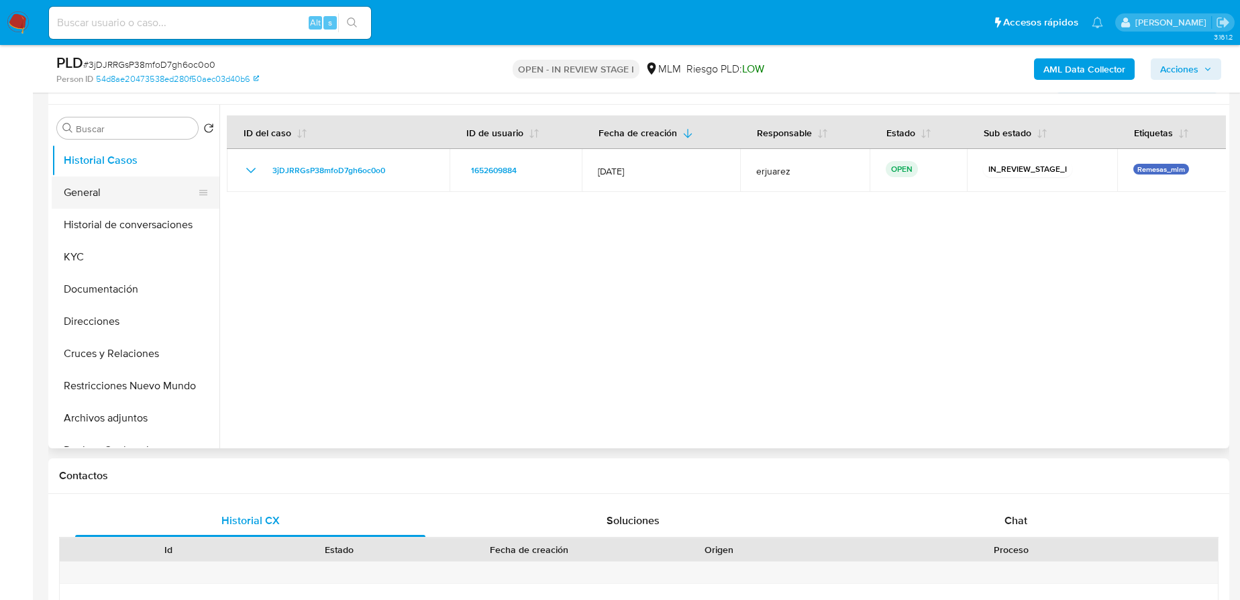
click at [105, 191] on button "General" at bounding box center [130, 192] width 157 height 32
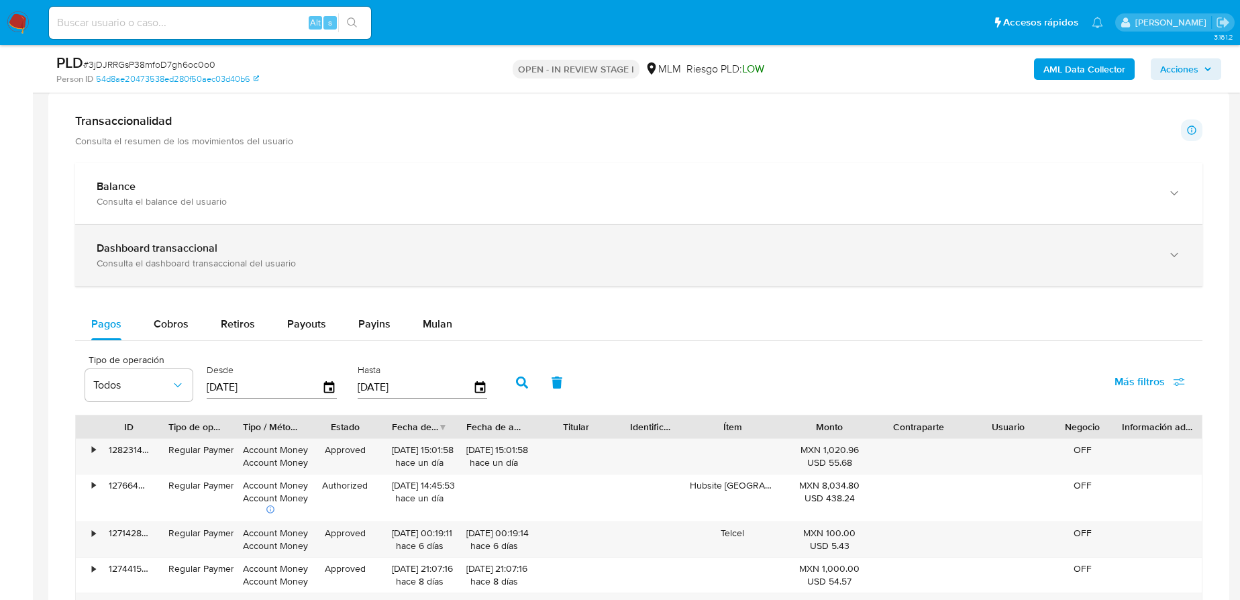
scroll to position [792, 0]
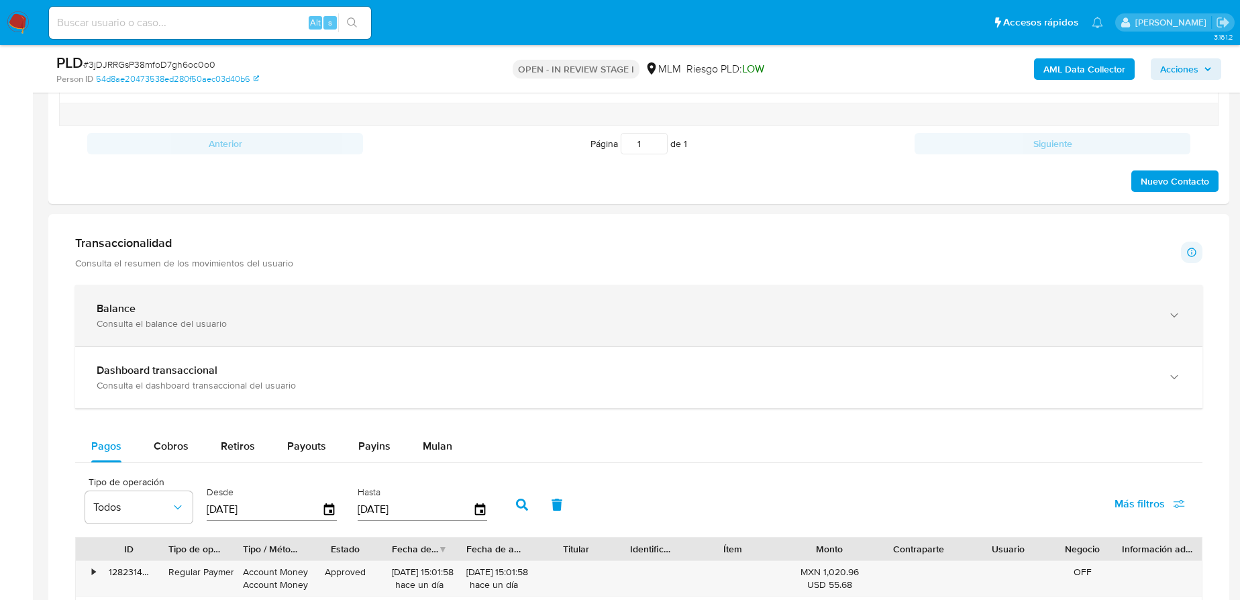
click at [187, 313] on div "Balance" at bounding box center [625, 308] width 1057 height 13
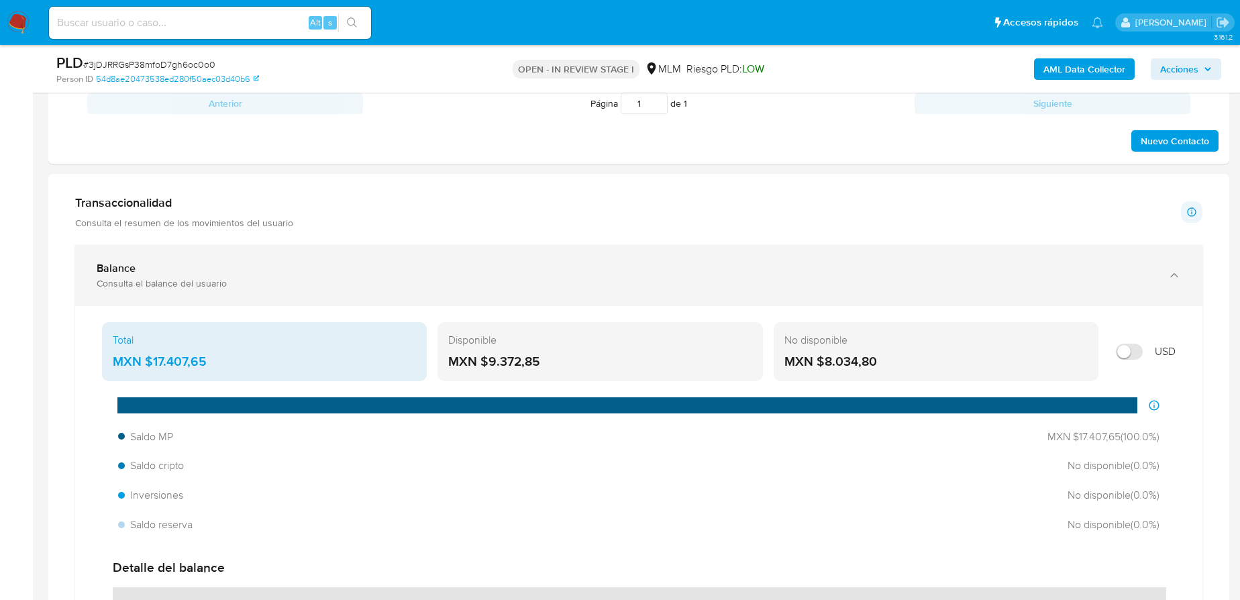
scroll to position [853, 0]
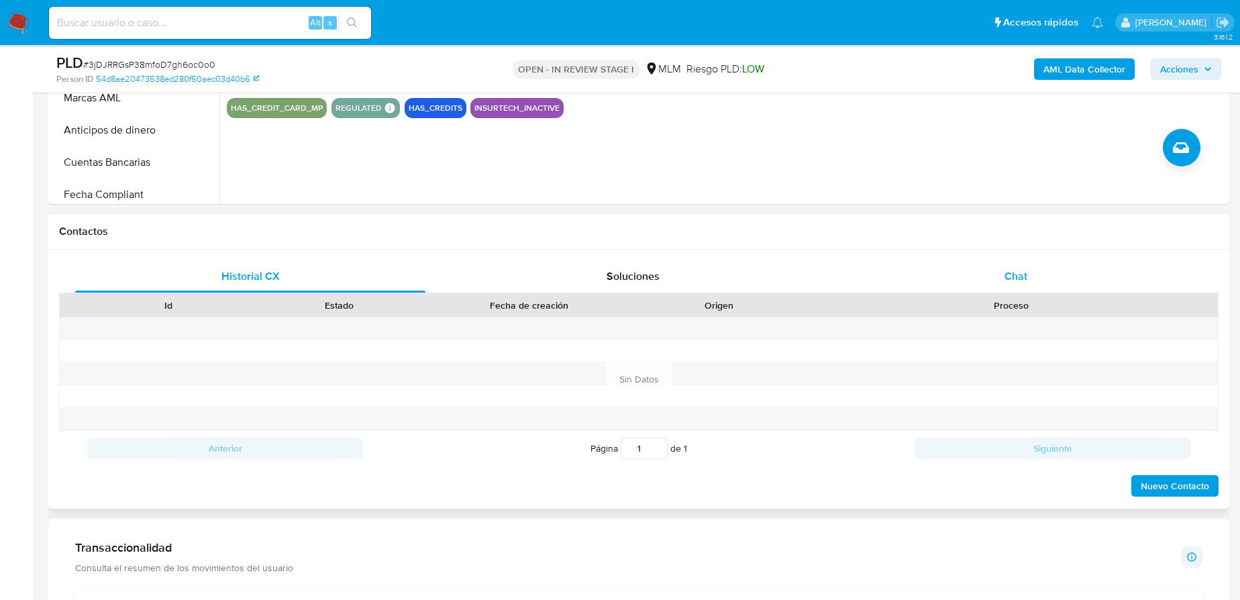
click at [1016, 272] on span "Chat" at bounding box center [1015, 275] width 23 height 15
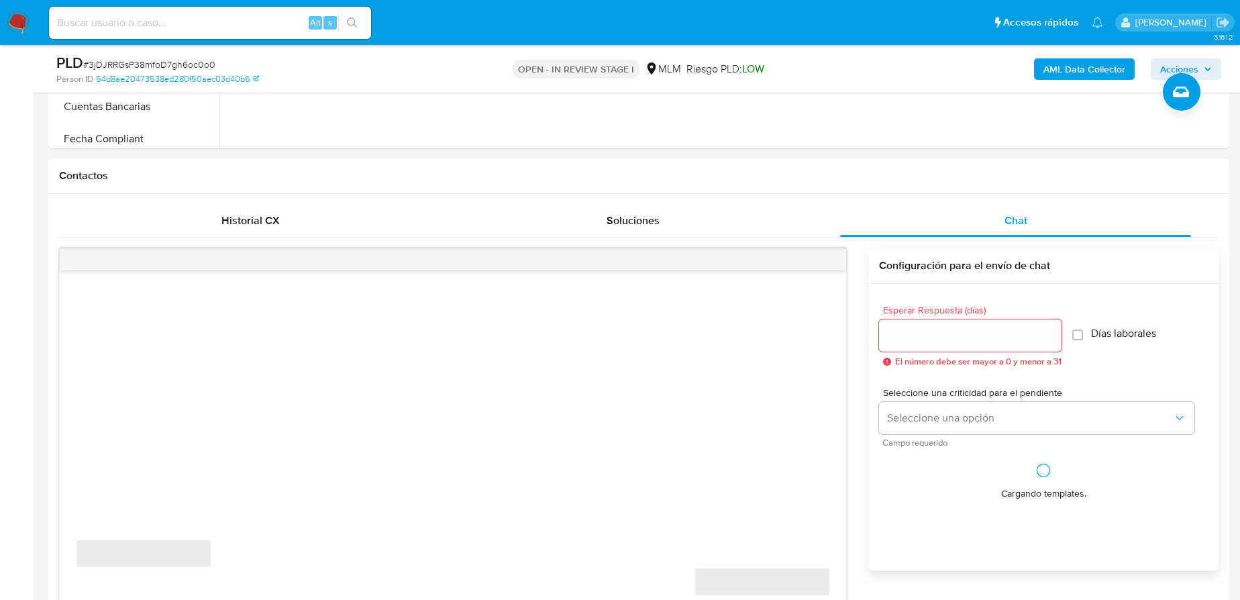
scroll to position [610, 0]
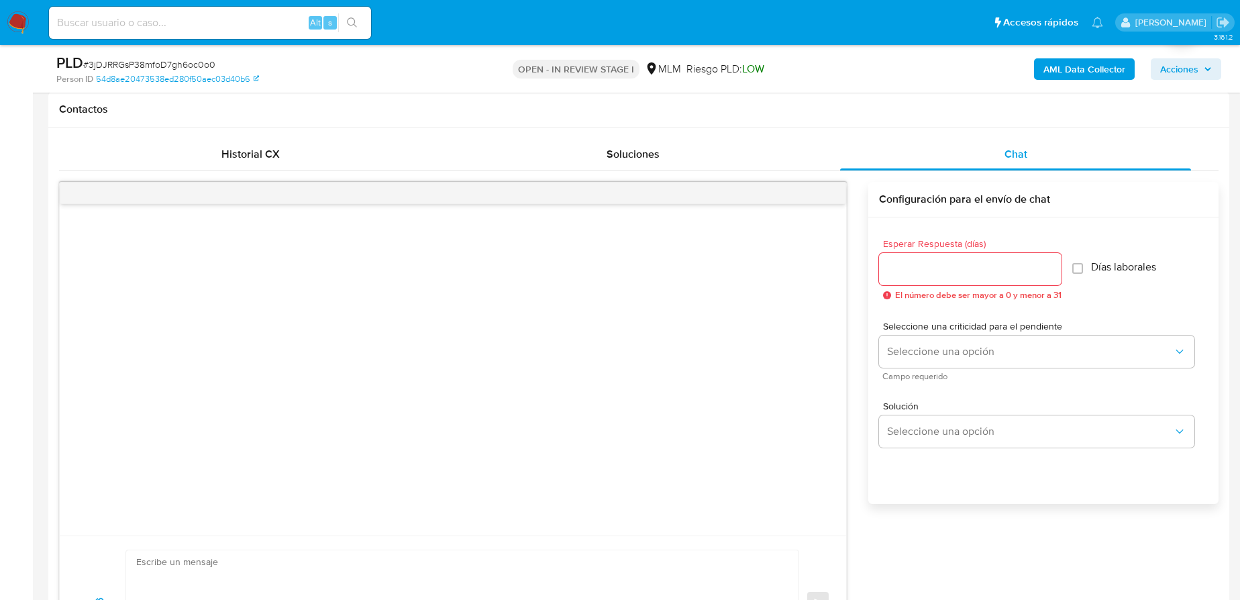
click at [949, 280] on div at bounding box center [970, 269] width 182 height 32
click at [935, 269] on input "Esperar Respuesta (días)" at bounding box center [970, 268] width 182 height 17
type input "5"
type input "3"
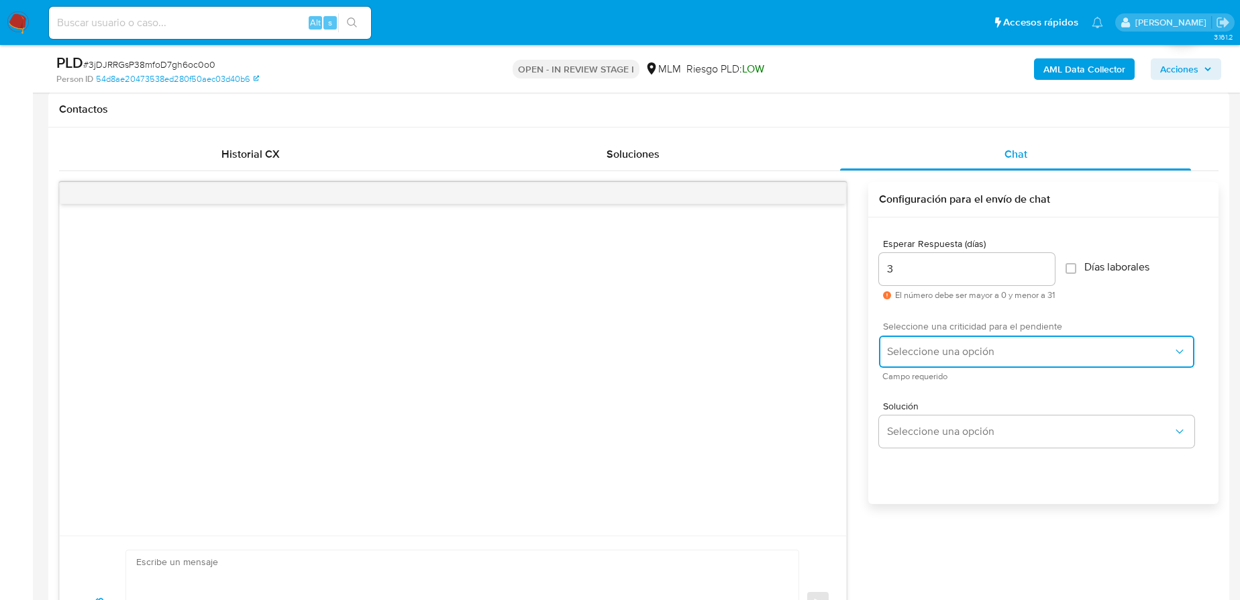
click at [924, 347] on span "Seleccione una opción" at bounding box center [1030, 351] width 286 height 13
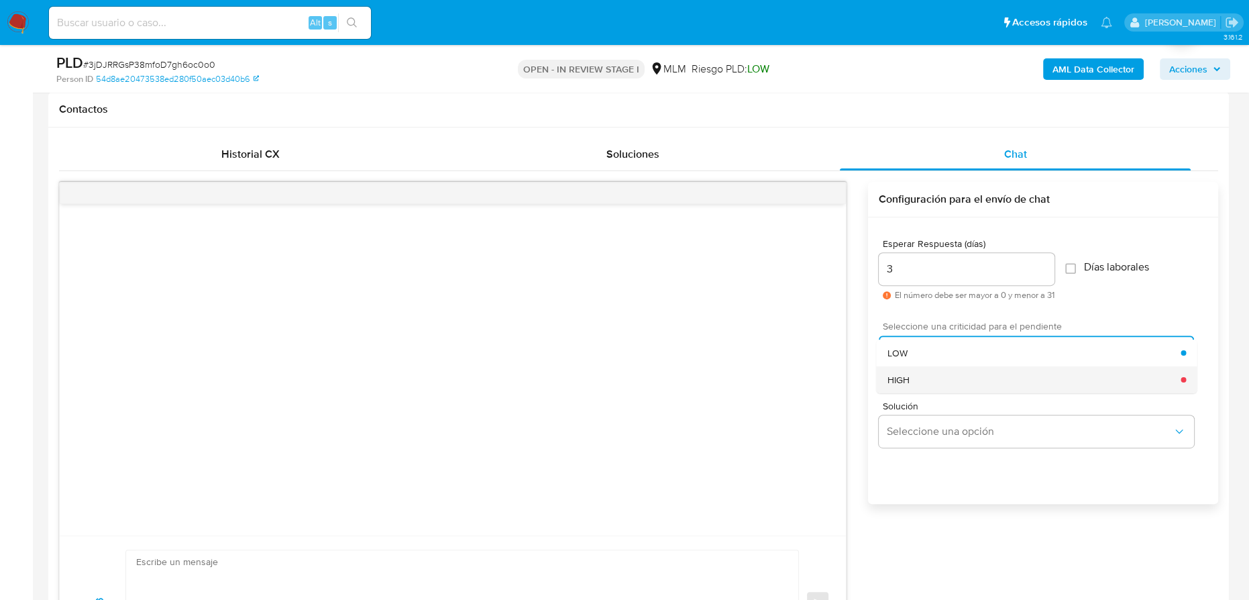
click at [923, 373] on div "HIGH" at bounding box center [1034, 379] width 294 height 27
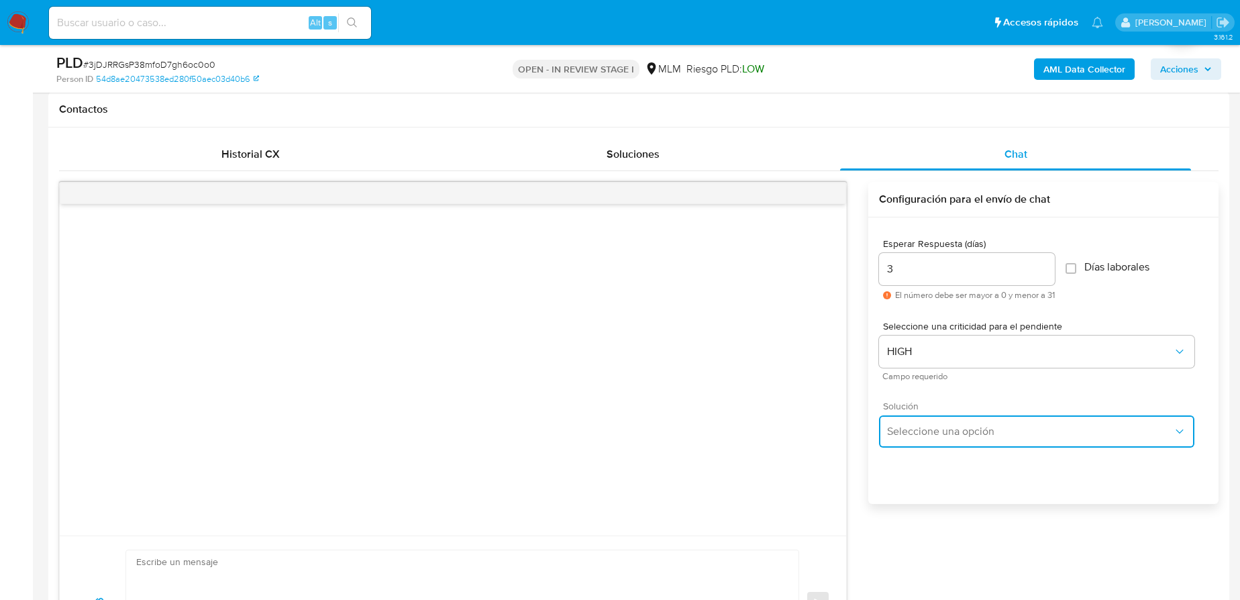
click at [951, 433] on span "Seleccione una opción" at bounding box center [1030, 431] width 286 height 13
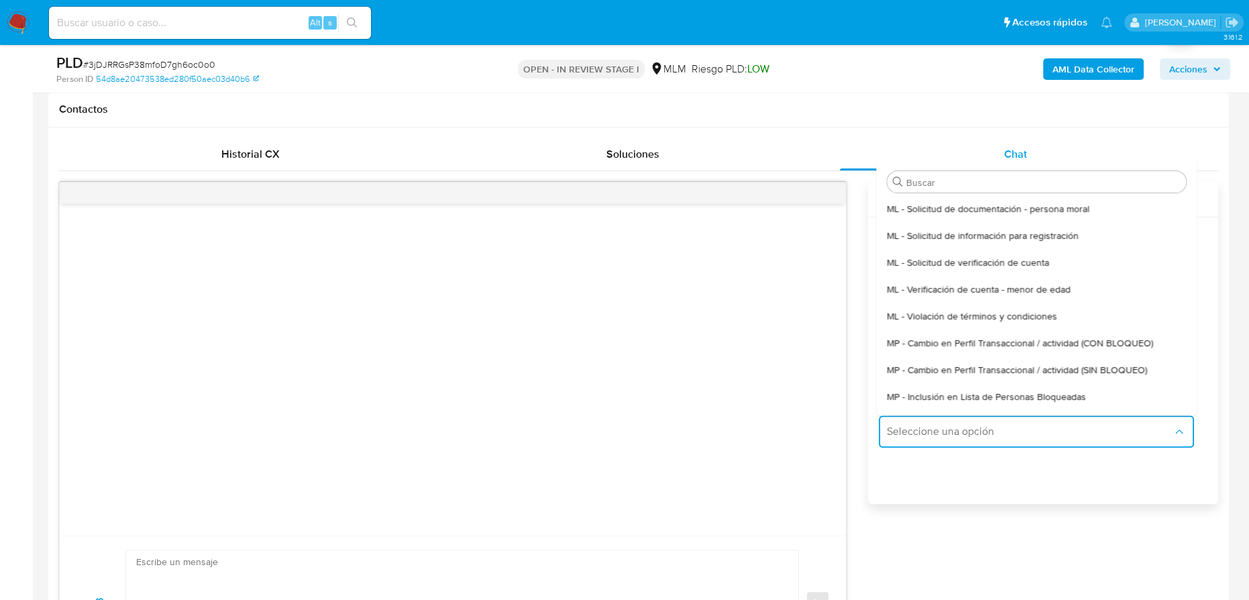
drag, startPoint x: 1051, startPoint y: 366, endPoint x: 1026, endPoint y: 365, distance: 24.8
click at [1049, 365] on span "MP - Cambio en Perfil Transaccional / actividad (SIN BLOQUEO)" at bounding box center [1017, 370] width 260 height 12
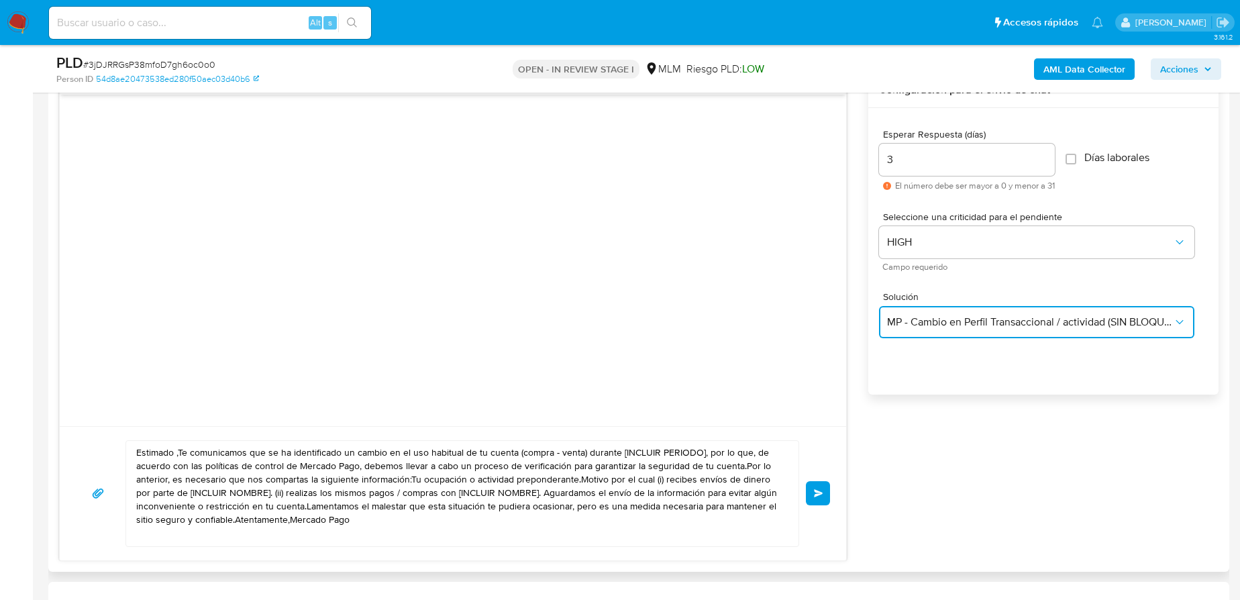
scroll to position [853, 0]
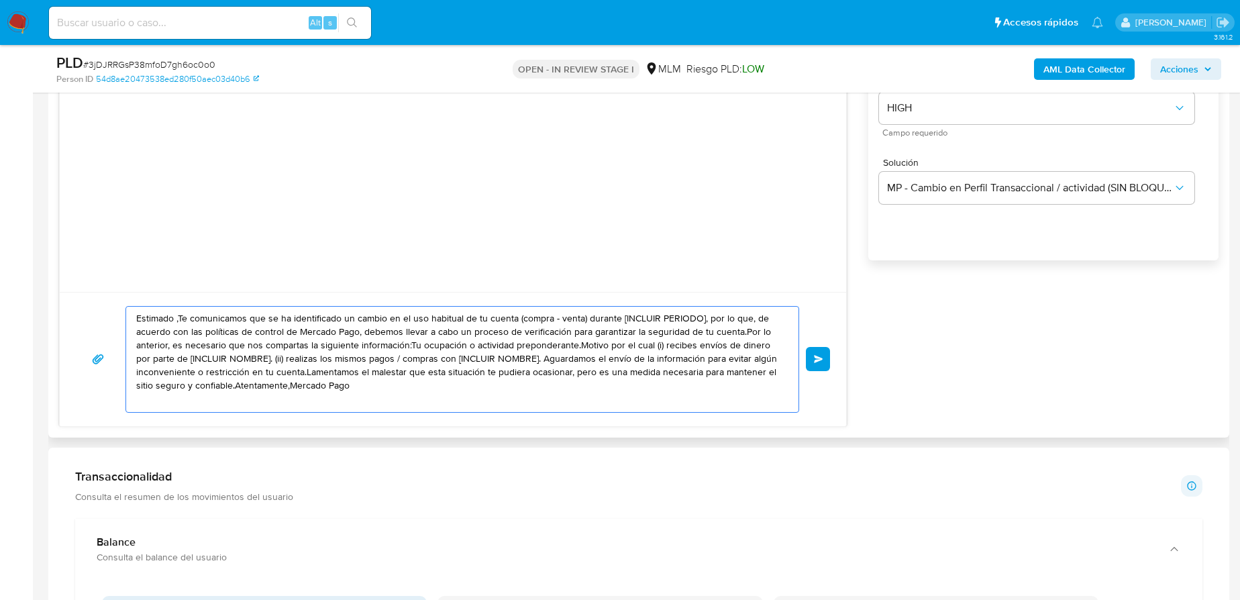
drag, startPoint x: 205, startPoint y: 337, endPoint x: 413, endPoint y: 334, distance: 208.6
paste textarea "Margarito se ha identificado un cambio en el uso habitual de tu cuenta para gar…"
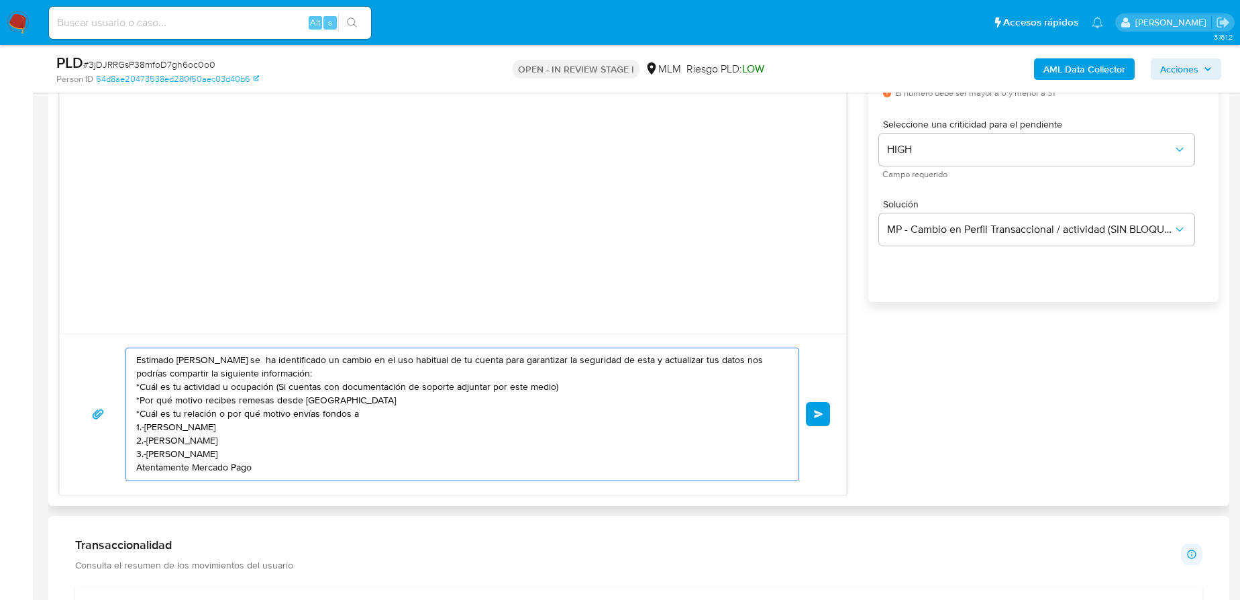
scroll to position [792, 0]
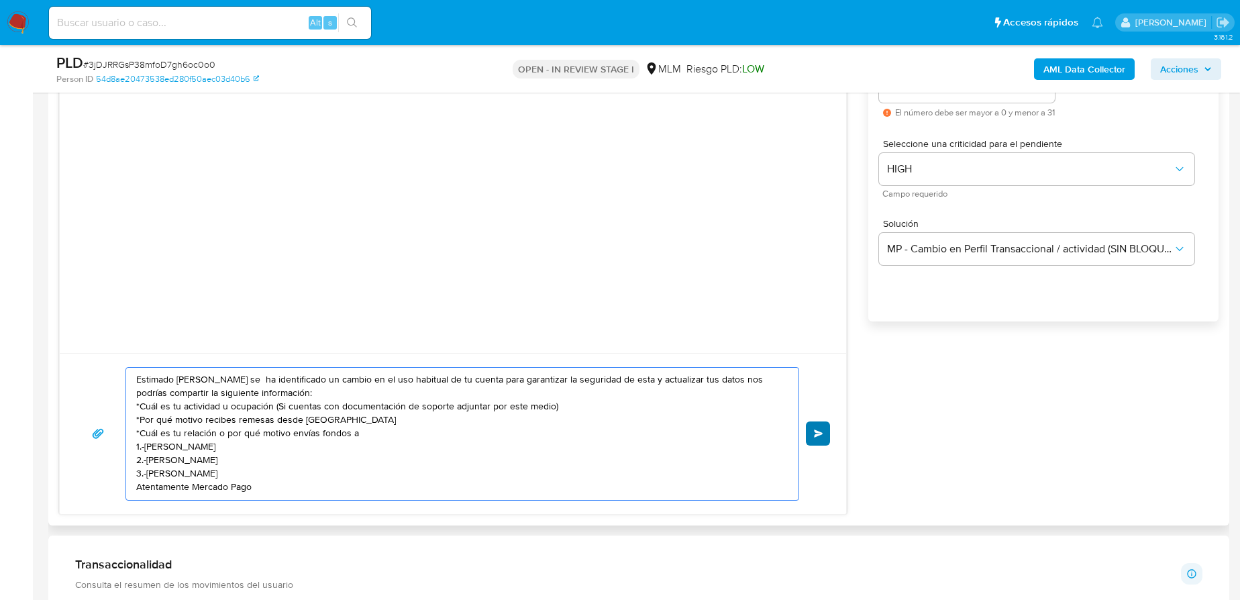
type textarea "Estimado Margarito se ha identificado un cambio en el uso habitual de tu cuenta…"
click at [822, 437] on button "Enviar" at bounding box center [818, 433] width 24 height 24
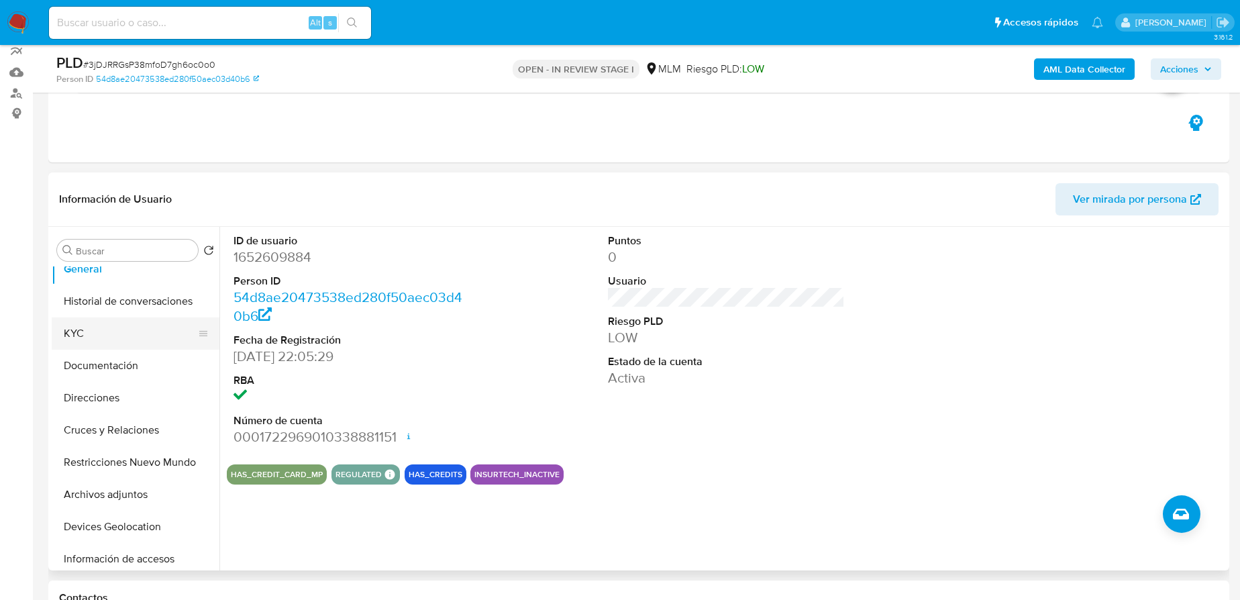
scroll to position [0, 0]
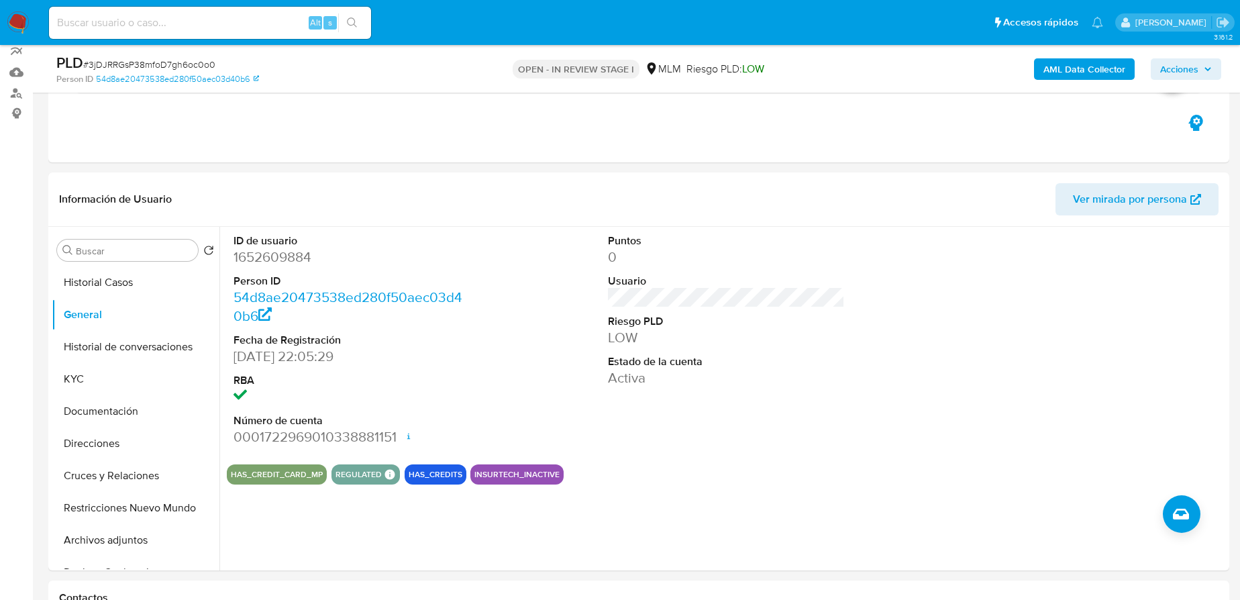
drag, startPoint x: 82, startPoint y: 375, endPoint x: 48, endPoint y: 375, distance: 34.2
click at [82, 376] on button "KYC" at bounding box center [136, 379] width 168 height 32
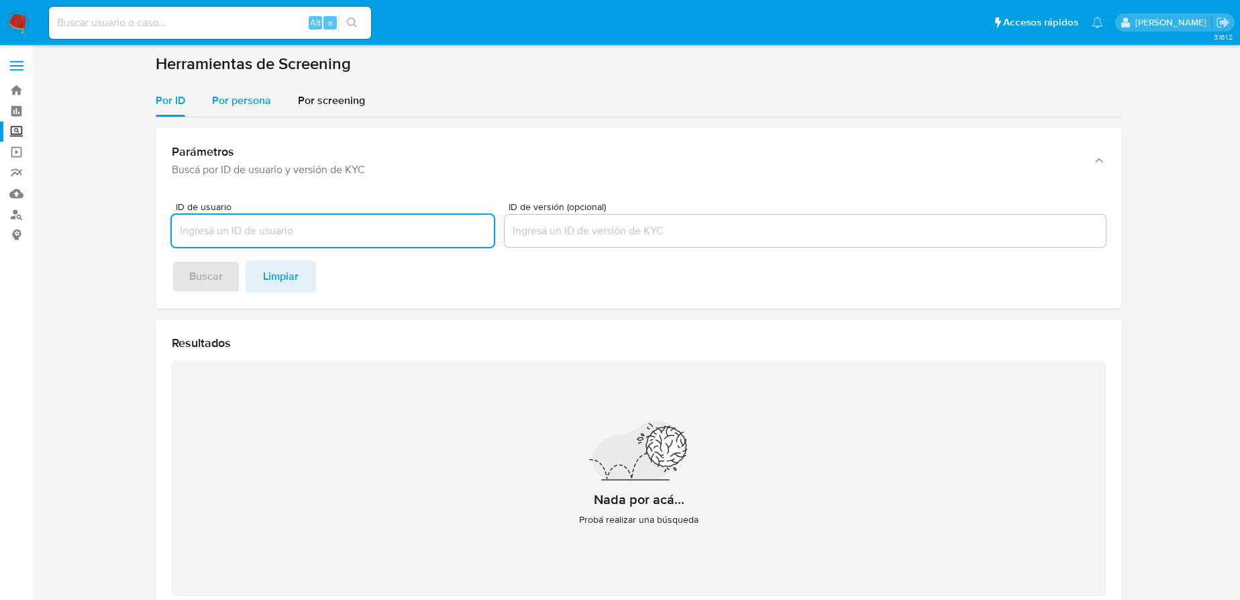
click at [217, 114] on div "Por persona" at bounding box center [241, 101] width 59 height 32
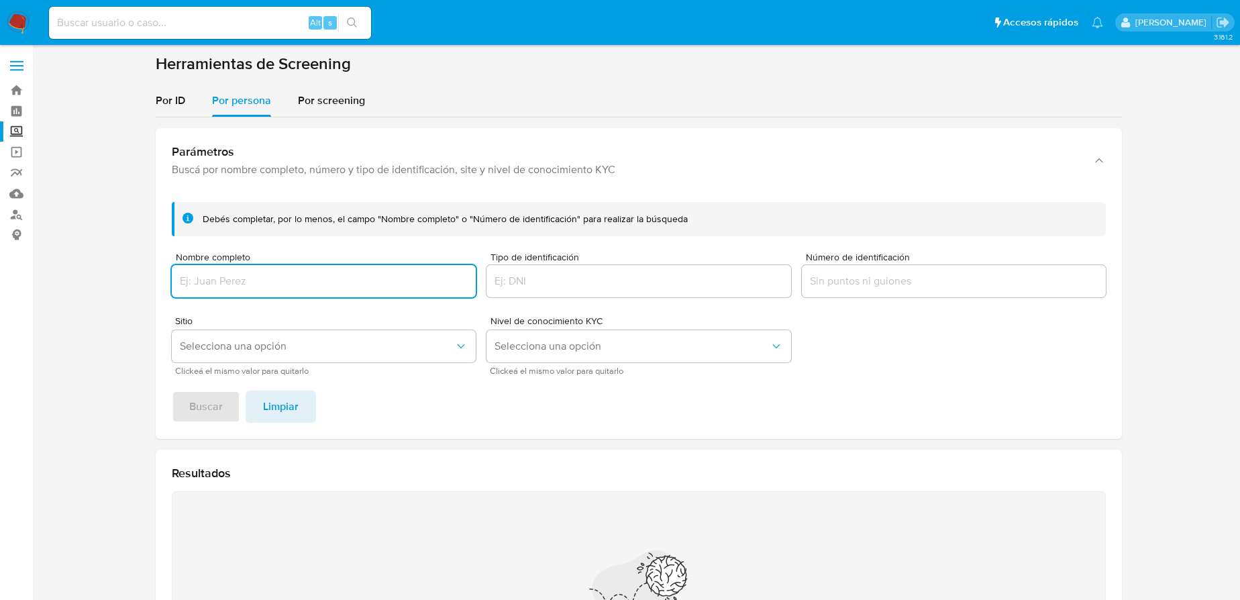
click at [214, 282] on input "Nombre completo" at bounding box center [324, 280] width 304 height 17
type input "[PERSON_NAME]"
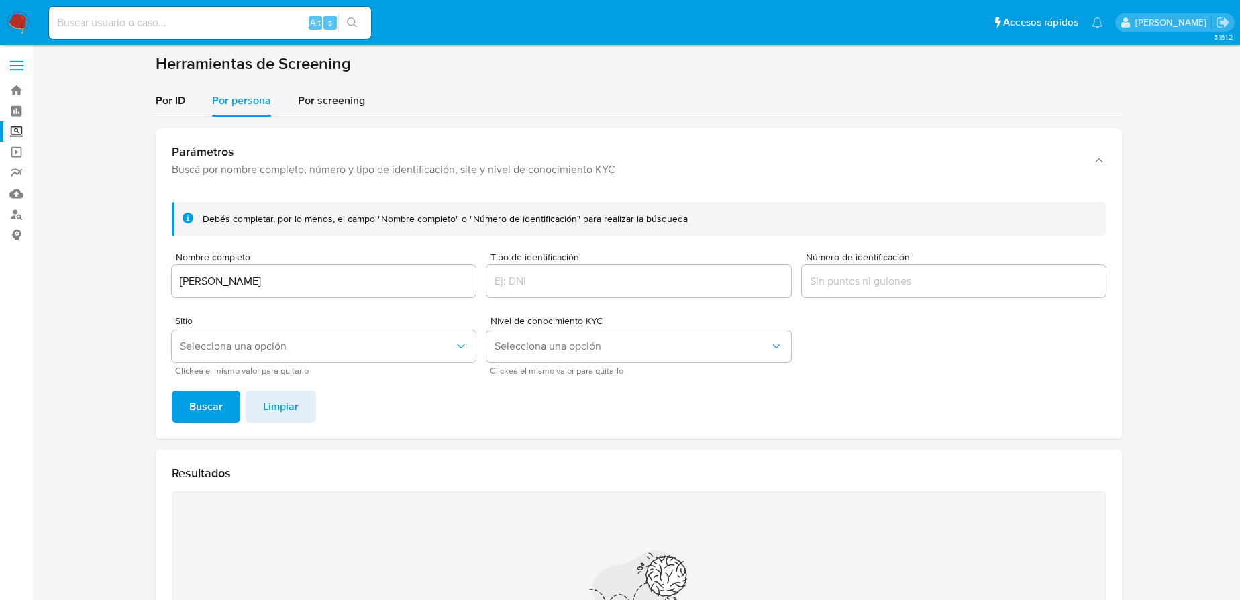
click at [215, 389] on div "Debés completar, por lo menos, el campo "Nombre completo" o "Número de identifi…" at bounding box center [639, 315] width 966 height 248
click at [212, 407] on span "Buscar" at bounding box center [206, 407] width 34 height 30
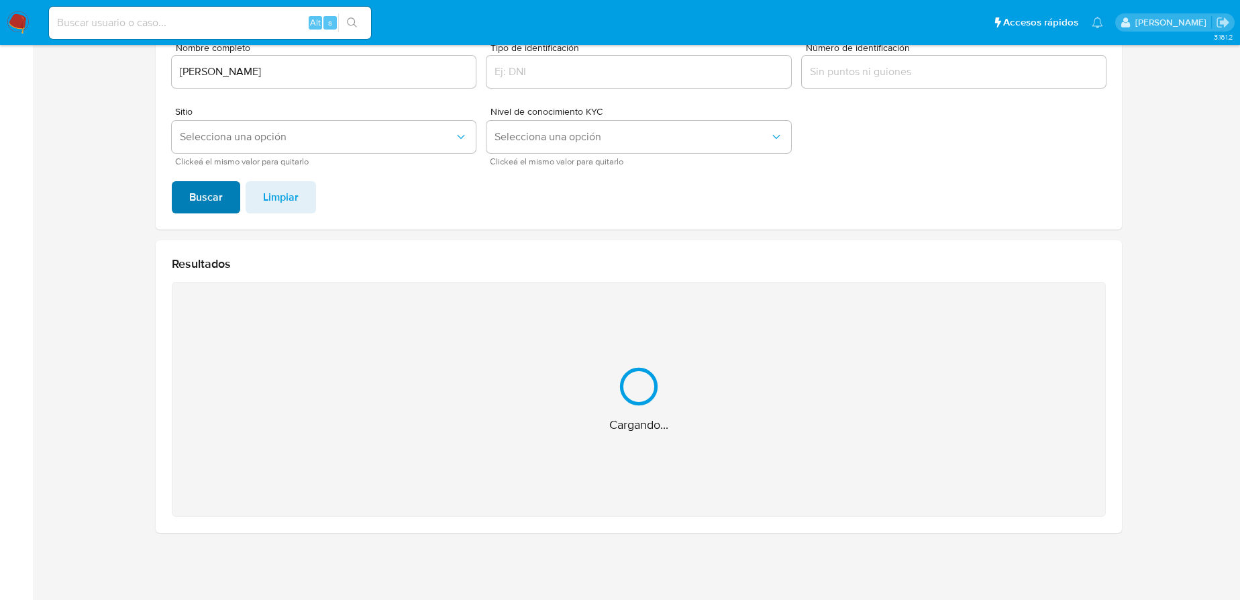
scroll to position [23, 0]
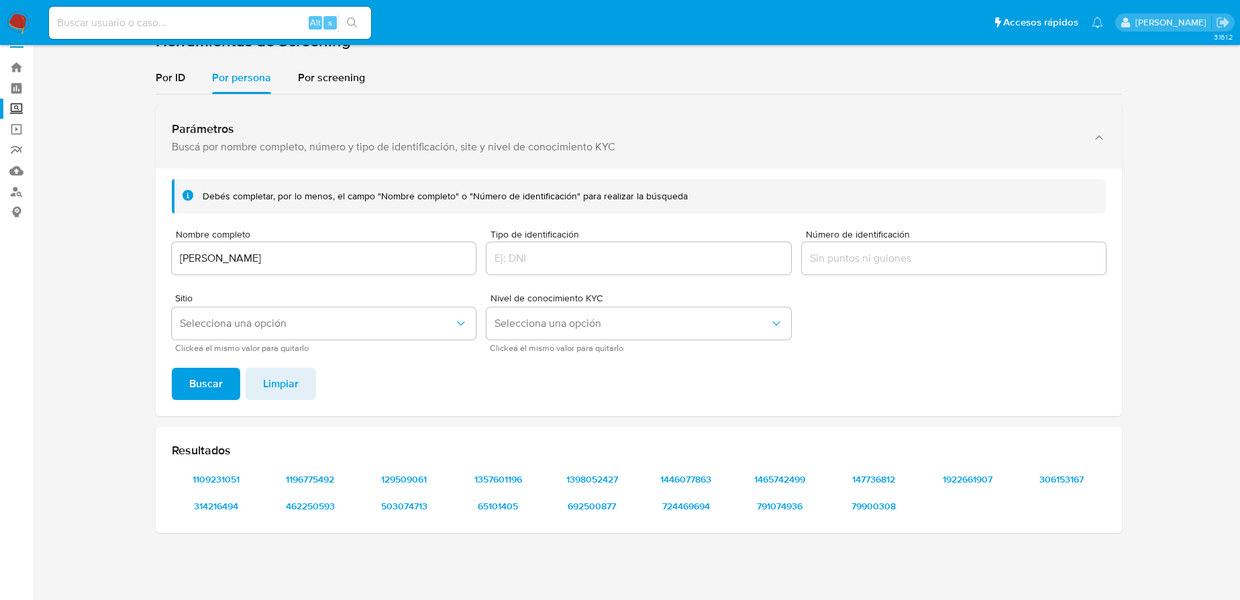
click at [902, 136] on div "Parámetros Buscá por nombre completo, número y tipo de identificación, site y n…" at bounding box center [625, 137] width 907 height 32
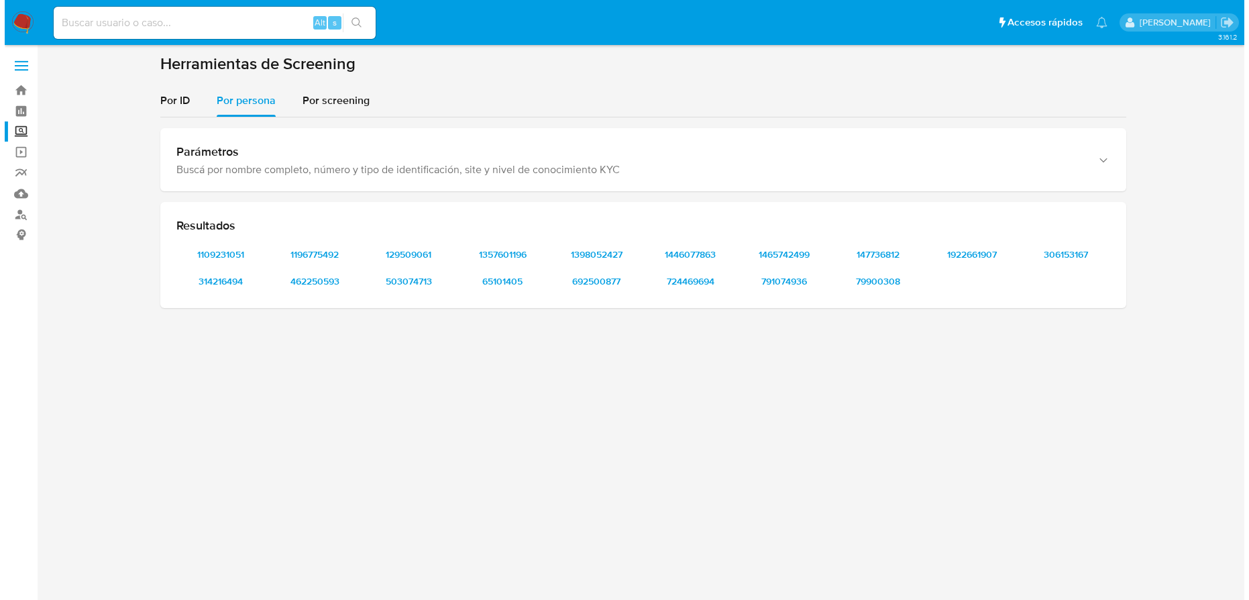
scroll to position [0, 0]
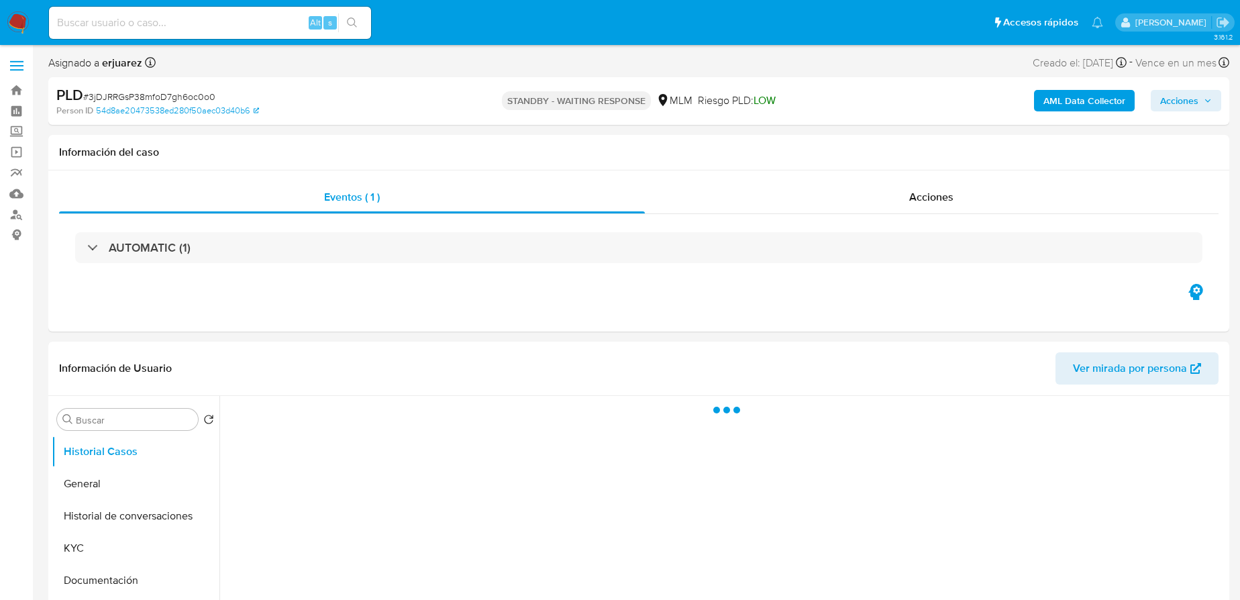
select select "10"
